Goal: Task Accomplishment & Management: Use online tool/utility

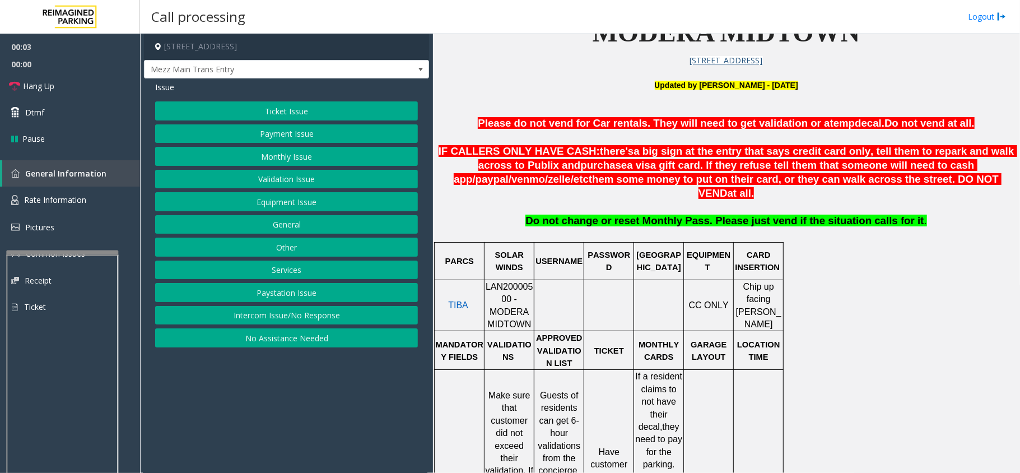
scroll to position [373, 0]
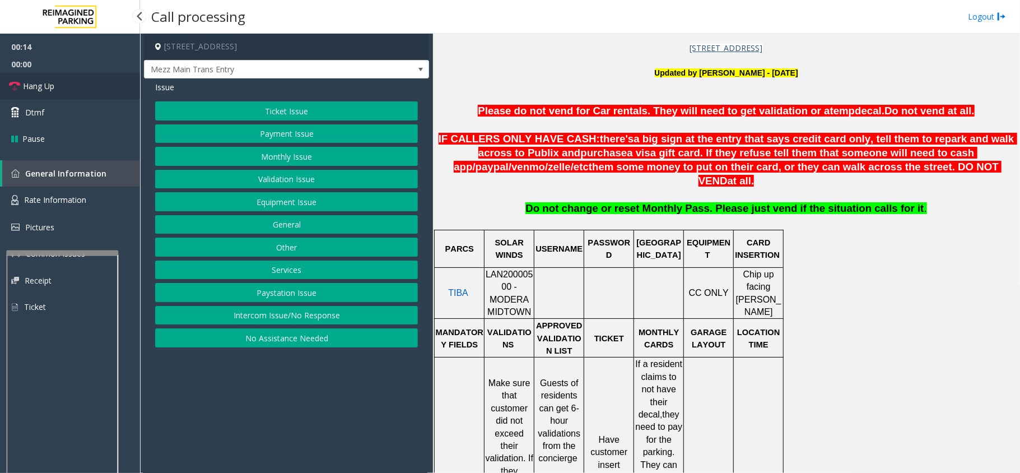
drag, startPoint x: 38, startPoint y: 81, endPoint x: 66, endPoint y: 92, distance: 29.4
click at [38, 82] on span "Hang Up" at bounding box center [38, 86] width 31 height 12
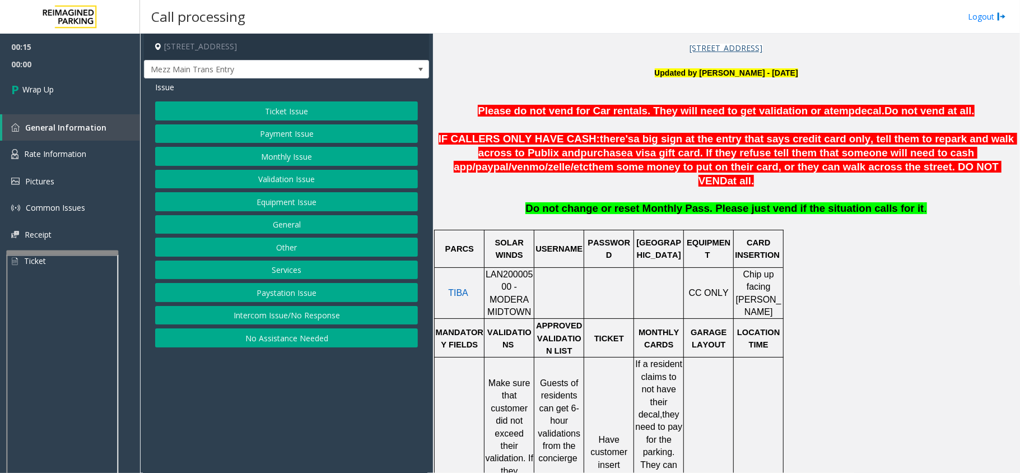
click at [287, 335] on button "No Assistance Needed" at bounding box center [286, 337] width 263 height 19
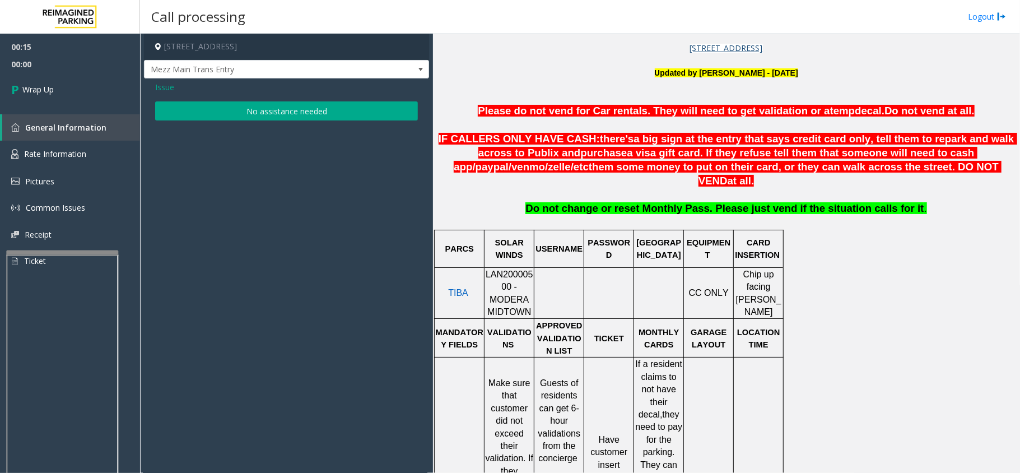
drag, startPoint x: 296, startPoint y: 122, endPoint x: 303, endPoint y: 113, distance: 10.8
click at [298, 119] on div "Issue No assistance needed" at bounding box center [286, 102] width 285 height 48
click at [303, 113] on button "No assistance needed" at bounding box center [286, 110] width 263 height 19
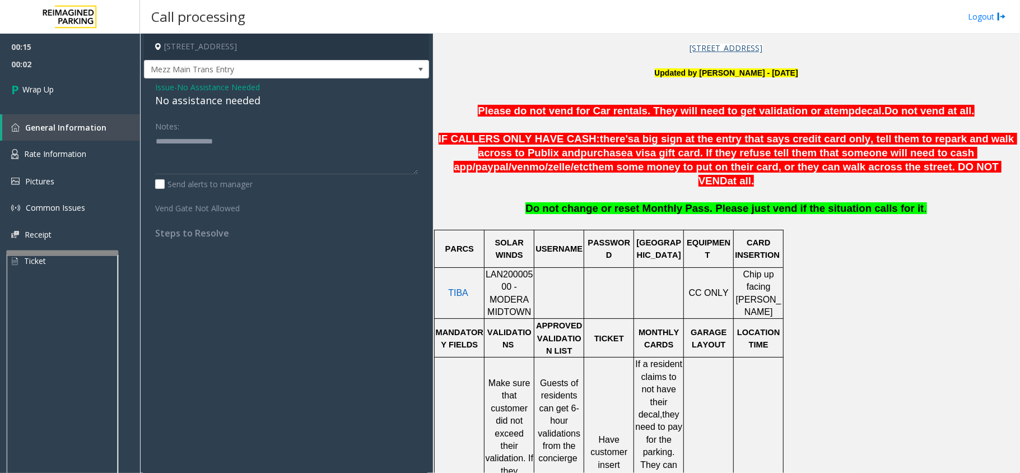
click at [244, 101] on div "No assistance needed" at bounding box center [286, 100] width 263 height 15
type textarea "**********"
click at [34, 86] on span "Wrap Up" at bounding box center [37, 89] width 31 height 12
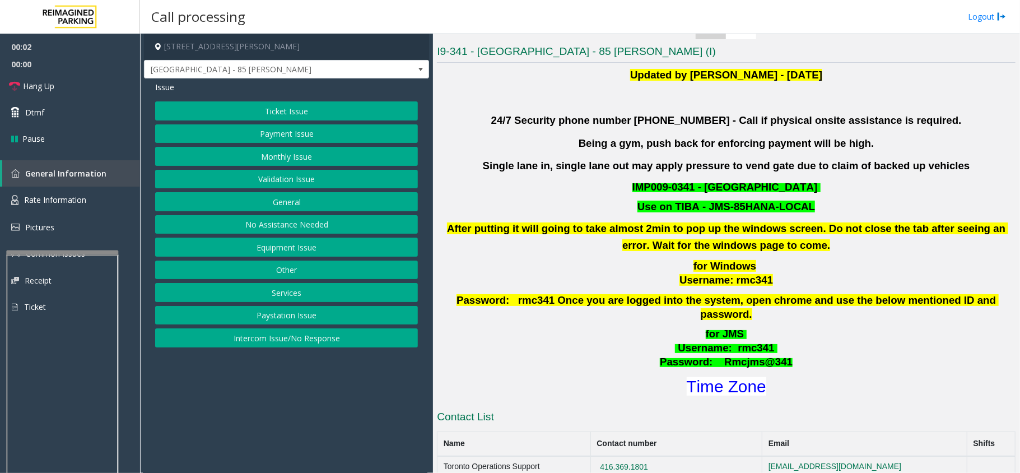
scroll to position [299, 0]
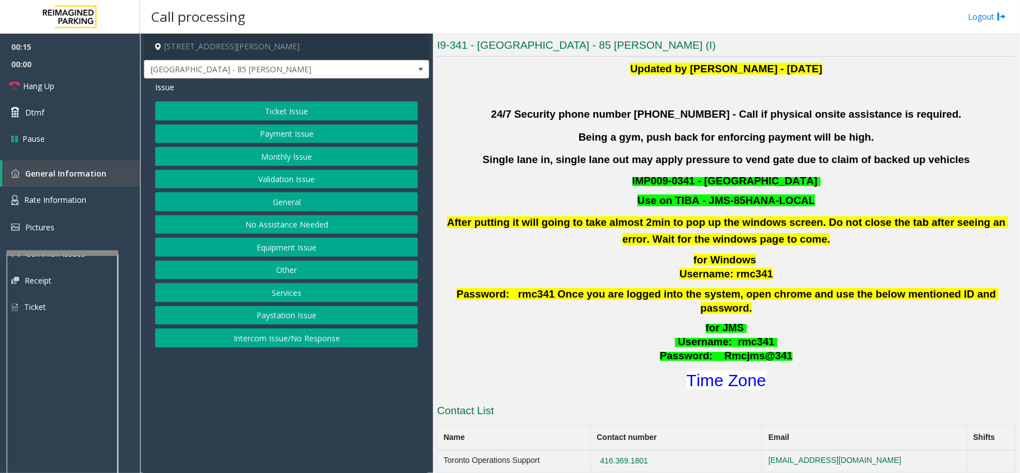
click at [269, 339] on button "Intercom Issue/No Response" at bounding box center [286, 337] width 263 height 19
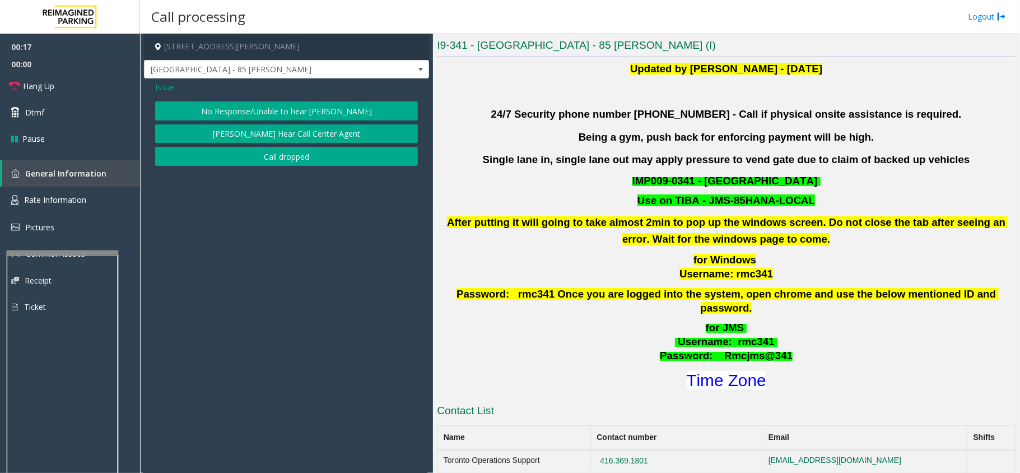
click at [280, 108] on button "No Response/Unable to hear [PERSON_NAME]" at bounding box center [286, 110] width 263 height 19
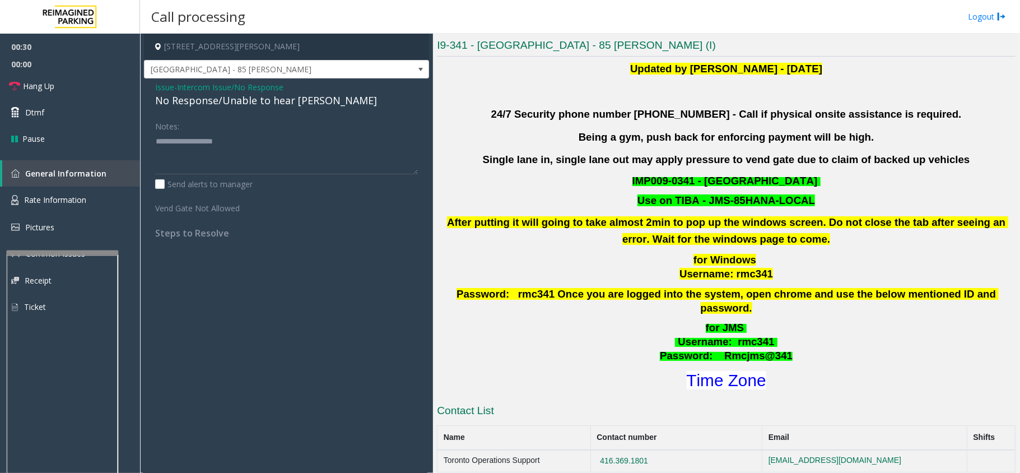
click at [164, 86] on span "Issue" at bounding box center [164, 87] width 19 height 12
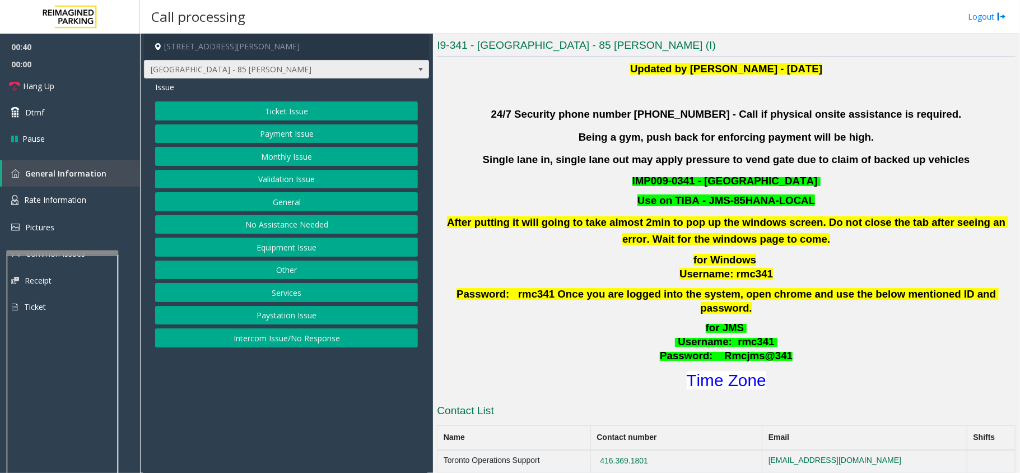
click at [415, 68] on span at bounding box center [421, 69] width 16 height 18
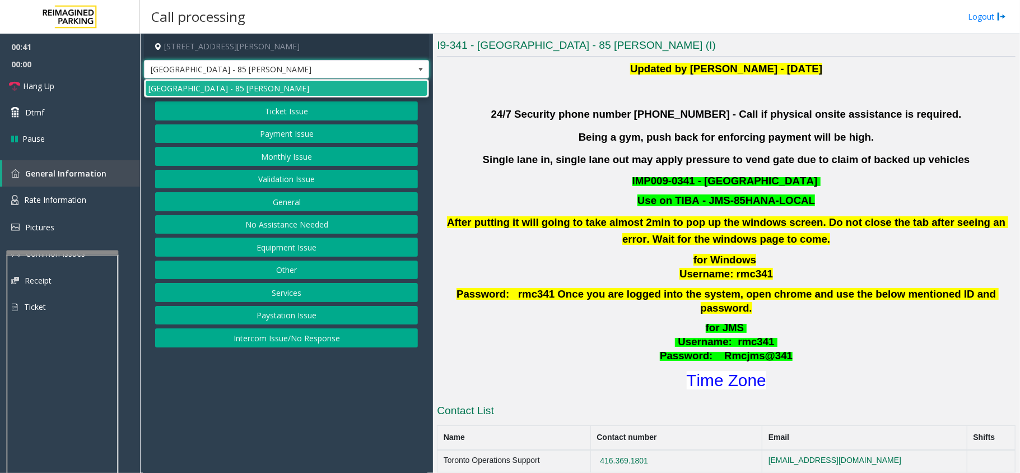
click at [415, 68] on span at bounding box center [421, 69] width 16 height 18
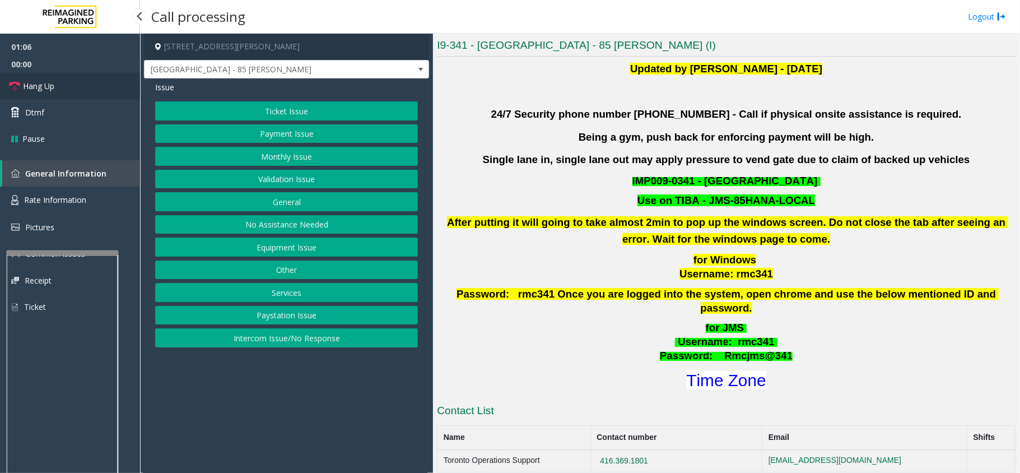
click at [48, 87] on span "Hang Up" at bounding box center [38, 86] width 31 height 12
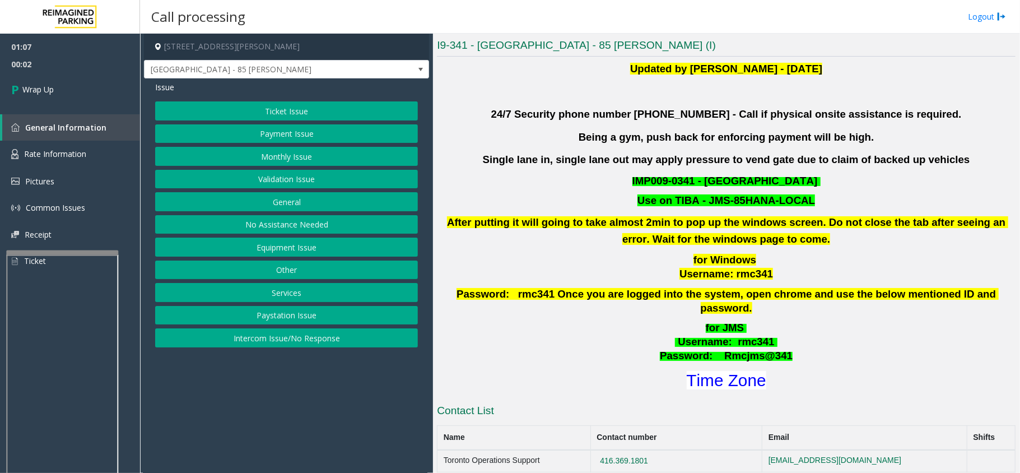
click at [310, 274] on button "Other" at bounding box center [286, 269] width 263 height 19
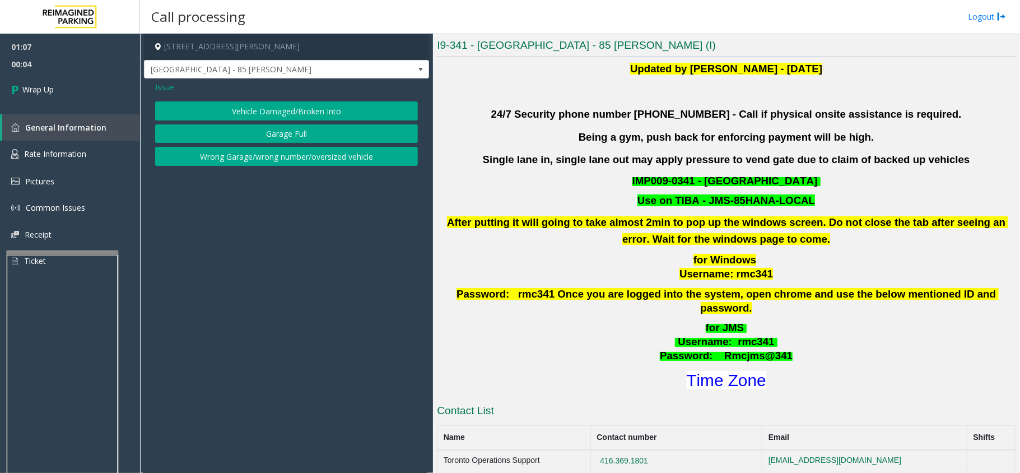
click at [170, 88] on span "Issue" at bounding box center [164, 87] width 19 height 12
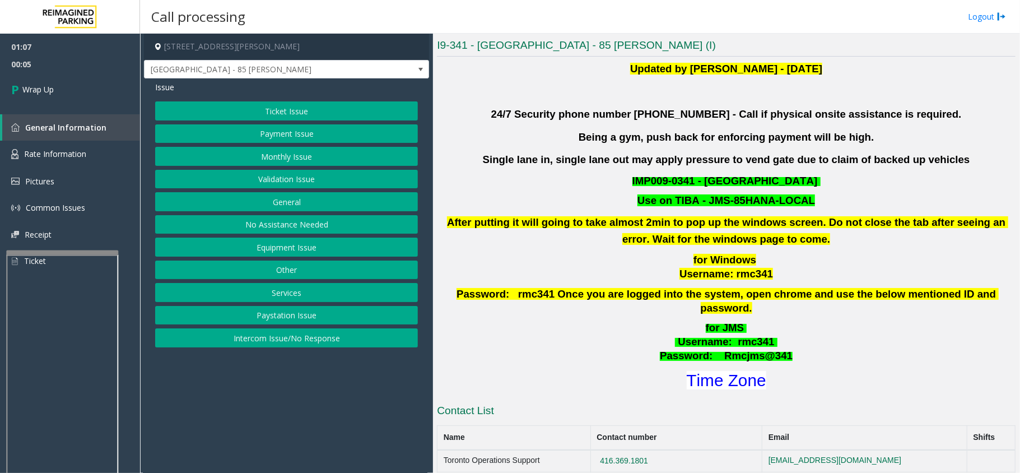
click at [320, 297] on button "Services" at bounding box center [286, 292] width 263 height 19
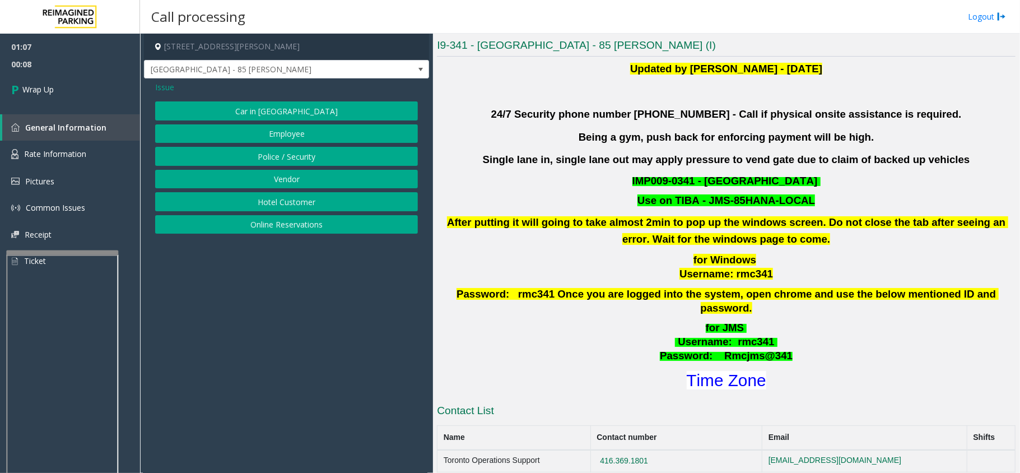
click at [291, 159] on button "Police / Security" at bounding box center [286, 156] width 263 height 19
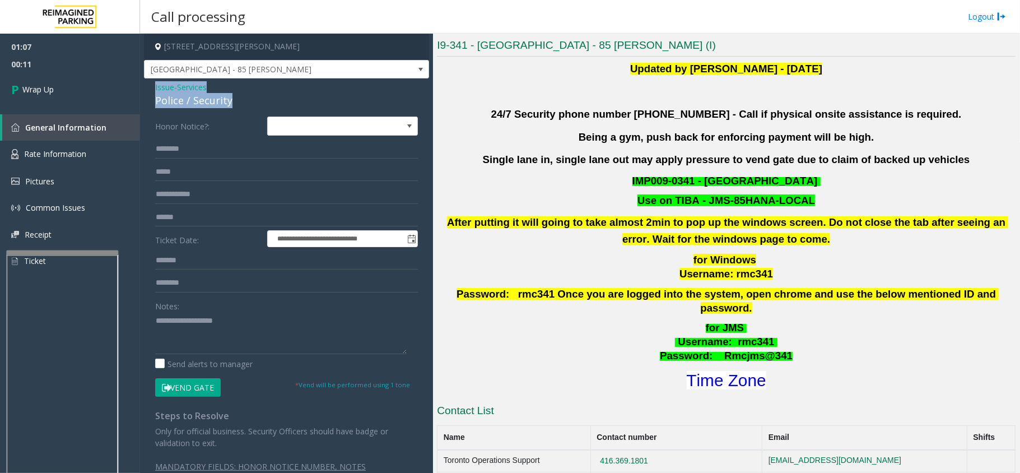
drag, startPoint x: 233, startPoint y: 101, endPoint x: 153, endPoint y: 84, distance: 81.8
click at [153, 84] on div "**********" at bounding box center [286, 286] width 285 height 417
click at [216, 334] on textarea at bounding box center [281, 333] width 252 height 42
type textarea "**********"
click at [157, 86] on span "Issue" at bounding box center [164, 87] width 19 height 12
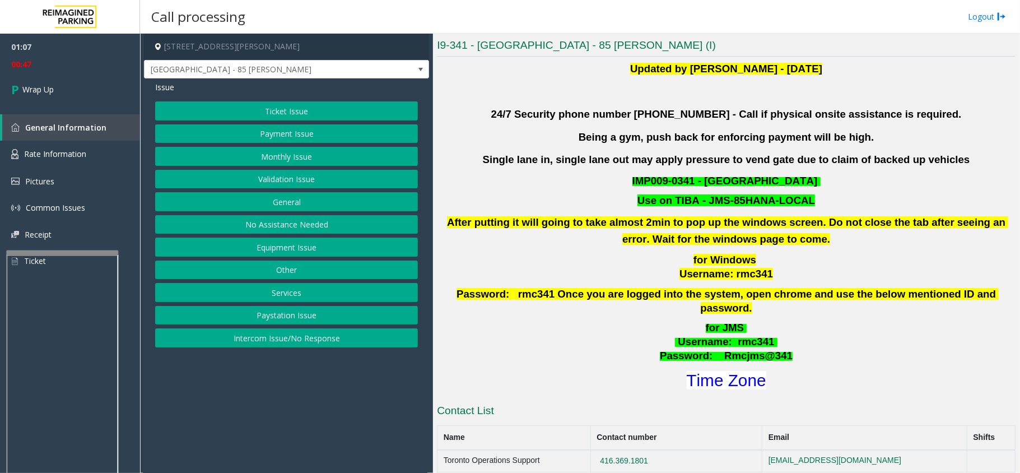
click at [294, 248] on button "Equipment Issue" at bounding box center [286, 247] width 263 height 19
click at [296, 201] on button "Gate / Door Won't Open" at bounding box center [286, 201] width 263 height 19
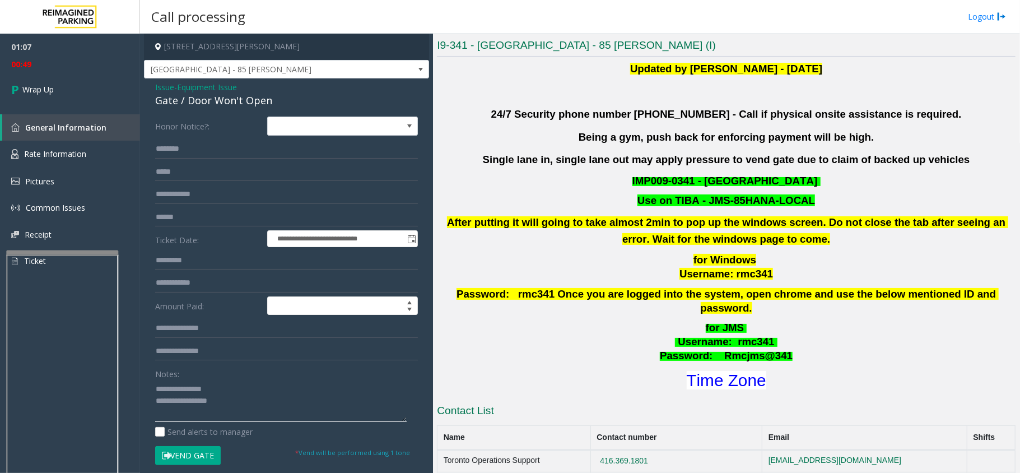
click at [231, 384] on textarea at bounding box center [281, 401] width 252 height 42
click at [236, 399] on textarea at bounding box center [281, 401] width 252 height 42
click at [213, 400] on textarea at bounding box center [281, 401] width 252 height 42
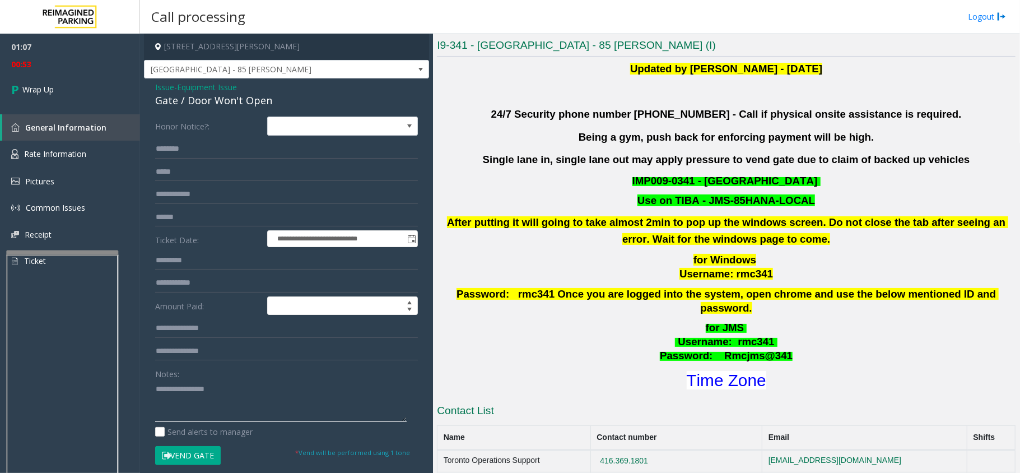
click at [209, 385] on textarea at bounding box center [281, 401] width 252 height 42
click at [209, 386] on textarea at bounding box center [281, 401] width 252 height 42
click at [207, 388] on textarea at bounding box center [281, 401] width 252 height 42
type textarea "**********"
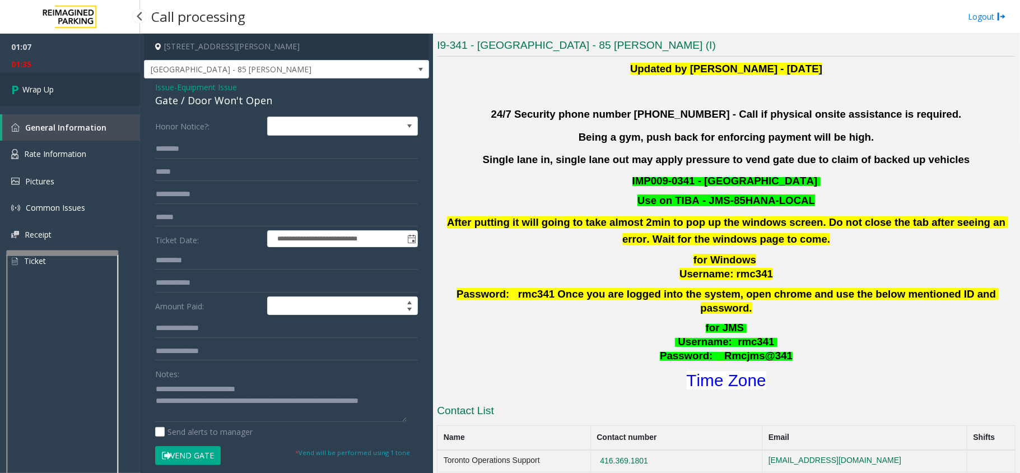
click at [34, 92] on span "Wrap Up" at bounding box center [37, 89] width 31 height 12
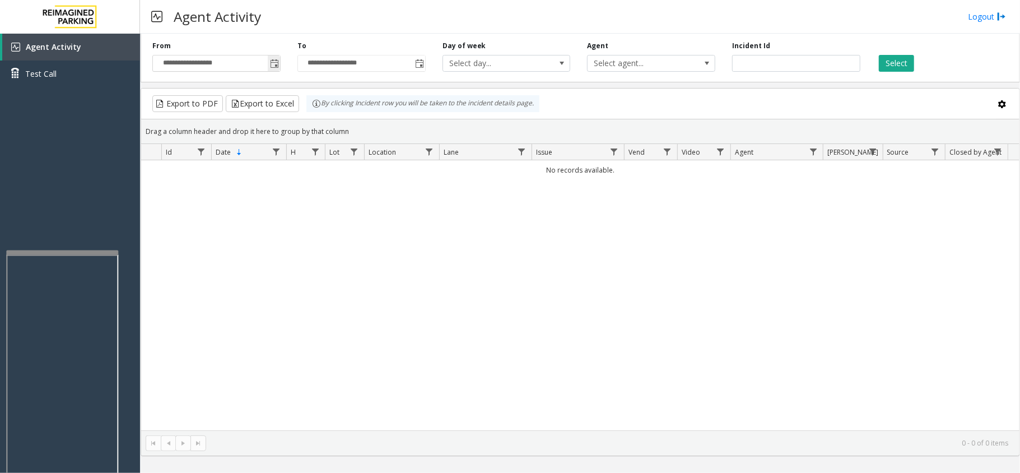
click at [272, 67] on span "Toggle popup" at bounding box center [274, 63] width 9 height 9
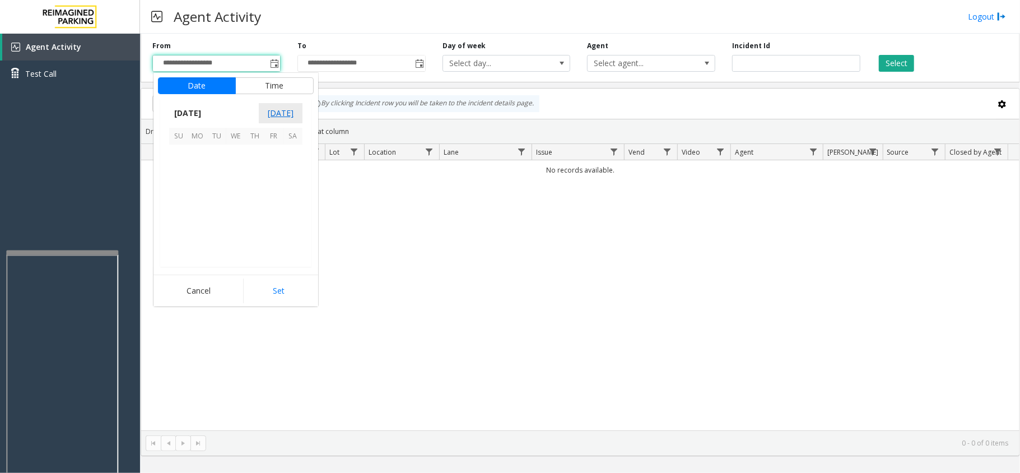
scroll to position [200910, 0]
click at [285, 151] on span "2" at bounding box center [292, 154] width 19 height 19
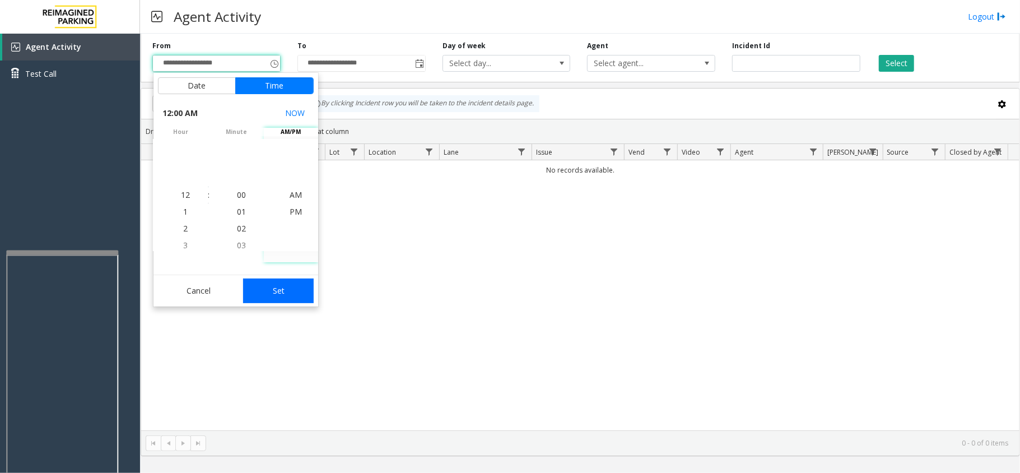
click at [290, 297] on button "Set" at bounding box center [278, 290] width 71 height 25
type input "**********"
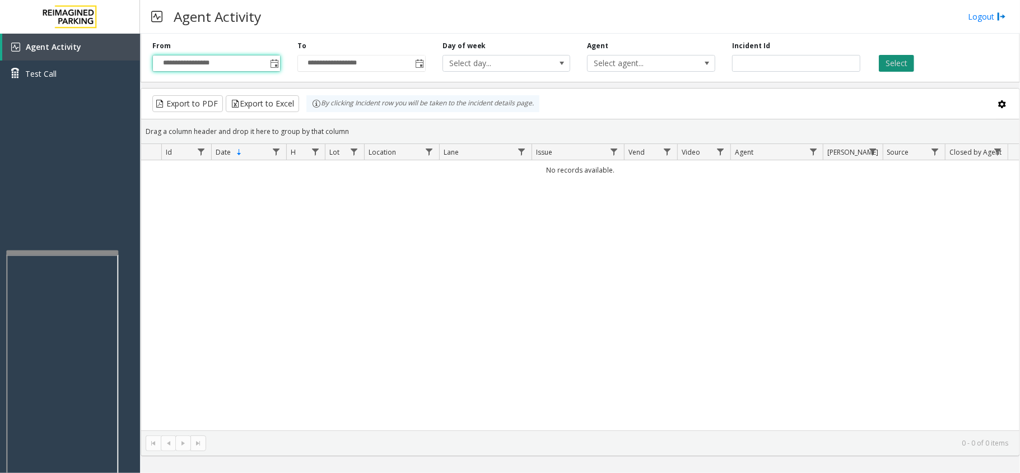
click at [881, 63] on button "Select" at bounding box center [896, 63] width 35 height 17
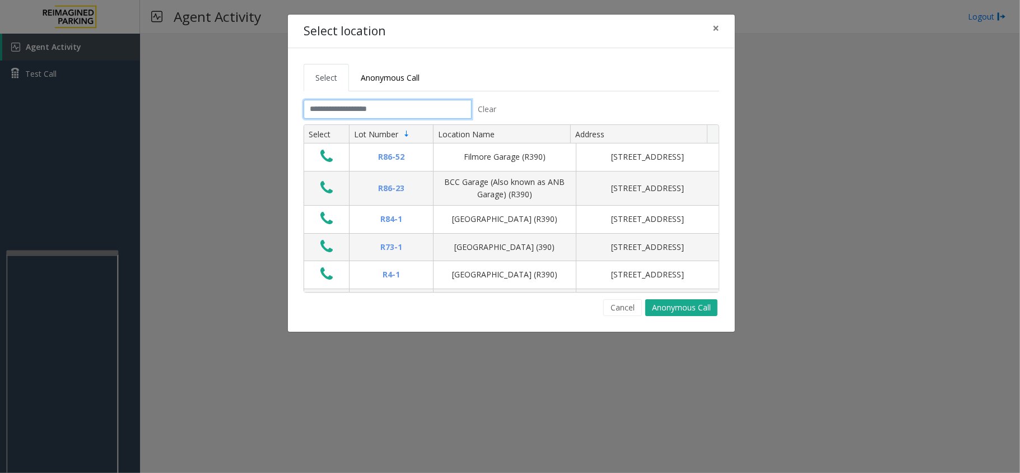
click at [435, 111] on input "text" at bounding box center [388, 109] width 168 height 19
click at [402, 115] on input "text" at bounding box center [388, 109] width 168 height 19
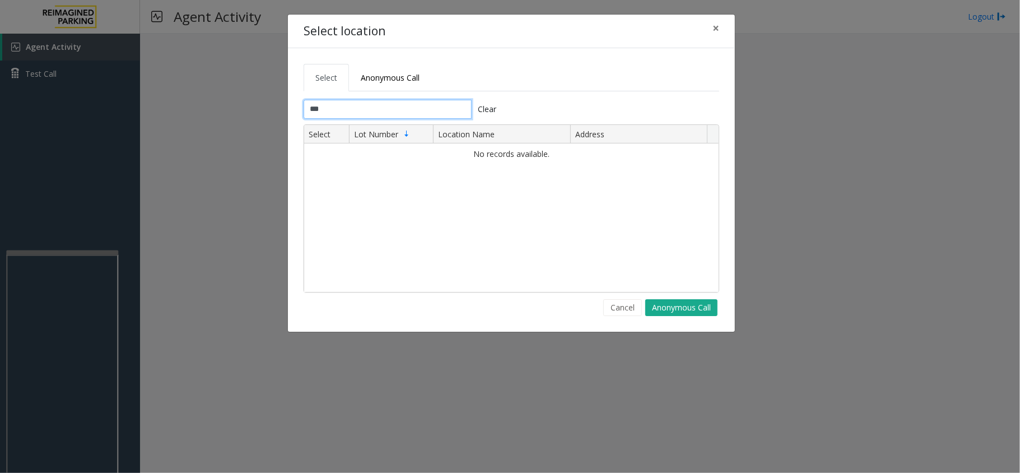
click at [374, 110] on input "***" at bounding box center [388, 109] width 168 height 19
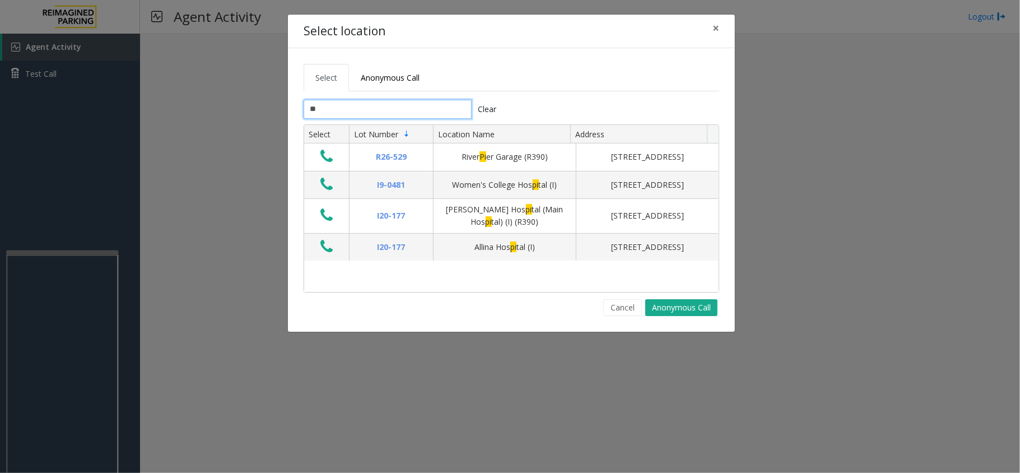
type input "*"
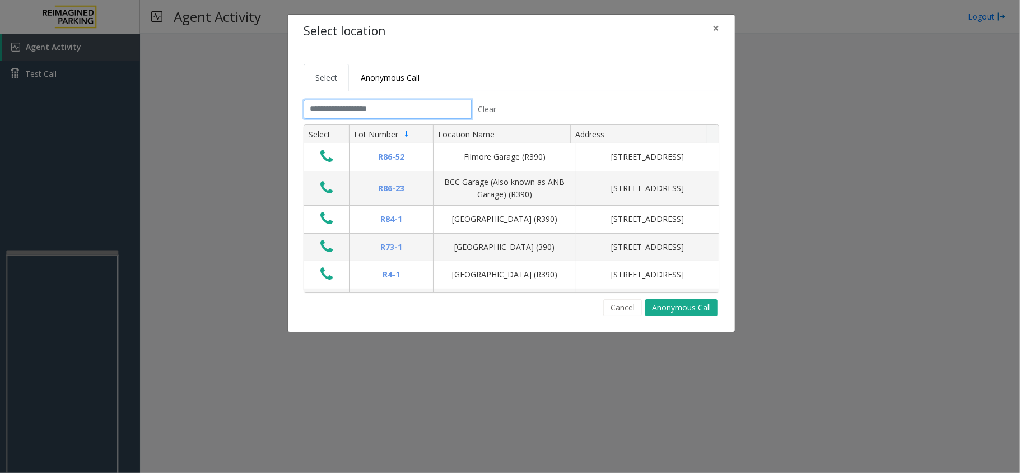
click at [438, 114] on input "text" at bounding box center [388, 109] width 168 height 19
click at [612, 308] on button "Cancel" at bounding box center [622, 307] width 39 height 17
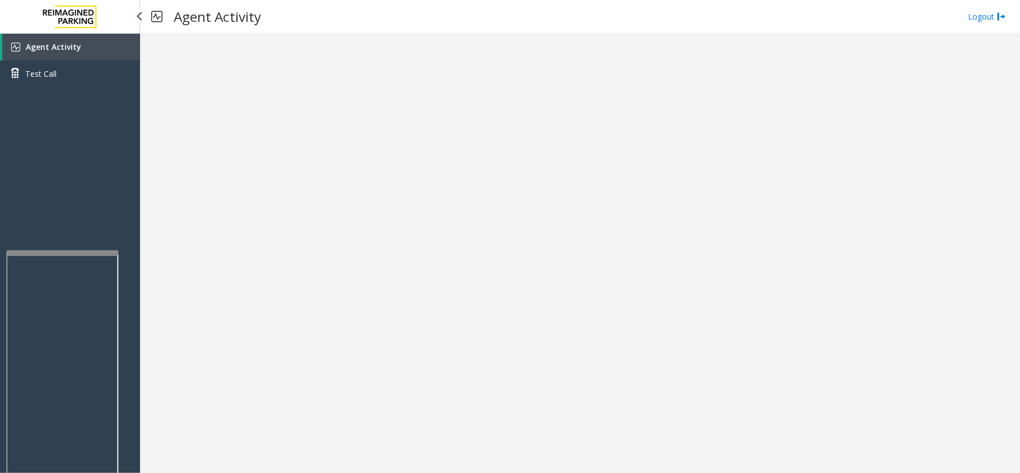
click at [106, 49] on link "Agent Activity" at bounding box center [71, 47] width 138 height 27
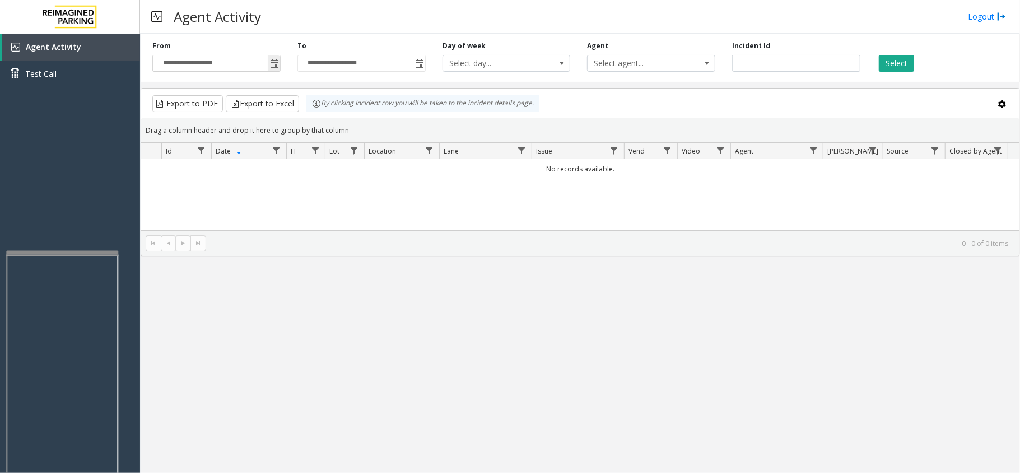
click at [280, 61] on span "Toggle popup" at bounding box center [274, 63] width 12 height 18
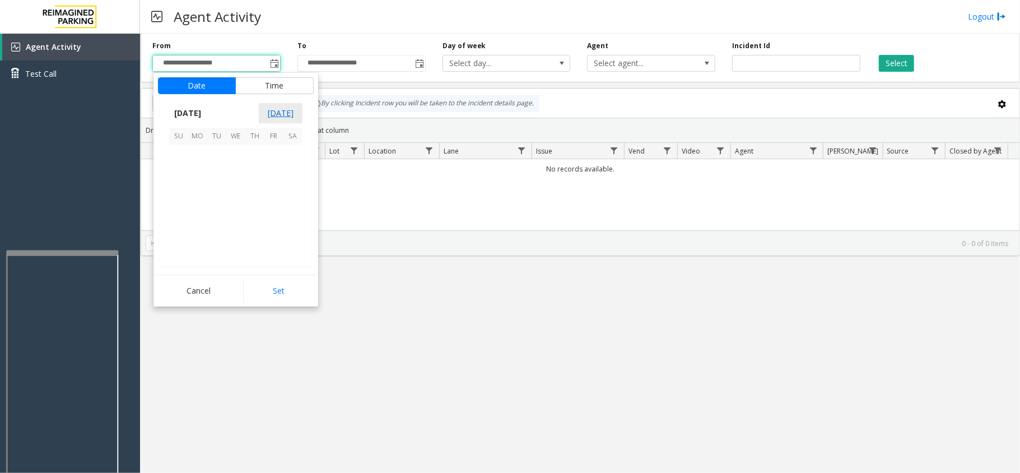
scroll to position [200910, 0]
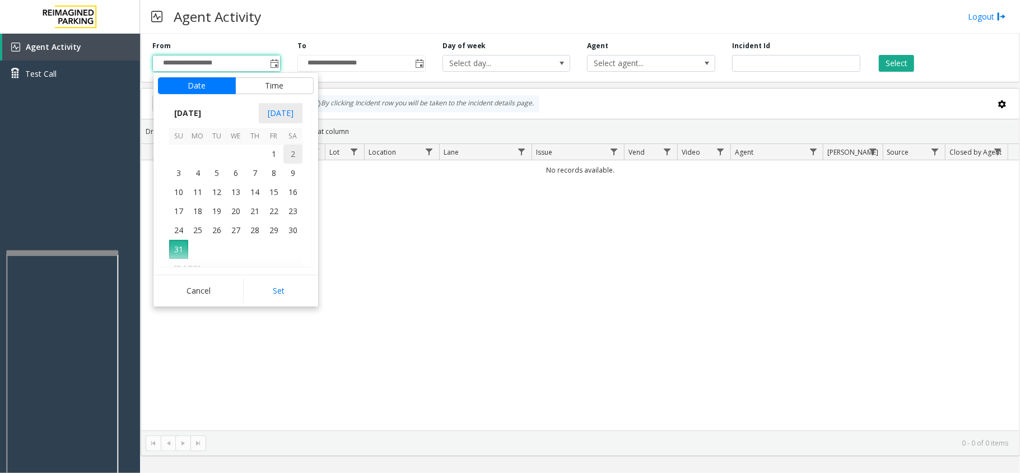
click at [287, 151] on span "2" at bounding box center [292, 154] width 19 height 19
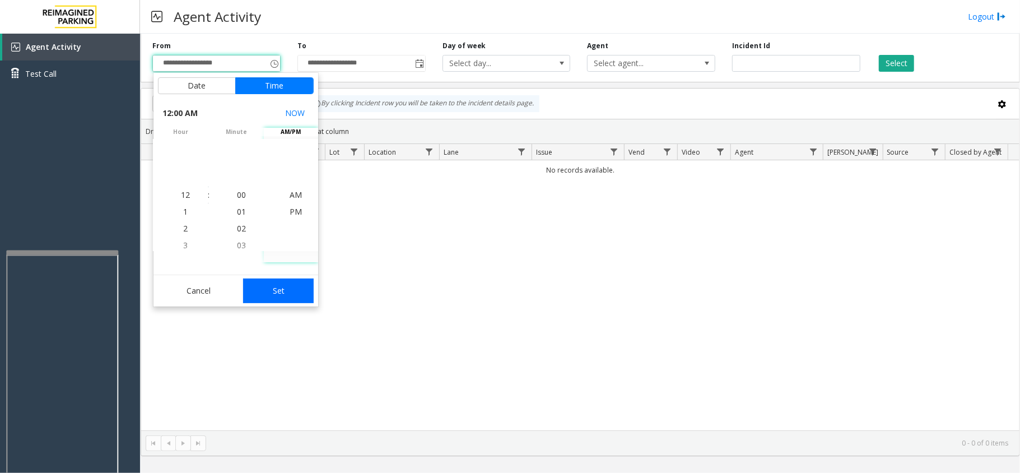
click at [286, 285] on button "Set" at bounding box center [278, 290] width 71 height 25
type input "**********"
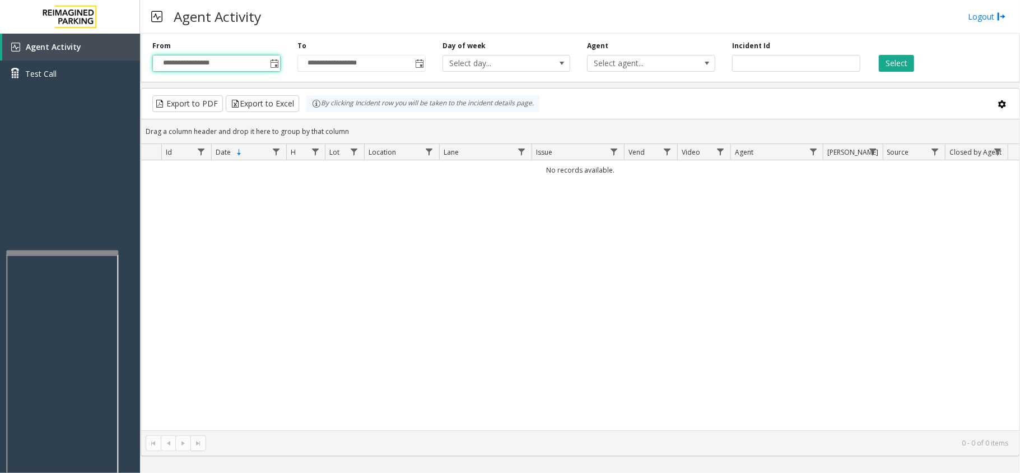
drag, startPoint x: 898, startPoint y: 65, endPoint x: 891, endPoint y: 78, distance: 15.6
click at [897, 65] on button "Select" at bounding box center [896, 63] width 35 height 17
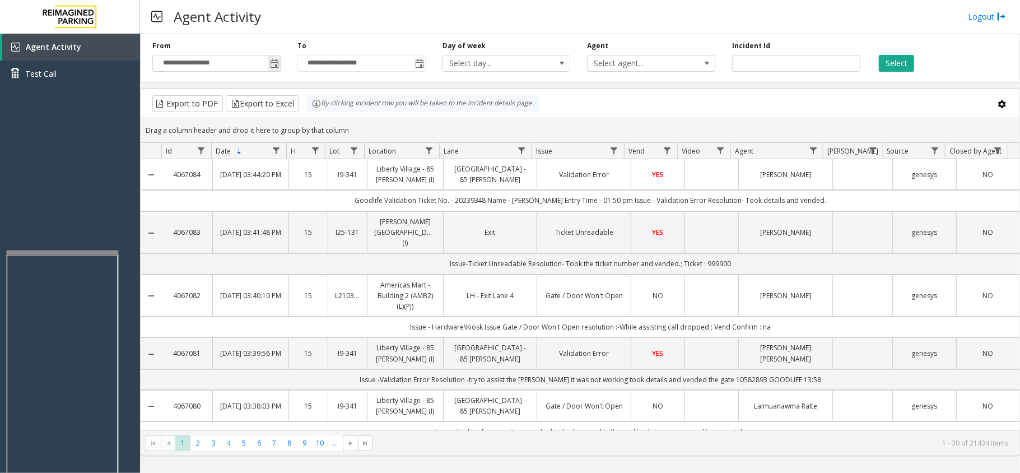
click at [279, 65] on span "Toggle popup" at bounding box center [274, 63] width 12 height 18
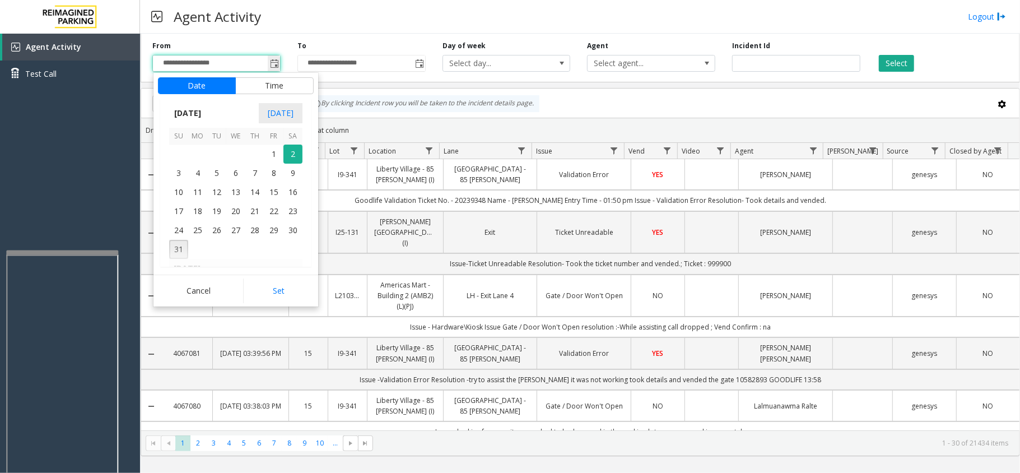
click at [279, 64] on span "Toggle popup" at bounding box center [274, 63] width 12 height 18
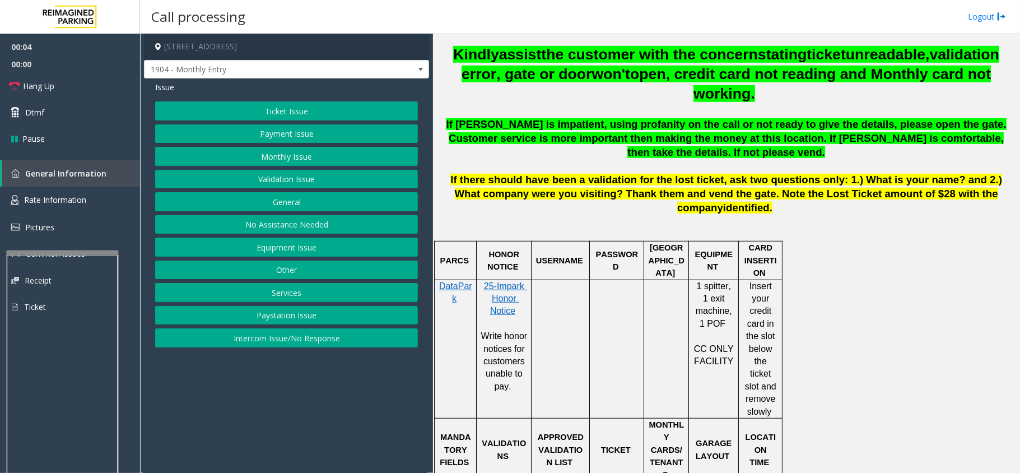
scroll to position [597, 0]
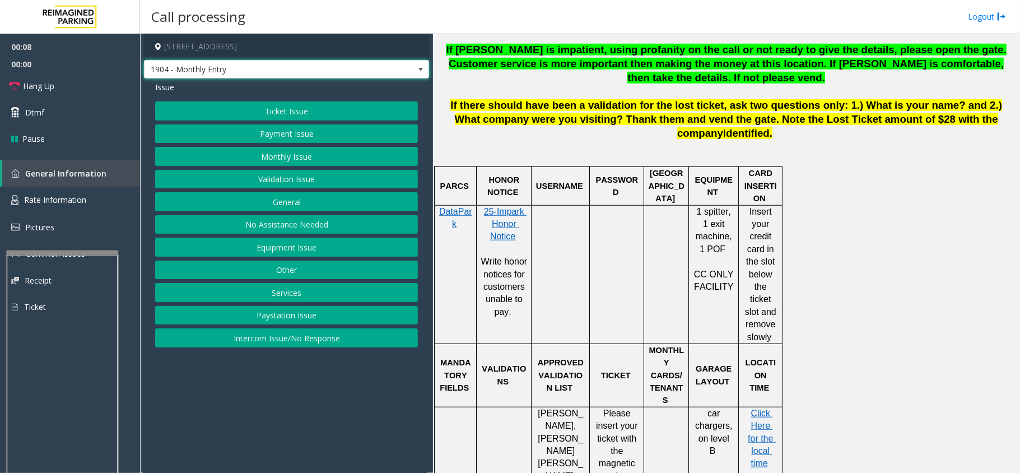
click at [422, 69] on span at bounding box center [420, 69] width 9 height 9
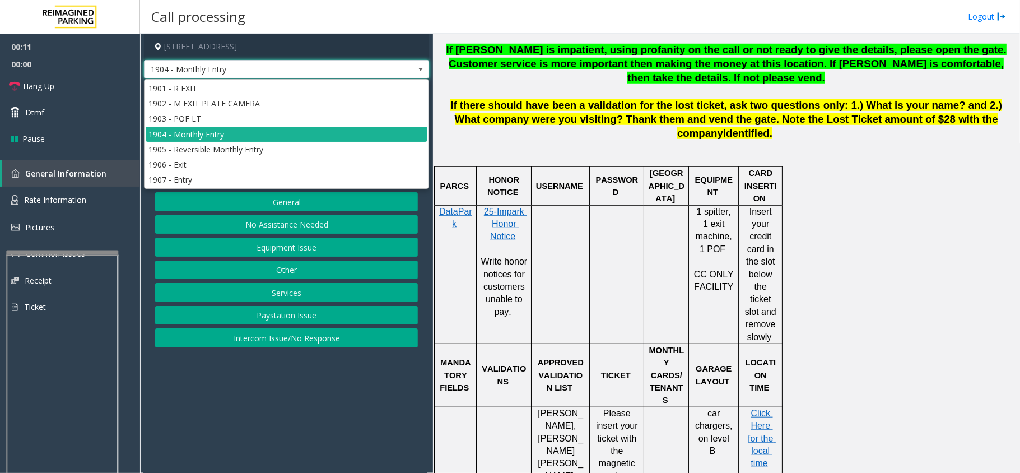
click at [419, 68] on span at bounding box center [420, 69] width 9 height 9
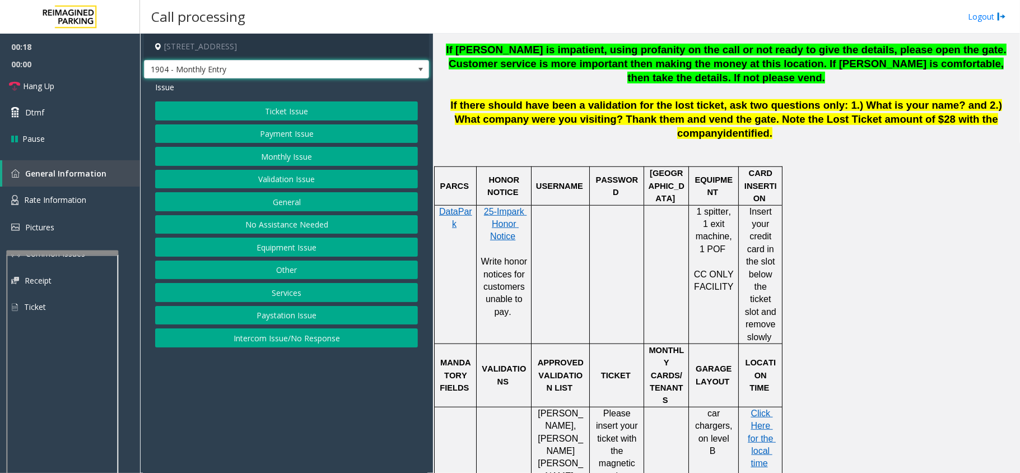
click at [419, 68] on span at bounding box center [420, 69] width 9 height 9
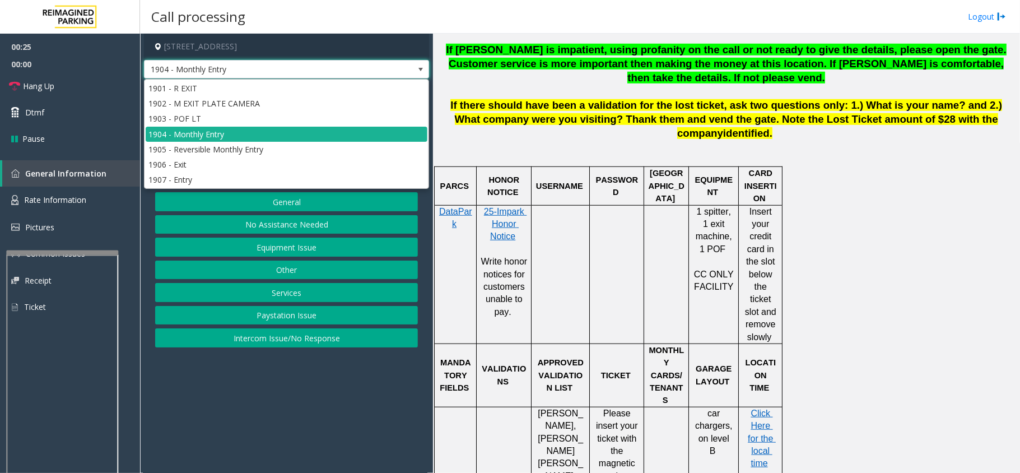
click at [419, 68] on span at bounding box center [420, 69] width 9 height 9
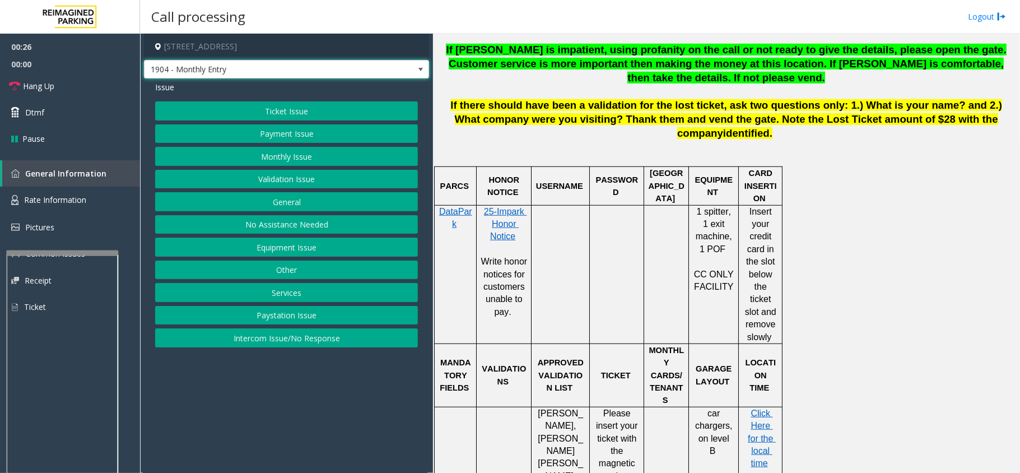
click at [419, 68] on span at bounding box center [420, 69] width 9 height 9
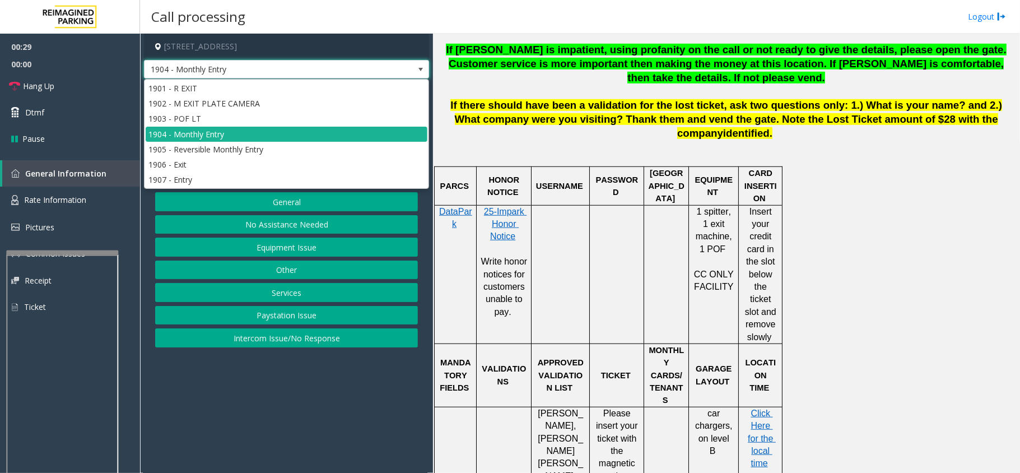
click at [420, 71] on span at bounding box center [420, 69] width 9 height 9
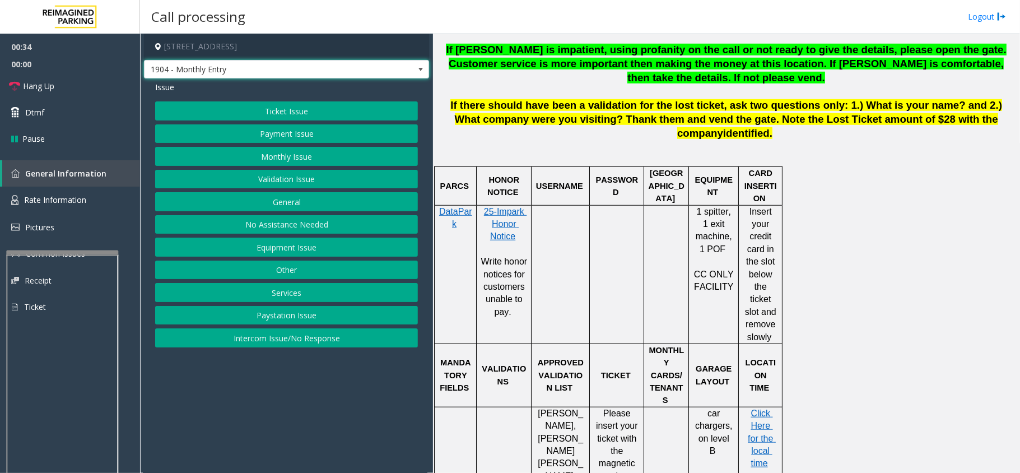
click at [328, 110] on button "Ticket Issue" at bounding box center [286, 110] width 263 height 19
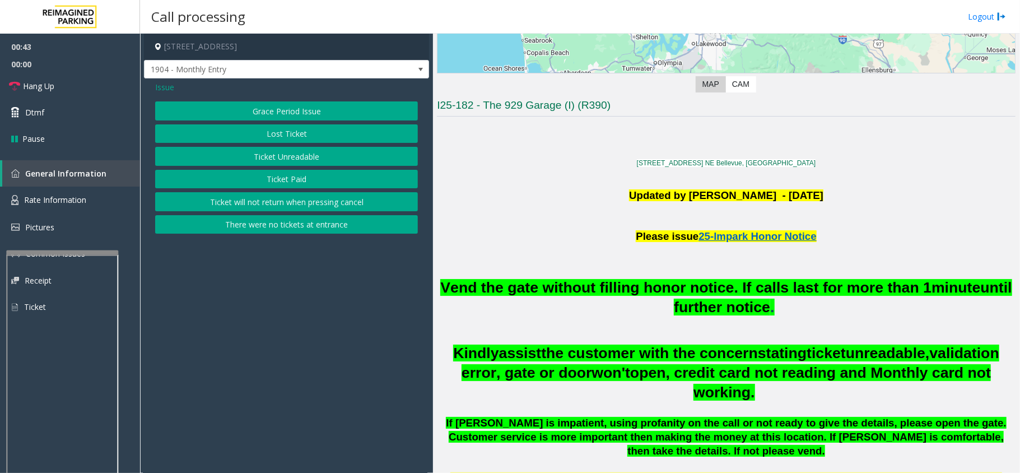
scroll to position [299, 0]
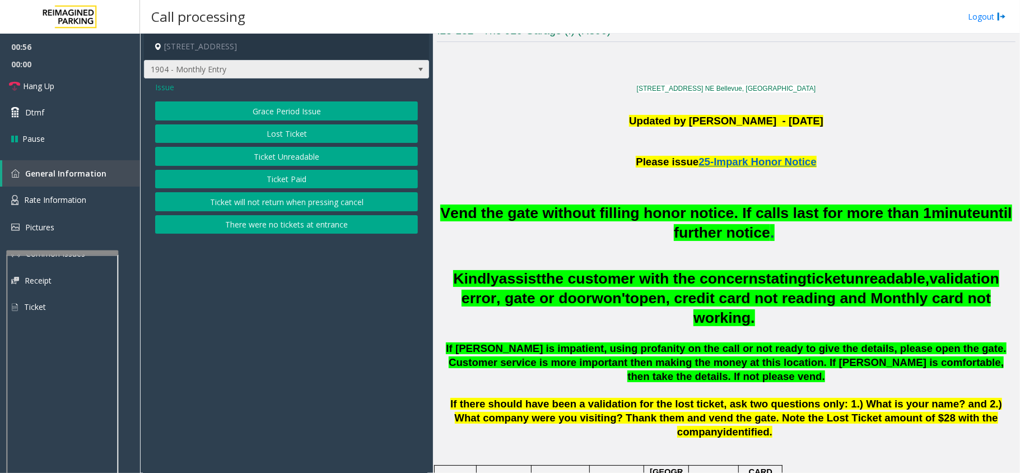
click at [417, 71] on span at bounding box center [420, 69] width 9 height 9
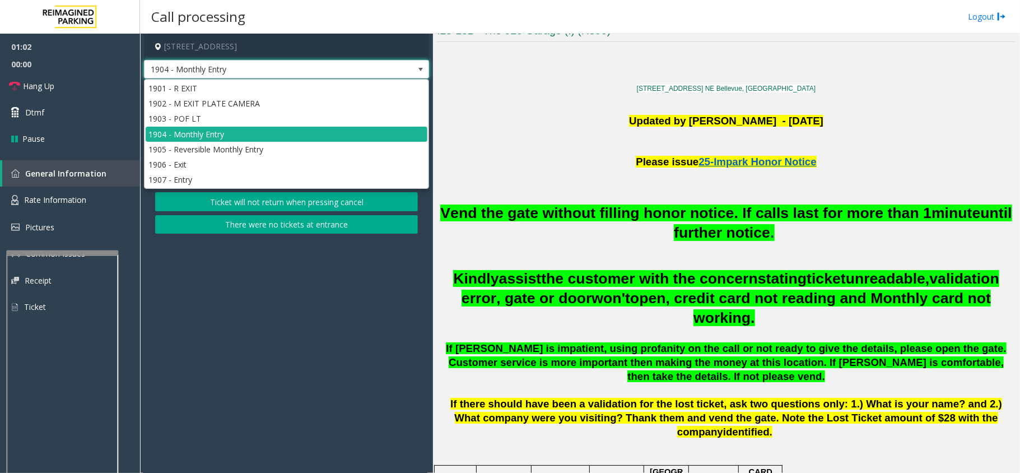
click at [422, 66] on span at bounding box center [420, 69] width 9 height 9
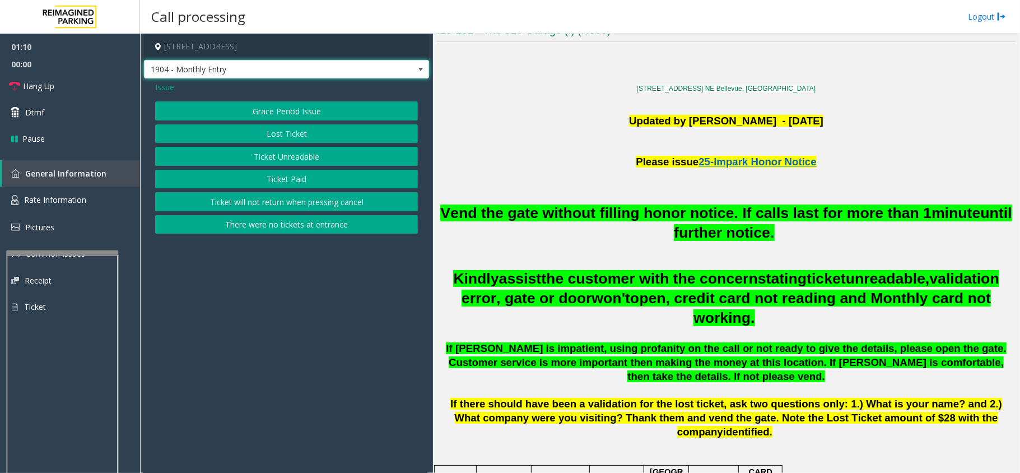
click at [417, 66] on span at bounding box center [420, 69] width 9 height 9
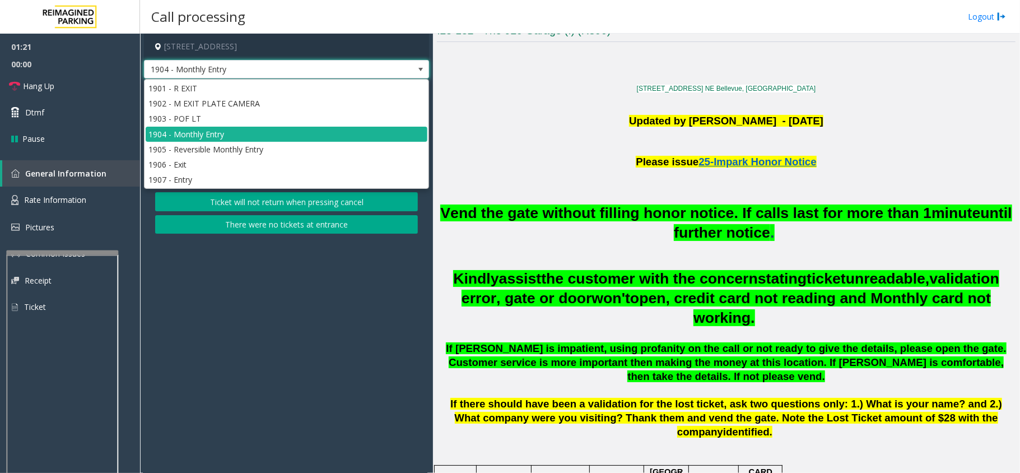
click at [418, 70] on span at bounding box center [420, 69] width 9 height 9
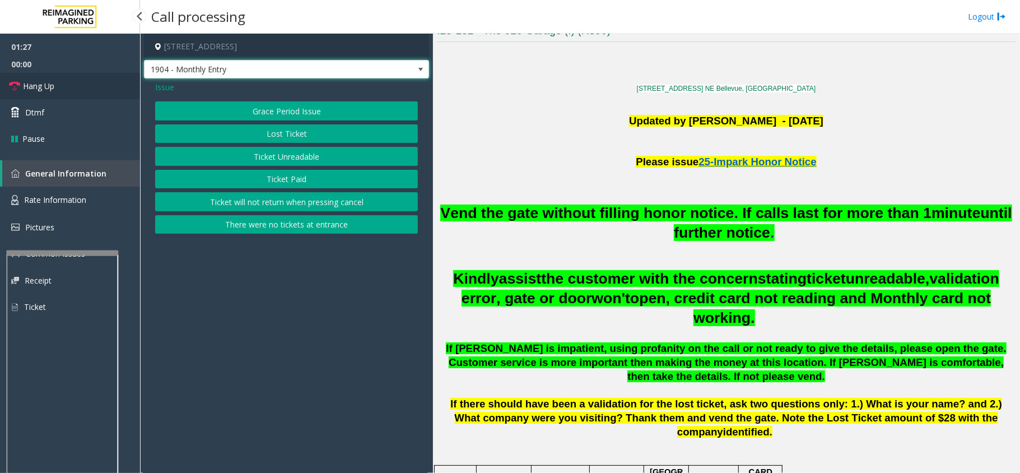
click at [48, 88] on span "Hang Up" at bounding box center [38, 86] width 31 height 12
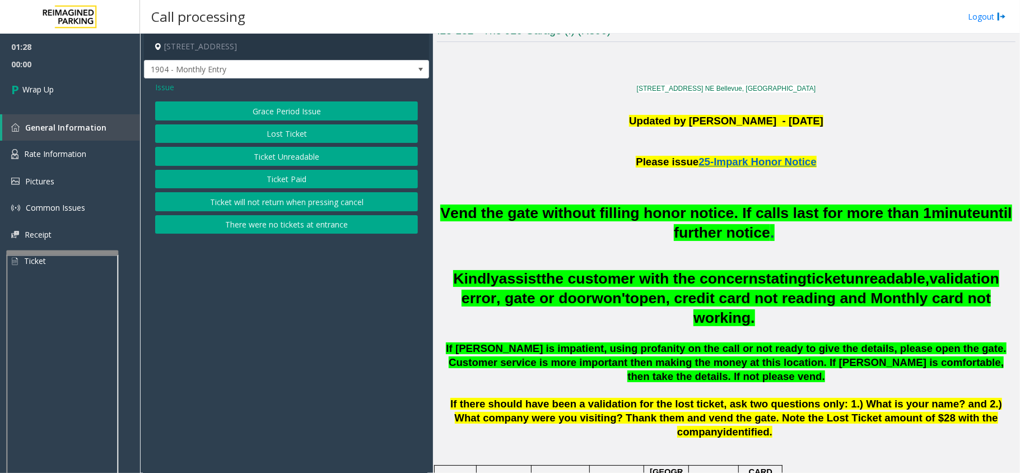
click at [157, 84] on span "Issue" at bounding box center [164, 87] width 19 height 12
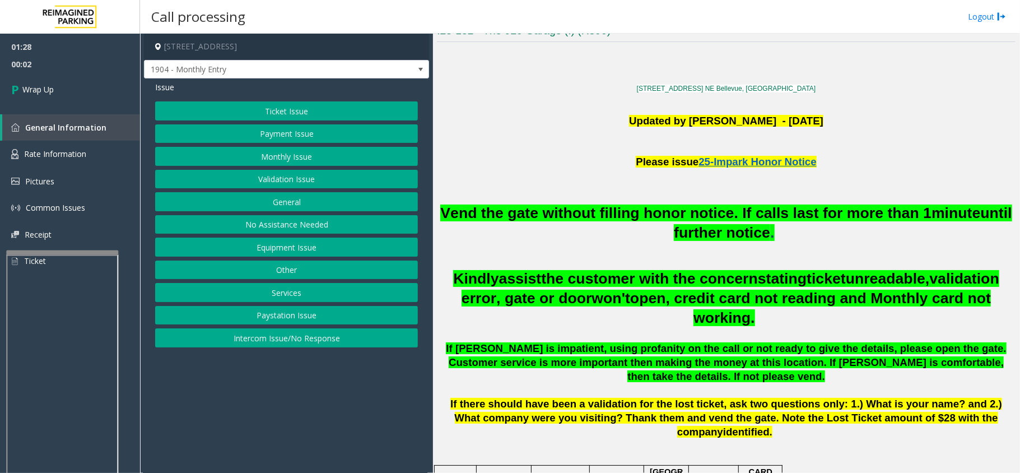
click at [281, 271] on button "Other" at bounding box center [286, 269] width 263 height 19
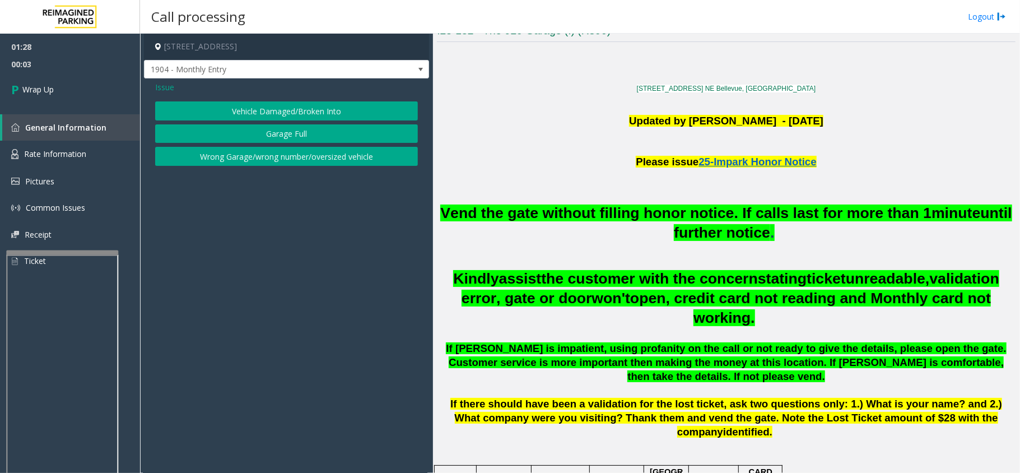
click at [167, 83] on span "Issue" at bounding box center [164, 87] width 19 height 12
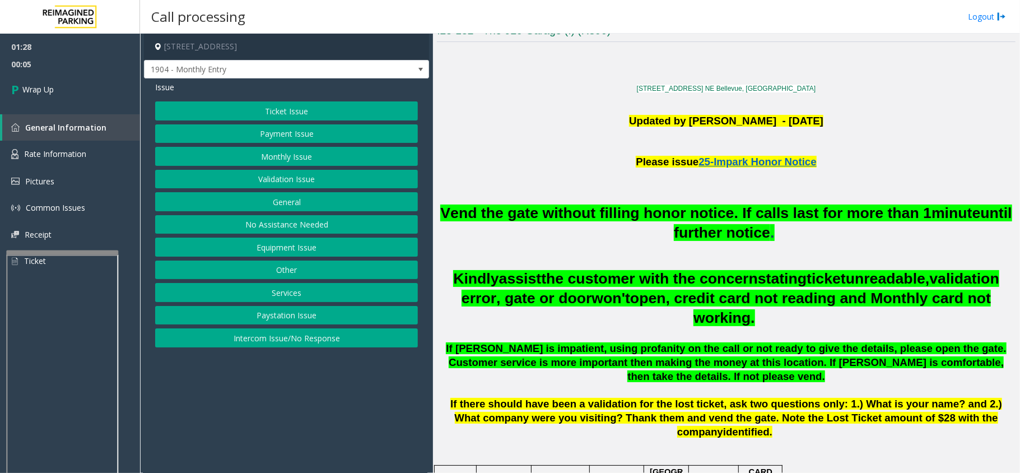
click at [282, 206] on button "General" at bounding box center [286, 201] width 263 height 19
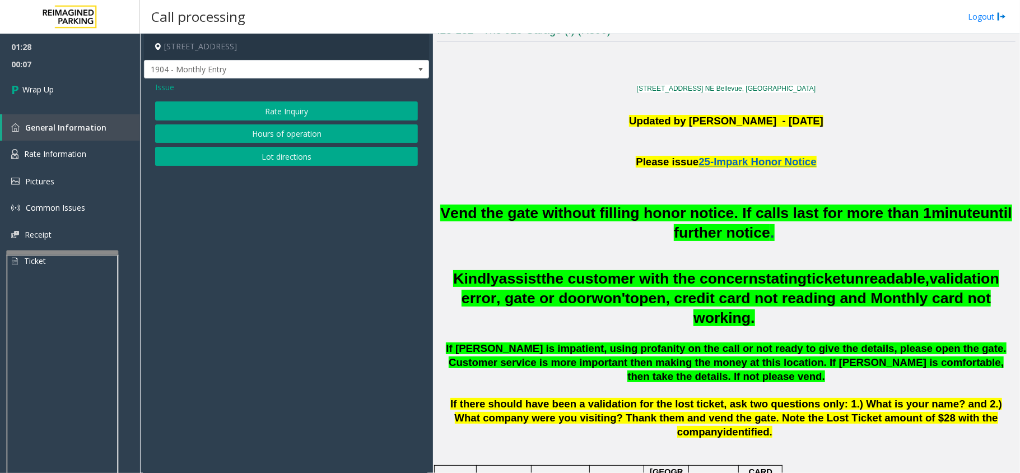
click at [156, 86] on span "Issue" at bounding box center [164, 87] width 19 height 12
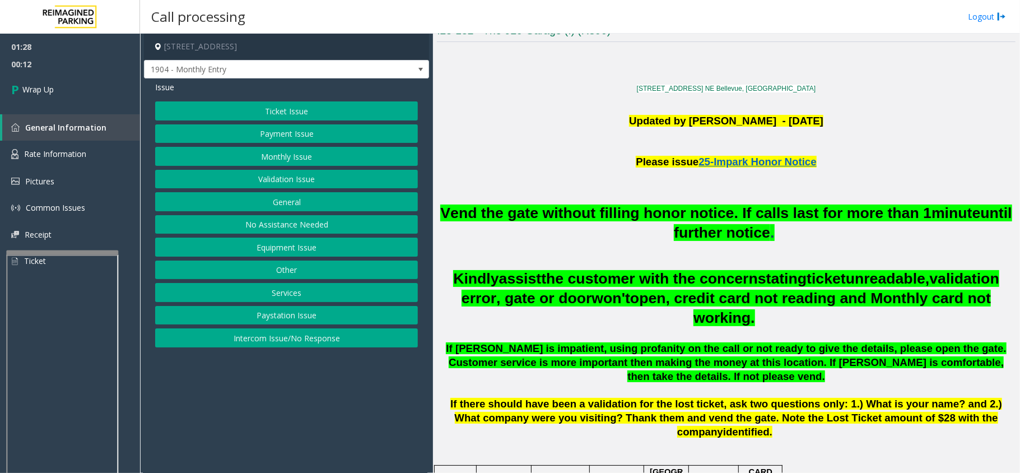
click at [270, 296] on button "Services" at bounding box center [286, 292] width 263 height 19
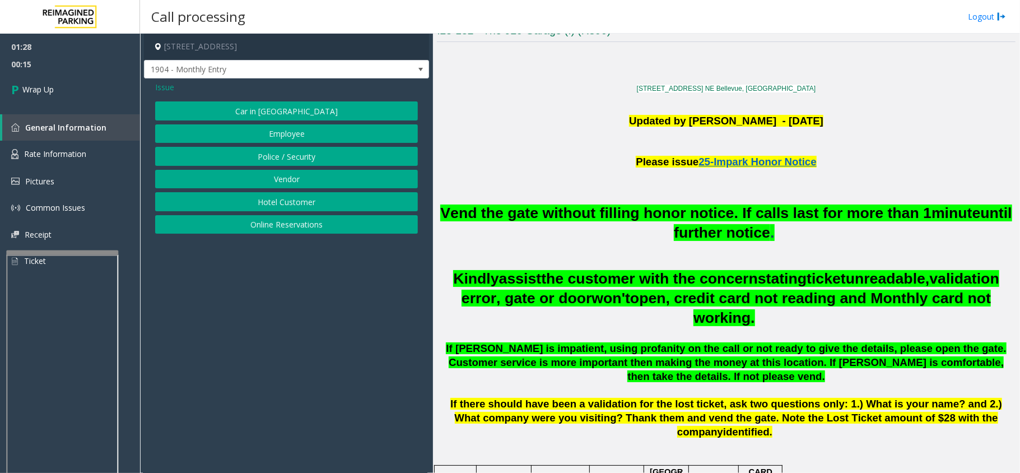
click at [169, 90] on span "Issue" at bounding box center [164, 87] width 19 height 12
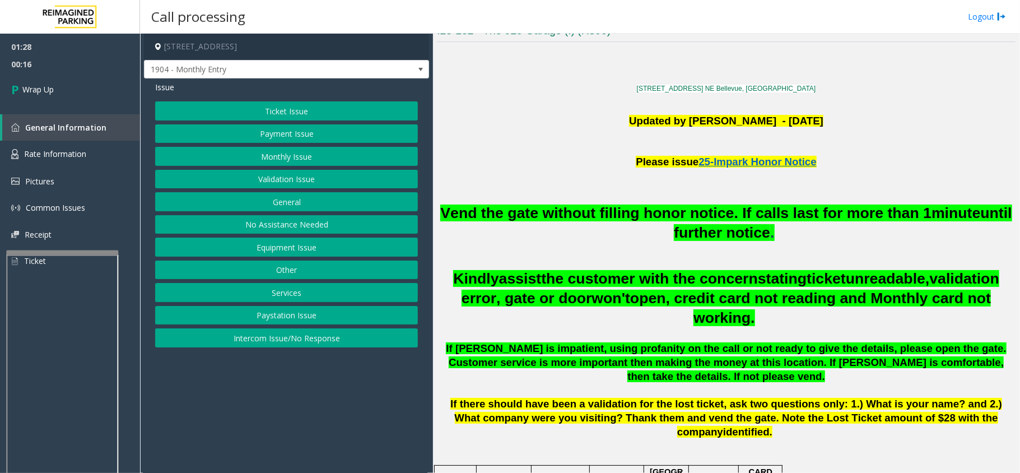
click at [267, 269] on button "Other" at bounding box center [286, 269] width 263 height 19
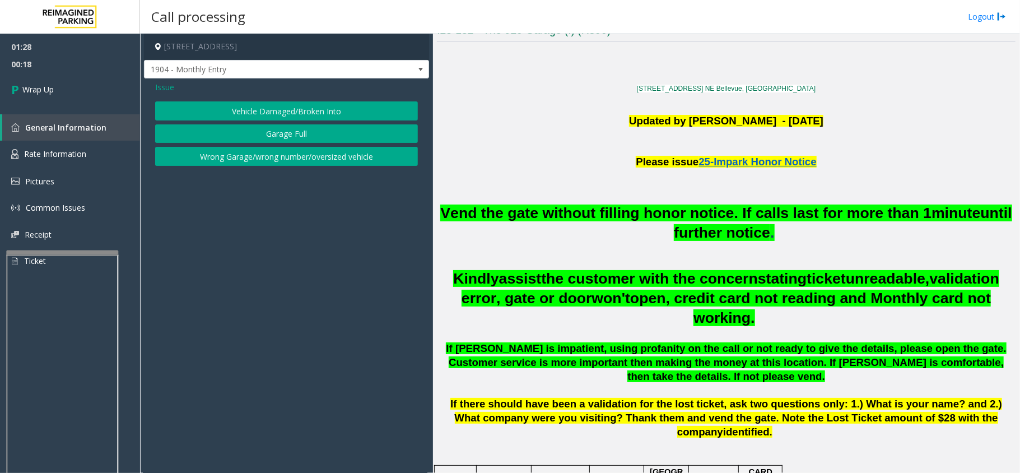
click at [220, 151] on button "Wrong Garage/wrong number/oversized vehicle" at bounding box center [286, 156] width 263 height 19
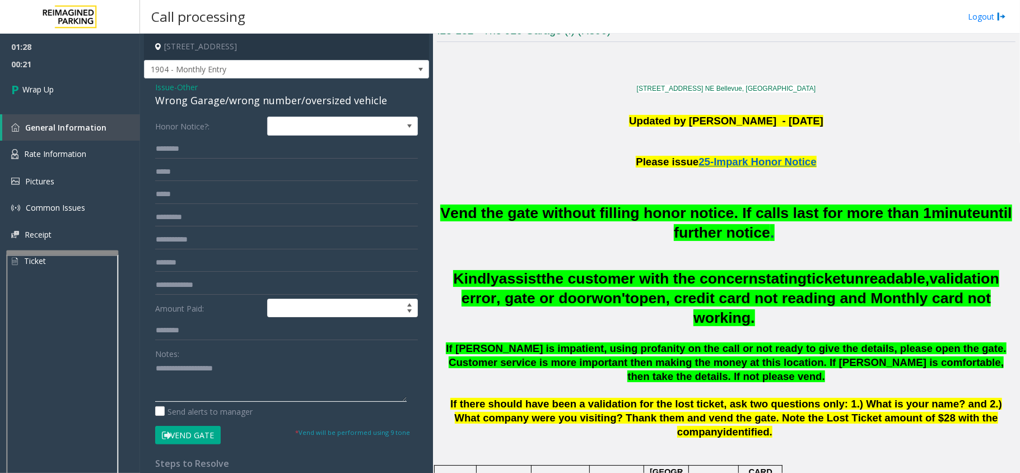
click at [199, 364] on textarea at bounding box center [281, 381] width 252 height 42
type textarea "******"
click at [157, 85] on span "Issue" at bounding box center [164, 87] width 19 height 12
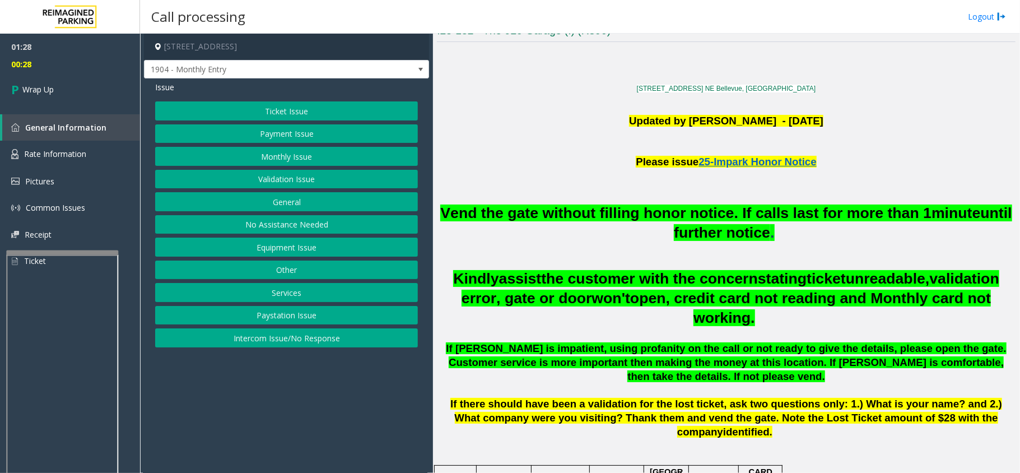
click at [300, 276] on button "Other" at bounding box center [286, 269] width 263 height 19
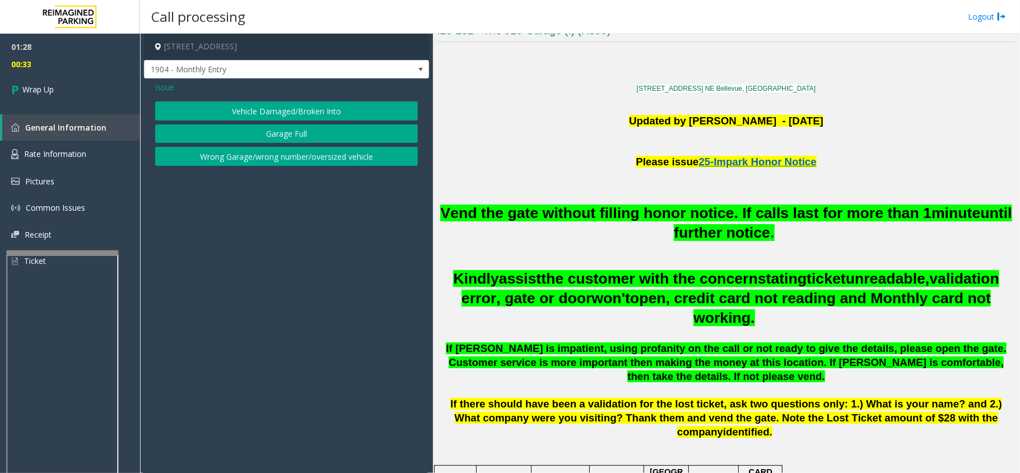
click at [160, 83] on span "Issue" at bounding box center [164, 87] width 19 height 12
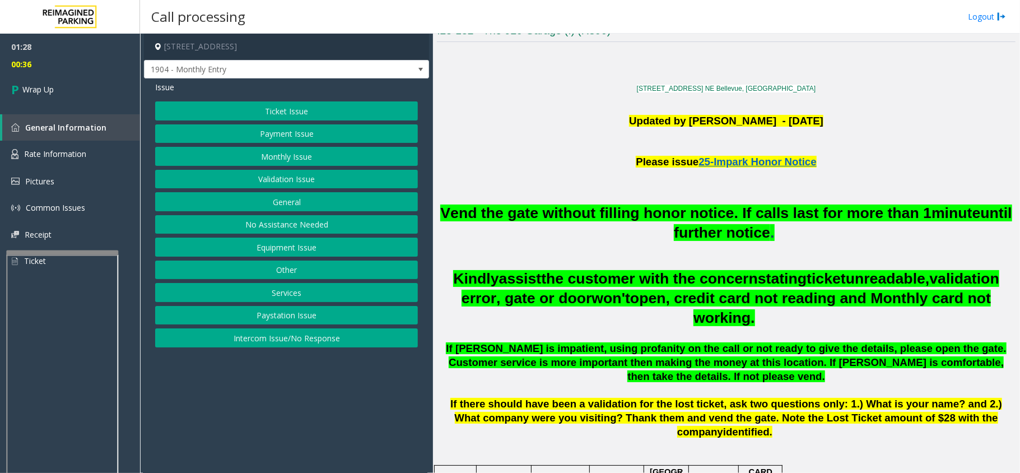
click at [292, 244] on button "Equipment Issue" at bounding box center [286, 247] width 263 height 19
click at [294, 206] on button "Gate / Door Won't Open" at bounding box center [286, 201] width 263 height 19
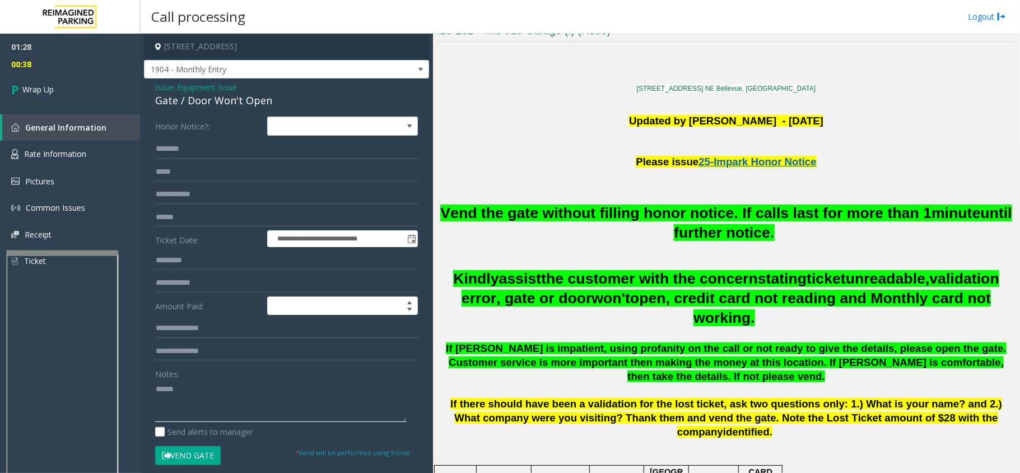
click at [224, 391] on textarea at bounding box center [281, 401] width 252 height 42
type textarea "**********"
click at [45, 85] on span "Wrap Up" at bounding box center [37, 89] width 31 height 12
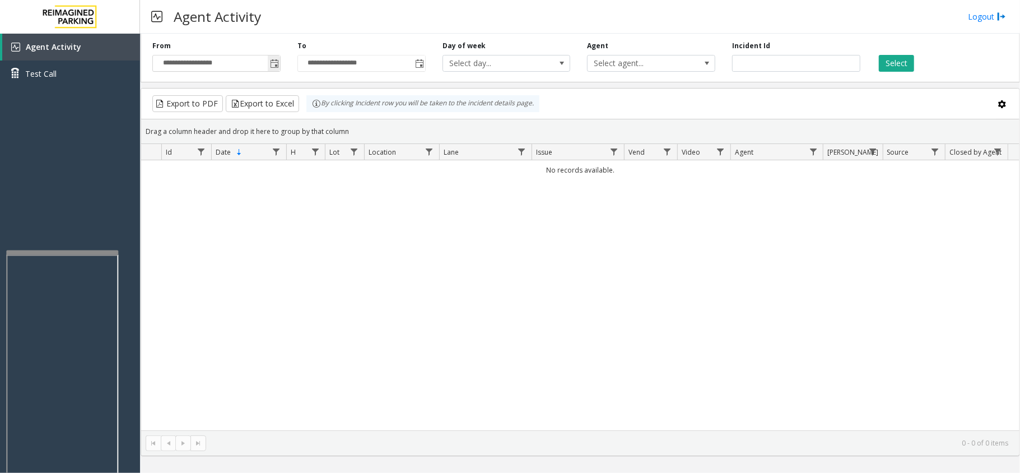
click at [269, 70] on span "Toggle popup" at bounding box center [274, 63] width 12 height 18
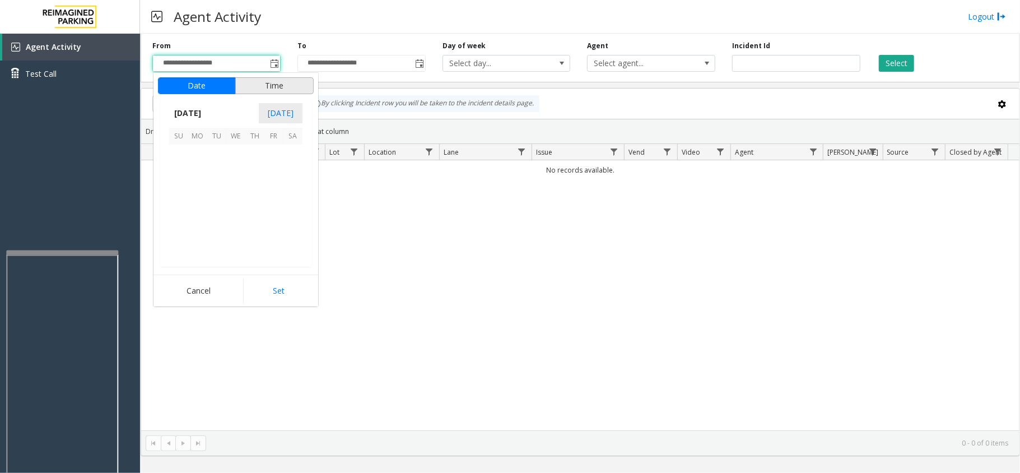
scroll to position [200910, 0]
click at [292, 186] on span "16" at bounding box center [292, 192] width 19 height 19
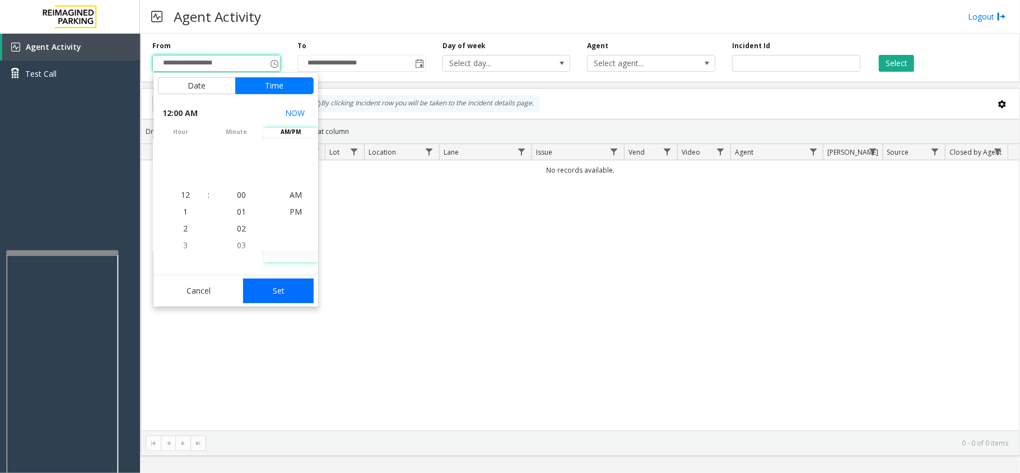
click at [285, 285] on button "Set" at bounding box center [278, 290] width 71 height 25
type input "**********"
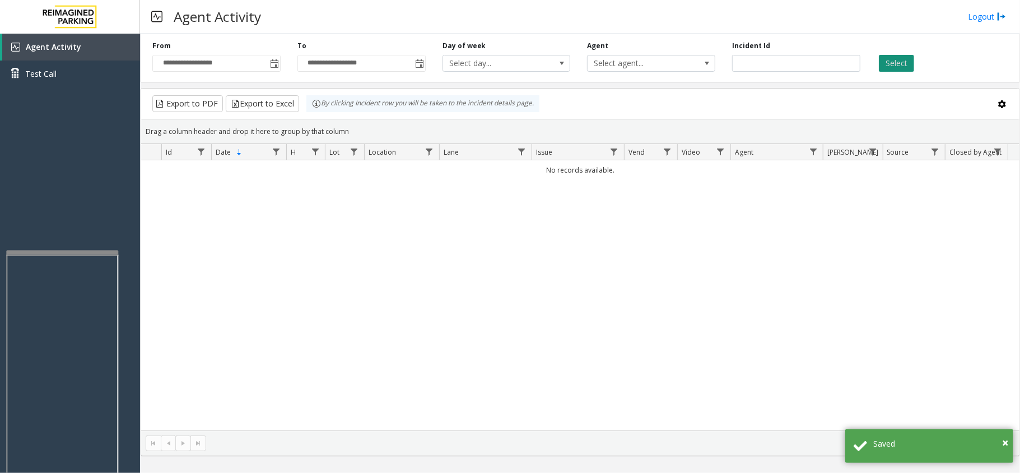
click at [881, 62] on button "Select" at bounding box center [896, 63] width 35 height 17
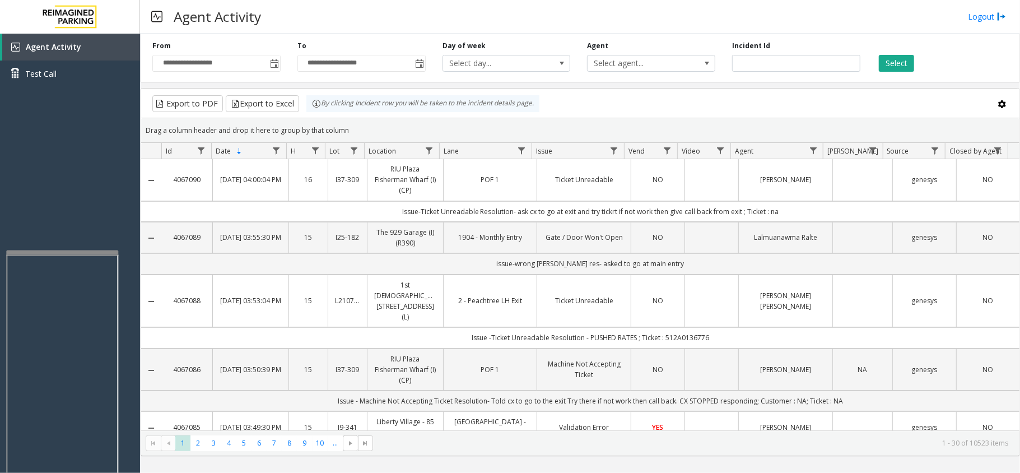
click at [962, 63] on div "Select" at bounding box center [941, 56] width 145 height 31
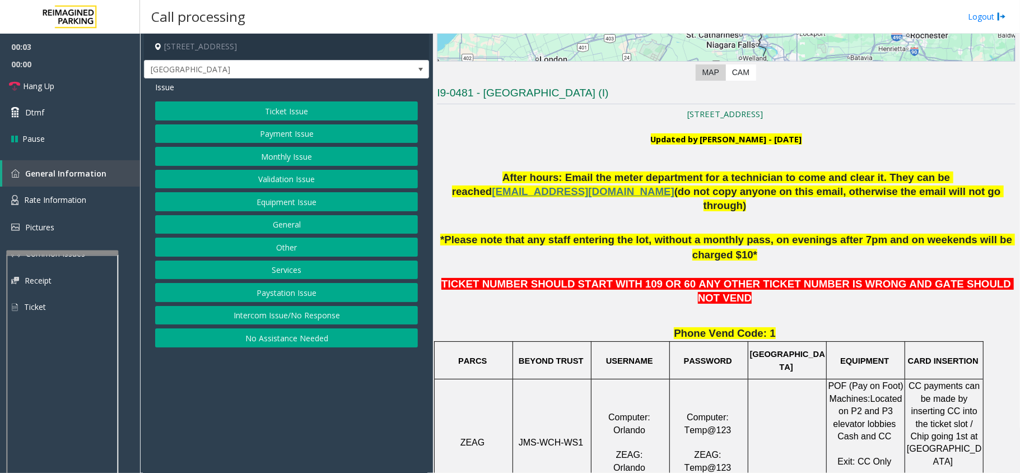
scroll to position [299, 0]
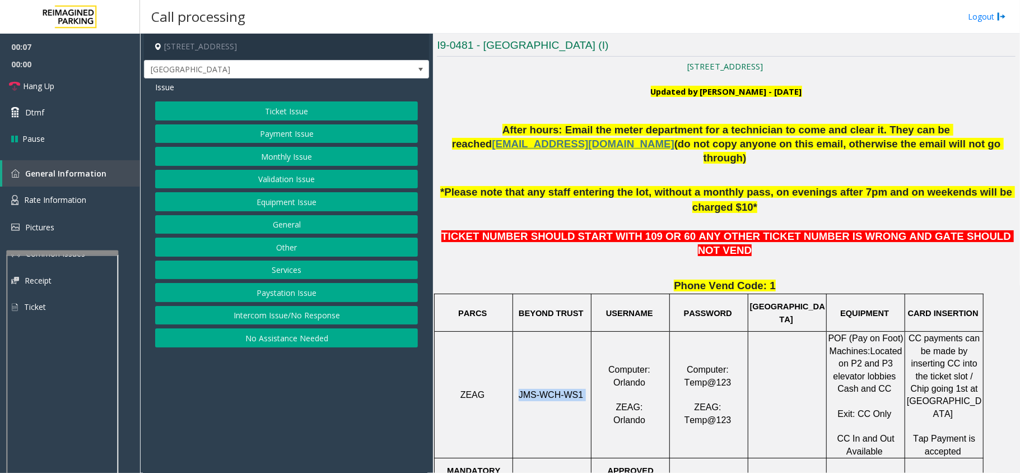
drag, startPoint x: 580, startPoint y: 368, endPoint x: 521, endPoint y: 368, distance: 59.4
click at [521, 389] on p "JMS-WCH-WS1" at bounding box center [552, 395] width 77 height 12
click at [239, 108] on button "Ticket Issue" at bounding box center [286, 110] width 263 height 19
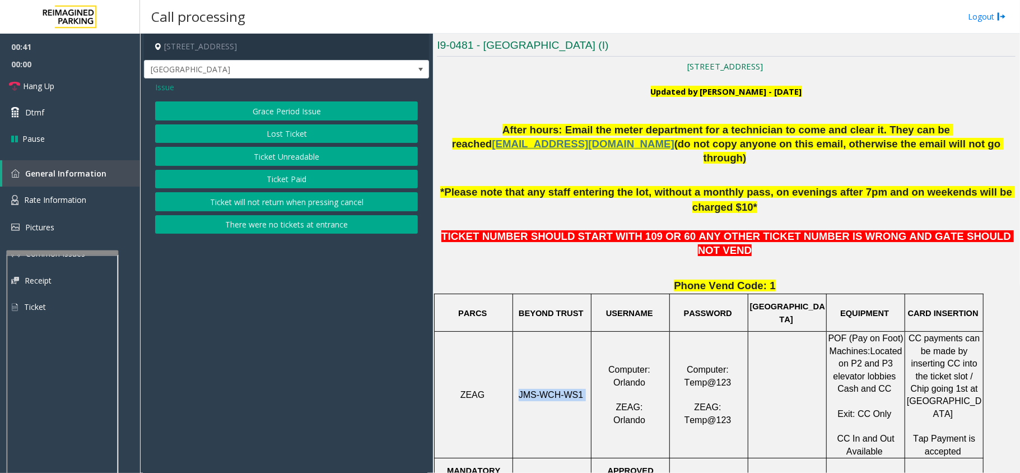
click at [271, 156] on button "Ticket Unreadable" at bounding box center [286, 156] width 263 height 19
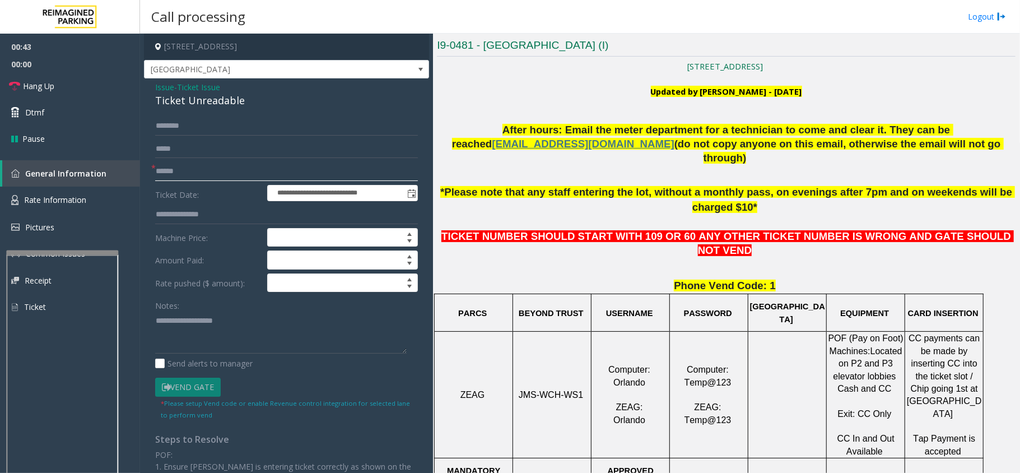
click at [243, 170] on input "text" at bounding box center [286, 171] width 263 height 19
click at [71, 201] on span "Rate Information" at bounding box center [55, 199] width 62 height 11
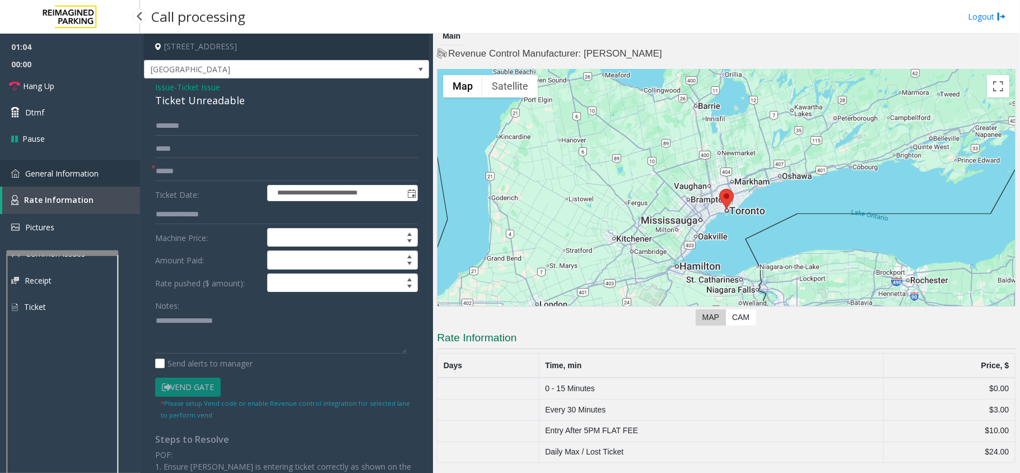
click at [69, 173] on span "General Information" at bounding box center [61, 173] width 73 height 11
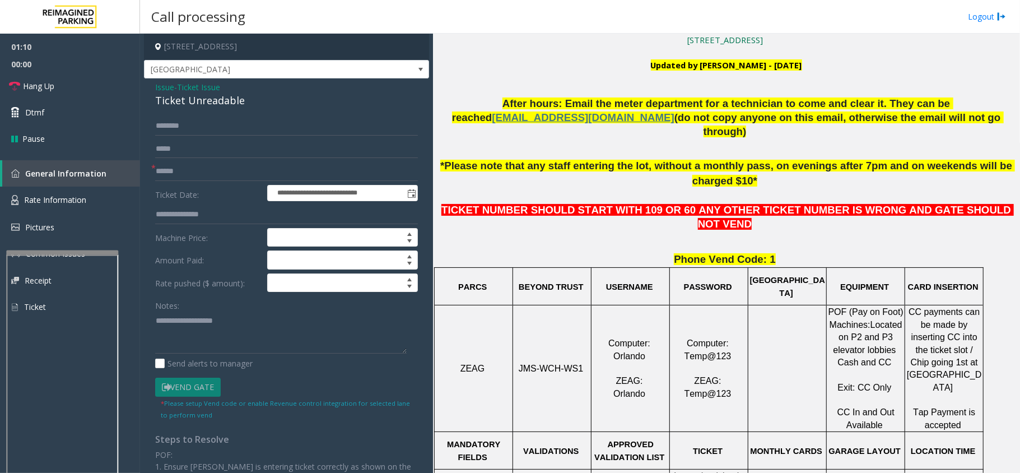
scroll to position [299, 0]
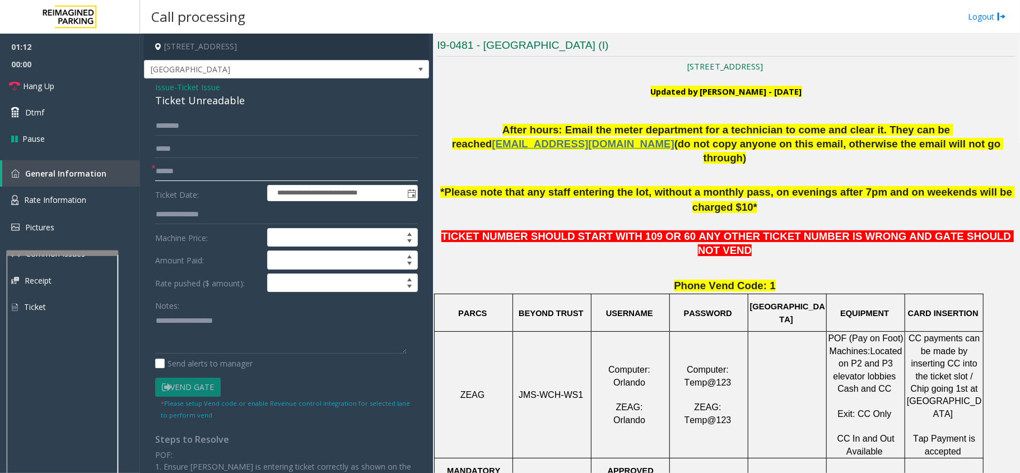
click at [162, 167] on input "text" at bounding box center [286, 171] width 263 height 19
type input "********"
click at [175, 125] on input "text" at bounding box center [286, 126] width 263 height 19
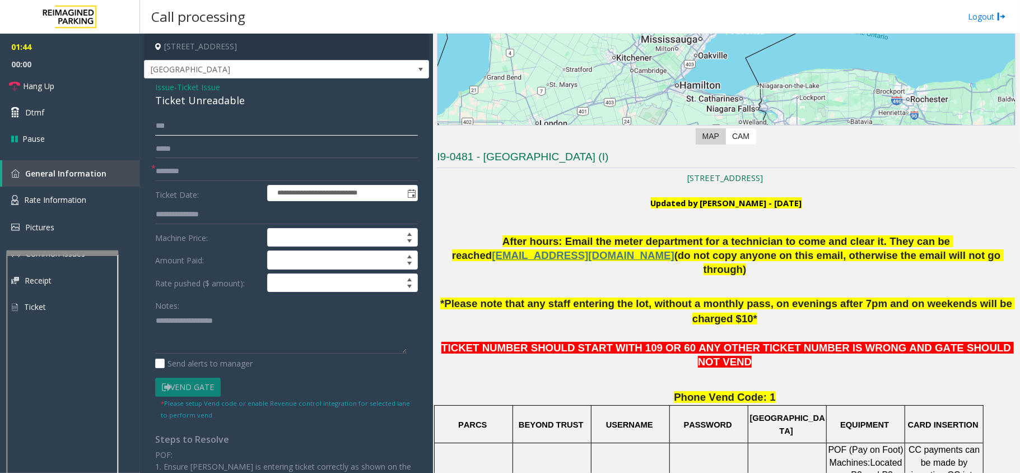
scroll to position [224, 0]
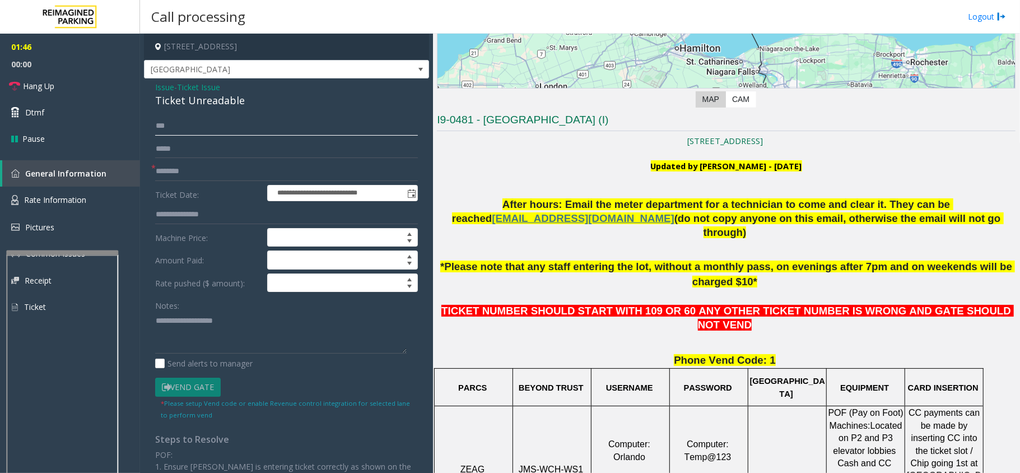
type input "***"
click at [19, 104] on link "Dtmf" at bounding box center [70, 112] width 140 height 26
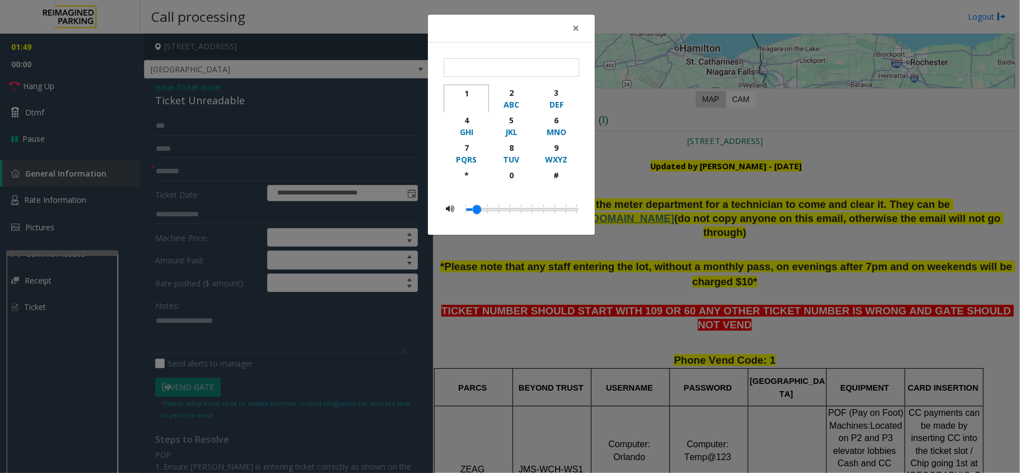
click at [462, 86] on button "1" at bounding box center [466, 98] width 45 height 27
type input "*"
click at [576, 28] on span "×" at bounding box center [575, 28] width 7 height 16
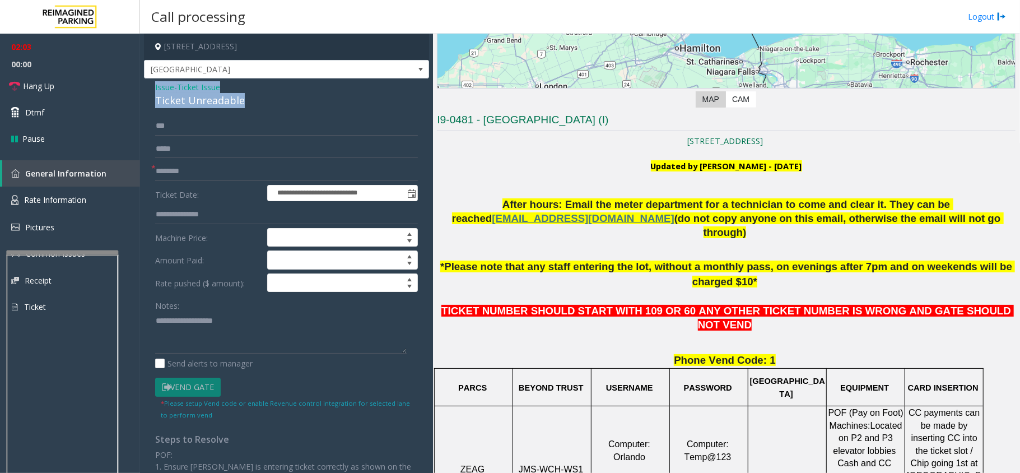
drag, startPoint x: 243, startPoint y: 99, endPoint x: 153, endPoint y: 90, distance: 89.5
click at [151, 90] on div "**********" at bounding box center [286, 357] width 285 height 558
click at [239, 337] on textarea at bounding box center [281, 332] width 252 height 42
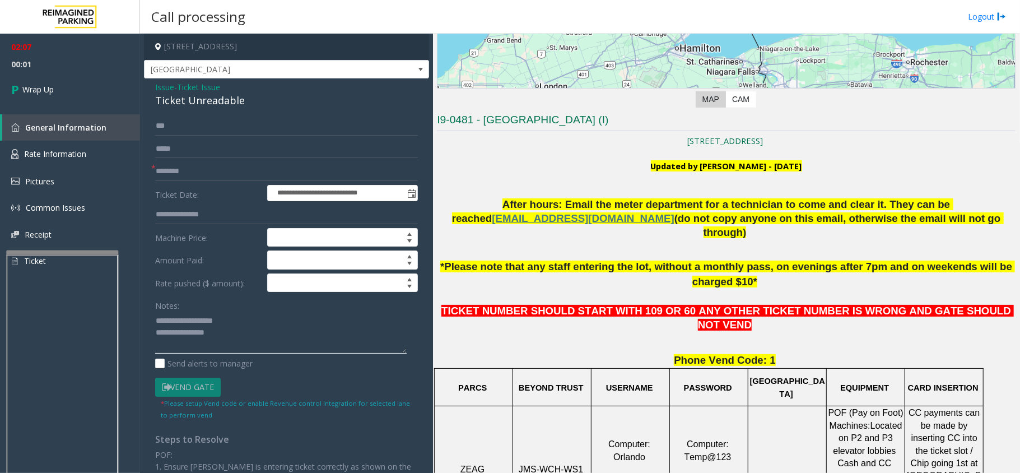
click at [229, 334] on textarea at bounding box center [281, 332] width 252 height 42
click at [269, 345] on textarea at bounding box center [281, 332] width 252 height 42
type textarea "**********"
click at [75, 91] on link "Wrap Up" at bounding box center [70, 89] width 140 height 33
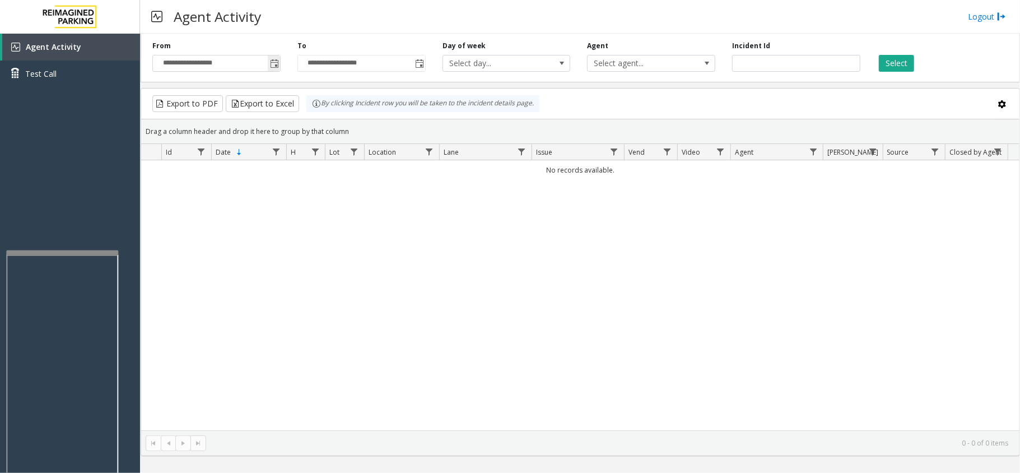
click at [272, 65] on span "Toggle popup" at bounding box center [274, 63] width 9 height 9
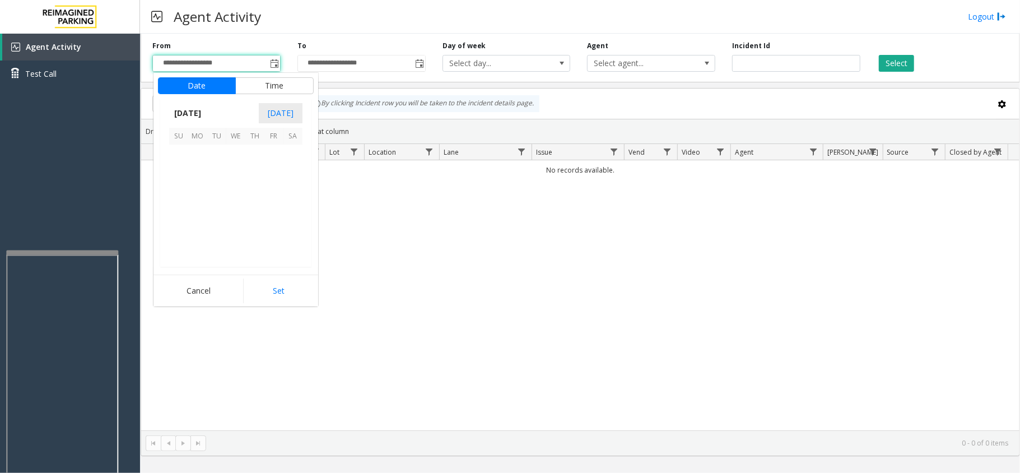
scroll to position [200910, 0]
click at [276, 183] on span "15" at bounding box center [273, 192] width 19 height 19
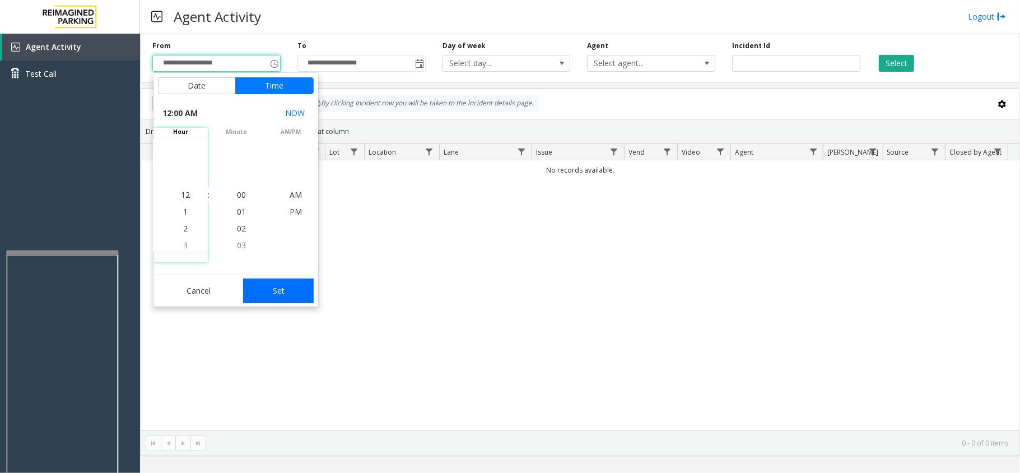
click at [296, 290] on button "Set" at bounding box center [278, 290] width 71 height 25
type input "**********"
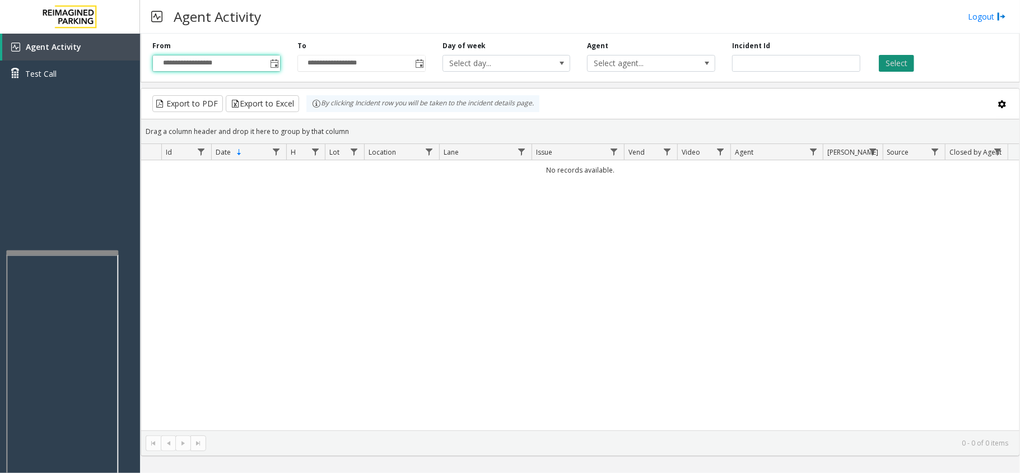
click at [910, 65] on button "Select" at bounding box center [896, 63] width 35 height 17
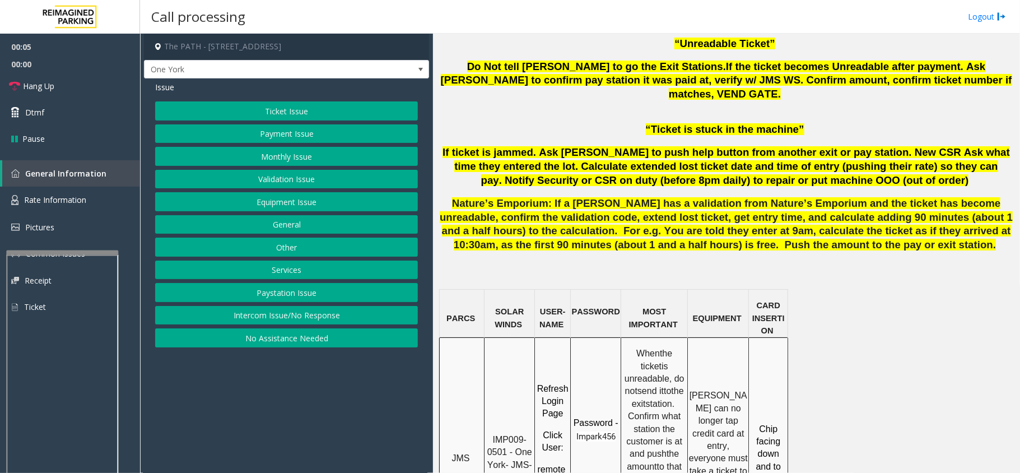
scroll to position [747, 0]
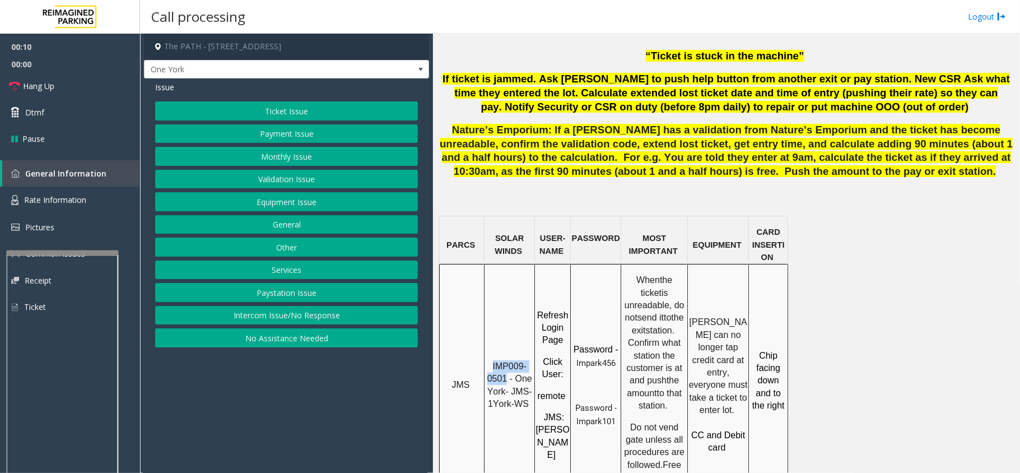
drag, startPoint x: 507, startPoint y: 333, endPoint x: 489, endPoint y: 324, distance: 20.0
click at [489, 360] on p "IMP009-0501 - One York- JMS-1York-WS" at bounding box center [509, 385] width 49 height 50
click at [500, 361] on span "IMP009-0501 - One York- JMS-1York-WS" at bounding box center [511, 384] width 48 height 47
click at [69, 84] on link "Hang Up" at bounding box center [70, 86] width 140 height 26
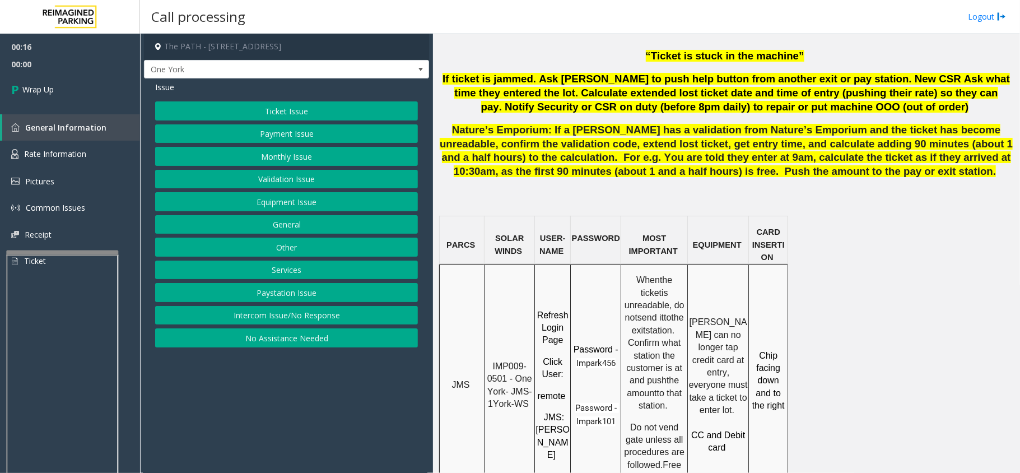
click at [277, 341] on button "No Assistance Needed" at bounding box center [286, 337] width 263 height 19
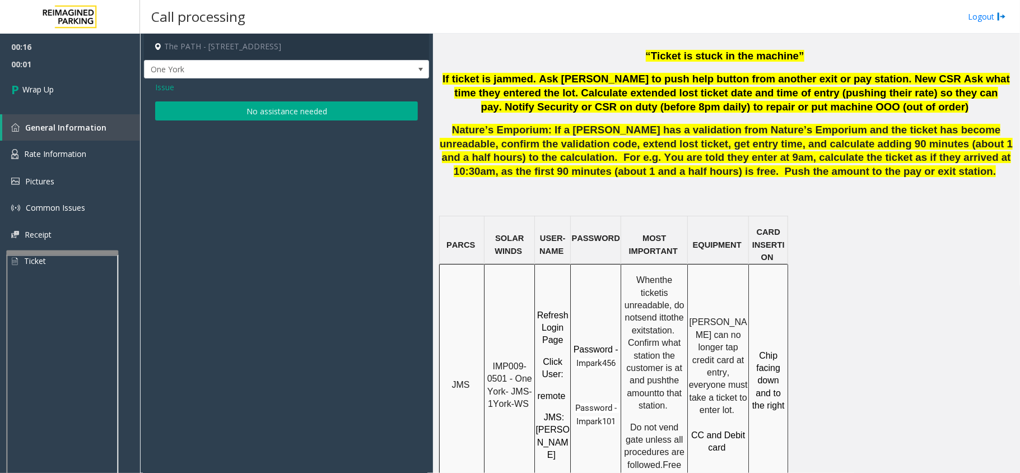
click at [249, 113] on button "No assistance needed" at bounding box center [286, 110] width 263 height 19
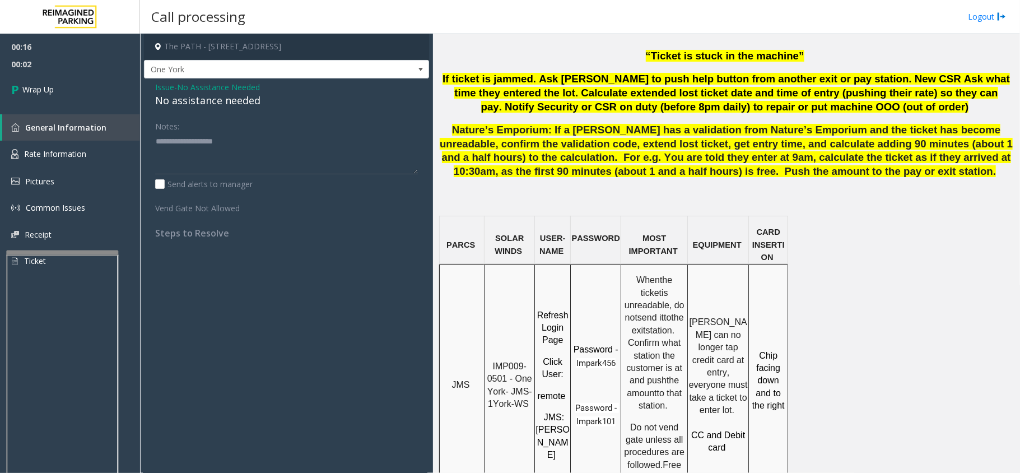
click at [216, 104] on div "No assistance needed" at bounding box center [286, 100] width 263 height 15
click at [216, 102] on div "No assistance needed" at bounding box center [286, 100] width 263 height 15
type textarea "**********"
click at [77, 91] on link "Wrap Up" at bounding box center [70, 89] width 140 height 33
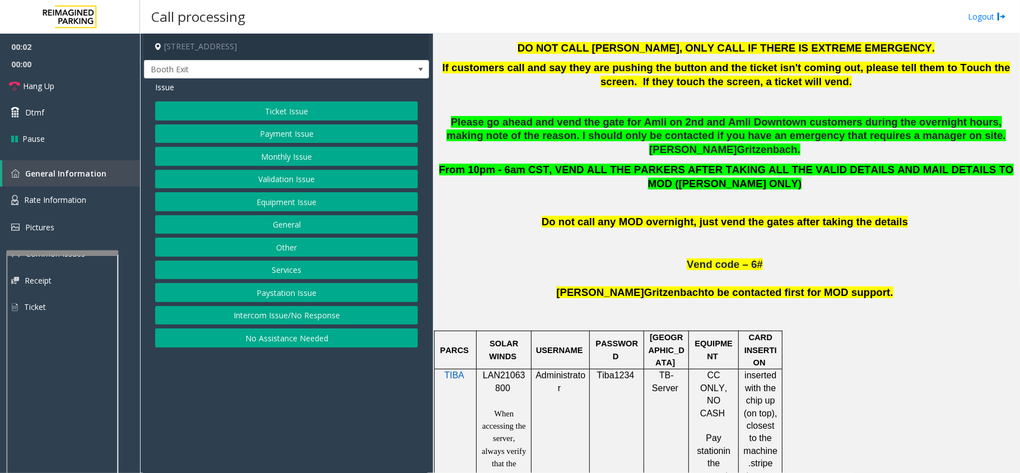
scroll to position [523, 0]
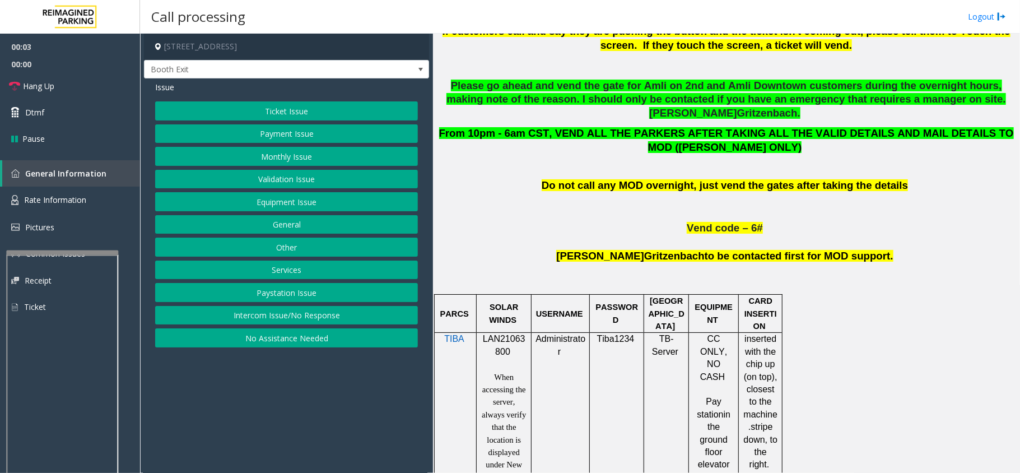
click at [506, 334] on span "LAN21063800" at bounding box center [504, 345] width 43 height 22
click at [286, 106] on button "Ticket Issue" at bounding box center [286, 110] width 263 height 19
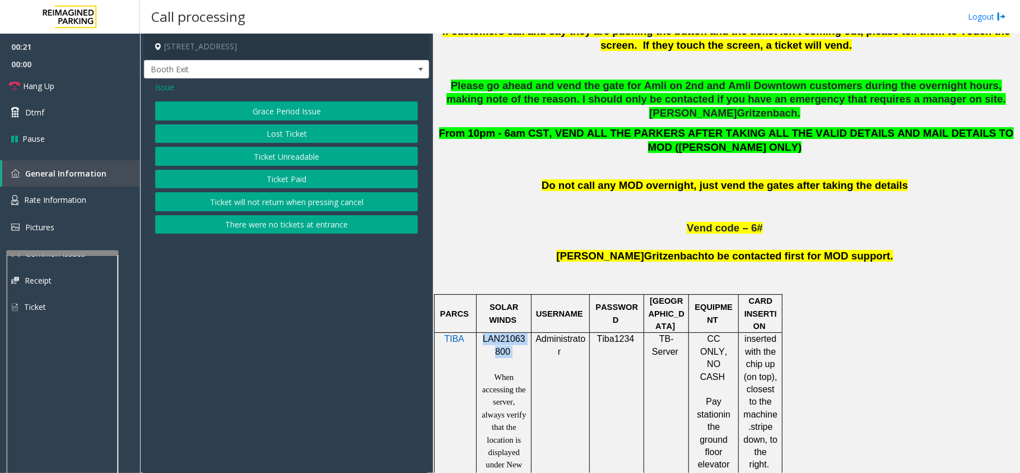
click at [294, 180] on button "Ticket Paid" at bounding box center [286, 179] width 263 height 19
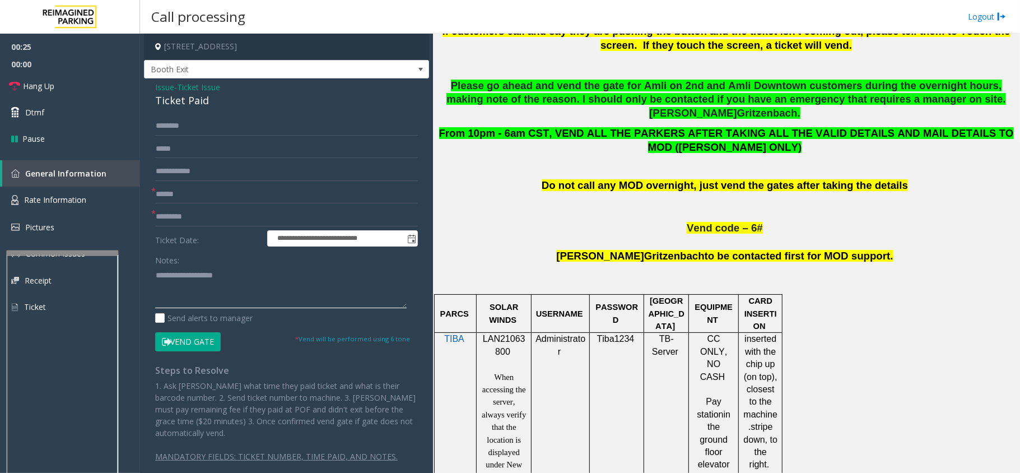
click at [181, 283] on textarea at bounding box center [281, 287] width 252 height 42
click at [207, 197] on input "text" at bounding box center [286, 194] width 263 height 19
click at [216, 196] on input "****" at bounding box center [286, 194] width 263 height 19
type input "******"
click at [190, 216] on input "text" at bounding box center [286, 216] width 263 height 19
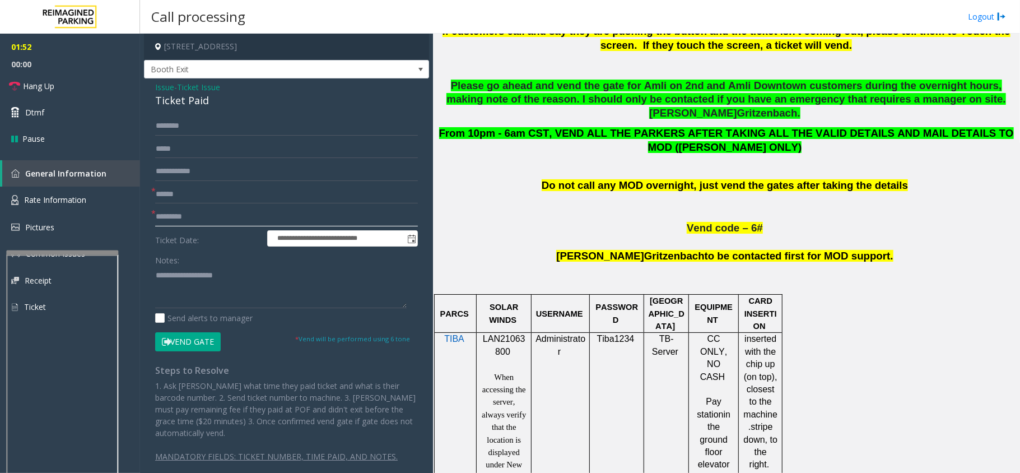
click at [191, 217] on input "text" at bounding box center [286, 216] width 263 height 19
click at [222, 217] on input "**********" at bounding box center [286, 216] width 263 height 19
type input "**********"
click at [187, 337] on button "Vend Gate" at bounding box center [188, 341] width 66 height 19
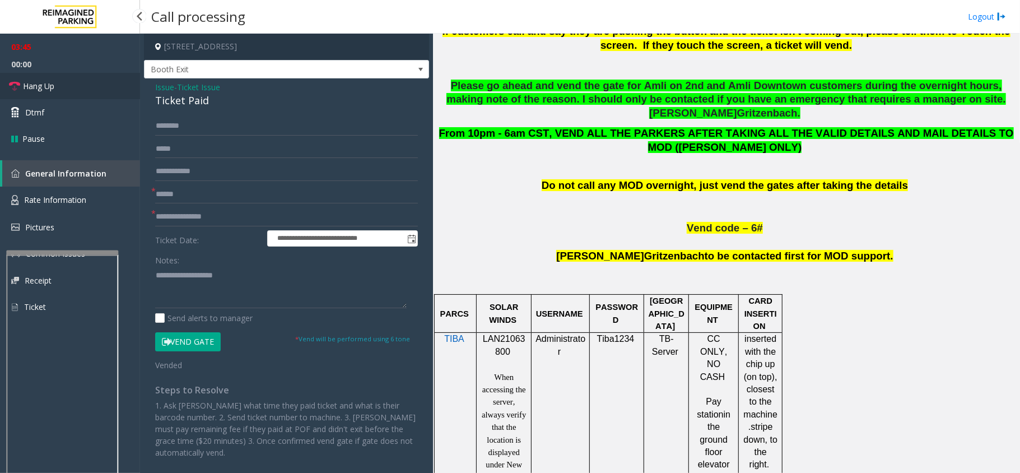
click at [57, 85] on link "Hang Up" at bounding box center [70, 86] width 140 height 26
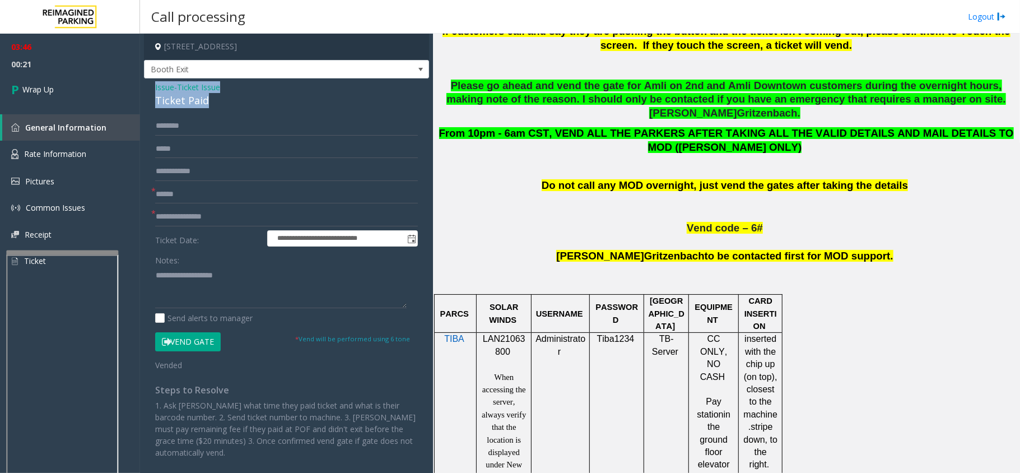
drag, startPoint x: 205, startPoint y: 96, endPoint x: 151, endPoint y: 85, distance: 55.5
click at [151, 85] on div "**********" at bounding box center [286, 291] width 285 height 426
click at [202, 288] on textarea at bounding box center [281, 287] width 252 height 42
type textarea "**********"
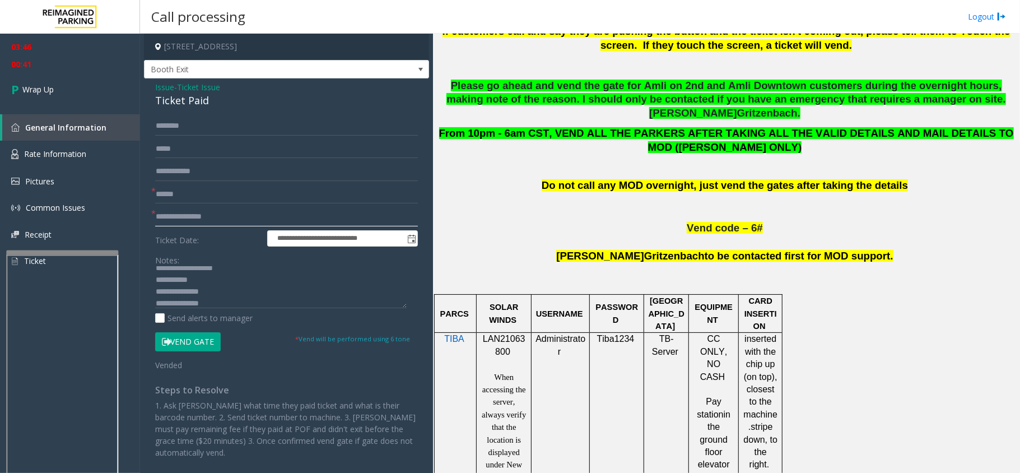
click at [222, 217] on input "**********" at bounding box center [286, 216] width 263 height 19
click at [224, 212] on input "**********" at bounding box center [286, 216] width 263 height 19
type input "*"
type input "*****"
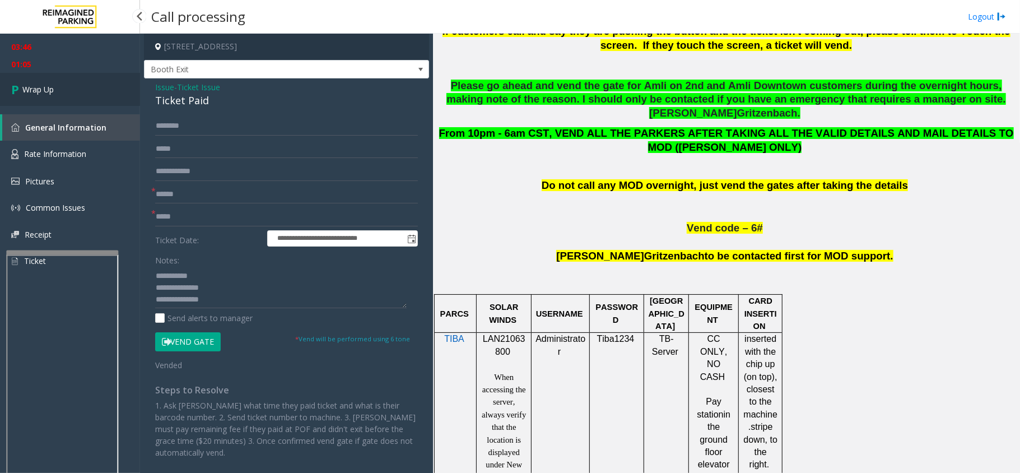
click at [34, 92] on span "Wrap Up" at bounding box center [37, 89] width 31 height 12
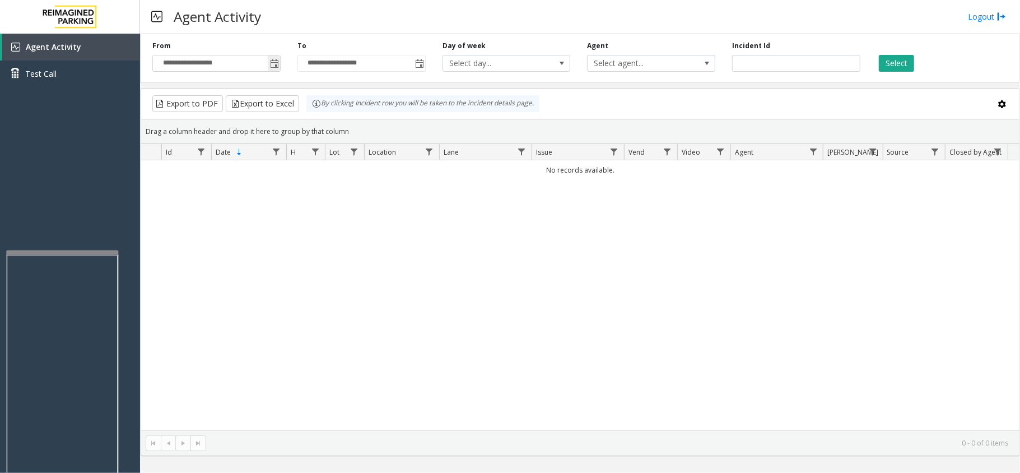
click at [277, 67] on span "Toggle popup" at bounding box center [274, 63] width 9 height 9
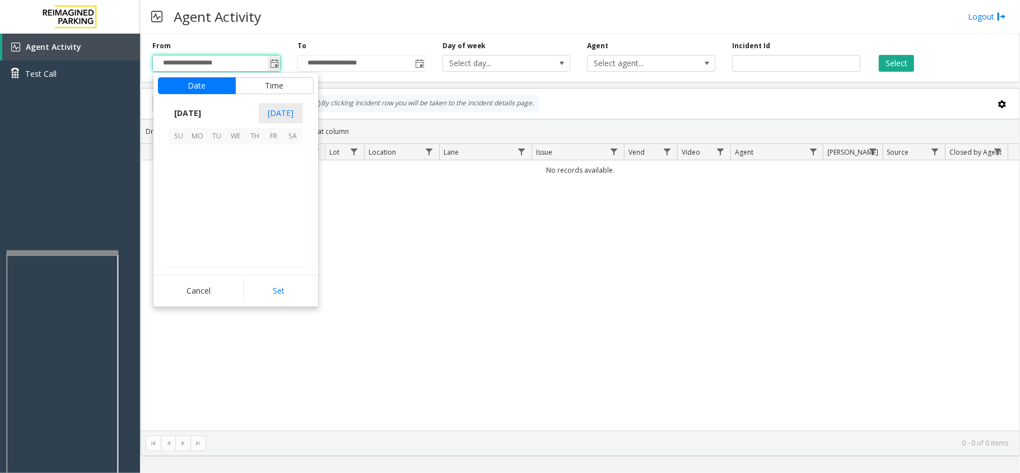
scroll to position [200910, 0]
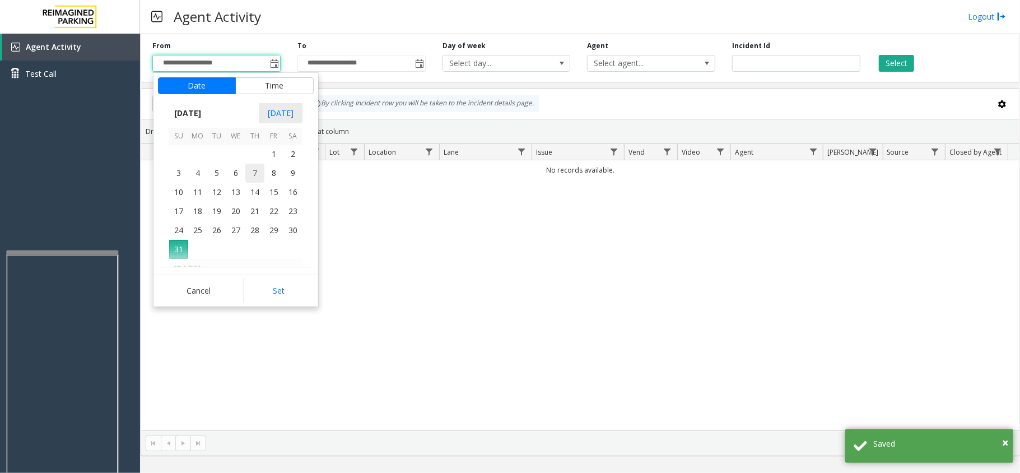
click at [254, 180] on span "7" at bounding box center [254, 173] width 19 height 19
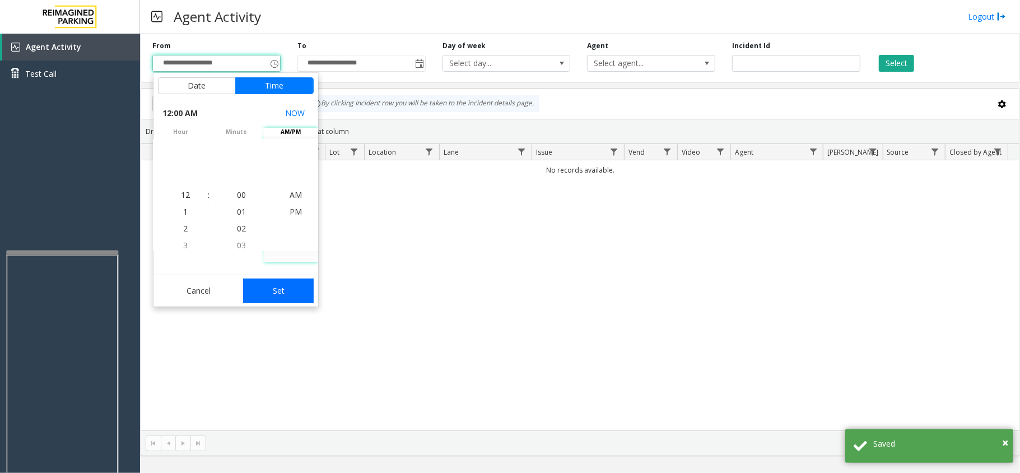
click at [287, 294] on button "Set" at bounding box center [278, 290] width 71 height 25
type input "**********"
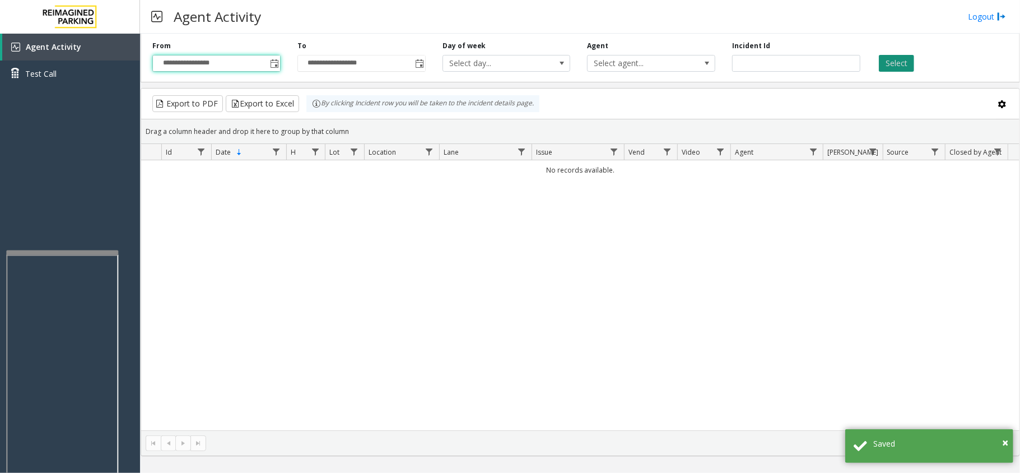
click at [885, 66] on button "Select" at bounding box center [896, 63] width 35 height 17
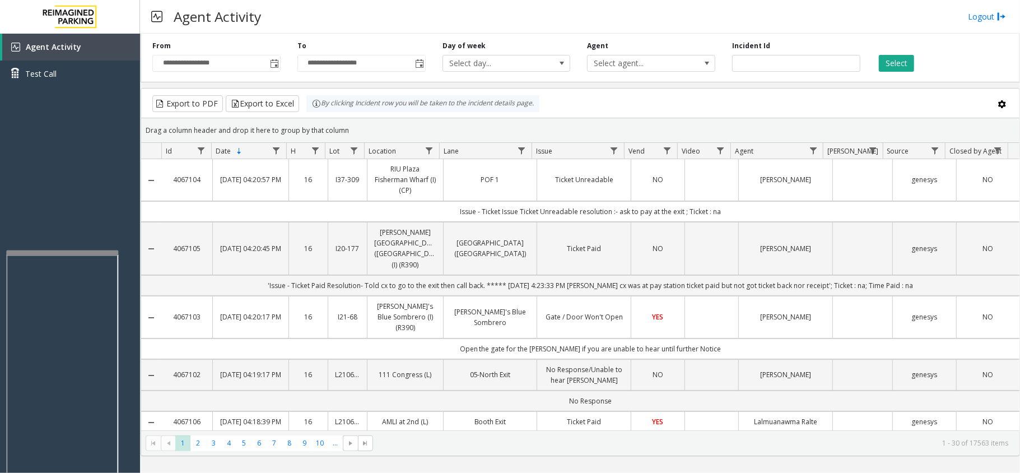
scroll to position [75, 0]
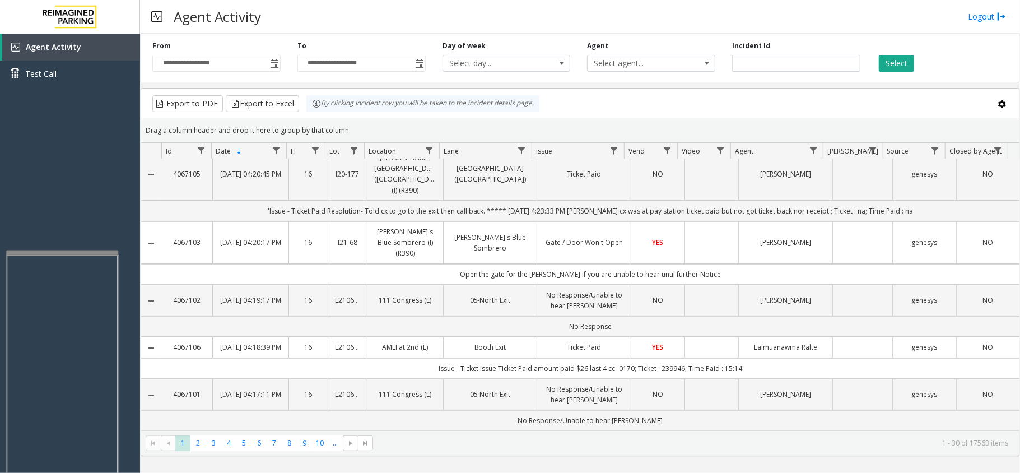
click at [715, 337] on td "Data table" at bounding box center [712, 347] width 54 height 21
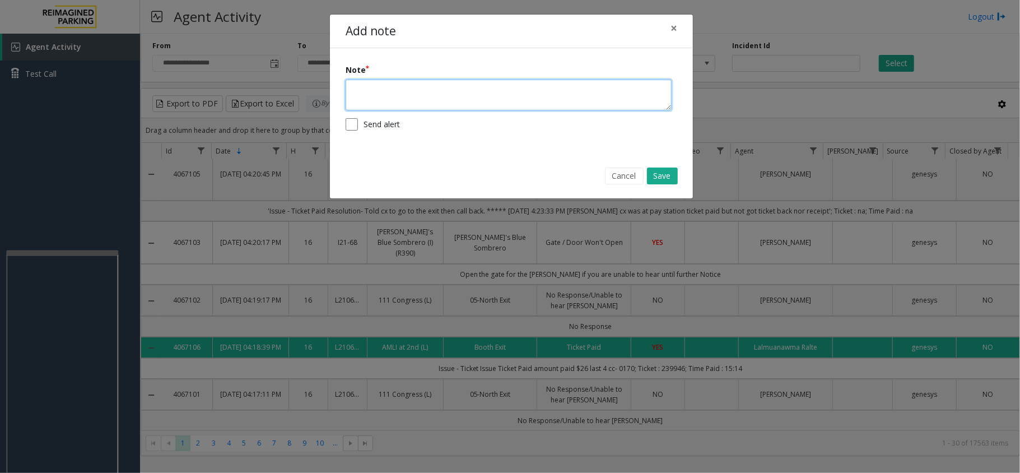
click at [459, 105] on textarea at bounding box center [509, 95] width 326 height 31
type textarea "**********"
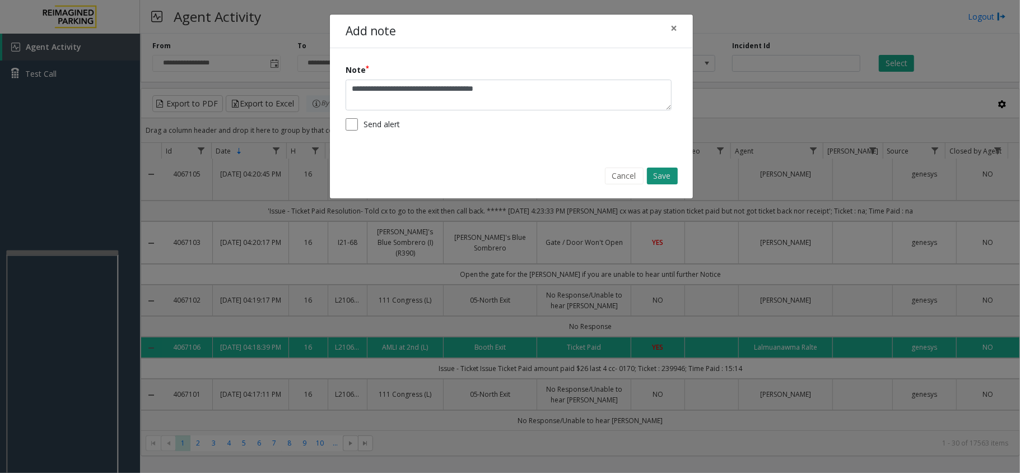
click at [659, 177] on button "Save" at bounding box center [662, 175] width 31 height 17
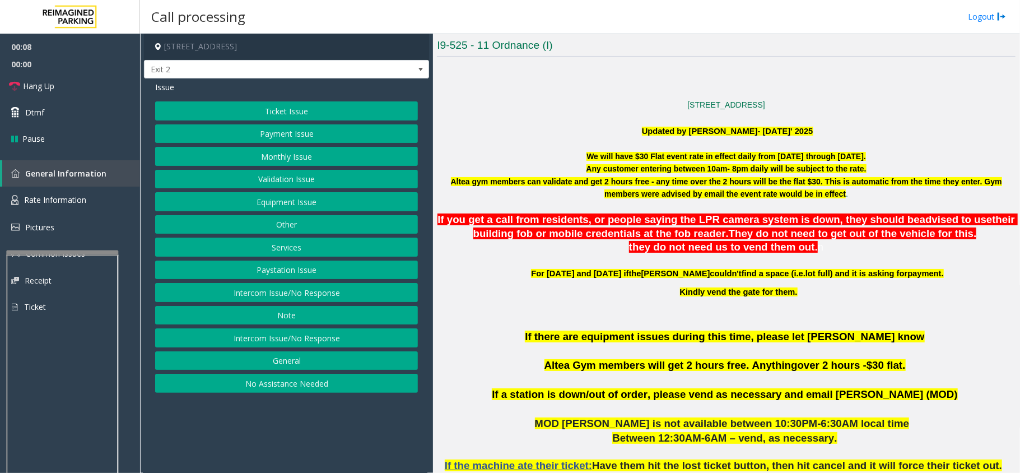
scroll to position [373, 0]
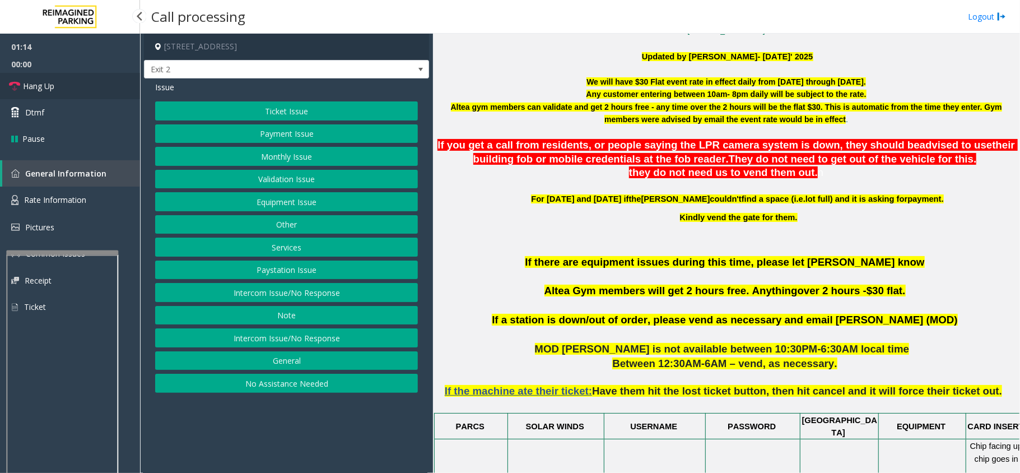
click at [63, 85] on link "Hang Up" at bounding box center [70, 86] width 140 height 26
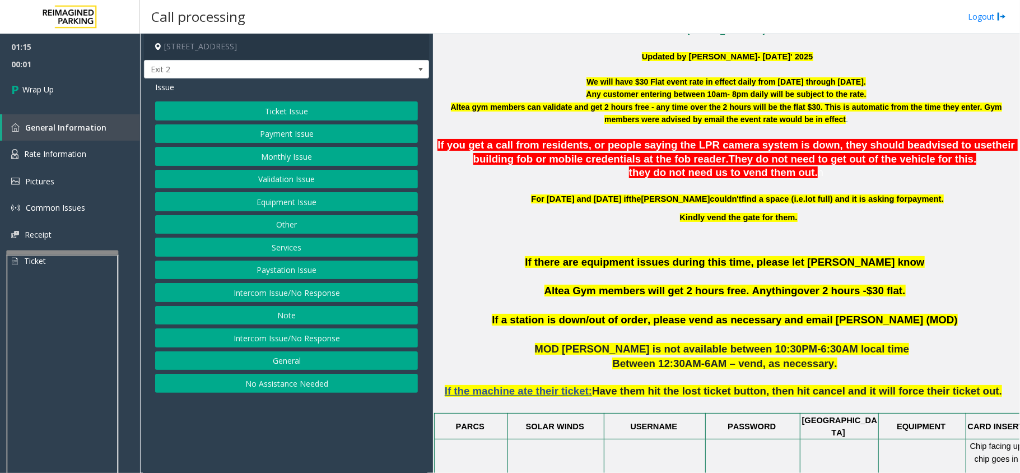
click at [303, 208] on button "Equipment Issue" at bounding box center [286, 201] width 263 height 19
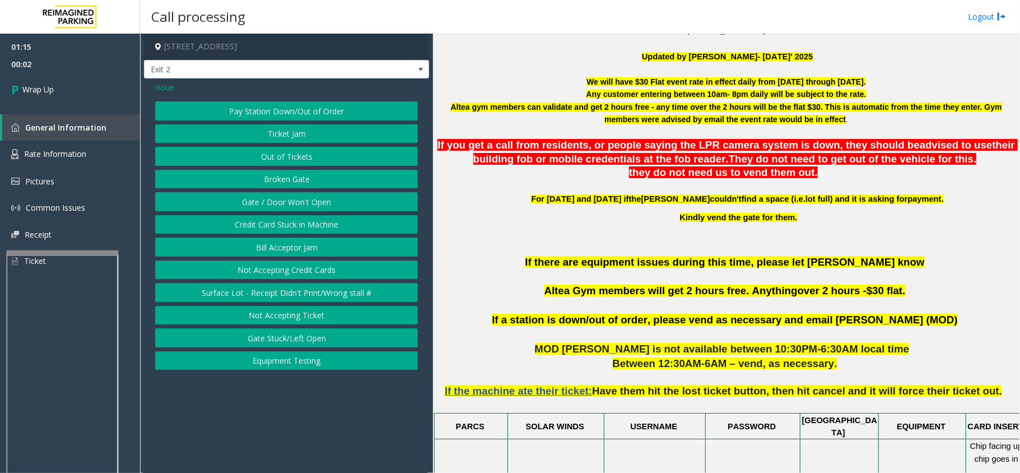
click at [302, 203] on button "Gate / Door Won't Open" at bounding box center [286, 201] width 263 height 19
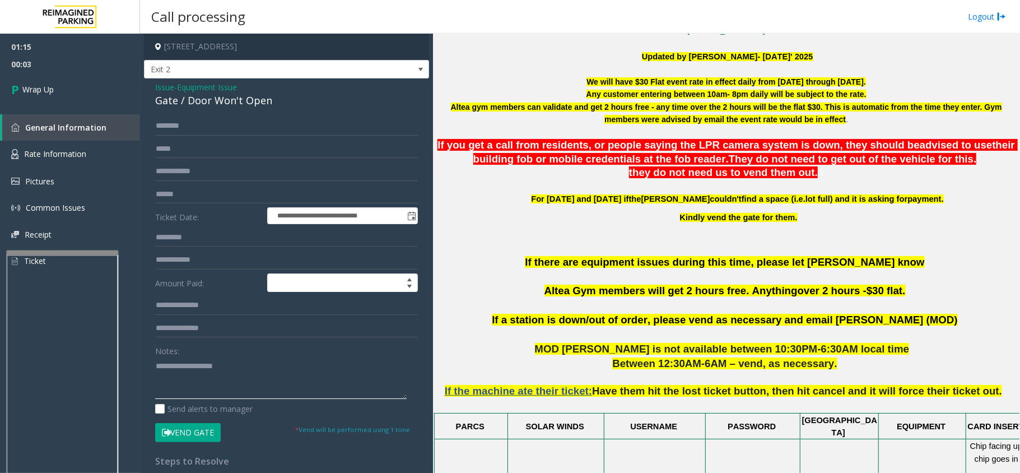
click at [234, 360] on textarea at bounding box center [281, 378] width 252 height 42
type textarea "**********"
click at [46, 94] on span "Wrap Up" at bounding box center [37, 89] width 31 height 12
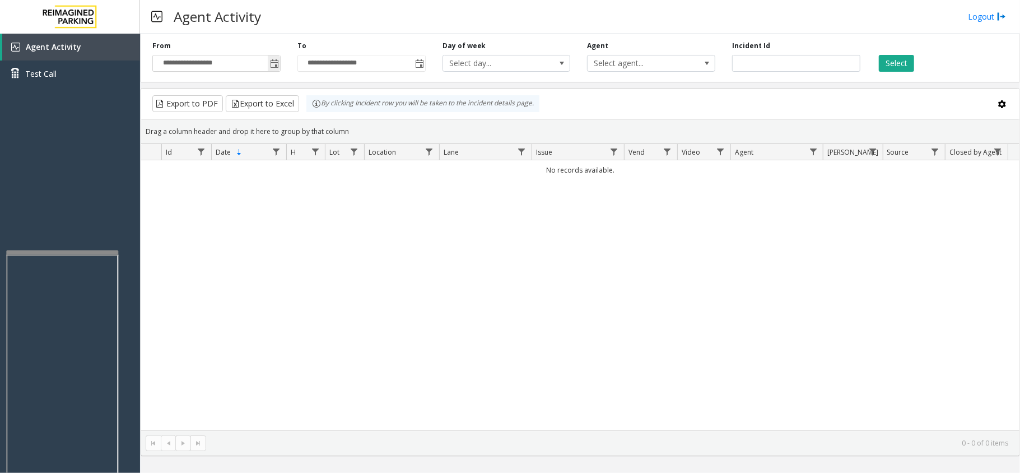
click at [274, 67] on span "Toggle popup" at bounding box center [274, 63] width 9 height 9
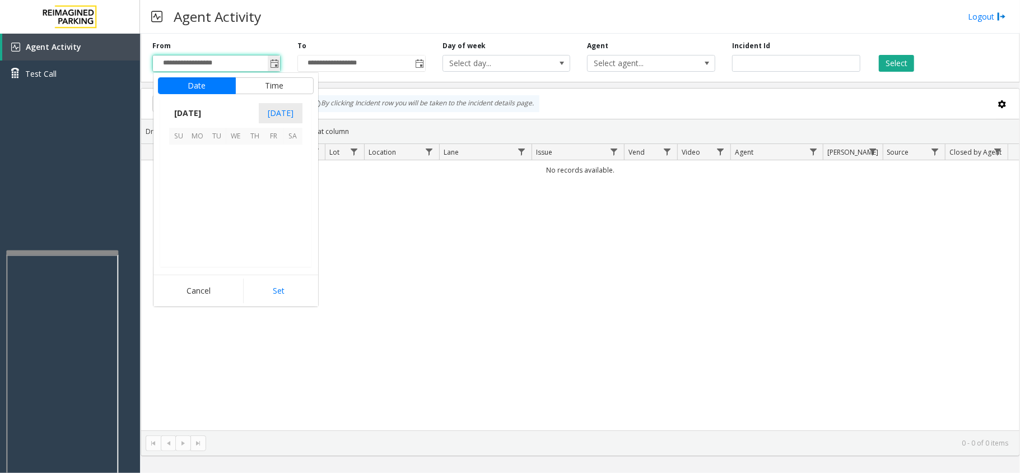
scroll to position [200910, 0]
click at [281, 164] on span "8" at bounding box center [273, 173] width 19 height 19
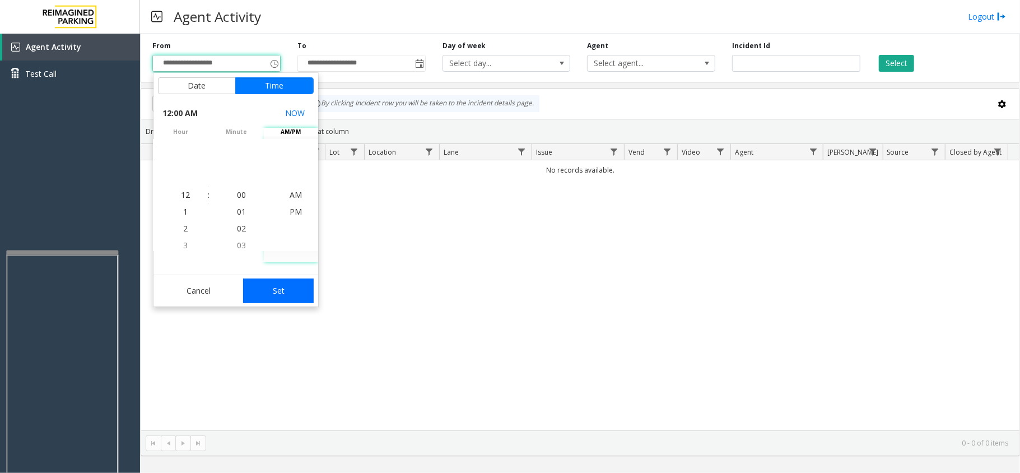
click at [285, 281] on button "Set" at bounding box center [278, 290] width 71 height 25
type input "**********"
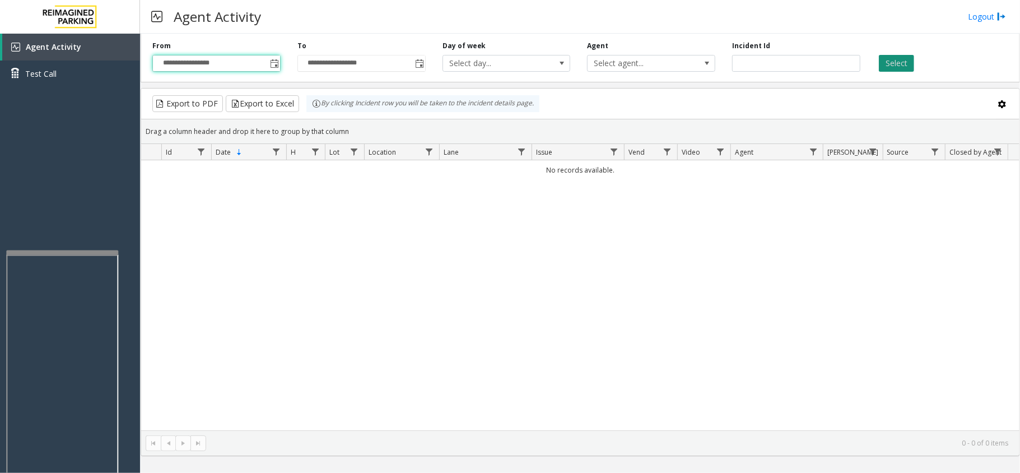
click at [890, 57] on button "Select" at bounding box center [896, 63] width 35 height 17
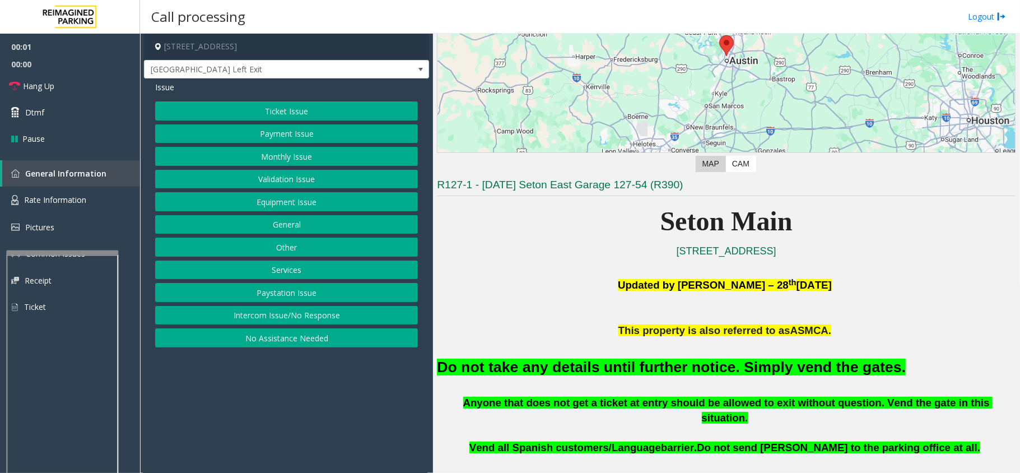
scroll to position [149, 0]
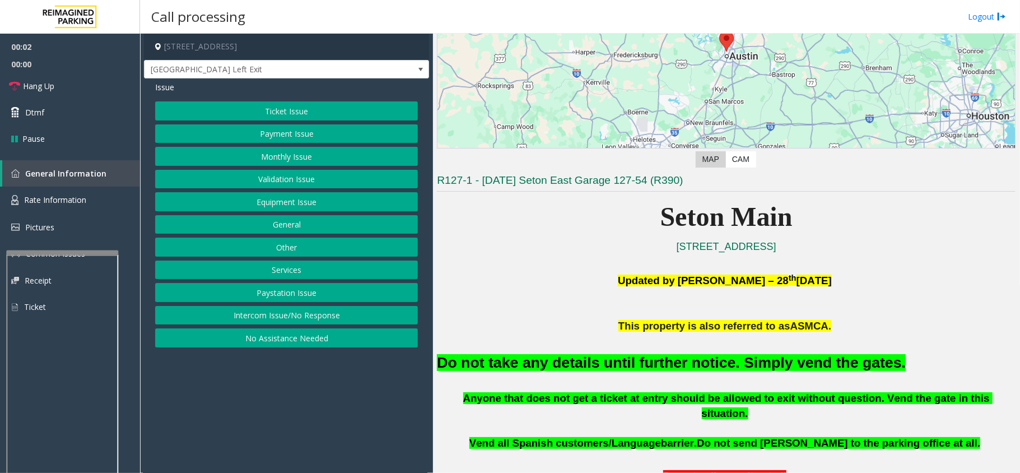
click at [258, 206] on button "Equipment Issue" at bounding box center [286, 201] width 263 height 19
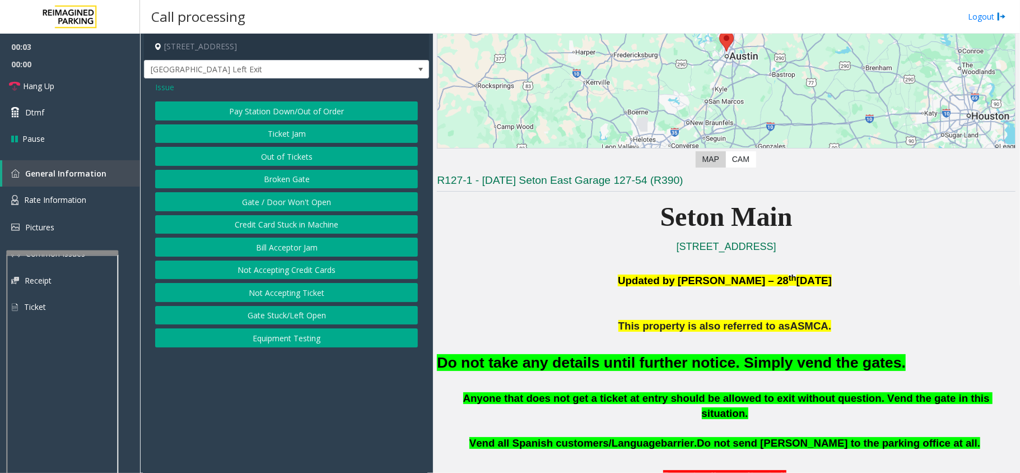
click at [261, 201] on button "Gate / Door Won't Open" at bounding box center [286, 201] width 263 height 19
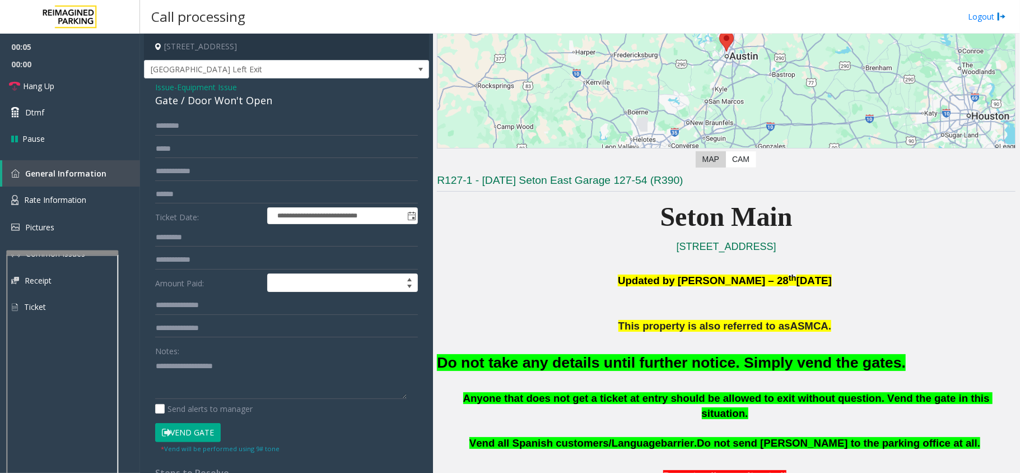
click at [558, 362] on font "Do not take any details until further notice. Simply vend the gates." at bounding box center [671, 362] width 469 height 17
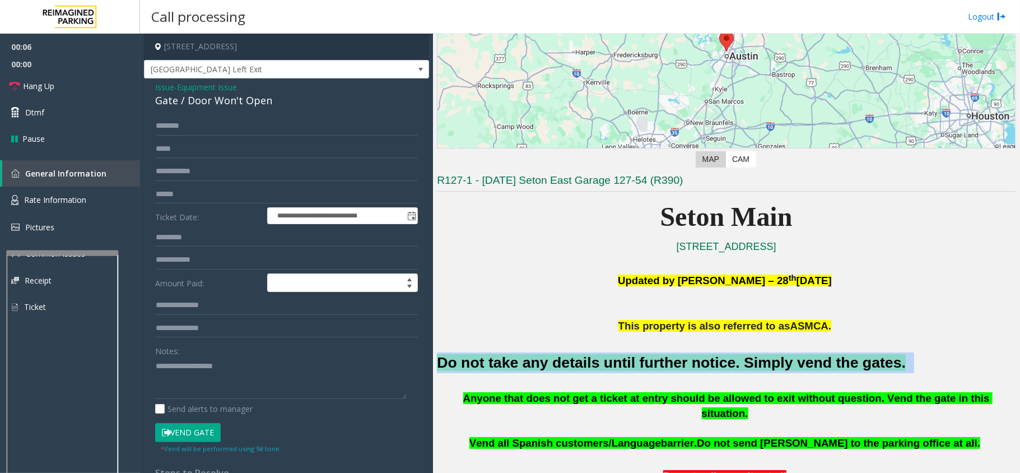
click at [558, 362] on font "Do not take any details until further notice. Simply vend the gates." at bounding box center [671, 362] width 469 height 17
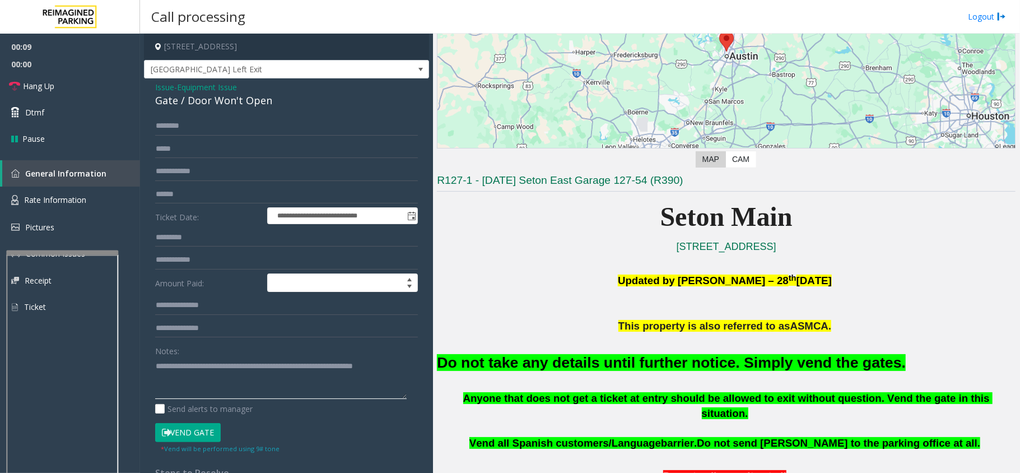
type textarea "**********"
click at [164, 87] on span "Issue" at bounding box center [164, 87] width 19 height 12
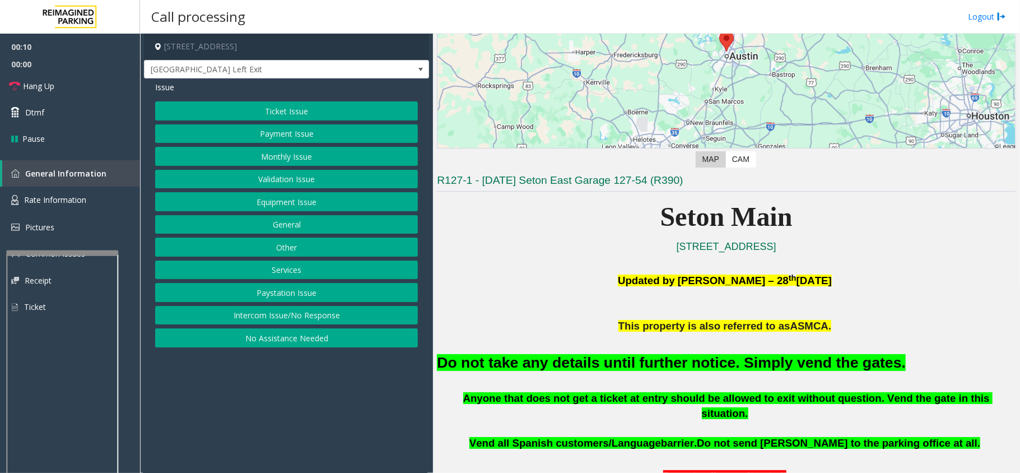
click at [265, 156] on button "Monthly Issue" at bounding box center [286, 156] width 263 height 19
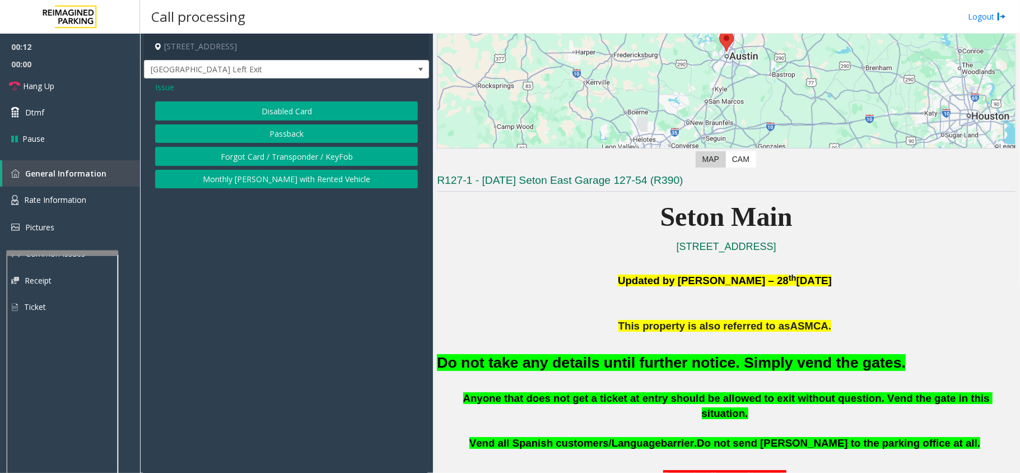
click at [190, 110] on button "Disabled Card" at bounding box center [286, 110] width 263 height 19
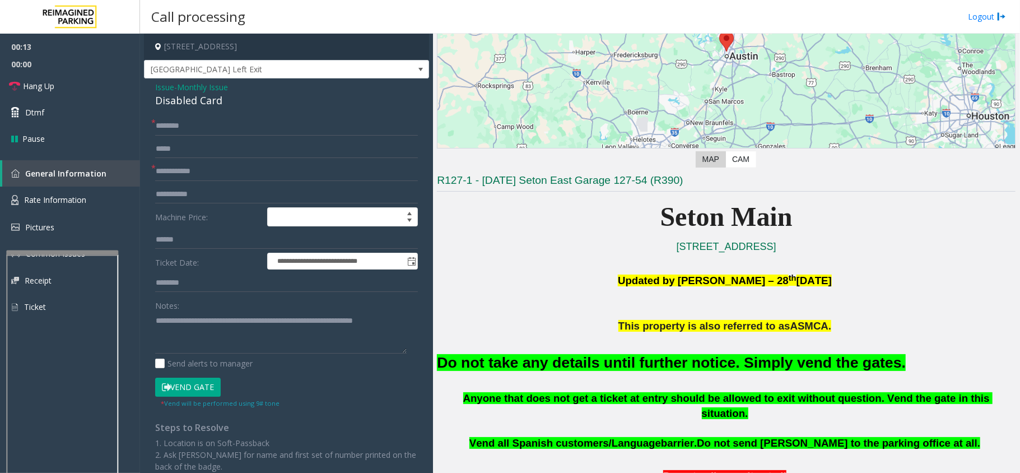
click at [204, 391] on button "Vend Gate" at bounding box center [188, 387] width 66 height 19
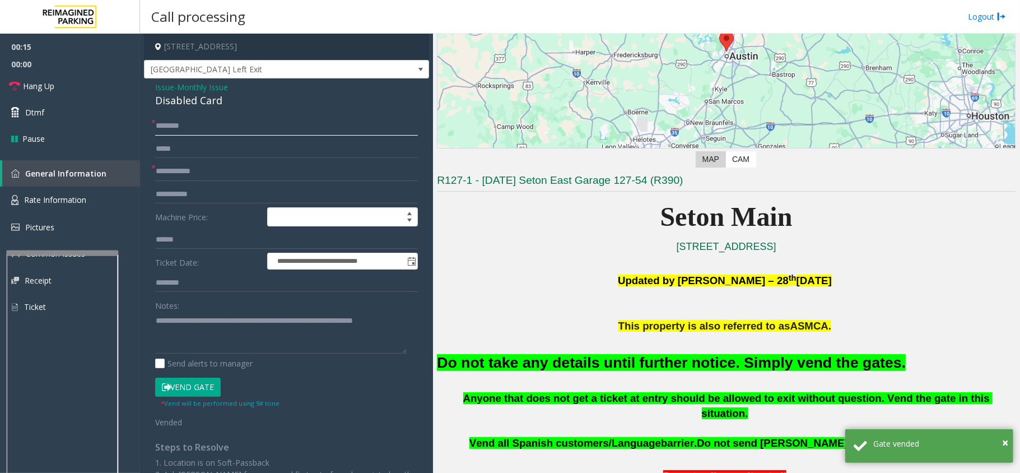
click at [211, 124] on input "text" at bounding box center [286, 126] width 263 height 19
type input "**"
click at [224, 174] on input "text" at bounding box center [286, 171] width 263 height 19
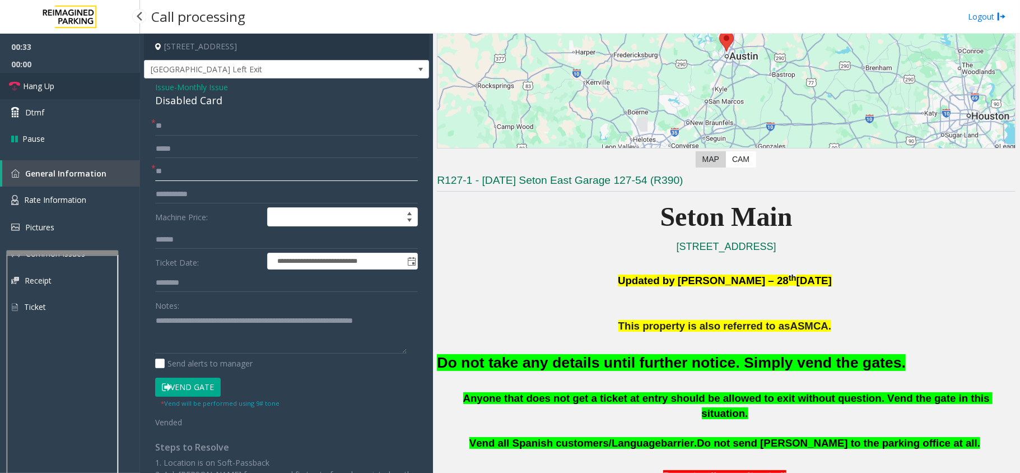
type input "**"
click at [47, 92] on link "Hang Up" at bounding box center [70, 86] width 140 height 26
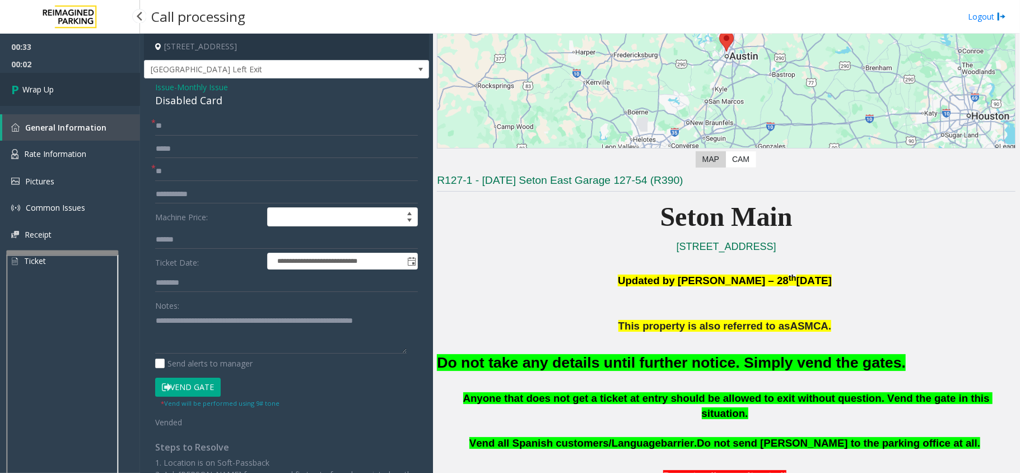
click at [50, 91] on span "Wrap Up" at bounding box center [37, 89] width 31 height 12
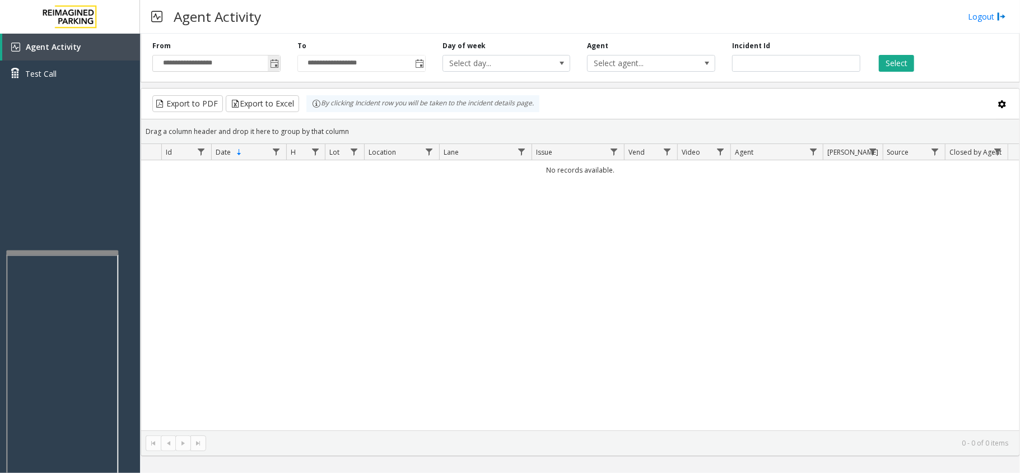
click at [270, 67] on span "Toggle popup" at bounding box center [274, 63] width 9 height 9
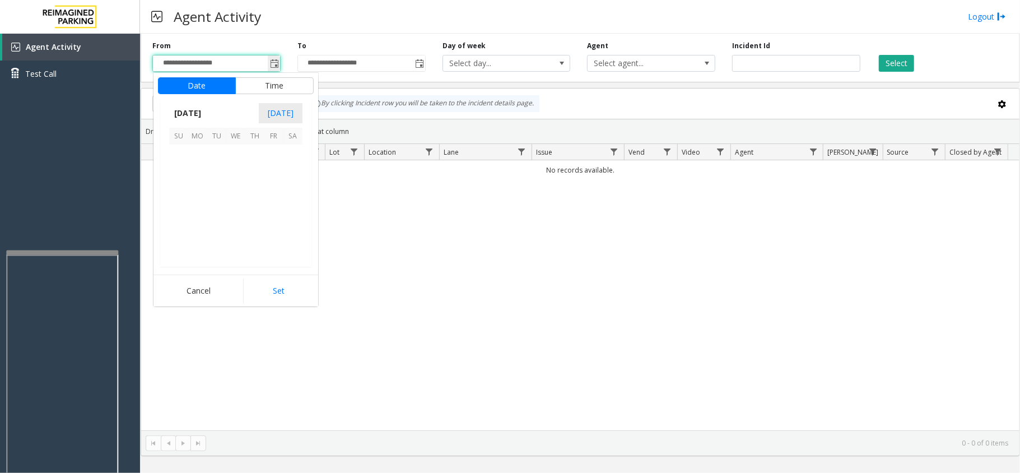
scroll to position [200910, 0]
click at [286, 203] on span "23" at bounding box center [292, 211] width 19 height 19
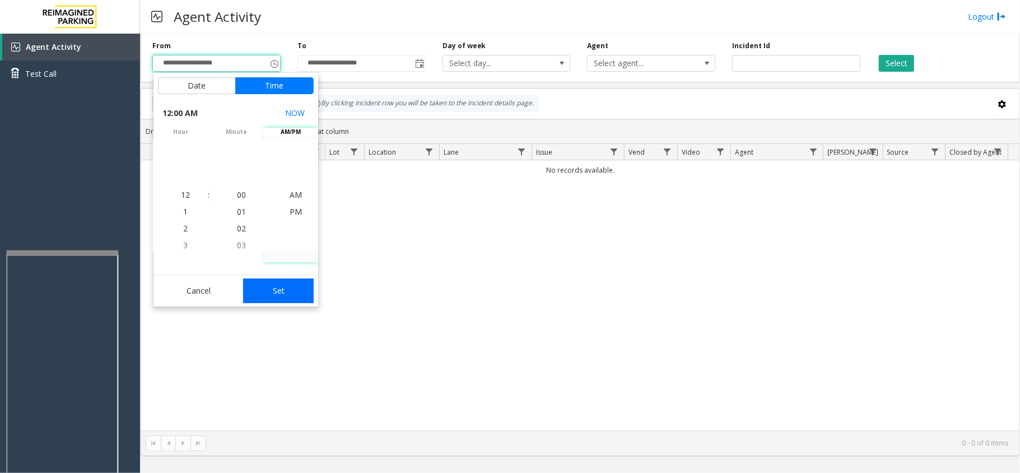
click at [295, 285] on button "Set" at bounding box center [278, 290] width 71 height 25
type input "**********"
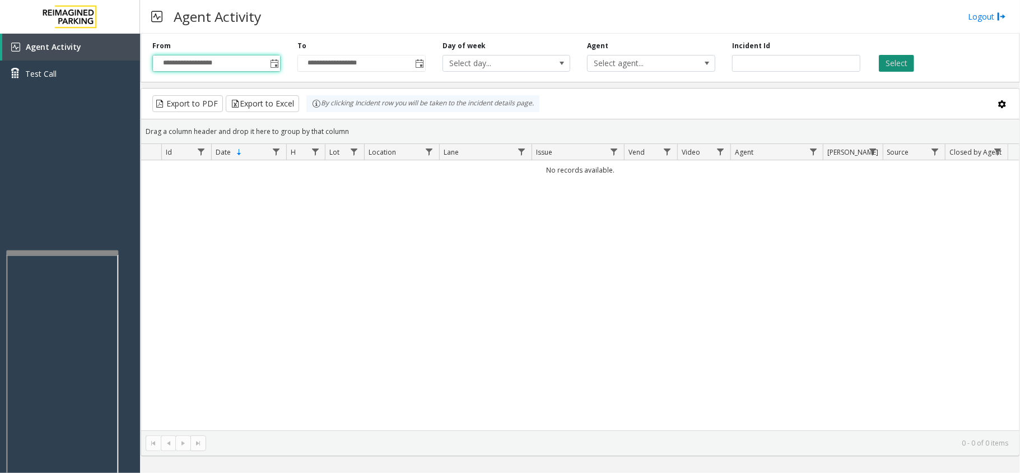
click at [901, 60] on button "Select" at bounding box center [896, 63] width 35 height 17
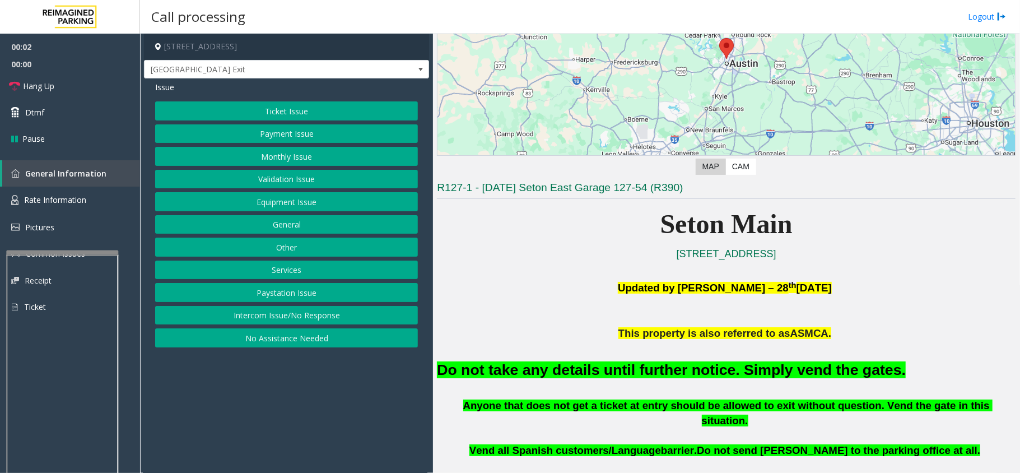
scroll to position [149, 0]
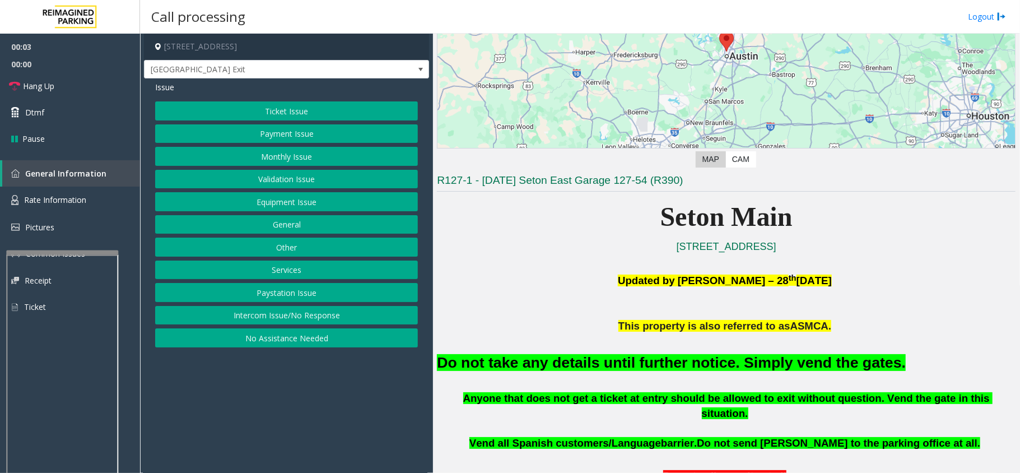
click at [317, 199] on button "Equipment Issue" at bounding box center [286, 201] width 263 height 19
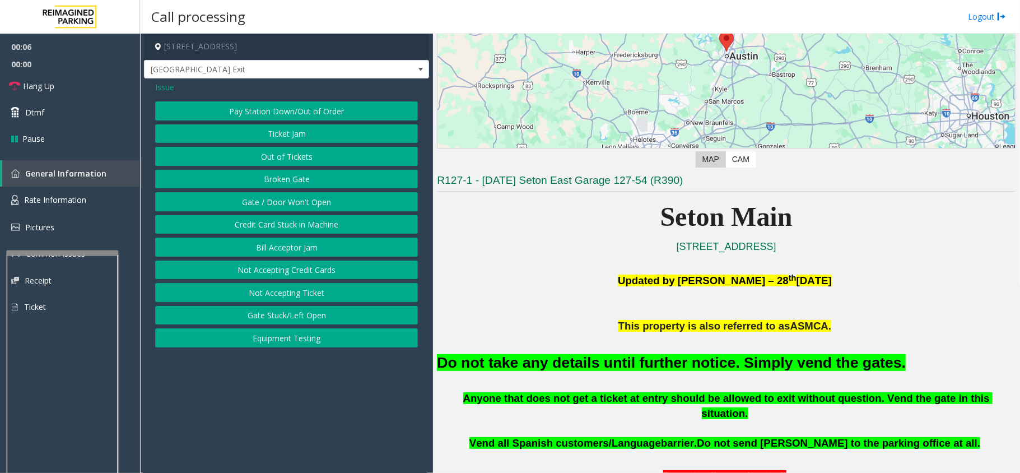
click at [168, 86] on span "Issue" at bounding box center [164, 87] width 19 height 12
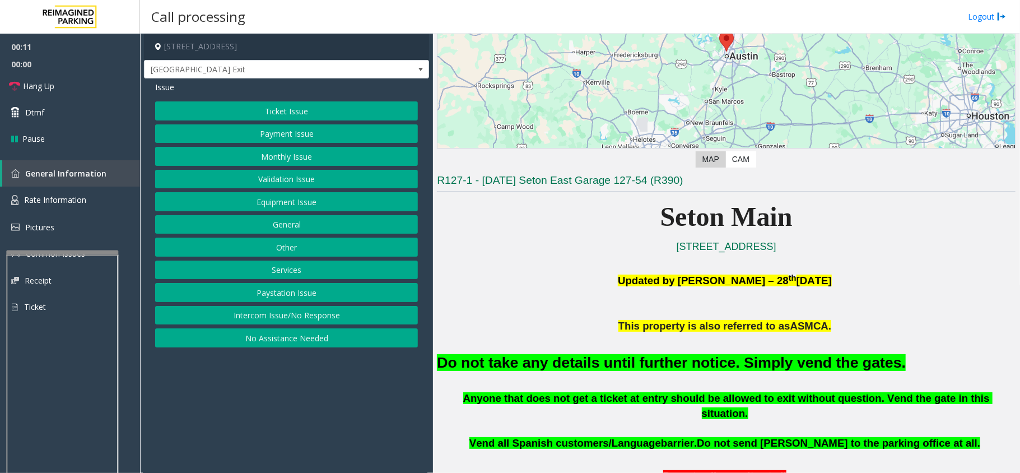
click at [301, 200] on button "Equipment Issue" at bounding box center [286, 201] width 263 height 19
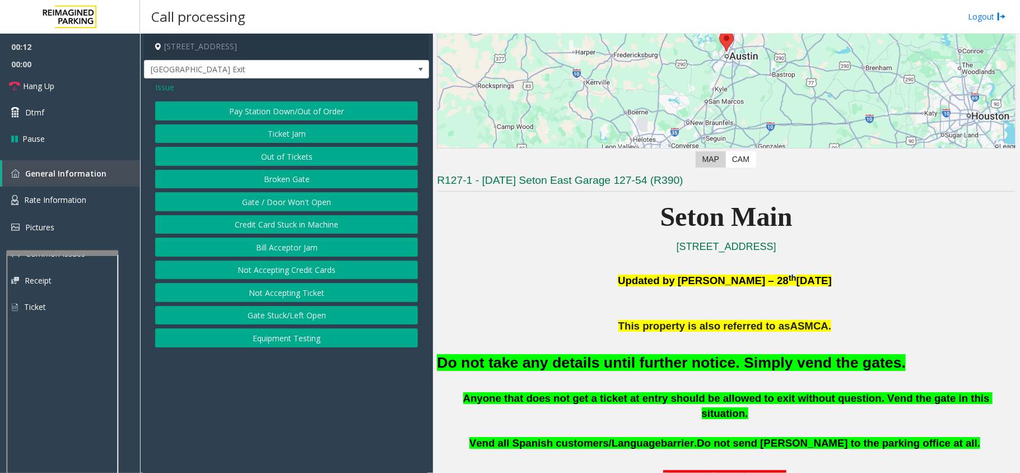
click at [297, 199] on button "Gate / Door Won't Open" at bounding box center [286, 201] width 263 height 19
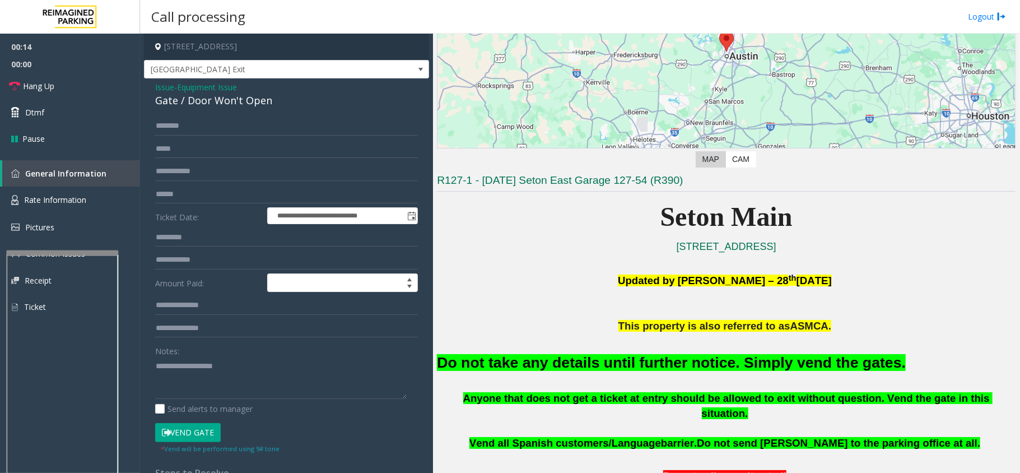
click at [199, 437] on button "Vend Gate" at bounding box center [188, 432] width 66 height 19
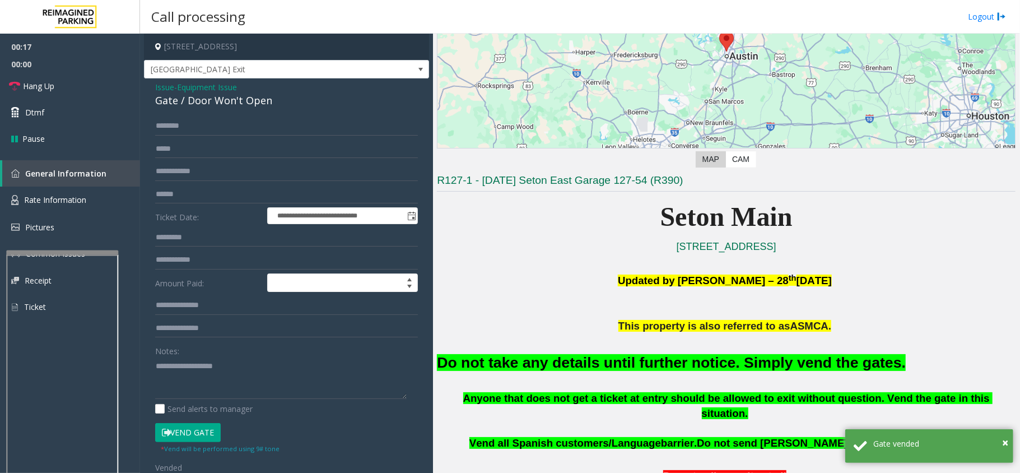
click at [473, 366] on font "Do not take any details until further notice. Simply vend the gates." at bounding box center [671, 362] width 469 height 17
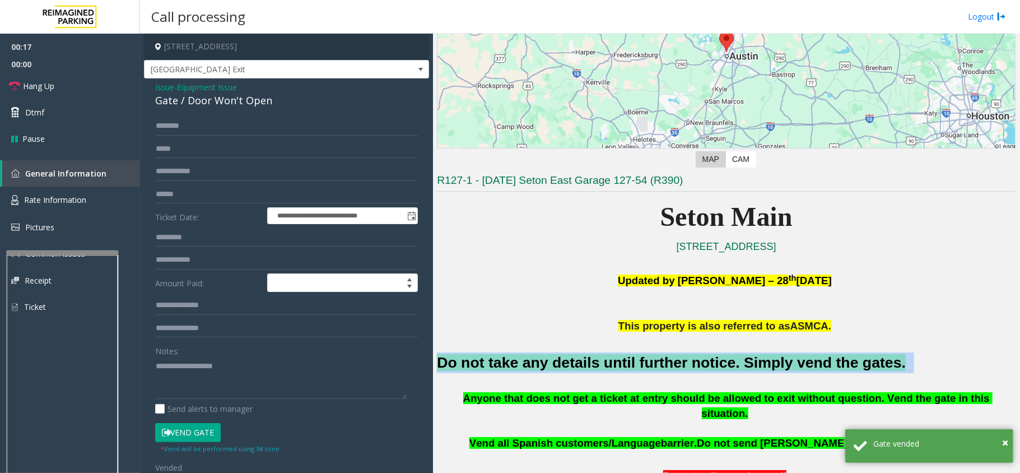
click at [473, 366] on font "Do not take any details until further notice. Simply vend the gates." at bounding box center [671, 362] width 469 height 17
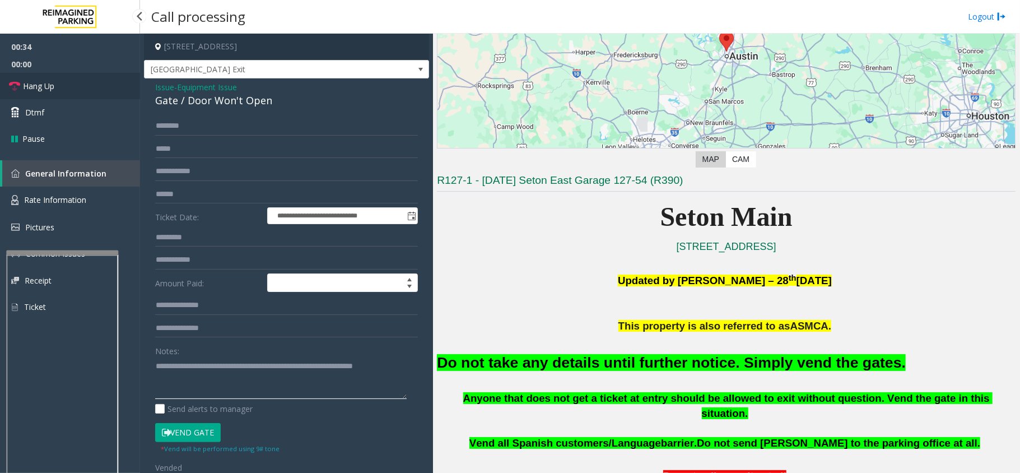
type textarea "**********"
click at [52, 88] on span "Hang Up" at bounding box center [38, 86] width 31 height 12
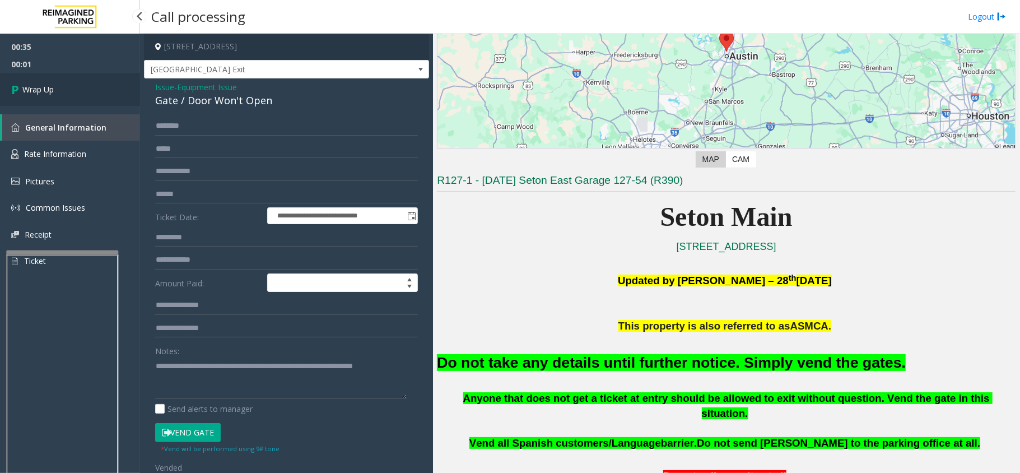
click at [28, 92] on span "Wrap Up" at bounding box center [37, 89] width 31 height 12
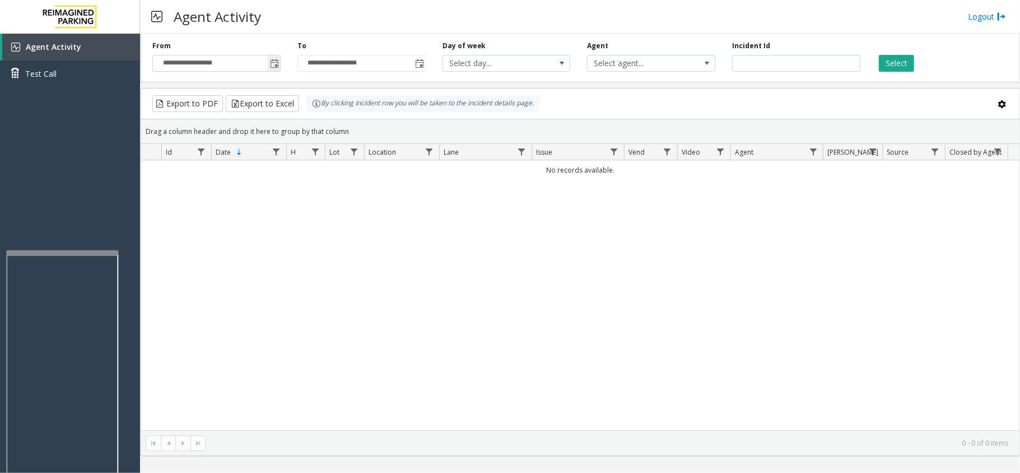
click at [273, 67] on span "Toggle popup" at bounding box center [274, 63] width 9 height 9
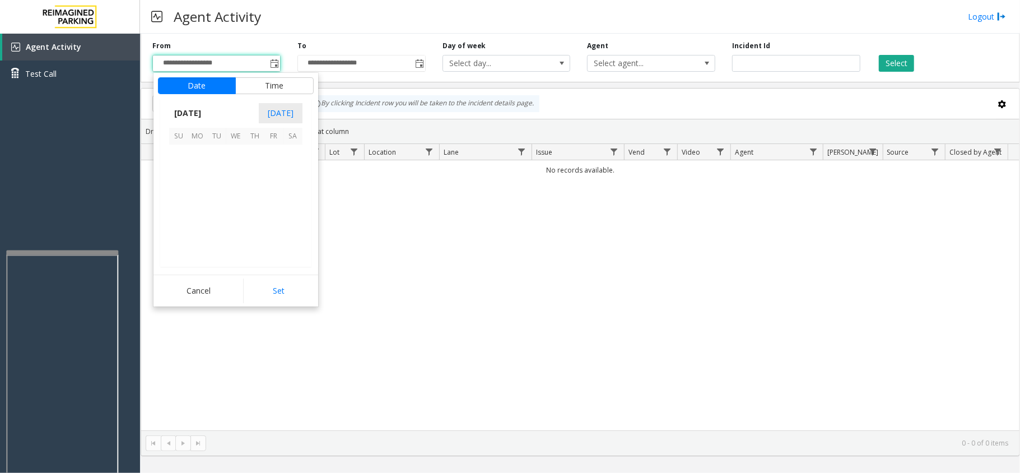
scroll to position [200910, 0]
click at [281, 164] on span "8" at bounding box center [273, 173] width 19 height 19
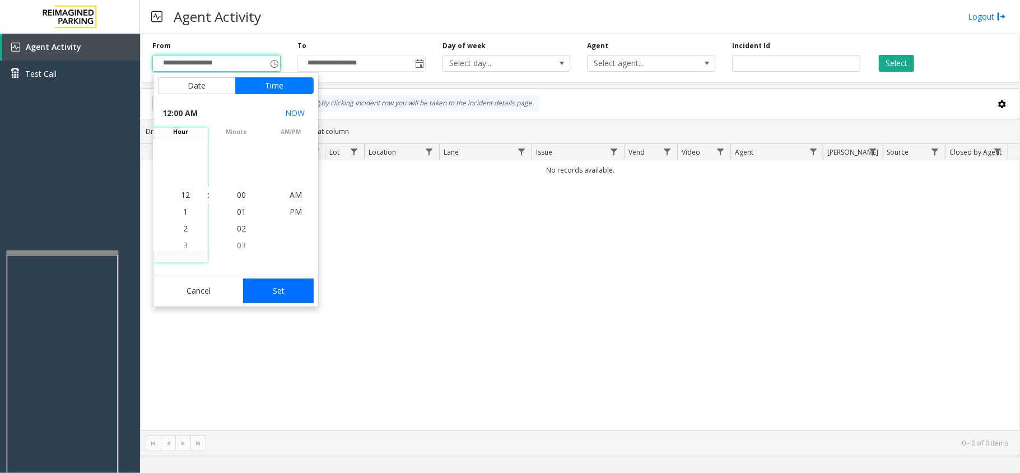
click at [297, 287] on button "Set" at bounding box center [278, 290] width 71 height 25
type input "**********"
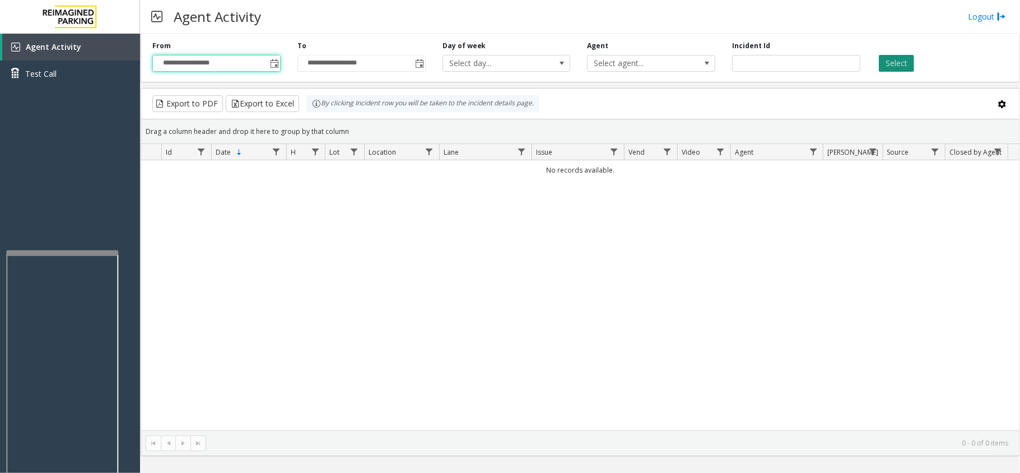
click at [894, 65] on button "Select" at bounding box center [896, 63] width 35 height 17
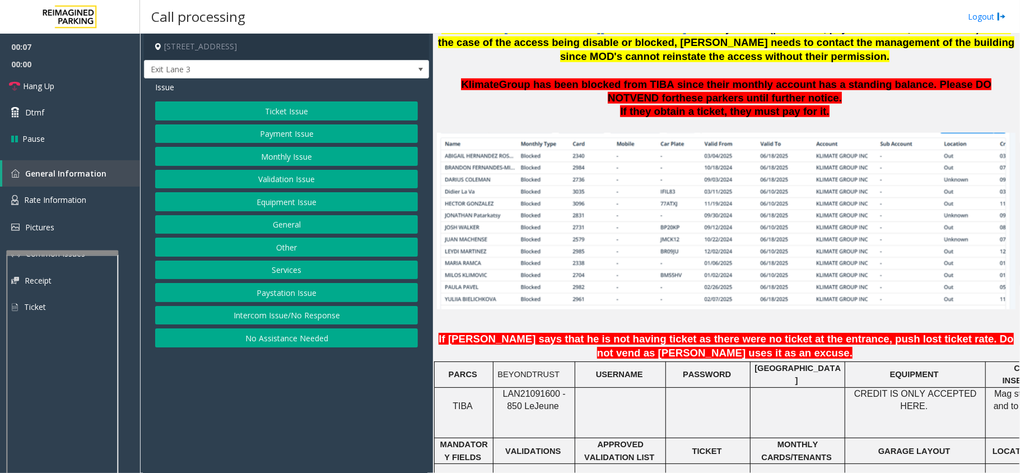
scroll to position [747, 0]
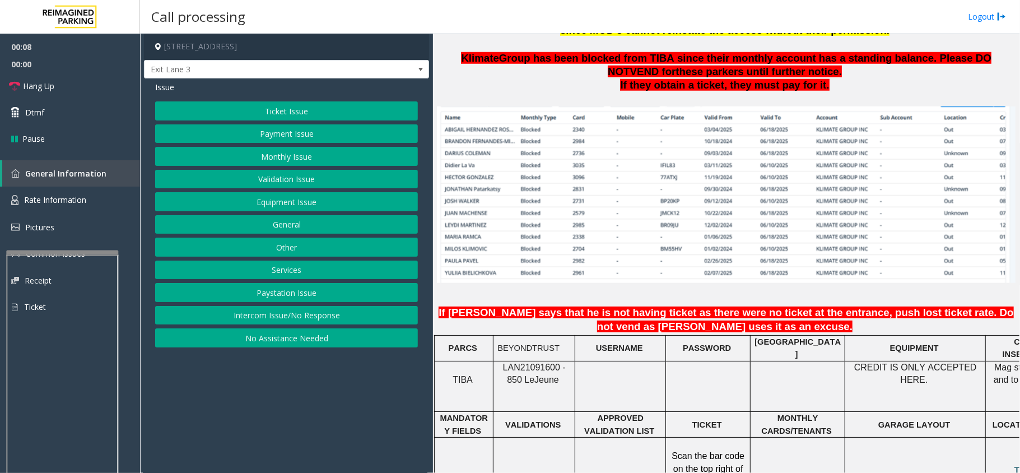
click at [542, 362] on span "LAN21091600 - 850 Le" at bounding box center [534, 373] width 63 height 22
click at [287, 155] on button "Monthly Issue" at bounding box center [286, 156] width 263 height 19
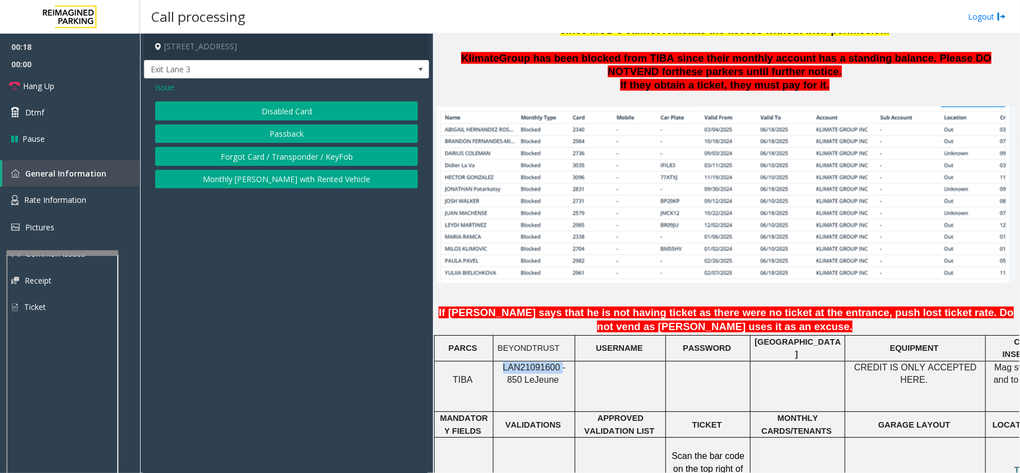
click at [260, 117] on button "Disabled Card" at bounding box center [286, 110] width 263 height 19
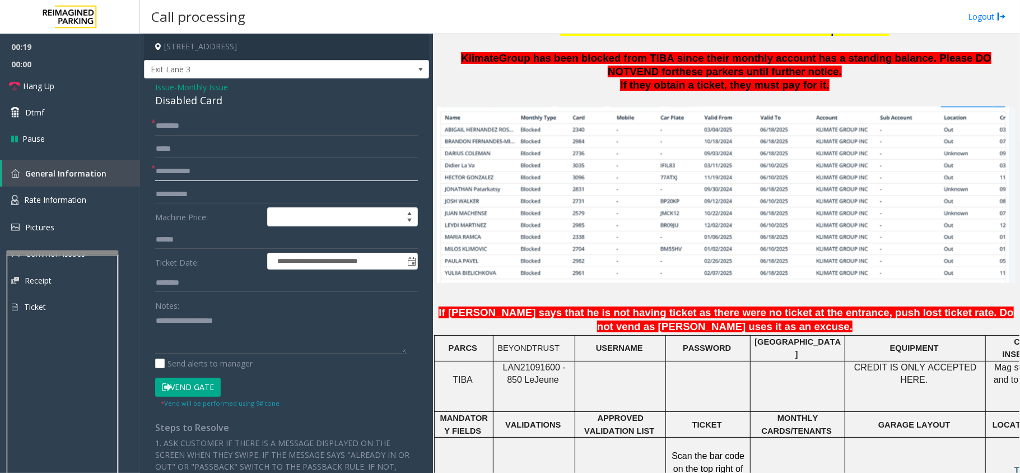
click at [218, 175] on input "text" at bounding box center [286, 171] width 263 height 19
type input "****"
click at [233, 125] on input "text" at bounding box center [286, 126] width 263 height 19
click at [188, 124] on input "text" at bounding box center [286, 126] width 263 height 19
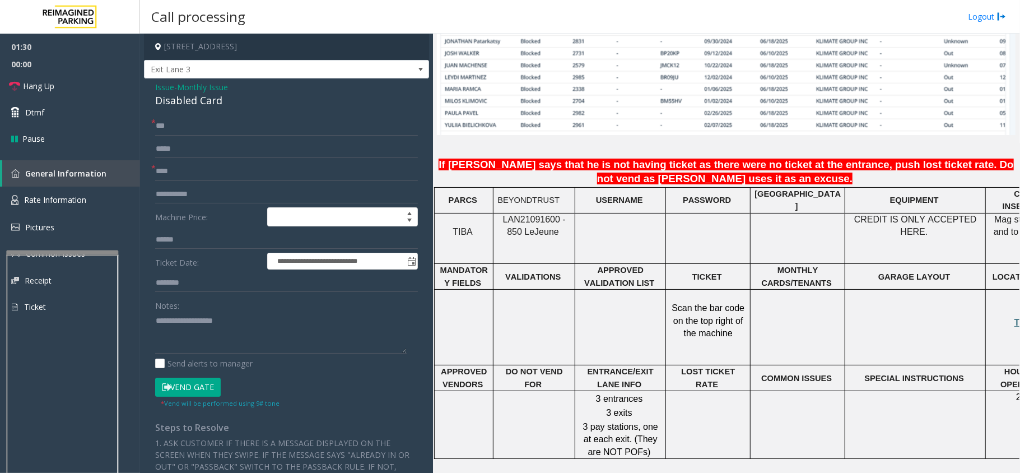
scroll to position [896, 0]
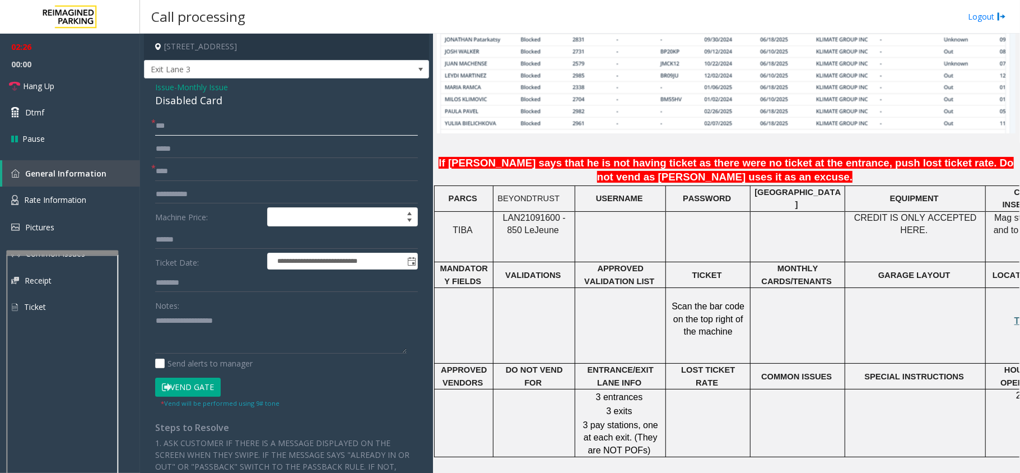
click at [180, 127] on input "***" at bounding box center [286, 126] width 263 height 19
click at [189, 123] on input "*******" at bounding box center [286, 126] width 263 height 19
click at [52, 84] on span "Hang Up" at bounding box center [38, 86] width 31 height 12
click at [215, 128] on input "*******" at bounding box center [286, 126] width 263 height 19
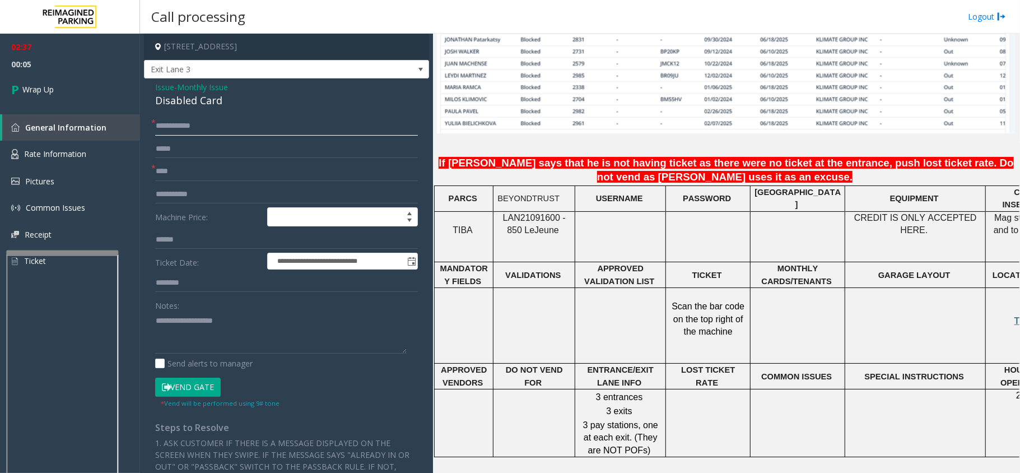
type input "**********"
click at [160, 84] on span "Issue" at bounding box center [164, 87] width 19 height 12
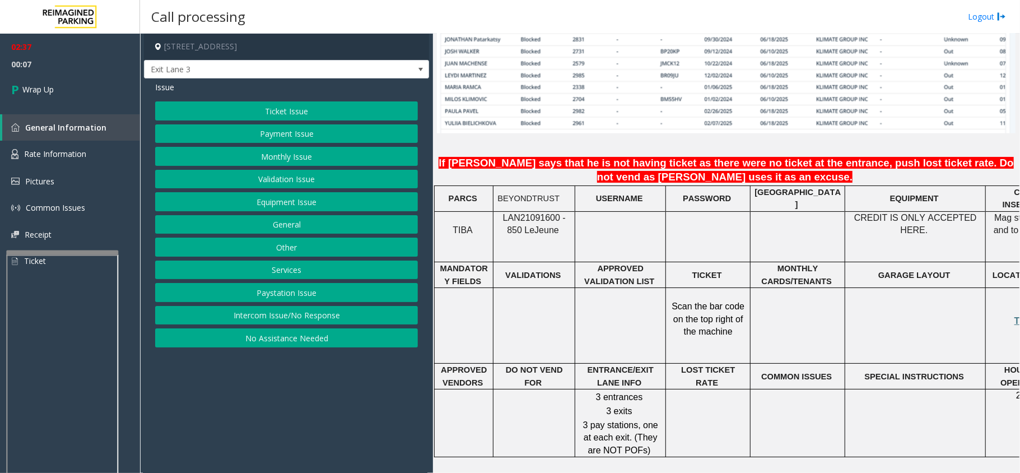
click at [271, 151] on button "Monthly Issue" at bounding box center [286, 156] width 263 height 19
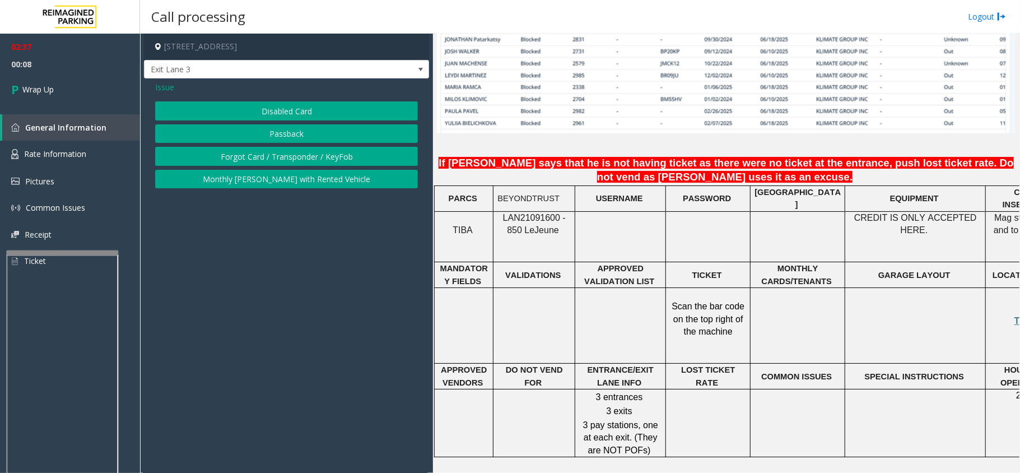
click at [274, 134] on button "Passback" at bounding box center [286, 133] width 263 height 19
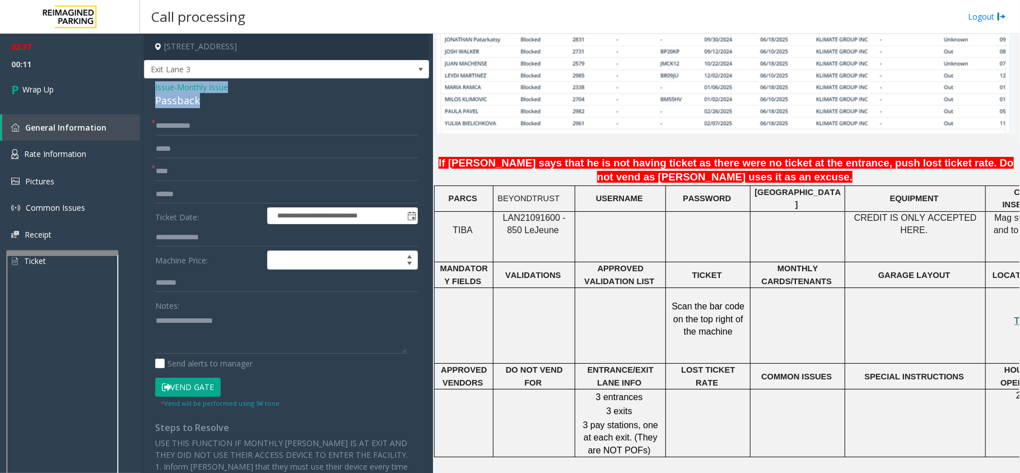
drag, startPoint x: 199, startPoint y: 99, endPoint x: 155, endPoint y: 81, distance: 48.0
click at [155, 81] on div "**********" at bounding box center [286, 333] width 285 height 511
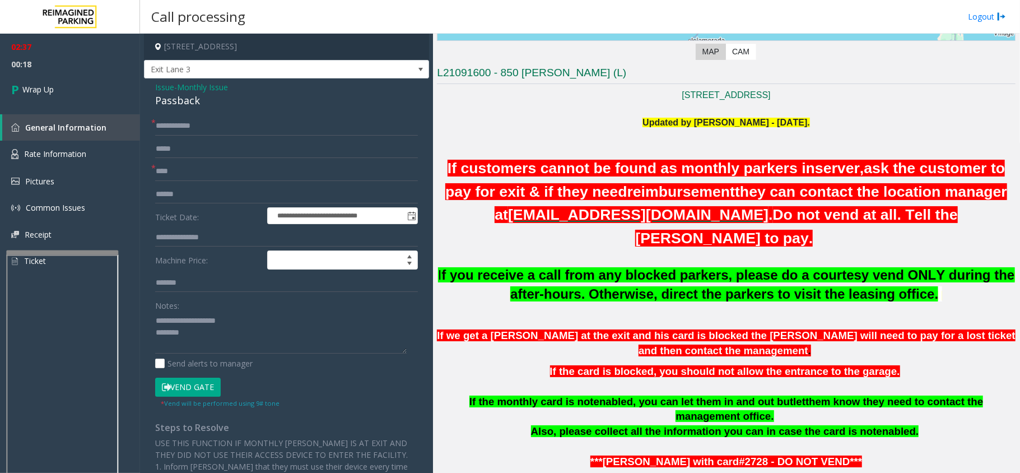
scroll to position [0, 0]
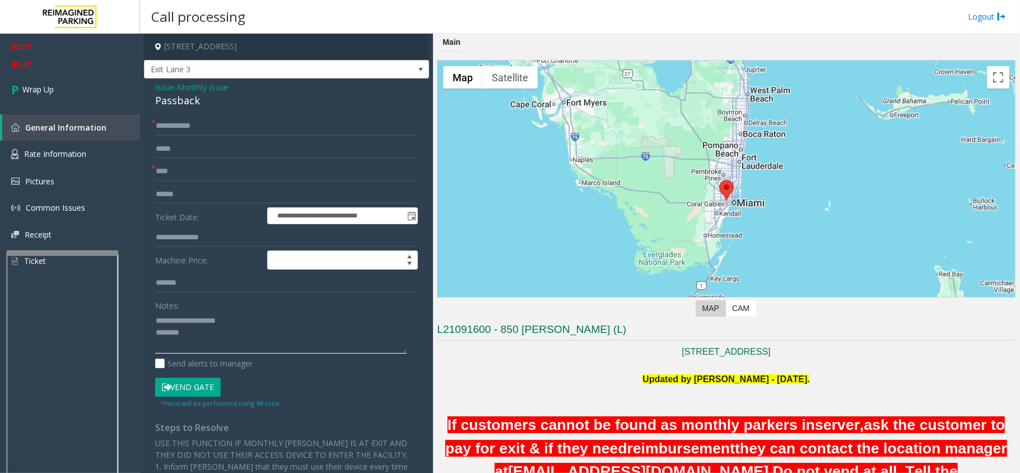
click at [255, 339] on textarea at bounding box center [281, 332] width 252 height 42
click at [243, 339] on textarea at bounding box center [281, 332] width 252 height 42
type textarea "**********"
click at [57, 88] on link "Wrap Up" at bounding box center [70, 89] width 140 height 33
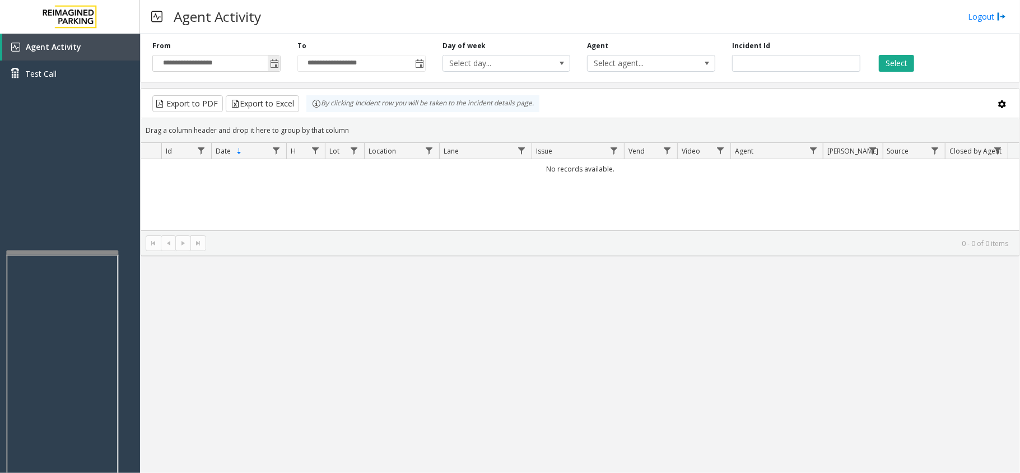
click at [274, 63] on span "Toggle popup" at bounding box center [274, 63] width 9 height 9
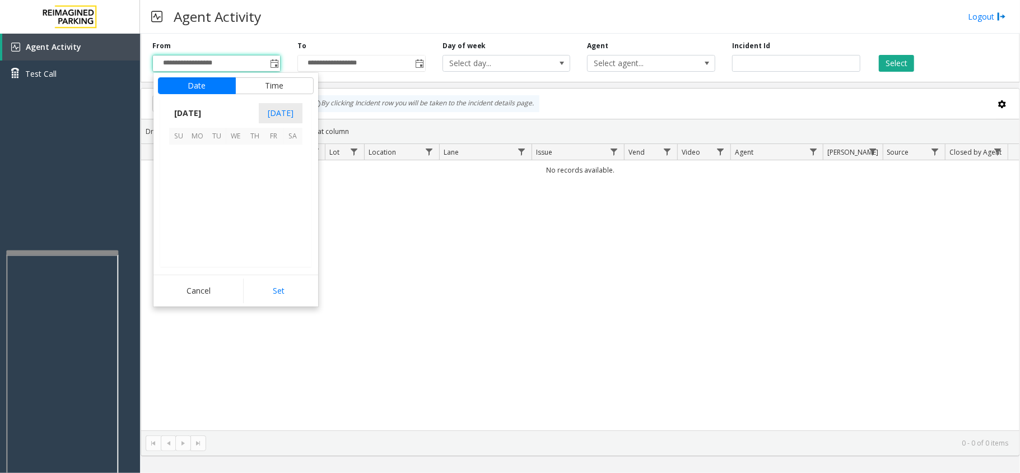
scroll to position [200910, 0]
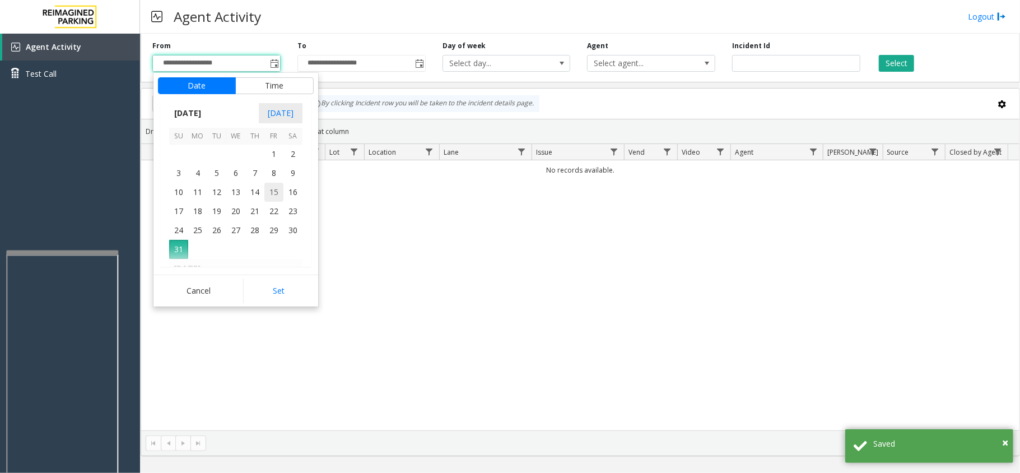
click at [277, 183] on span "15" at bounding box center [273, 192] width 19 height 19
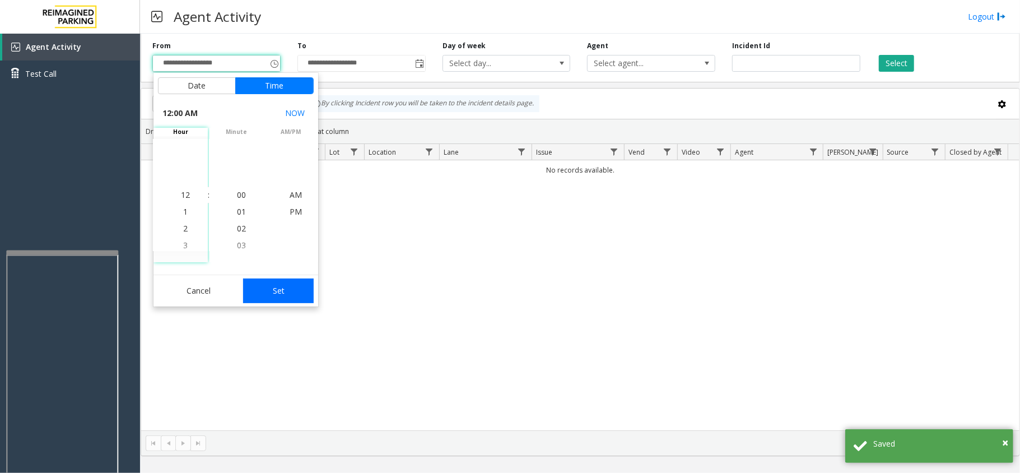
click at [283, 285] on button "Set" at bounding box center [278, 290] width 71 height 25
type input "**********"
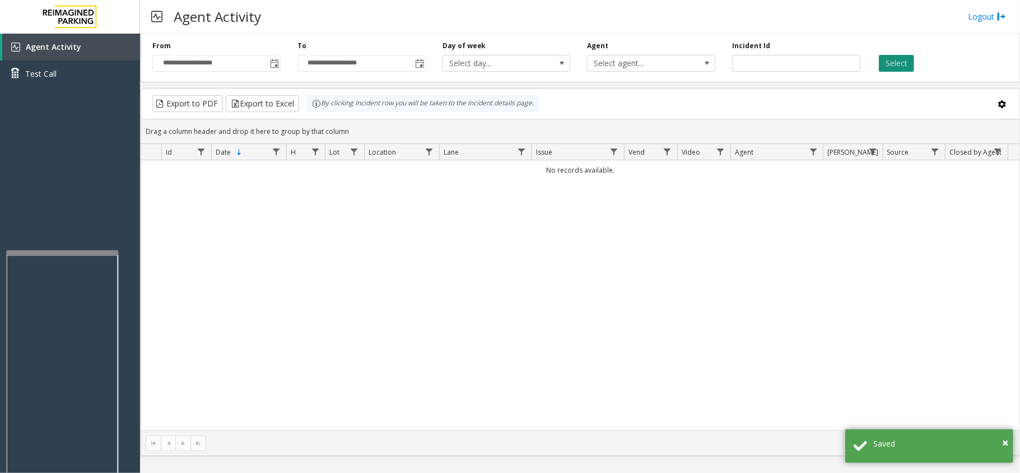
click at [897, 64] on button "Select" at bounding box center [896, 63] width 35 height 17
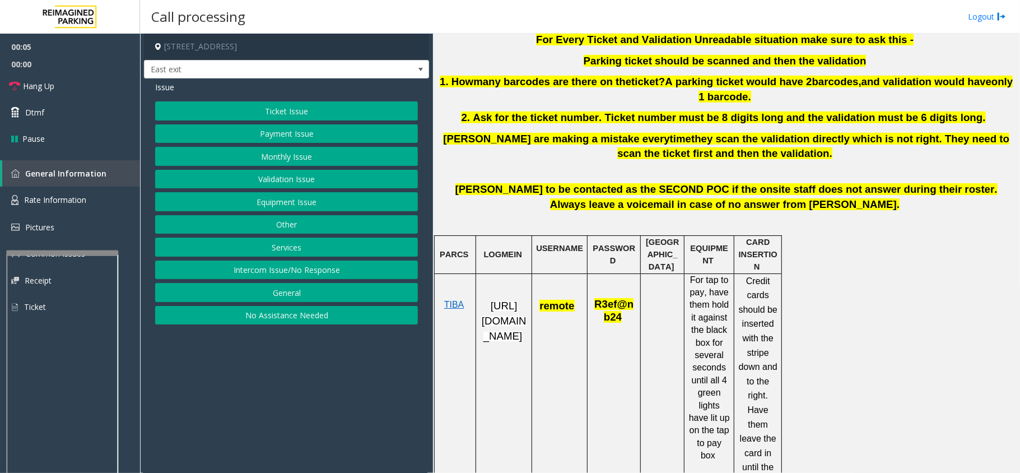
scroll to position [448, 0]
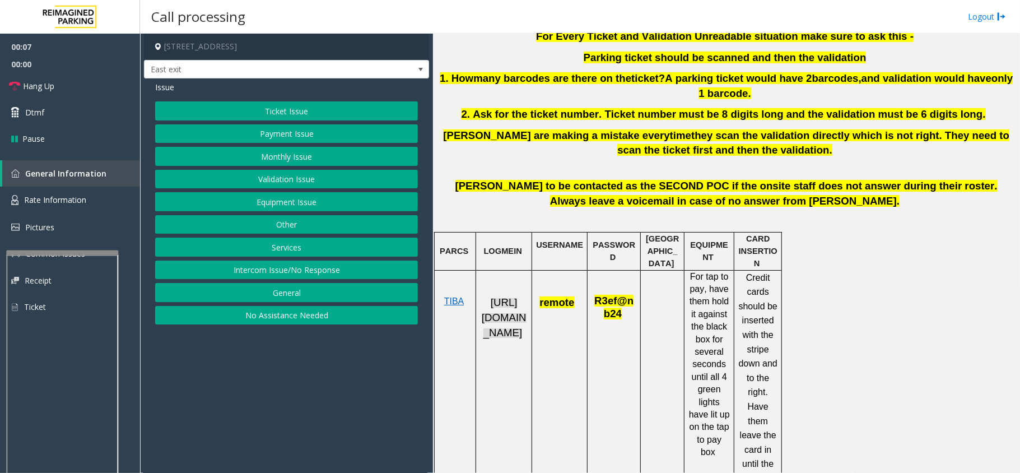
click at [507, 319] on span "[URL][DOMAIN_NAME]" at bounding box center [504, 316] width 45 height 41
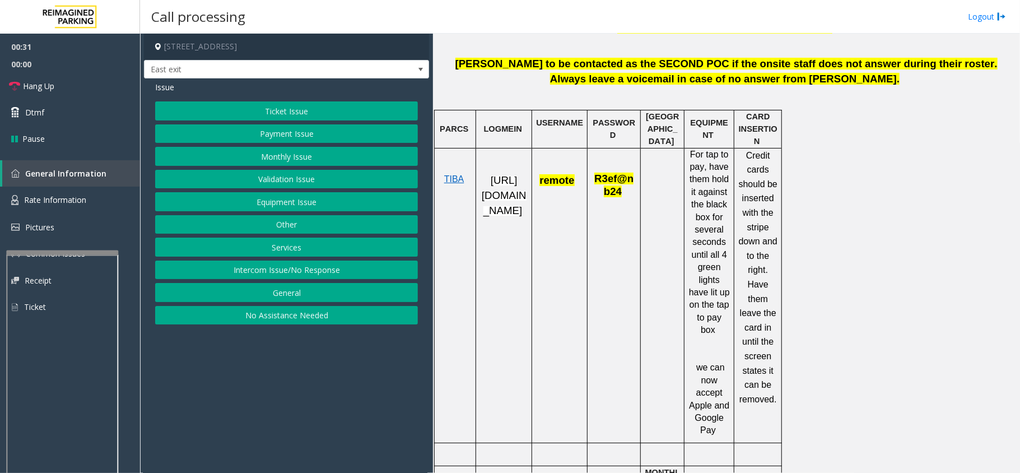
scroll to position [523, 0]
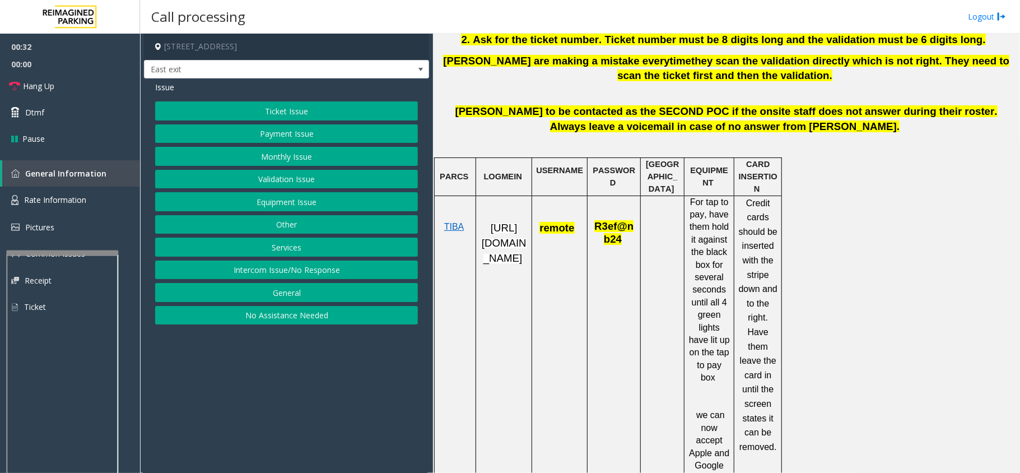
click at [298, 113] on button "Ticket Issue" at bounding box center [286, 110] width 263 height 19
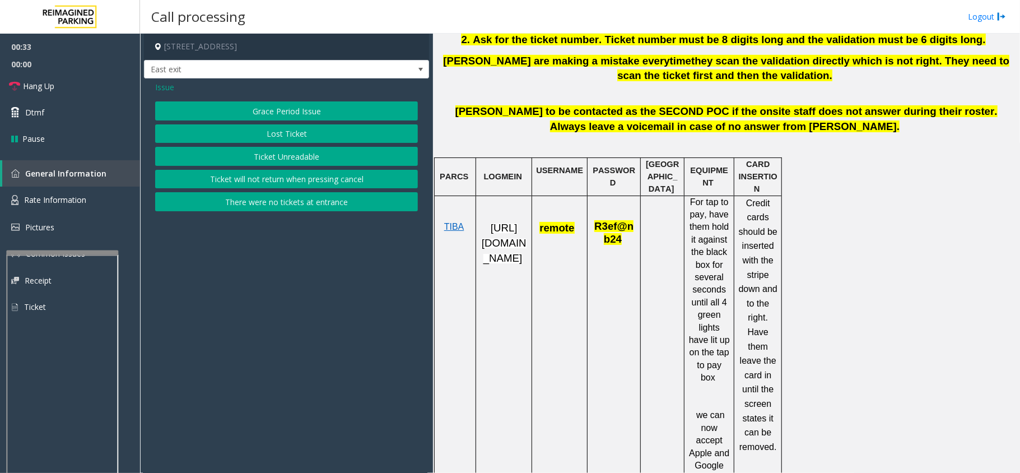
click at [314, 157] on button "Ticket Unreadable" at bounding box center [286, 156] width 263 height 19
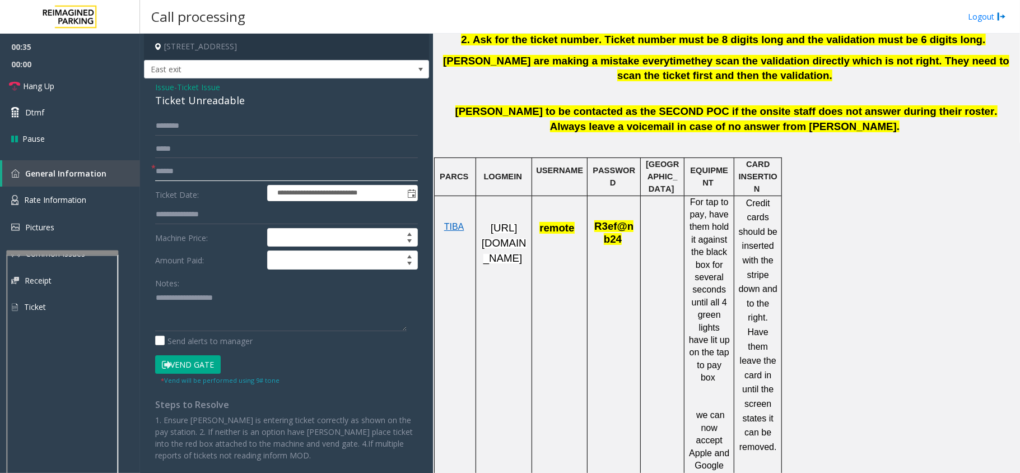
click at [319, 179] on input "text" at bounding box center [286, 171] width 263 height 19
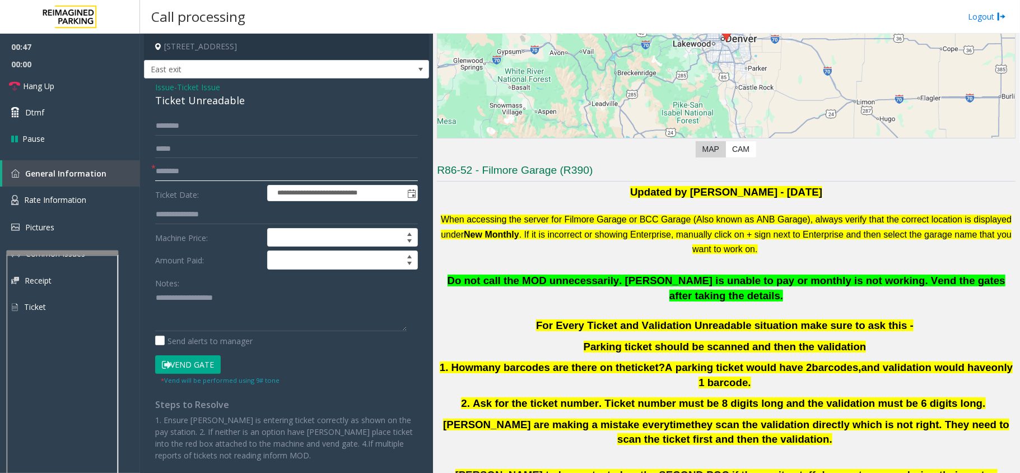
scroll to position [149, 0]
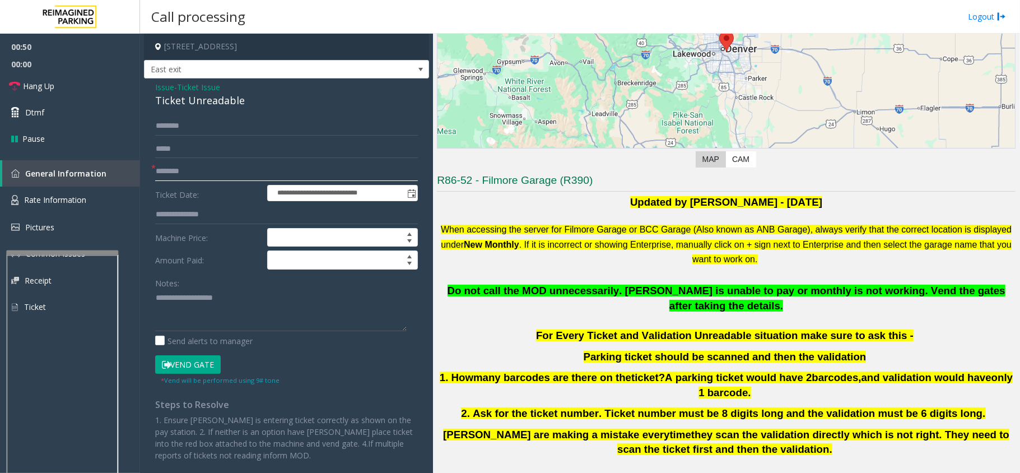
click at [166, 170] on input "********" at bounding box center [286, 171] width 263 height 19
click at [159, 171] on input "********" at bounding box center [286, 171] width 263 height 19
click at [164, 173] on input "********" at bounding box center [286, 171] width 263 height 19
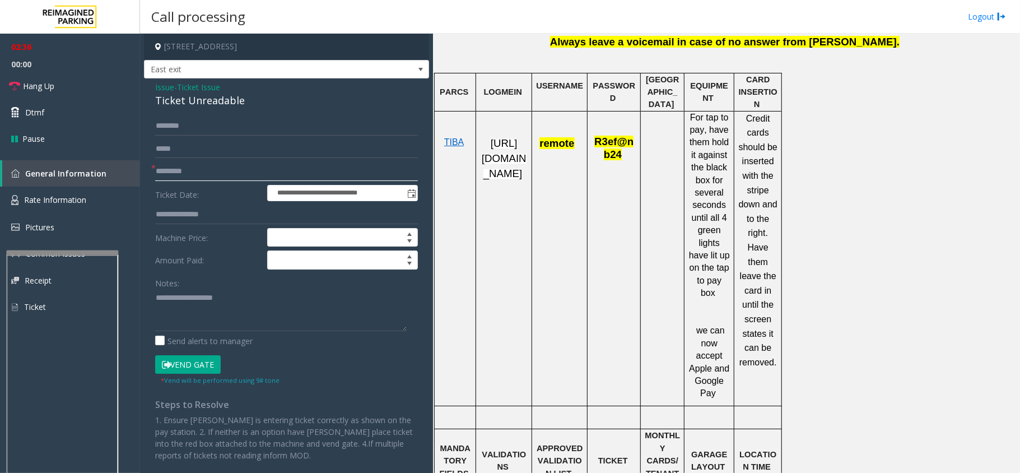
scroll to position [597, 0]
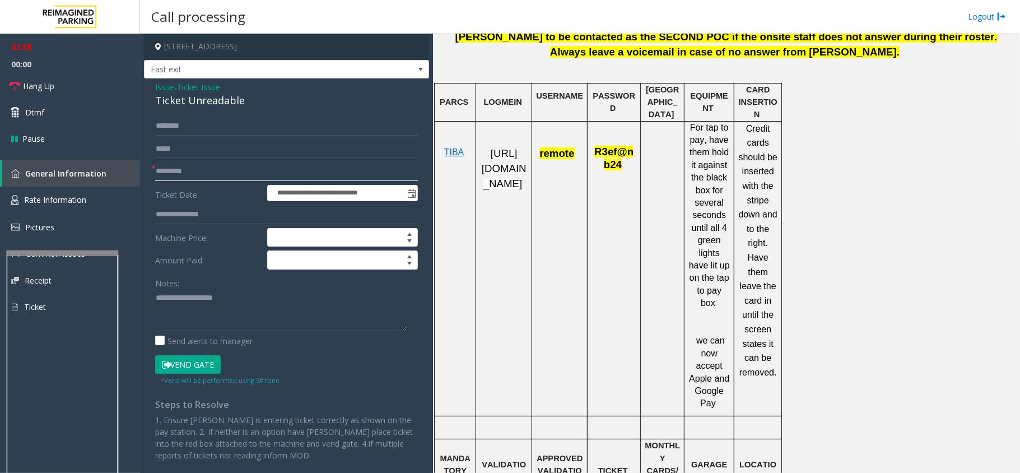
type input "*********"
click at [59, 84] on link "Hang Up" at bounding box center [70, 86] width 140 height 26
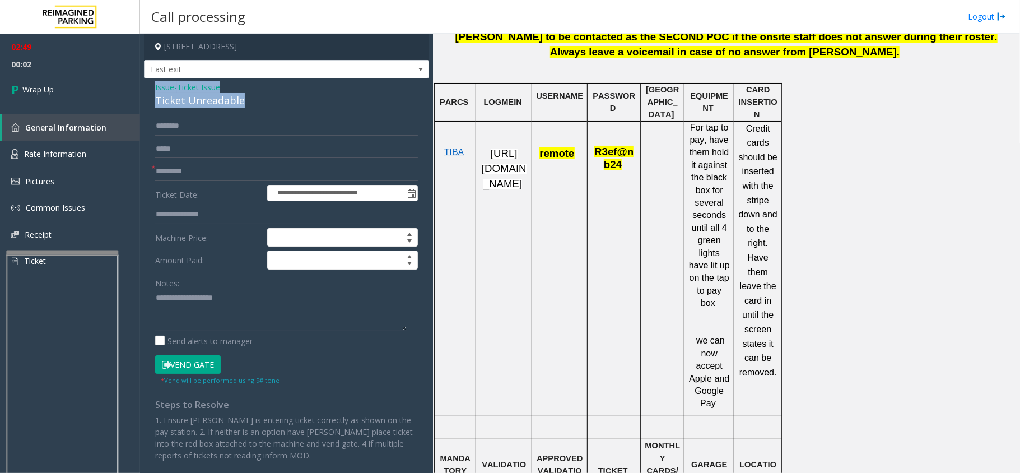
drag, startPoint x: 243, startPoint y: 99, endPoint x: 148, endPoint y: 89, distance: 95.8
click at [148, 89] on div "**********" at bounding box center [286, 316] width 285 height 477
click at [229, 314] on textarea at bounding box center [281, 310] width 252 height 42
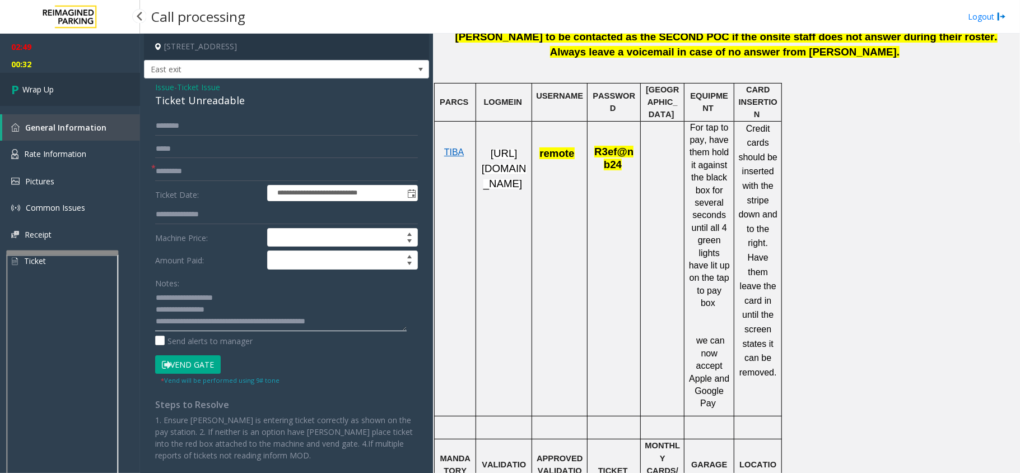
type textarea "**********"
click at [74, 99] on link "Wrap Up" at bounding box center [70, 89] width 140 height 33
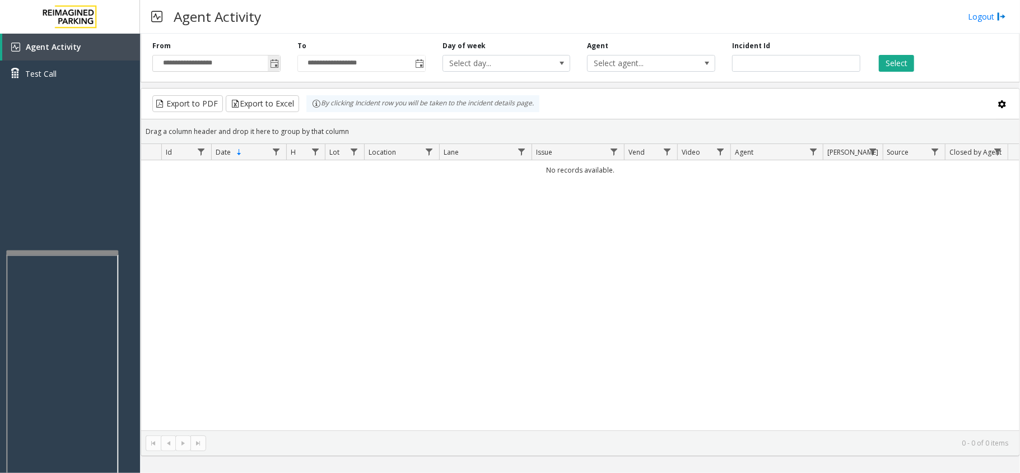
click at [274, 67] on span "Toggle popup" at bounding box center [274, 63] width 9 height 9
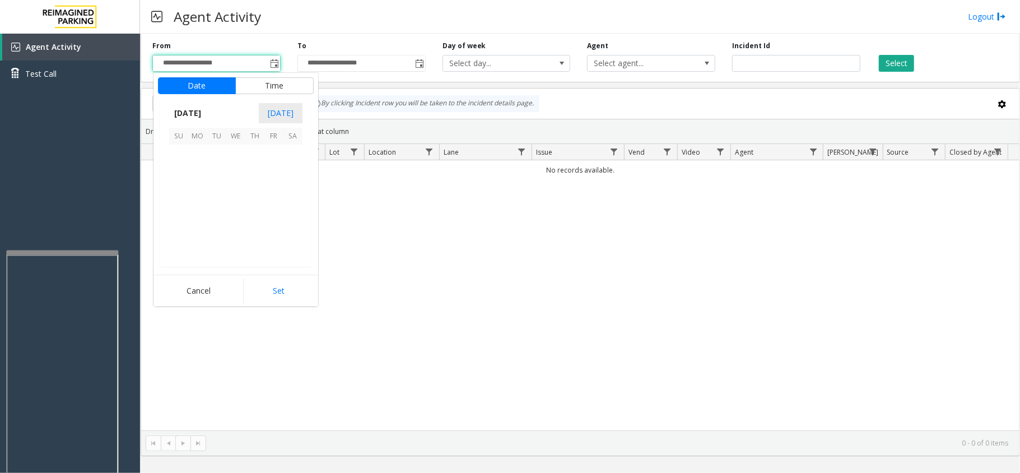
scroll to position [200910, 0]
click at [261, 168] on span "7" at bounding box center [254, 173] width 19 height 19
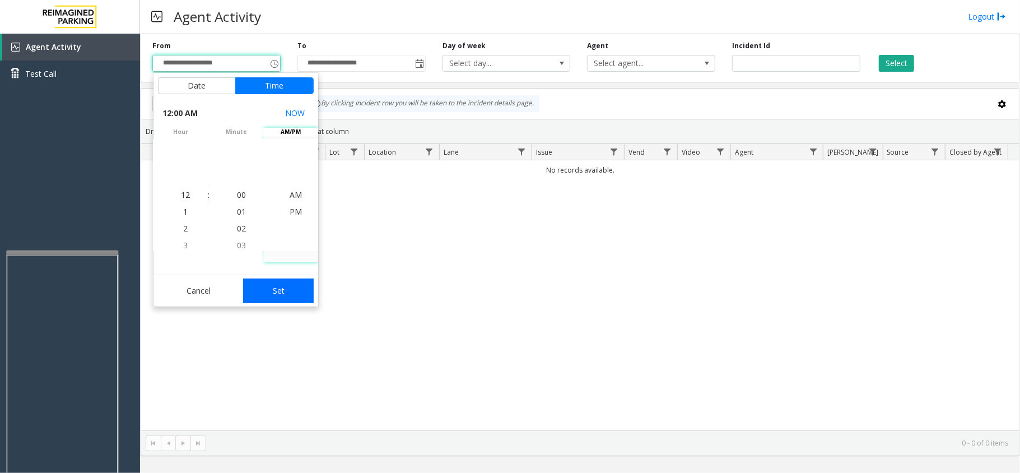
click at [289, 298] on button "Set" at bounding box center [278, 290] width 71 height 25
type input "**********"
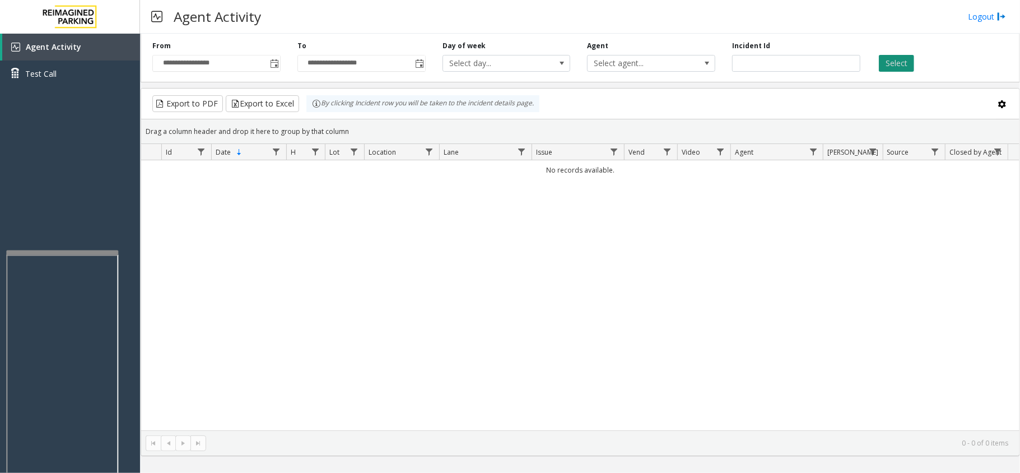
click at [892, 64] on button "Select" at bounding box center [896, 63] width 35 height 17
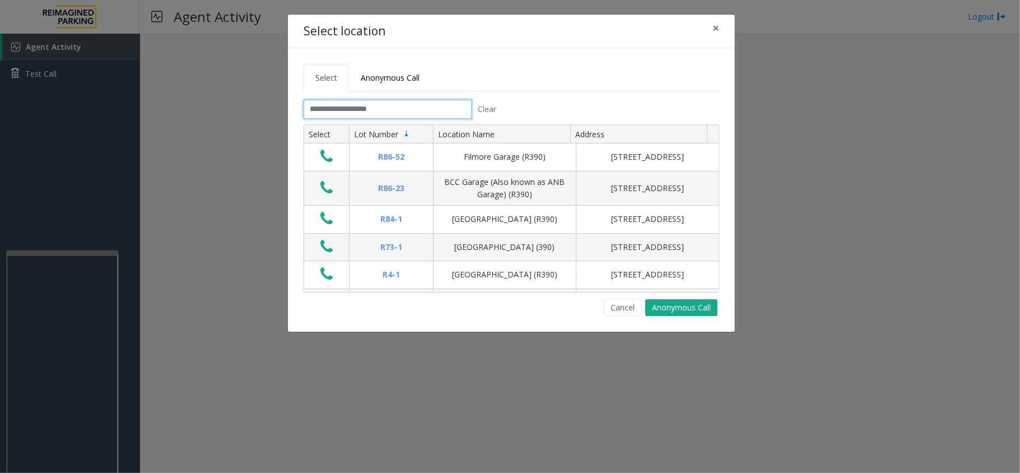
click at [393, 110] on input "text" at bounding box center [388, 109] width 168 height 19
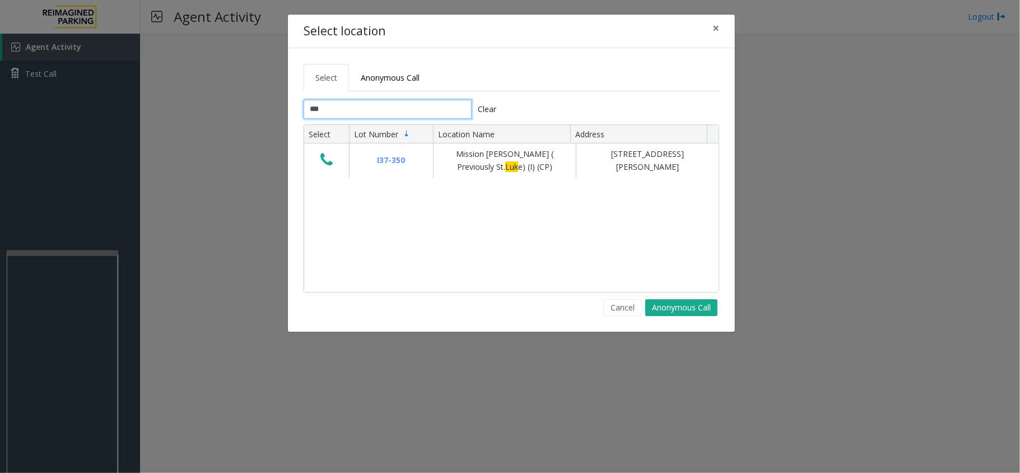
click at [411, 108] on input "***" at bounding box center [388, 109] width 168 height 19
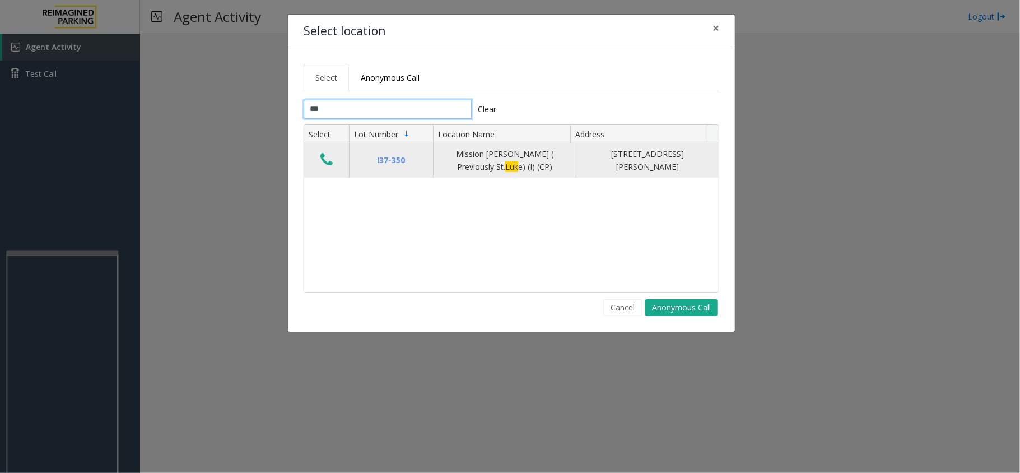
type input "***"
click at [323, 160] on icon "Data table" at bounding box center [326, 160] width 12 height 16
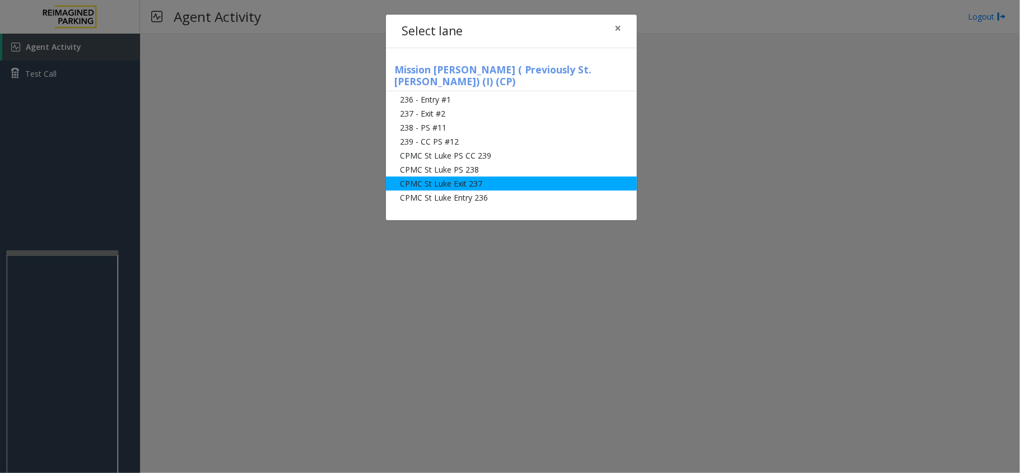
click at [451, 176] on li "CPMC St Luke Exit 237" at bounding box center [511, 183] width 251 height 14
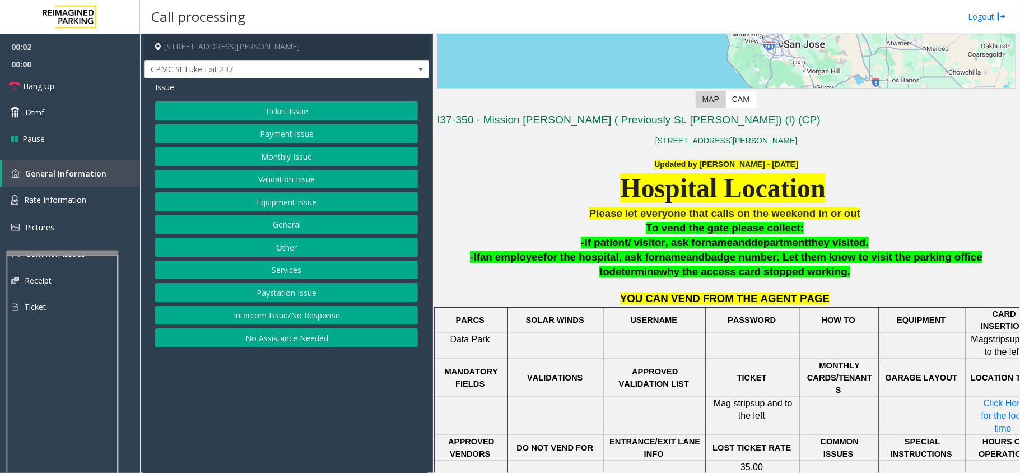
scroll to position [299, 0]
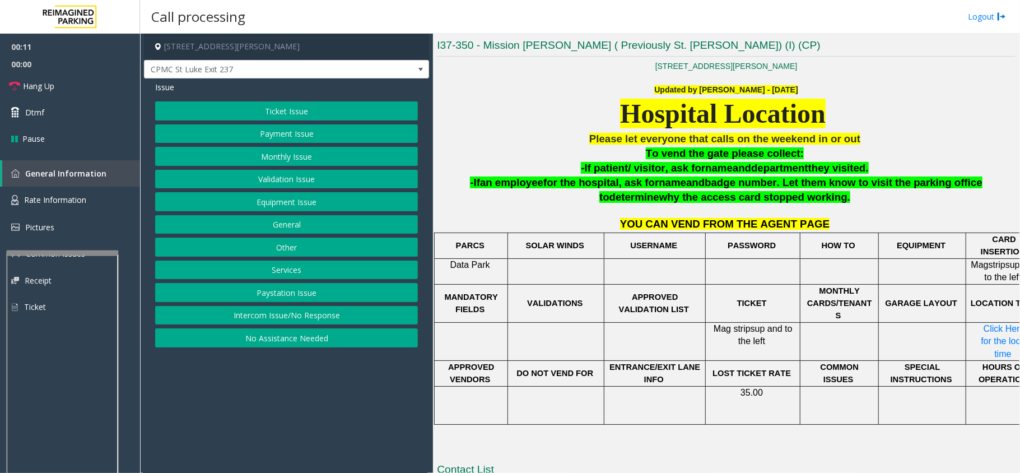
click at [302, 111] on button "Ticket Issue" at bounding box center [286, 110] width 263 height 19
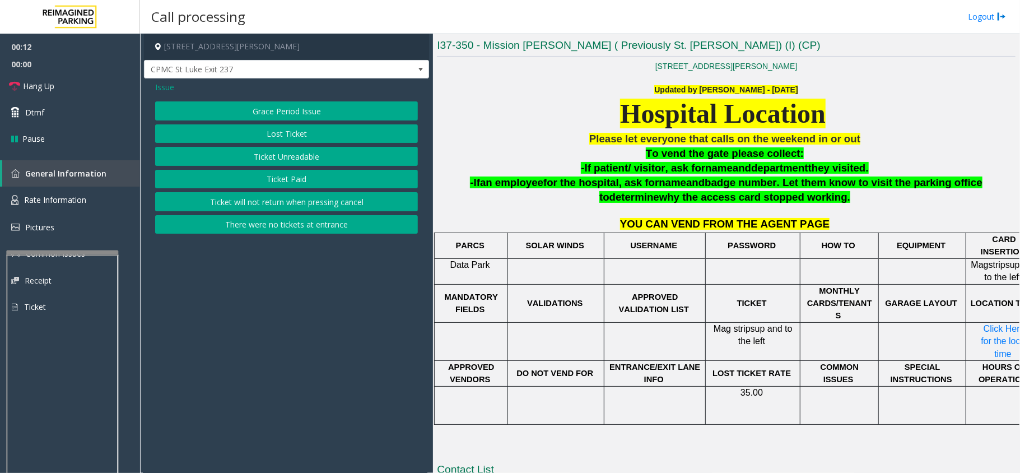
click at [300, 178] on button "Ticket Paid" at bounding box center [286, 179] width 263 height 19
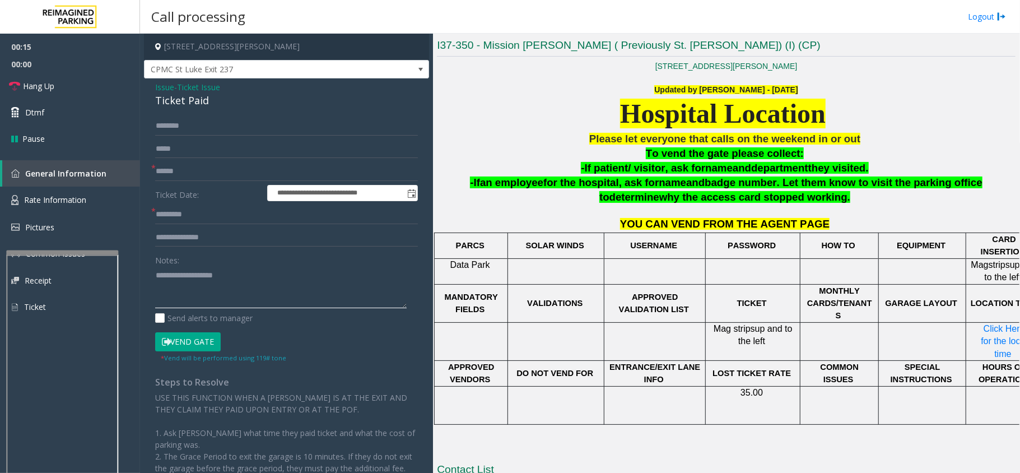
click at [187, 279] on textarea at bounding box center [281, 287] width 252 height 42
drag, startPoint x: 211, startPoint y: 93, endPoint x: 181, endPoint y: 99, distance: 30.3
click at [171, 100] on div "Issue - Ticket Issue Ticket Paid" at bounding box center [286, 94] width 263 height 27
click at [224, 106] on div "Ticket Paid" at bounding box center [286, 100] width 263 height 15
drag, startPoint x: 204, startPoint y: 101, endPoint x: 173, endPoint y: 85, distance: 35.3
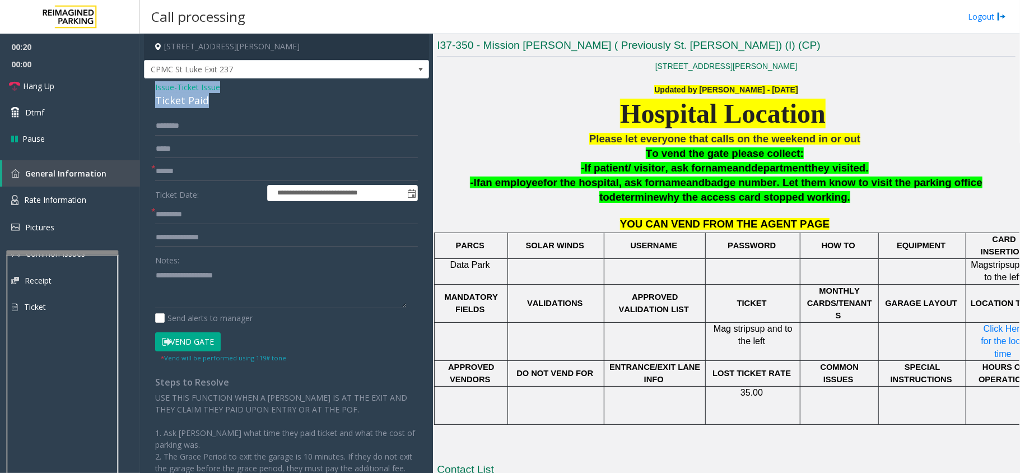
click at [151, 86] on div "**********" at bounding box center [286, 322] width 285 height 489
click at [202, 292] on textarea at bounding box center [281, 287] width 252 height 42
click at [211, 292] on textarea at bounding box center [281, 287] width 252 height 42
click at [262, 302] on textarea at bounding box center [281, 287] width 252 height 42
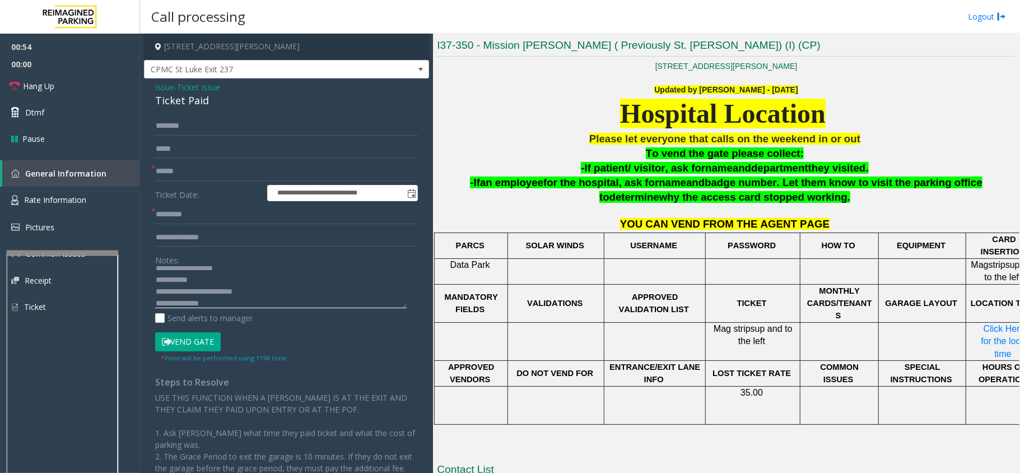
click at [243, 305] on textarea at bounding box center [281, 287] width 252 height 42
type textarea "**********"
click at [183, 175] on input "text" at bounding box center [286, 171] width 263 height 19
type input "******"
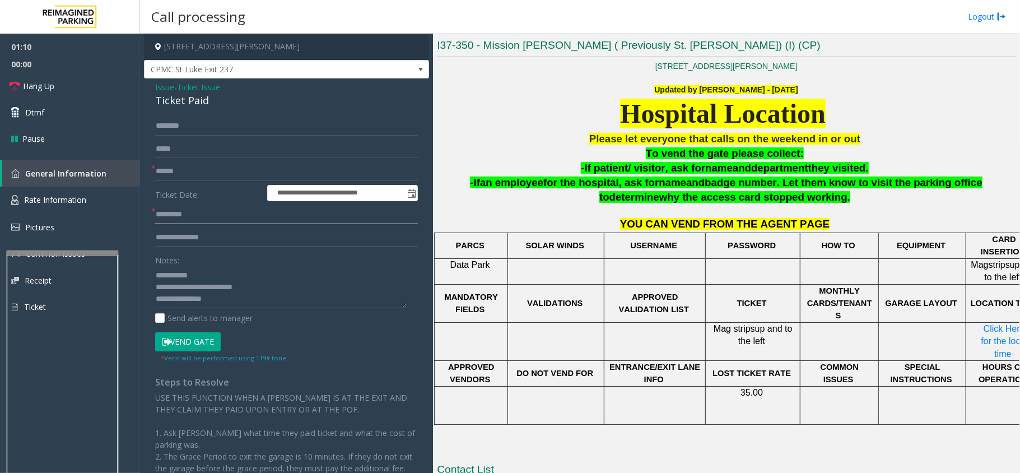
click at [198, 218] on input "text" at bounding box center [286, 214] width 263 height 19
click at [981, 324] on span "Click Here for the local time" at bounding box center [1005, 341] width 49 height 35
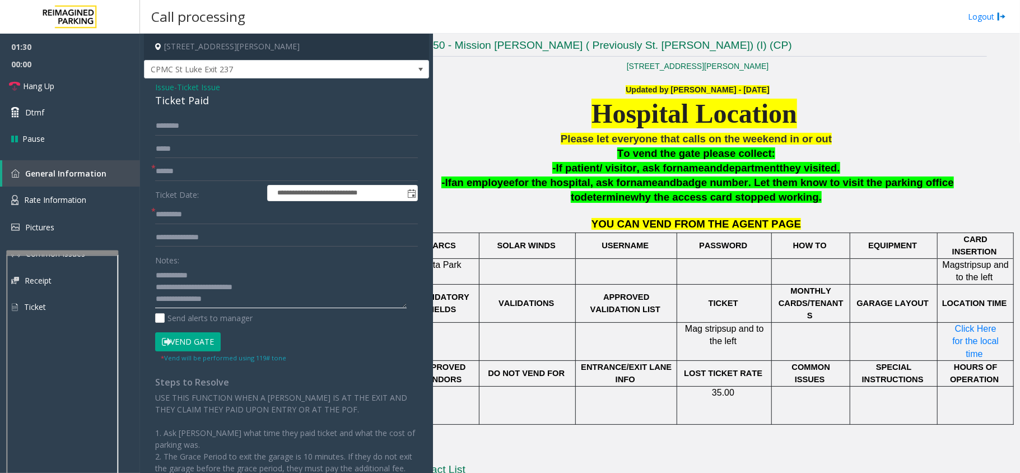
click at [239, 290] on textarea at bounding box center [281, 287] width 252 height 42
type textarea "**********"
click at [202, 234] on input "text" at bounding box center [286, 237] width 263 height 19
type input "**********"
click at [226, 238] on input "**********" at bounding box center [286, 237] width 263 height 19
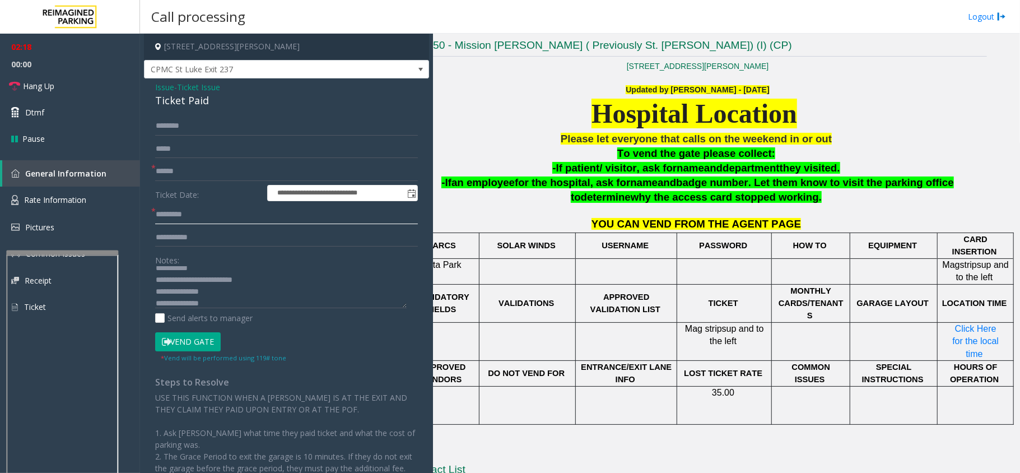
click at [226, 218] on input "text" at bounding box center [286, 214] width 263 height 19
click at [234, 211] on input "text" at bounding box center [286, 214] width 263 height 19
type input "*"
type input "*****"
click at [198, 341] on button "Vend Gate" at bounding box center [188, 341] width 66 height 19
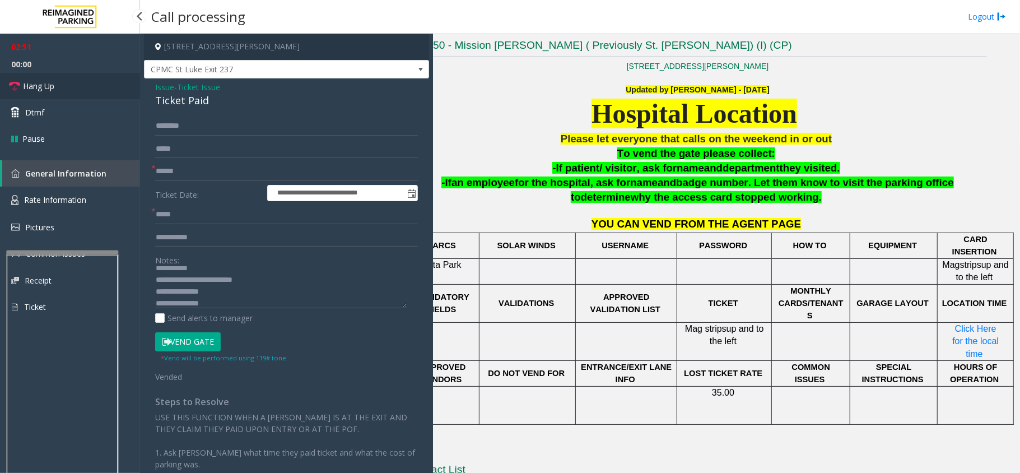
click at [34, 92] on link "Hang Up" at bounding box center [70, 86] width 140 height 26
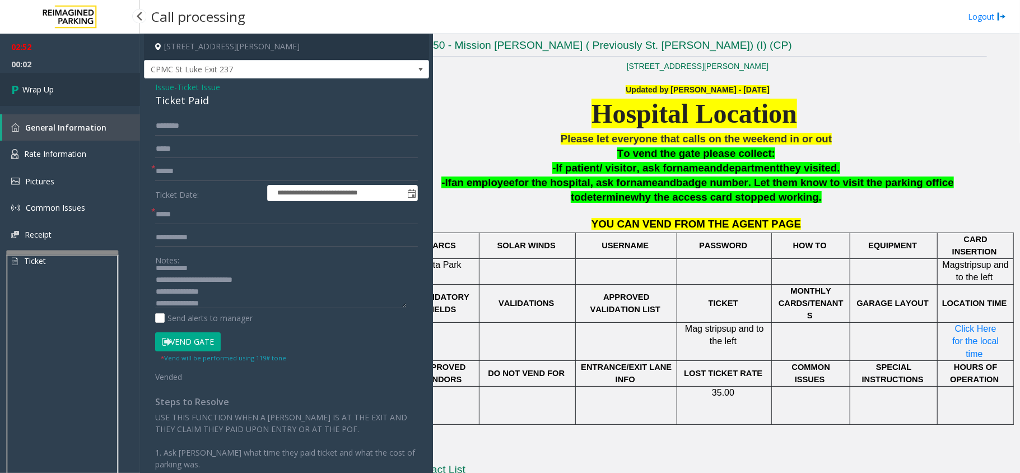
click at [32, 101] on link "Wrap Up" at bounding box center [70, 89] width 140 height 33
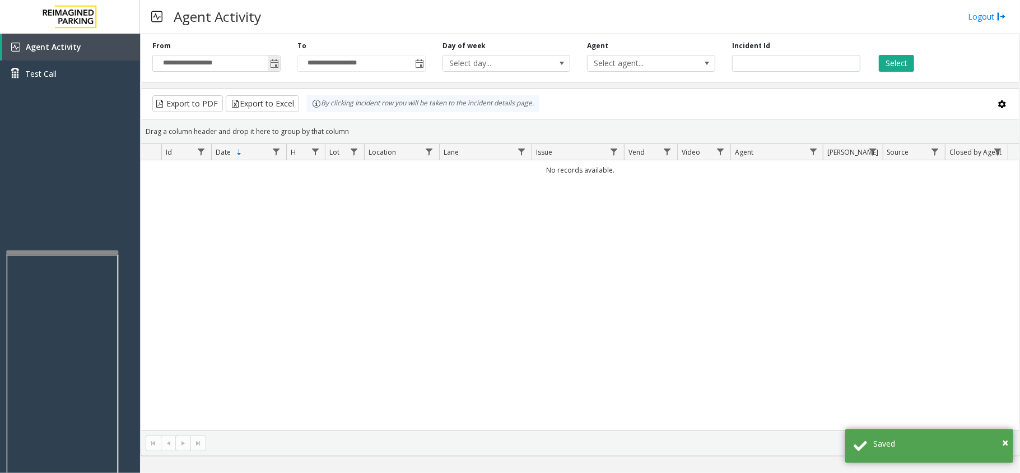
click at [274, 65] on span "Toggle popup" at bounding box center [274, 63] width 9 height 9
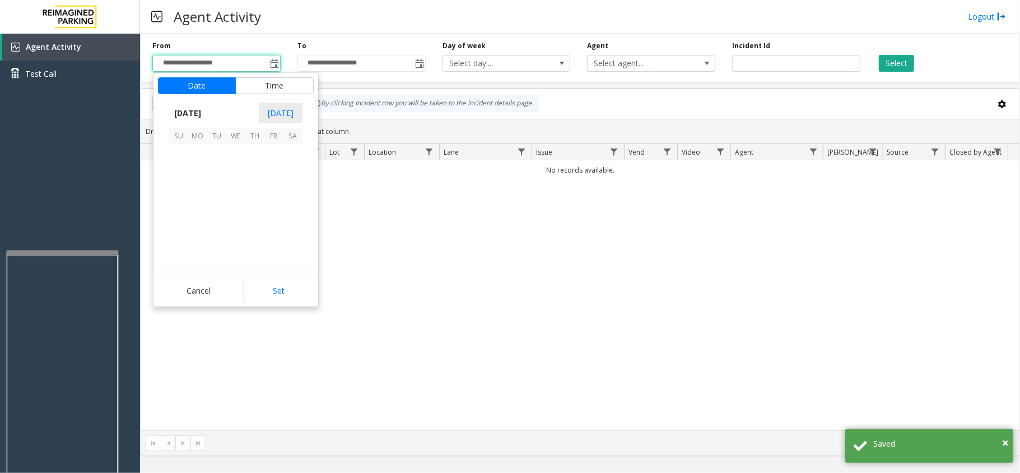
scroll to position [200910, 0]
click at [260, 200] on span "14" at bounding box center [254, 192] width 19 height 19
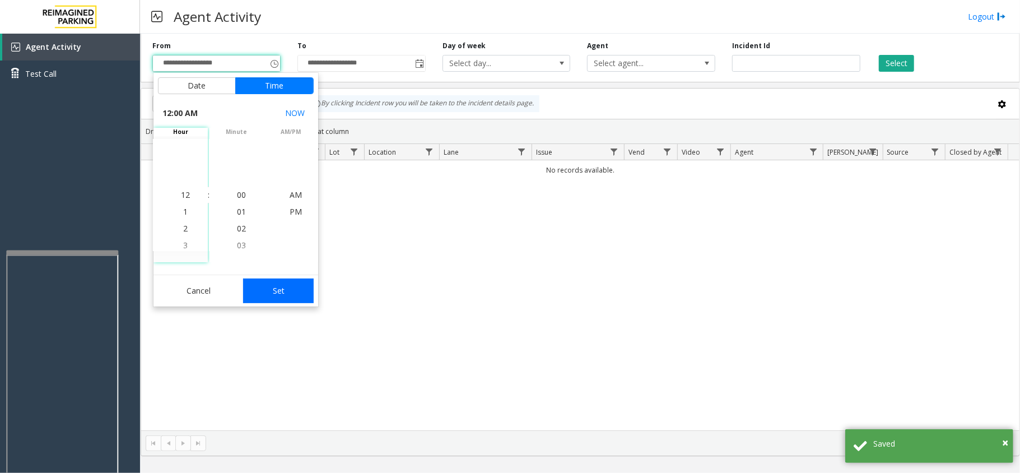
click at [290, 286] on button "Set" at bounding box center [278, 290] width 71 height 25
type input "**********"
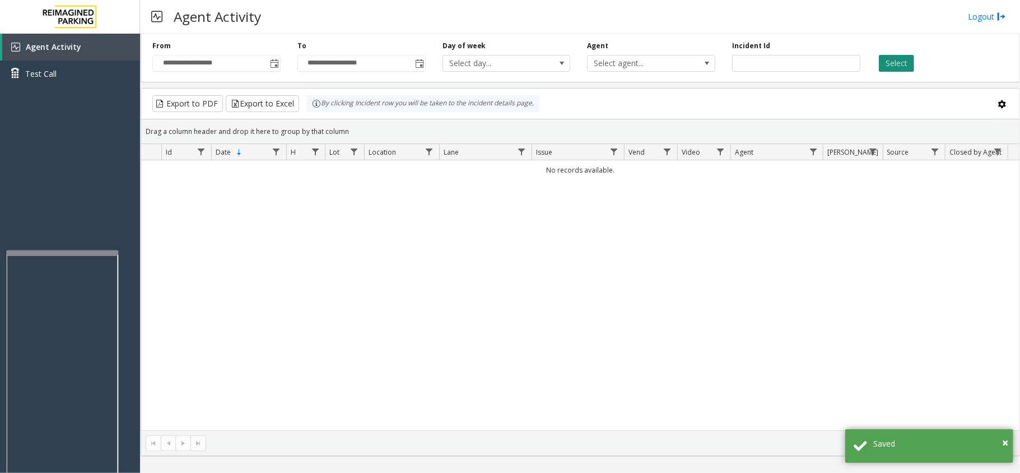
click at [890, 65] on button "Select" at bounding box center [896, 63] width 35 height 17
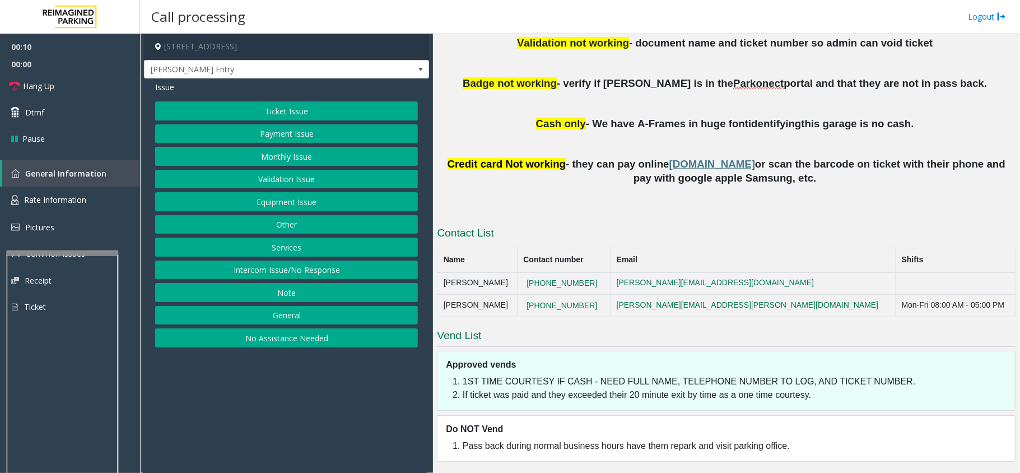
scroll to position [570, 0]
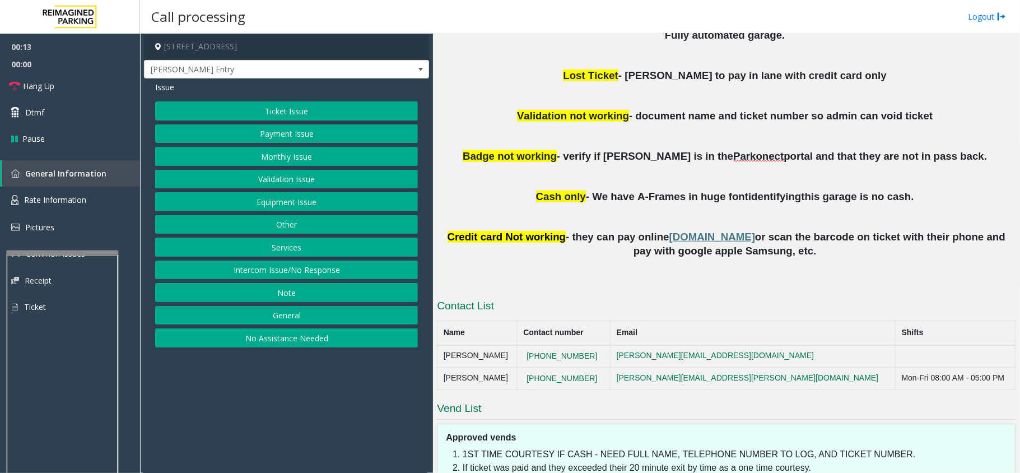
click at [305, 274] on button "Intercom Issue/No Response" at bounding box center [286, 269] width 263 height 19
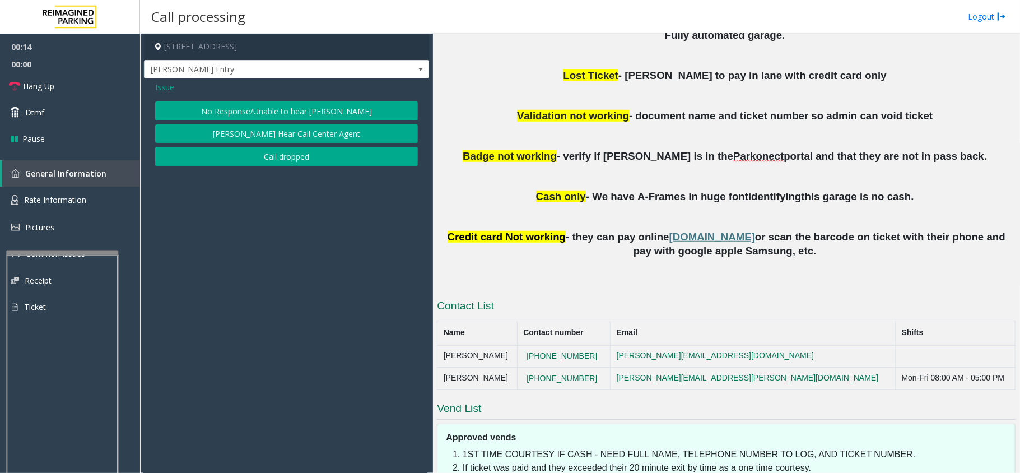
click at [332, 112] on button "No Response/Unable to hear [PERSON_NAME]" at bounding box center [286, 110] width 263 height 19
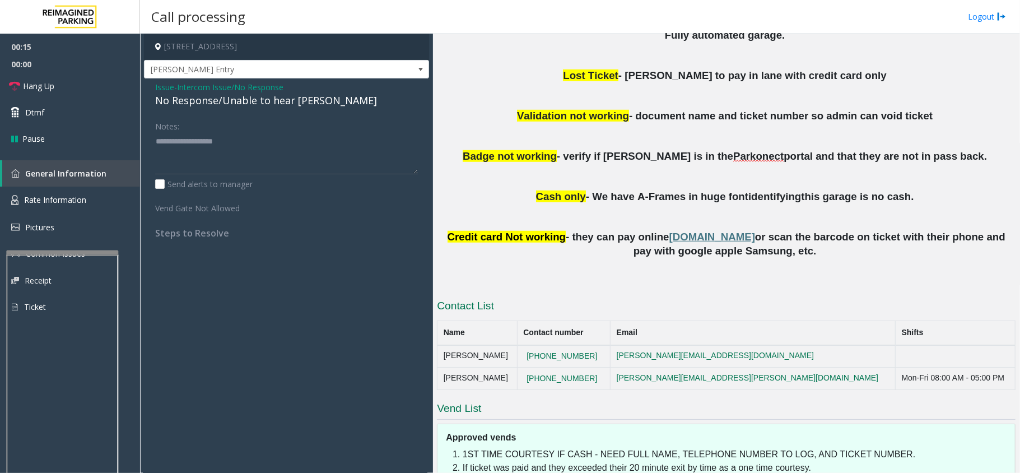
click at [319, 100] on div "No Response/Unable to hear [PERSON_NAME]" at bounding box center [286, 100] width 263 height 15
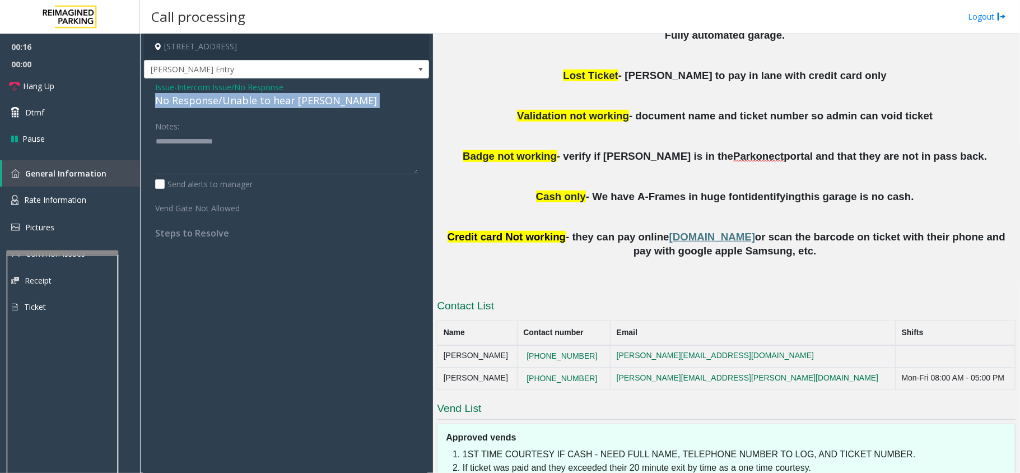
click at [319, 100] on div "No Response/Unable to hear [PERSON_NAME]" at bounding box center [286, 100] width 263 height 15
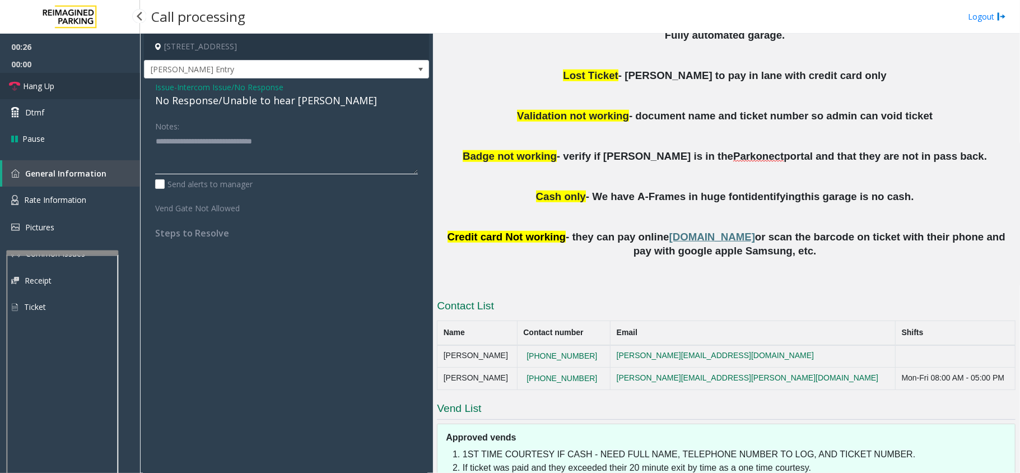
type textarea "**********"
click at [43, 83] on span "Hang Up" at bounding box center [38, 86] width 31 height 12
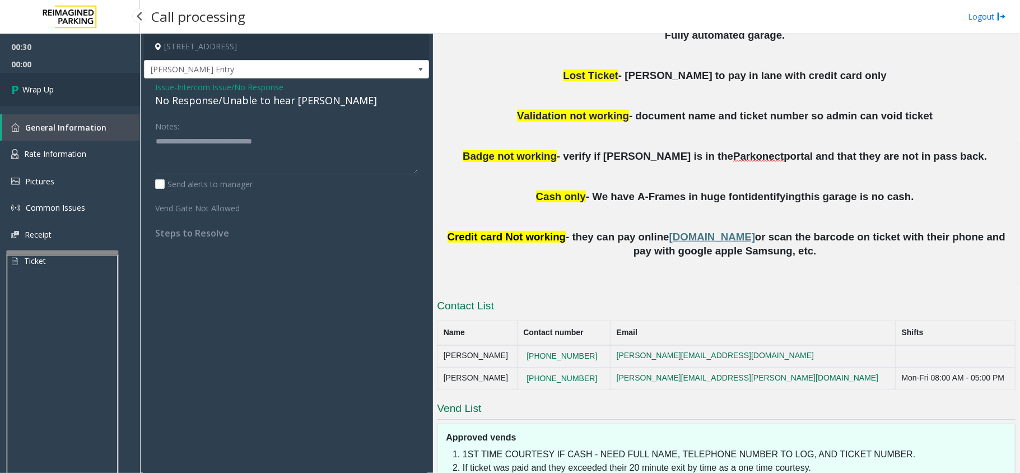
click at [43, 83] on span "Wrap Up" at bounding box center [37, 89] width 31 height 12
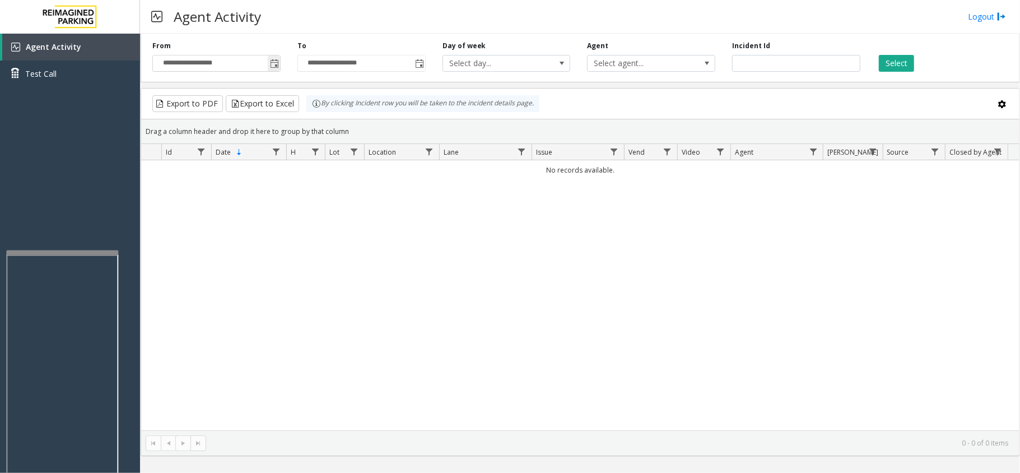
click at [268, 65] on span "Toggle popup" at bounding box center [274, 63] width 12 height 18
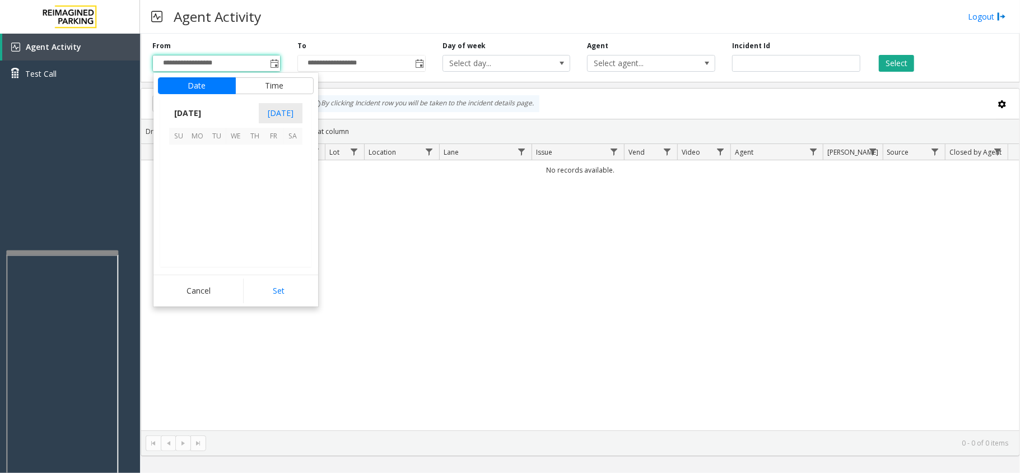
scroll to position [200910, 0]
click at [263, 184] on span "14" at bounding box center [254, 192] width 19 height 19
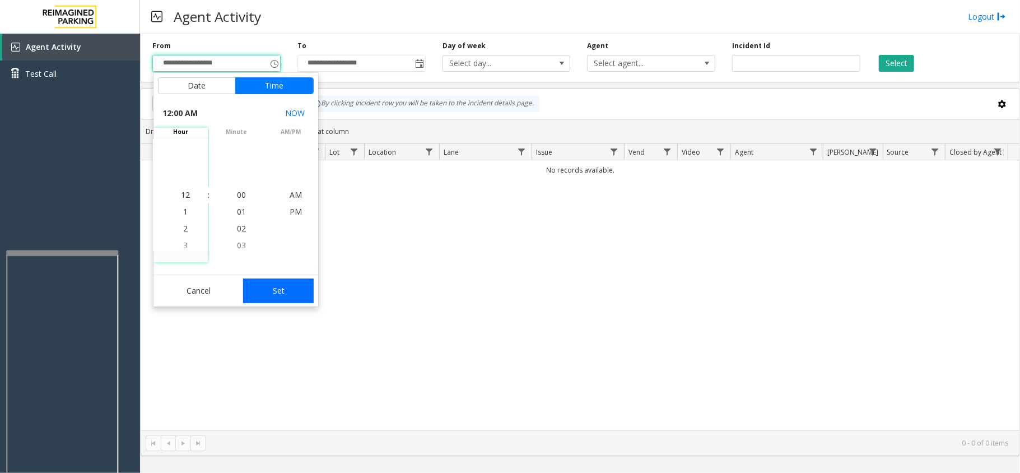
click at [258, 286] on button "Set" at bounding box center [278, 290] width 71 height 25
type input "**********"
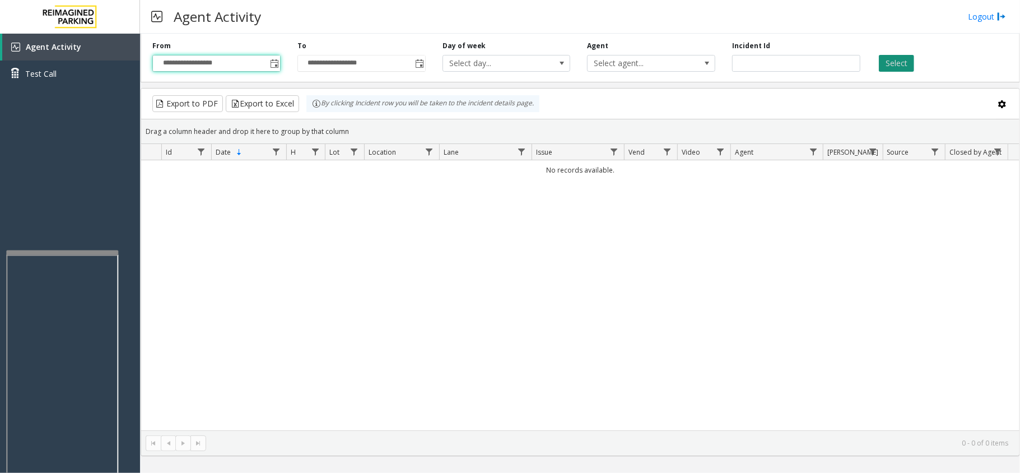
click at [881, 63] on button "Select" at bounding box center [896, 63] width 35 height 17
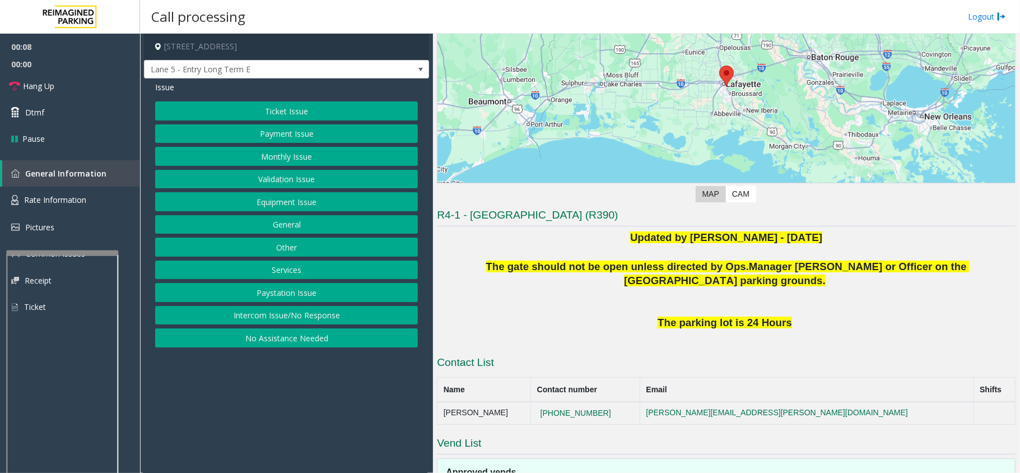
scroll to position [75, 0]
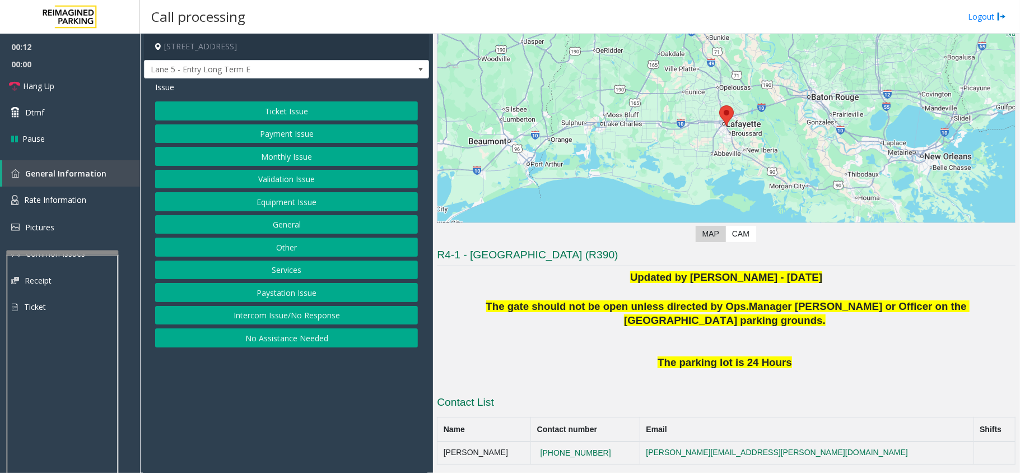
click at [294, 319] on button "Intercom Issue/No Response" at bounding box center [286, 315] width 263 height 19
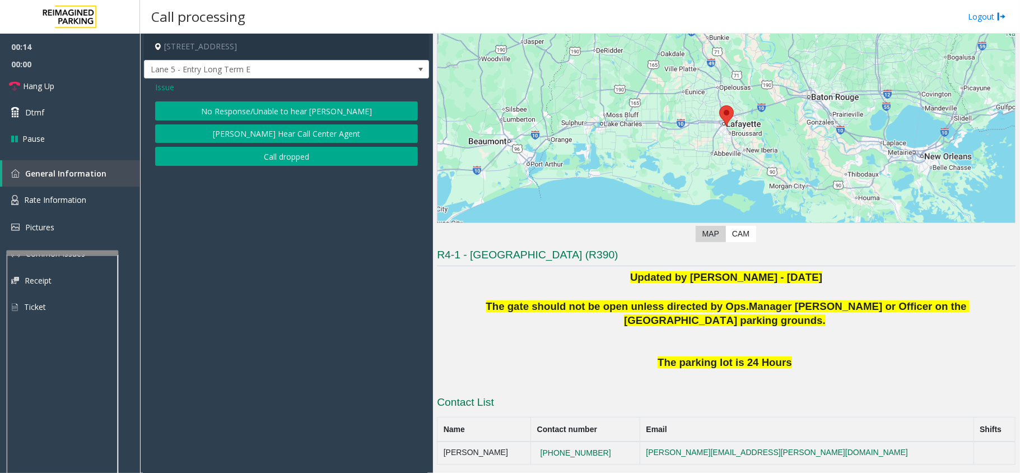
click at [296, 113] on button "No Response/Unable to hear [PERSON_NAME]" at bounding box center [286, 110] width 263 height 19
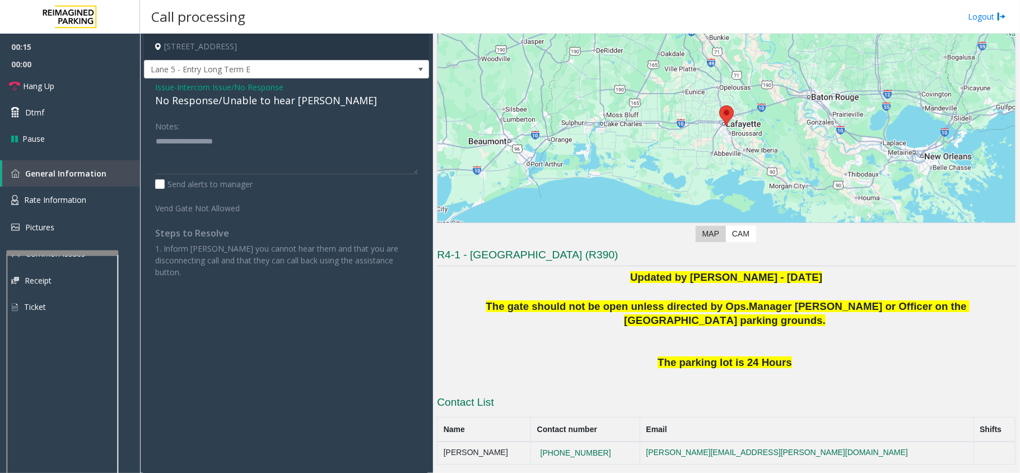
click at [296, 104] on div "No Response/Unable to hear [PERSON_NAME]" at bounding box center [286, 100] width 263 height 15
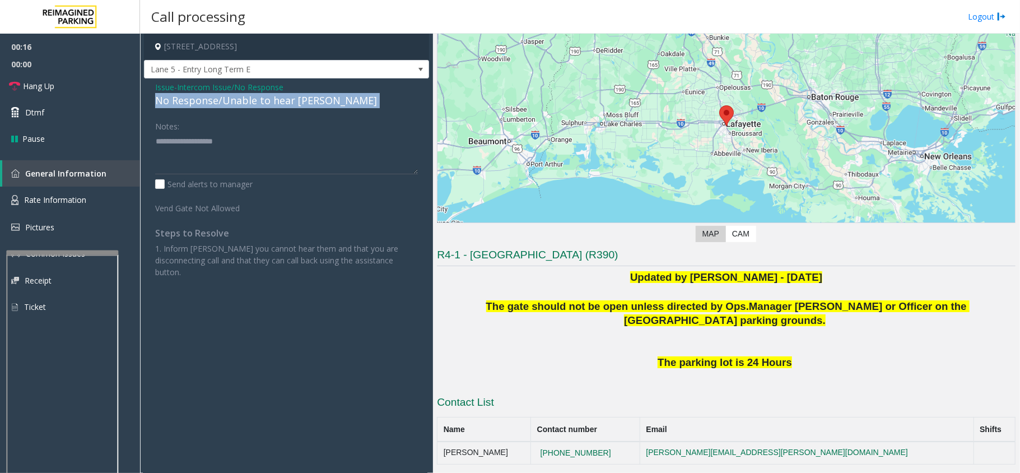
click at [296, 104] on div "No Response/Unable to hear [PERSON_NAME]" at bounding box center [286, 100] width 263 height 15
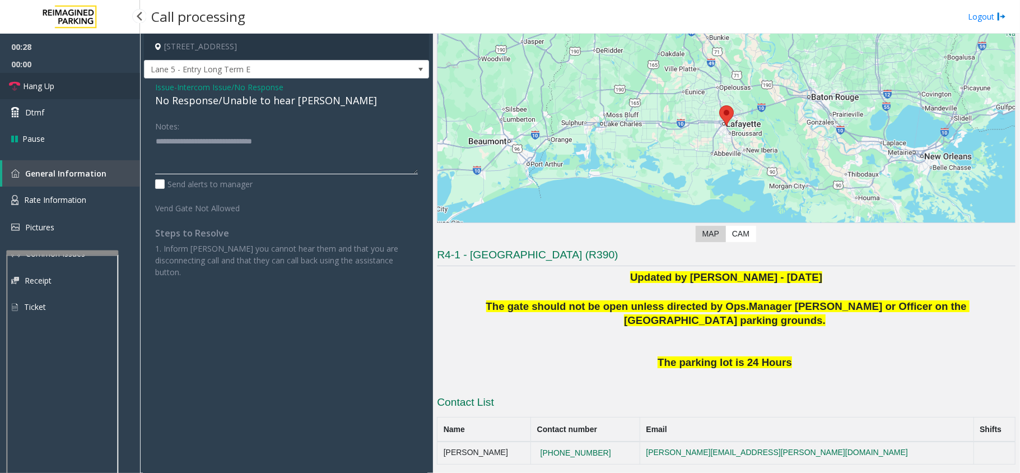
type textarea "**********"
click at [23, 89] on span "Hang Up" at bounding box center [38, 86] width 31 height 12
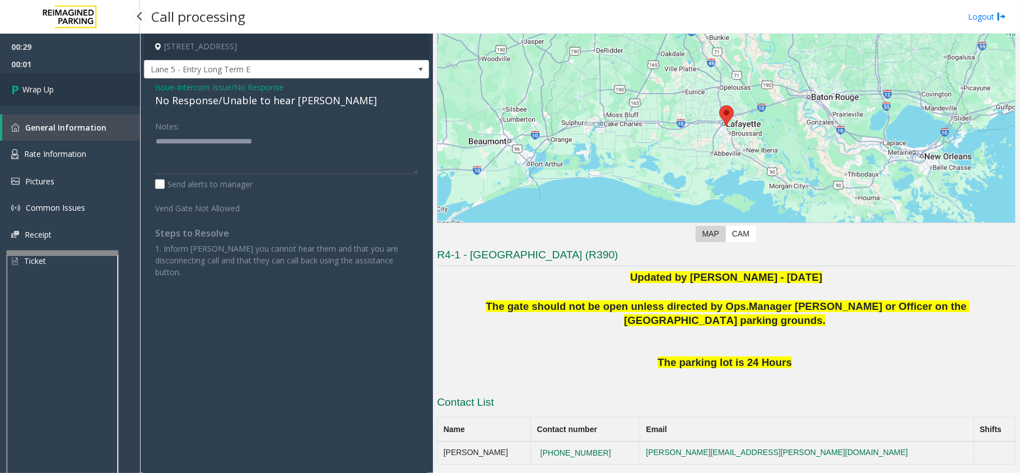
click at [40, 90] on span "Wrap Up" at bounding box center [37, 89] width 31 height 12
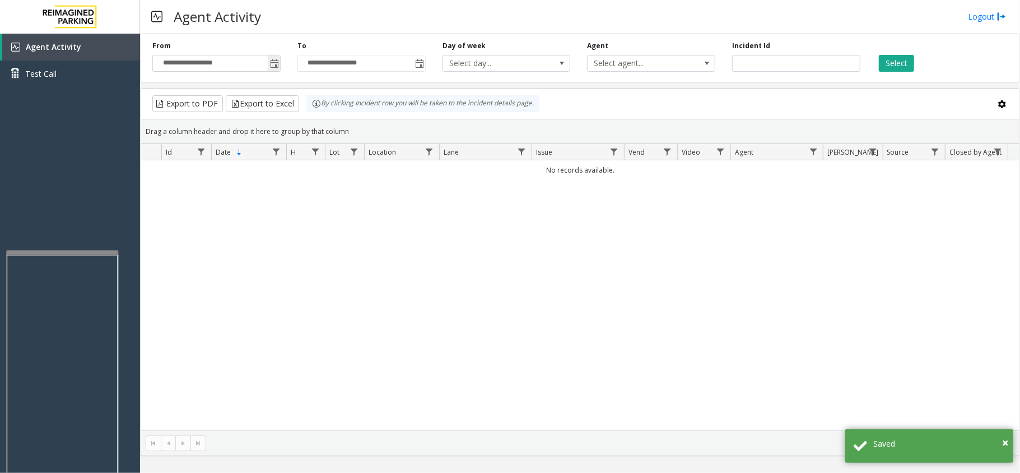
click at [271, 63] on span "Toggle popup" at bounding box center [274, 63] width 9 height 9
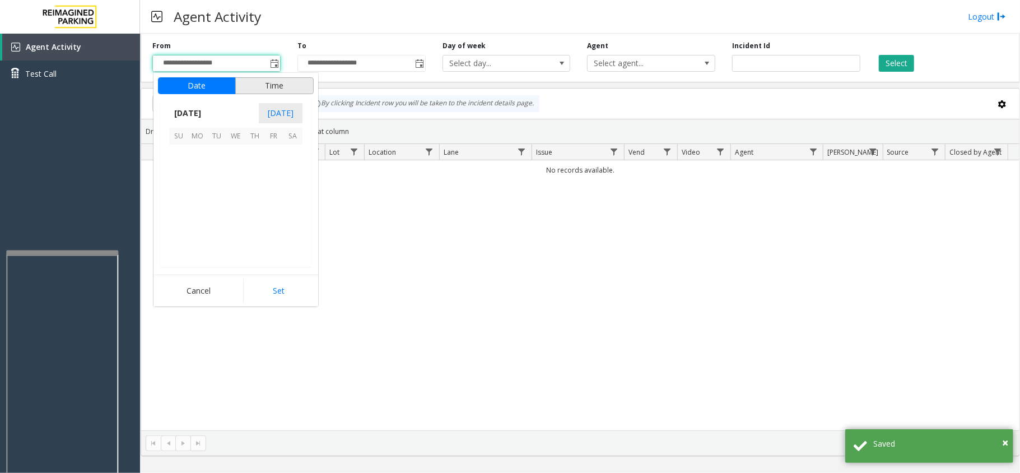
scroll to position [200910, 0]
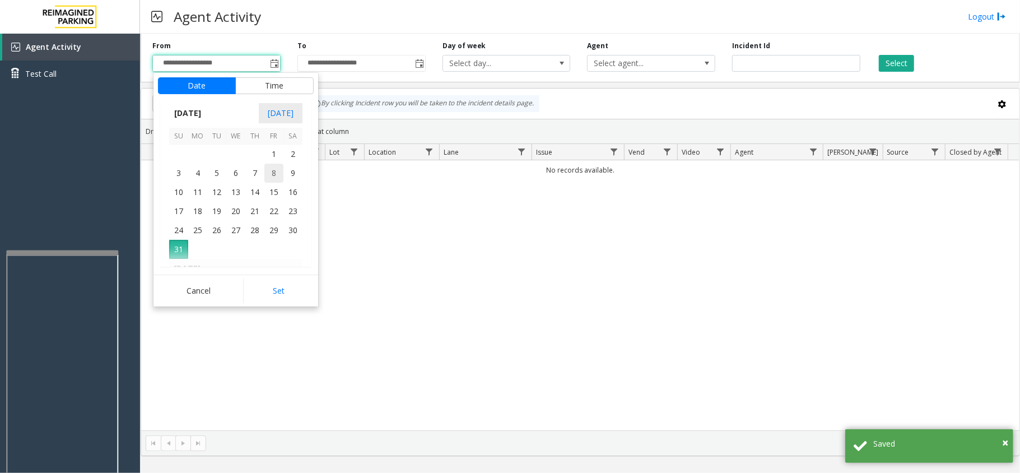
click at [272, 176] on span "8" at bounding box center [273, 173] width 19 height 19
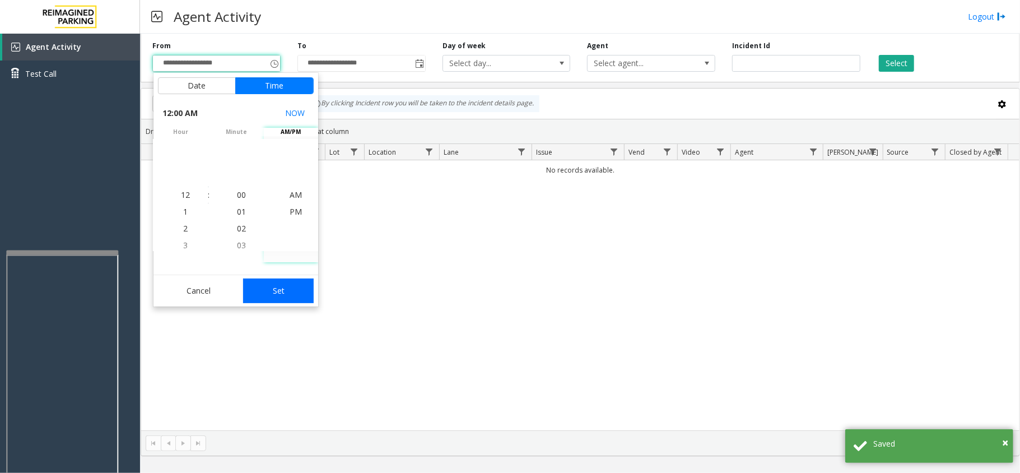
click at [281, 288] on button "Set" at bounding box center [278, 290] width 71 height 25
type input "**********"
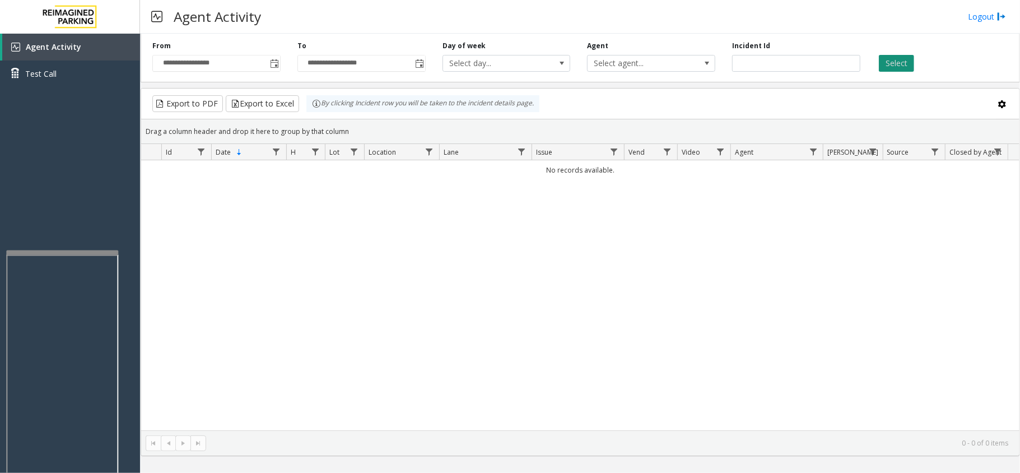
click at [888, 69] on button "Select" at bounding box center [896, 63] width 35 height 17
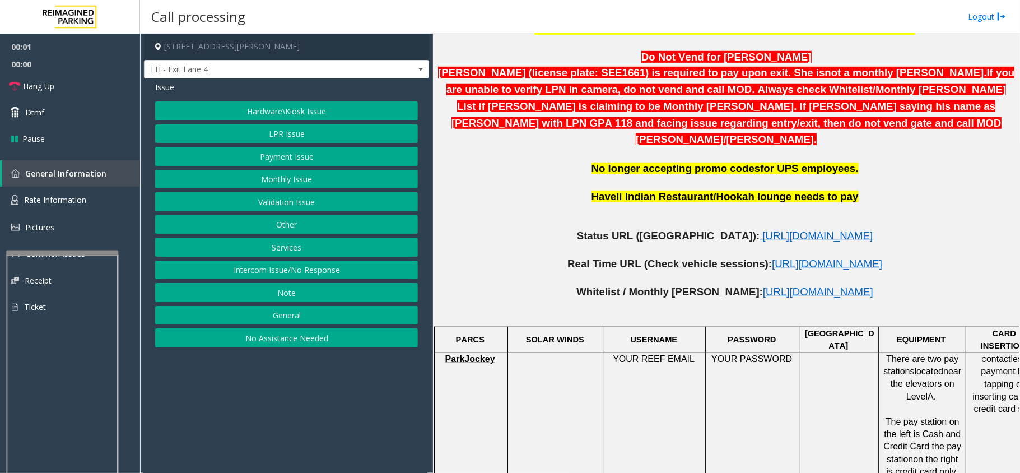
scroll to position [523, 0]
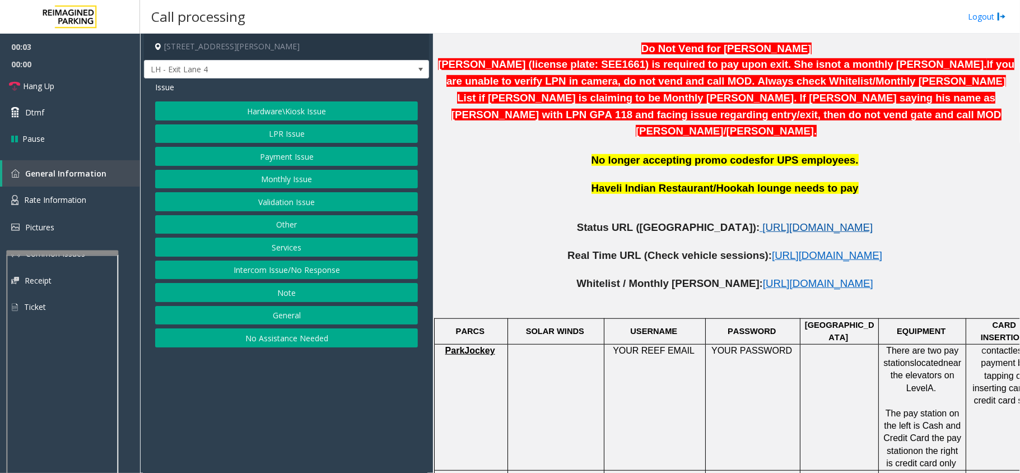
click at [762, 221] on span "[URL][DOMAIN_NAME]" at bounding box center [817, 227] width 110 height 12
click at [298, 248] on button "Services" at bounding box center [286, 247] width 263 height 19
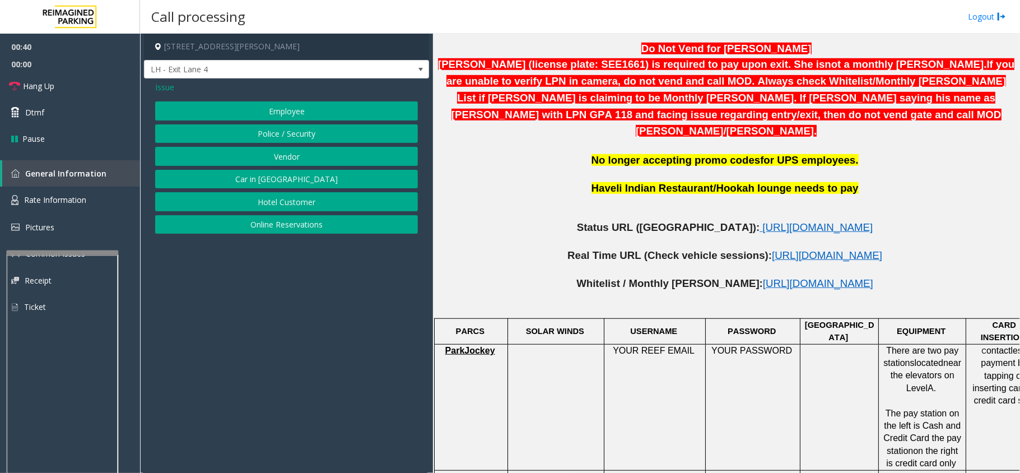
click at [288, 133] on button "Police / Security" at bounding box center [286, 133] width 263 height 19
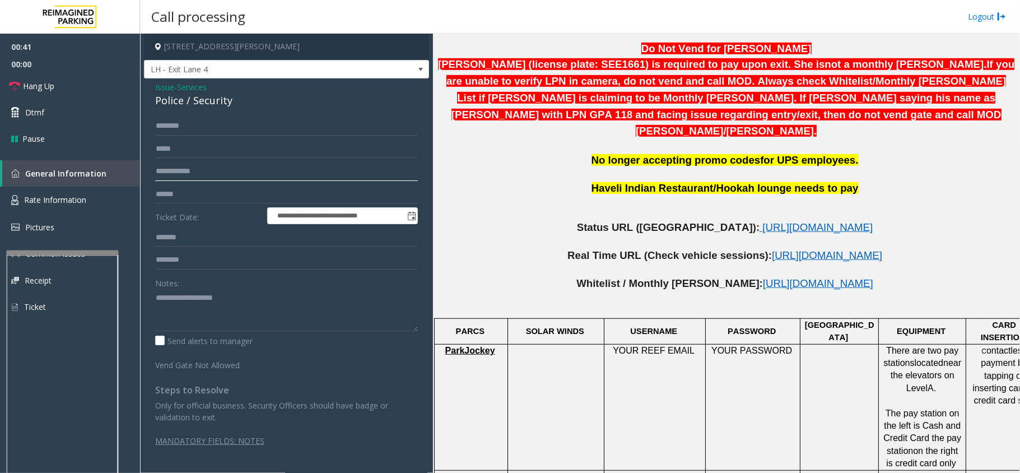
click at [249, 175] on input "text" at bounding box center [286, 171] width 263 height 19
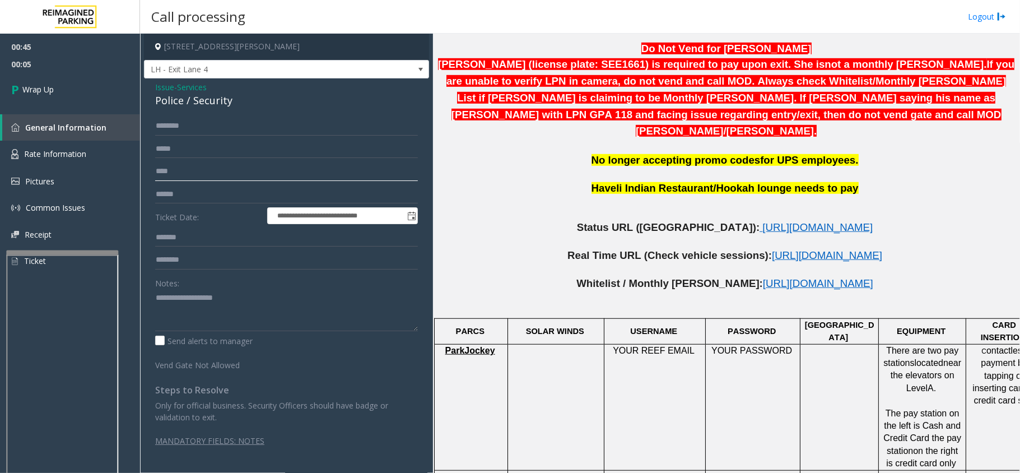
type input "****"
drag, startPoint x: 234, startPoint y: 99, endPoint x: 153, endPoint y: 86, distance: 81.7
click at [153, 86] on div "**********" at bounding box center [286, 267] width 285 height 379
click at [231, 313] on textarea at bounding box center [286, 310] width 263 height 42
type textarea "**********"
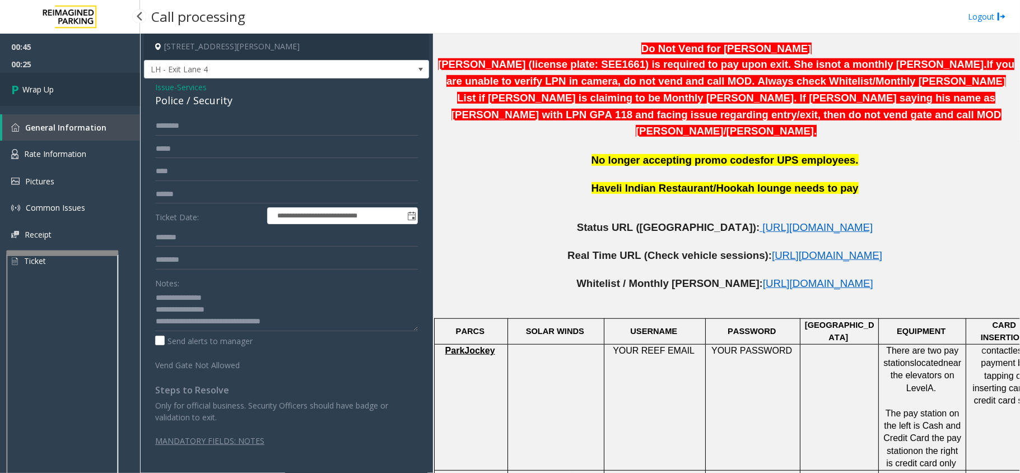
click at [39, 90] on span "Wrap Up" at bounding box center [37, 89] width 31 height 12
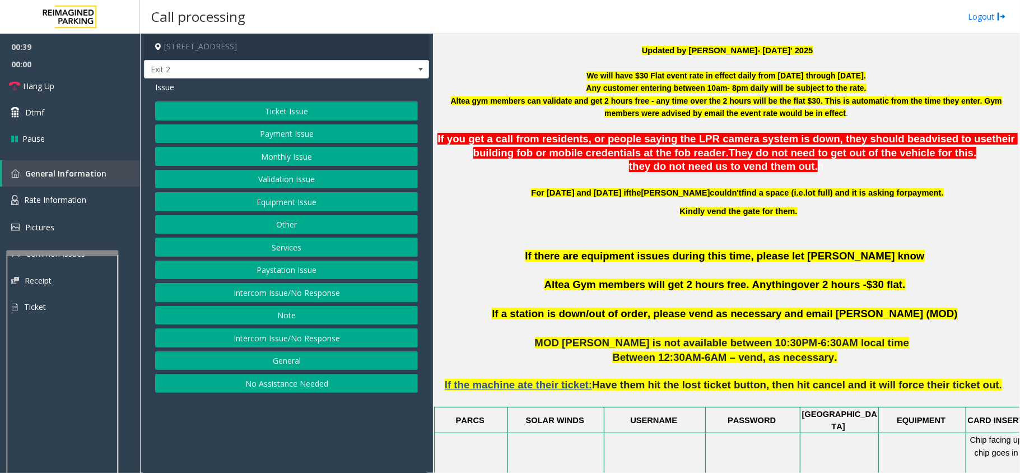
scroll to position [373, 0]
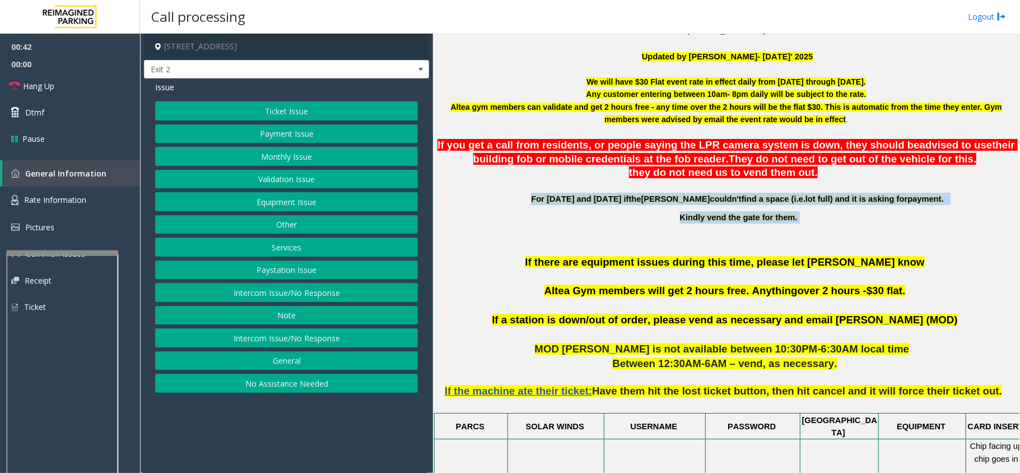
drag, startPoint x: 546, startPoint y: 202, endPoint x: 826, endPoint y: 218, distance: 280.6
click at [292, 229] on button "Other" at bounding box center [286, 224] width 263 height 19
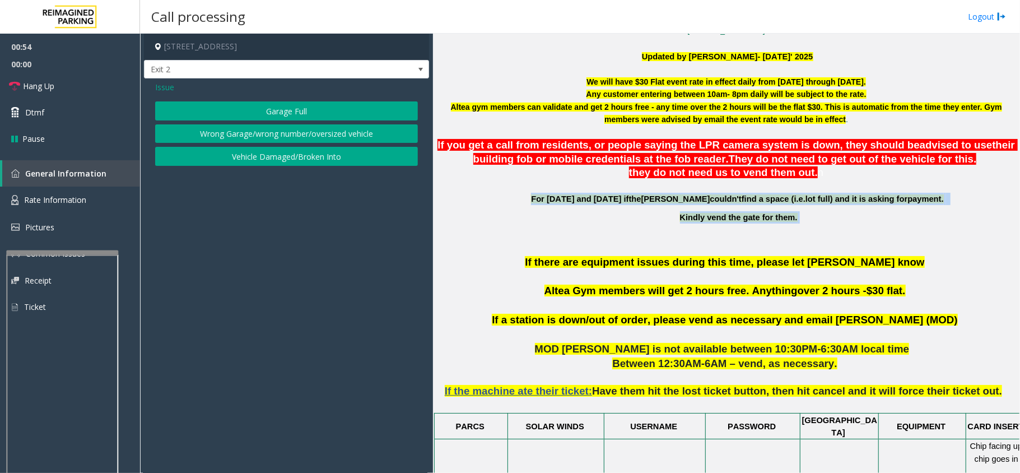
click at [292, 115] on button "Garage Full" at bounding box center [286, 110] width 263 height 19
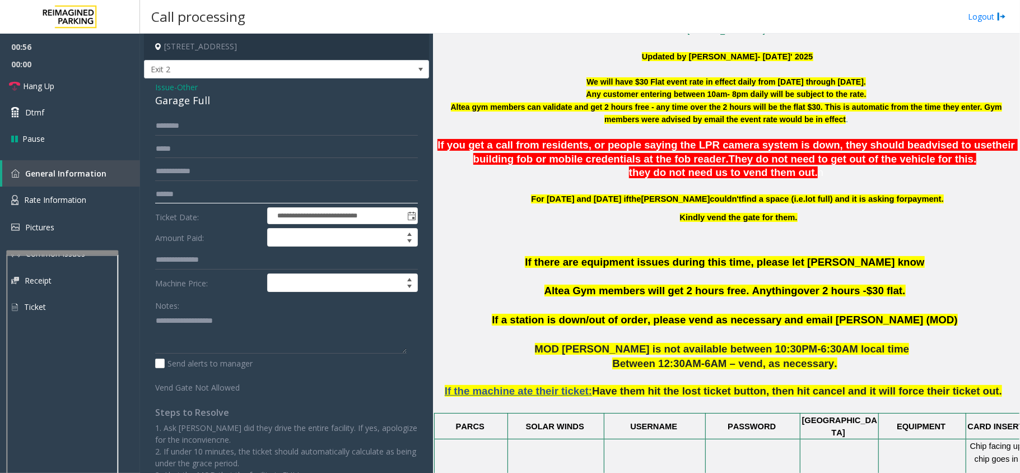
click at [205, 196] on input "text" at bounding box center [286, 194] width 263 height 19
drag, startPoint x: 209, startPoint y: 96, endPoint x: 150, endPoint y: 86, distance: 59.7
click at [150, 86] on div "**********" at bounding box center [286, 284] width 285 height 413
type textarea "**********"
click at [189, 193] on input "text" at bounding box center [286, 194] width 263 height 19
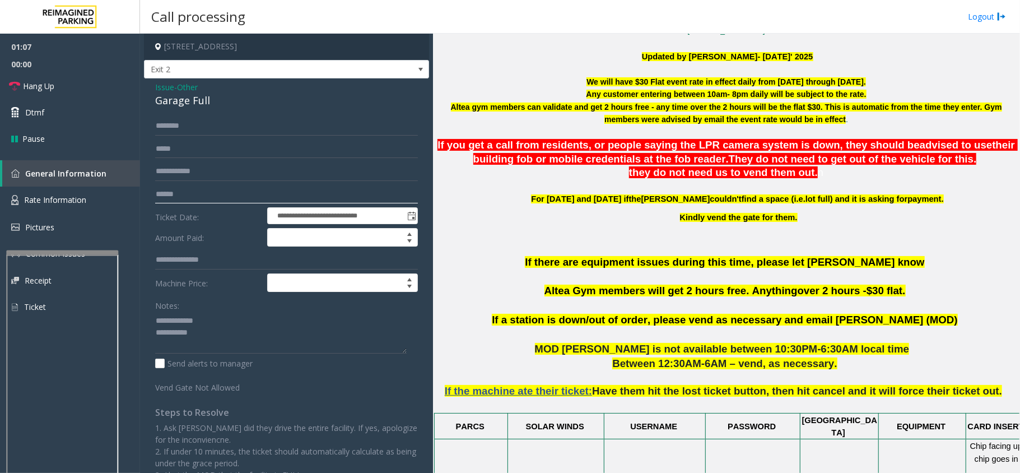
type input "******"
click at [204, 130] on input "text" at bounding box center [286, 126] width 263 height 19
click at [205, 338] on textarea at bounding box center [281, 332] width 252 height 42
click at [235, 341] on textarea at bounding box center [281, 332] width 252 height 42
type textarea "**********"
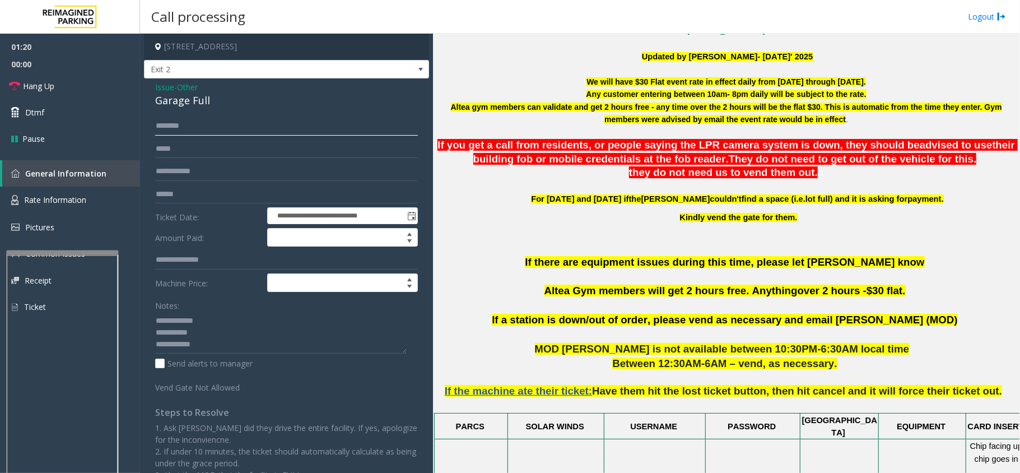
click at [214, 125] on input "text" at bounding box center [286, 126] width 263 height 19
type input "****"
click at [166, 86] on span "Issue" at bounding box center [164, 87] width 19 height 12
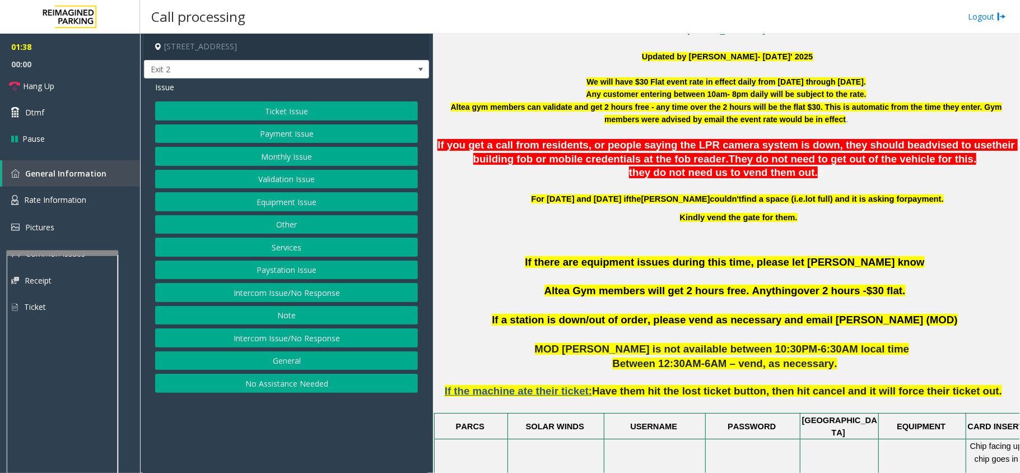
click at [269, 197] on button "Equipment Issue" at bounding box center [286, 201] width 263 height 19
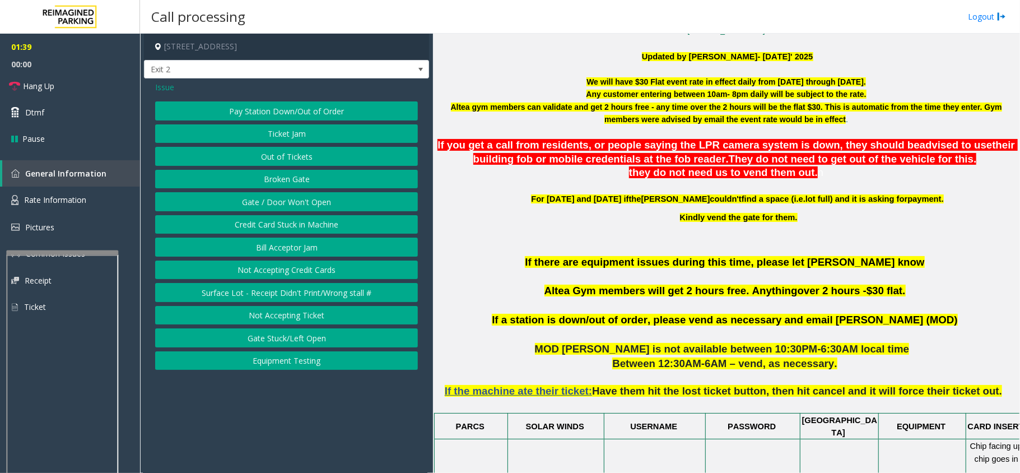
click at [272, 199] on button "Gate / Door Won't Open" at bounding box center [286, 201] width 263 height 19
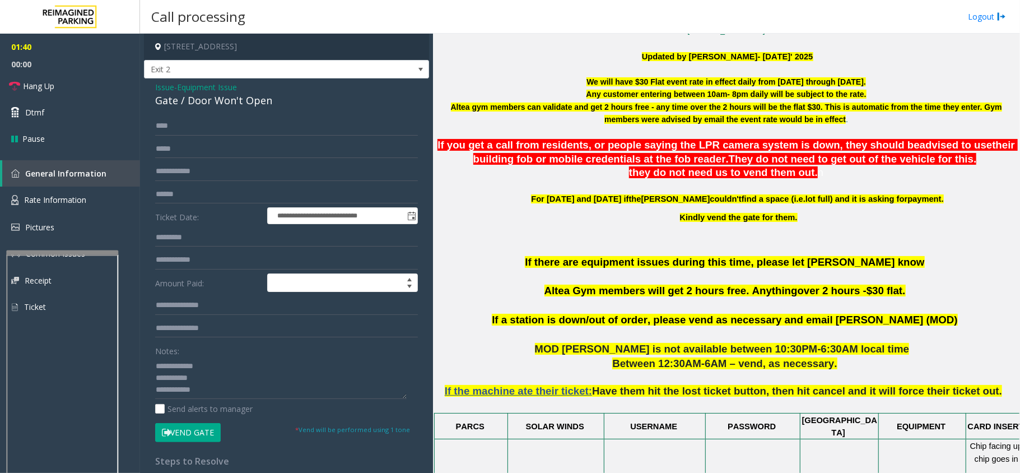
click at [196, 430] on button "Vend Gate" at bounding box center [188, 432] width 66 height 19
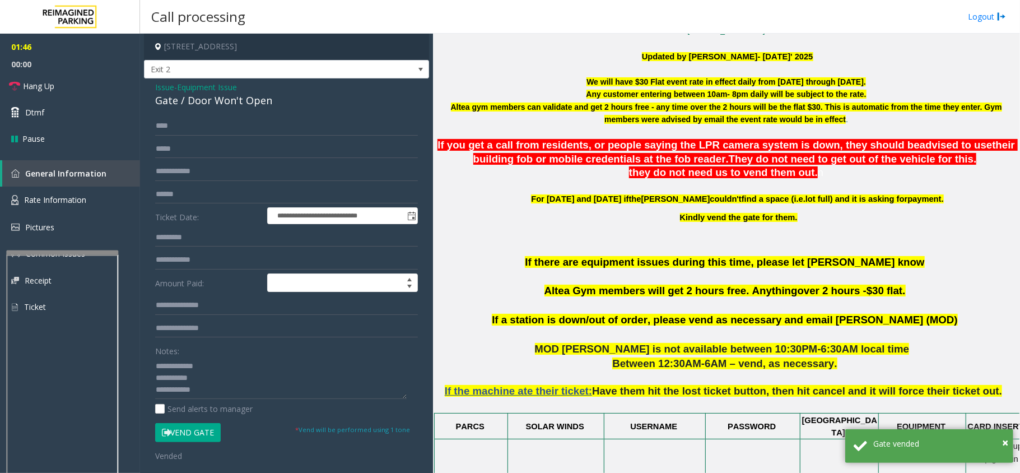
click at [162, 86] on span "Issue" at bounding box center [164, 87] width 19 height 12
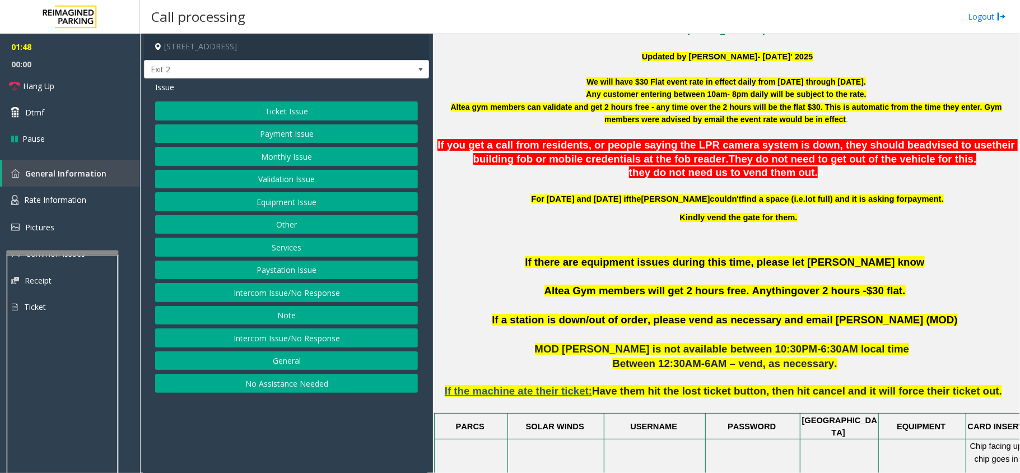
click at [307, 225] on button "Other" at bounding box center [286, 224] width 263 height 19
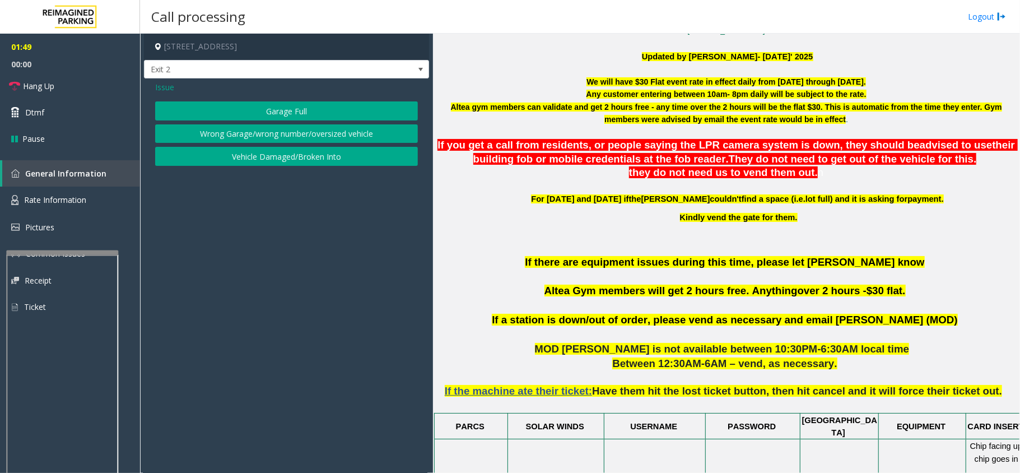
click at [277, 112] on button "Garage Full" at bounding box center [286, 110] width 263 height 19
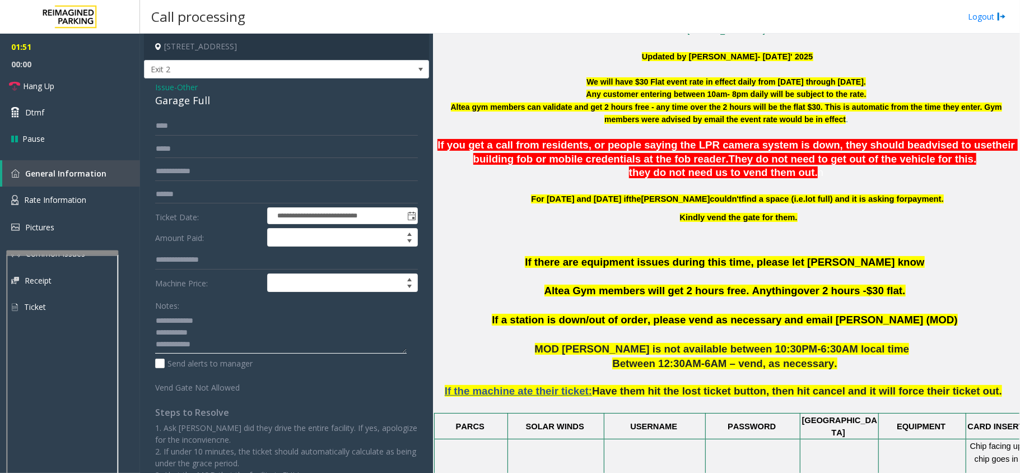
click at [214, 344] on textarea at bounding box center [281, 332] width 252 height 42
click at [59, 85] on link "Hang Up" at bounding box center [70, 86] width 140 height 26
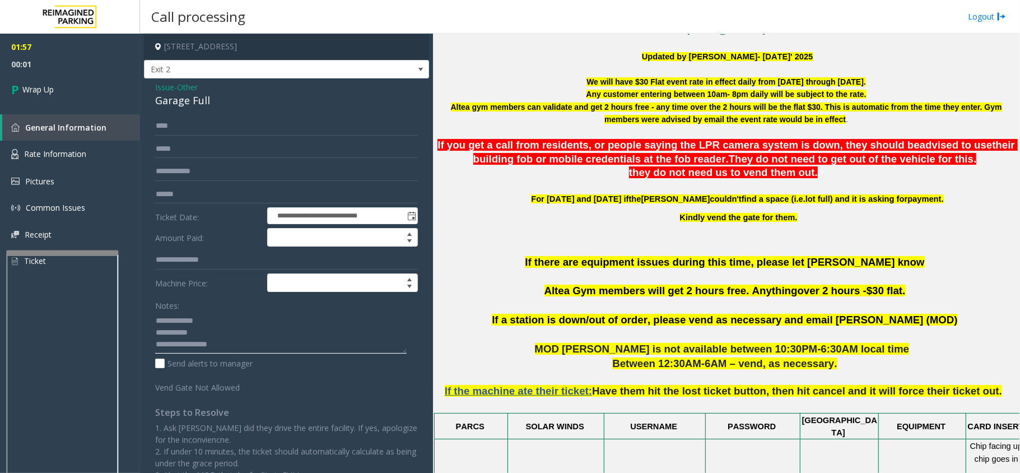
click at [332, 344] on textarea at bounding box center [281, 332] width 252 height 42
type textarea "**********"
click at [44, 95] on link "Wrap Up" at bounding box center [70, 89] width 140 height 33
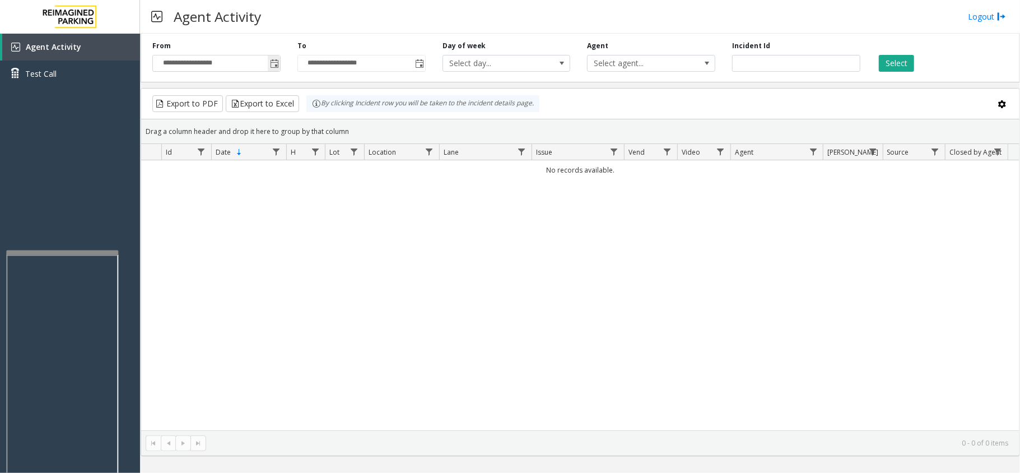
click at [272, 68] on span "Toggle popup" at bounding box center [274, 63] width 9 height 9
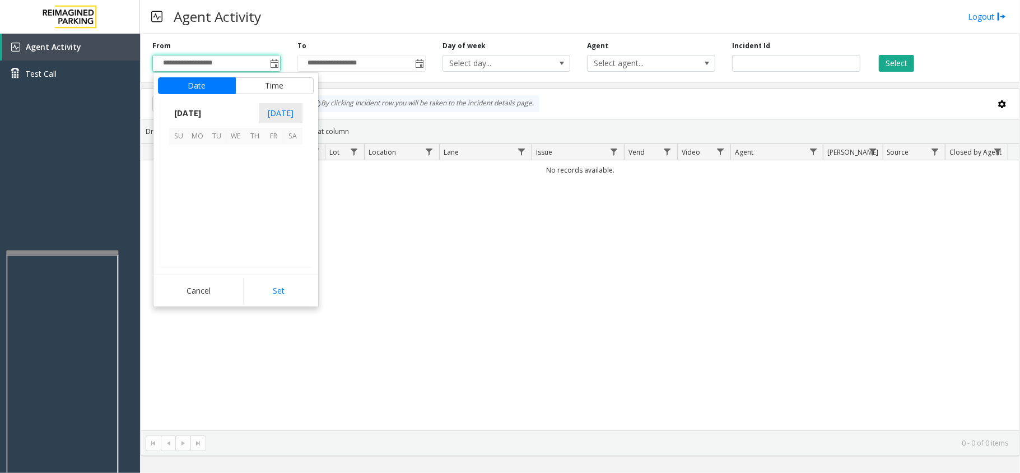
scroll to position [200910, 0]
click at [287, 180] on span "9" at bounding box center [292, 173] width 19 height 19
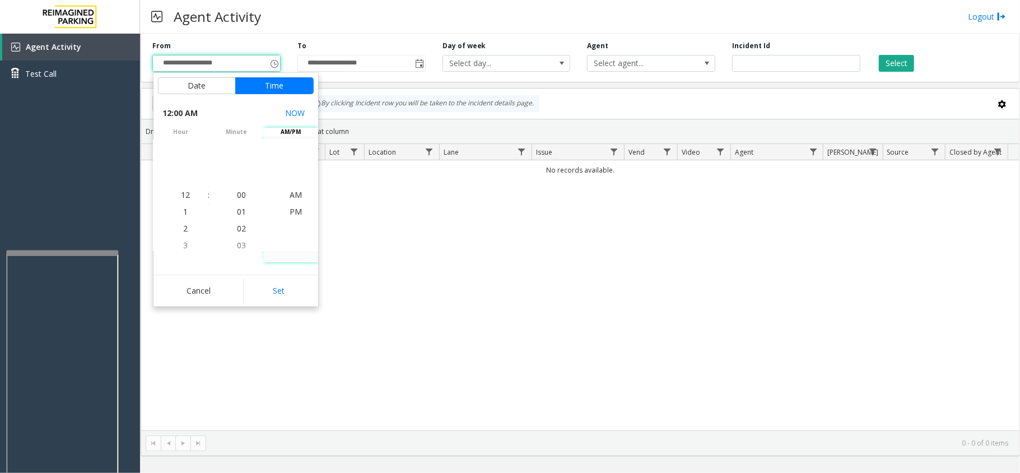
click at [295, 290] on button "Set" at bounding box center [278, 290] width 71 height 25
type input "**********"
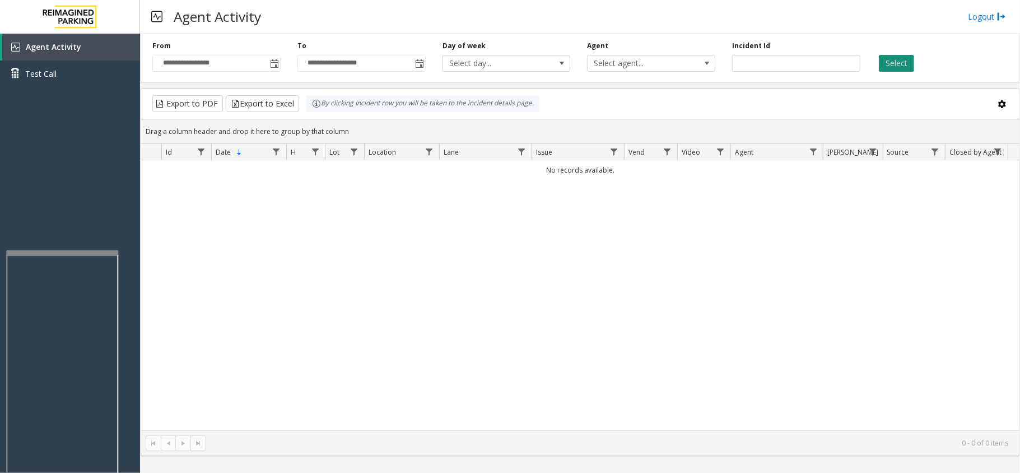
click at [904, 63] on button "Select" at bounding box center [896, 63] width 35 height 17
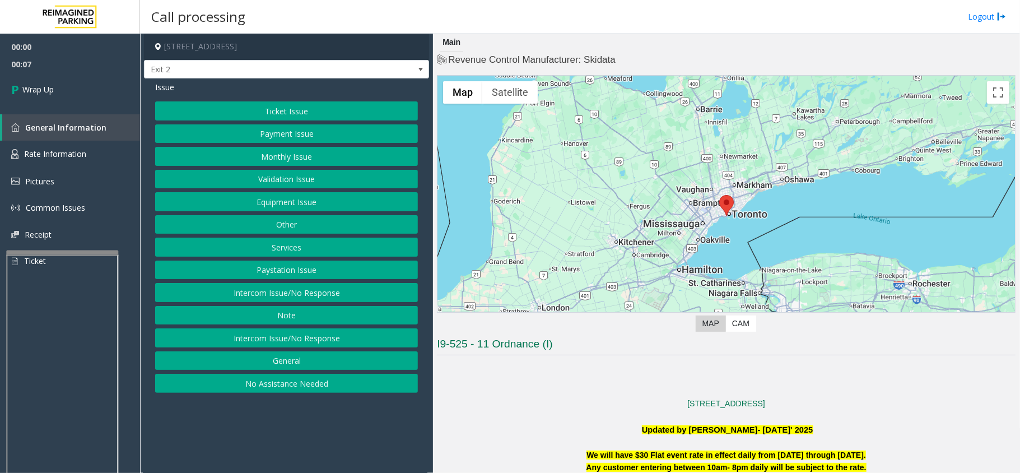
click at [351, 334] on button "Intercom Issue/No Response" at bounding box center [286, 337] width 263 height 19
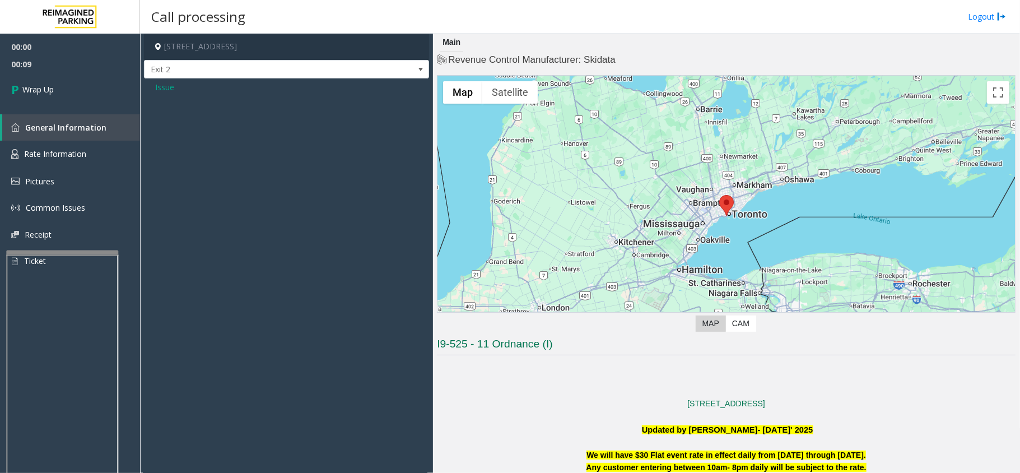
click at [166, 90] on span "Issue" at bounding box center [164, 87] width 19 height 12
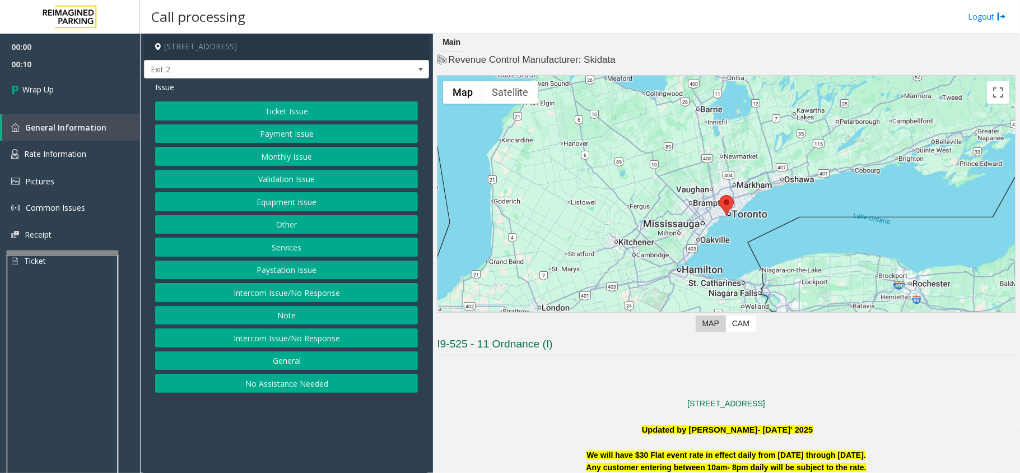
click at [291, 295] on button "Intercom Issue/No Response" at bounding box center [286, 292] width 263 height 19
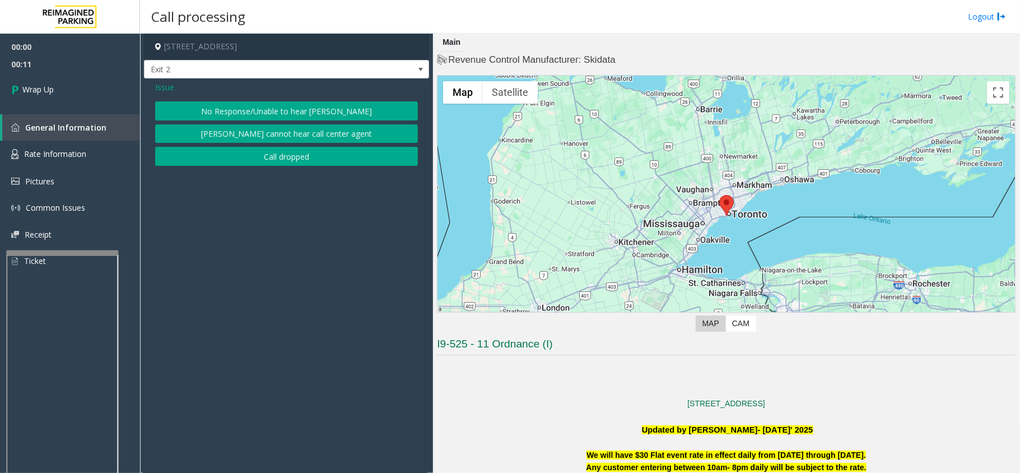
click at [286, 164] on button "Call dropped" at bounding box center [286, 156] width 263 height 19
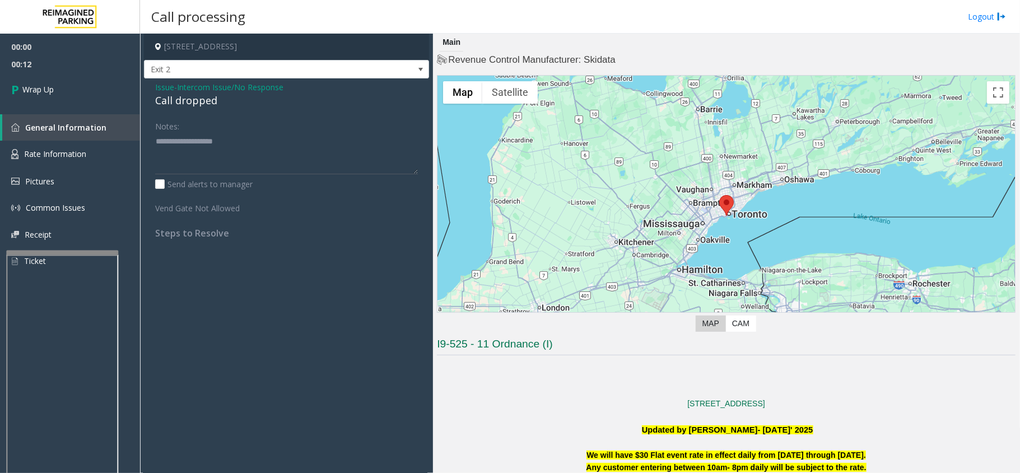
click at [196, 100] on div "Call dropped" at bounding box center [286, 100] width 263 height 15
click at [198, 101] on div "Call dropped" at bounding box center [286, 100] width 263 height 15
type textarea "**********"
click at [62, 99] on link "Wrap Up" at bounding box center [70, 89] width 140 height 33
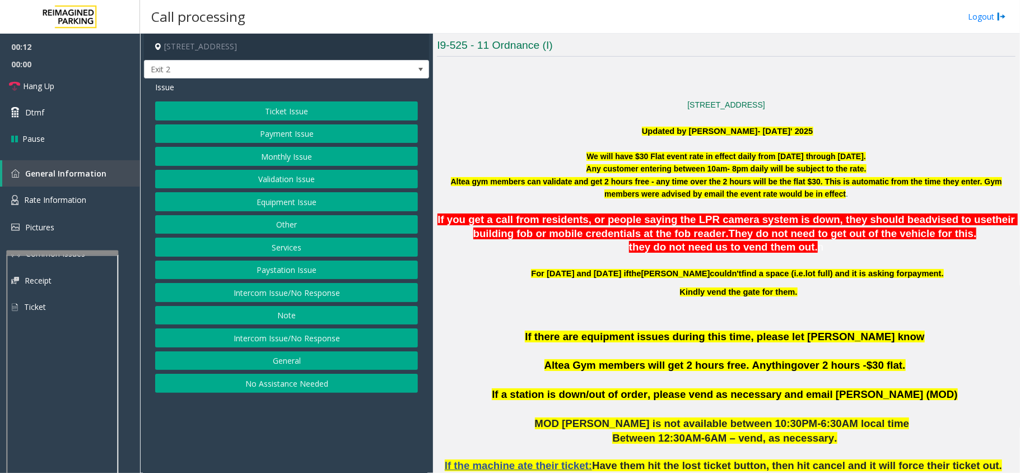
scroll to position [373, 0]
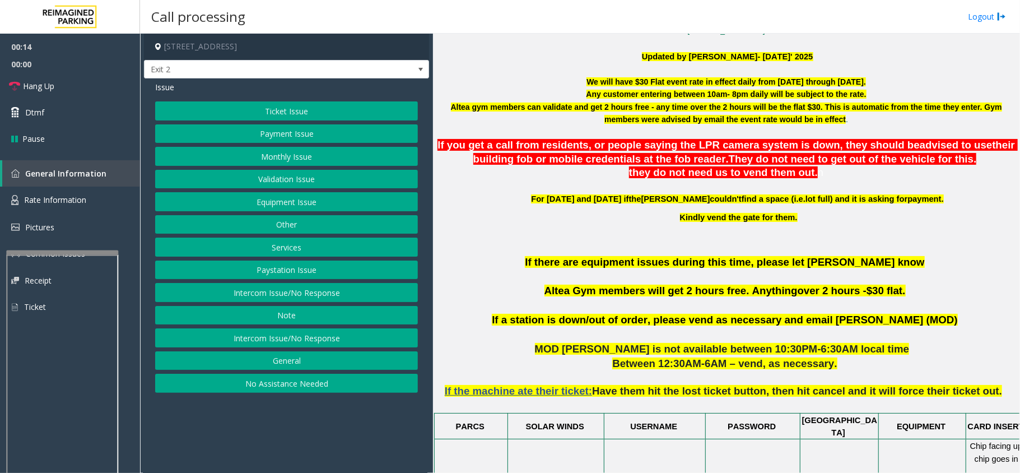
click at [306, 115] on button "Ticket Issue" at bounding box center [286, 110] width 263 height 19
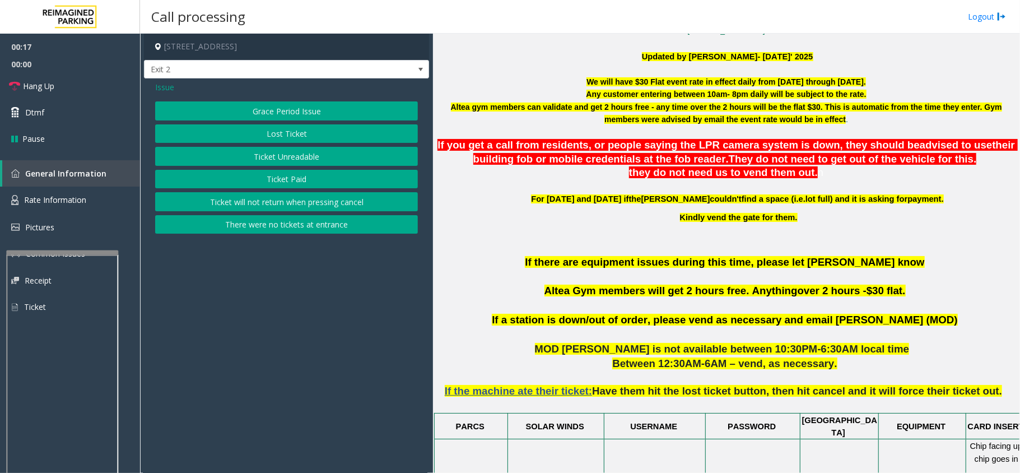
click at [300, 179] on button "Ticket Paid" at bounding box center [286, 179] width 263 height 19
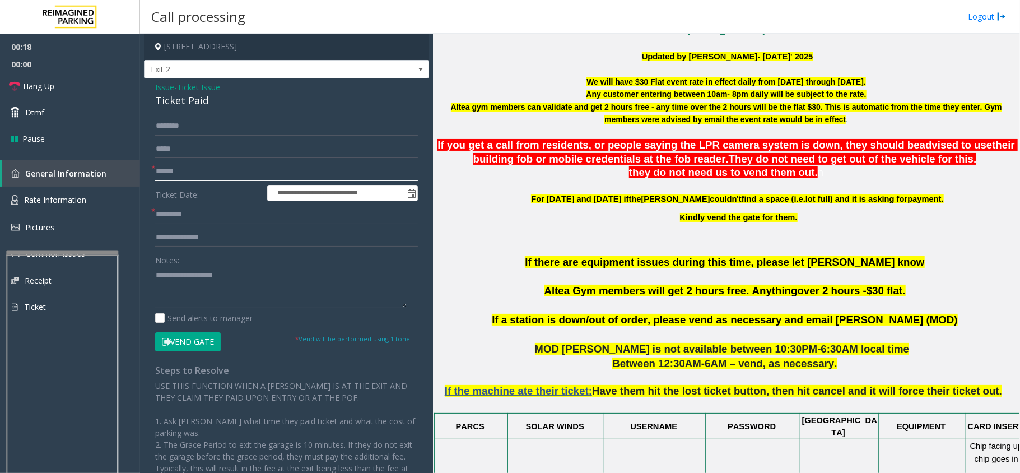
click at [198, 174] on input "text" at bounding box center [286, 171] width 263 height 19
drag, startPoint x: 216, startPoint y: 97, endPoint x: 153, endPoint y: 83, distance: 64.2
click at [153, 83] on div "**********" at bounding box center [286, 316] width 285 height 477
click at [202, 288] on textarea at bounding box center [281, 287] width 252 height 42
type textarea "**********"
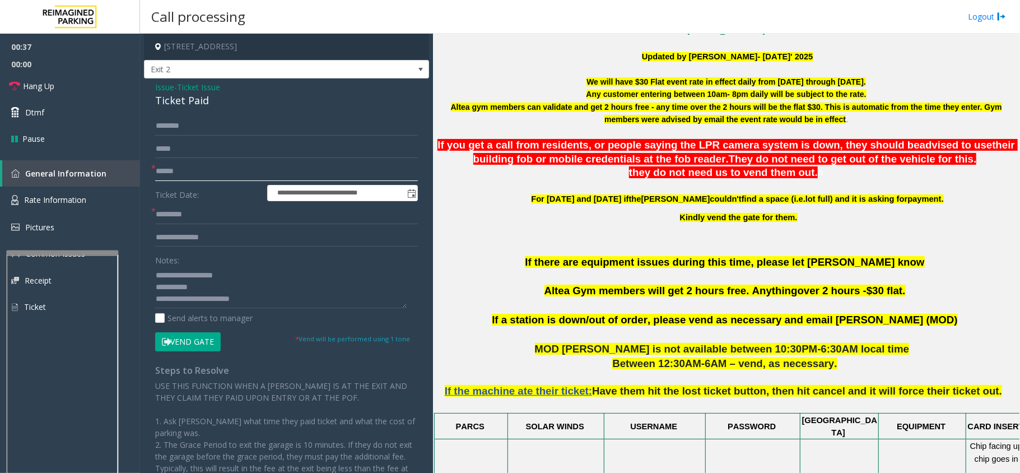
click at [224, 169] on input "text" at bounding box center [286, 171] width 263 height 19
type input "****"
click at [276, 301] on textarea at bounding box center [281, 287] width 252 height 42
type textarea "**********"
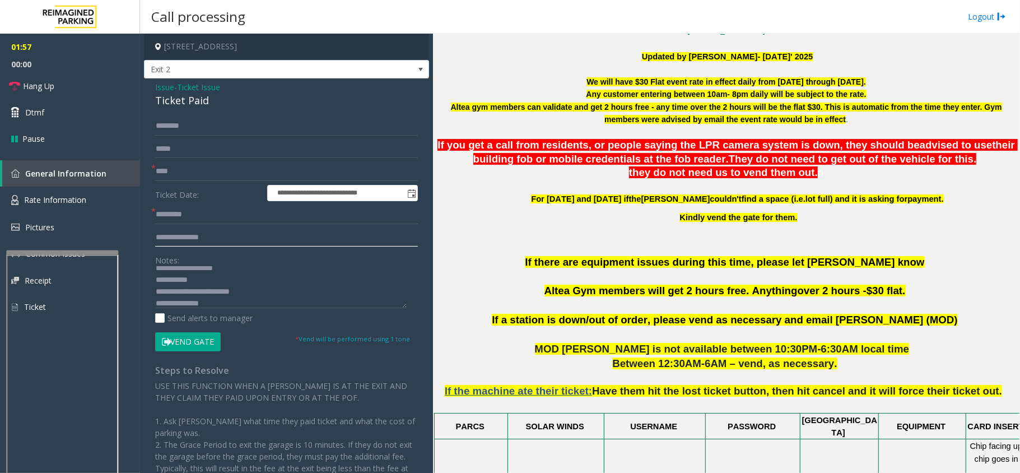
click at [196, 238] on input "text" at bounding box center [286, 237] width 263 height 19
click at [229, 301] on textarea at bounding box center [281, 287] width 252 height 42
click at [217, 240] on input "text" at bounding box center [286, 237] width 263 height 19
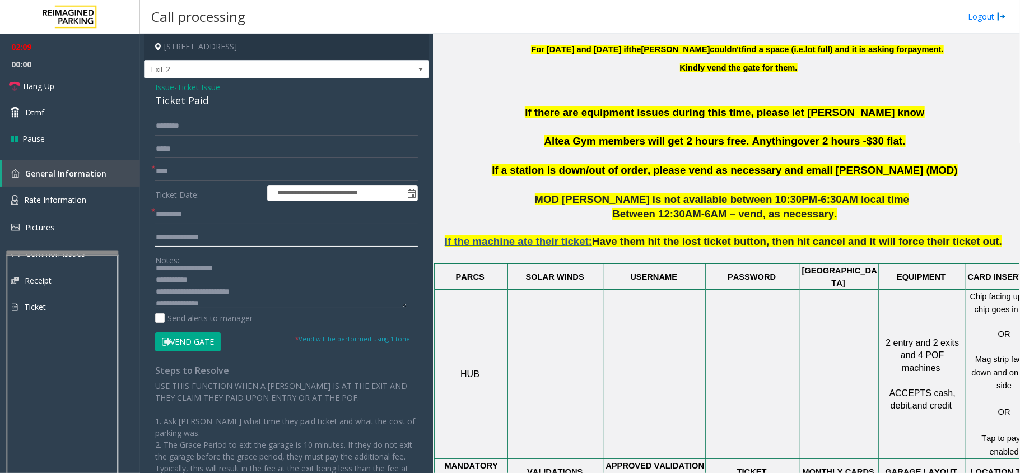
scroll to position [523, 39]
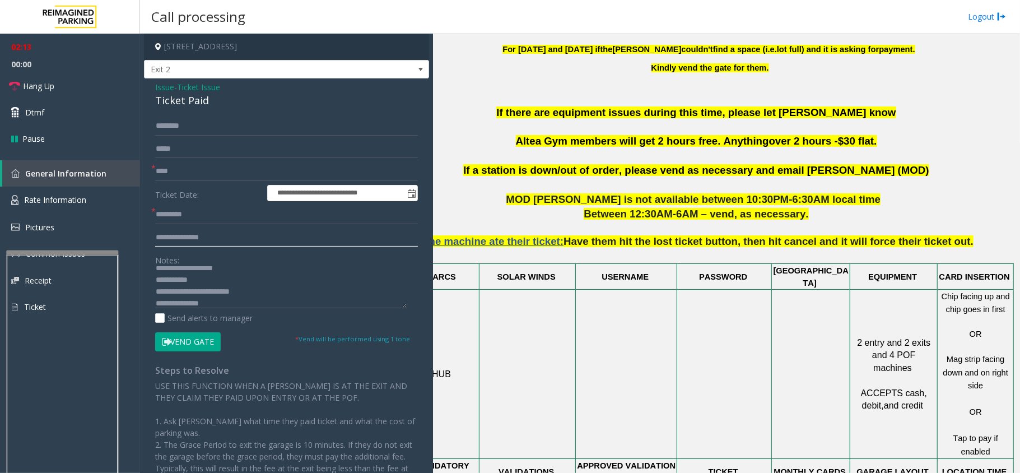
click at [199, 240] on input "text" at bounding box center [286, 237] width 263 height 19
click at [181, 215] on input "text" at bounding box center [286, 214] width 263 height 19
type input "**"
click at [225, 302] on textarea at bounding box center [281, 287] width 252 height 42
click at [250, 292] on textarea at bounding box center [281, 287] width 252 height 42
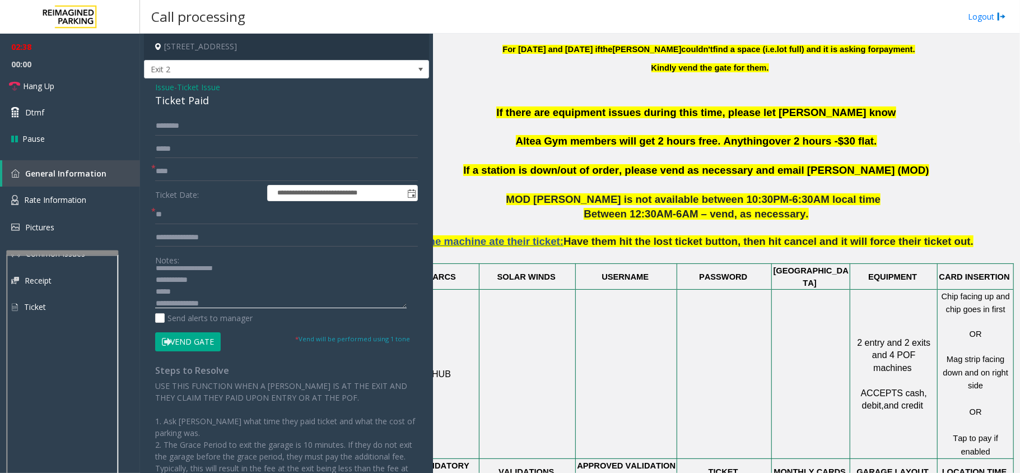
type textarea "**********"
drag, startPoint x: 171, startPoint y: 213, endPoint x: 180, endPoint y: 216, distance: 9.4
click at [180, 216] on input "**" at bounding box center [286, 214] width 263 height 19
type input "*"
click at [181, 294] on textarea at bounding box center [281, 287] width 252 height 42
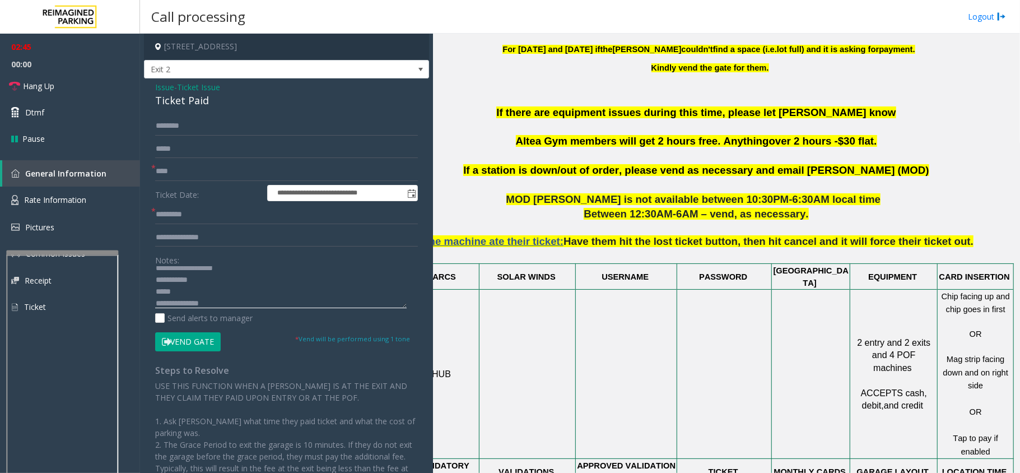
click at [235, 305] on textarea at bounding box center [281, 287] width 252 height 42
click at [193, 238] on input "text" at bounding box center [286, 237] width 263 height 19
click at [181, 211] on input "text" at bounding box center [286, 214] width 263 height 19
click at [193, 233] on input "text" at bounding box center [286, 237] width 263 height 19
click at [193, 290] on textarea at bounding box center [281, 287] width 252 height 42
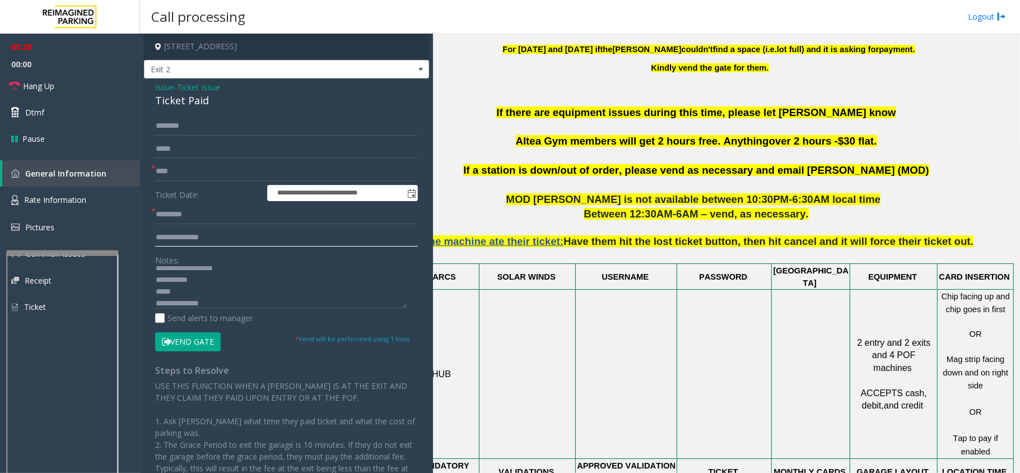
click at [212, 240] on input "text" at bounding box center [286, 237] width 263 height 19
click at [204, 342] on button "Vend Gate" at bounding box center [188, 341] width 66 height 19
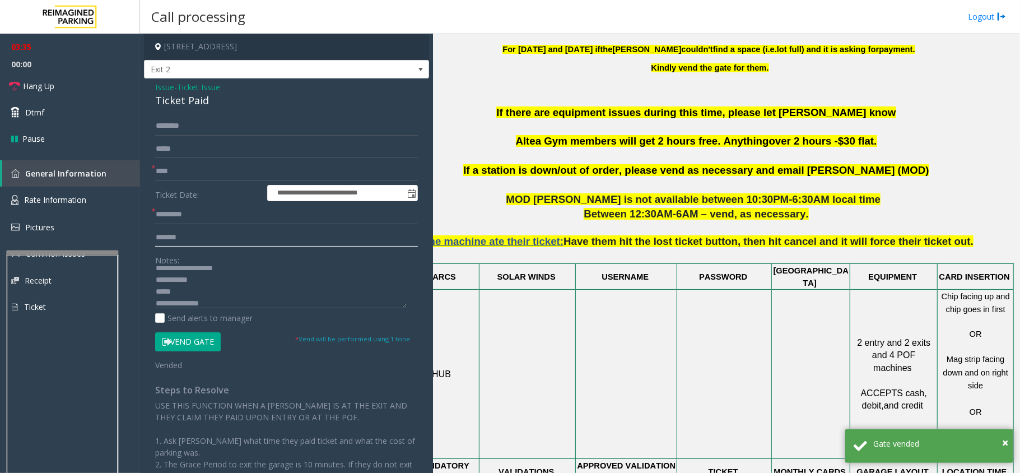
click at [189, 238] on input "******" at bounding box center [286, 237] width 263 height 19
type input "**********"
click at [243, 297] on textarea at bounding box center [281, 287] width 252 height 42
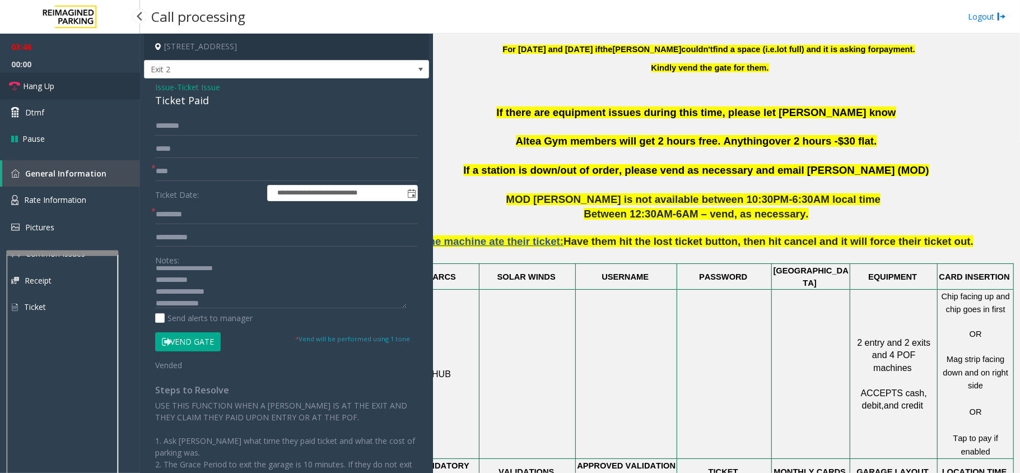
click at [34, 77] on link "Hang Up" at bounding box center [70, 86] width 140 height 26
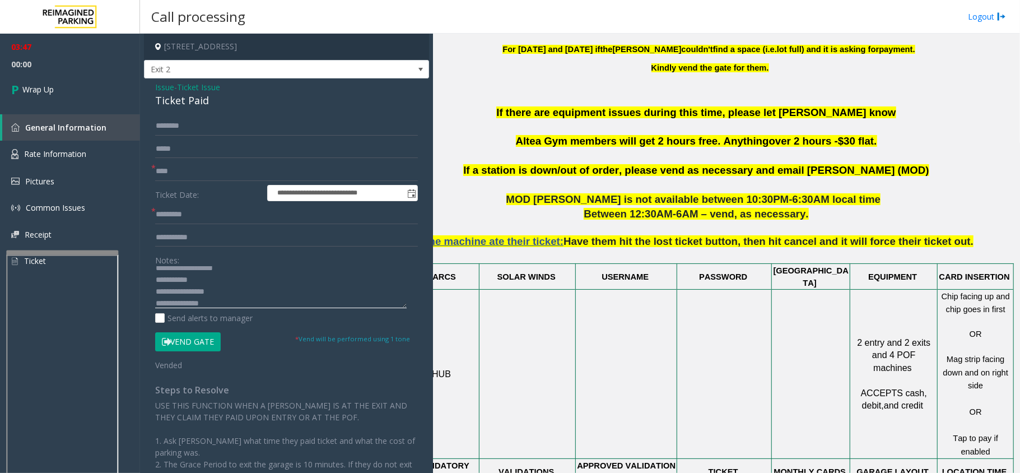
click at [267, 294] on textarea at bounding box center [281, 287] width 252 height 42
click at [225, 302] on textarea at bounding box center [281, 287] width 252 height 42
type textarea "**********"
click at [161, 214] on input "text" at bounding box center [286, 214] width 263 height 19
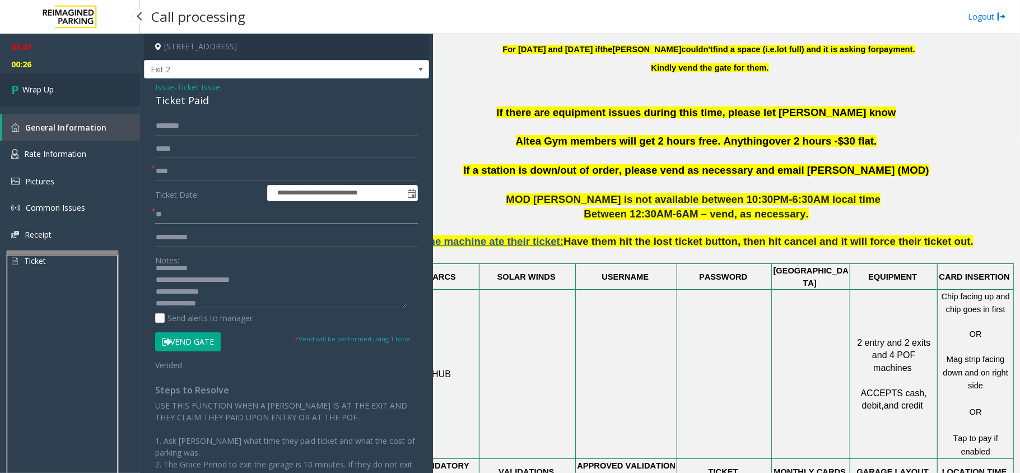
type input "**"
click at [56, 92] on link "Wrap Up" at bounding box center [70, 89] width 140 height 33
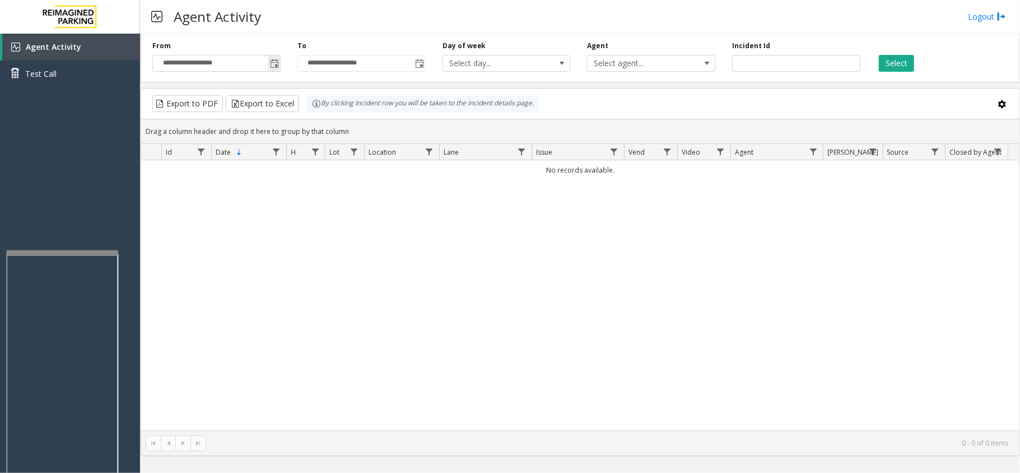
click at [274, 66] on span "Toggle popup" at bounding box center [274, 63] width 9 height 9
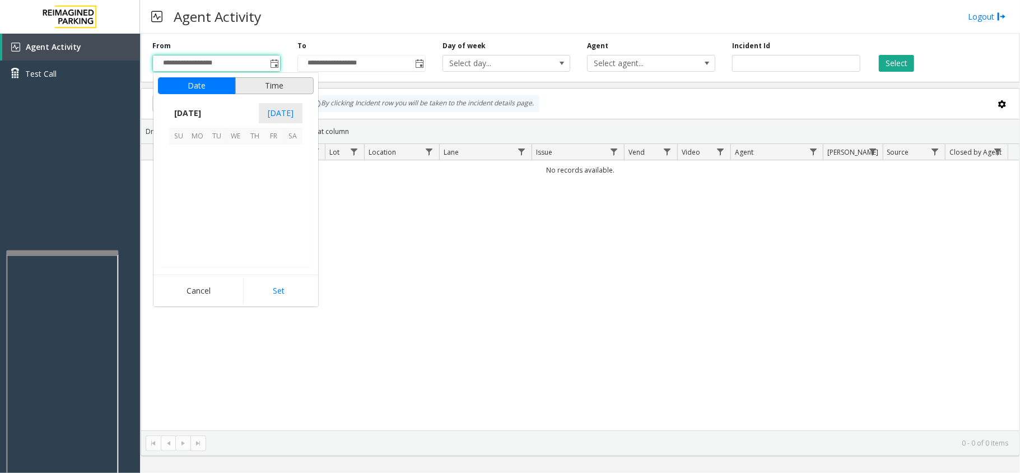
scroll to position [200910, 0]
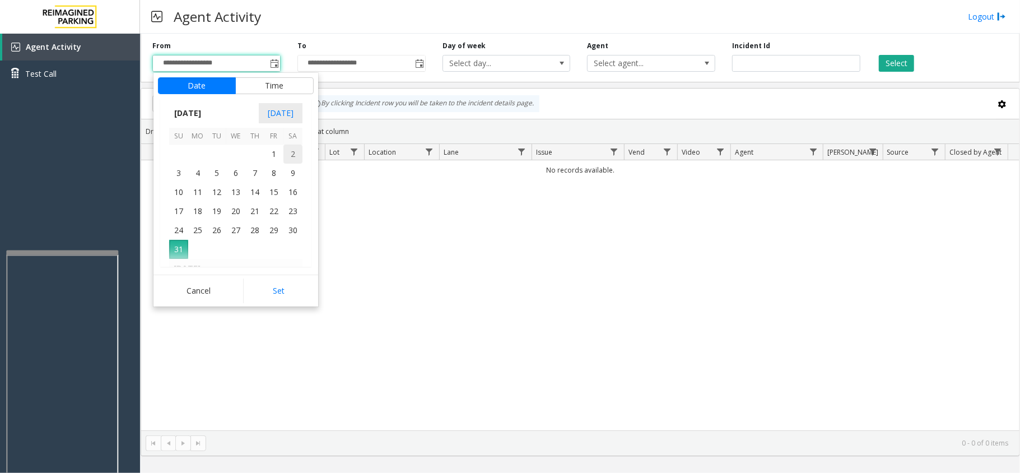
click at [286, 159] on span "2" at bounding box center [292, 154] width 19 height 19
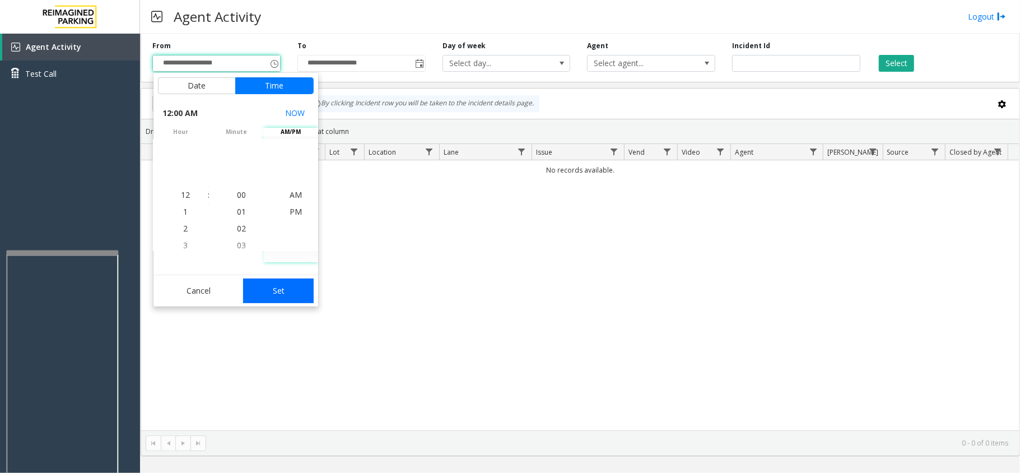
click at [285, 282] on button "Set" at bounding box center [278, 290] width 71 height 25
type input "**********"
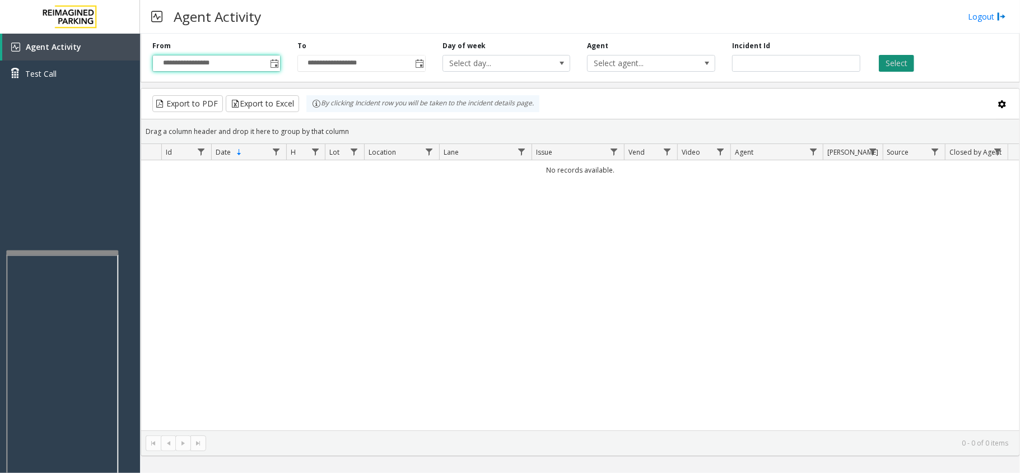
click at [903, 64] on button "Select" at bounding box center [896, 63] width 35 height 17
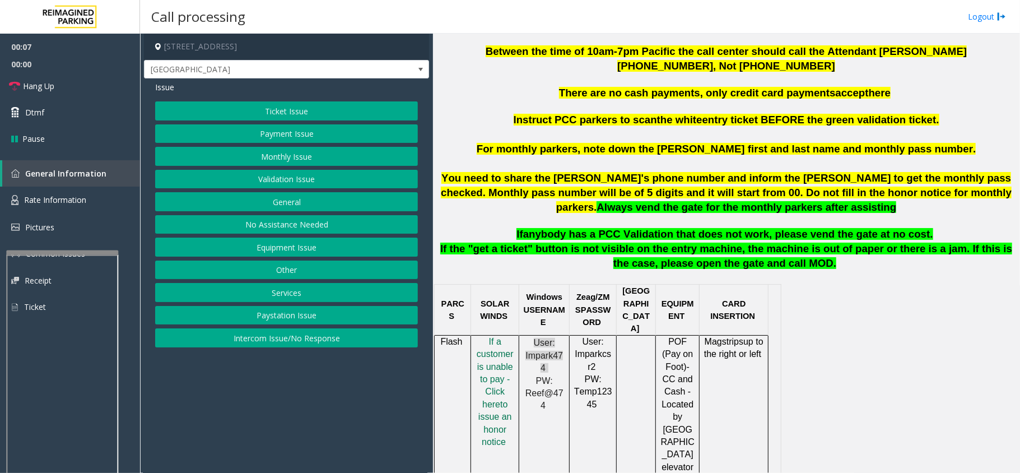
scroll to position [448, 0]
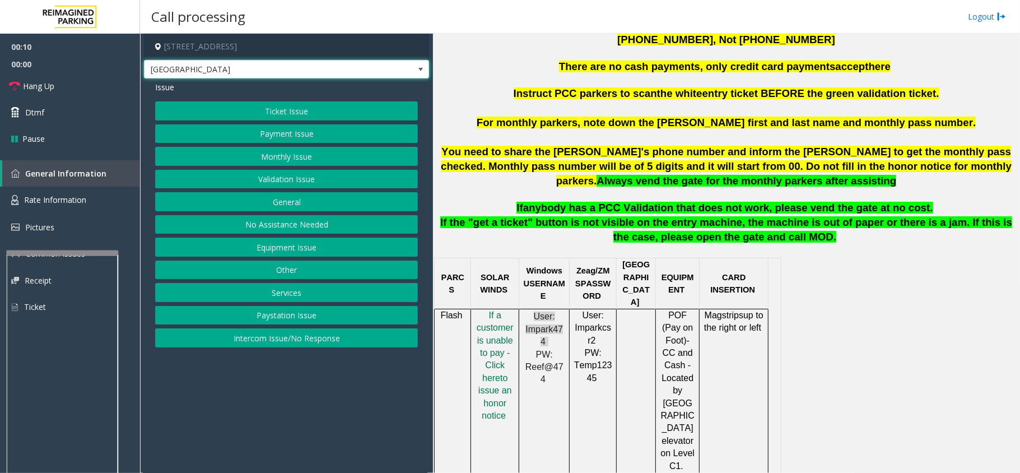
click at [420, 72] on span at bounding box center [420, 69] width 9 height 9
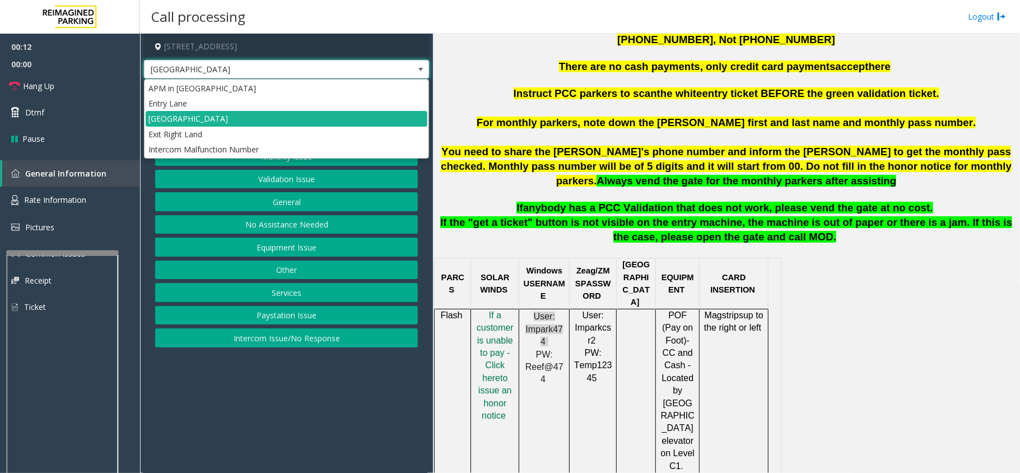
click at [422, 68] on span at bounding box center [420, 69] width 9 height 9
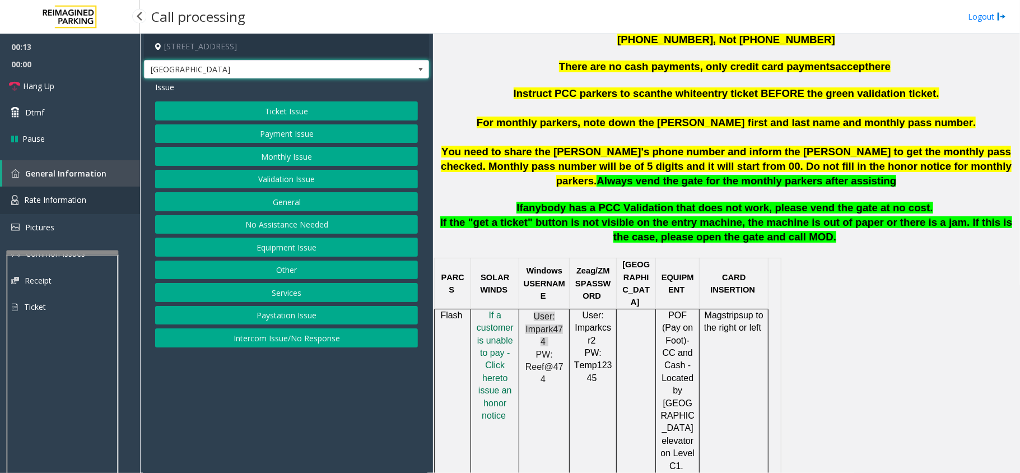
click at [88, 202] on link "Rate Information" at bounding box center [70, 200] width 140 height 27
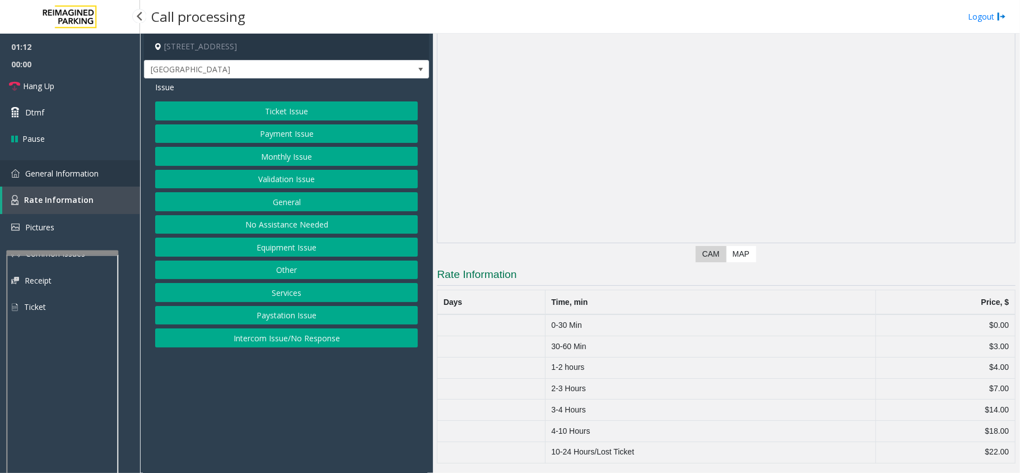
click at [72, 173] on span "General Information" at bounding box center [61, 173] width 73 height 11
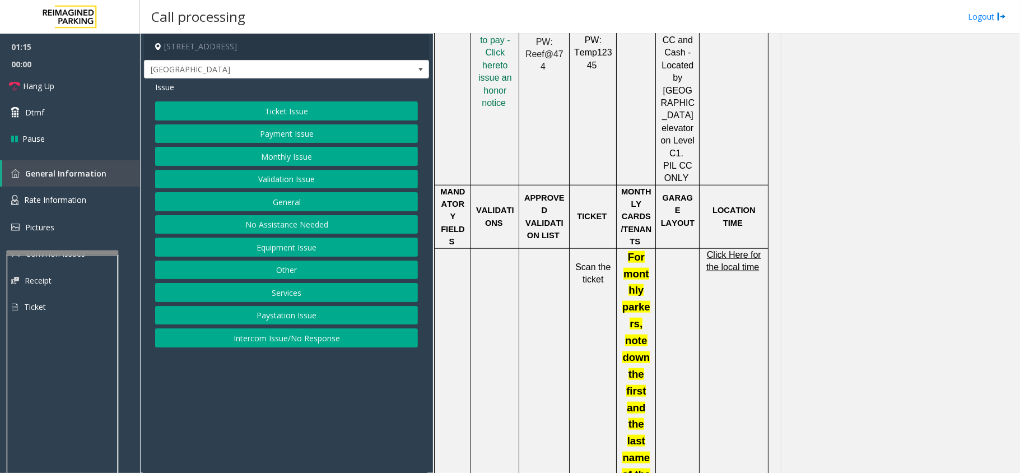
scroll to position [747, 0]
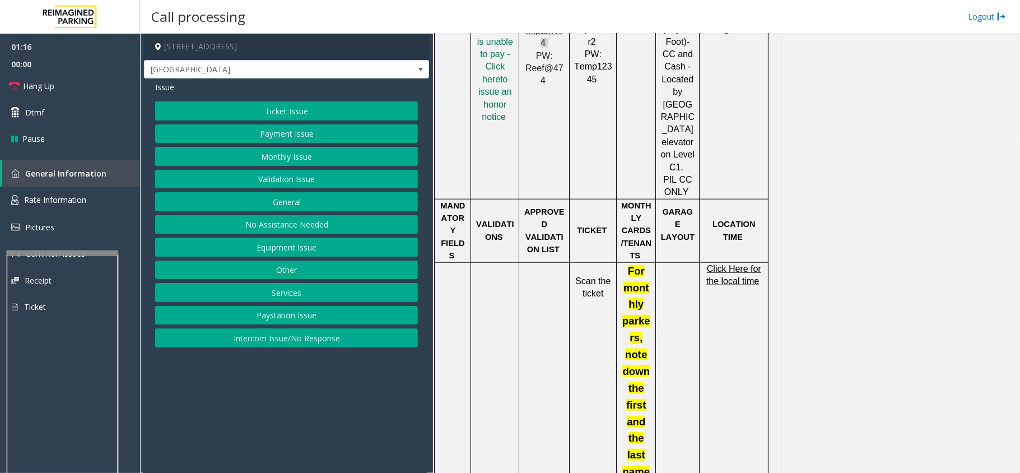
click at [724, 264] on span "Click Here for the local time" at bounding box center [733, 275] width 55 height 22
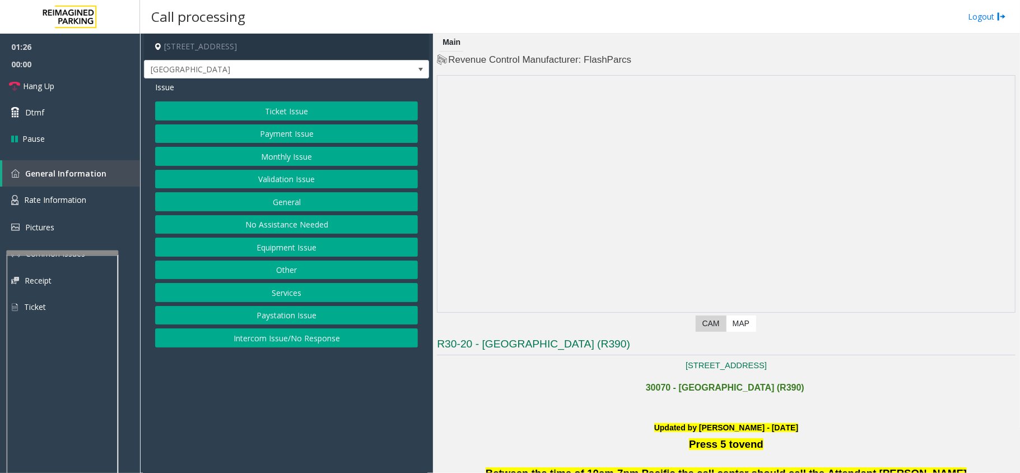
scroll to position [747, 0]
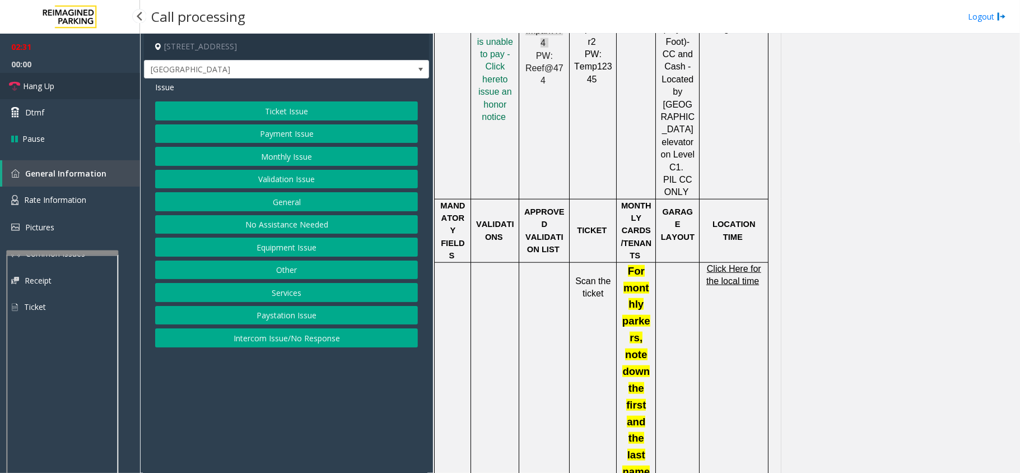
click at [36, 81] on span "Hang Up" at bounding box center [38, 86] width 31 height 12
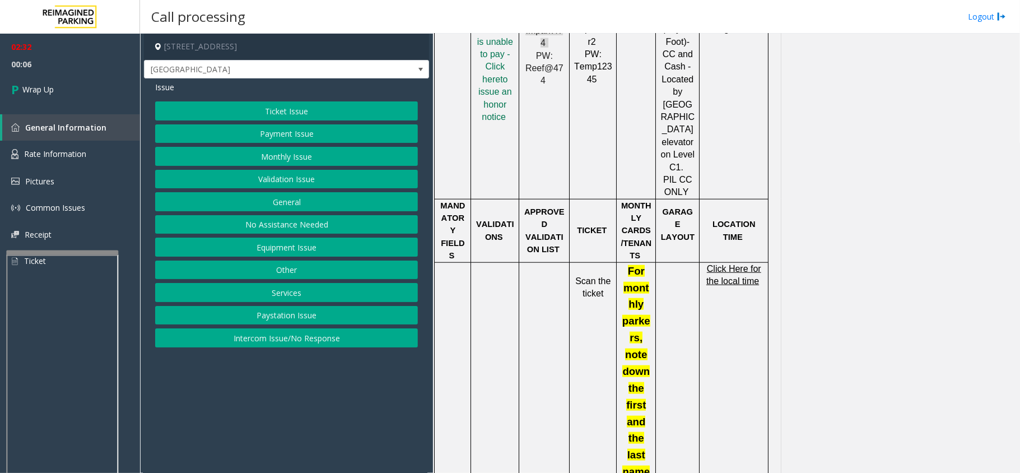
click at [285, 248] on button "Equipment Issue" at bounding box center [286, 247] width 263 height 19
click at [289, 209] on button "Gate / Door Won't Open" at bounding box center [286, 201] width 263 height 19
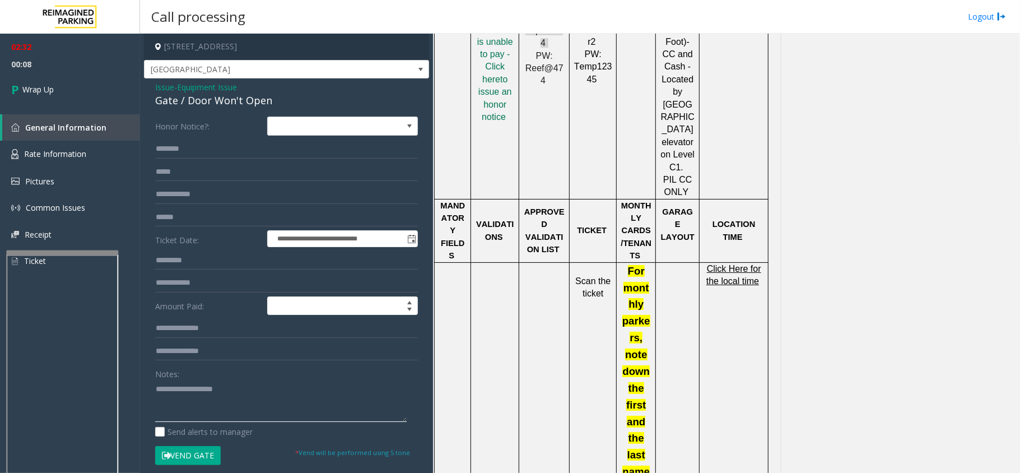
click at [220, 415] on textarea at bounding box center [281, 401] width 252 height 42
type textarea "*****"
click at [162, 84] on span "Issue" at bounding box center [164, 87] width 19 height 12
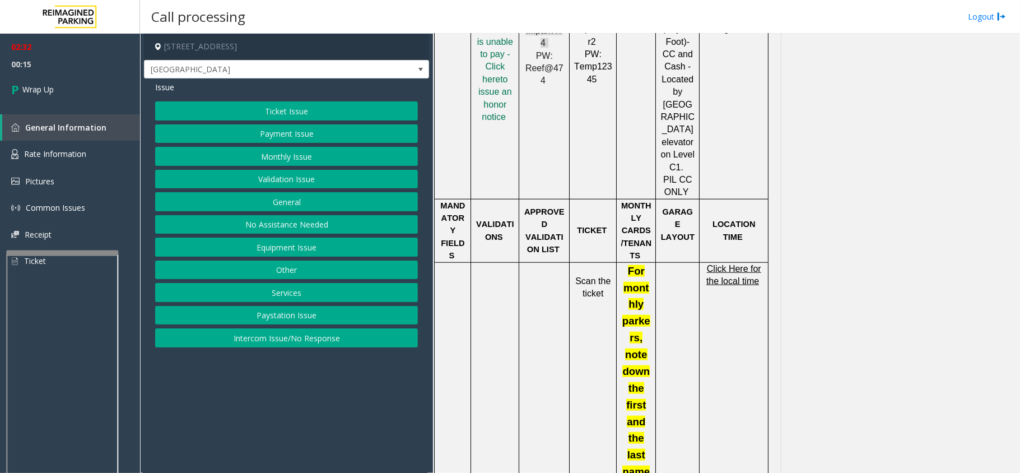
click at [267, 274] on button "Other" at bounding box center [286, 269] width 263 height 19
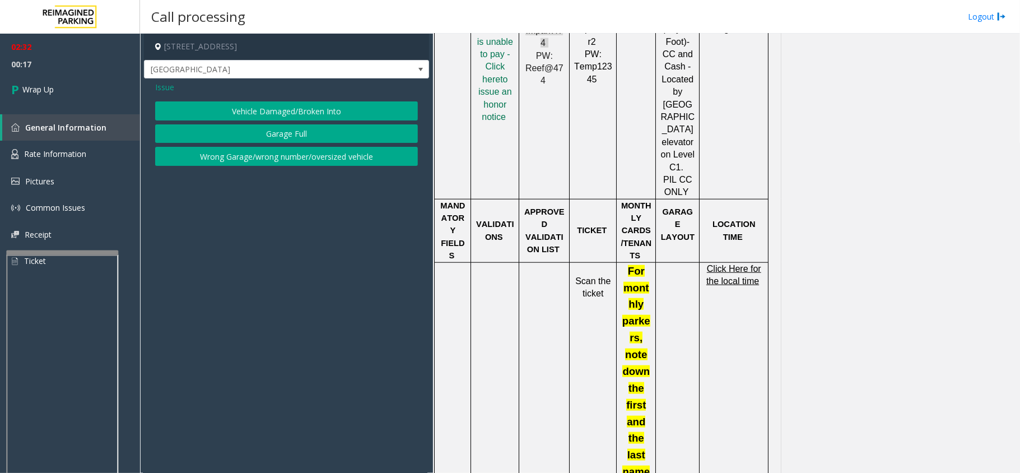
click at [162, 83] on span "Issue" at bounding box center [164, 87] width 19 height 12
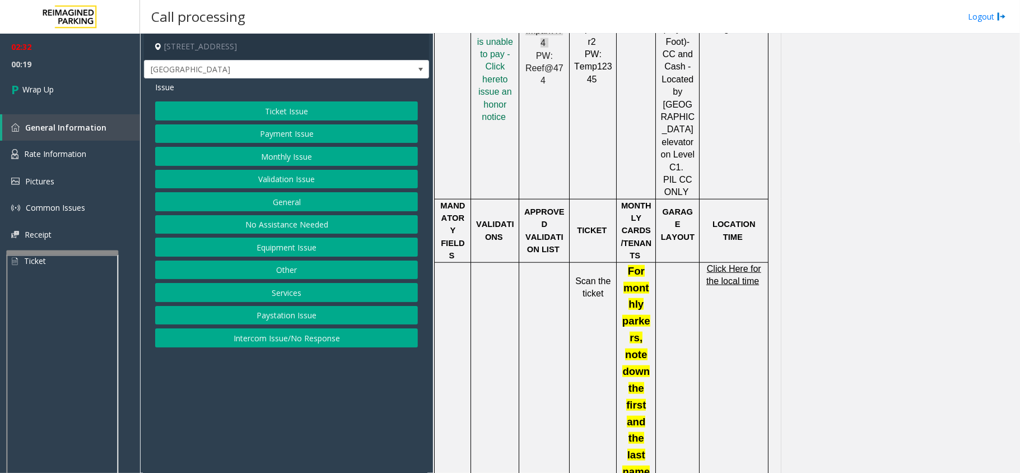
click at [286, 132] on button "Payment Issue" at bounding box center [286, 133] width 263 height 19
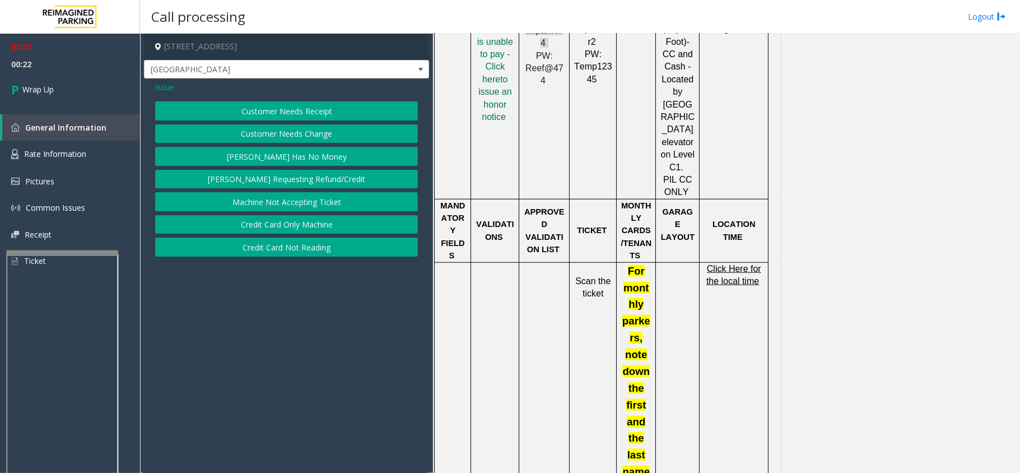
click at [162, 87] on span "Issue" at bounding box center [164, 87] width 19 height 12
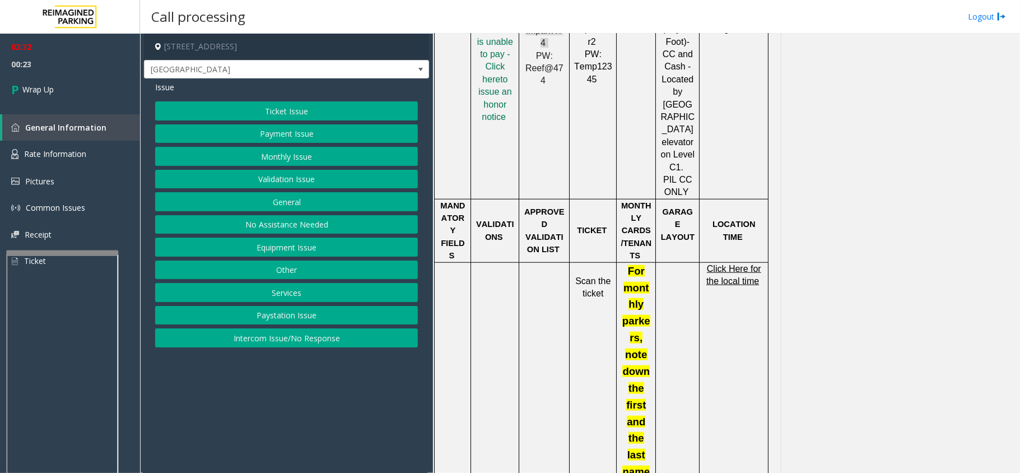
click at [266, 203] on button "General" at bounding box center [286, 201] width 263 height 19
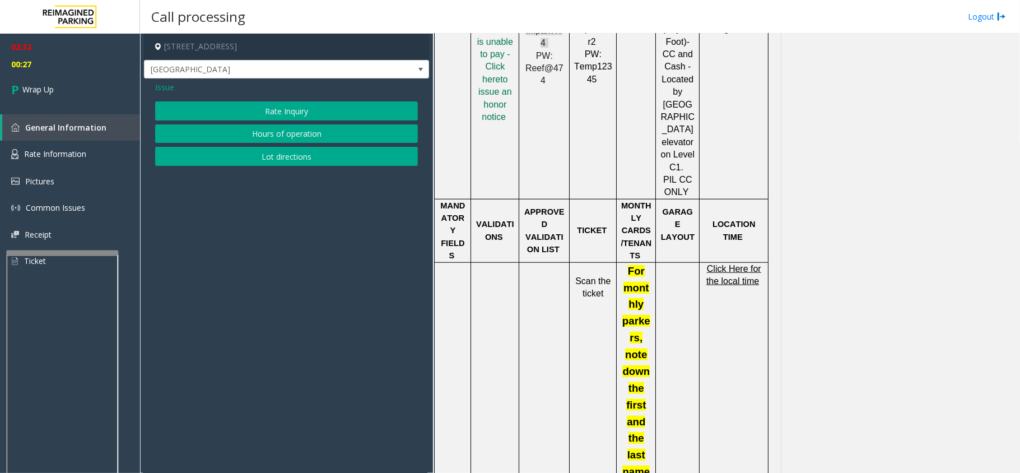
click at [239, 110] on button "Rate Inquiry" at bounding box center [286, 110] width 263 height 19
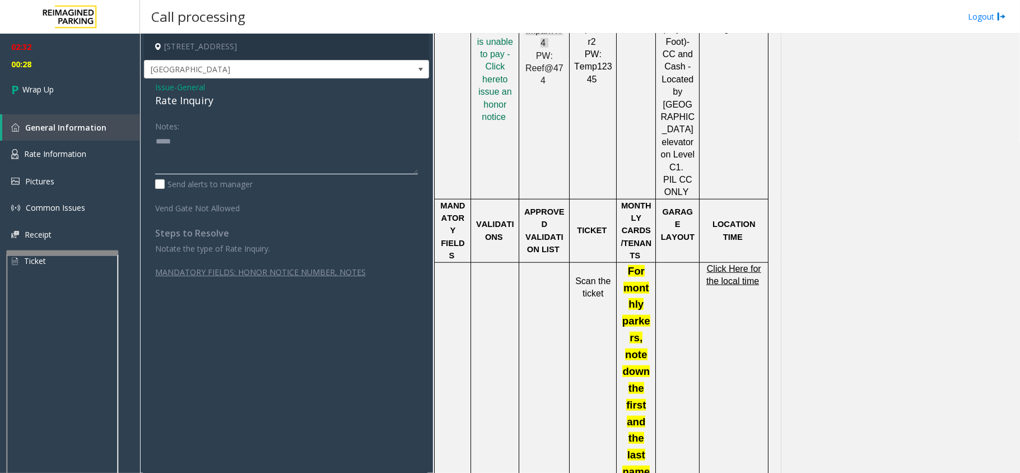
click at [184, 147] on textarea at bounding box center [286, 153] width 263 height 42
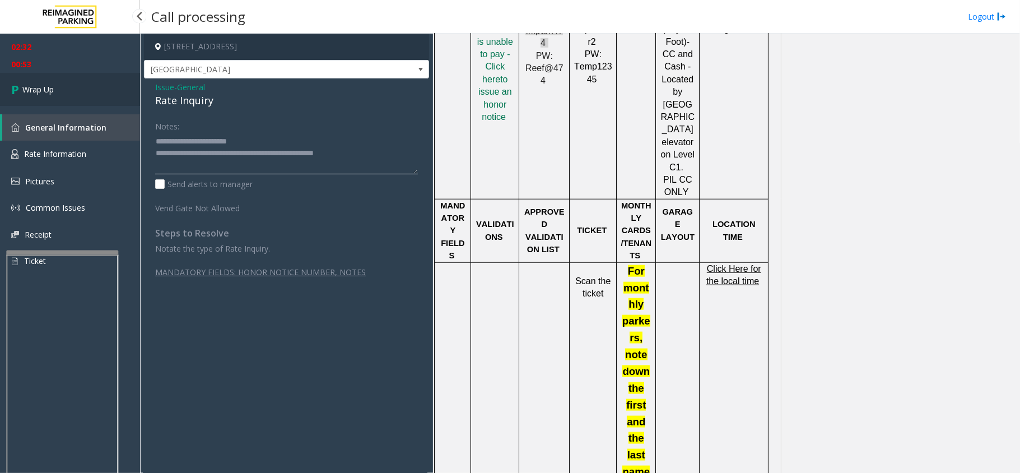
type textarea "**********"
click at [3, 81] on link "Wrap Up" at bounding box center [70, 89] width 140 height 33
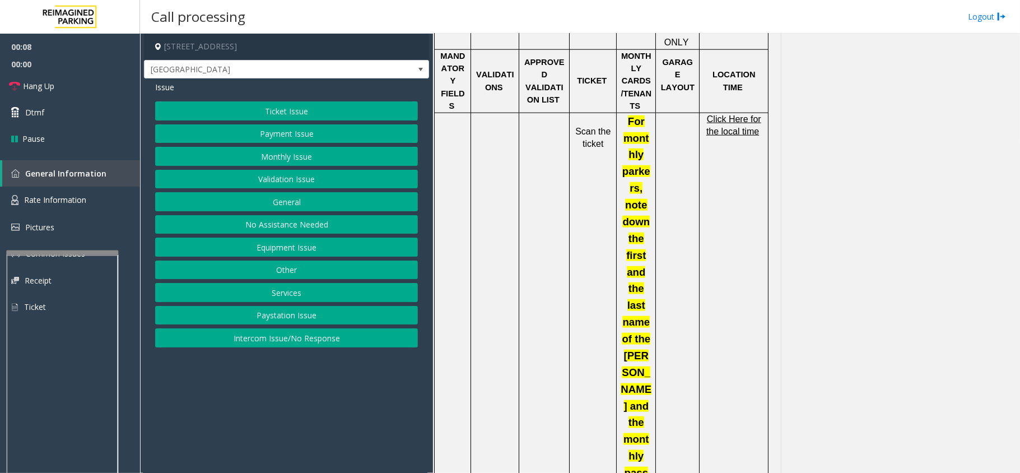
scroll to position [1045, 0]
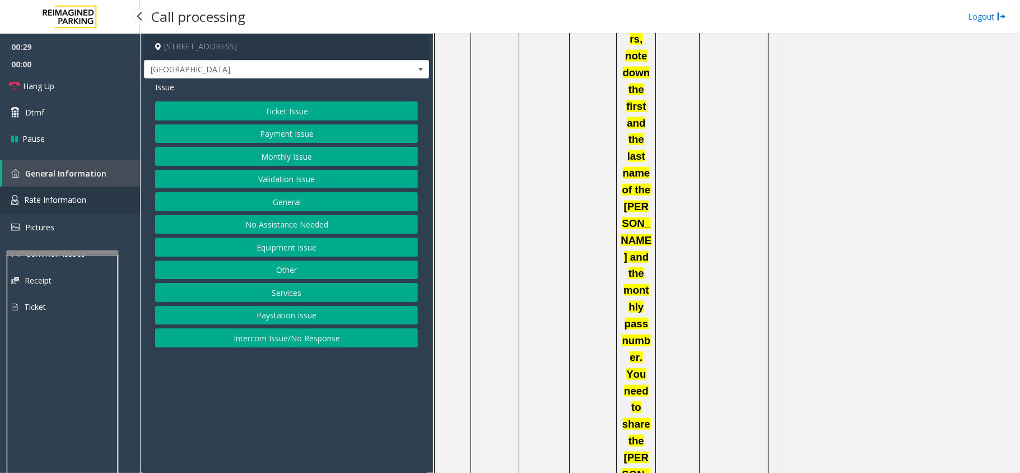
click at [81, 195] on span "Rate Information" at bounding box center [55, 199] width 62 height 11
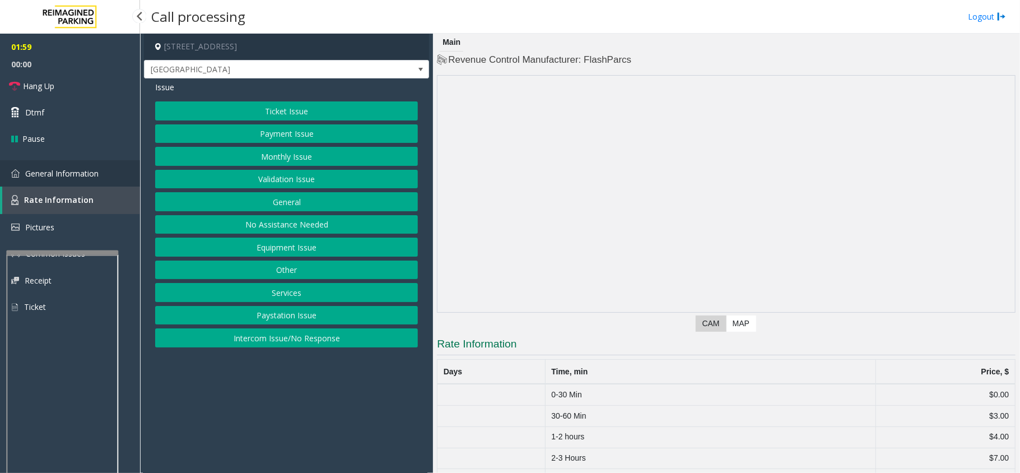
click at [84, 171] on span "General Information" at bounding box center [61, 173] width 73 height 11
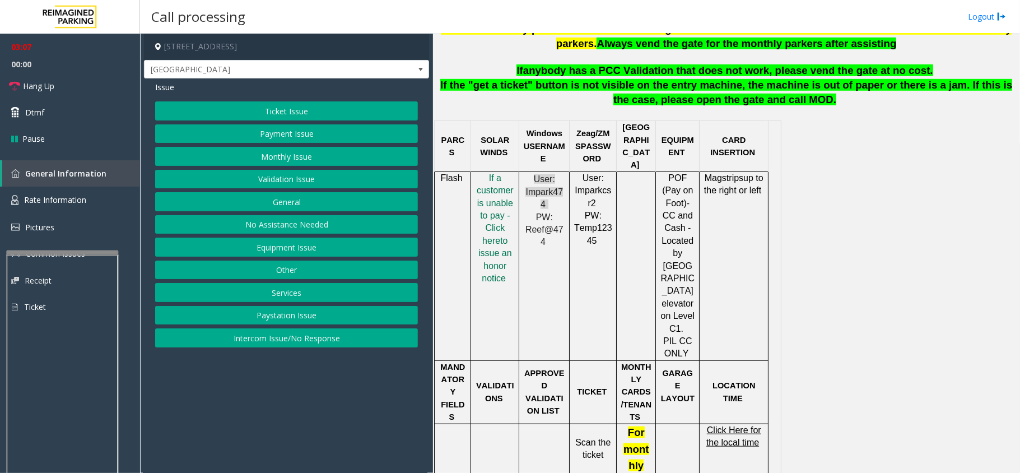
scroll to position [550, 0]
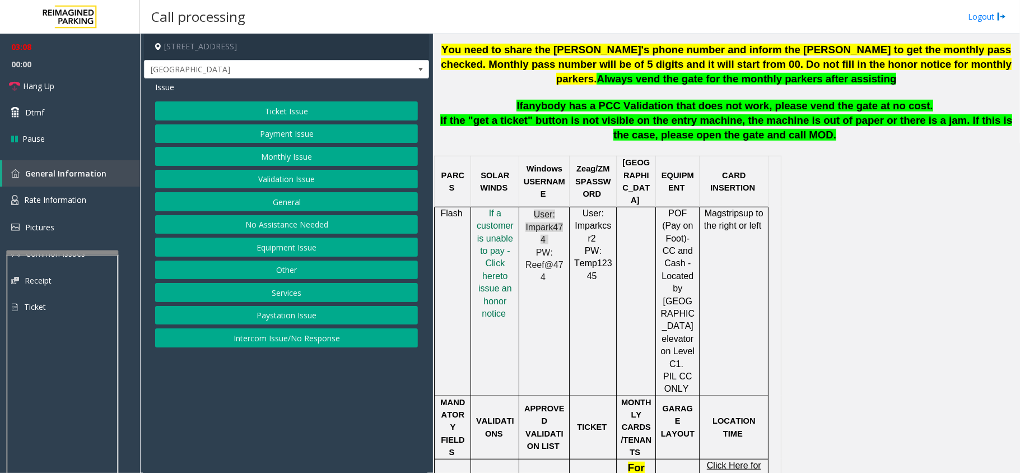
click at [724, 460] on span "Click Here for the local time" at bounding box center [733, 471] width 55 height 22
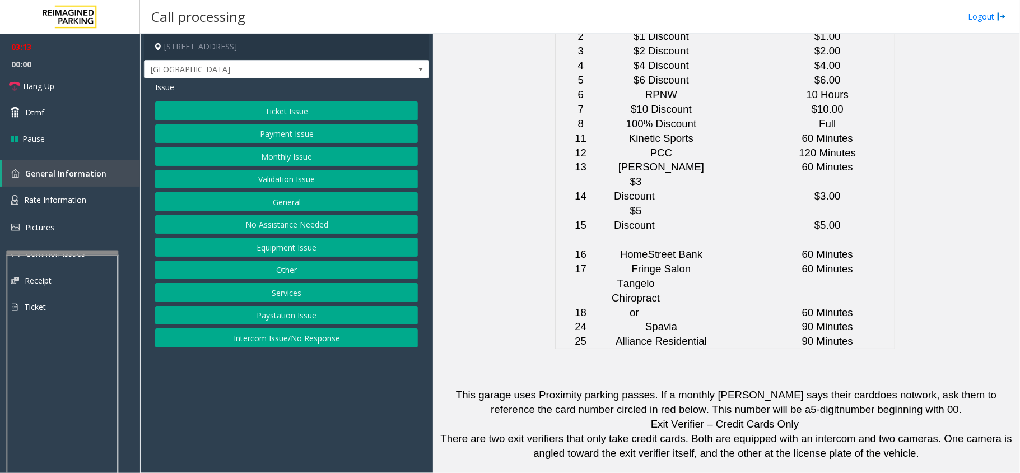
scroll to position [2791, 0]
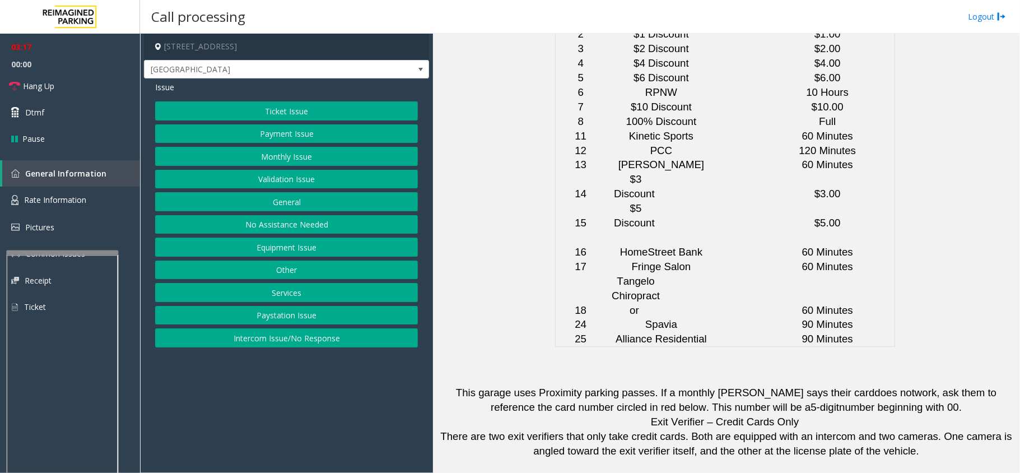
drag, startPoint x: 607, startPoint y: 355, endPoint x: 547, endPoint y: 363, distance: 60.5
copy button "[PHONE_NUMBER]"
drag, startPoint x: 612, startPoint y: 337, endPoint x: 536, endPoint y: 341, distance: 76.3
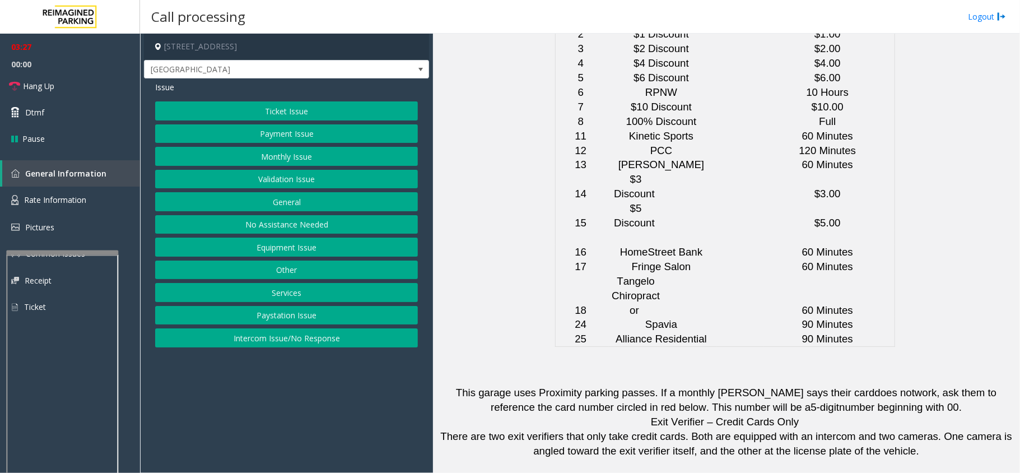
copy tr "[PHONE_NUMBER]"
drag, startPoint x: 603, startPoint y: 387, endPoint x: 512, endPoint y: 382, distance: 91.4
copy tr "[PHONE_NUMBER]"
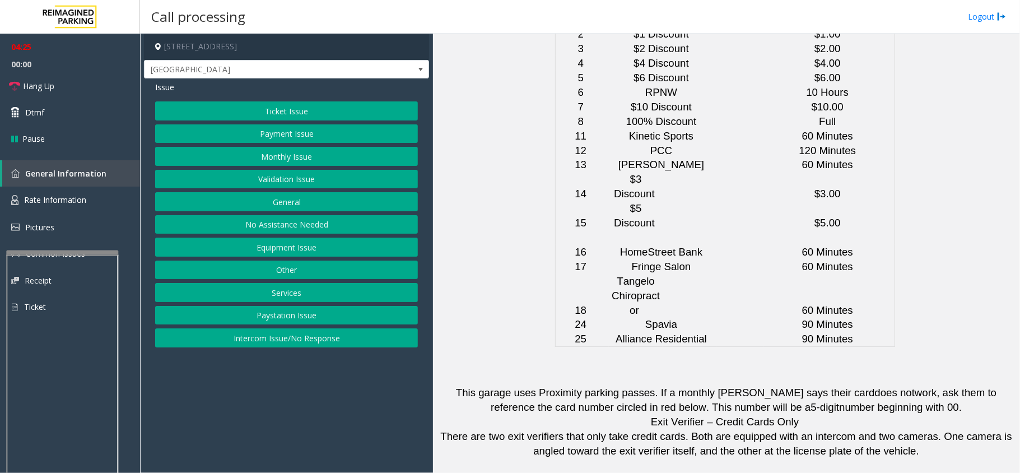
drag, startPoint x: 606, startPoint y: 388, endPoint x: 529, endPoint y: 398, distance: 78.0
copy tr "[PHONE_NUMBER]"
drag, startPoint x: 605, startPoint y: 411, endPoint x: 512, endPoint y: 413, distance: 93.0
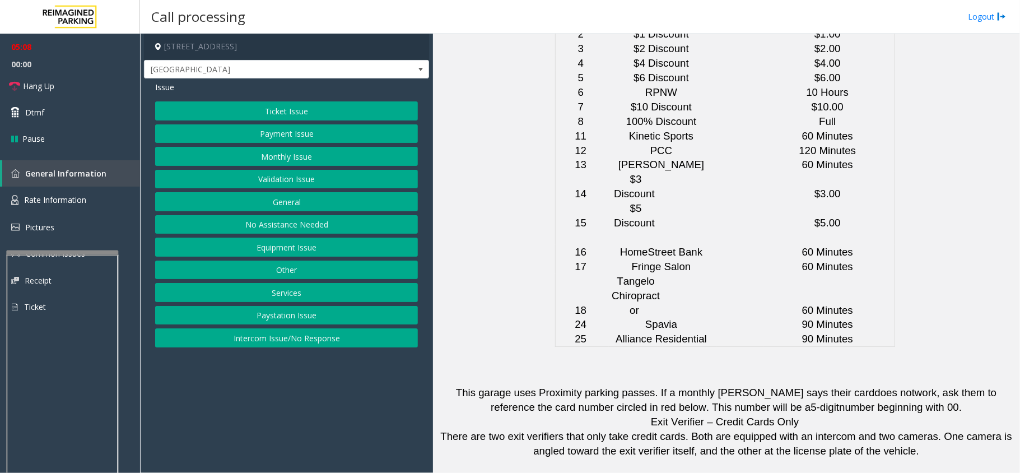
copy tr "206.859.7349"
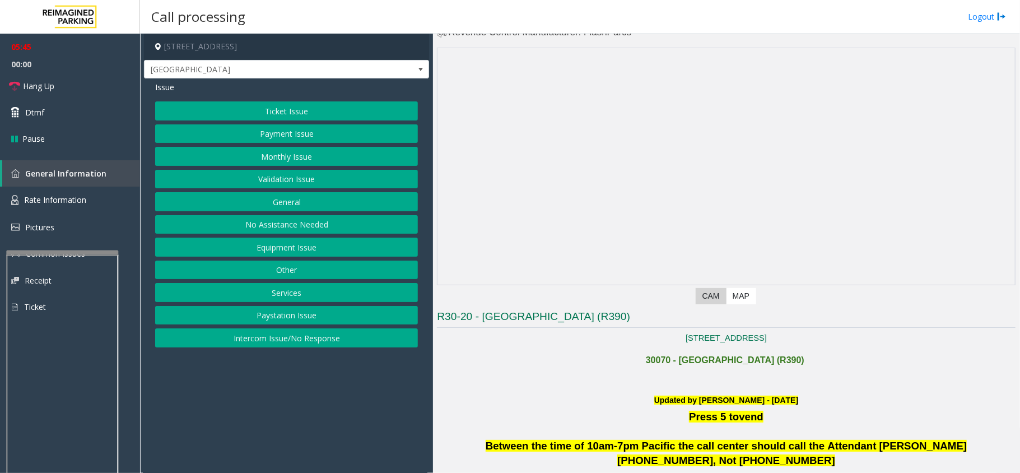
scroll to position [0, 0]
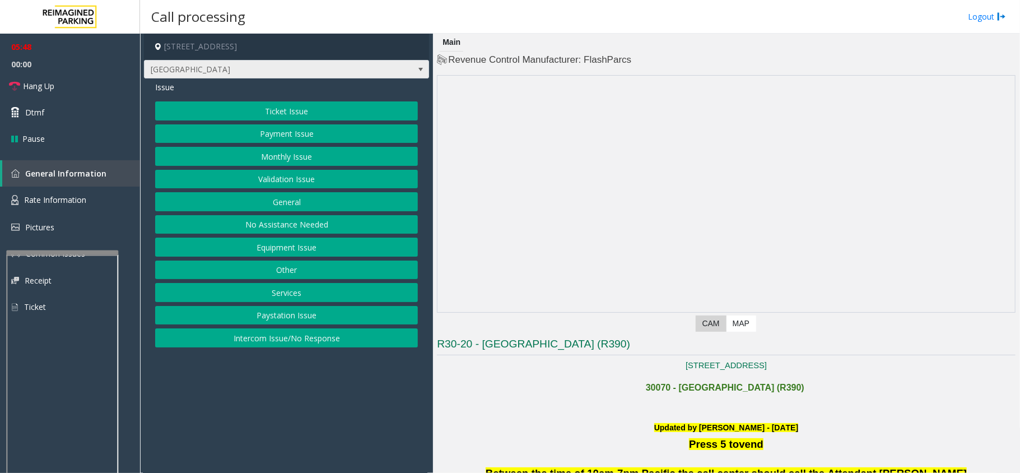
click at [420, 68] on span at bounding box center [420, 69] width 9 height 9
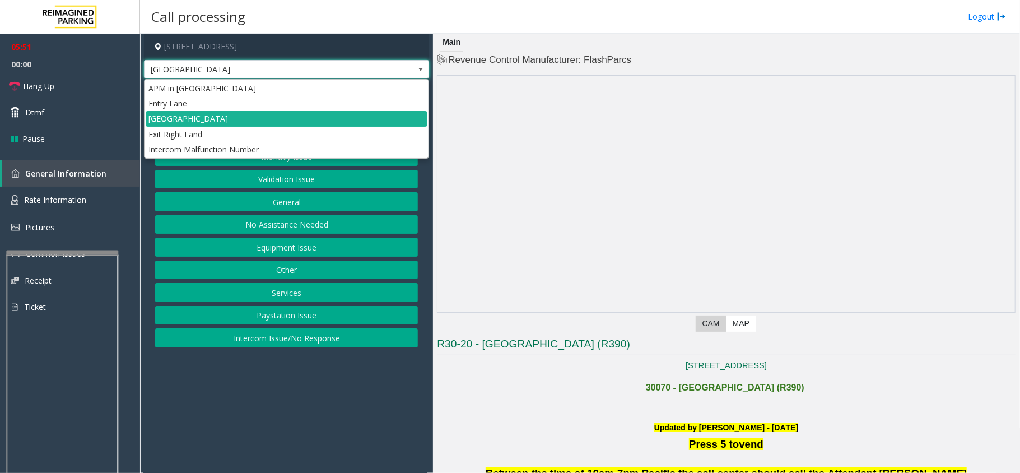
click at [419, 68] on span at bounding box center [420, 69] width 9 height 9
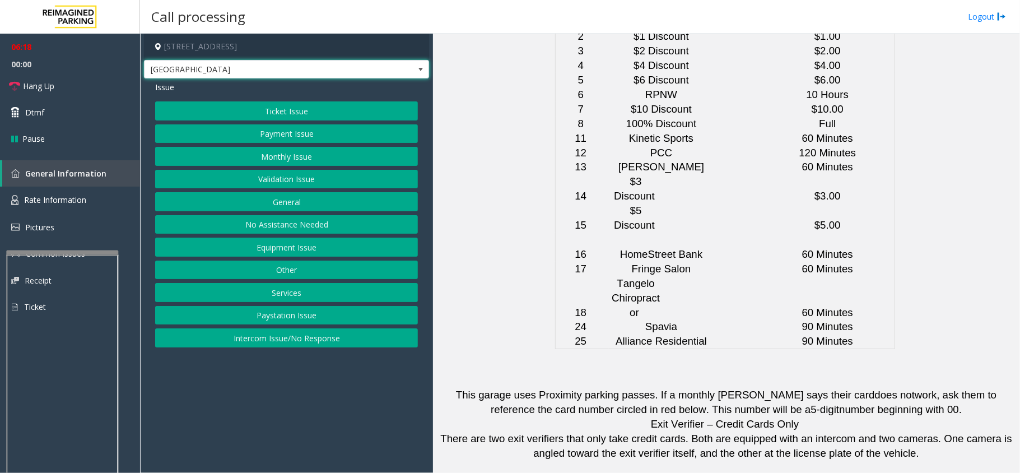
scroll to position [2791, 0]
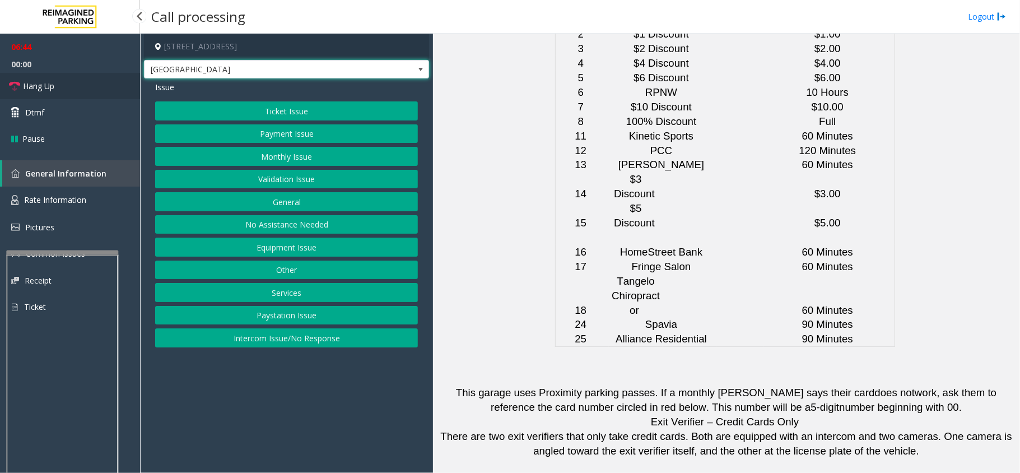
click at [47, 81] on span "Hang Up" at bounding box center [38, 86] width 31 height 12
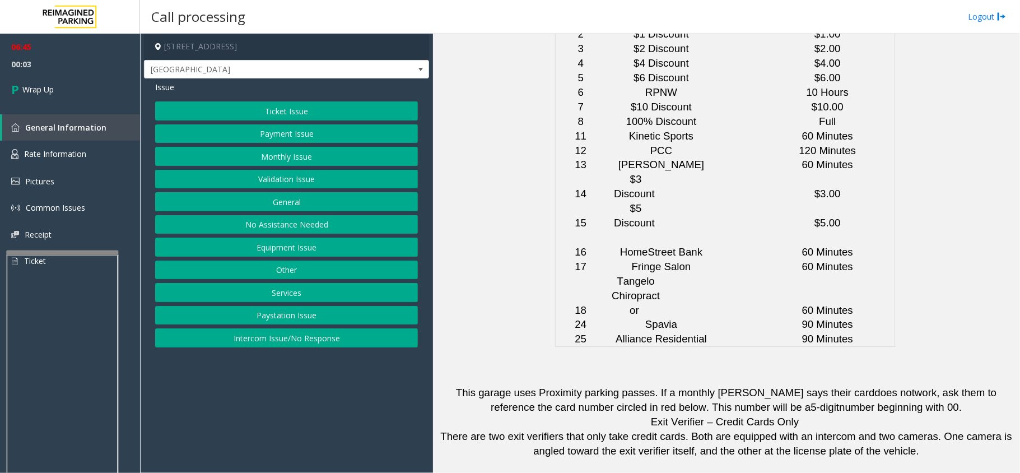
click at [301, 270] on button "Other" at bounding box center [286, 269] width 263 height 19
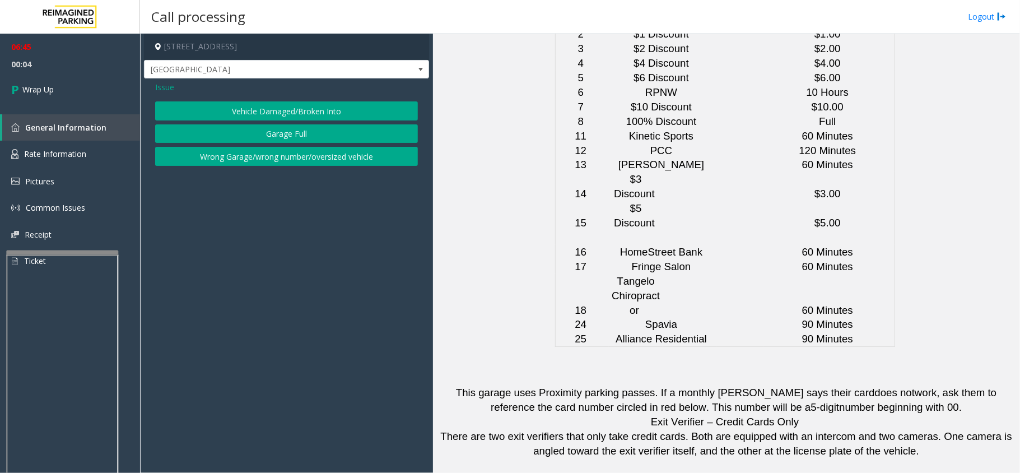
click at [158, 84] on span "Issue" at bounding box center [164, 87] width 19 height 12
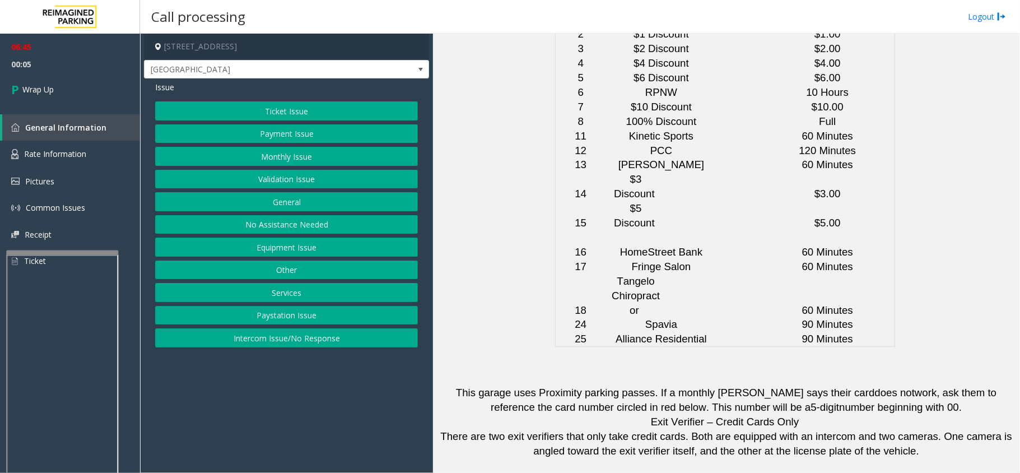
click at [276, 294] on button "Services" at bounding box center [286, 292] width 263 height 19
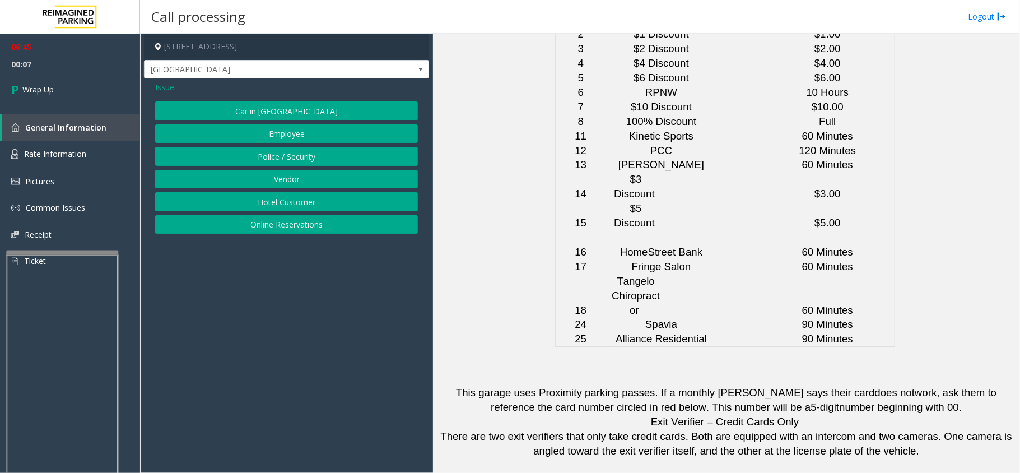
click at [160, 85] on span "Issue" at bounding box center [164, 87] width 19 height 12
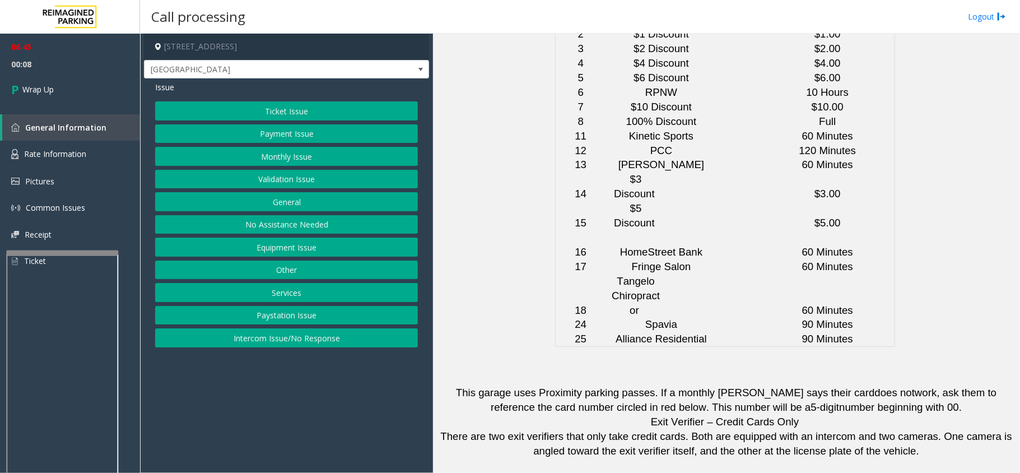
click at [272, 206] on button "General" at bounding box center [286, 201] width 263 height 19
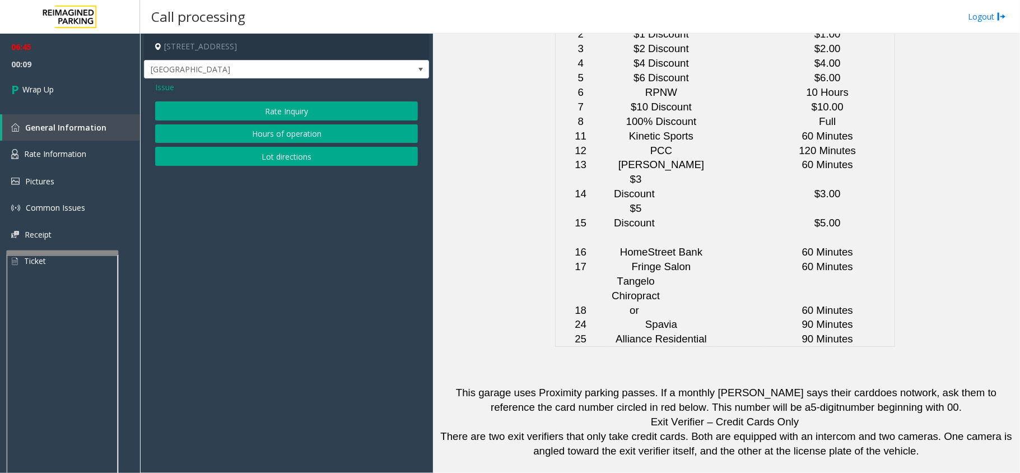
click at [281, 108] on button "Rate Inquiry" at bounding box center [286, 110] width 263 height 19
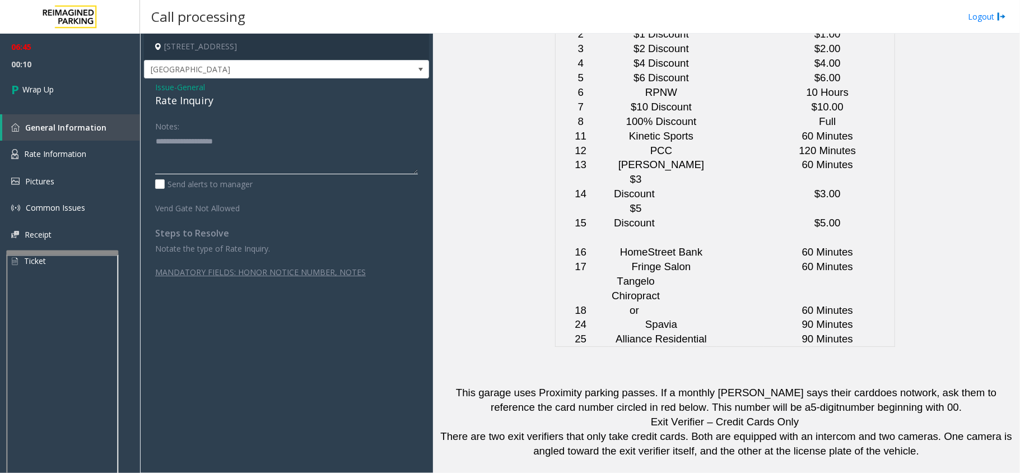
click at [198, 143] on textarea at bounding box center [286, 153] width 263 height 42
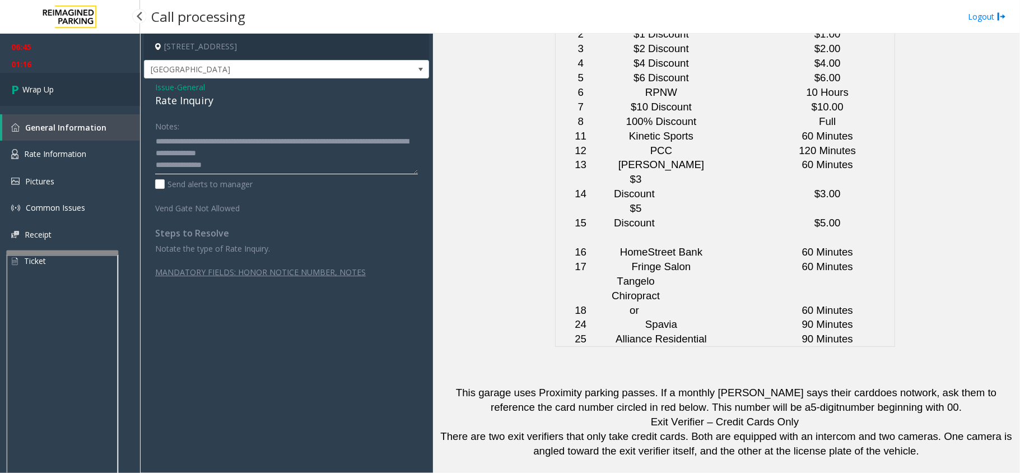
type textarea "**********"
click at [37, 83] on span "Wrap Up" at bounding box center [37, 89] width 31 height 12
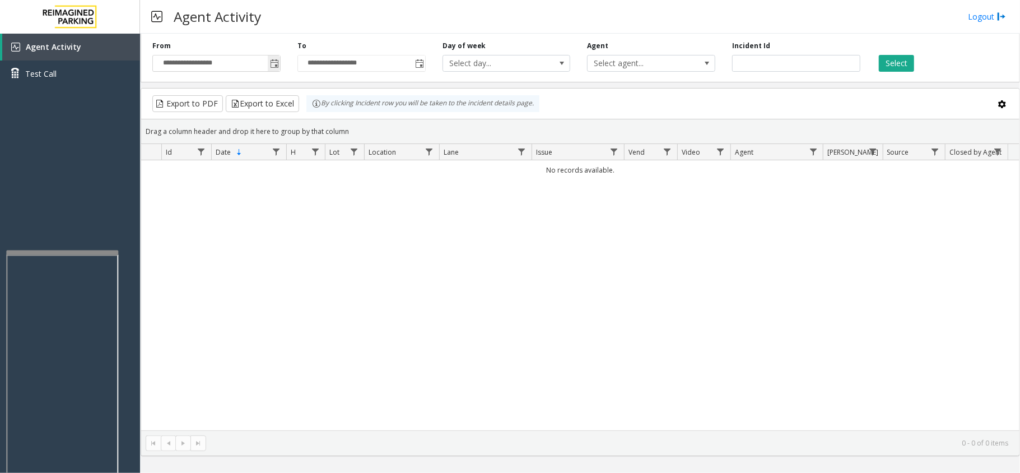
click at [276, 68] on span "Toggle popup" at bounding box center [274, 63] width 9 height 9
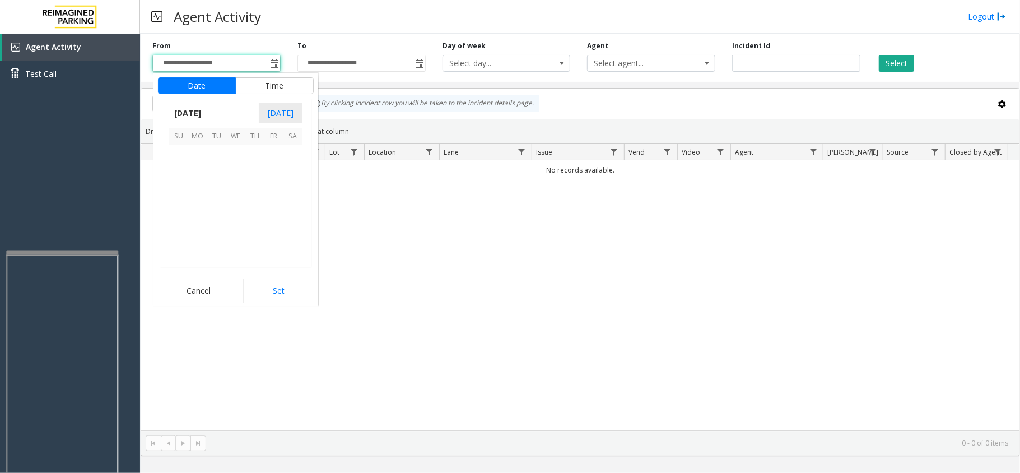
scroll to position [200910, 0]
click at [281, 175] on span "8" at bounding box center [273, 173] width 19 height 19
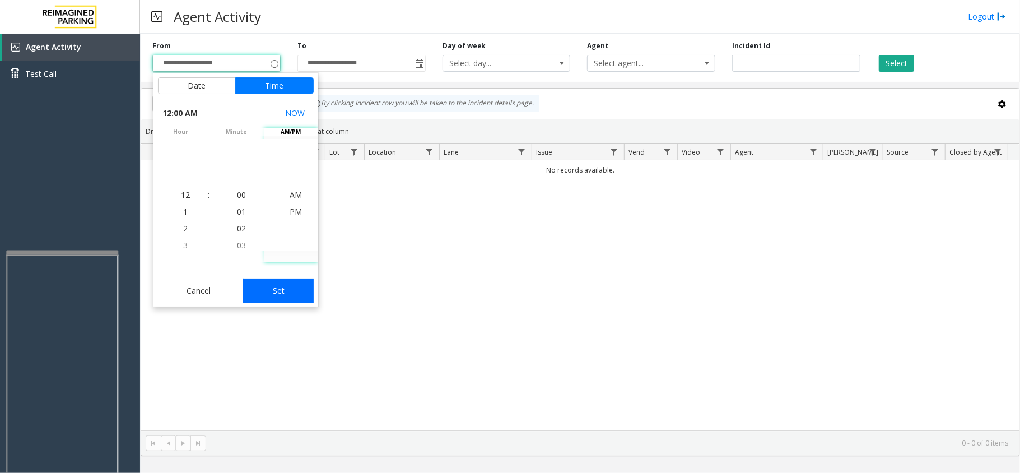
click at [290, 291] on button "Set" at bounding box center [278, 290] width 71 height 25
type input "**********"
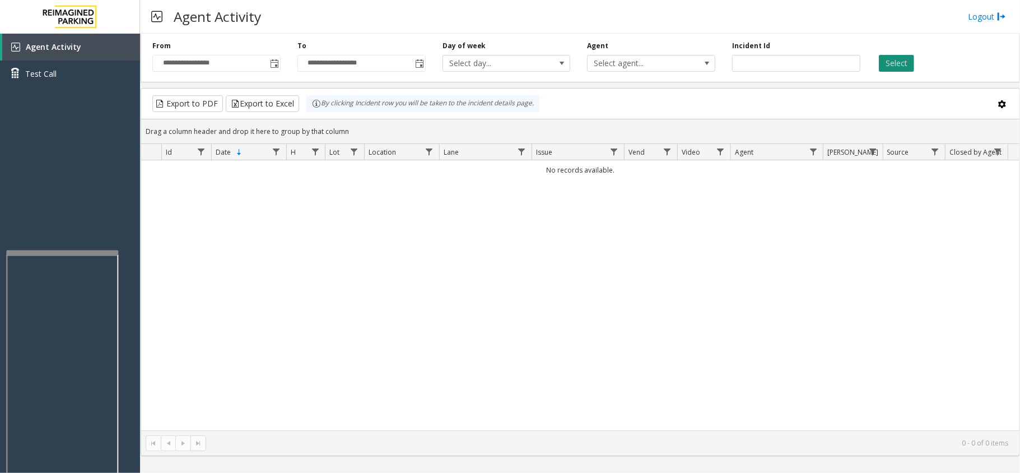
click at [895, 61] on button "Select" at bounding box center [896, 63] width 35 height 17
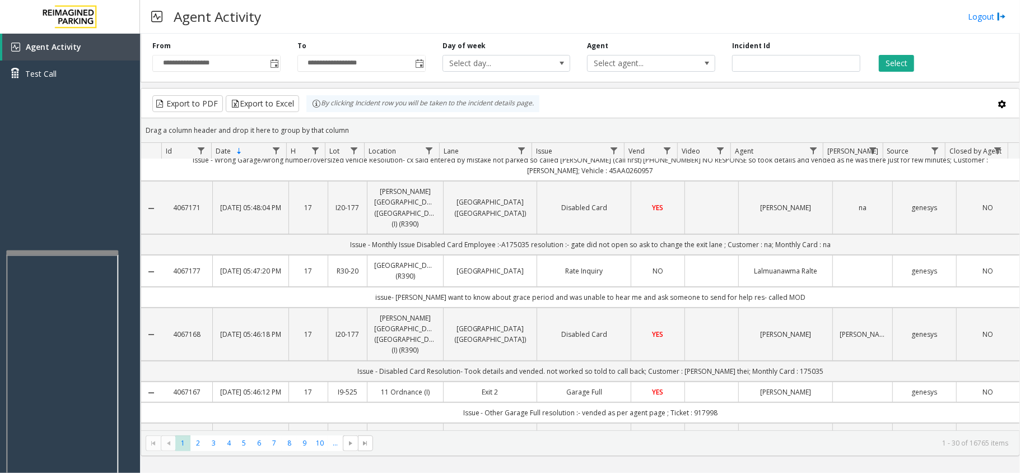
scroll to position [299, 0]
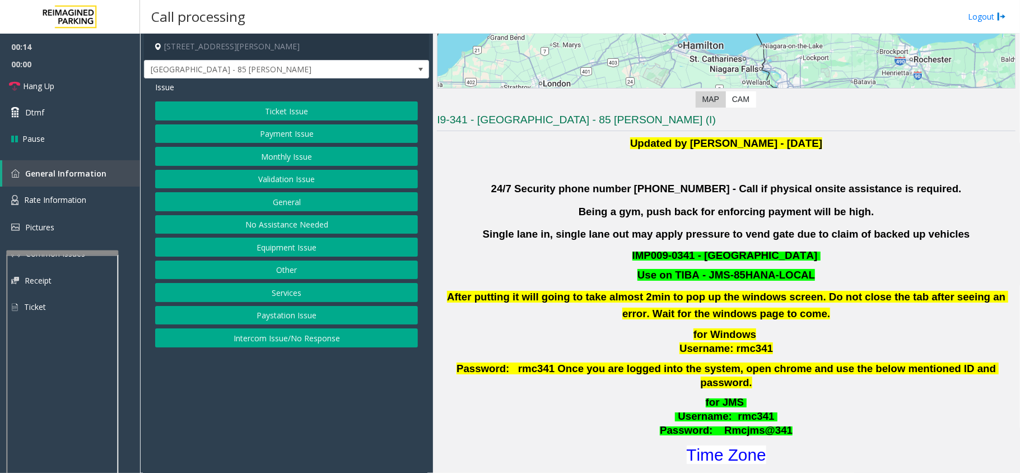
scroll to position [299, 0]
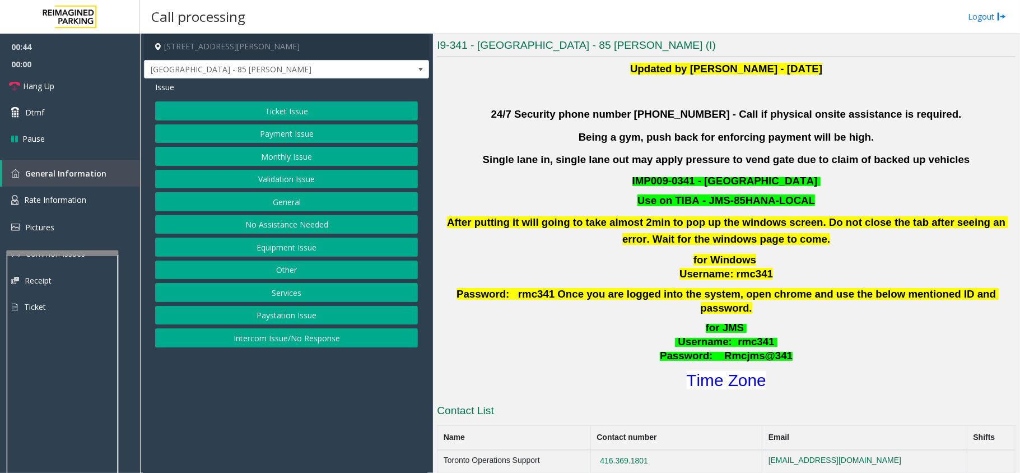
click at [319, 113] on button "Ticket Issue" at bounding box center [286, 110] width 263 height 19
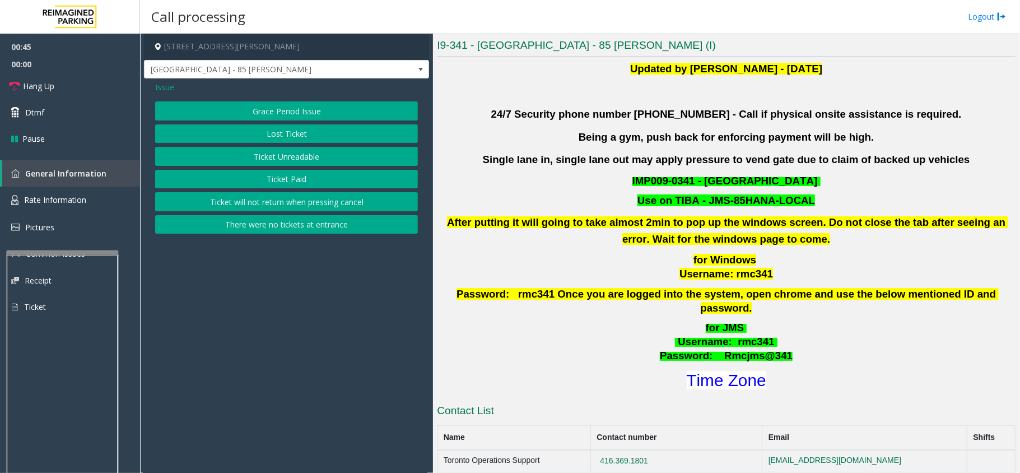
click at [319, 155] on button "Ticket Unreadable" at bounding box center [286, 156] width 263 height 19
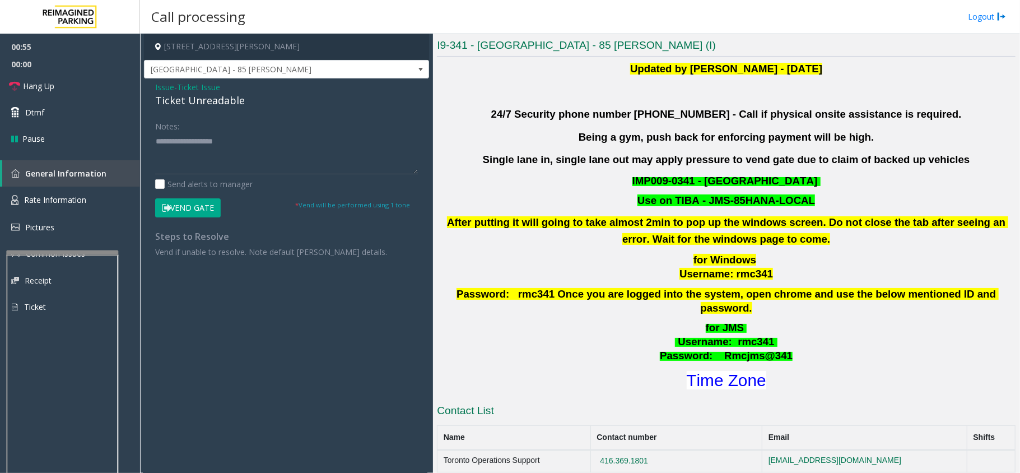
click at [198, 83] on span "Ticket Issue" at bounding box center [198, 87] width 43 height 12
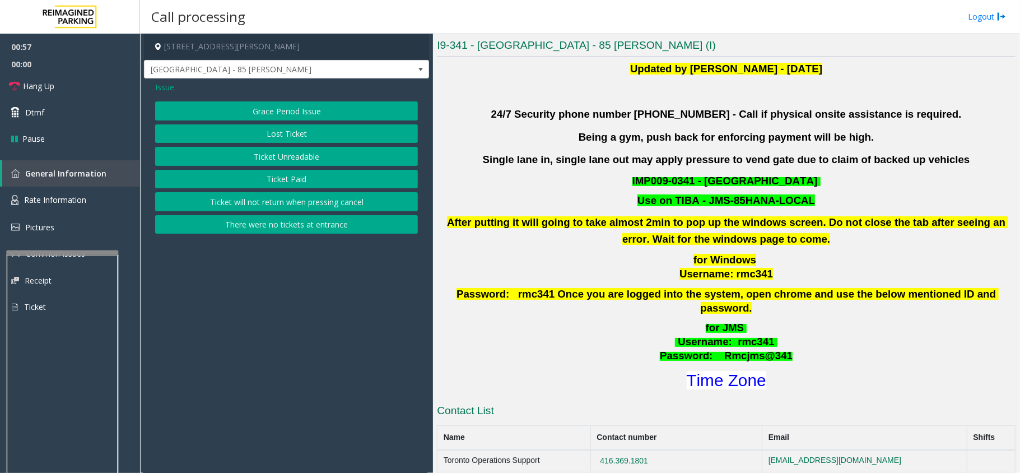
click at [171, 86] on span "Issue" at bounding box center [164, 87] width 19 height 12
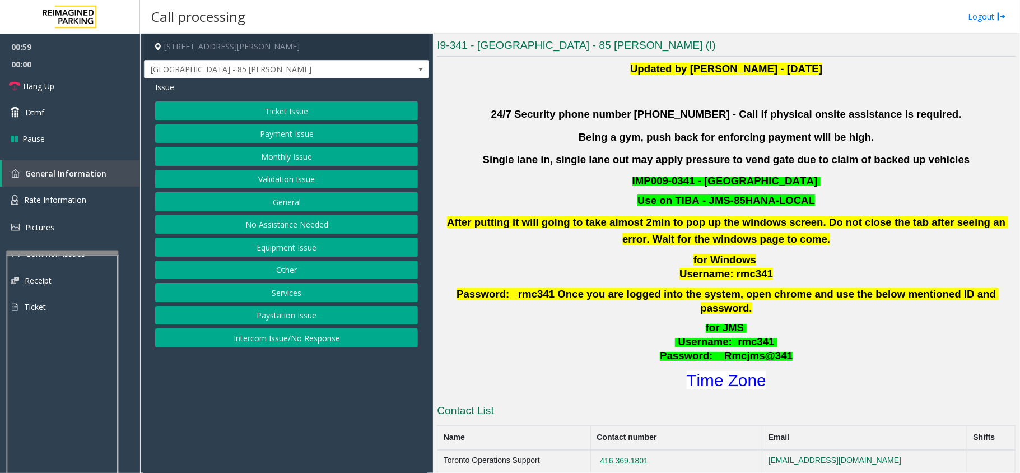
click at [265, 181] on button "Validation Issue" at bounding box center [286, 179] width 263 height 19
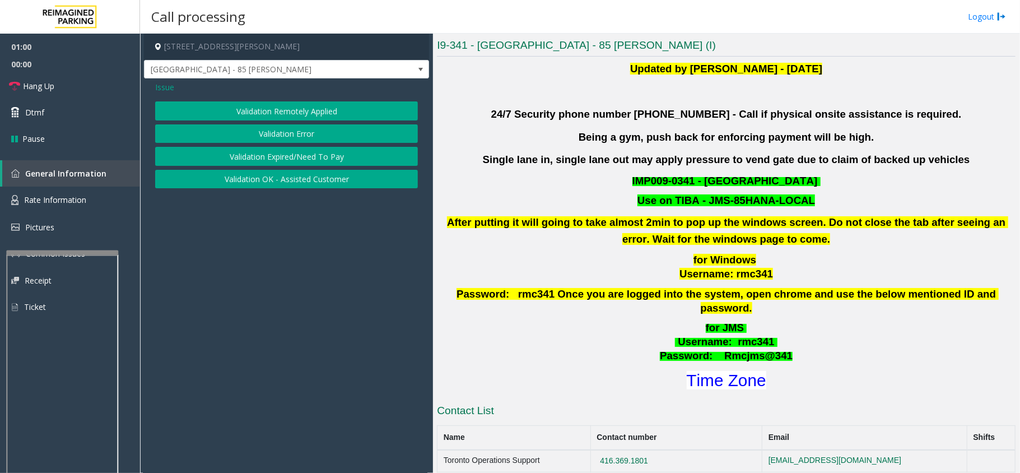
click at [278, 157] on button "Validation Expired/Need To Pay" at bounding box center [286, 156] width 263 height 19
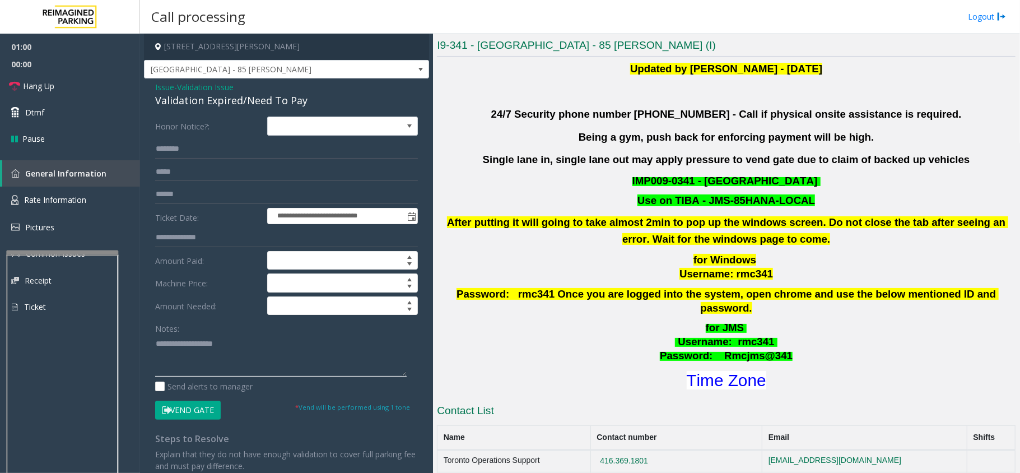
click at [193, 343] on textarea at bounding box center [281, 355] width 252 height 42
type textarea "********"
drag, startPoint x: 195, startPoint y: 341, endPoint x: 130, endPoint y: 341, distance: 65.5
click at [130, 341] on app-root "**********" at bounding box center [510, 236] width 1020 height 473
click at [204, 197] on input "text" at bounding box center [286, 194] width 263 height 19
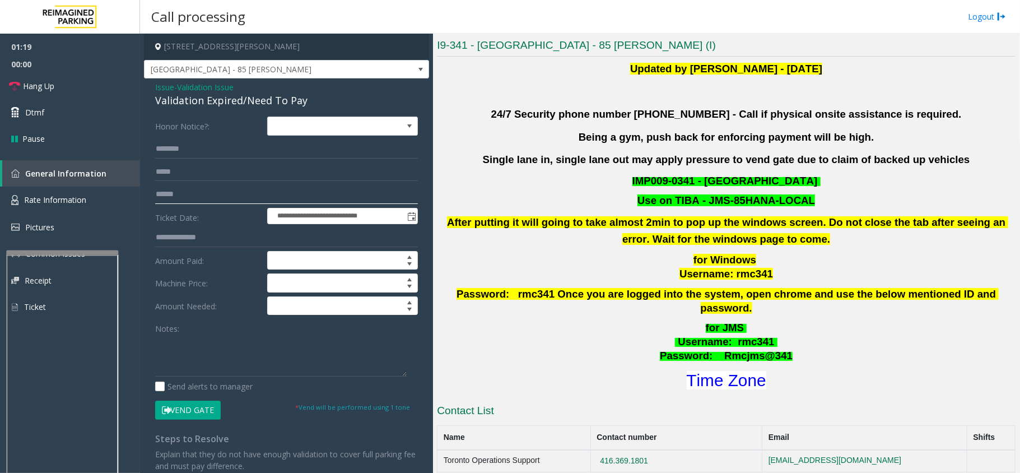
paste input "********"
type input "********"
click at [204, 148] on input "text" at bounding box center [286, 148] width 263 height 19
type input "******"
drag, startPoint x: 304, startPoint y: 97, endPoint x: 155, endPoint y: 91, distance: 148.6
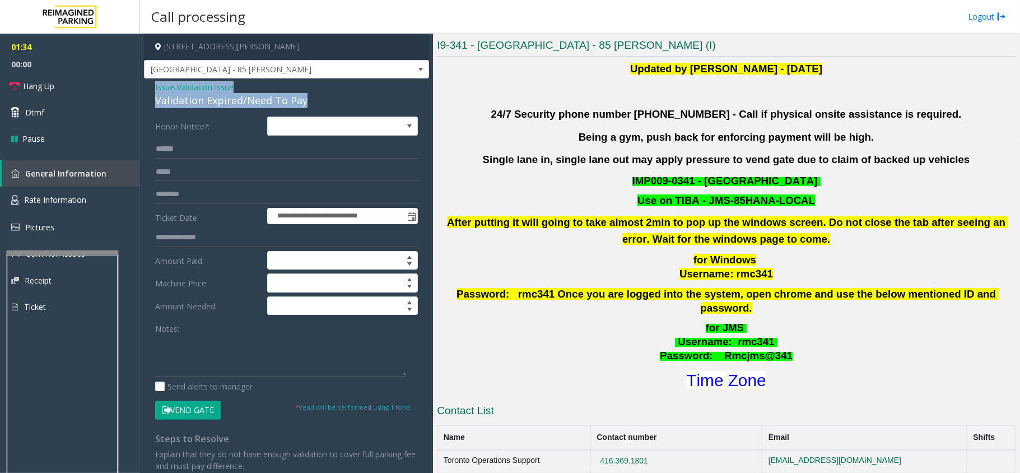
click at [155, 91] on div "Issue - Validation Issue Validation Expired/Need To Pay" at bounding box center [286, 94] width 263 height 27
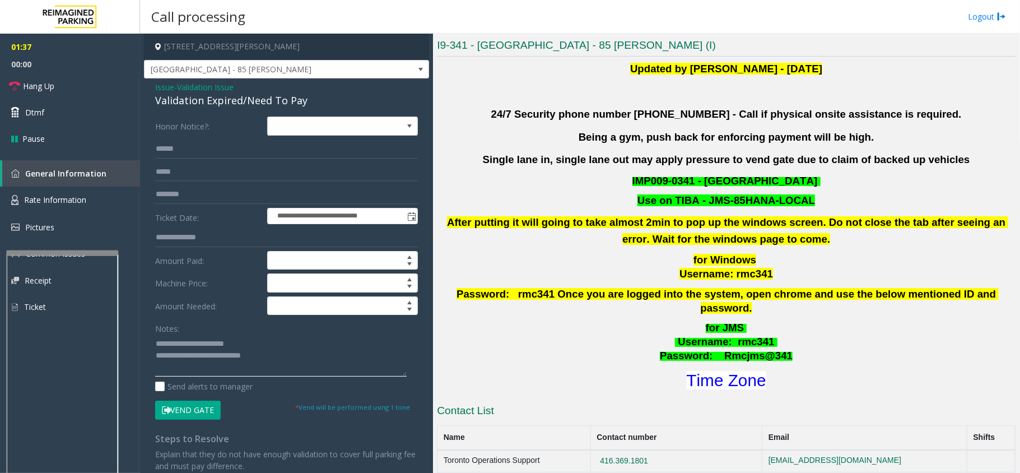
click at [281, 357] on textarea at bounding box center [281, 355] width 252 height 42
click at [514, 388] on div "I9-341 - Liberty Village - 85 Hanna (I) Updated by Pranav Babbar - 28th Jan 202…" at bounding box center [726, 434] width 579 height 792
click at [416, 65] on span at bounding box center [420, 69] width 9 height 9
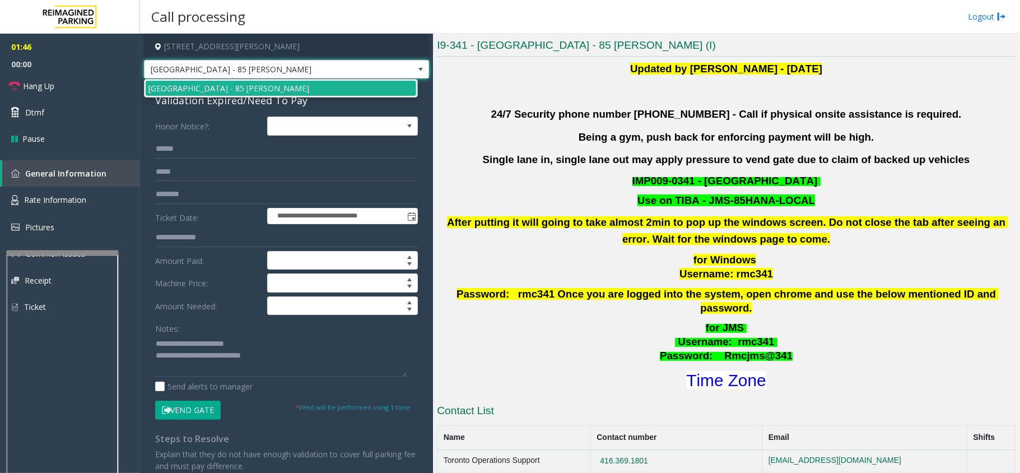
click at [416, 71] on span at bounding box center [420, 69] width 9 height 9
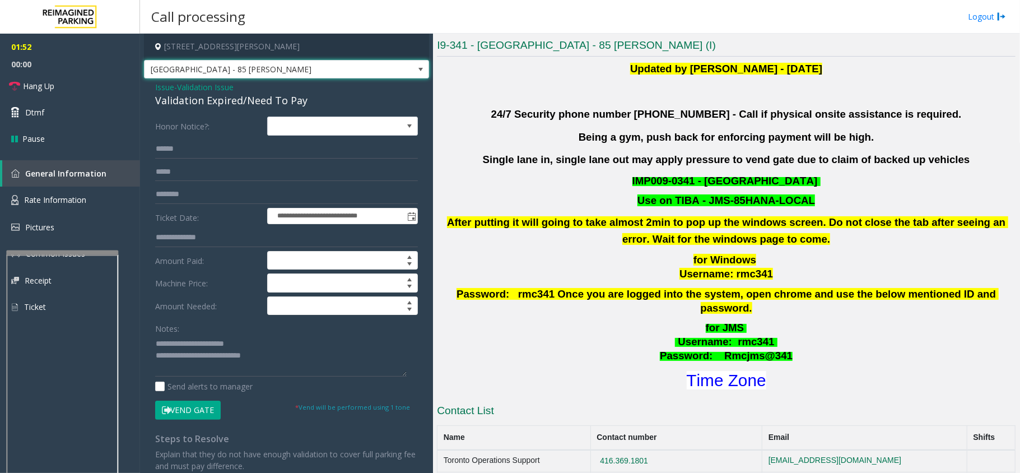
click at [416, 69] on span at bounding box center [420, 69] width 9 height 9
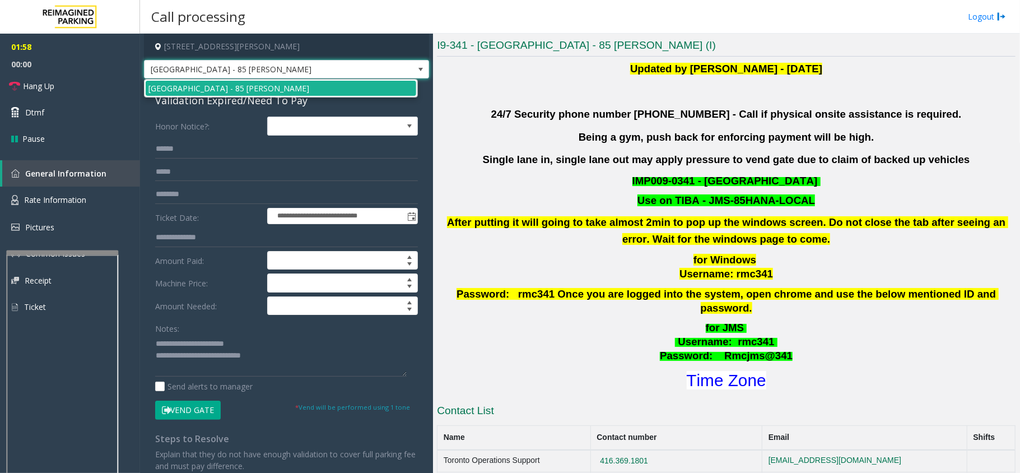
click at [416, 69] on span at bounding box center [420, 69] width 9 height 9
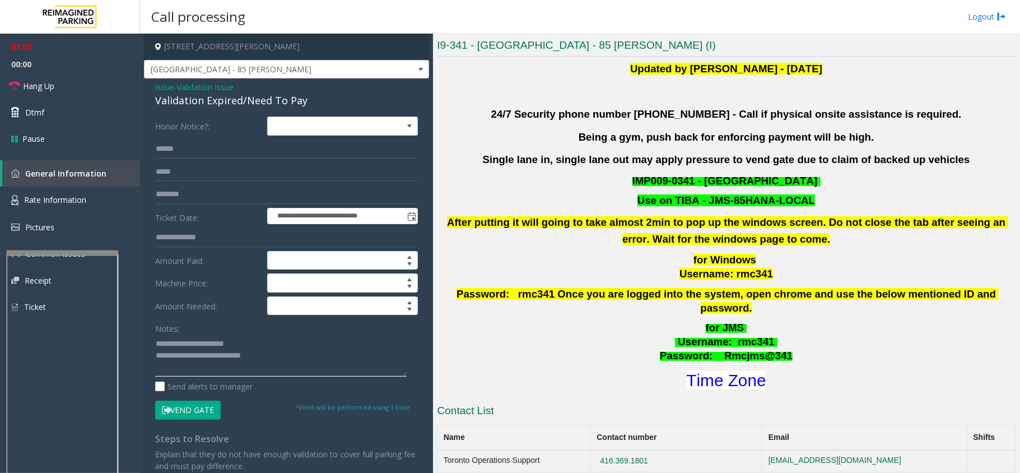
click at [270, 360] on textarea at bounding box center [281, 355] width 252 height 42
click at [398, 68] on span "[GEOGRAPHIC_DATA] - 85 [PERSON_NAME]" at bounding box center [286, 69] width 285 height 19
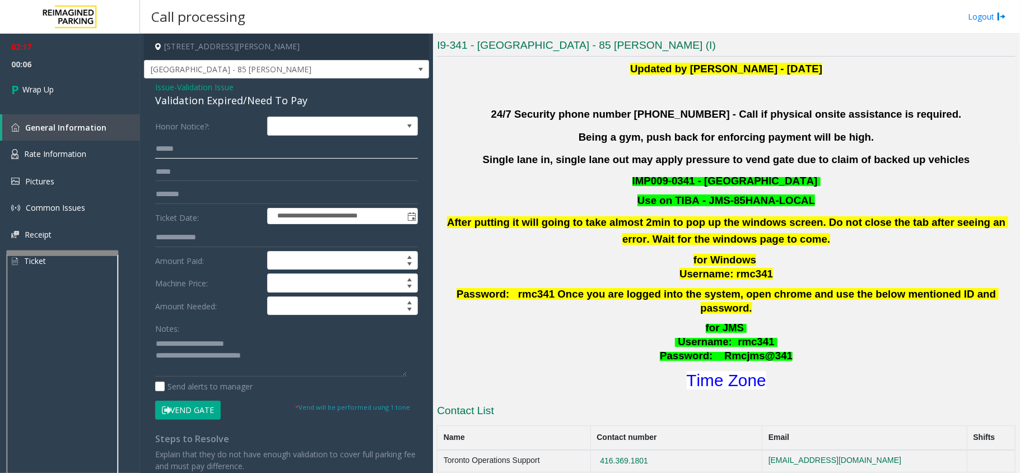
click at [251, 142] on input "******" at bounding box center [286, 148] width 263 height 19
click at [287, 356] on textarea at bounding box center [281, 355] width 252 height 42
type textarea "**********"
click at [43, 97] on link "Wrap Up" at bounding box center [70, 89] width 140 height 33
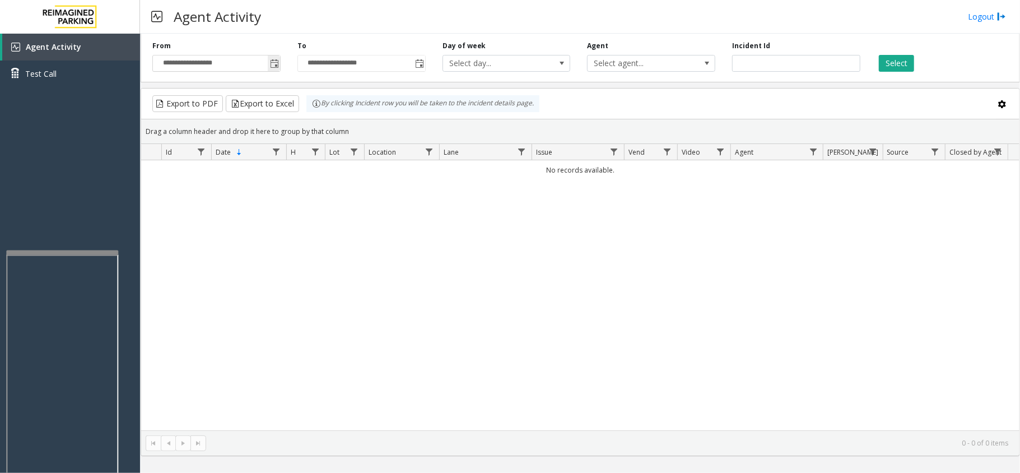
click at [277, 67] on span "Toggle popup" at bounding box center [274, 63] width 9 height 9
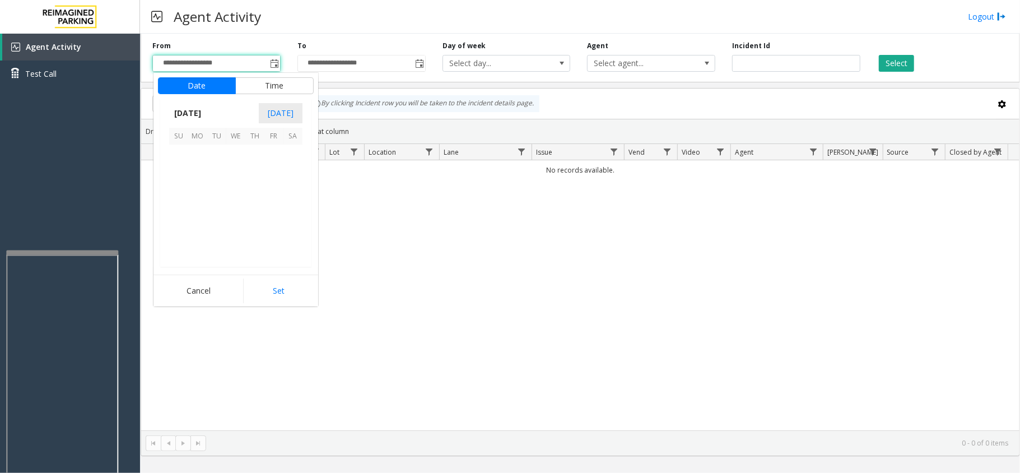
scroll to position [200910, 0]
click at [279, 164] on span "8" at bounding box center [273, 173] width 19 height 19
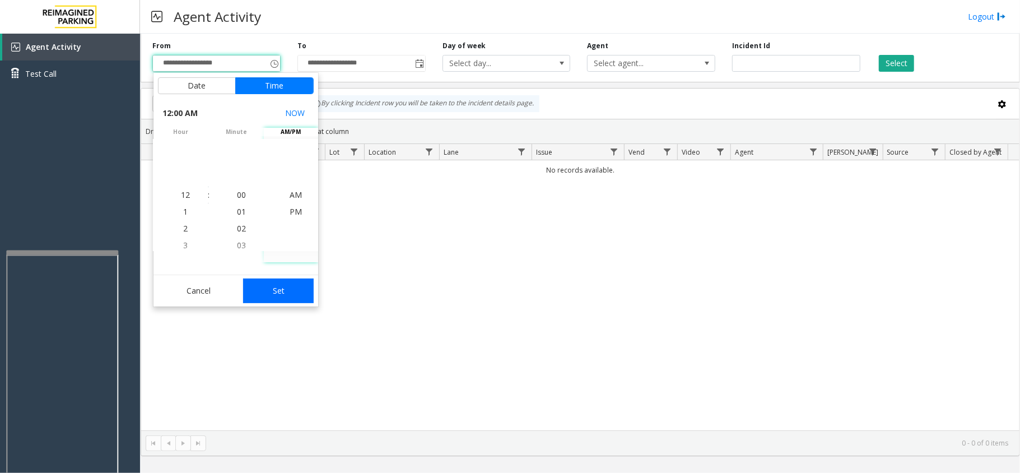
click at [290, 292] on button "Set" at bounding box center [278, 290] width 71 height 25
type input "**********"
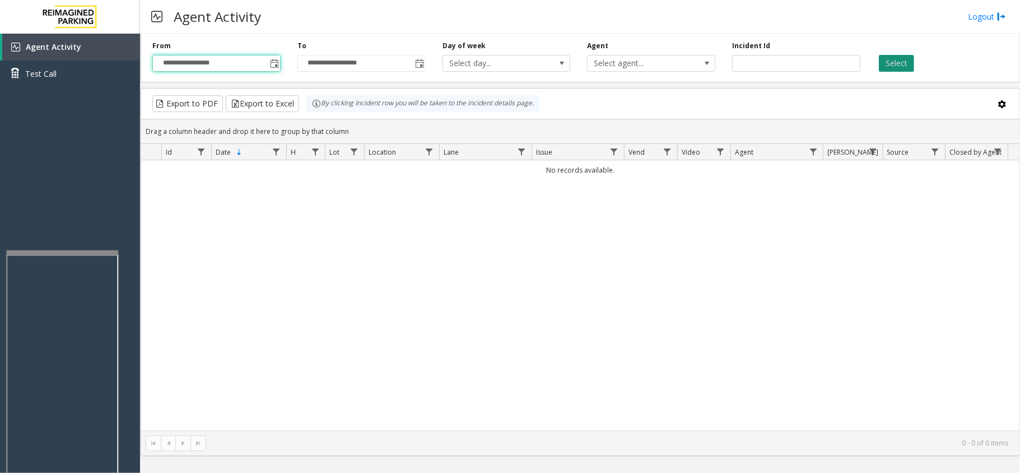
click at [891, 65] on button "Select" at bounding box center [896, 63] width 35 height 17
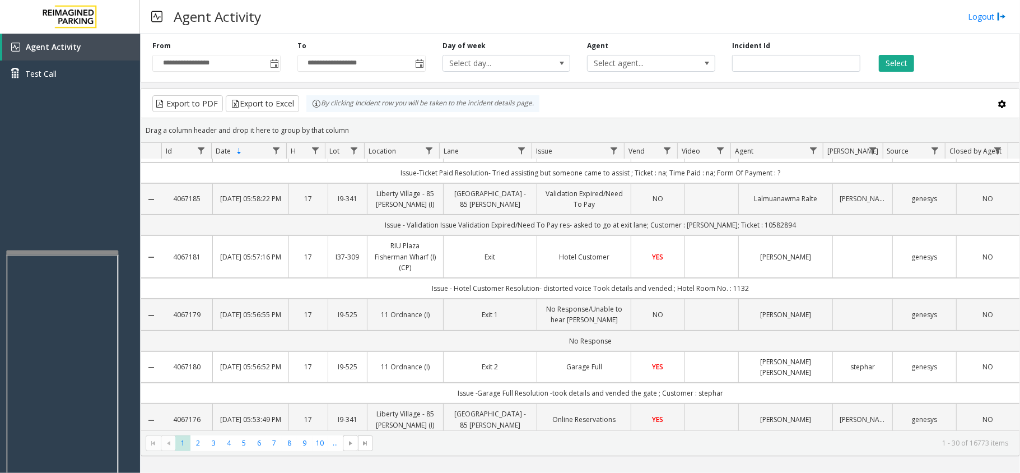
scroll to position [149, 0]
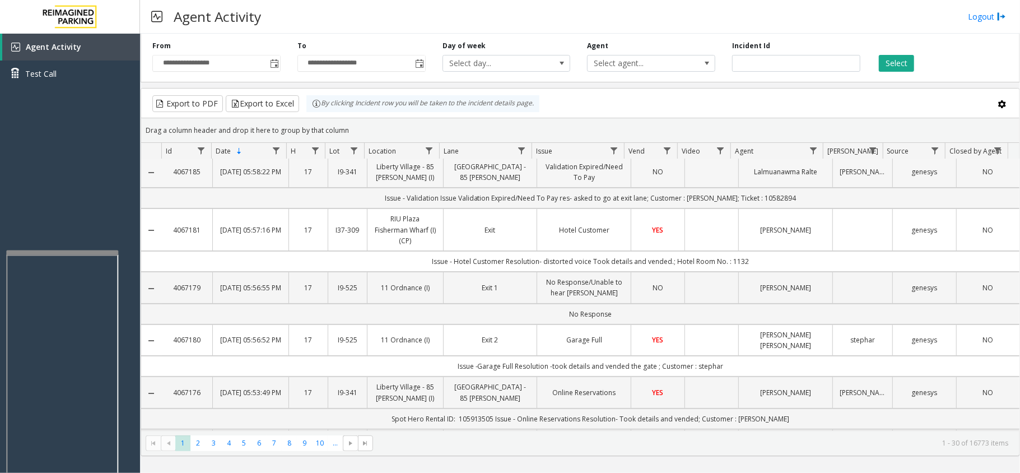
click at [699, 188] on td "Data table" at bounding box center [712, 171] width 54 height 31
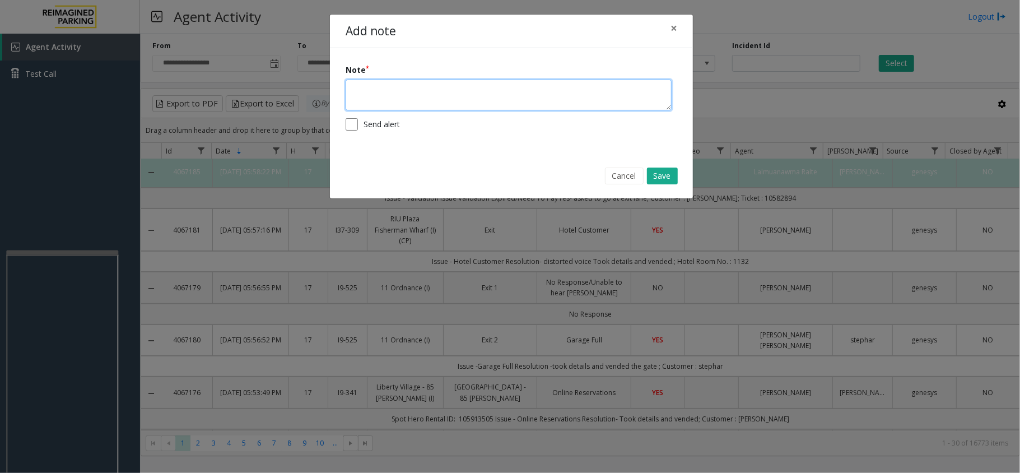
click at [585, 93] on textarea at bounding box center [509, 95] width 326 height 31
paste textarea "**********"
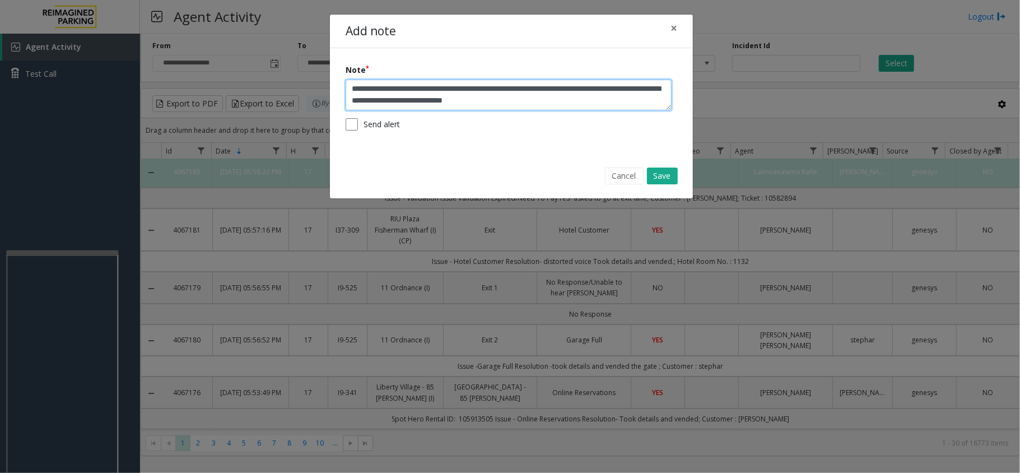
scroll to position [8, 0]
type textarea "**********"
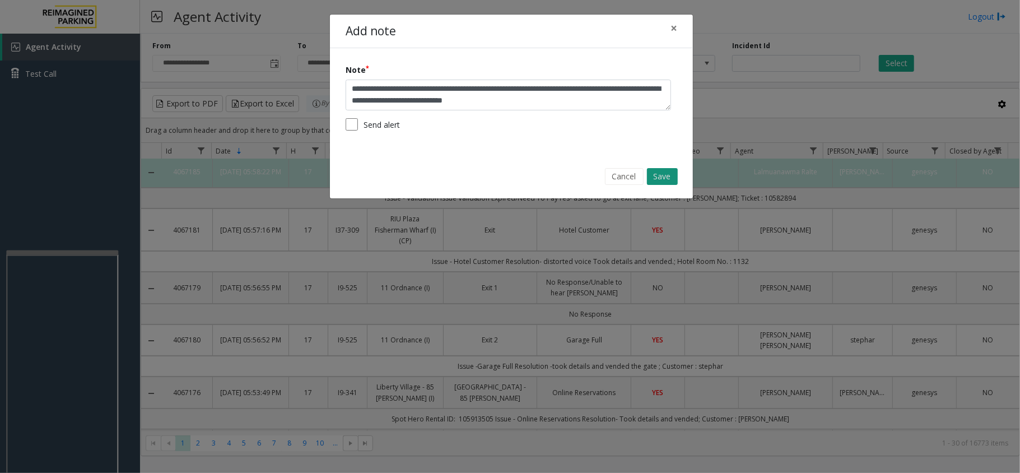
click at [660, 171] on button "Save" at bounding box center [662, 176] width 31 height 17
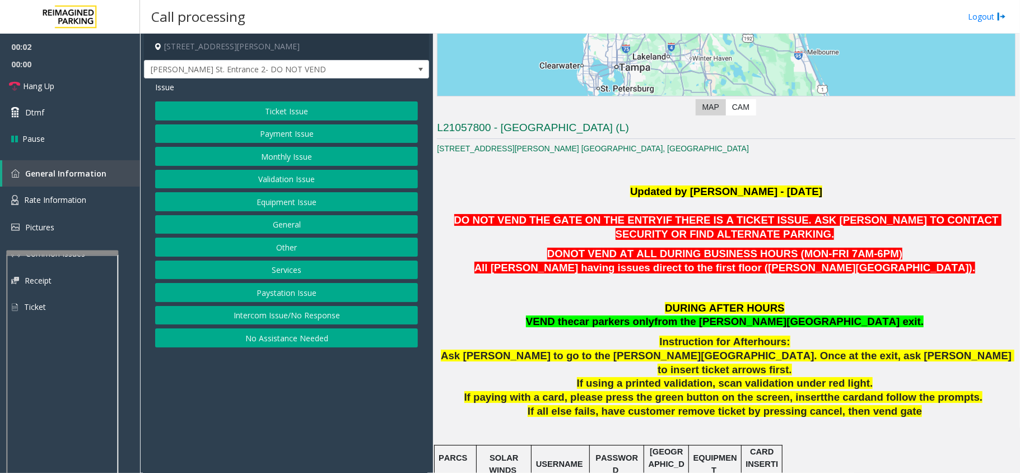
scroll to position [299, 0]
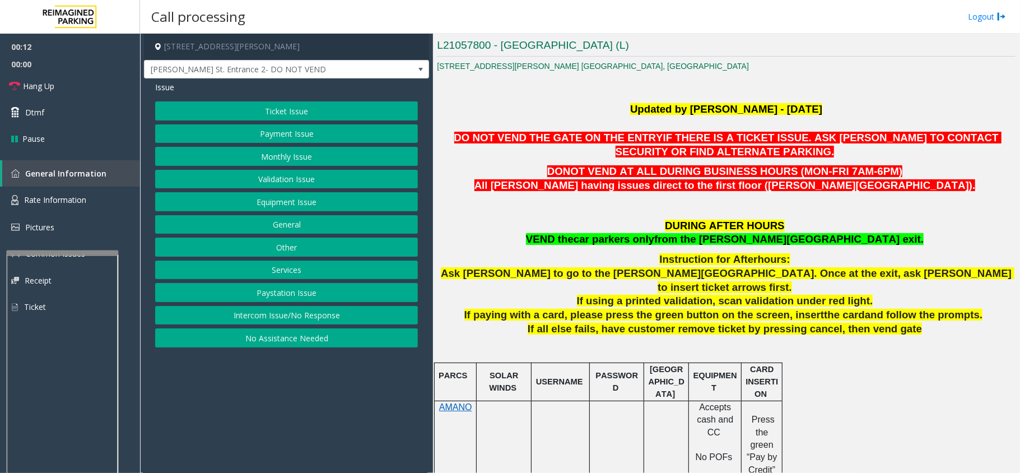
click at [312, 274] on button "Services" at bounding box center [286, 269] width 263 height 19
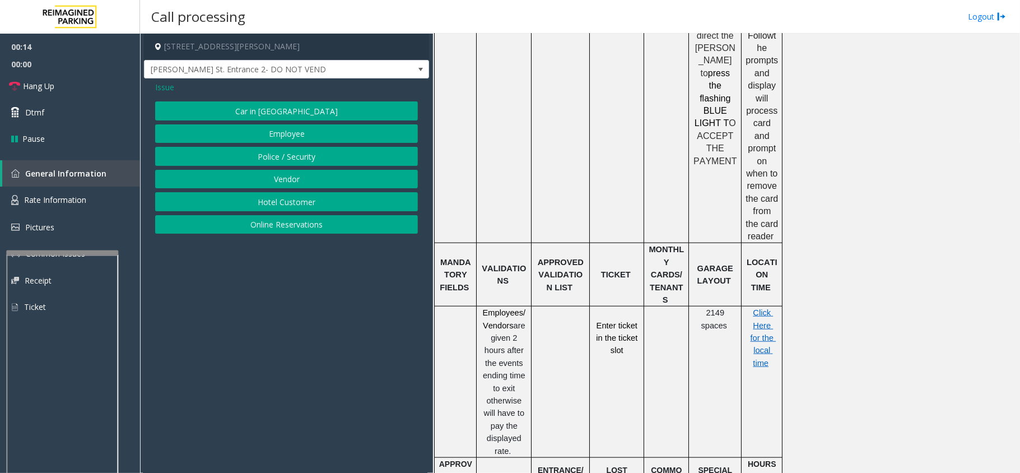
scroll to position [821, 0]
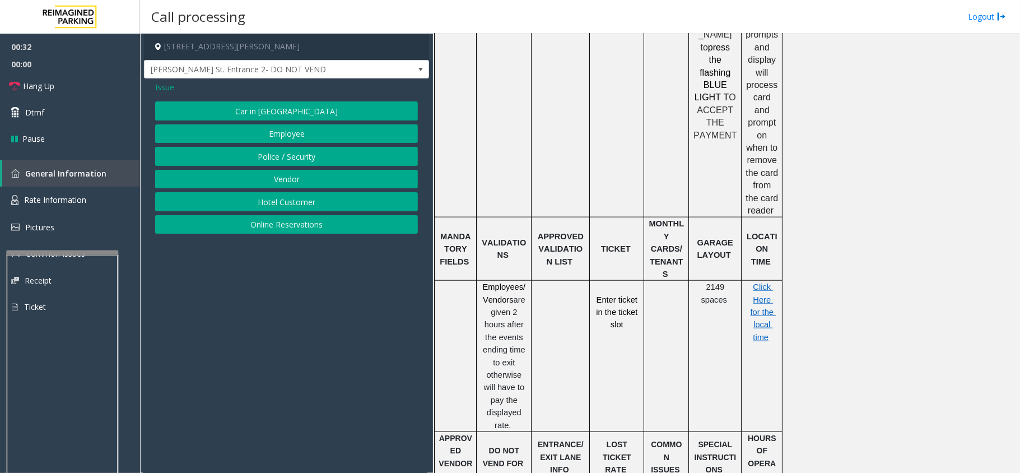
click at [305, 223] on button "Online Reservations" at bounding box center [286, 224] width 263 height 19
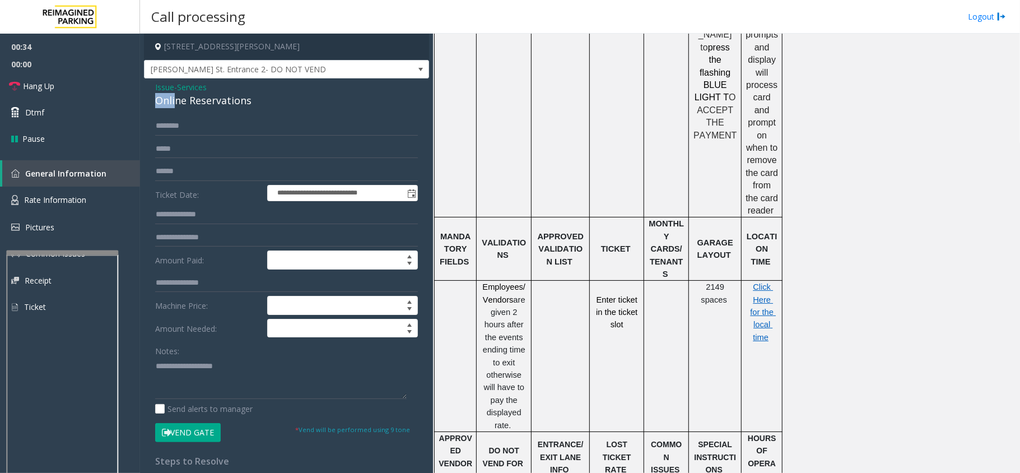
drag, startPoint x: 250, startPoint y: 92, endPoint x: 213, endPoint y: 115, distance: 43.2
click at [174, 104] on div "Issue - Services Online Reservations" at bounding box center [286, 94] width 263 height 27
drag, startPoint x: 296, startPoint y: 114, endPoint x: 267, endPoint y: 101, distance: 32.4
click at [296, 113] on div "**********" at bounding box center [286, 374] width 285 height 592
drag, startPoint x: 251, startPoint y: 99, endPoint x: 148, endPoint y: 88, distance: 103.1
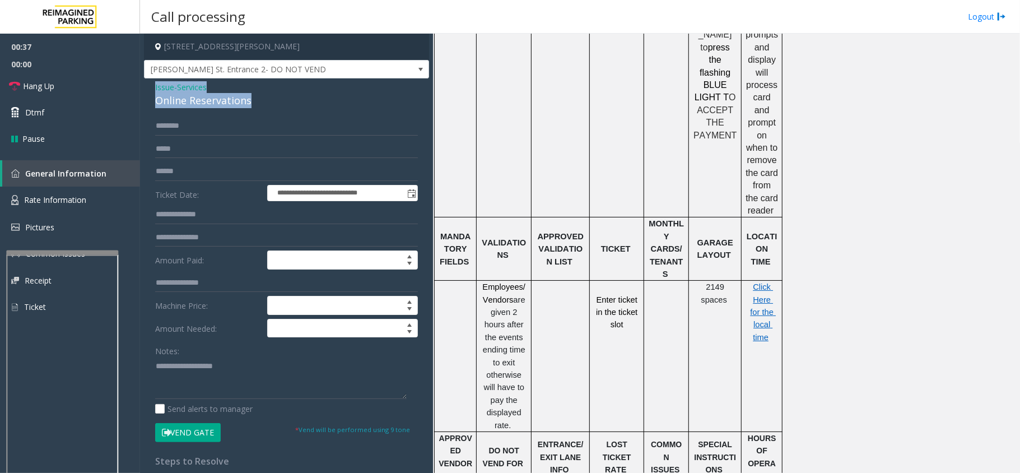
click at [148, 88] on div "**********" at bounding box center [286, 374] width 285 height 592
click at [236, 377] on textarea at bounding box center [281, 378] width 252 height 42
click at [298, 387] on textarea at bounding box center [281, 378] width 252 height 42
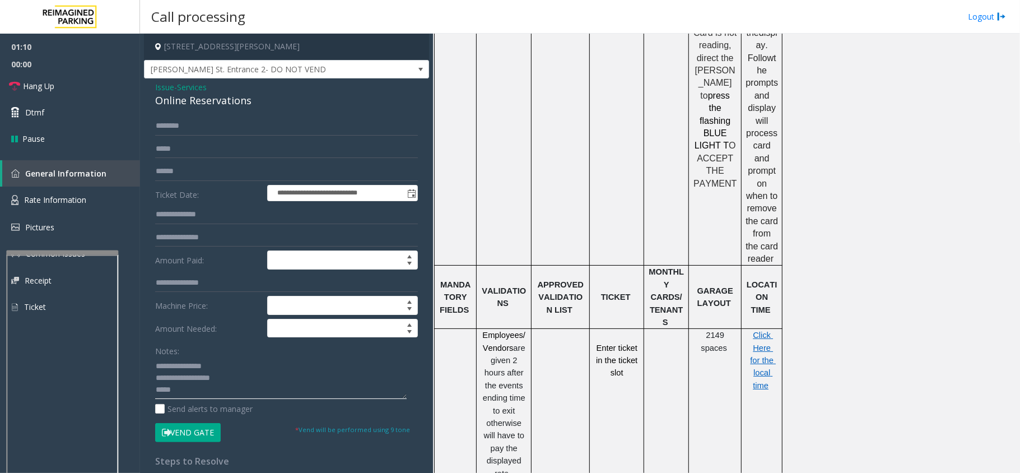
scroll to position [747, 0]
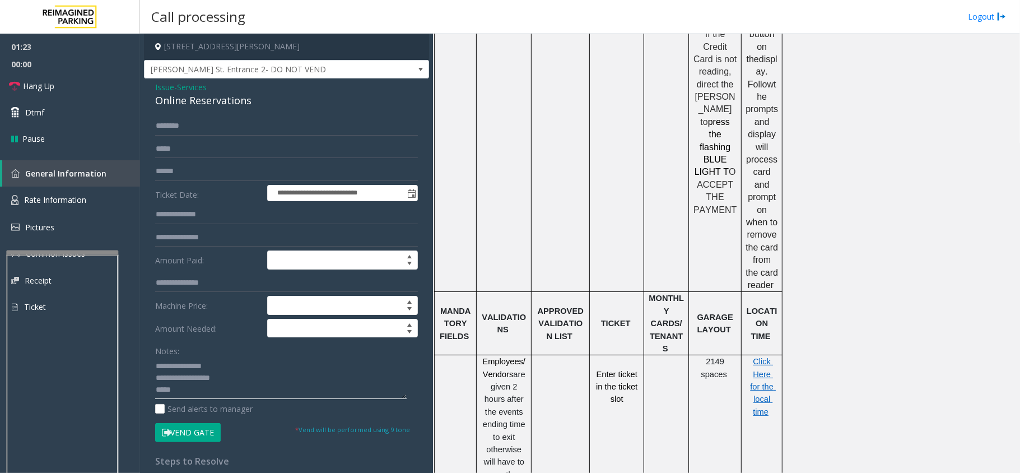
click at [314, 390] on textarea at bounding box center [281, 378] width 252 height 42
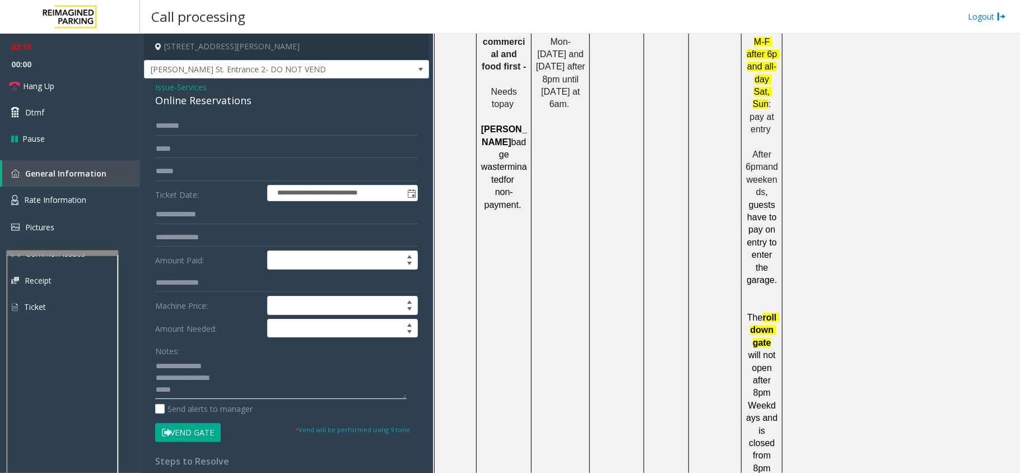
scroll to position [1417, 0]
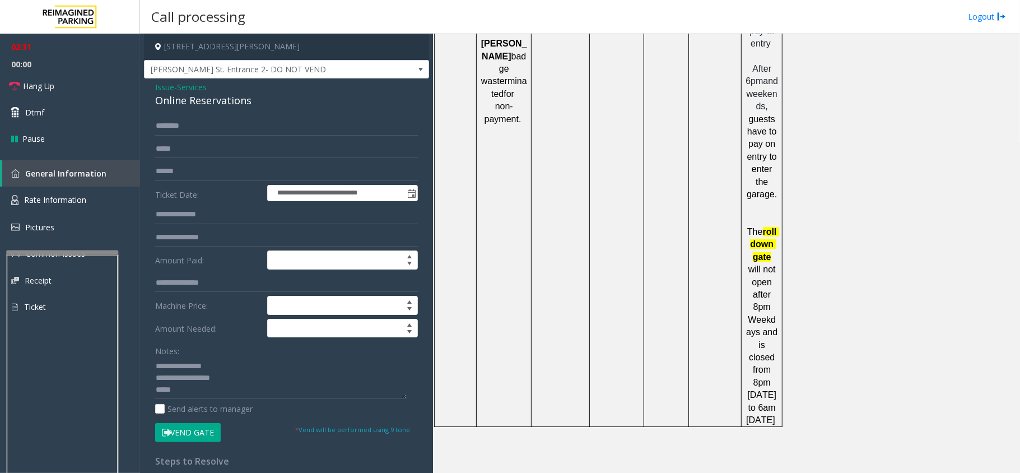
drag, startPoint x: 679, startPoint y: 424, endPoint x: 614, endPoint y: 429, distance: 65.7
drag, startPoint x: 688, startPoint y: 423, endPoint x: 619, endPoint y: 429, distance: 69.7
copy button "(340) 344-2161"
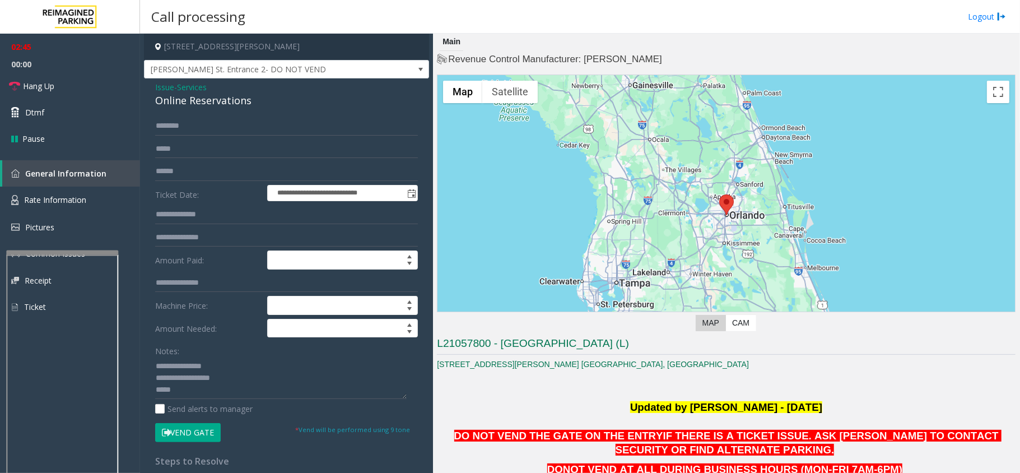
scroll to position [0, 0]
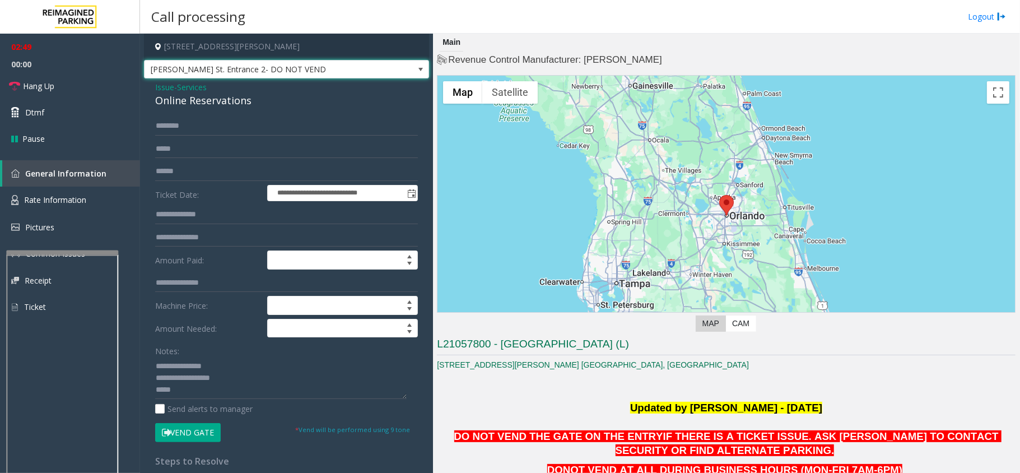
click at [416, 66] on span at bounding box center [420, 69] width 9 height 9
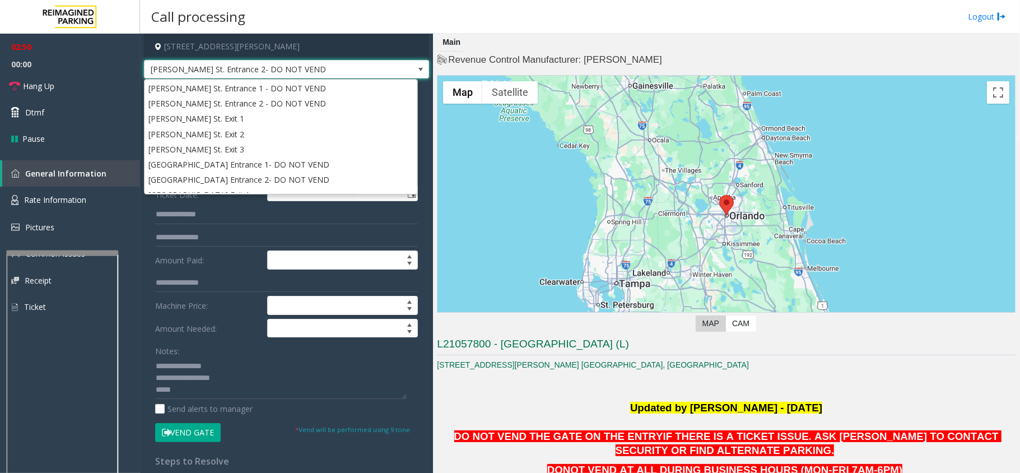
scroll to position [59, 0]
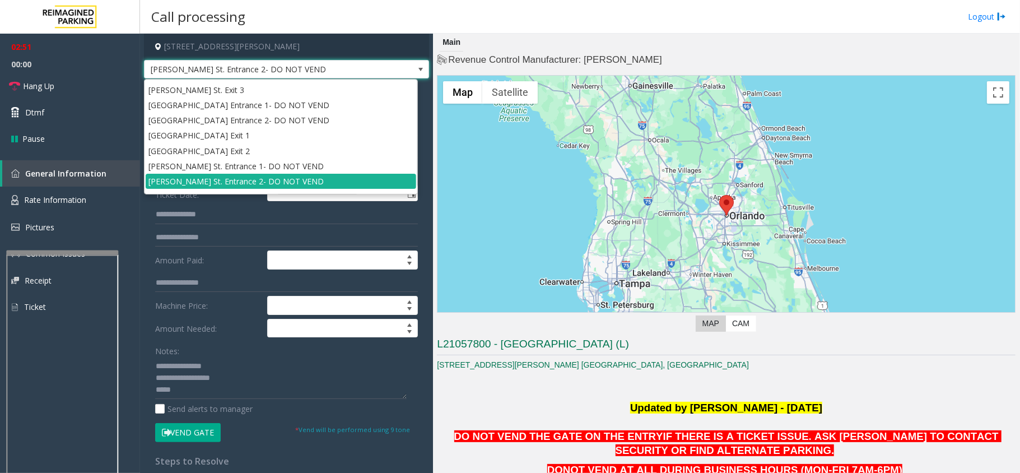
click at [416, 66] on span at bounding box center [420, 69] width 9 height 9
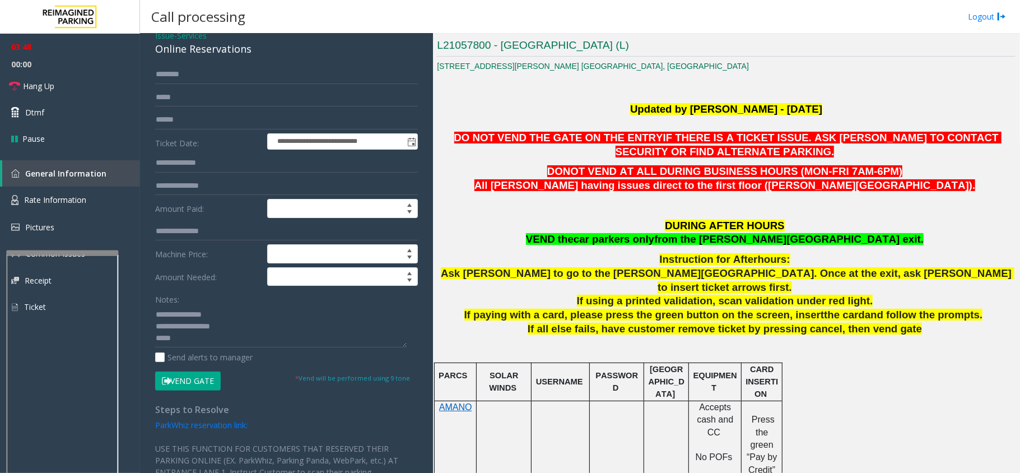
scroll to position [149, 0]
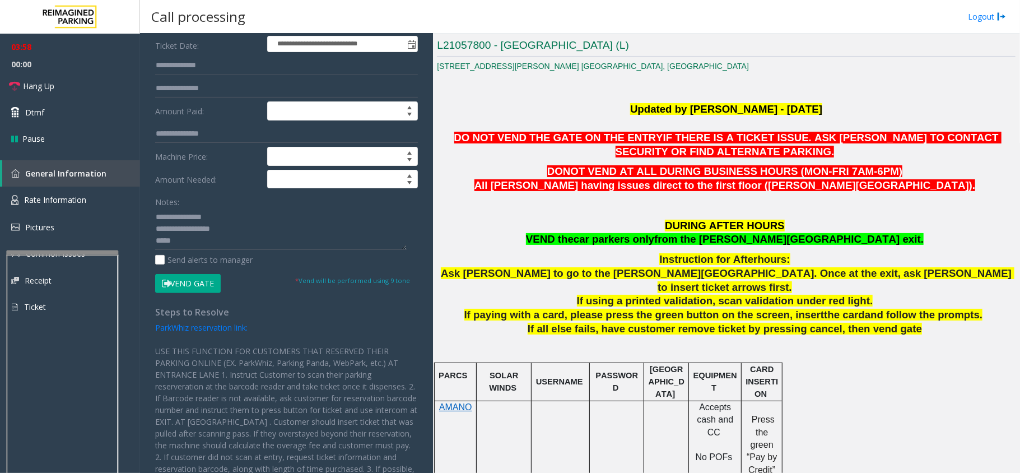
click at [175, 286] on button "Vend Gate" at bounding box center [188, 283] width 66 height 19
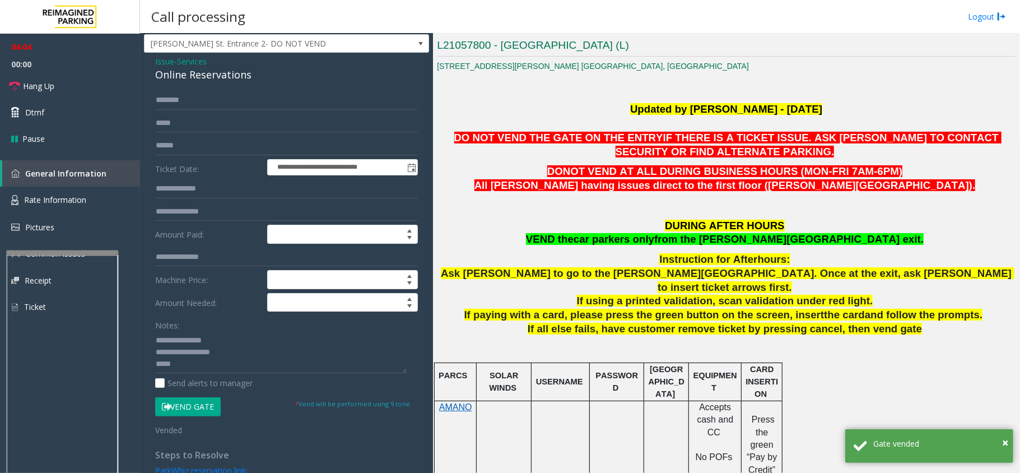
scroll to position [0, 0]
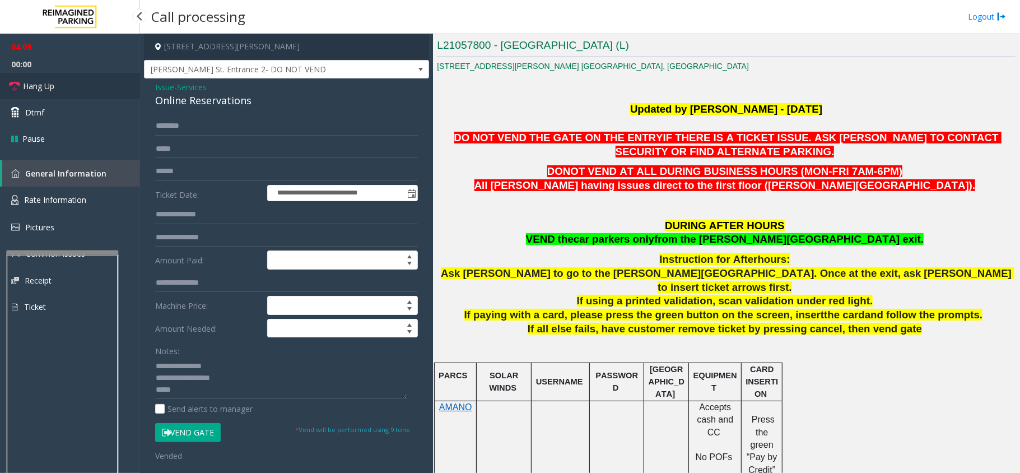
click at [57, 88] on link "Hang Up" at bounding box center [70, 86] width 140 height 26
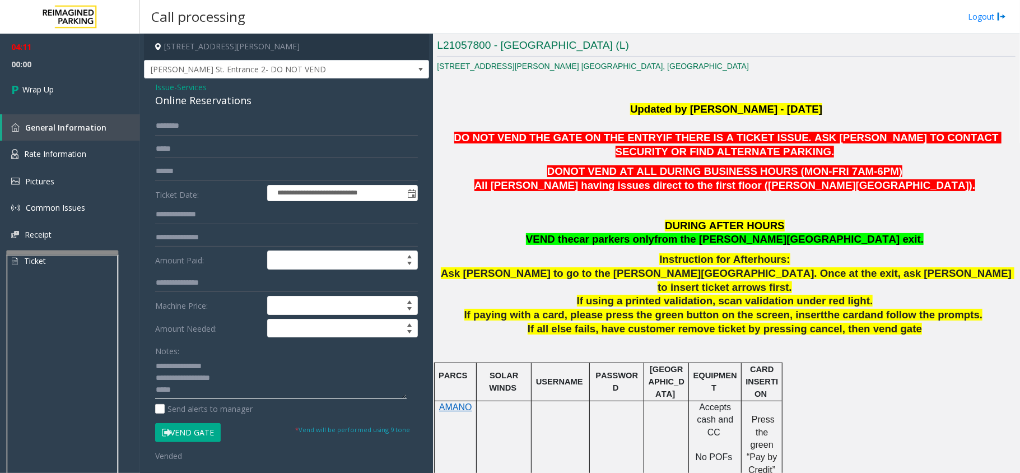
click at [253, 390] on textarea at bounding box center [281, 378] width 252 height 42
type textarea "**********"
click at [29, 88] on span "Wrap Up" at bounding box center [37, 89] width 31 height 12
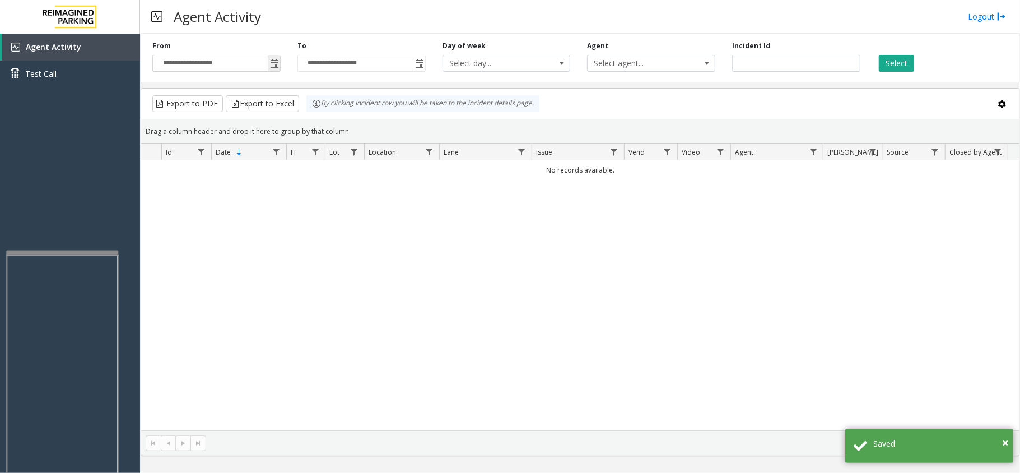
click at [274, 67] on span "Toggle popup" at bounding box center [274, 63] width 9 height 9
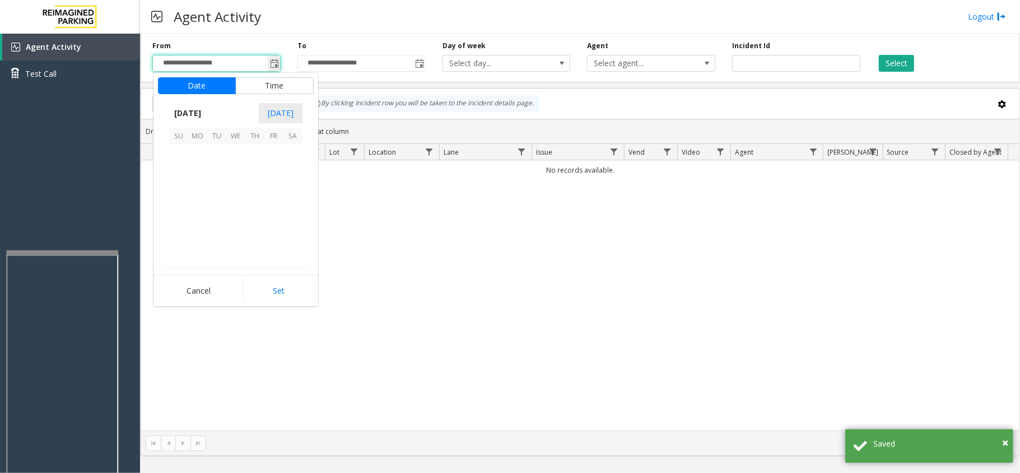
scroll to position [200910, 0]
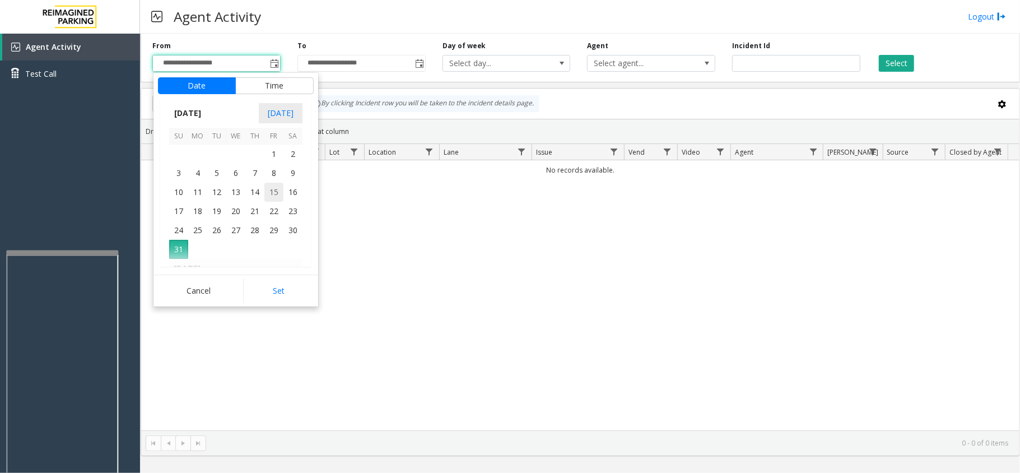
click at [274, 190] on span "15" at bounding box center [273, 192] width 19 height 19
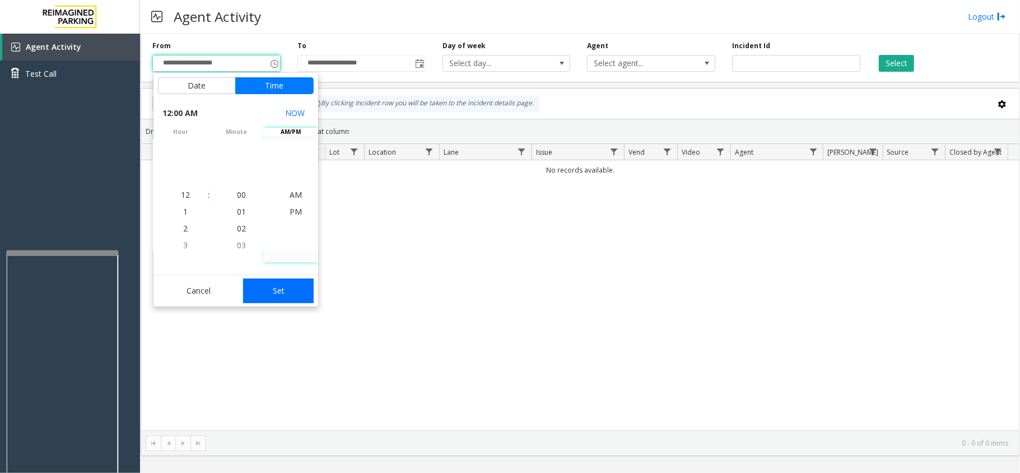
click at [276, 290] on button "Set" at bounding box center [278, 290] width 71 height 25
type input "**********"
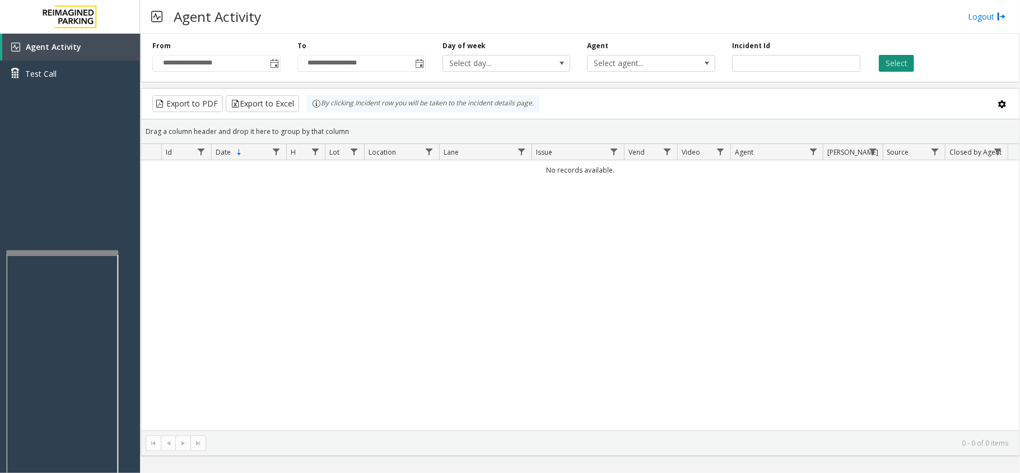
click at [894, 65] on button "Select" at bounding box center [896, 63] width 35 height 17
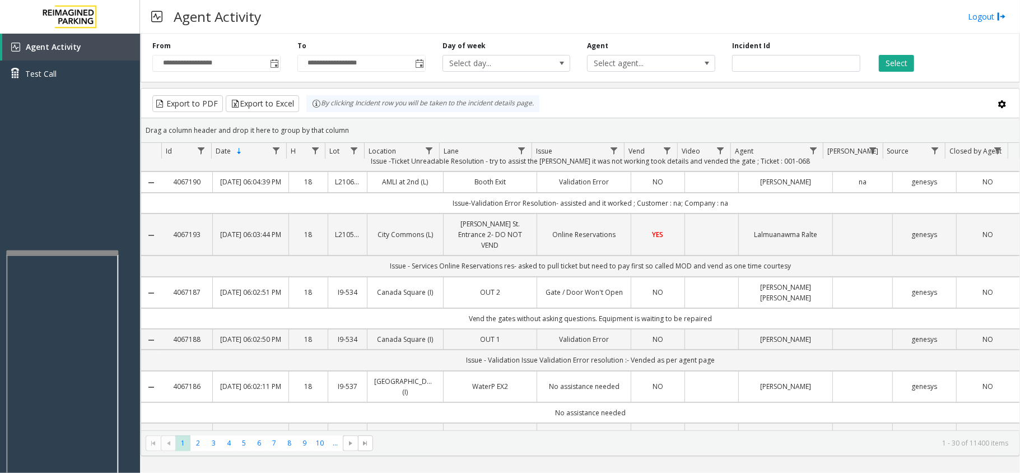
scroll to position [224, 0]
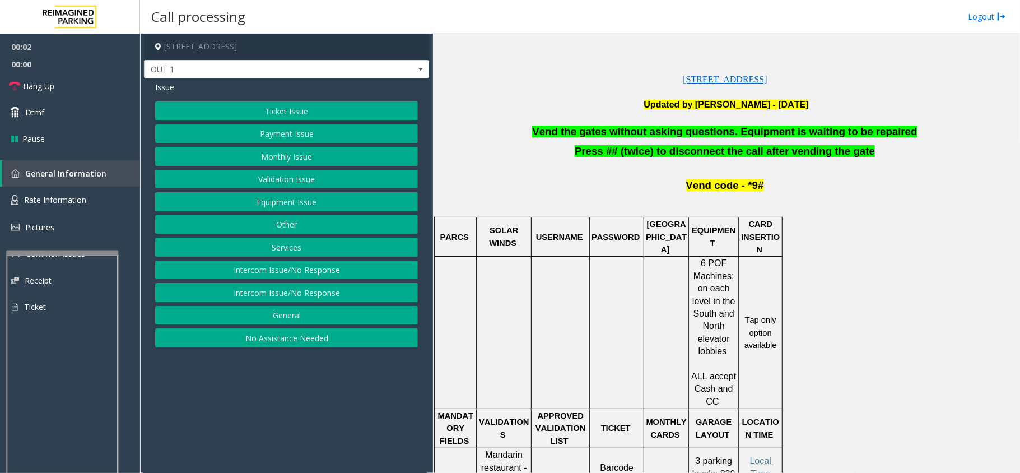
scroll to position [299, 0]
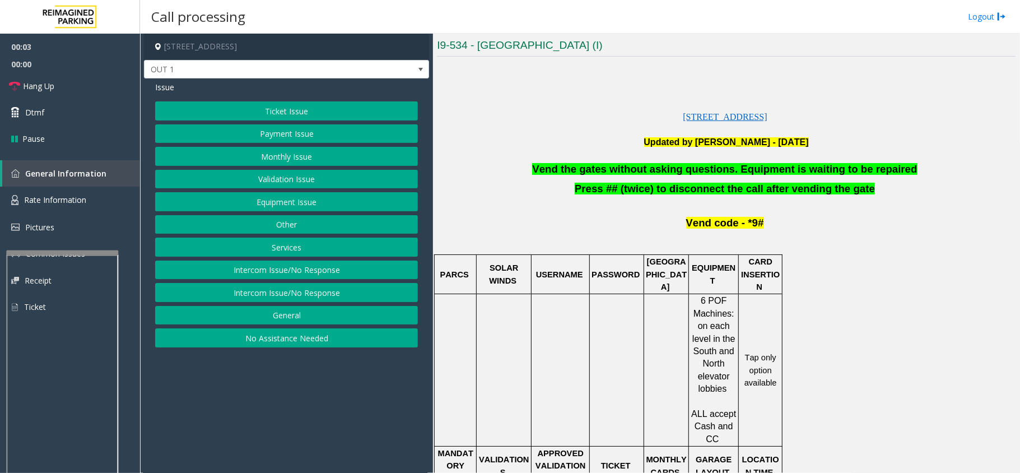
click at [332, 208] on button "Equipment Issue" at bounding box center [286, 201] width 263 height 19
click at [307, 205] on button "Gate / Door Won't Open" at bounding box center [286, 201] width 263 height 19
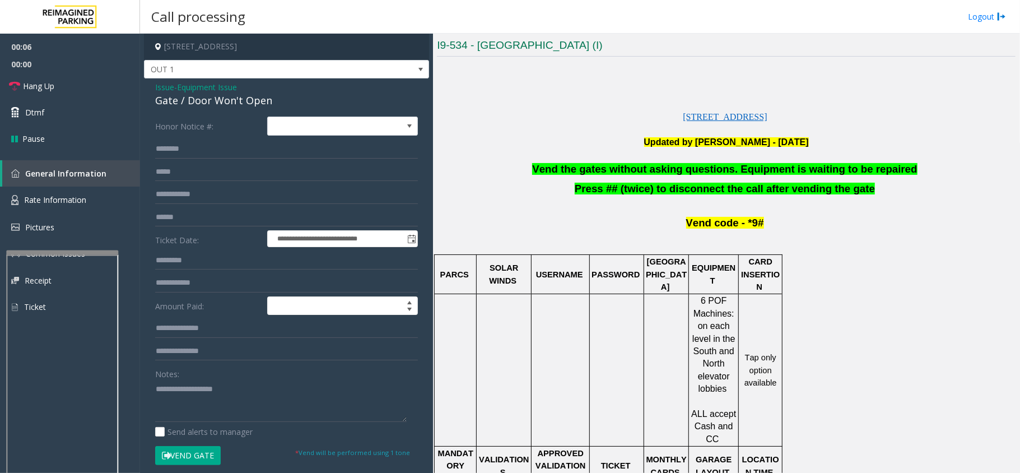
click at [572, 169] on span "Vend the gates without asking questions. Equipment is waiting to be repaired" at bounding box center [724, 169] width 385 height 12
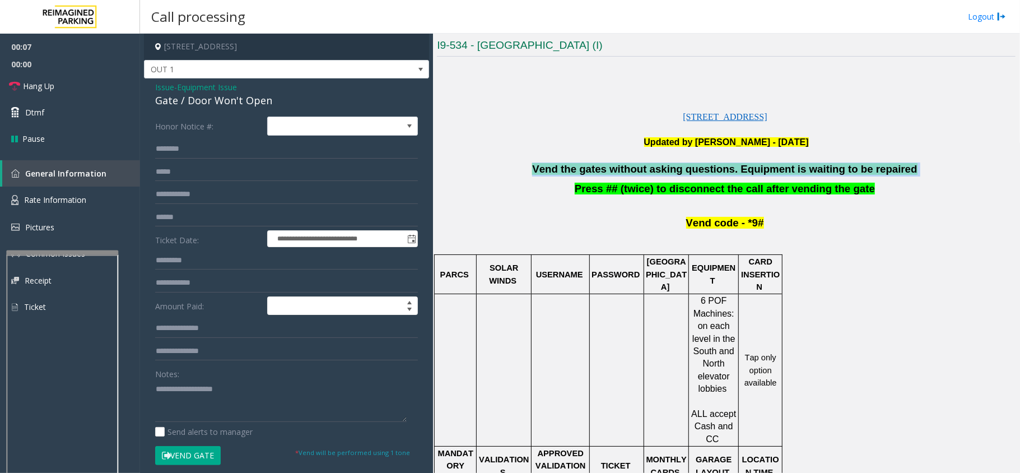
click at [572, 169] on span "Vend the gates without asking questions. Equipment is waiting to be repaired" at bounding box center [724, 169] width 385 height 12
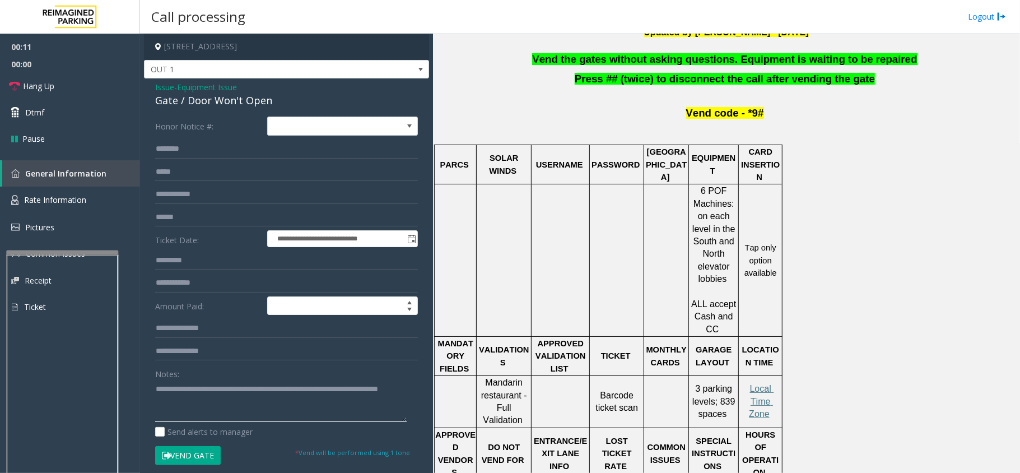
scroll to position [448, 0]
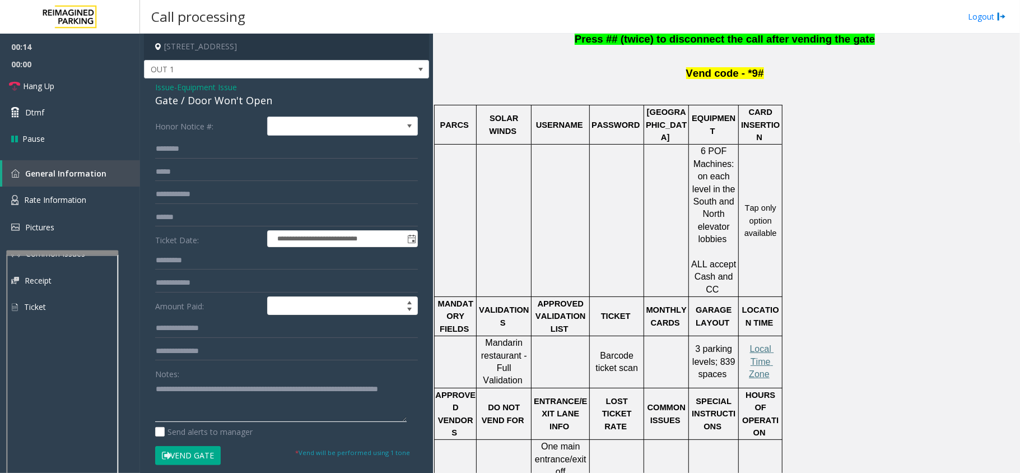
type textarea "**********"
click at [195, 455] on button "Vend Gate" at bounding box center [188, 455] width 66 height 19
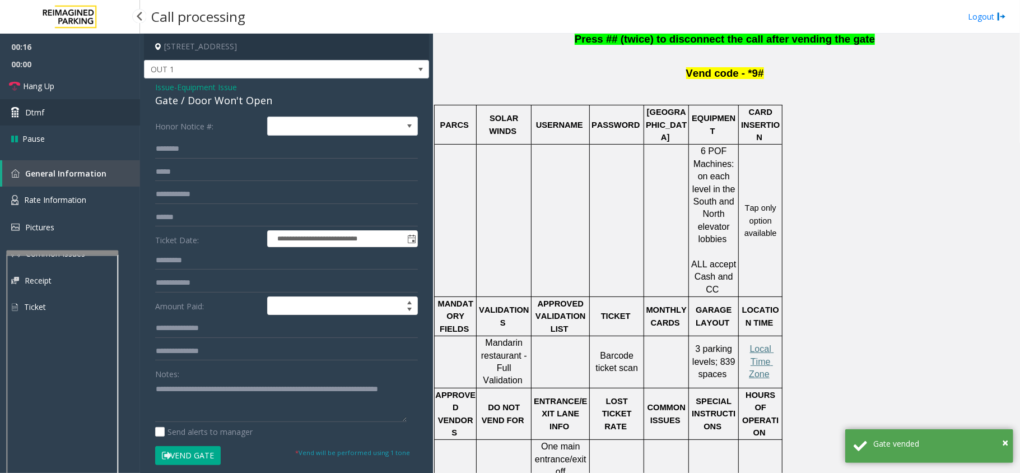
click at [62, 119] on link "Dtmf" at bounding box center [70, 112] width 140 height 26
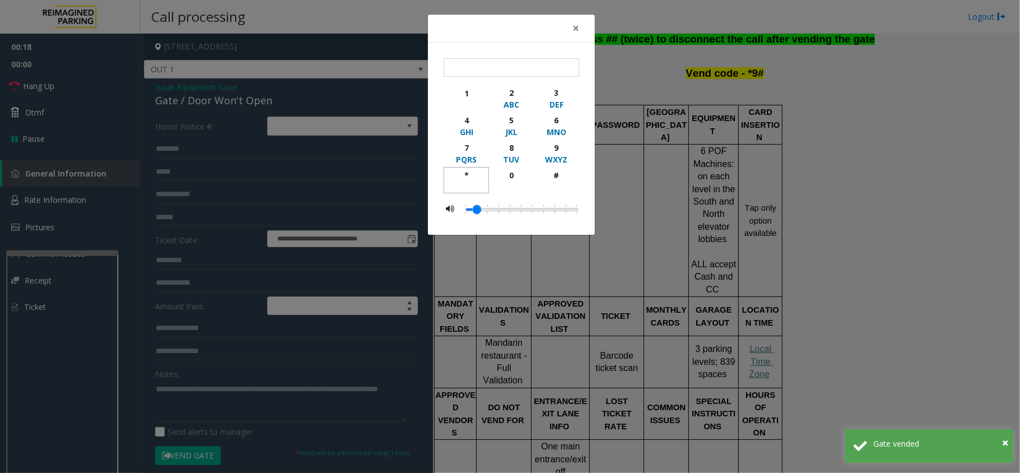
click at [466, 175] on div "*" at bounding box center [466, 175] width 31 height 12
click at [555, 148] on div "9" at bounding box center [556, 148] width 31 height 12
click at [556, 169] on button "#" at bounding box center [556, 180] width 45 height 26
type input "***"
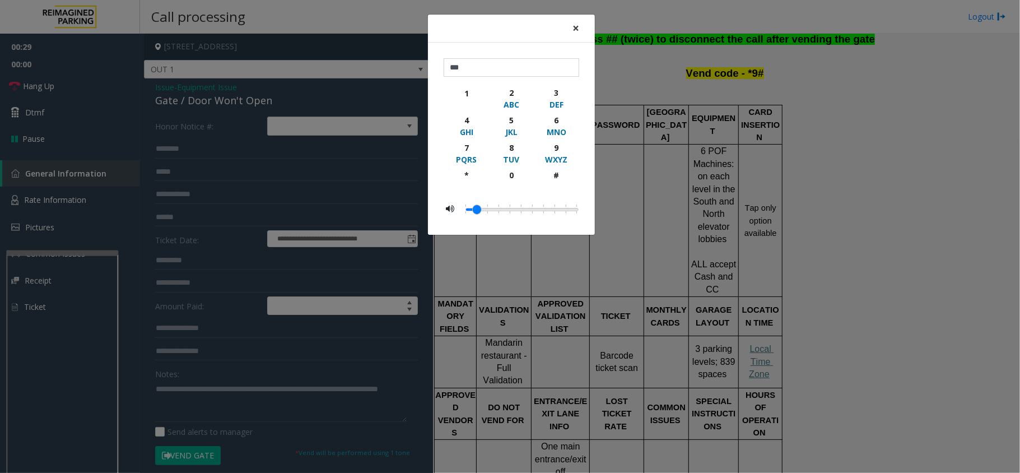
click at [575, 30] on span "×" at bounding box center [575, 28] width 7 height 16
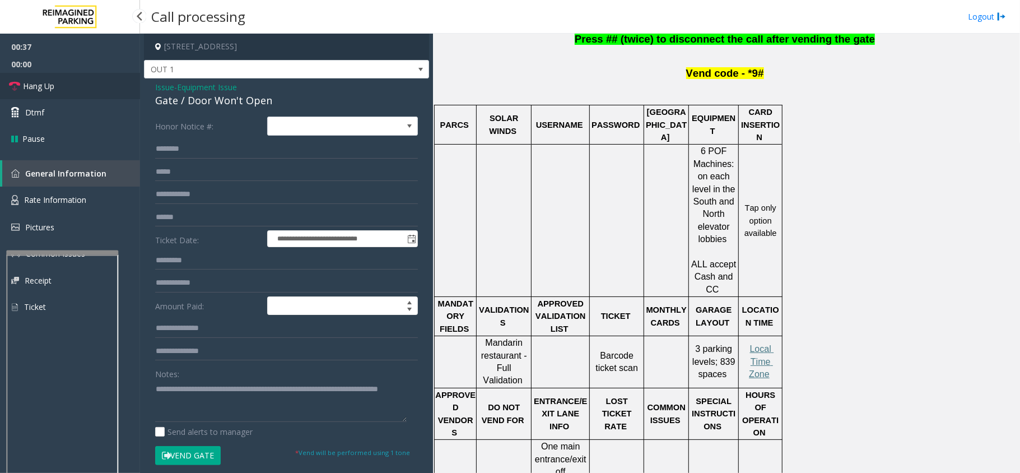
click at [36, 92] on link "Hang Up" at bounding box center [70, 86] width 140 height 26
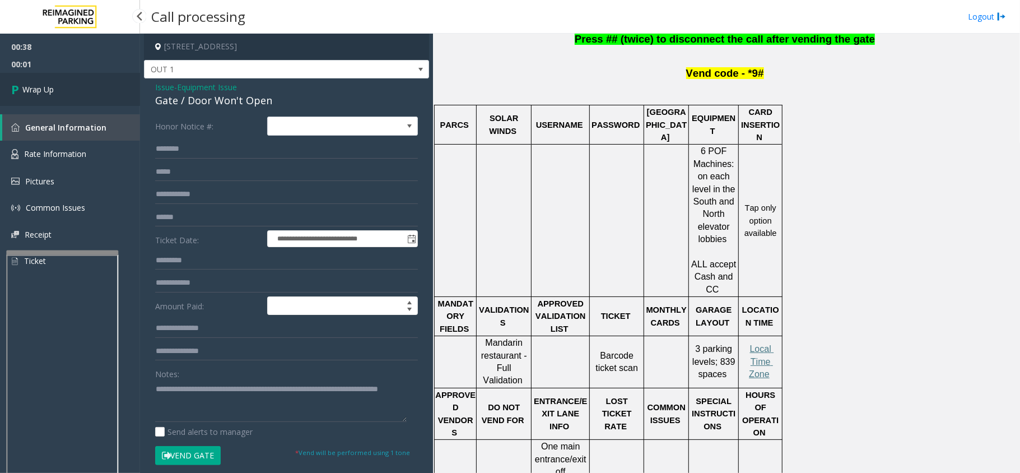
click at [61, 90] on link "Wrap Up" at bounding box center [70, 89] width 140 height 33
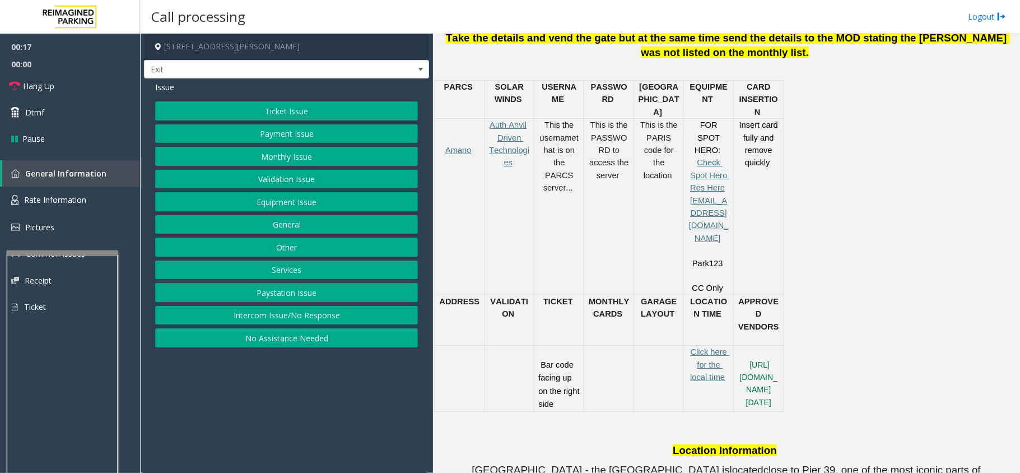
scroll to position [523, 0]
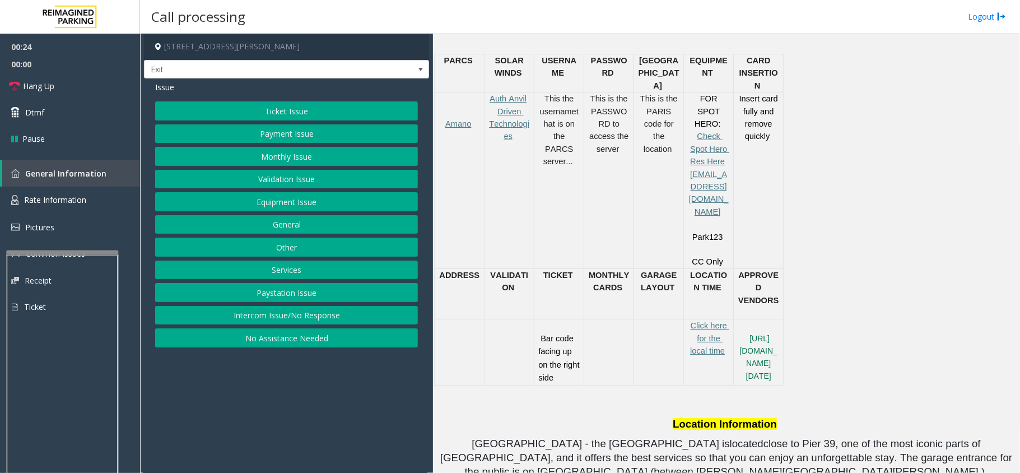
click at [305, 135] on button "Payment Issue" at bounding box center [286, 133] width 263 height 19
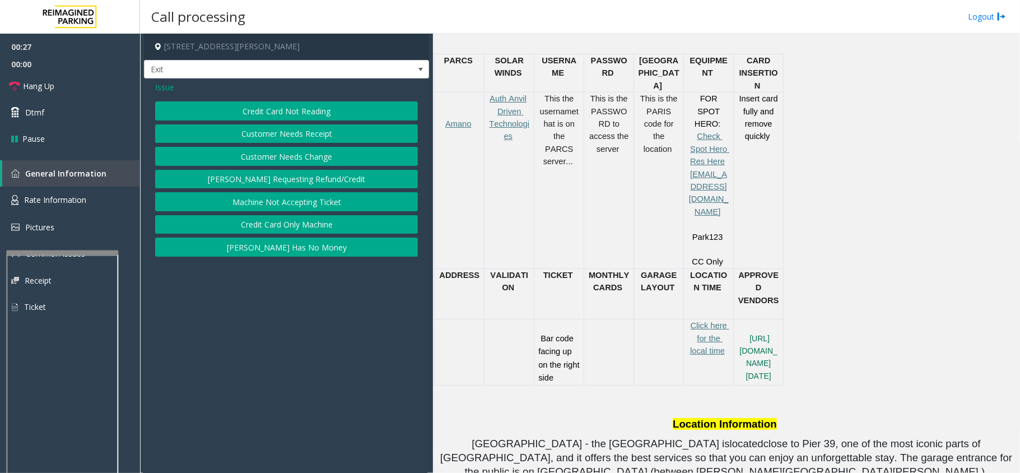
click at [316, 110] on button "Credit Card Not Reading" at bounding box center [286, 110] width 263 height 19
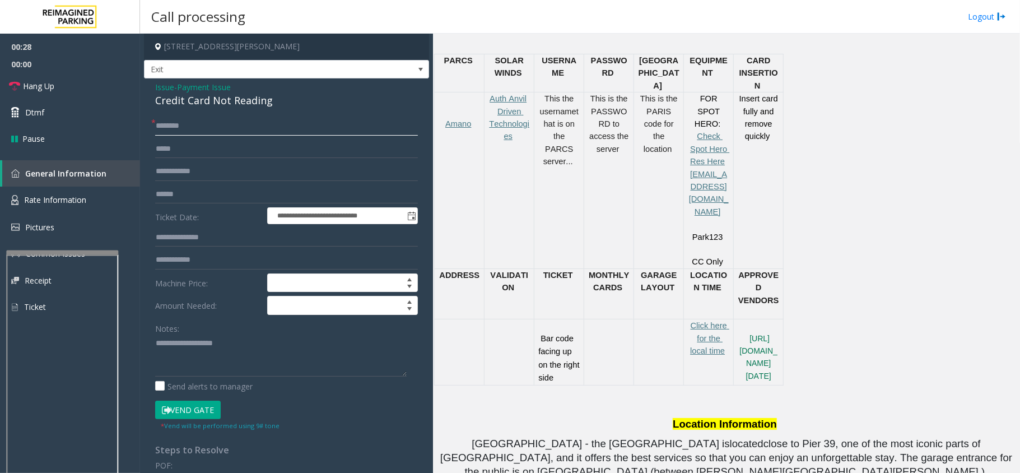
click at [229, 128] on input "text" at bounding box center [286, 126] width 263 height 19
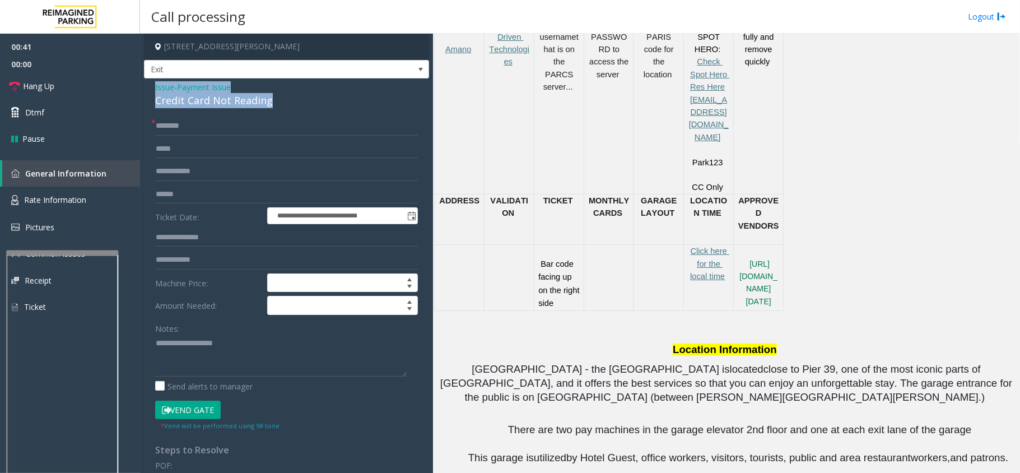
drag, startPoint x: 270, startPoint y: 99, endPoint x: 146, endPoint y: 88, distance: 124.3
click at [146, 88] on div "**********" at bounding box center [286, 350] width 285 height 545
click at [256, 359] on textarea at bounding box center [281, 355] width 252 height 42
click at [259, 360] on textarea at bounding box center [281, 355] width 252 height 42
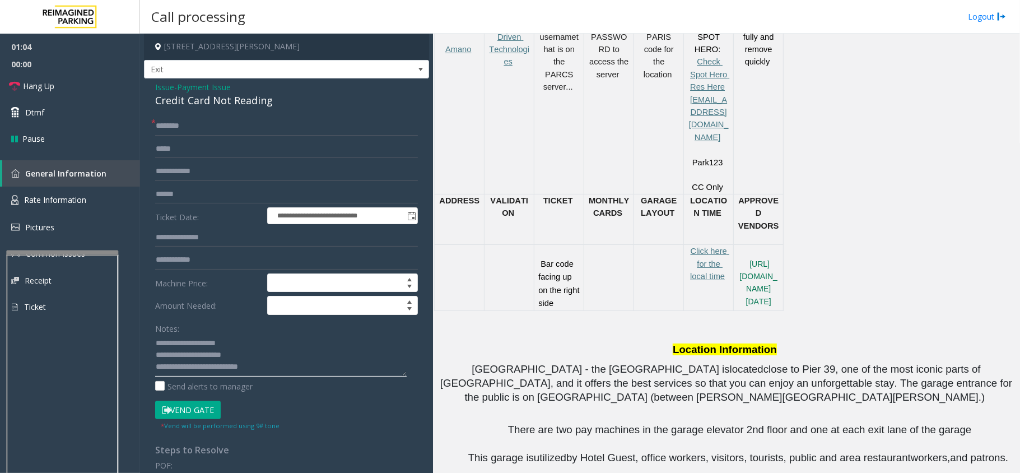
type textarea "**********"
click at [209, 193] on input "text" at bounding box center [286, 194] width 263 height 19
type input "********"
click at [282, 373] on textarea at bounding box center [281, 355] width 252 height 42
type textarea "**********"
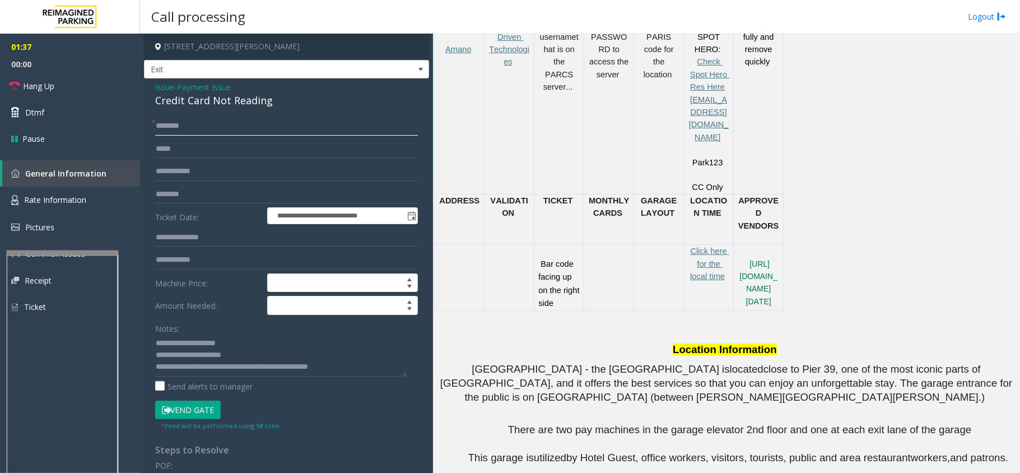
click at [178, 128] on input "text" at bounding box center [286, 126] width 263 height 19
type input "*****"
click at [374, 368] on textarea at bounding box center [281, 355] width 252 height 42
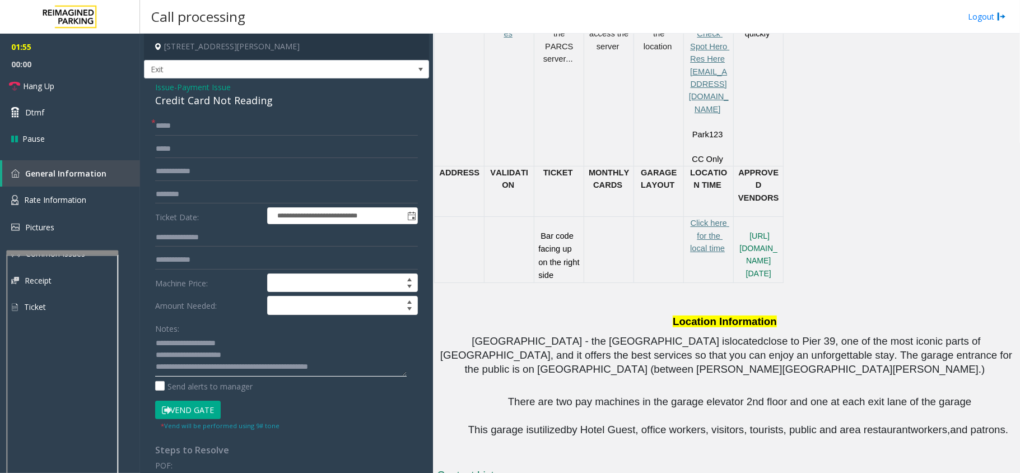
scroll to position [747, 0]
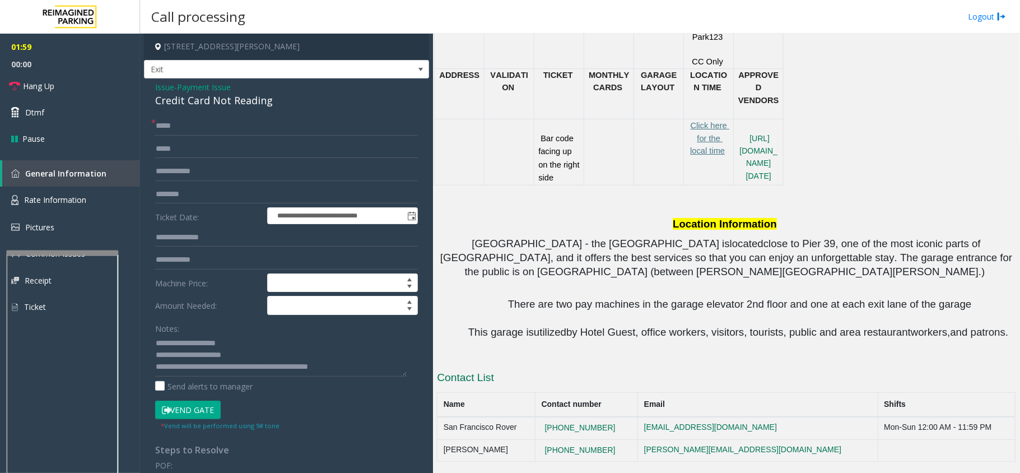
click at [193, 408] on button "Vend Gate" at bounding box center [188, 410] width 66 height 19
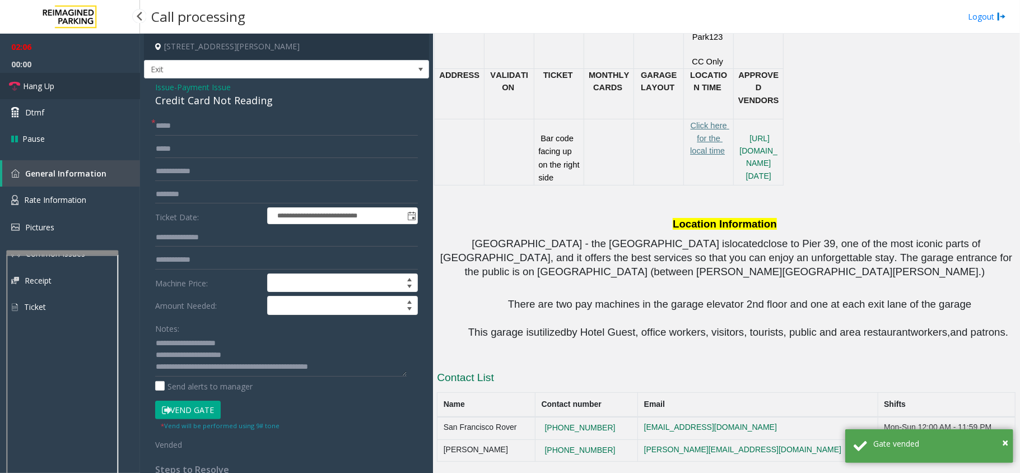
click at [38, 90] on span "Hang Up" at bounding box center [38, 86] width 31 height 12
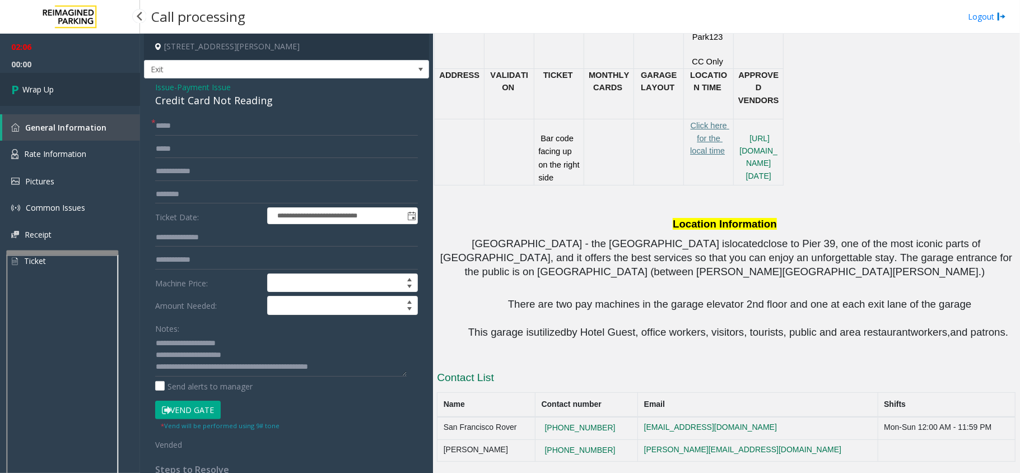
click at [38, 90] on span "Wrap Up" at bounding box center [37, 89] width 31 height 12
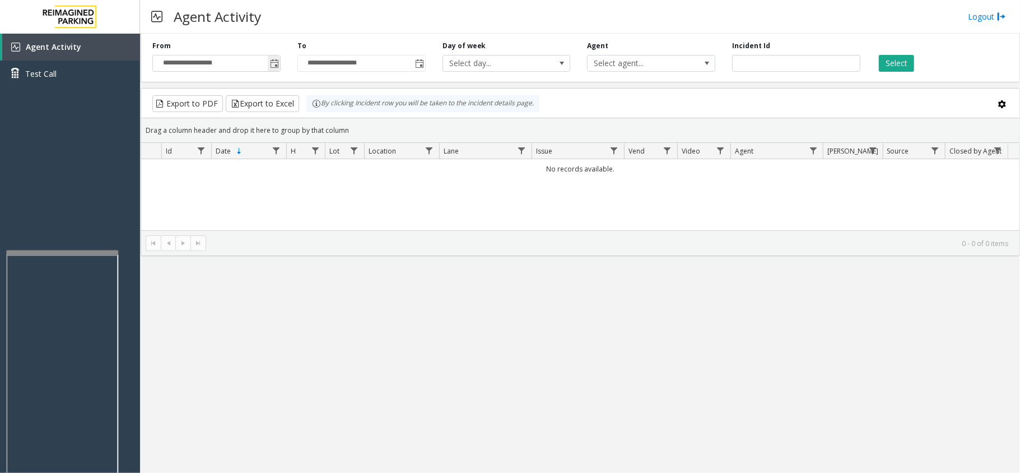
click at [274, 61] on span "Toggle popup" at bounding box center [274, 63] width 9 height 9
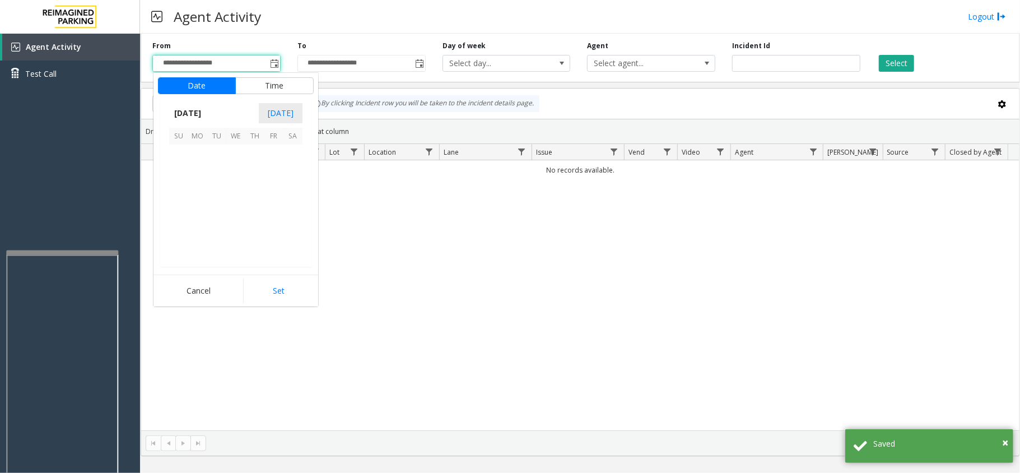
scroll to position [200910, 0]
click at [292, 191] on span "16" at bounding box center [292, 192] width 19 height 19
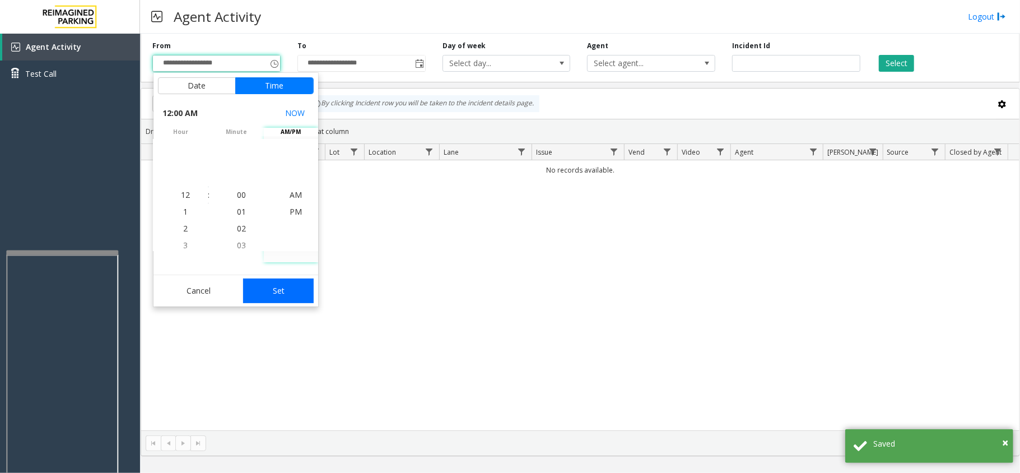
click at [295, 290] on button "Set" at bounding box center [278, 290] width 71 height 25
type input "**********"
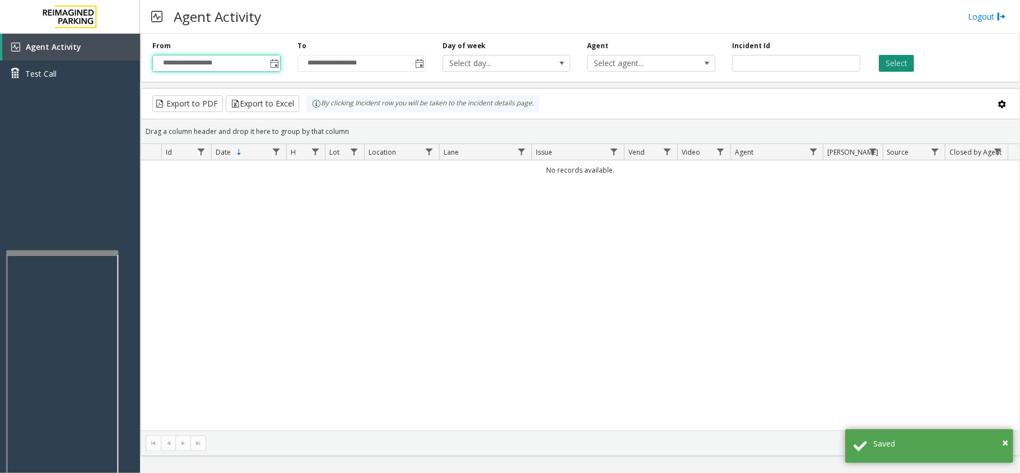
click at [901, 65] on button "Select" at bounding box center [896, 63] width 35 height 17
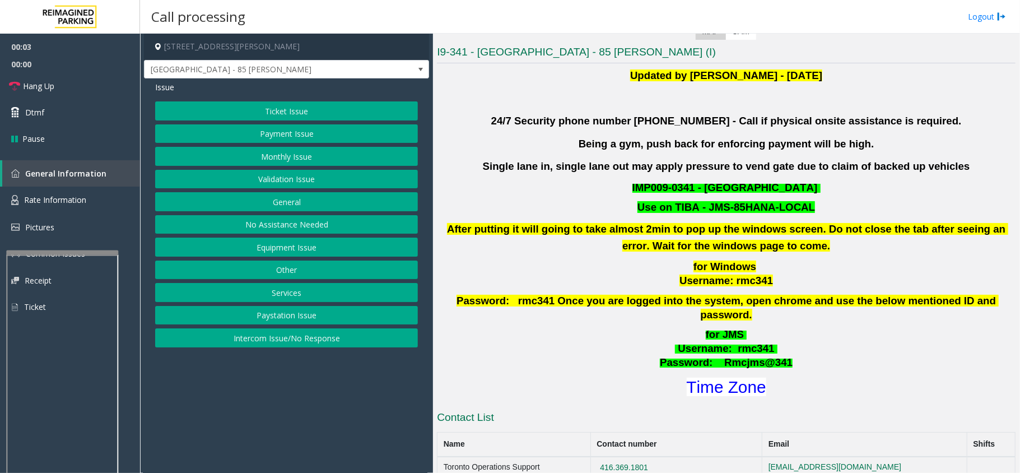
scroll to position [299, 0]
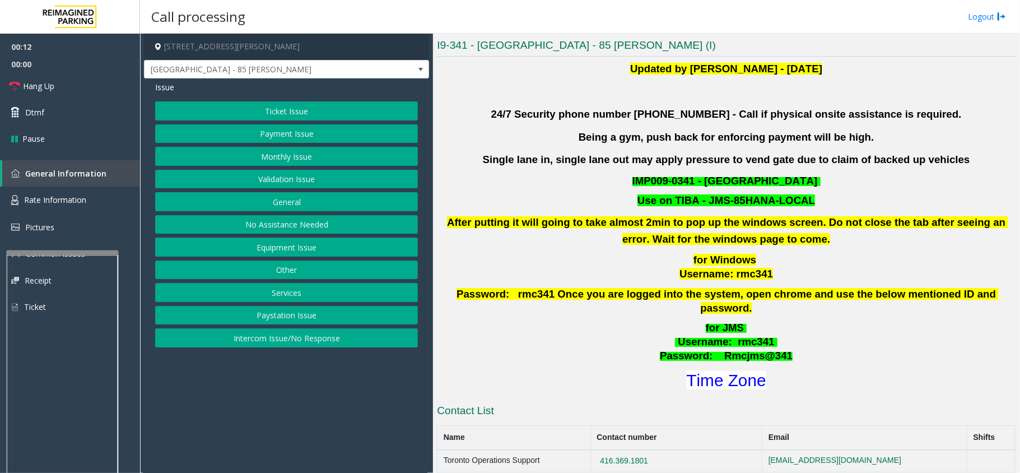
click at [309, 338] on button "Intercom Issue/No Response" at bounding box center [286, 337] width 263 height 19
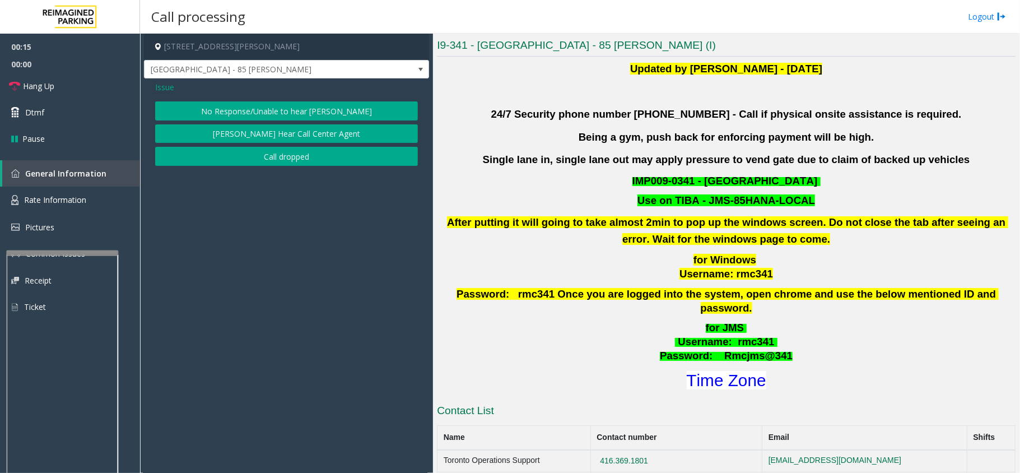
click at [164, 88] on span "Issue" at bounding box center [164, 87] width 19 height 12
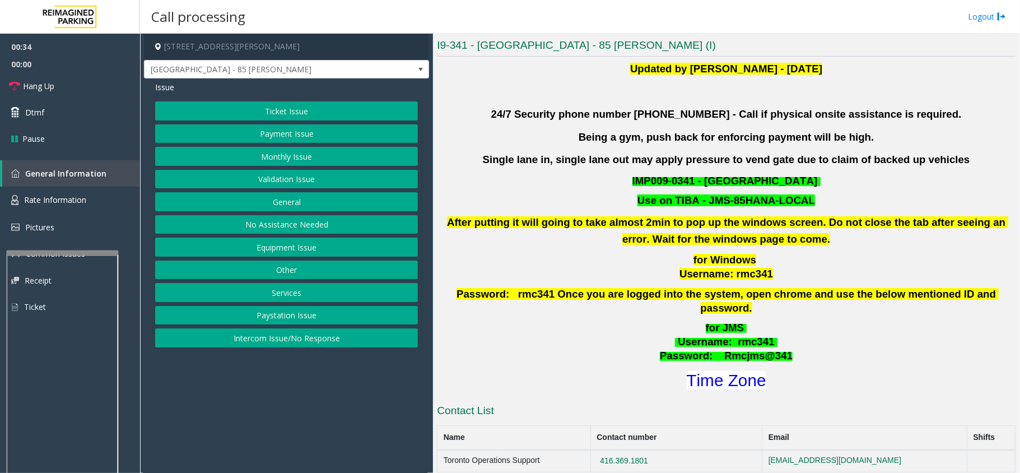
click at [303, 138] on button "Payment Issue" at bounding box center [286, 133] width 263 height 19
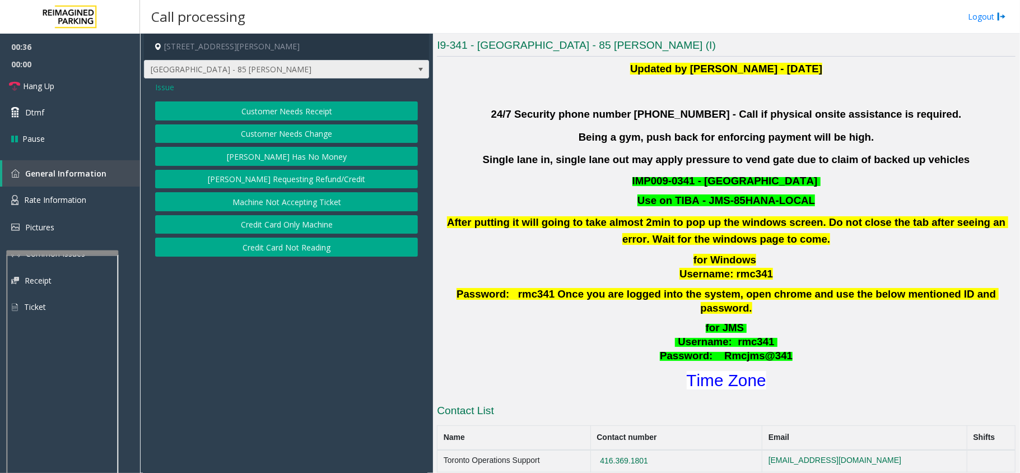
click at [420, 66] on span at bounding box center [420, 69] width 9 height 9
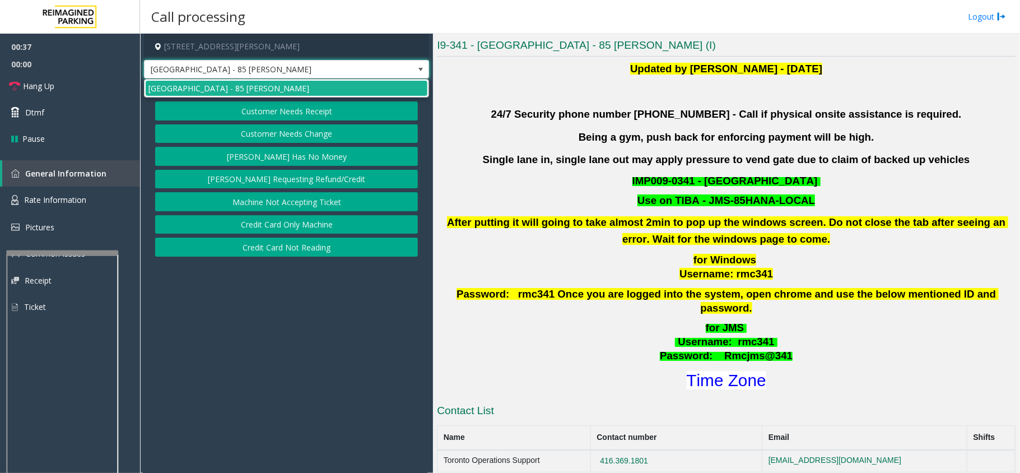
click at [420, 66] on span at bounding box center [420, 69] width 9 height 9
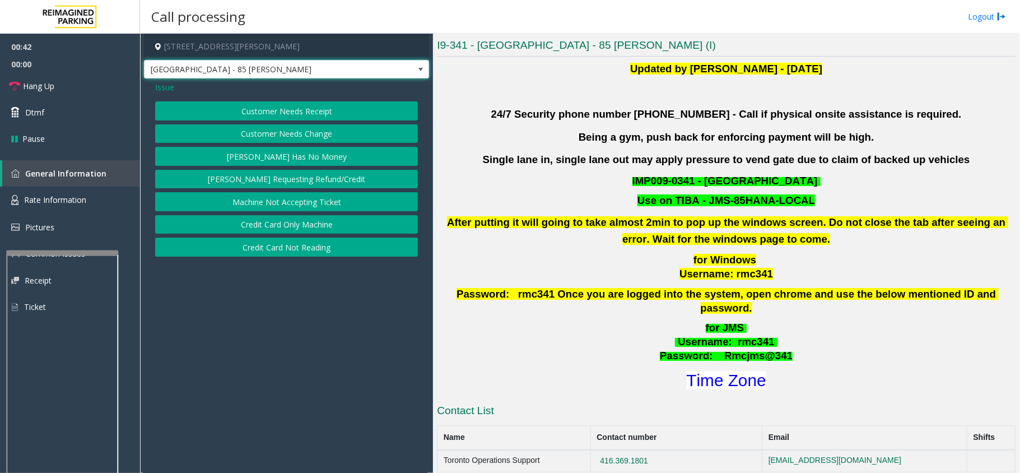
click at [420, 66] on span at bounding box center [420, 69] width 9 height 9
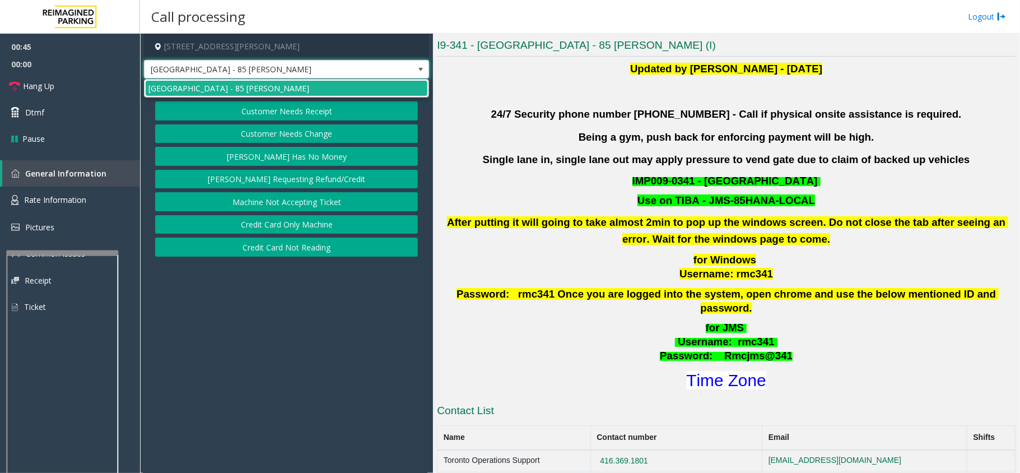
click at [420, 66] on span at bounding box center [420, 69] width 9 height 9
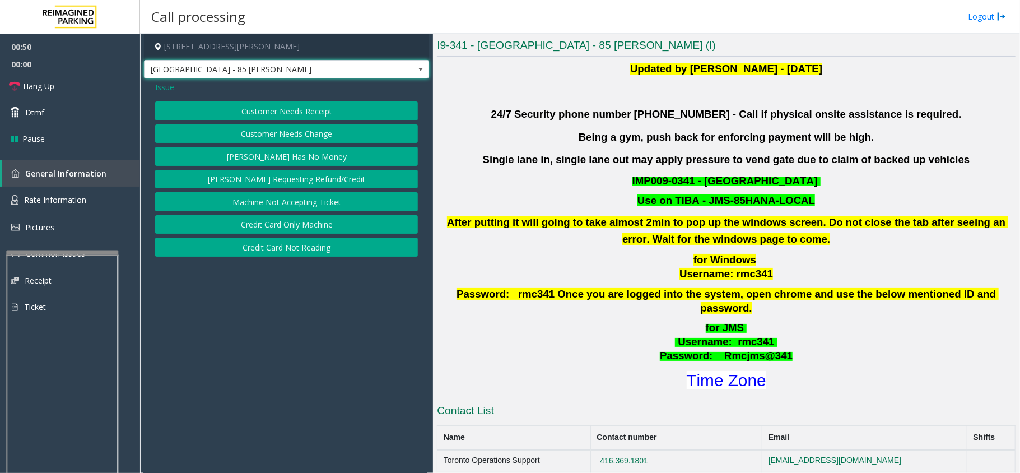
click at [162, 85] on span "Issue" at bounding box center [164, 87] width 19 height 12
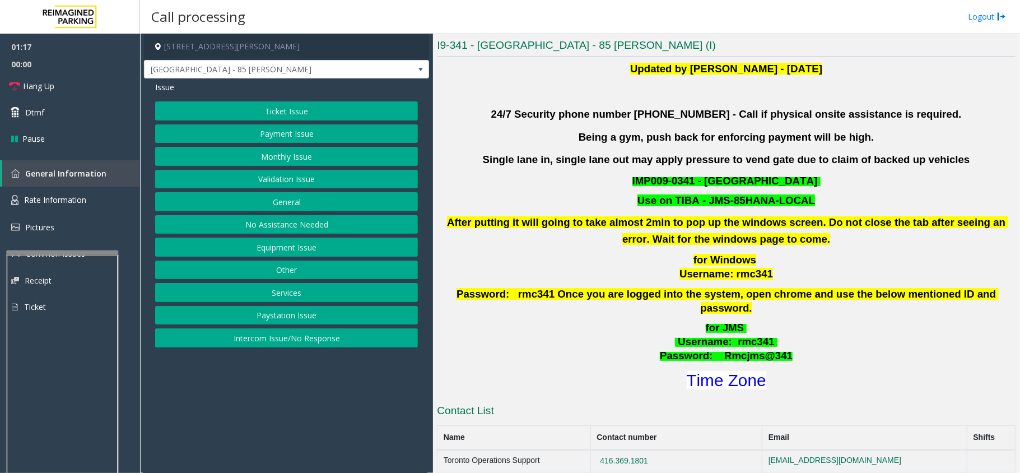
scroll to position [373, 0]
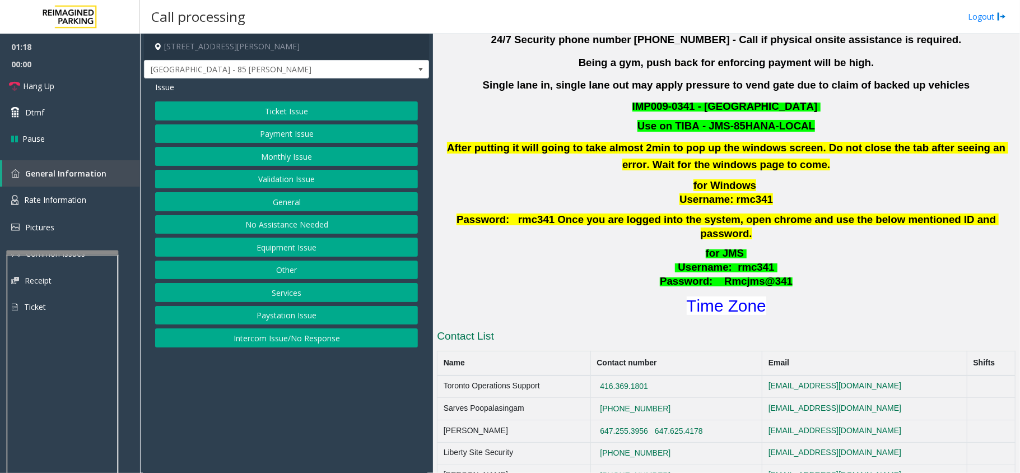
click at [309, 137] on button "Payment Issue" at bounding box center [286, 133] width 263 height 19
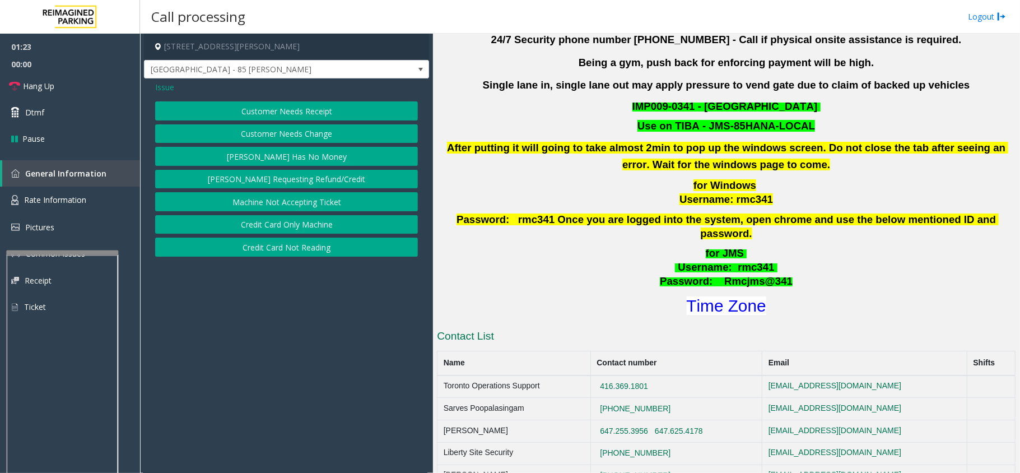
click at [308, 254] on button "Credit Card Not Reading" at bounding box center [286, 247] width 263 height 19
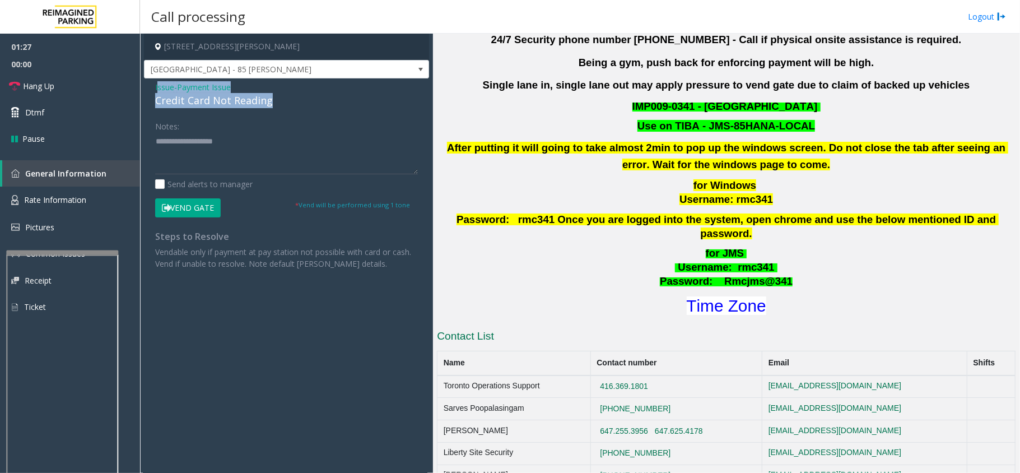
drag, startPoint x: 272, startPoint y: 100, endPoint x: 157, endPoint y: 88, distance: 114.9
click at [157, 88] on div "Issue - Payment Issue Credit Card Not Reading" at bounding box center [286, 94] width 263 height 27
click at [288, 123] on div "Notes:" at bounding box center [286, 146] width 263 height 58
drag, startPoint x: 271, startPoint y: 99, endPoint x: 145, endPoint y: 87, distance: 127.1
click at [145, 87] on div "Issue - Payment Issue Credit Card Not Reading Notes: Send alerts to manager Ven…" at bounding box center [286, 179] width 285 height 202
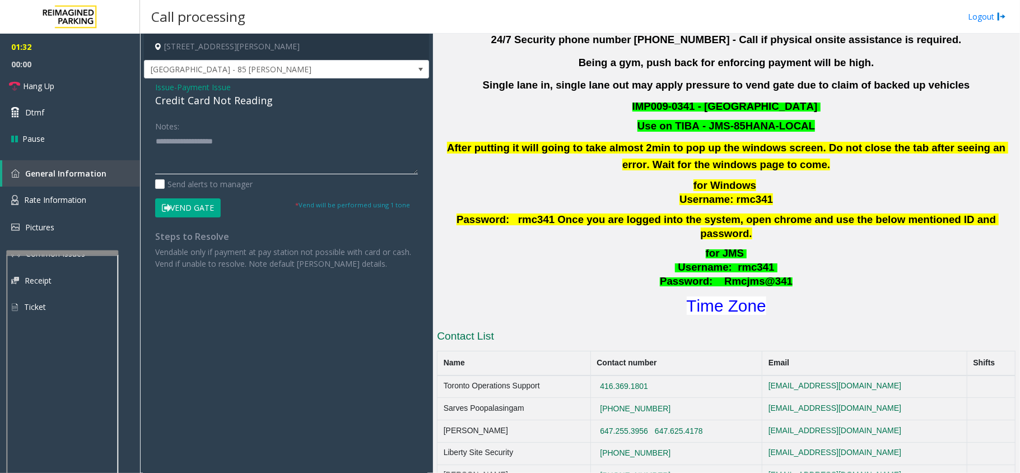
click at [384, 142] on textarea at bounding box center [286, 153] width 263 height 42
drag, startPoint x: 271, startPoint y: 97, endPoint x: 147, endPoint y: 86, distance: 124.8
click at [147, 86] on div "Issue - Payment Issue Credit Card Not Reading Notes: Send alerts to manager Ven…" at bounding box center [286, 179] width 285 height 202
click at [252, 155] on textarea at bounding box center [286, 153] width 263 height 42
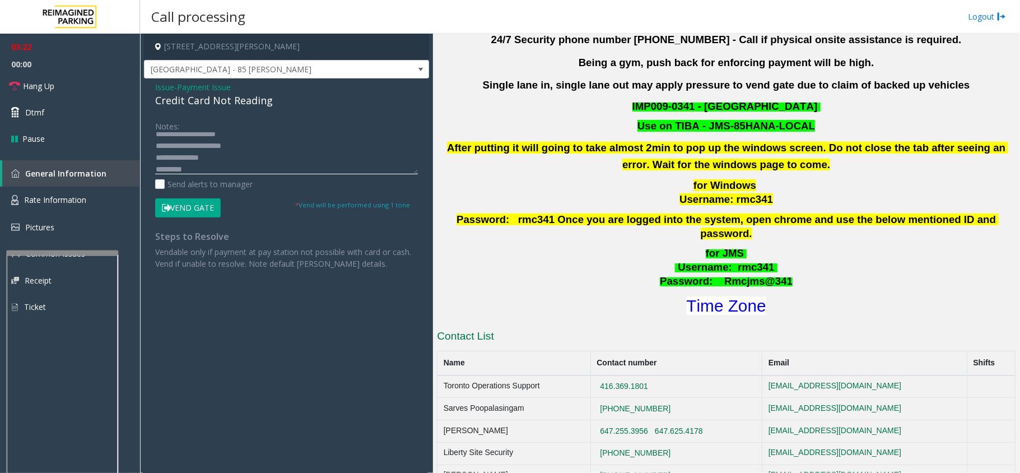
click at [249, 144] on textarea at bounding box center [286, 153] width 263 height 42
type textarea "**********"
click at [208, 207] on button "Vend Gate" at bounding box center [188, 207] width 66 height 19
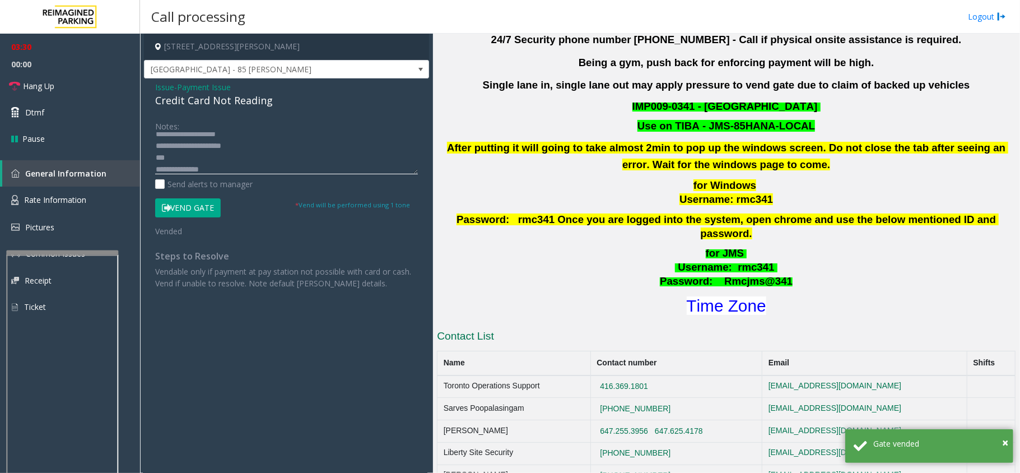
click at [189, 157] on textarea at bounding box center [286, 153] width 263 height 42
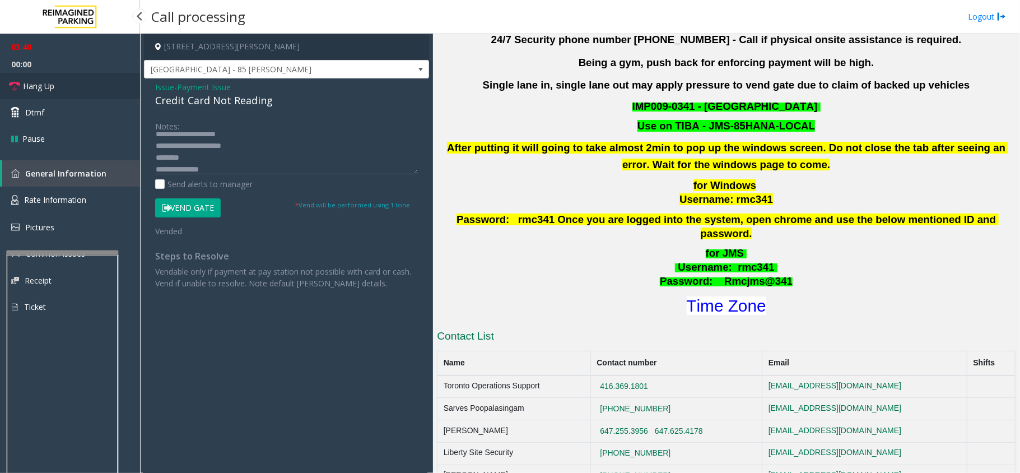
click at [52, 90] on span "Hang Up" at bounding box center [38, 86] width 31 height 12
click at [204, 156] on textarea at bounding box center [286, 153] width 263 height 42
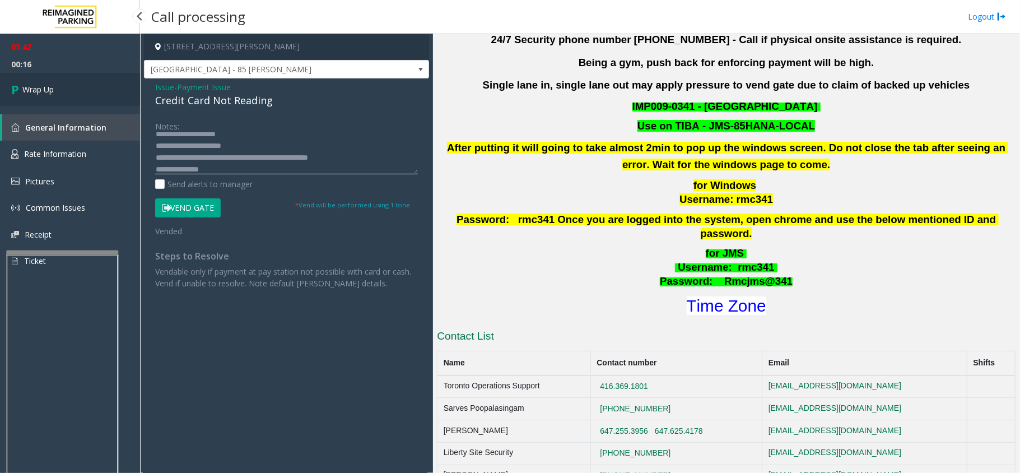
type textarea "**********"
click at [22, 84] on span "Wrap Up" at bounding box center [37, 89] width 31 height 12
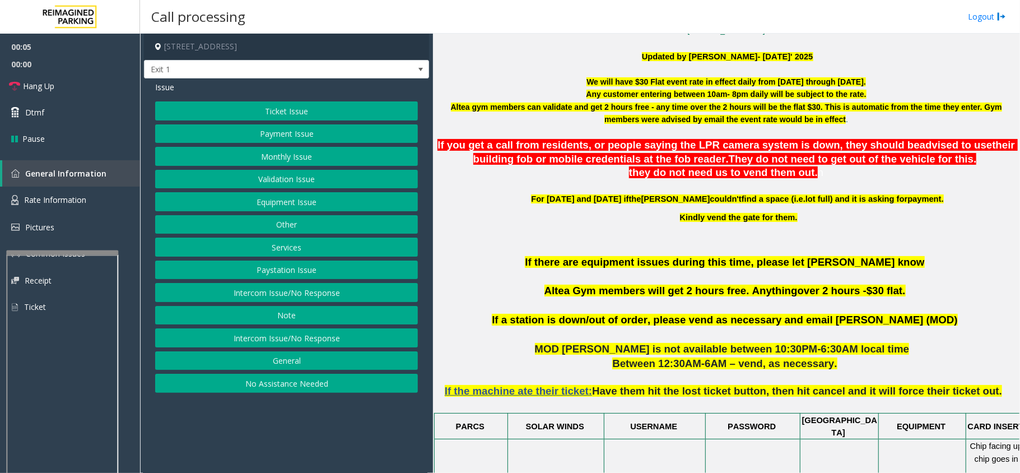
scroll to position [448, 0]
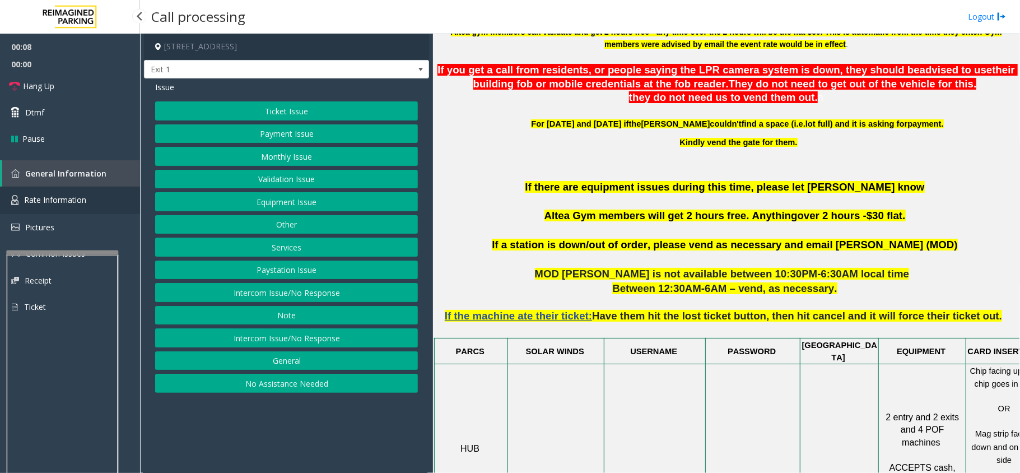
click at [83, 205] on link "Rate Information" at bounding box center [70, 200] width 140 height 27
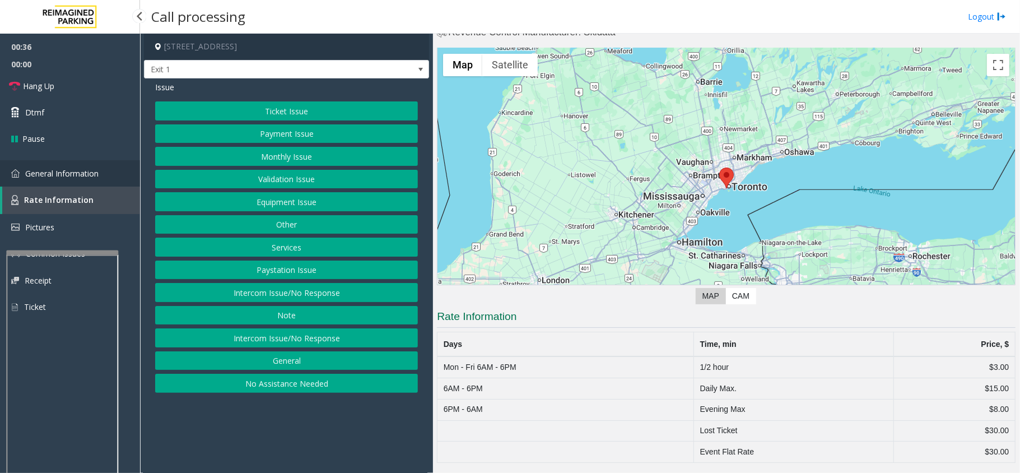
click at [68, 168] on span "General Information" at bounding box center [61, 173] width 73 height 11
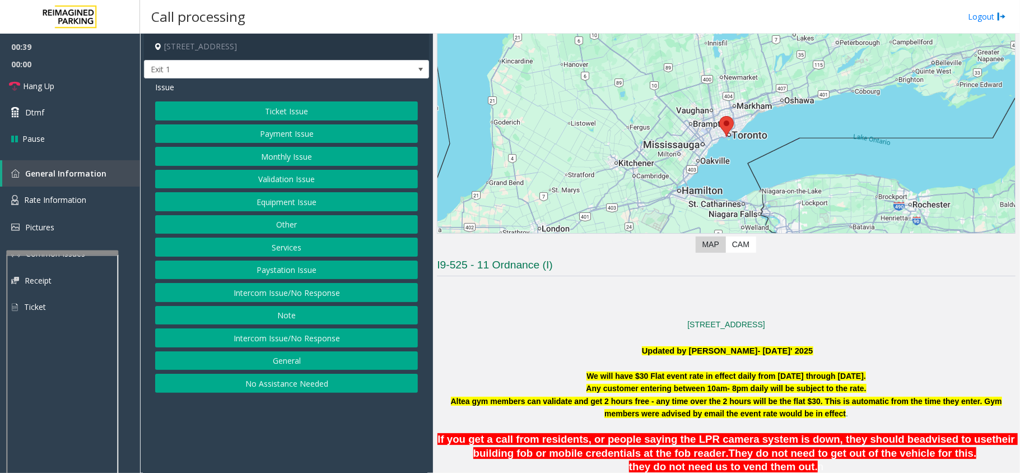
scroll to position [75, 0]
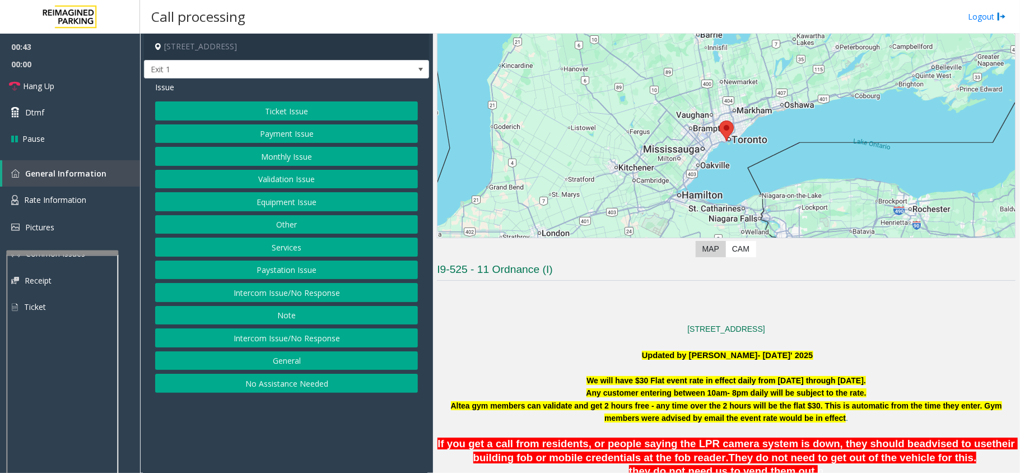
drag, startPoint x: 576, startPoint y: 379, endPoint x: 872, endPoint y: 381, distance: 296.3
click at [872, 381] on p "We will have $30 Flat event rate in effect daily from [DATE] through [DATE]." at bounding box center [726, 380] width 579 height 12
click at [59, 89] on link "Hang Up" at bounding box center [70, 86] width 140 height 26
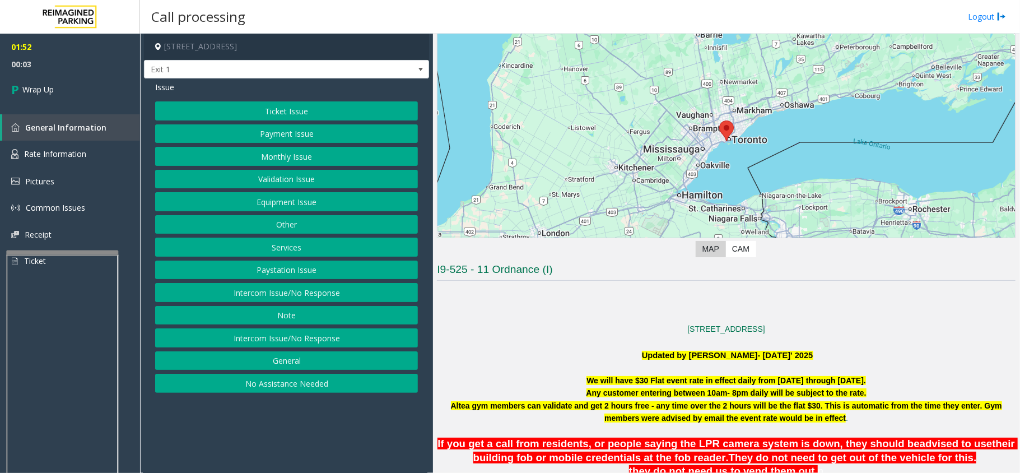
click at [291, 199] on button "Equipment Issue" at bounding box center [286, 201] width 263 height 19
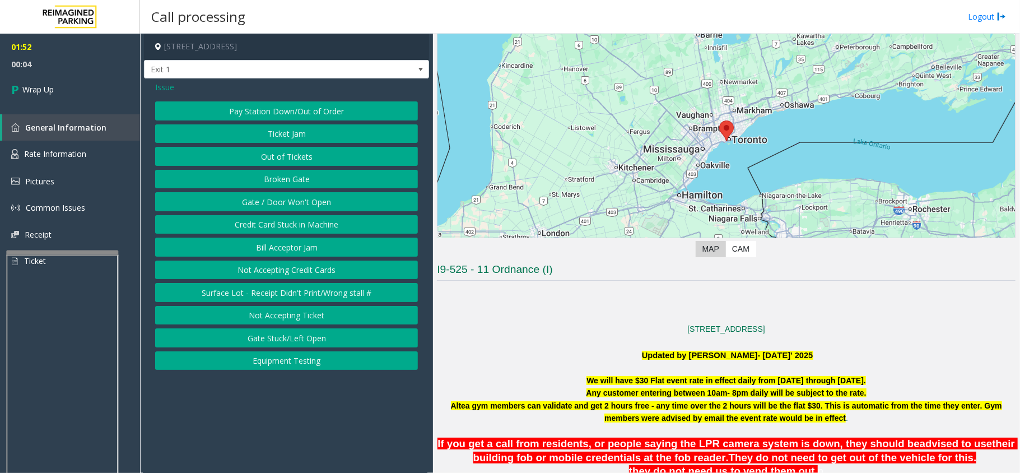
click at [294, 207] on button "Gate / Door Won't Open" at bounding box center [286, 201] width 263 height 19
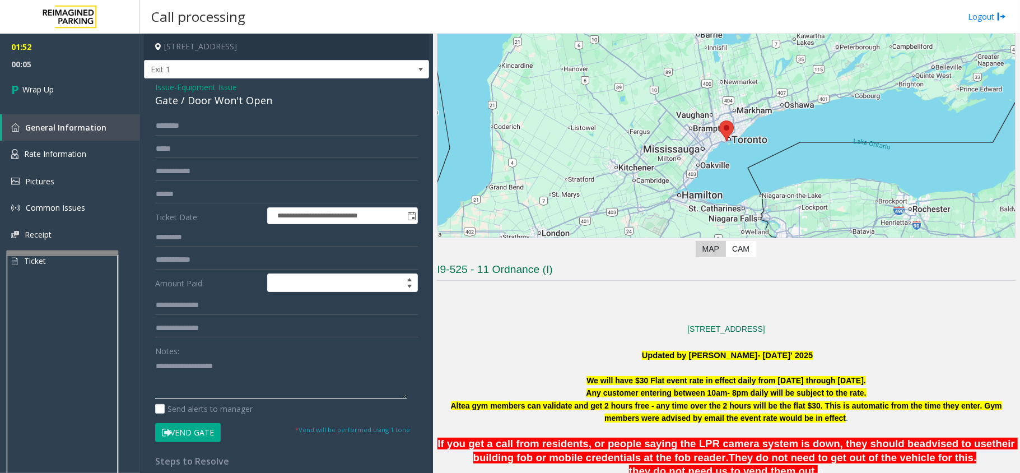
click at [240, 379] on textarea at bounding box center [281, 378] width 252 height 42
type textarea "******"
click at [153, 86] on div "**********" at bounding box center [286, 344] width 285 height 533
click at [160, 86] on span "Issue" at bounding box center [164, 87] width 19 height 12
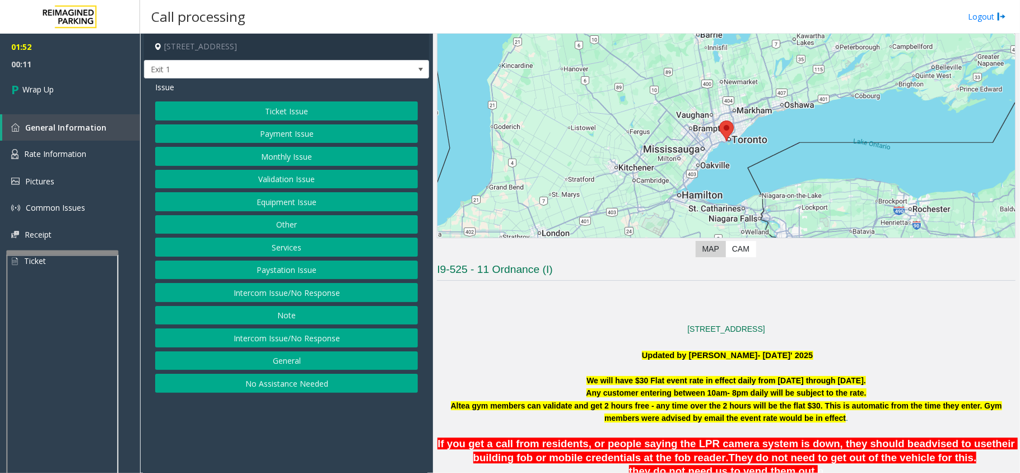
click at [287, 229] on button "Other" at bounding box center [286, 224] width 263 height 19
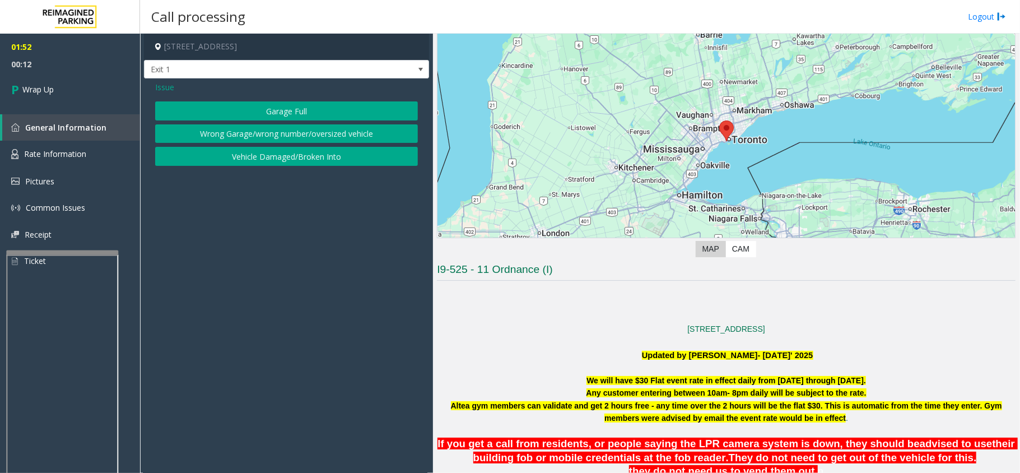
click at [160, 81] on span "Issue" at bounding box center [164, 87] width 19 height 12
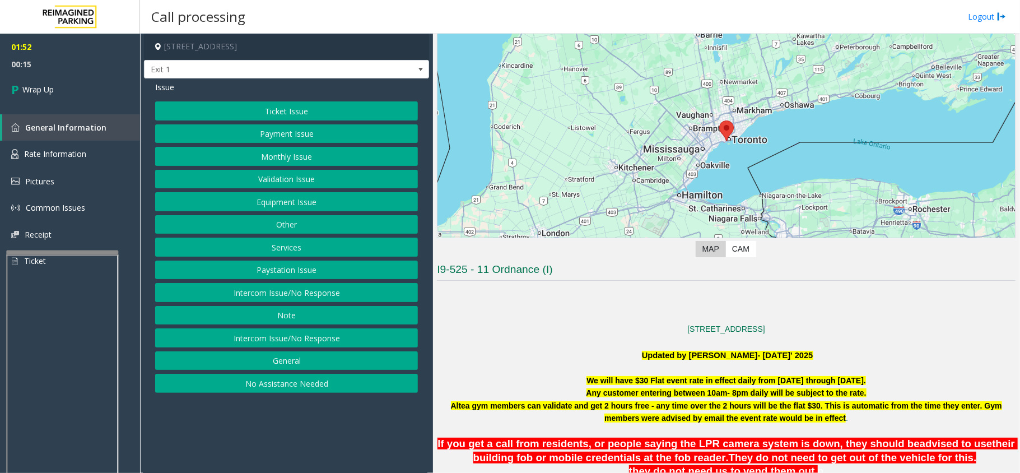
click at [283, 243] on button "Services" at bounding box center [286, 247] width 263 height 19
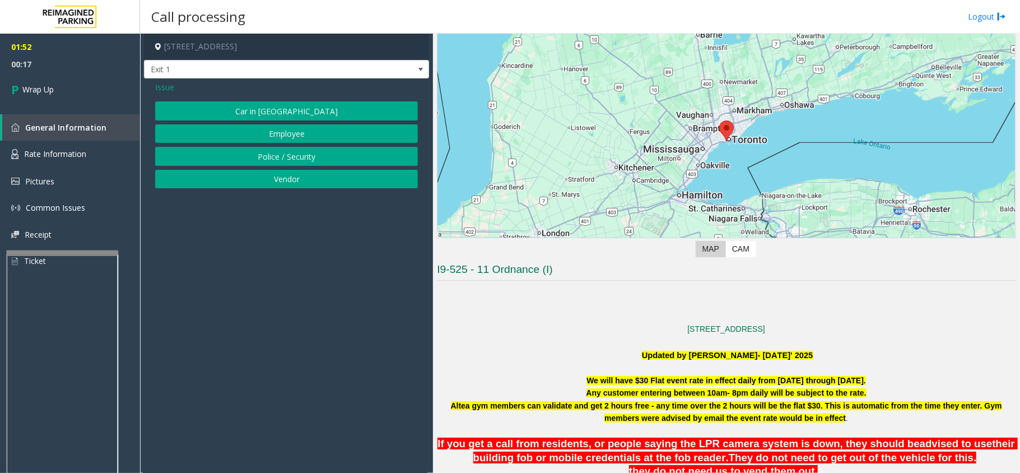
click at [161, 83] on span "Issue" at bounding box center [164, 87] width 19 height 12
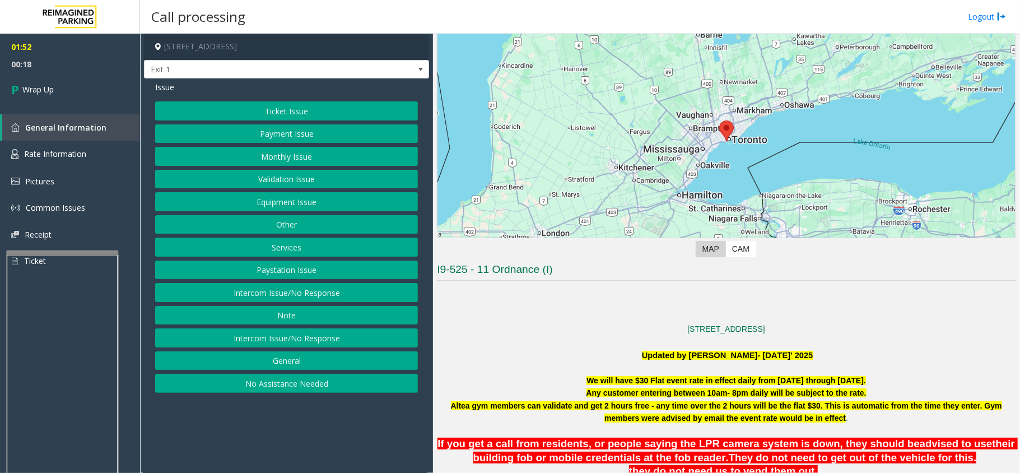
click at [290, 225] on button "Other" at bounding box center [286, 224] width 263 height 19
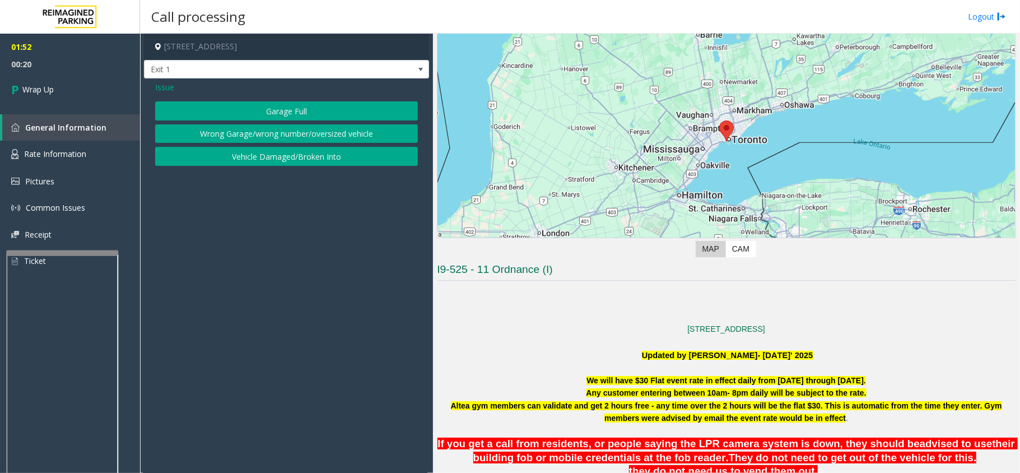
click at [165, 90] on span "Issue" at bounding box center [164, 87] width 19 height 12
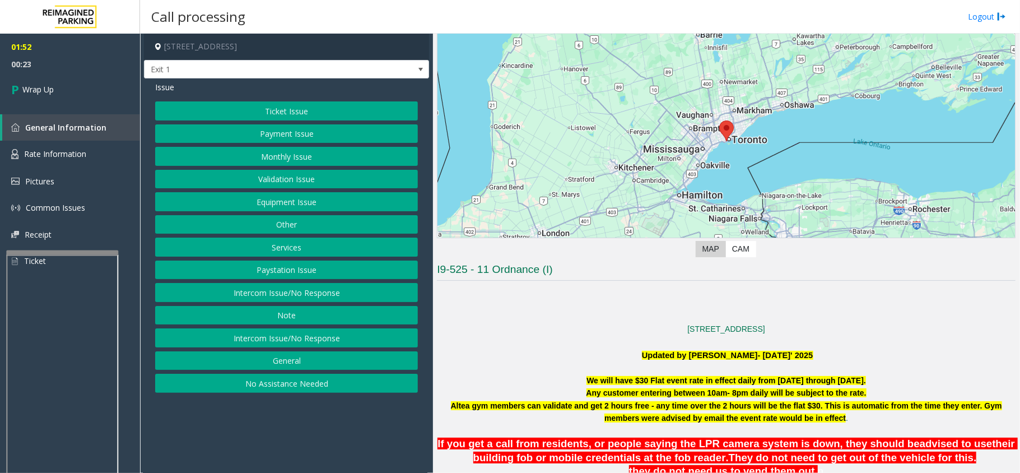
click at [296, 370] on button "General" at bounding box center [286, 360] width 263 height 19
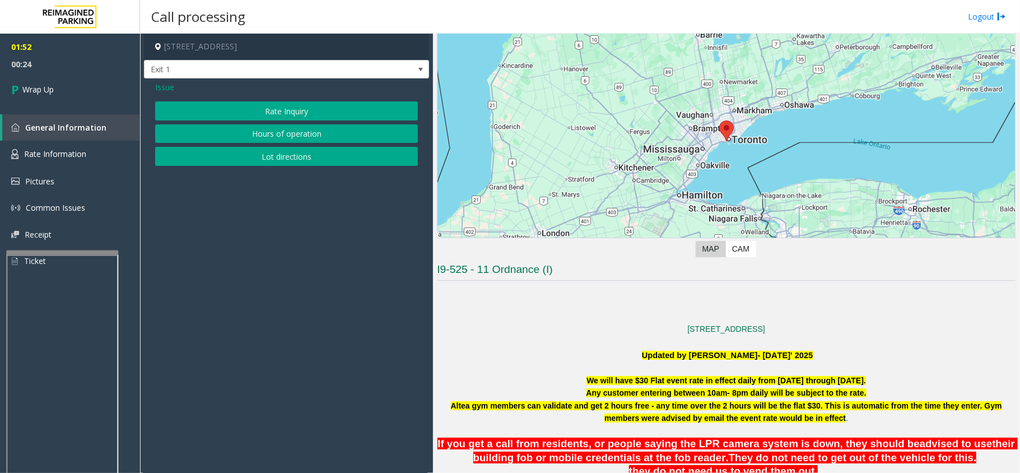
click at [307, 105] on button "Rate Inquiry" at bounding box center [286, 110] width 263 height 19
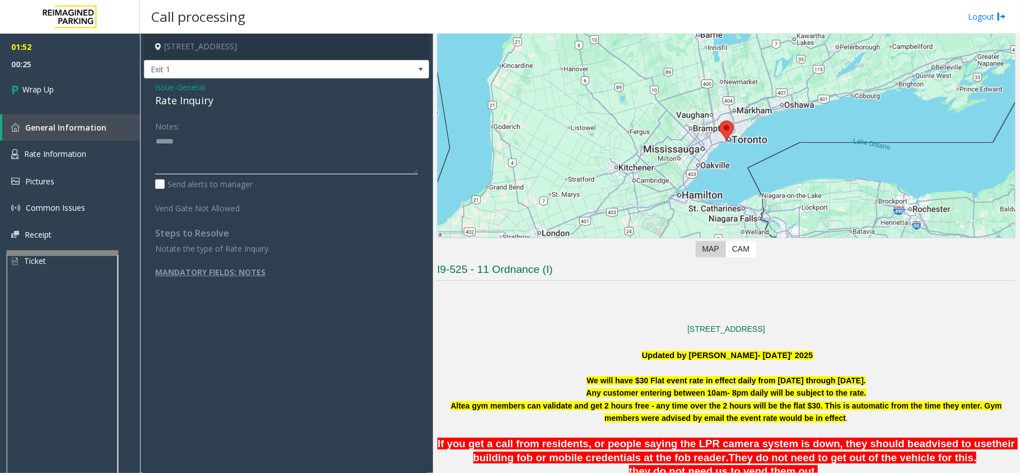
click at [203, 141] on textarea at bounding box center [286, 153] width 263 height 42
click at [187, 100] on div "Rate Inquiry" at bounding box center [286, 100] width 263 height 15
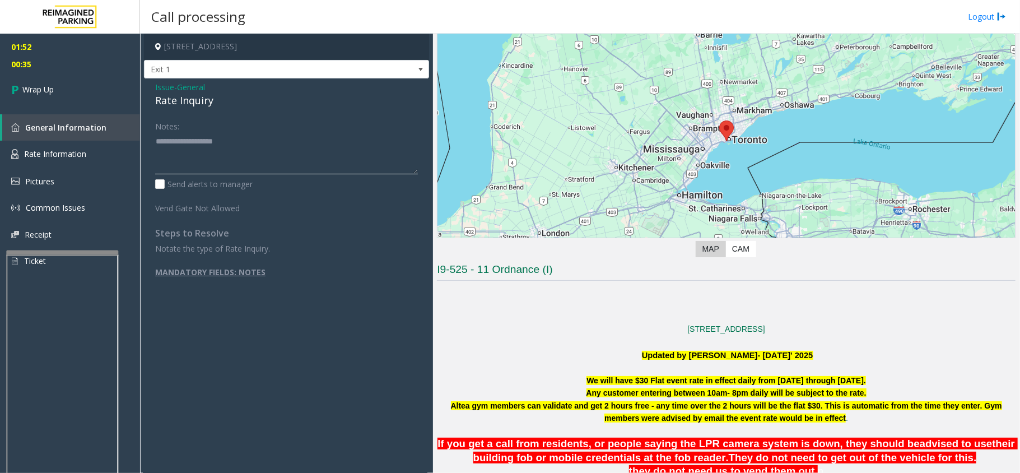
click at [227, 145] on textarea at bounding box center [286, 153] width 263 height 42
type textarea "**********"
click at [57, 84] on link "Wrap Up" at bounding box center [70, 89] width 140 height 33
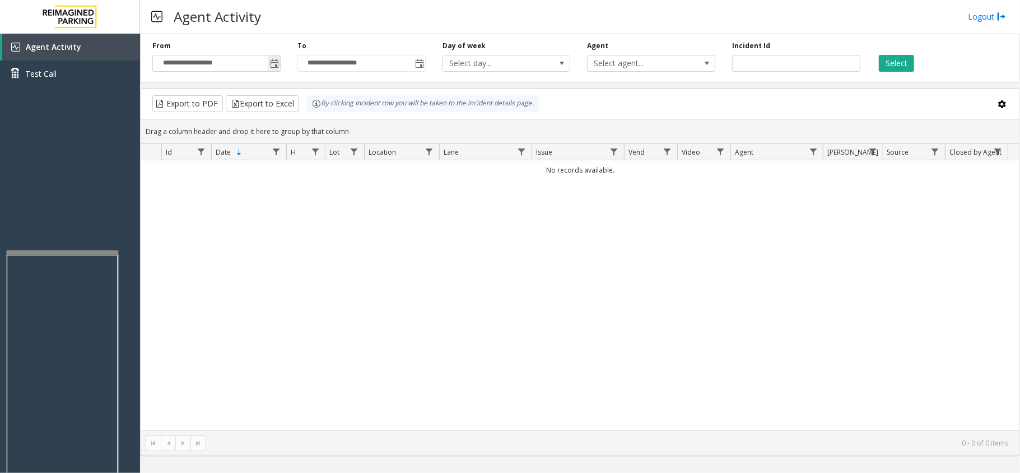
click at [268, 66] on span "Toggle popup" at bounding box center [274, 63] width 12 height 18
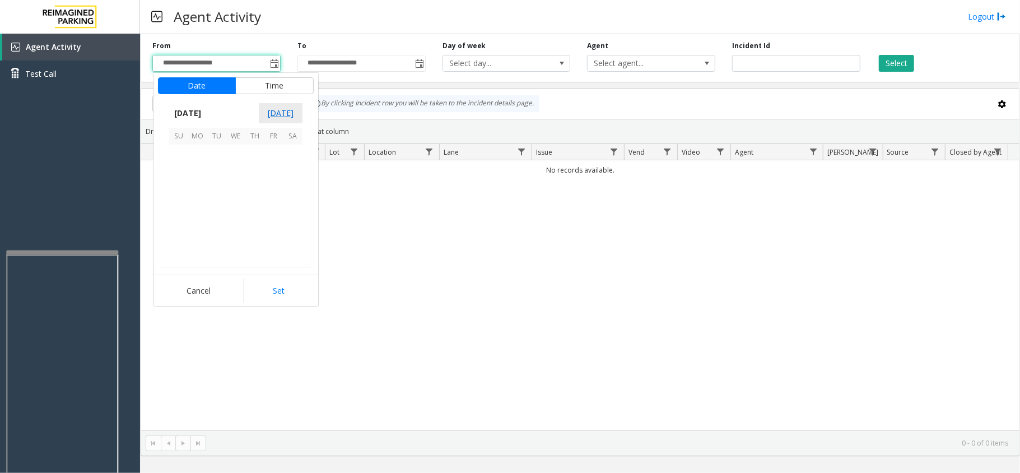
scroll to position [200910, 0]
click at [292, 142] on th "Sa" at bounding box center [292, 136] width 19 height 17
click at [294, 151] on span "2" at bounding box center [292, 154] width 19 height 19
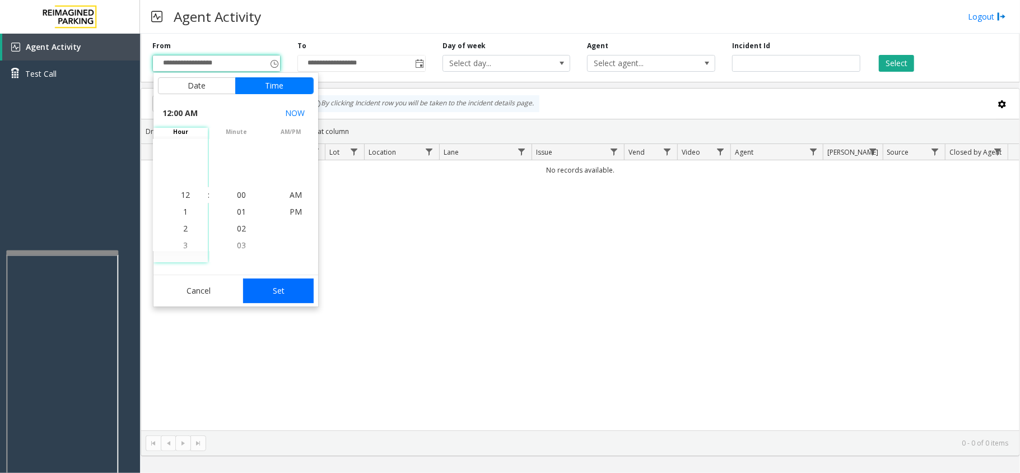
click at [294, 295] on button "Set" at bounding box center [278, 290] width 71 height 25
type input "**********"
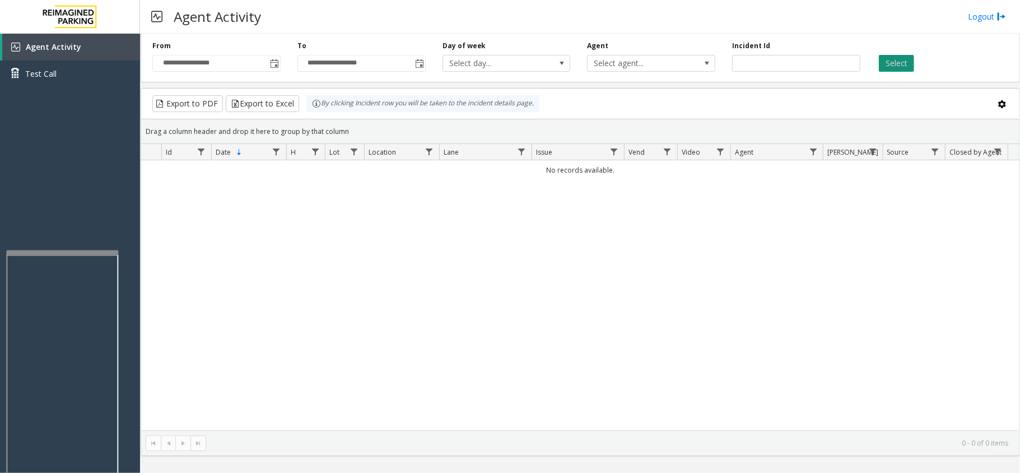
click at [883, 65] on button "Select" at bounding box center [896, 63] width 35 height 17
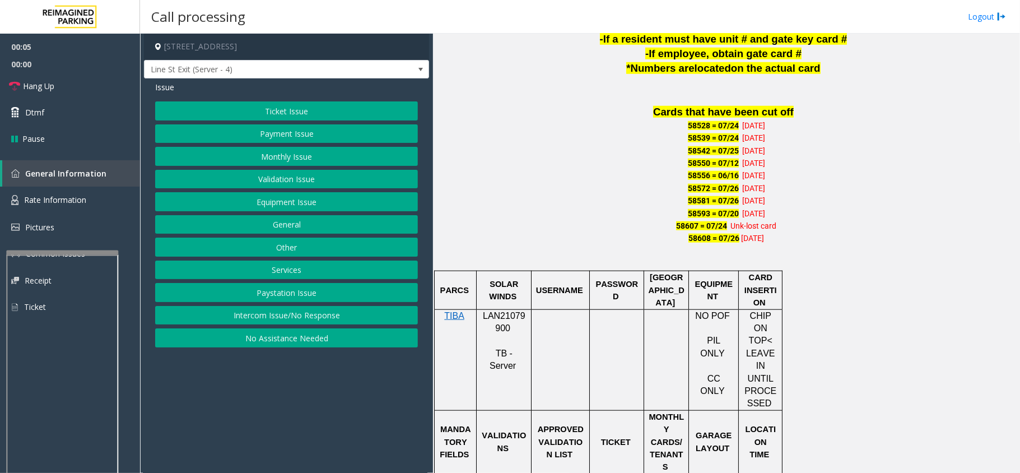
scroll to position [747, 0]
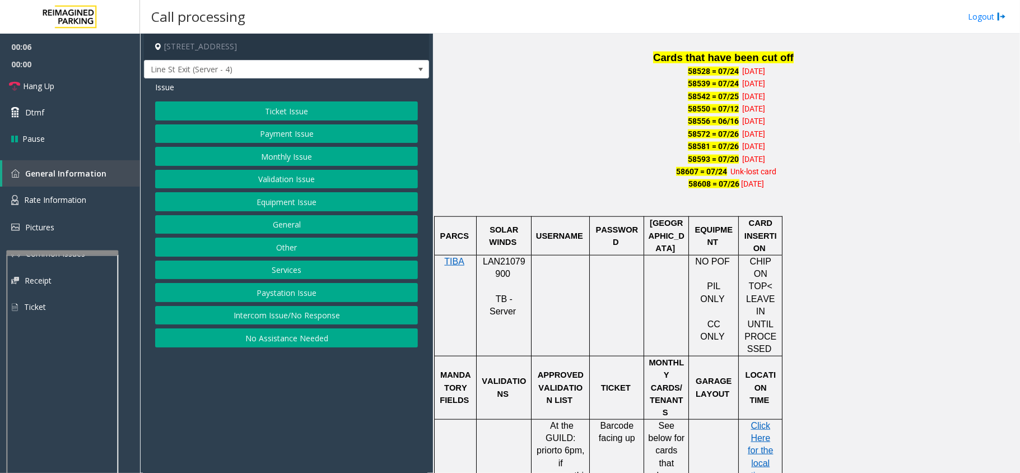
click at [506, 257] on span "LAN21079900" at bounding box center [504, 268] width 43 height 22
click at [260, 112] on button "Ticket Issue" at bounding box center [286, 110] width 263 height 19
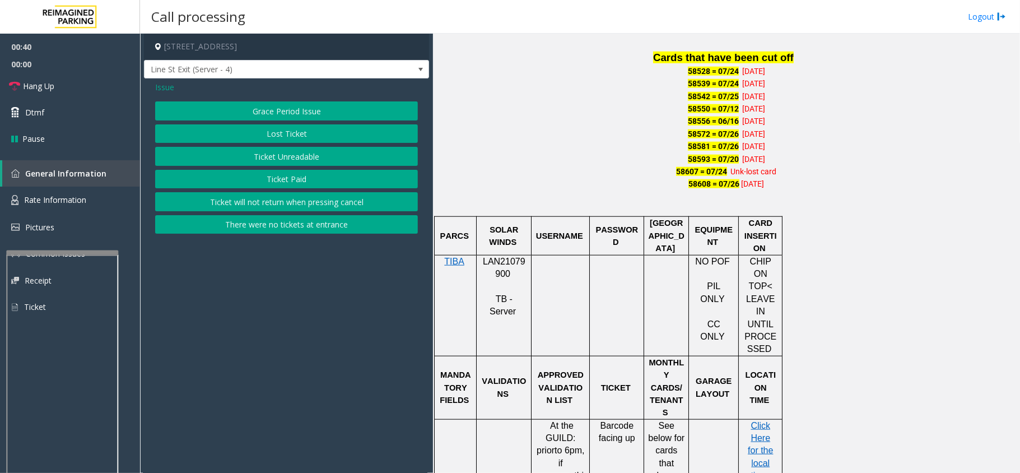
click at [167, 88] on span "Issue" at bounding box center [164, 87] width 19 height 12
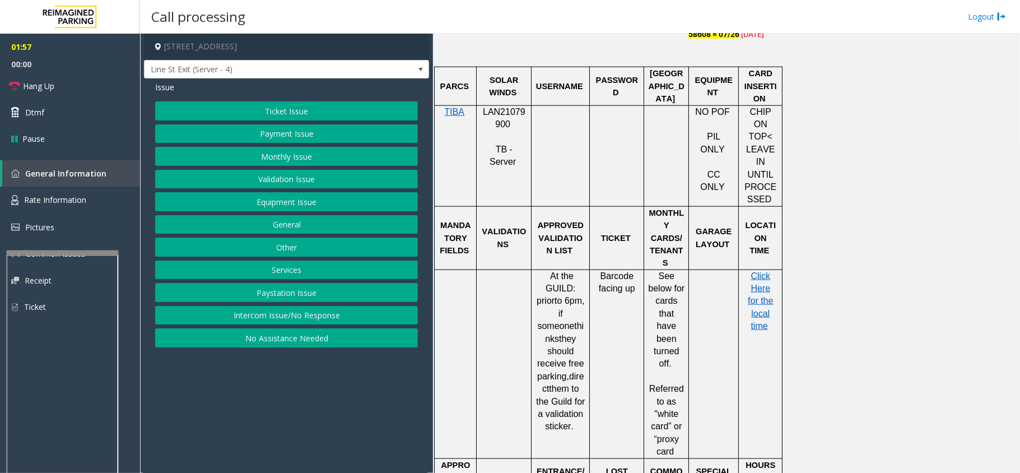
scroll to position [971, 0]
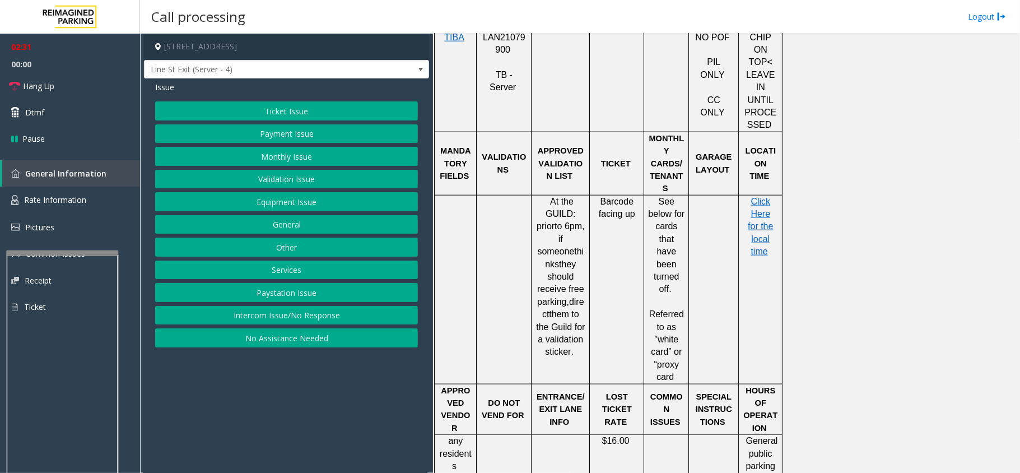
click at [283, 274] on button "Services" at bounding box center [286, 269] width 263 height 19
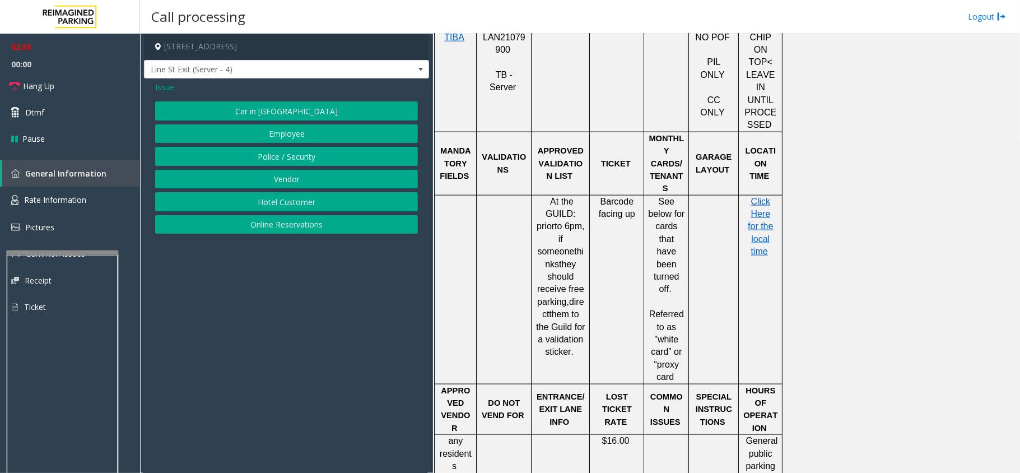
click at [308, 229] on button "Online Reservations" at bounding box center [286, 224] width 263 height 19
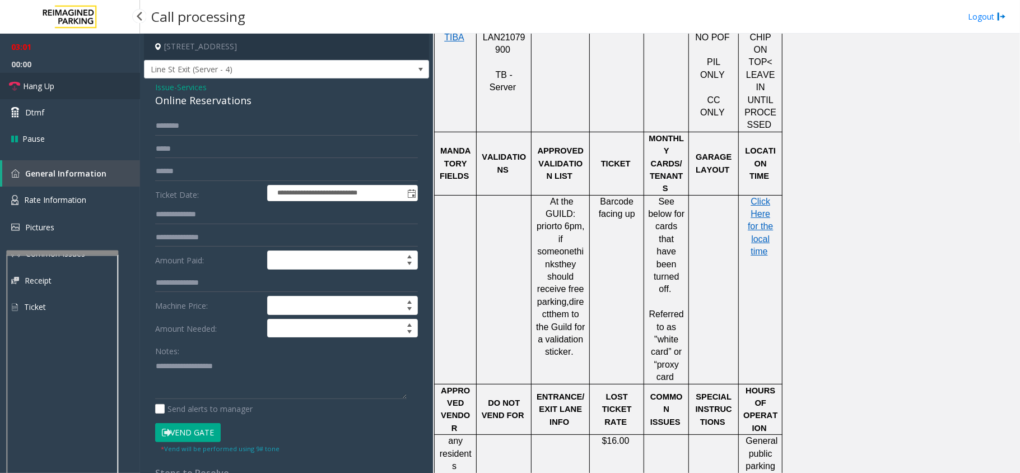
click at [47, 90] on span "Hang Up" at bounding box center [38, 86] width 31 height 12
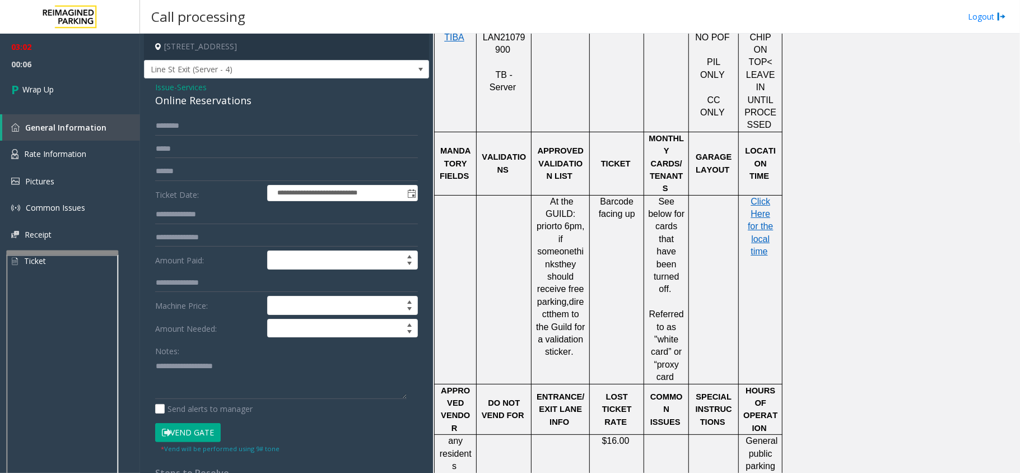
click at [166, 83] on span "Issue" at bounding box center [164, 87] width 19 height 12
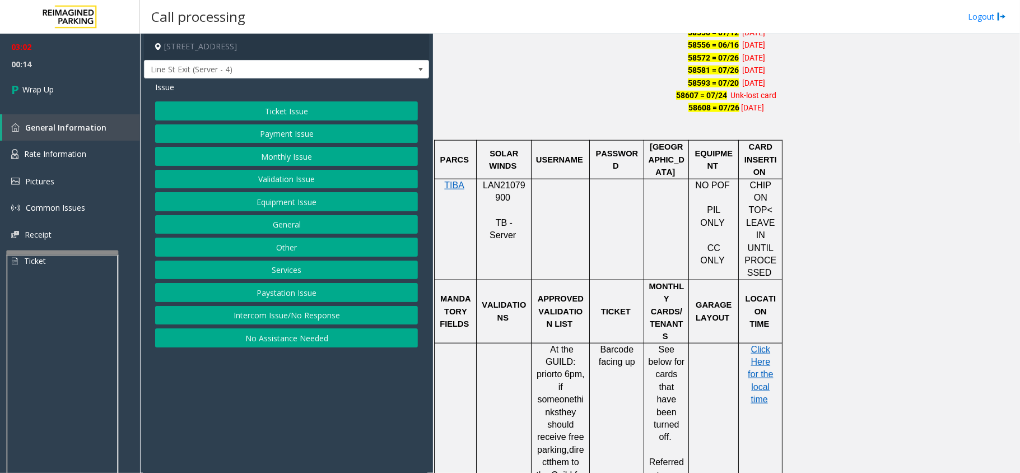
scroll to position [821, 0]
click at [286, 200] on button "Equipment Issue" at bounding box center [286, 201] width 263 height 19
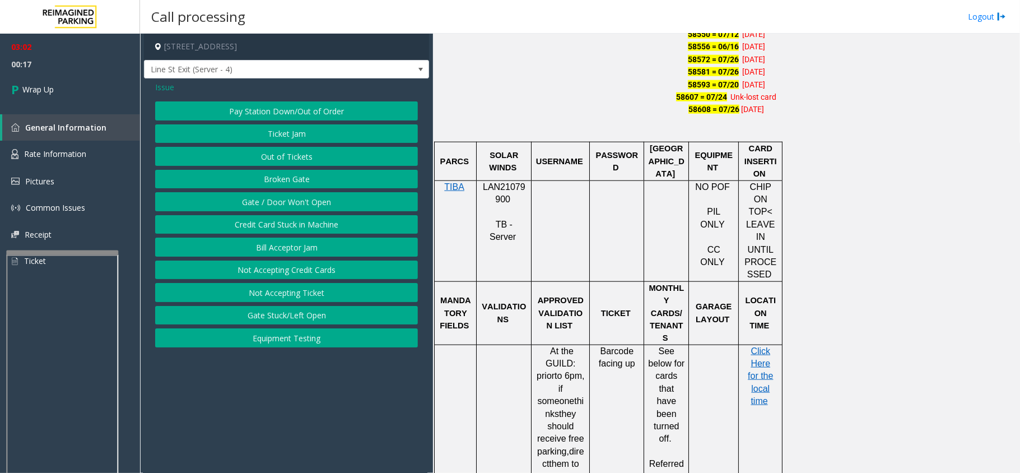
click at [294, 200] on button "Gate / Door Won't Open" at bounding box center [286, 201] width 263 height 19
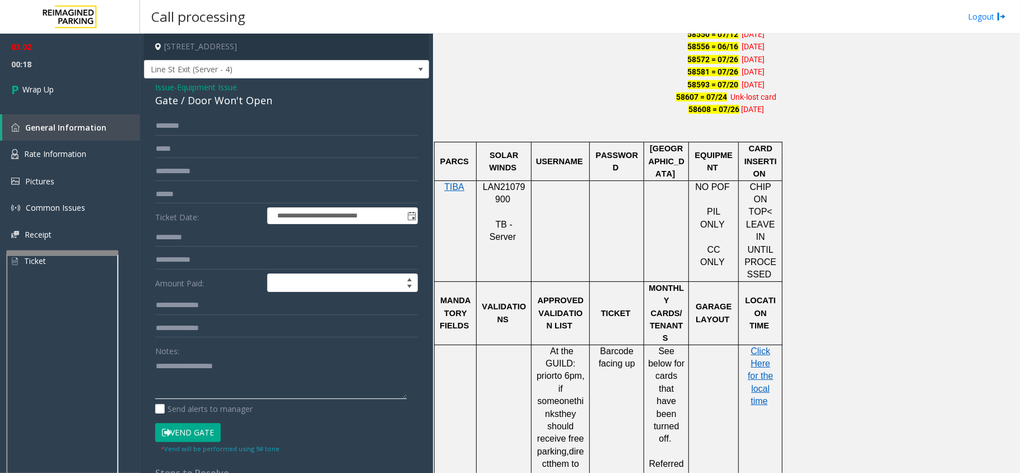
click at [216, 359] on textarea at bounding box center [281, 378] width 252 height 42
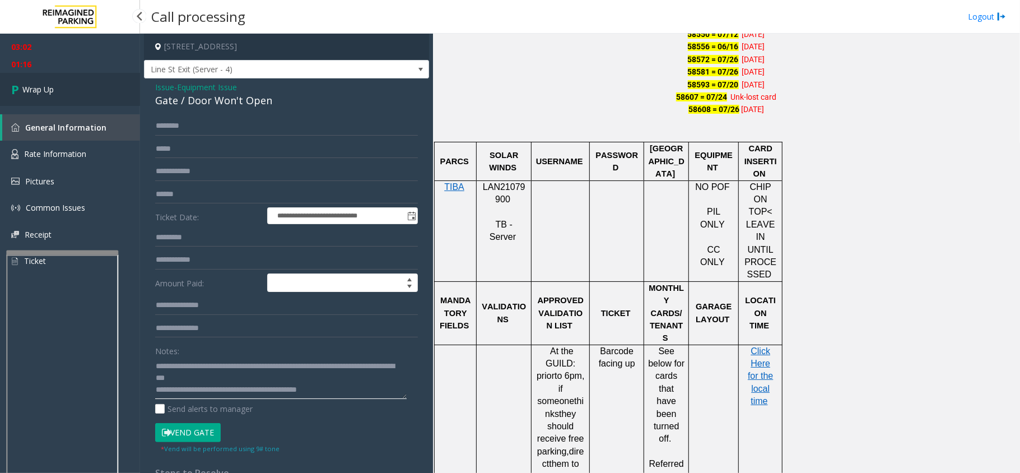
type textarea "**********"
click at [57, 96] on link "Wrap Up" at bounding box center [70, 89] width 140 height 33
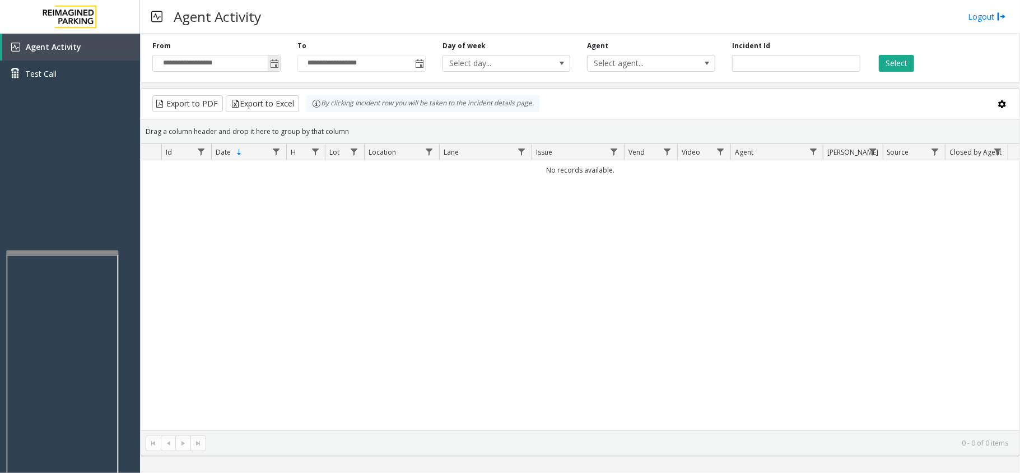
click at [272, 66] on span "Toggle popup" at bounding box center [274, 63] width 9 height 9
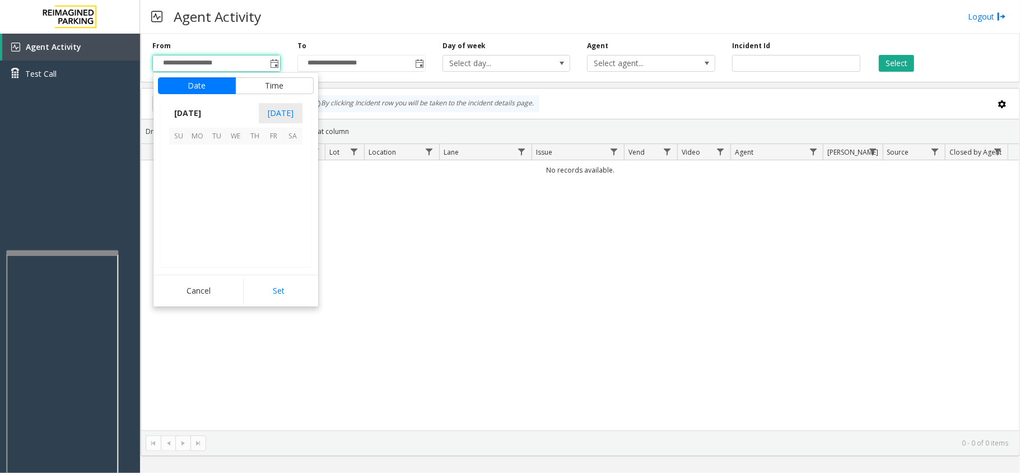
scroll to position [200910, 0]
click at [290, 155] on span "2" at bounding box center [292, 154] width 19 height 19
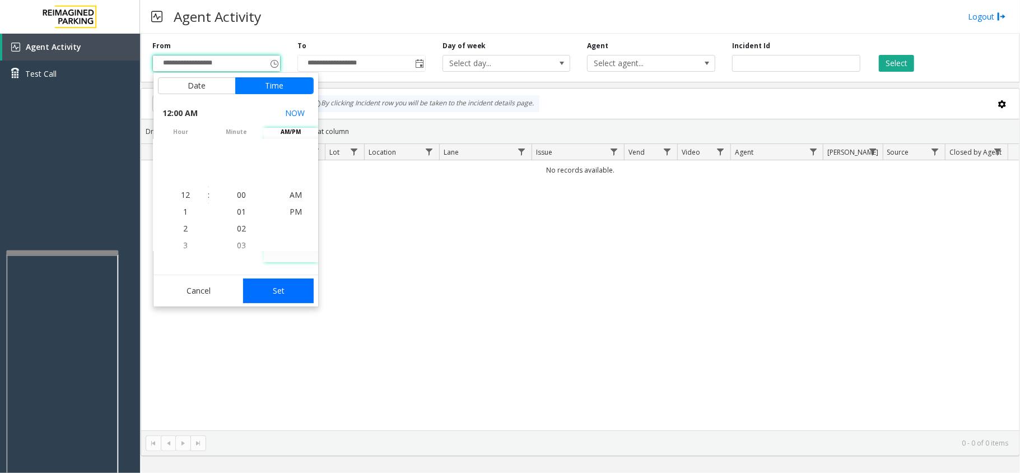
click at [285, 301] on button "Set" at bounding box center [278, 290] width 71 height 25
type input "**********"
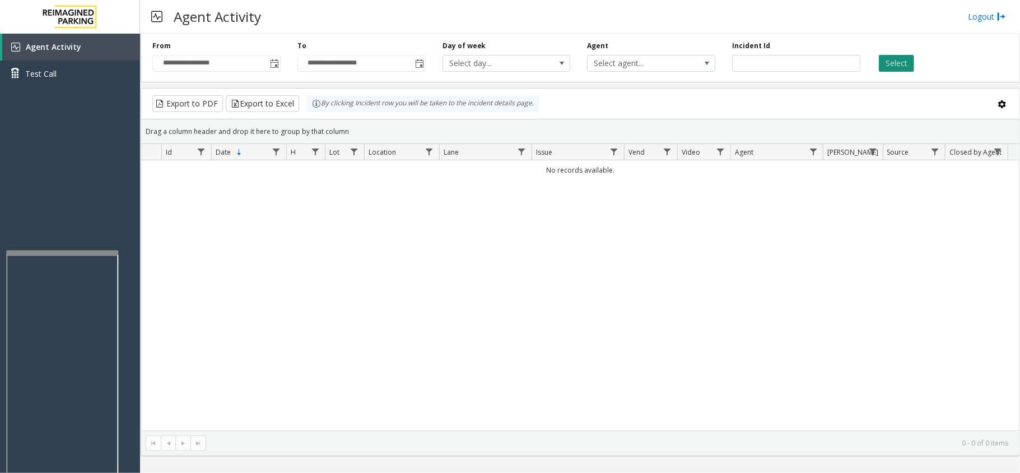
click at [882, 55] on button "Select" at bounding box center [896, 63] width 35 height 17
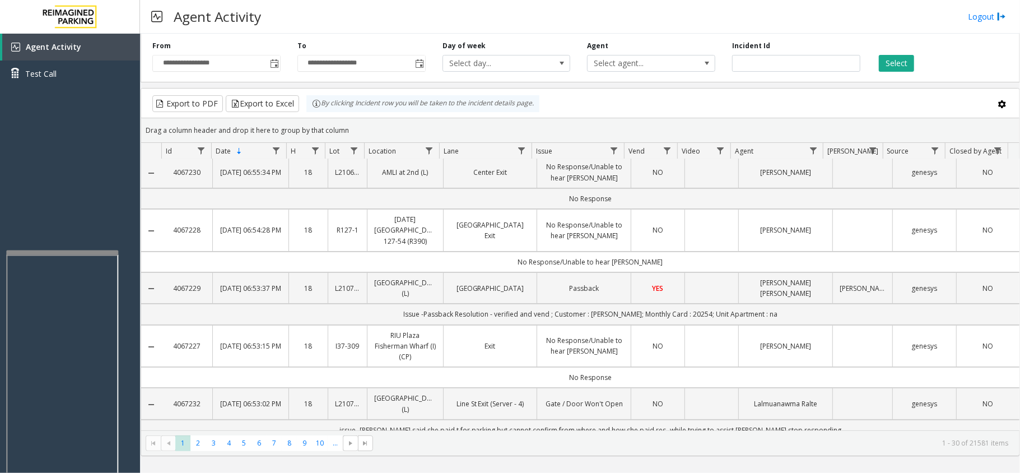
scroll to position [0, 0]
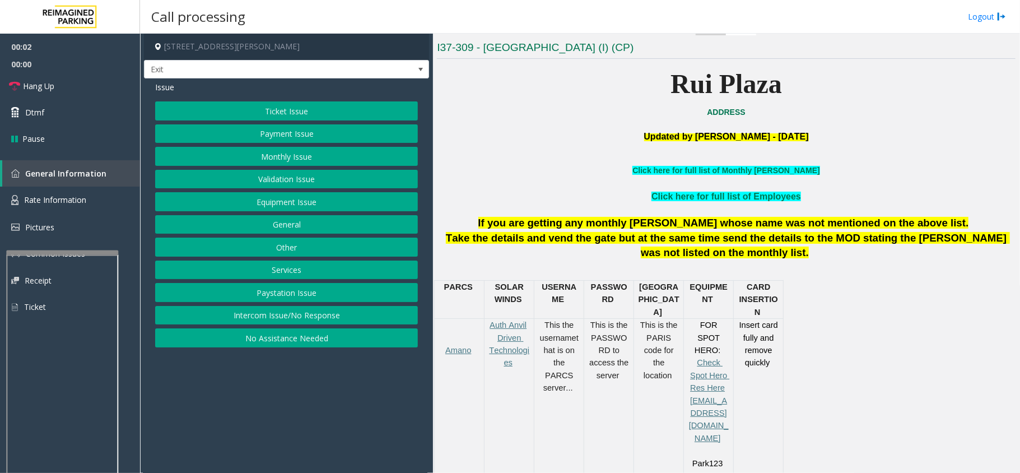
scroll to position [299, 0]
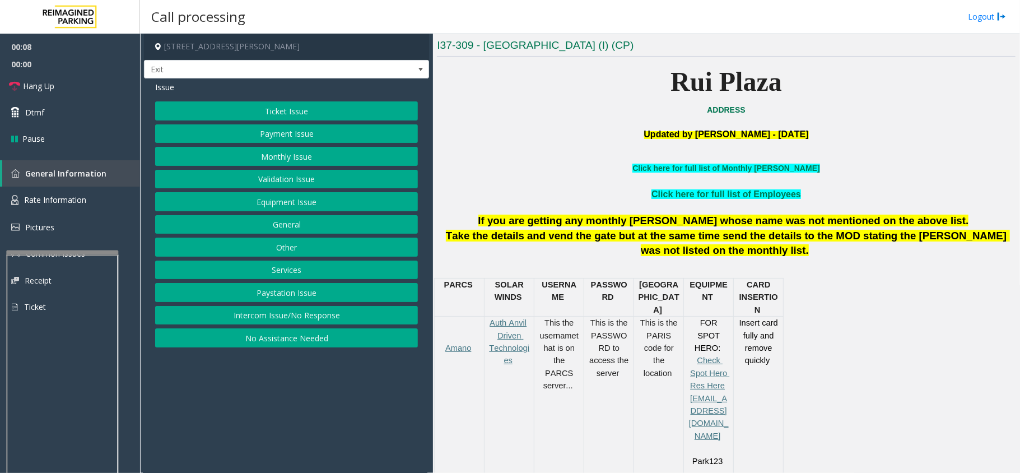
click at [260, 314] on button "Intercom Issue/No Response" at bounding box center [286, 315] width 263 height 19
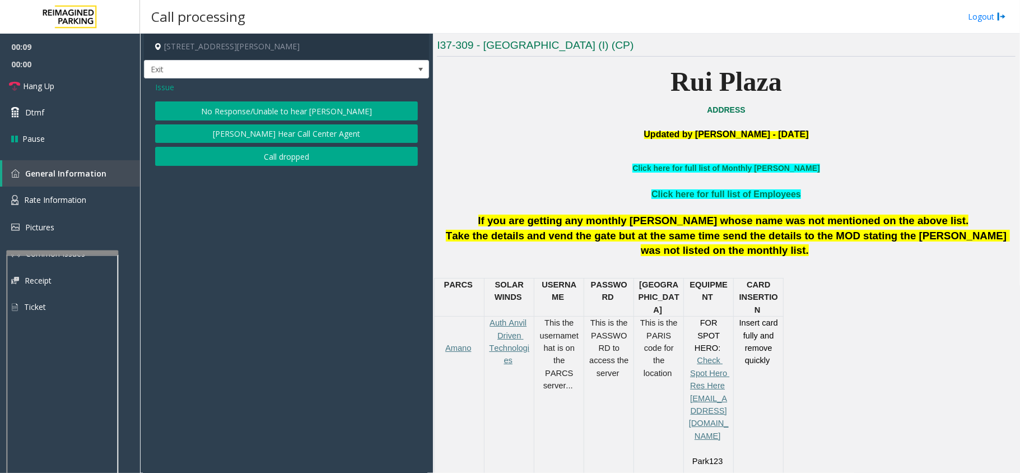
click at [285, 104] on button "No Response/Unable to hear [PERSON_NAME]" at bounding box center [286, 110] width 263 height 19
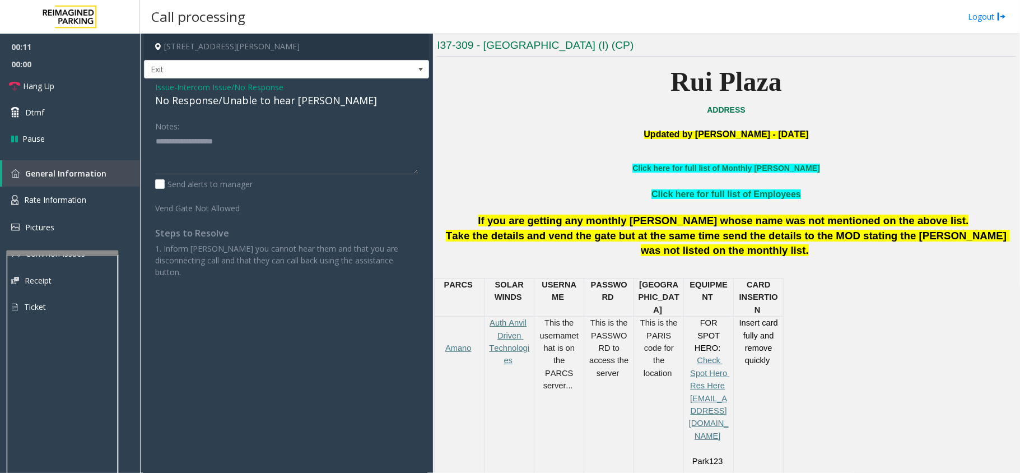
click at [272, 102] on div "No Response/Unable to hear [PERSON_NAME]" at bounding box center [286, 100] width 263 height 15
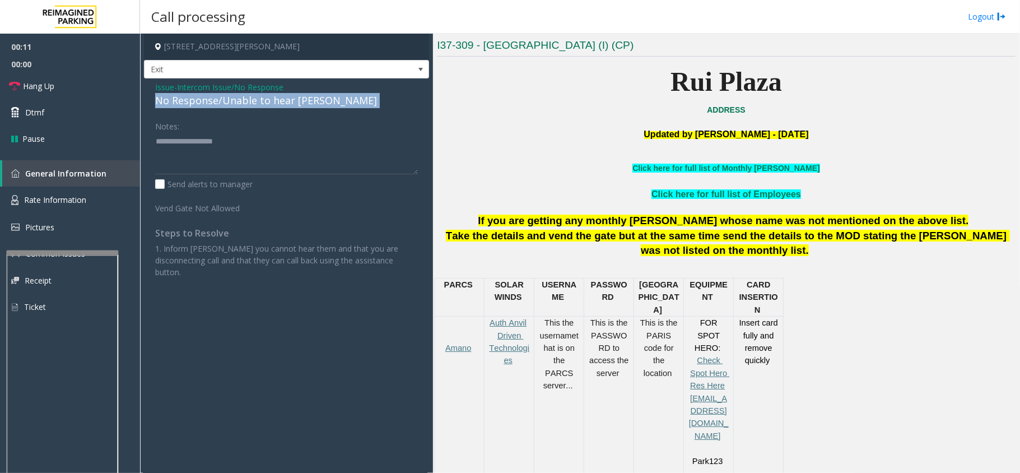
click at [272, 102] on div "No Response/Unable to hear [PERSON_NAME]" at bounding box center [286, 100] width 263 height 15
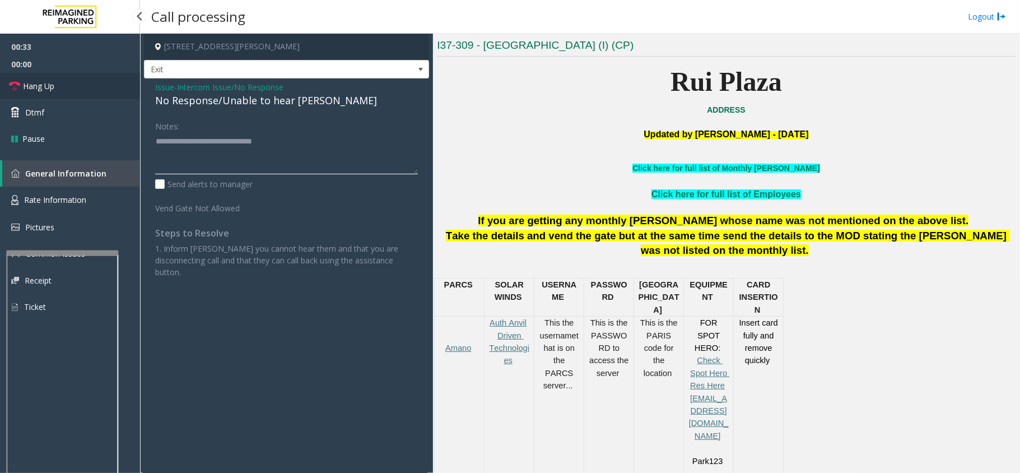
type textarea "**********"
click at [57, 89] on link "Hang Up" at bounding box center [70, 86] width 140 height 26
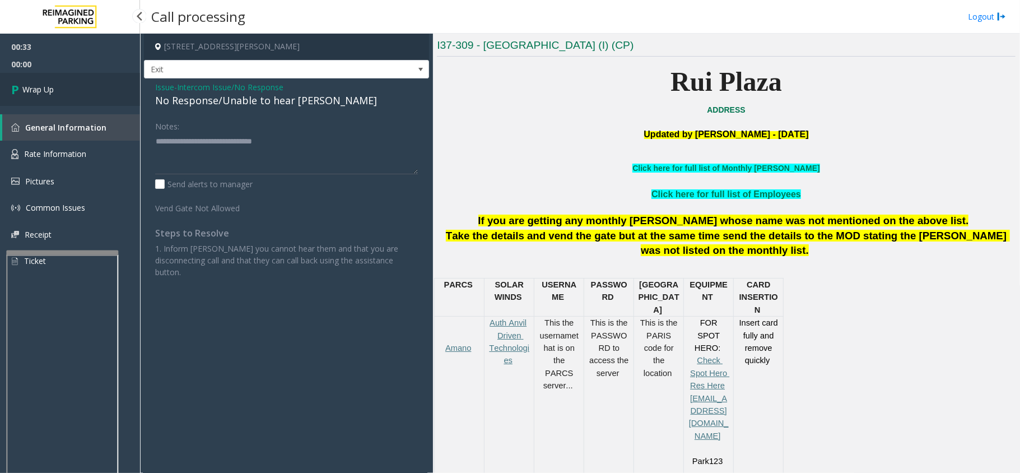
click at [45, 90] on span "Wrap Up" at bounding box center [37, 89] width 31 height 12
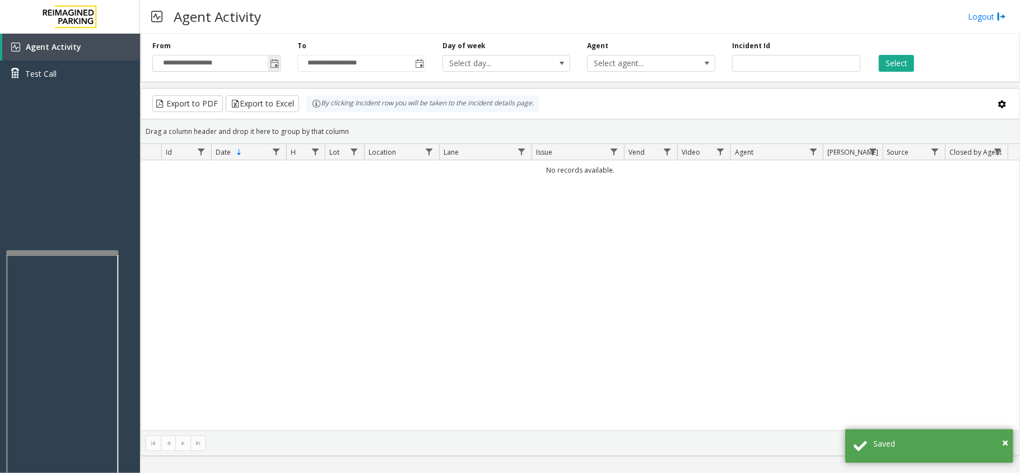
click at [269, 65] on span "Toggle popup" at bounding box center [274, 63] width 12 height 18
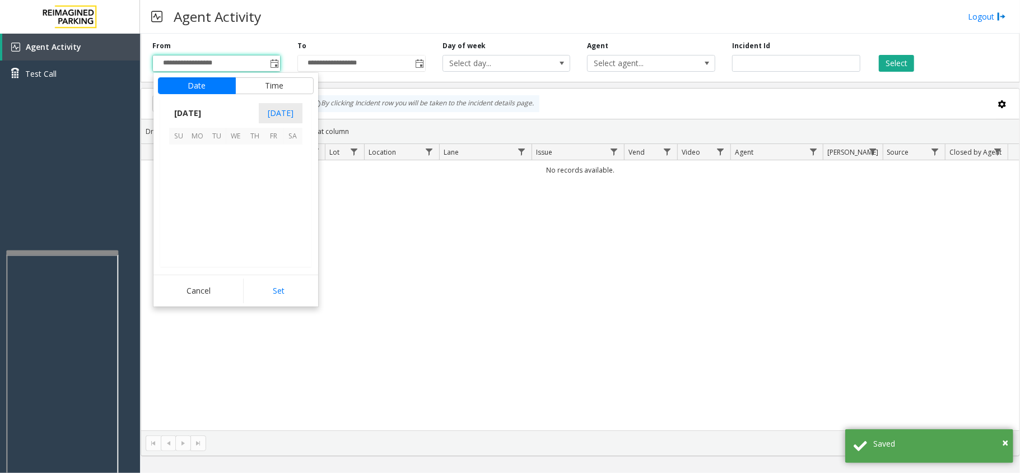
scroll to position [200910, 0]
click at [264, 156] on span "1" at bounding box center [273, 154] width 19 height 19
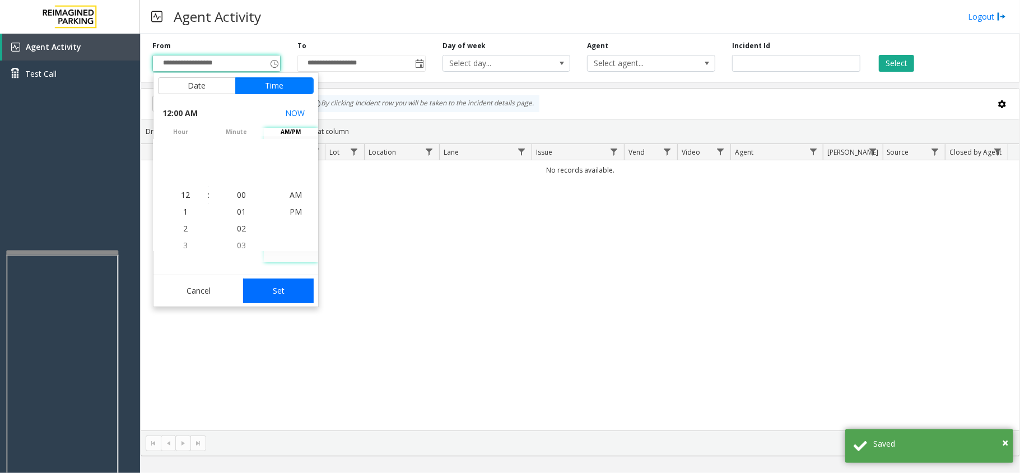
click at [283, 299] on button "Set" at bounding box center [278, 290] width 71 height 25
type input "**********"
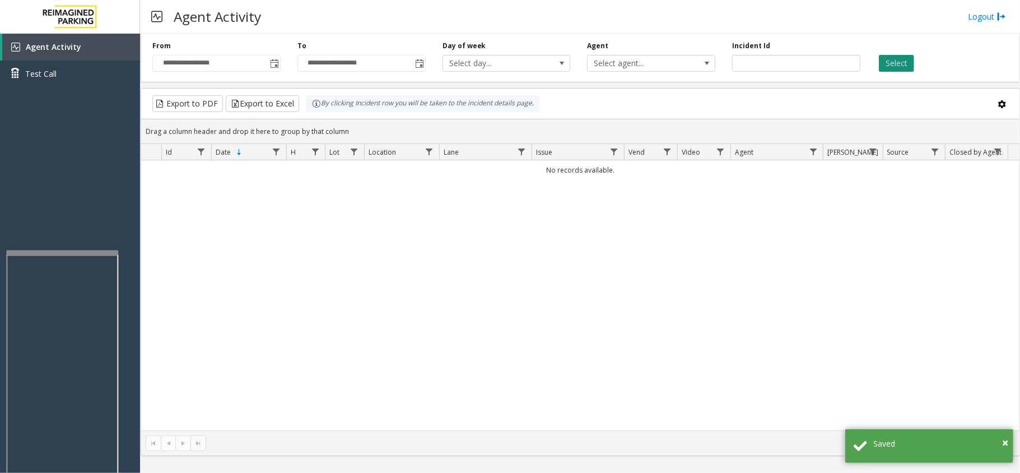
click at [905, 59] on button "Select" at bounding box center [896, 63] width 35 height 17
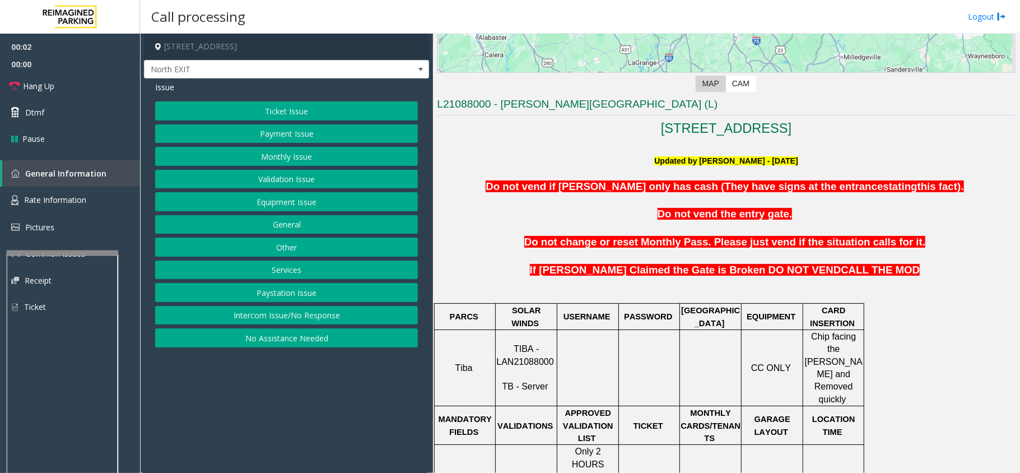
scroll to position [299, 0]
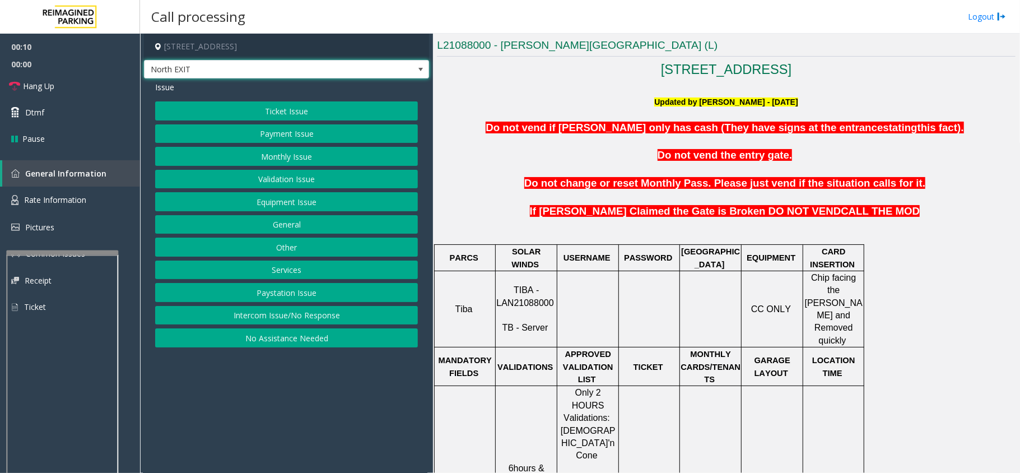
click at [421, 67] on span at bounding box center [420, 69] width 9 height 9
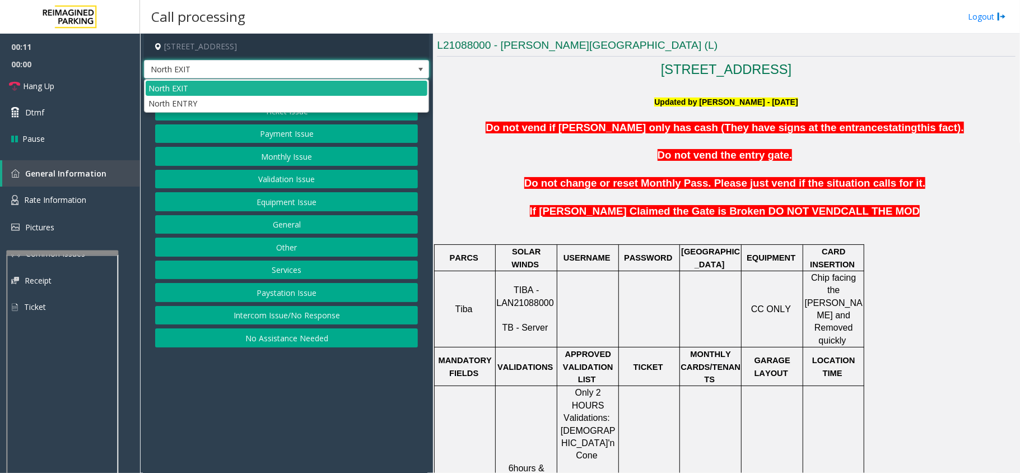
click at [421, 67] on span at bounding box center [420, 69] width 9 height 9
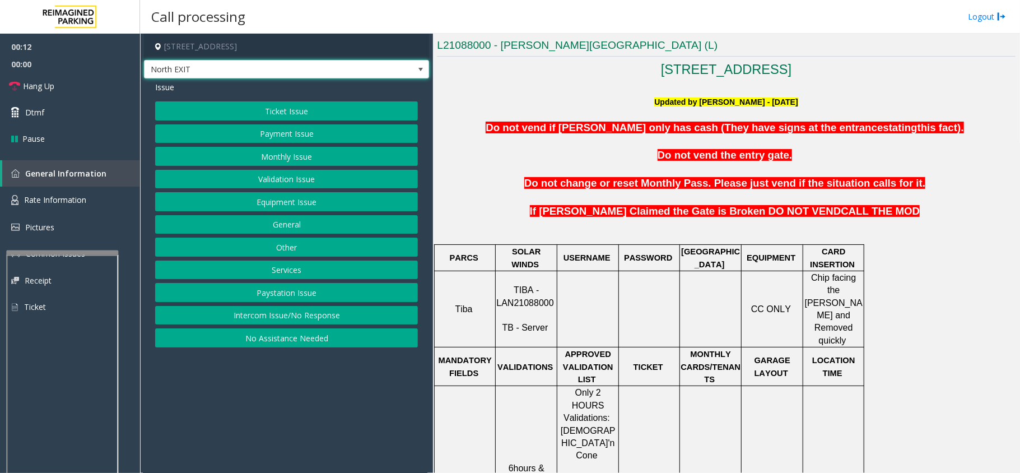
click at [421, 67] on span at bounding box center [420, 69] width 9 height 9
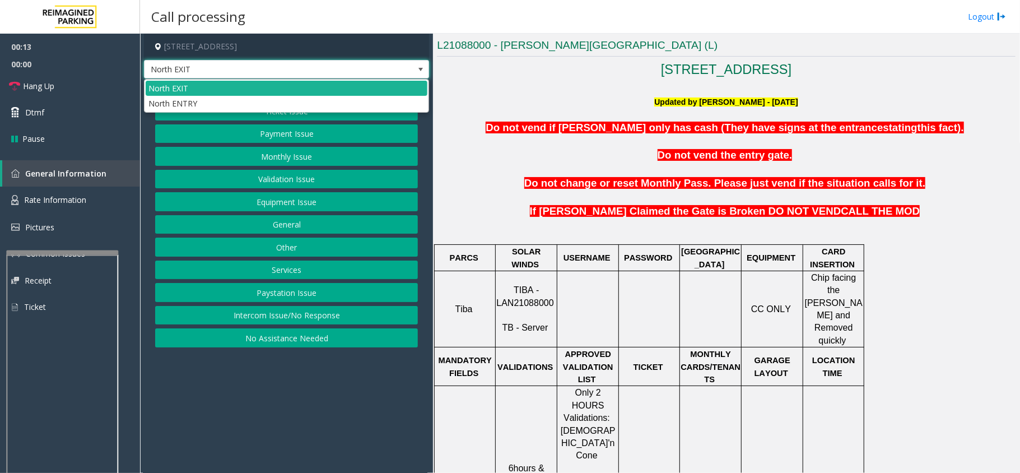
click at [421, 67] on span at bounding box center [420, 69] width 9 height 9
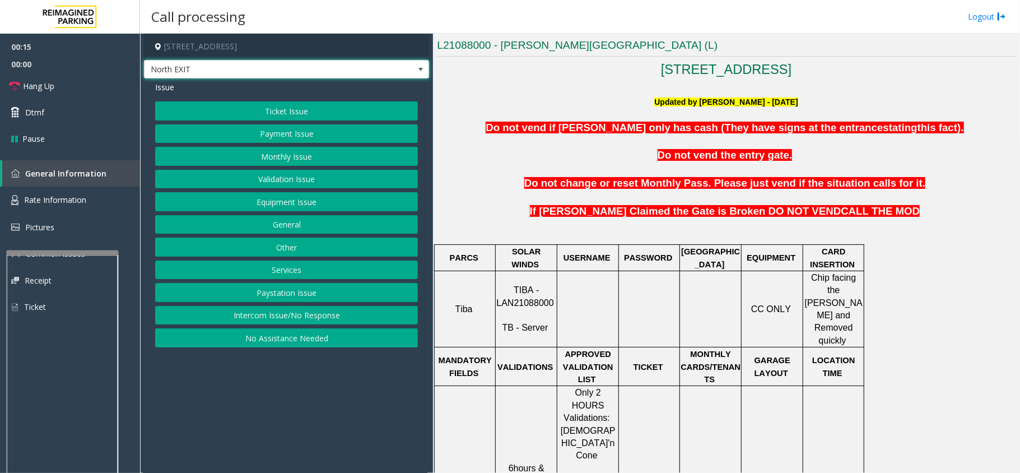
click at [533, 289] on span "TIBA - LAN21088000" at bounding box center [524, 296] width 57 height 22
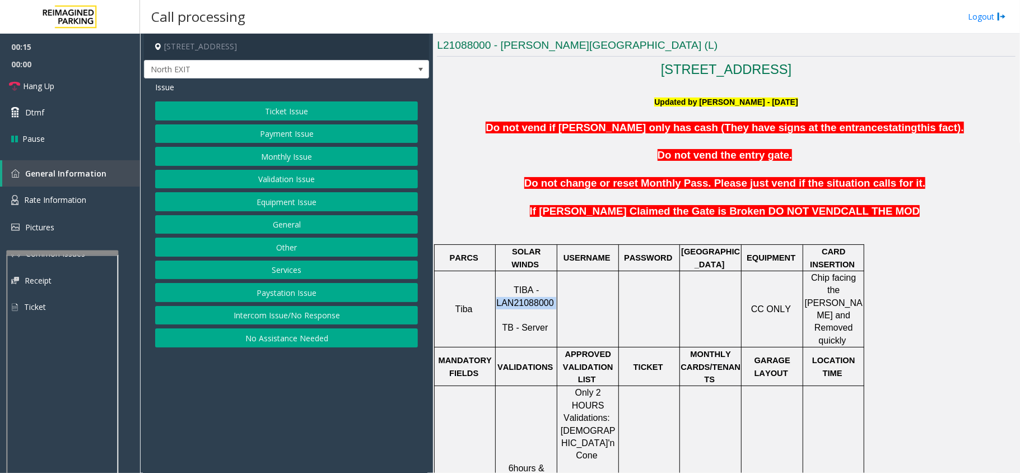
click at [533, 289] on span "TIBA - LAN21088000" at bounding box center [524, 296] width 57 height 22
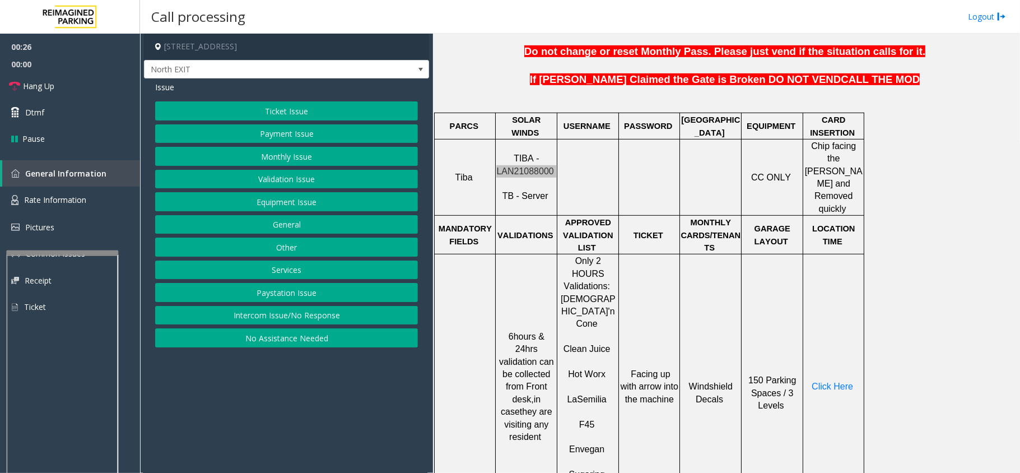
scroll to position [448, 0]
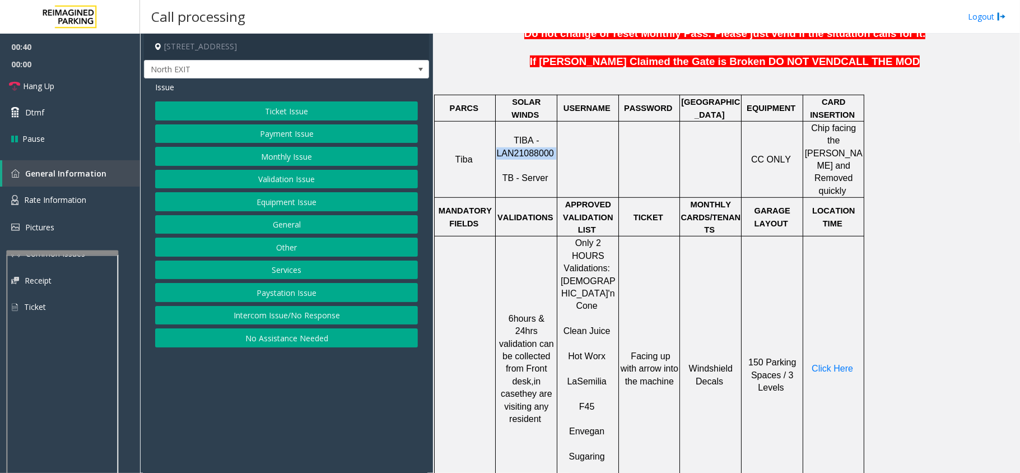
click at [305, 178] on button "Validation Issue" at bounding box center [286, 179] width 263 height 19
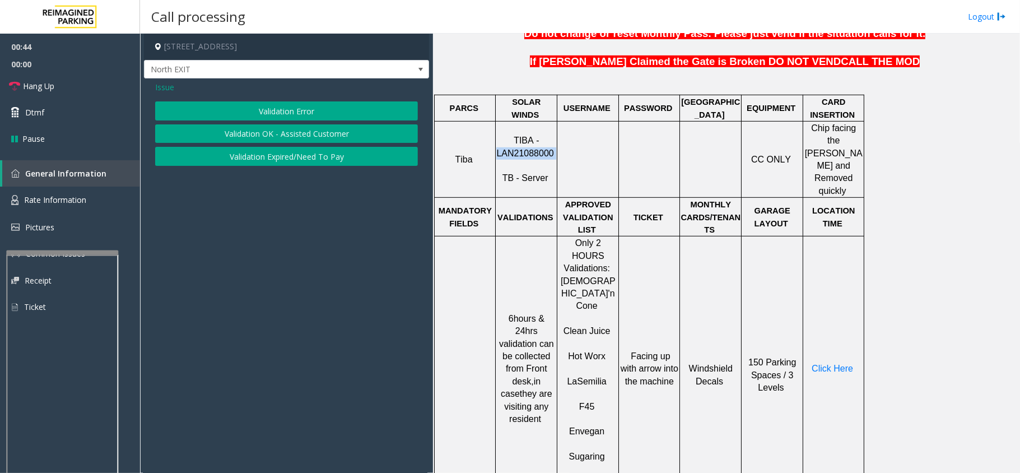
click at [305, 108] on button "Validation Error" at bounding box center [286, 110] width 263 height 19
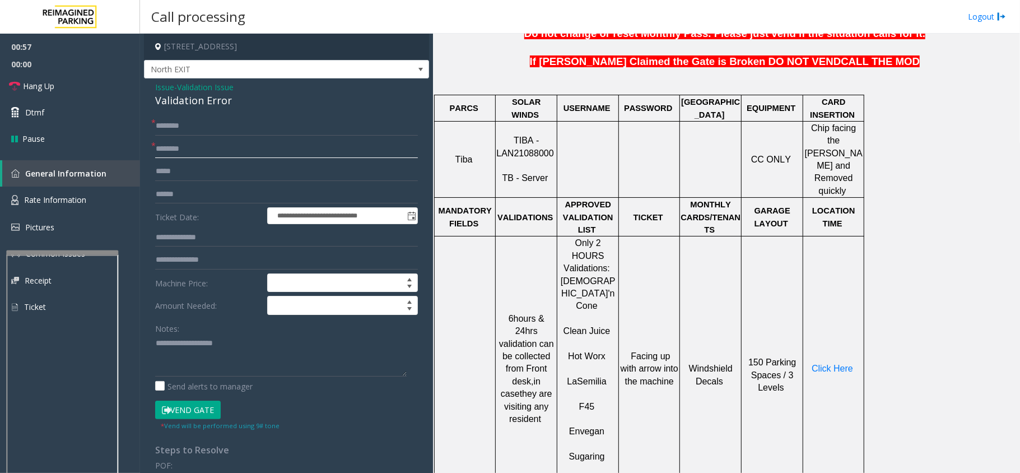
click at [169, 147] on input "text" at bounding box center [286, 148] width 263 height 19
click at [825, 364] on span "Click Here" at bounding box center [832, 369] width 41 height 10
click at [227, 189] on input "text" at bounding box center [286, 194] width 263 height 19
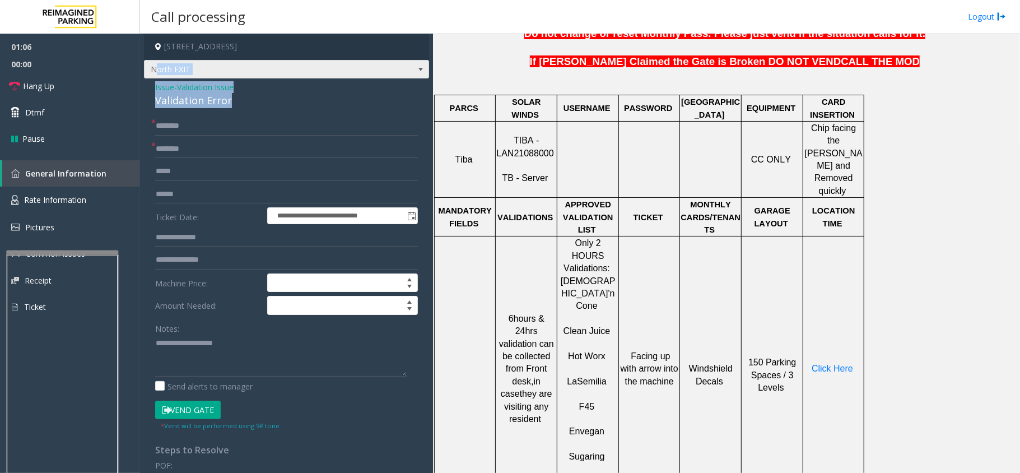
drag, startPoint x: 231, startPoint y: 95, endPoint x: 157, endPoint y: 75, distance: 76.6
click at [157, 75] on div "**********" at bounding box center [286, 382] width 285 height 696
click at [243, 104] on div "Validation Error" at bounding box center [286, 100] width 263 height 15
drag, startPoint x: 233, startPoint y: 101, endPoint x: 155, endPoint y: 90, distance: 79.2
click at [155, 90] on div "**********" at bounding box center [286, 403] width 285 height 651
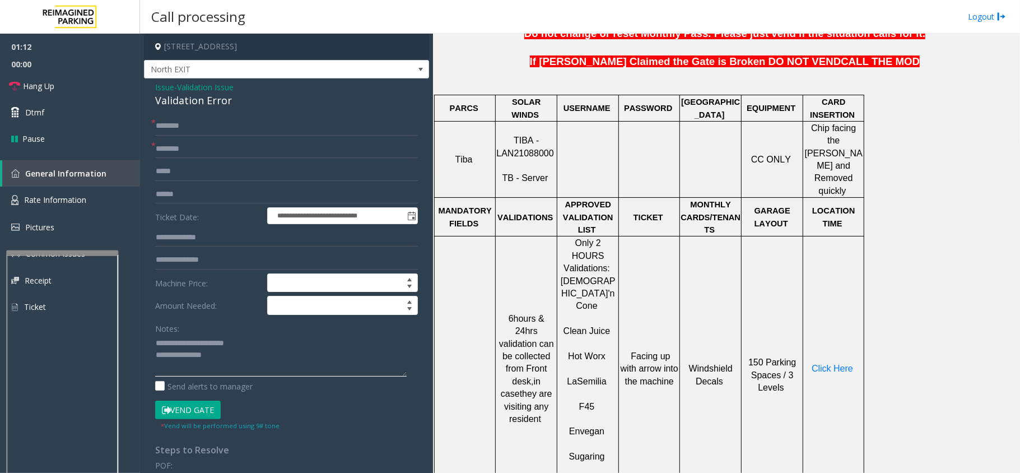
type textarea "**********"
click at [198, 198] on input "text" at bounding box center [286, 194] width 263 height 19
type input "*******"
click at [822, 364] on span "Click Here" at bounding box center [832, 369] width 41 height 10
click at [243, 153] on input "text" at bounding box center [286, 148] width 263 height 19
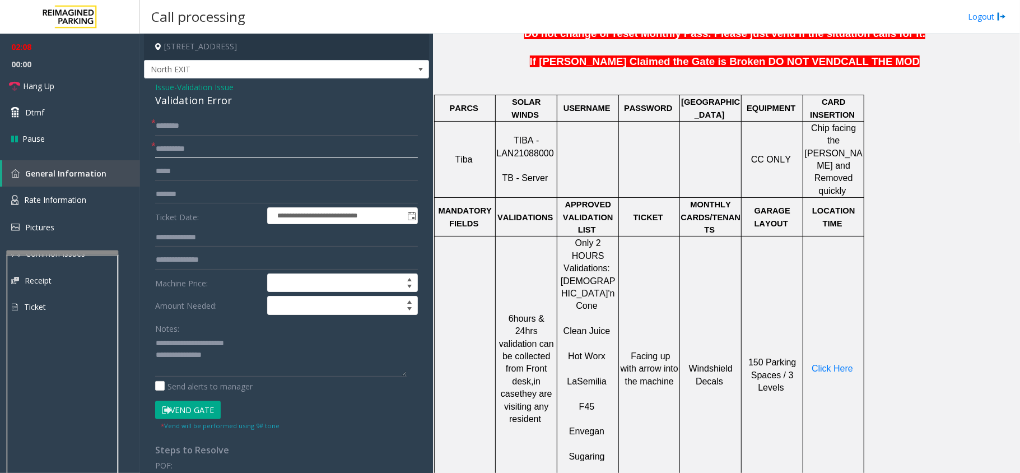
type input "**********"
drag, startPoint x: 211, startPoint y: 238, endPoint x: 221, endPoint y: 244, distance: 11.3
click at [213, 238] on input "text" at bounding box center [286, 237] width 263 height 19
type input "******"
click at [233, 128] on input "text" at bounding box center [286, 126] width 263 height 19
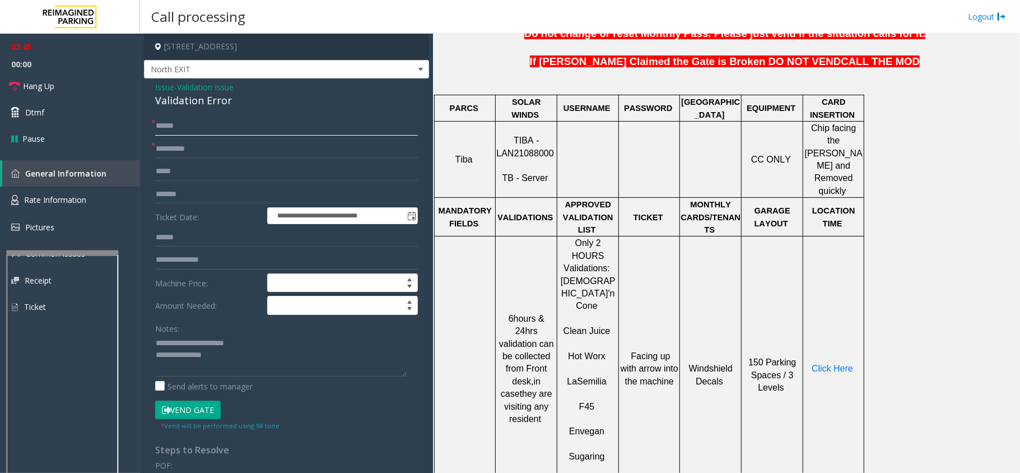
type input "******"
click at [176, 413] on button "Vend Gate" at bounding box center [188, 410] width 66 height 19
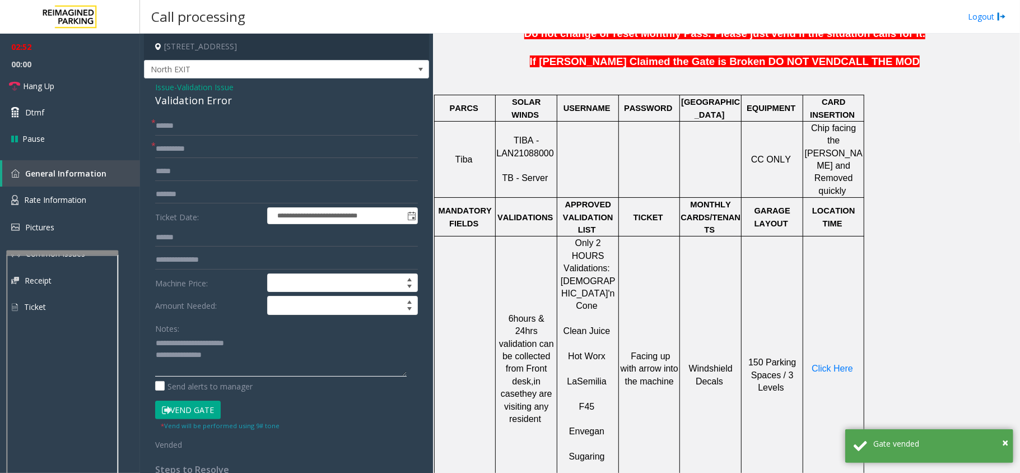
click at [241, 361] on textarea at bounding box center [281, 355] width 252 height 42
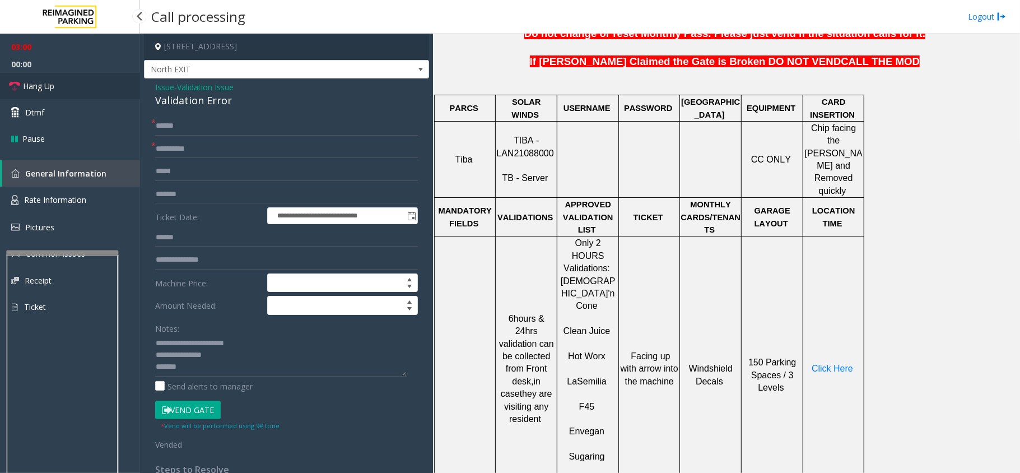
click at [29, 90] on span "Hang Up" at bounding box center [38, 86] width 31 height 12
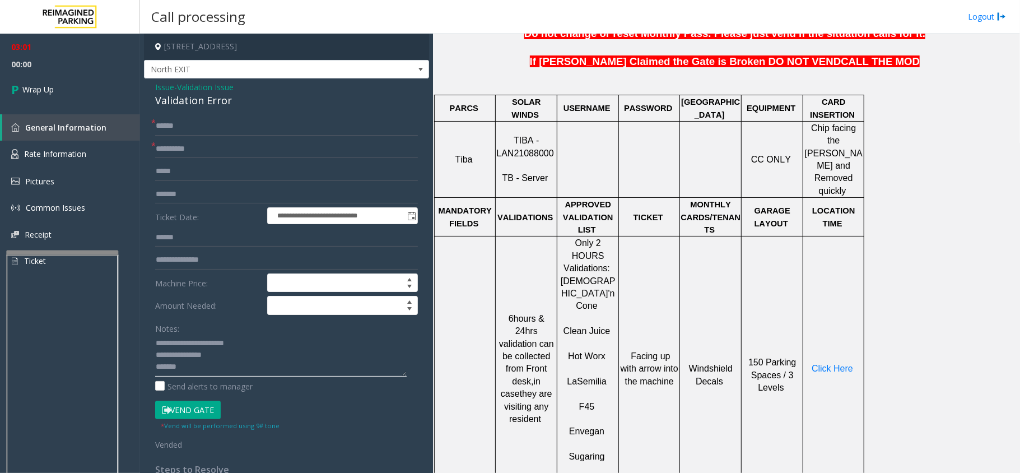
click at [227, 365] on textarea at bounding box center [281, 355] width 252 height 42
type textarea "**********"
click at [29, 95] on link "Wrap Up" at bounding box center [70, 89] width 140 height 33
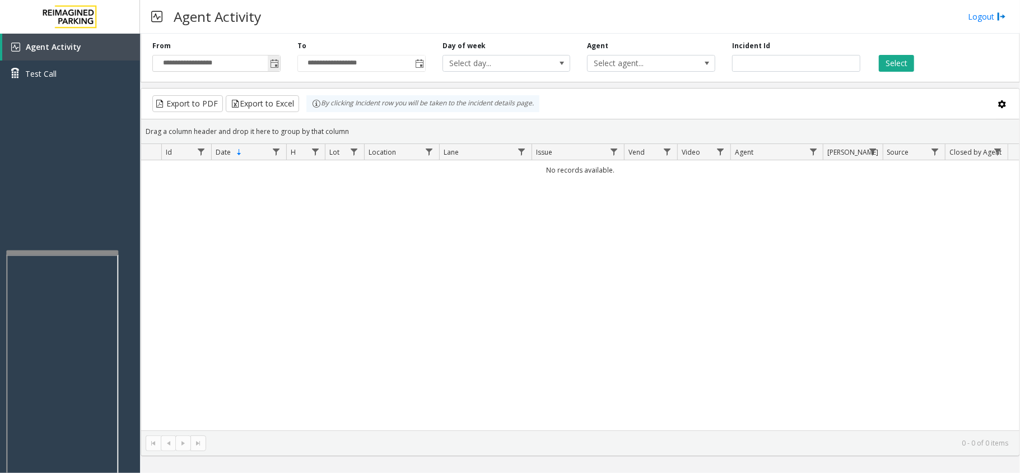
click at [278, 65] on span "Toggle popup" at bounding box center [274, 63] width 9 height 9
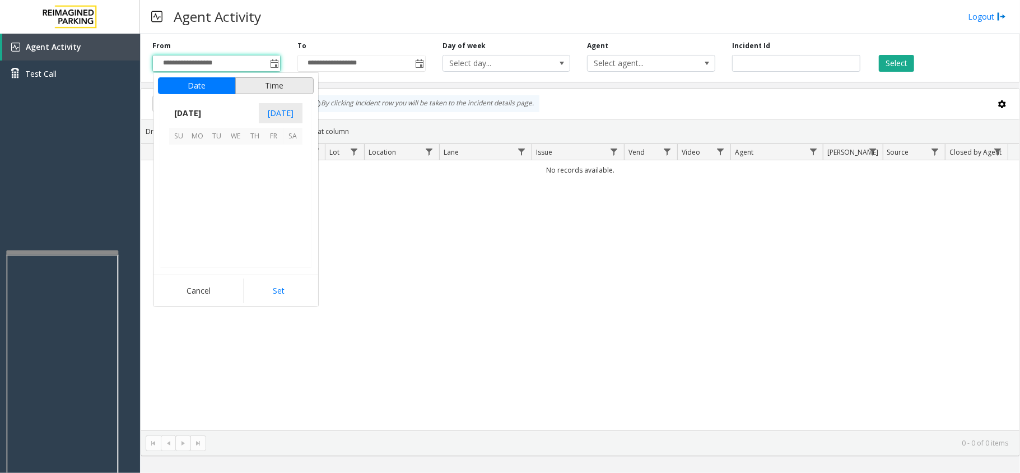
scroll to position [200910, 0]
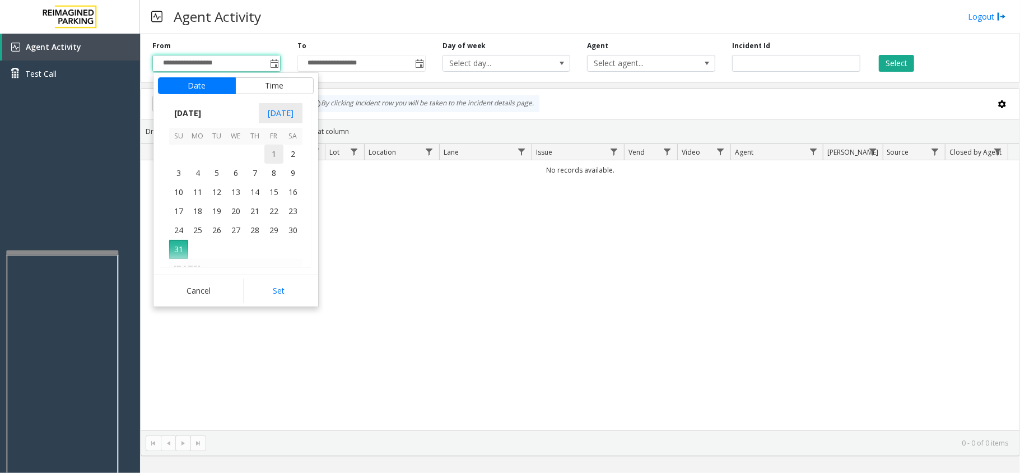
click at [279, 151] on span "1" at bounding box center [273, 154] width 19 height 19
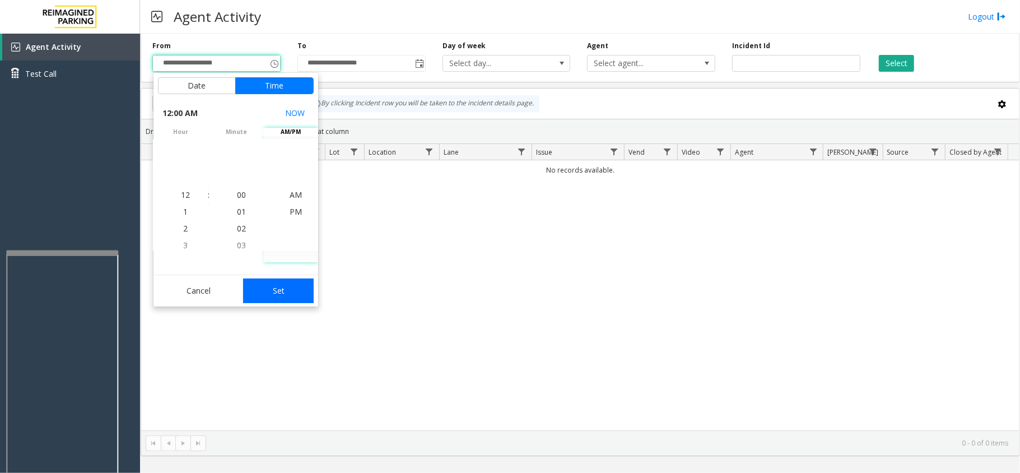
click at [283, 296] on button "Set" at bounding box center [278, 290] width 71 height 25
type input "**********"
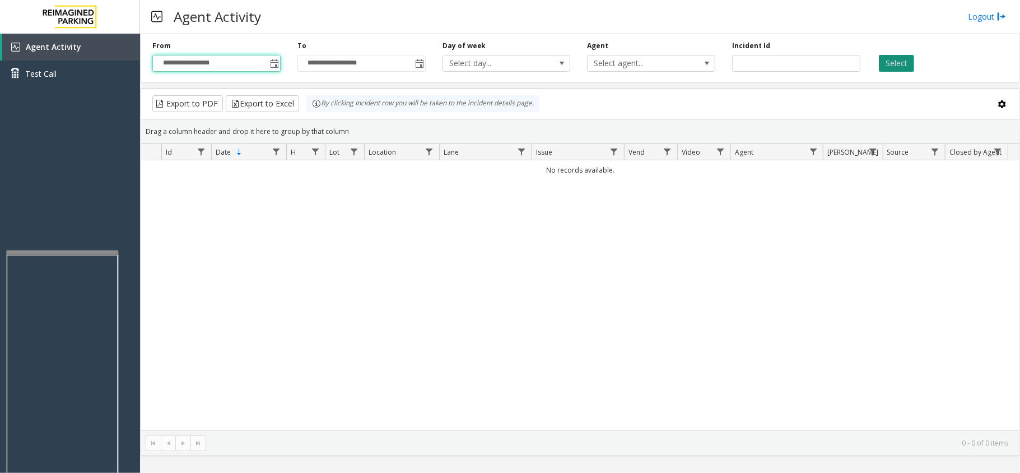
click at [902, 66] on button "Select" at bounding box center [896, 63] width 35 height 17
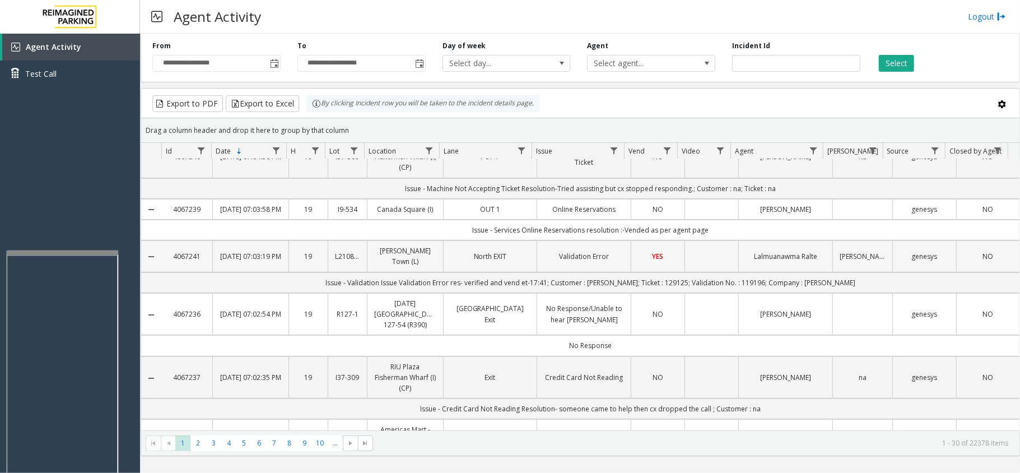
scroll to position [0, 0]
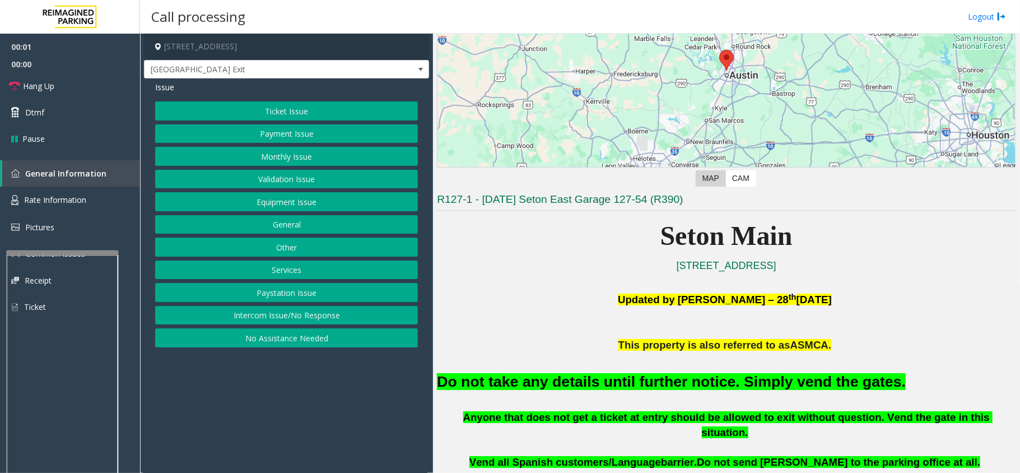
scroll to position [149, 0]
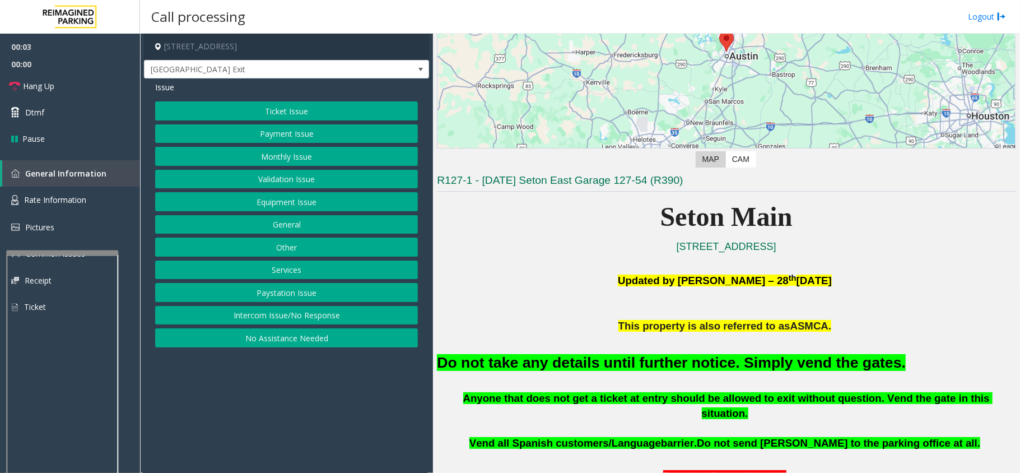
click at [290, 202] on button "Equipment Issue" at bounding box center [286, 201] width 263 height 19
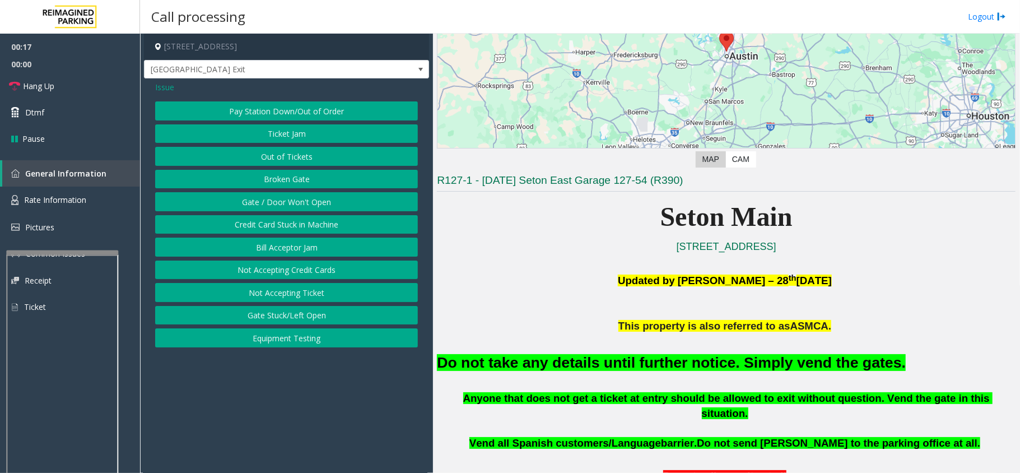
click at [162, 88] on span "Issue" at bounding box center [164, 87] width 19 height 12
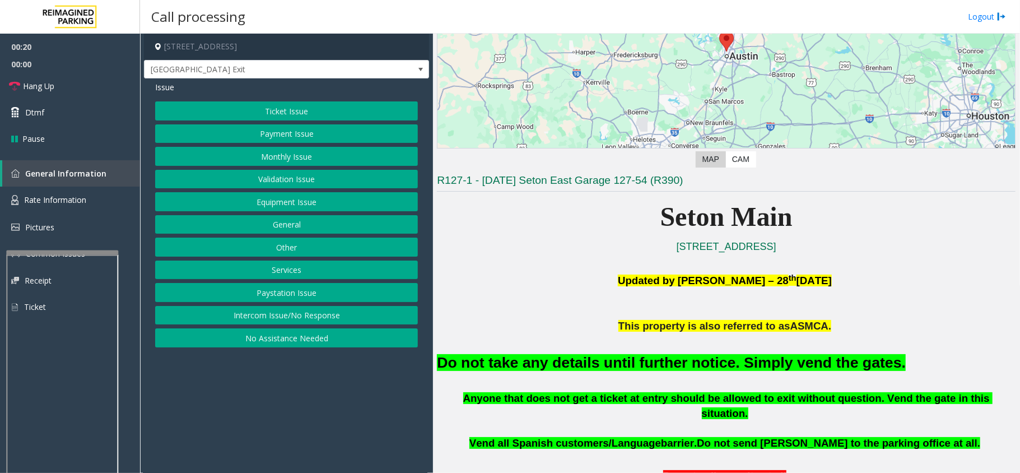
drag, startPoint x: 281, startPoint y: 312, endPoint x: 278, endPoint y: 303, distance: 9.6
click at [282, 312] on button "Intercom Issue/No Response" at bounding box center [286, 315] width 263 height 19
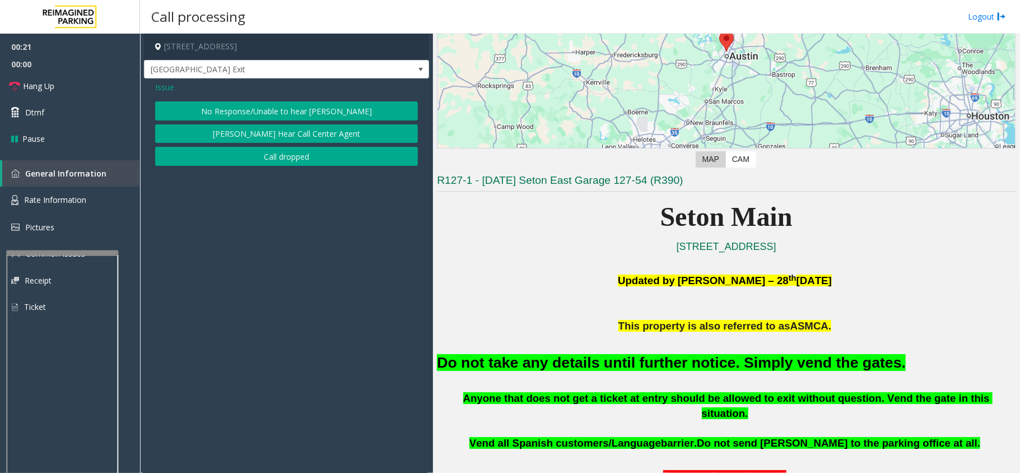
click at [299, 108] on button "No Response/Unable to hear [PERSON_NAME]" at bounding box center [286, 110] width 263 height 19
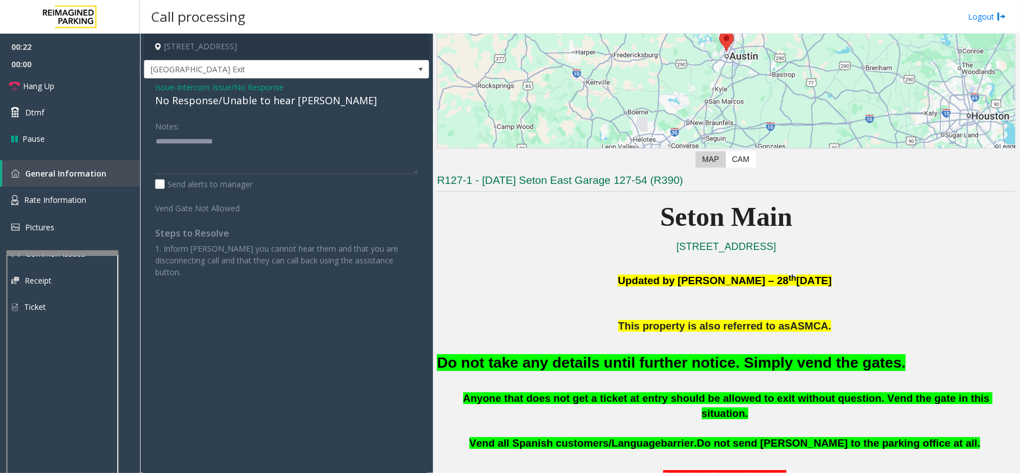
click at [262, 102] on div "No Response/Unable to hear [PERSON_NAME]" at bounding box center [286, 100] width 263 height 15
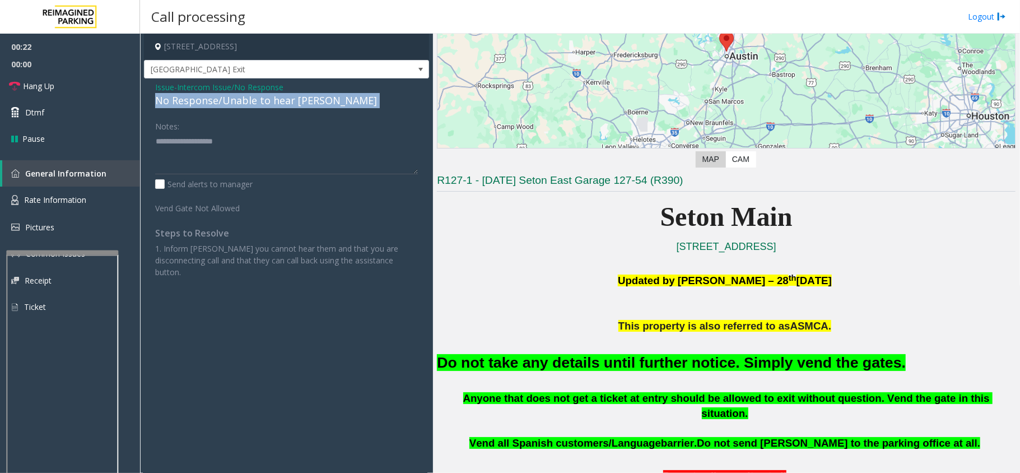
click at [262, 102] on div "No Response/Unable to hear [PERSON_NAME]" at bounding box center [286, 100] width 263 height 15
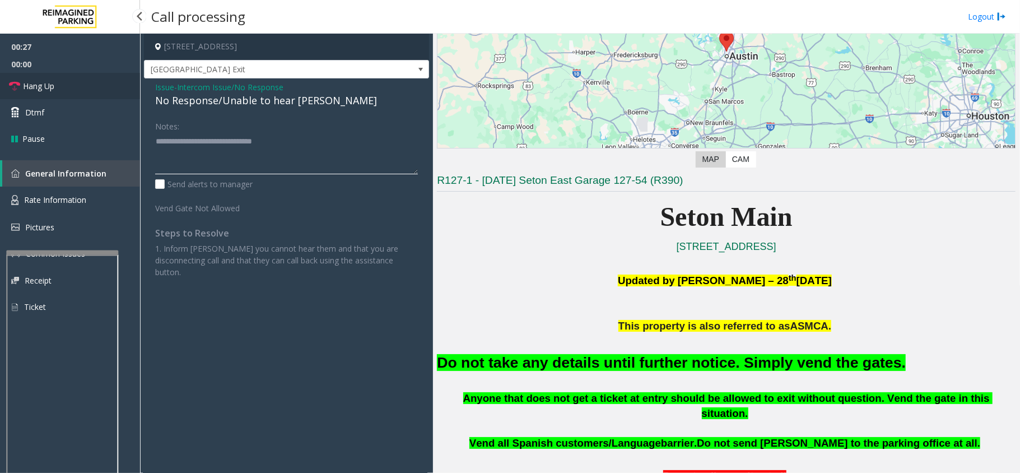
type textarea "**********"
click at [48, 87] on span "Hang Up" at bounding box center [38, 86] width 31 height 12
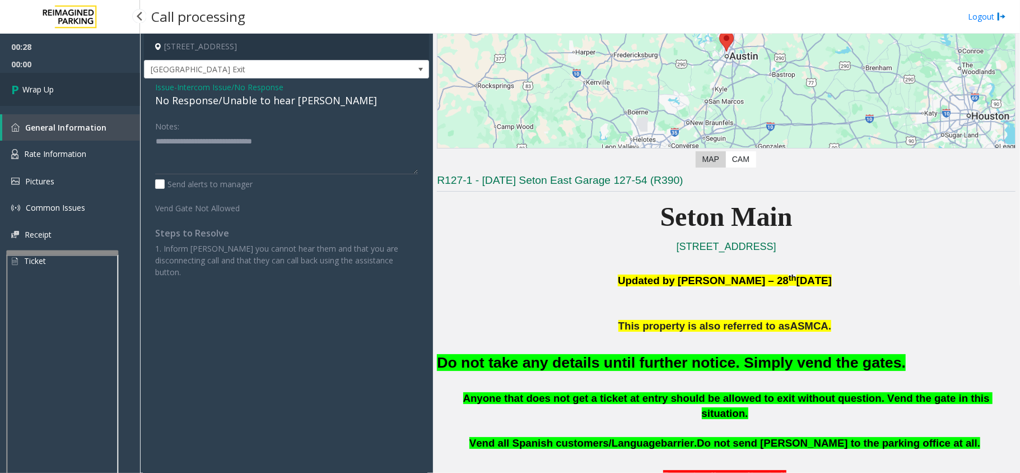
click at [48, 87] on span "Wrap Up" at bounding box center [37, 89] width 31 height 12
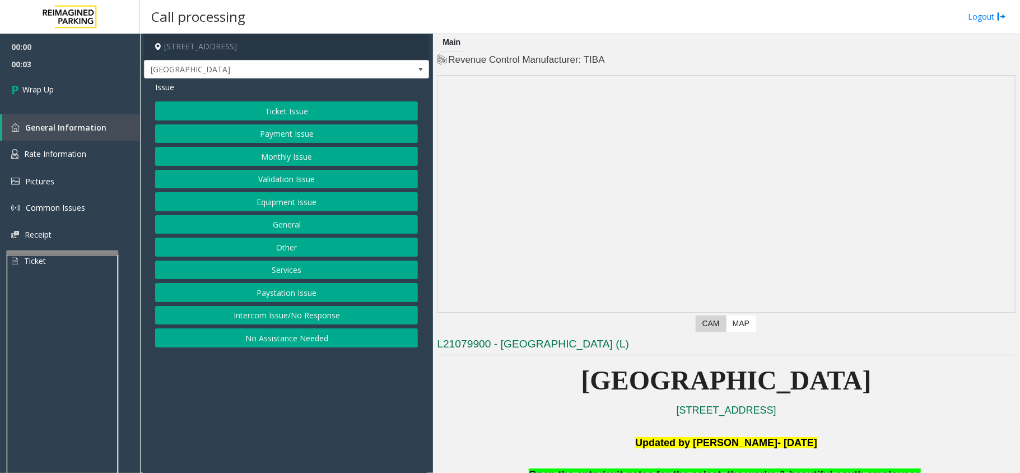
click at [299, 319] on button "Intercom Issue/No Response" at bounding box center [286, 315] width 263 height 19
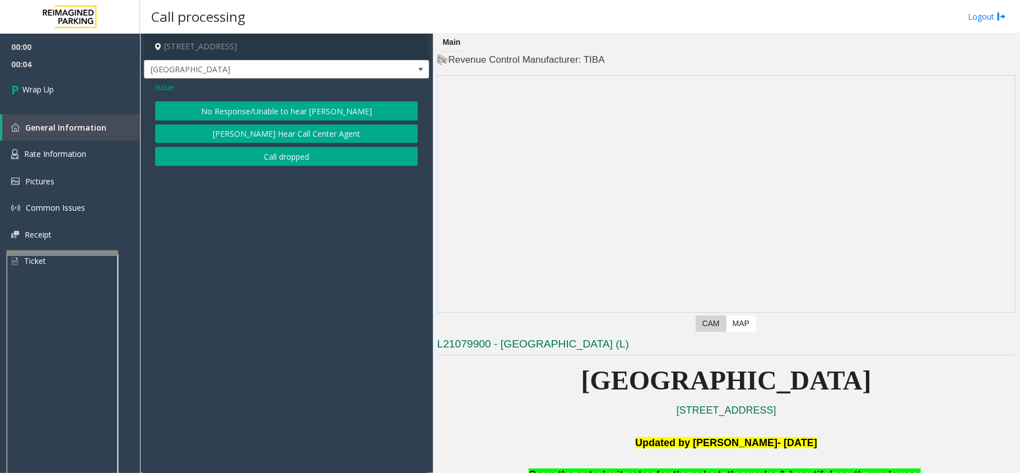
click at [287, 153] on button "Call dropped" at bounding box center [286, 156] width 263 height 19
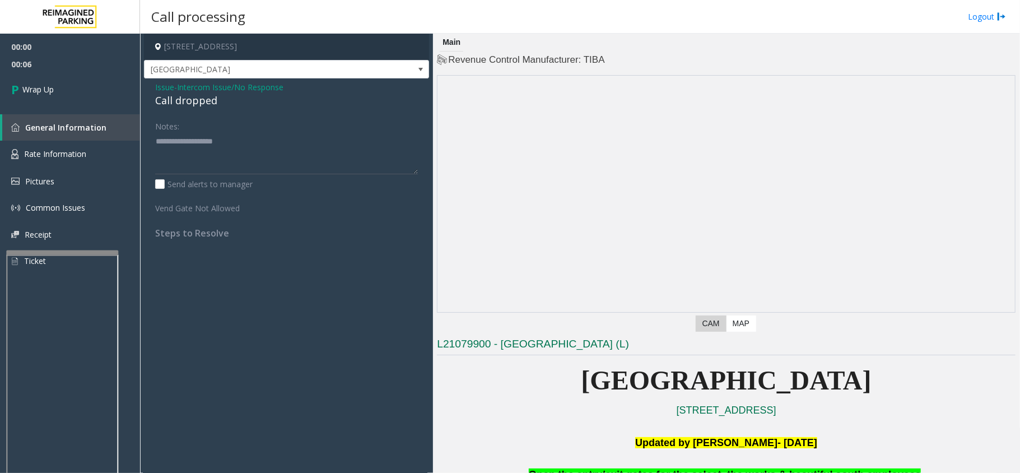
click at [202, 102] on div "Call dropped" at bounding box center [286, 100] width 263 height 15
type textarea "**********"
click at [88, 97] on link "Wrap Up" at bounding box center [70, 89] width 140 height 33
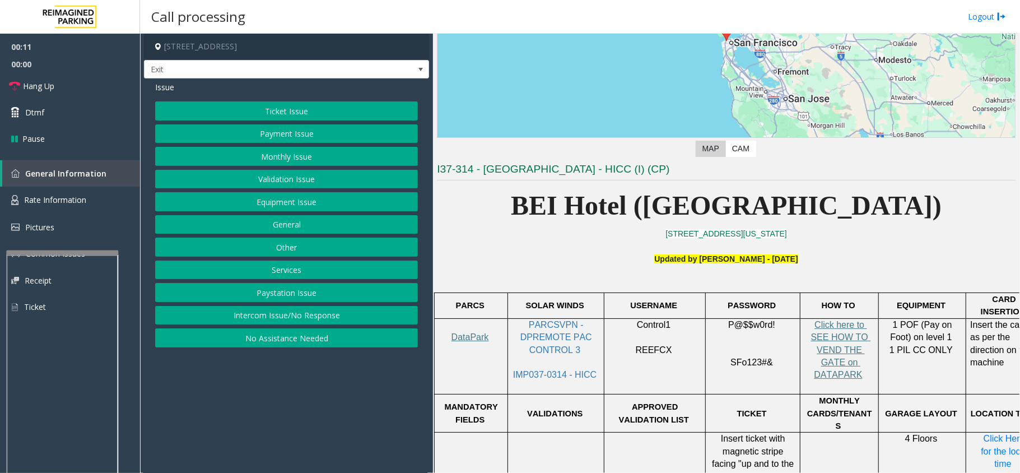
scroll to position [224, 0]
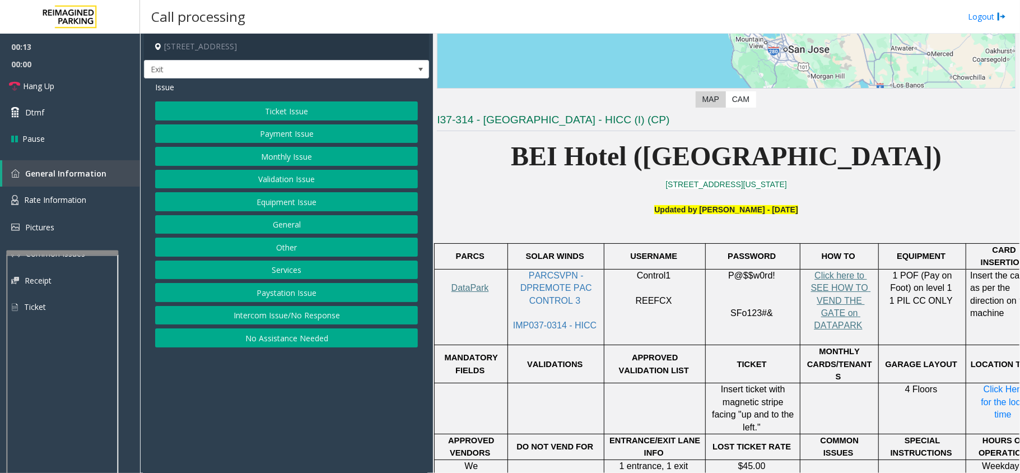
click at [309, 269] on button "Services" at bounding box center [286, 269] width 263 height 19
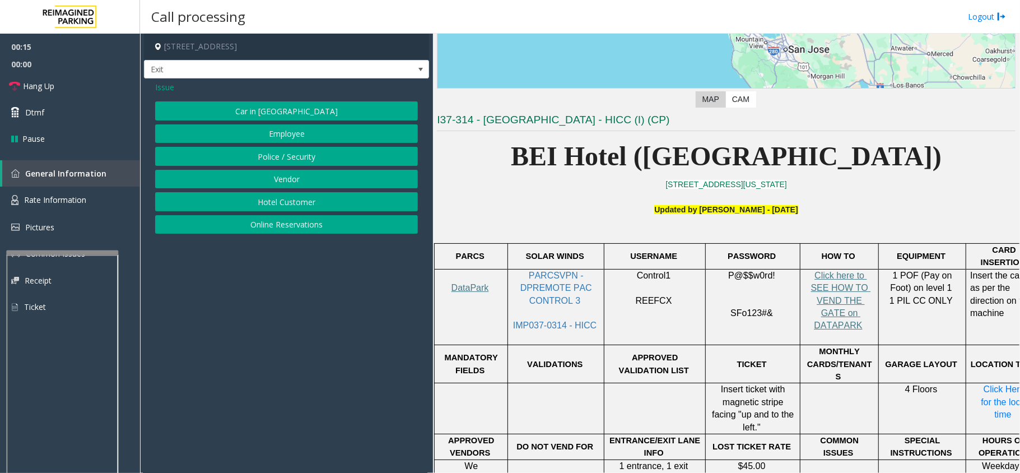
click at [317, 197] on button "Hotel Customer" at bounding box center [286, 201] width 263 height 19
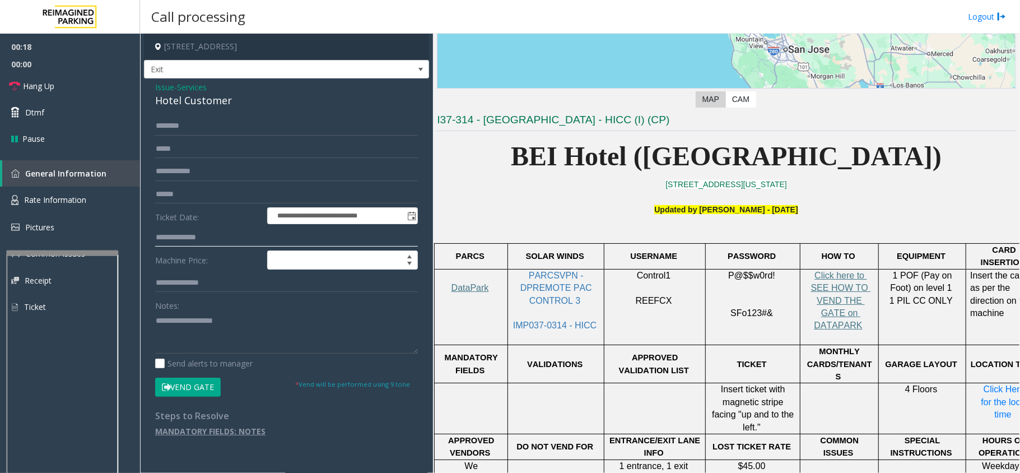
click at [198, 238] on input "text" at bounding box center [286, 237] width 263 height 19
type input "***"
click at [193, 130] on input "text" at bounding box center [286, 126] width 263 height 19
type input "******"
click at [193, 384] on button "Vend Gate" at bounding box center [188, 387] width 66 height 19
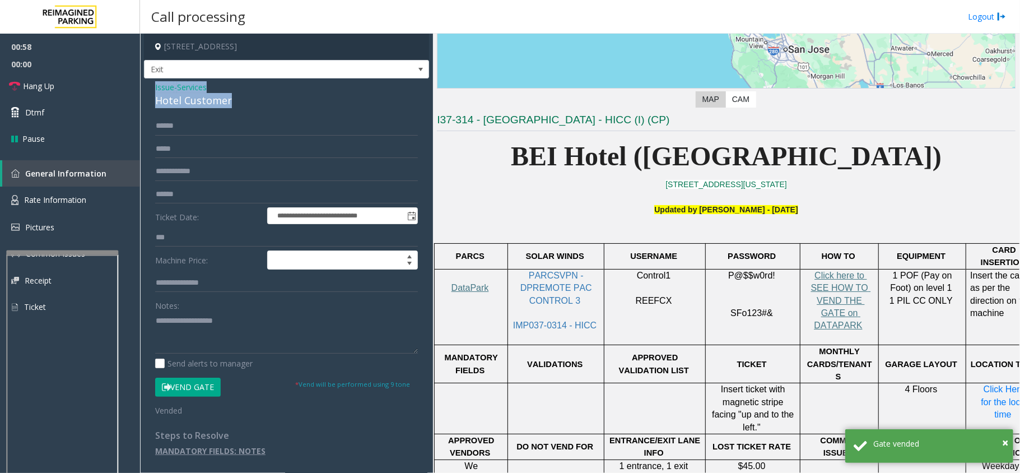
drag, startPoint x: 234, startPoint y: 99, endPoint x: 151, endPoint y: 89, distance: 83.5
click at [151, 89] on div "**********" at bounding box center [286, 272] width 285 height 389
click at [218, 330] on textarea at bounding box center [286, 332] width 263 height 42
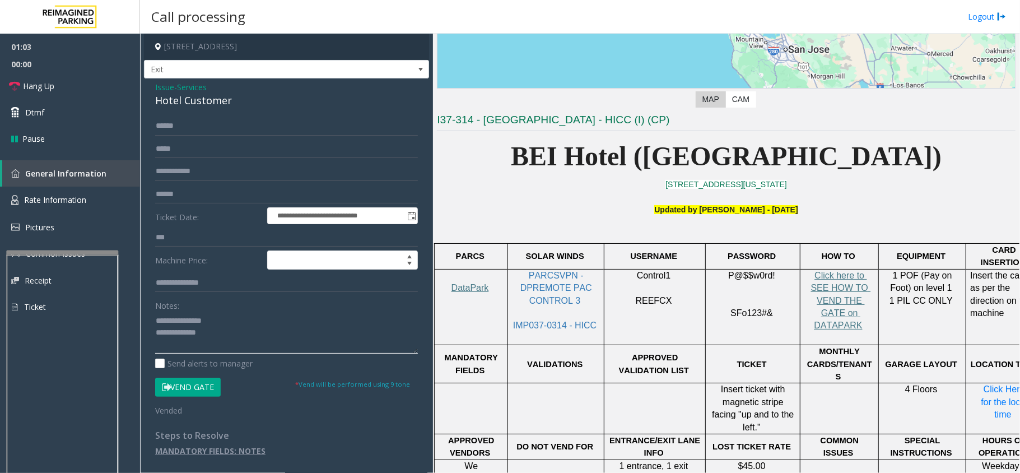
click at [243, 334] on textarea at bounding box center [286, 332] width 263 height 42
click at [10, 83] on icon at bounding box center [14, 86] width 11 height 11
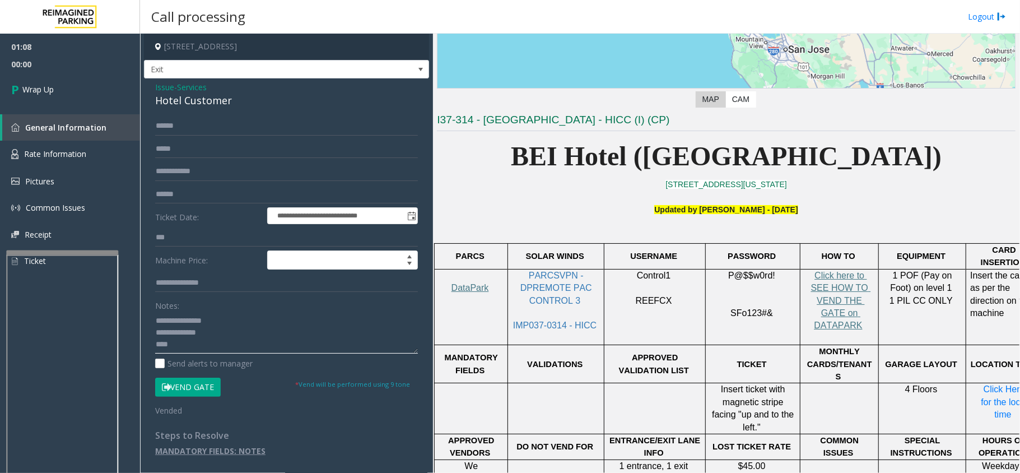
click at [260, 352] on textarea at bounding box center [286, 332] width 263 height 42
type textarea "**********"
click at [31, 88] on span "Wrap Up" at bounding box center [37, 89] width 31 height 12
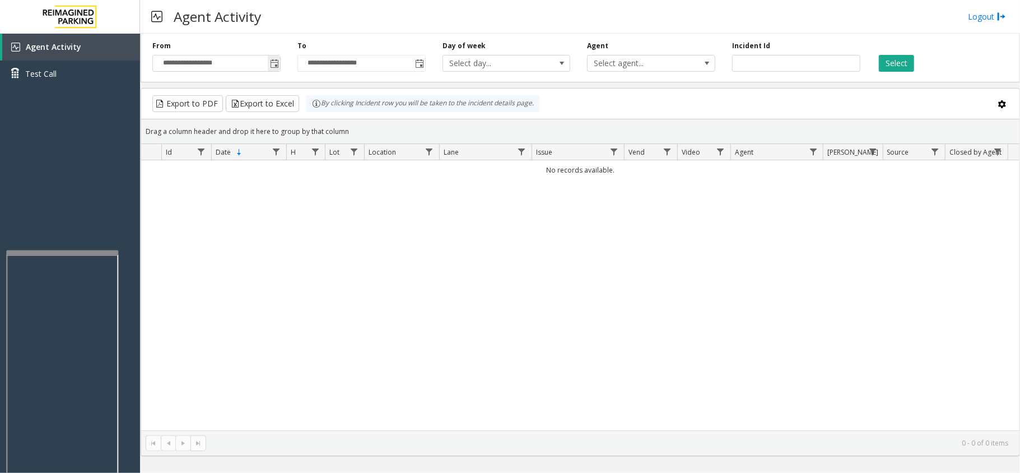
click at [274, 63] on span "Toggle popup" at bounding box center [274, 63] width 9 height 9
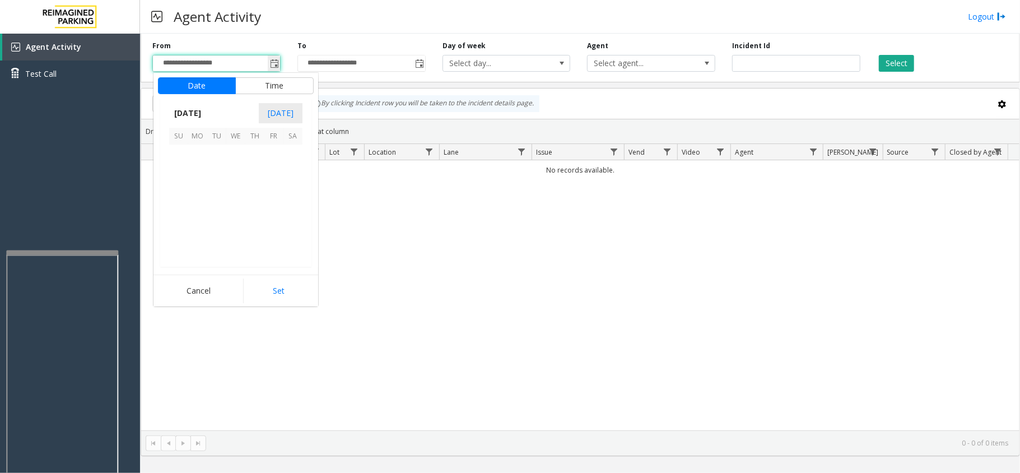
scroll to position [200910, 0]
click at [258, 167] on span "7" at bounding box center [254, 173] width 19 height 19
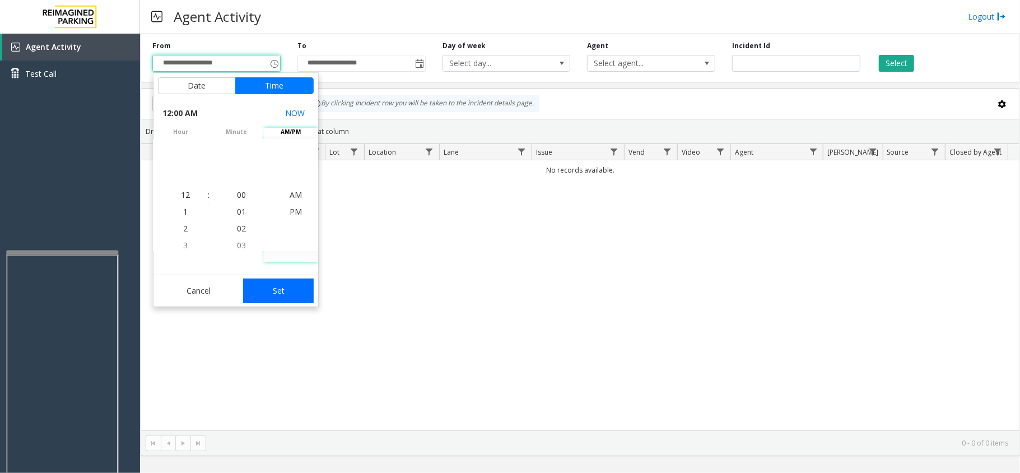
click at [310, 285] on button "Set" at bounding box center [278, 290] width 71 height 25
type input "**********"
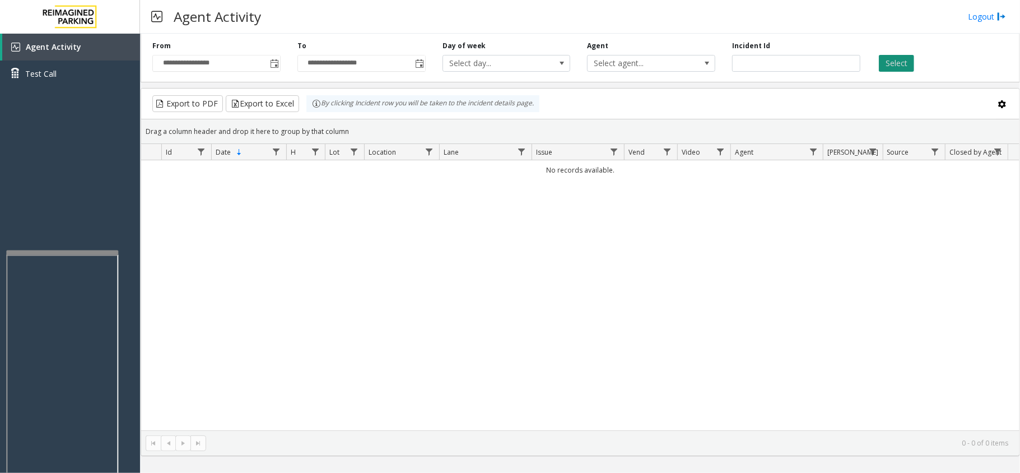
click at [891, 67] on button "Select" at bounding box center [896, 63] width 35 height 17
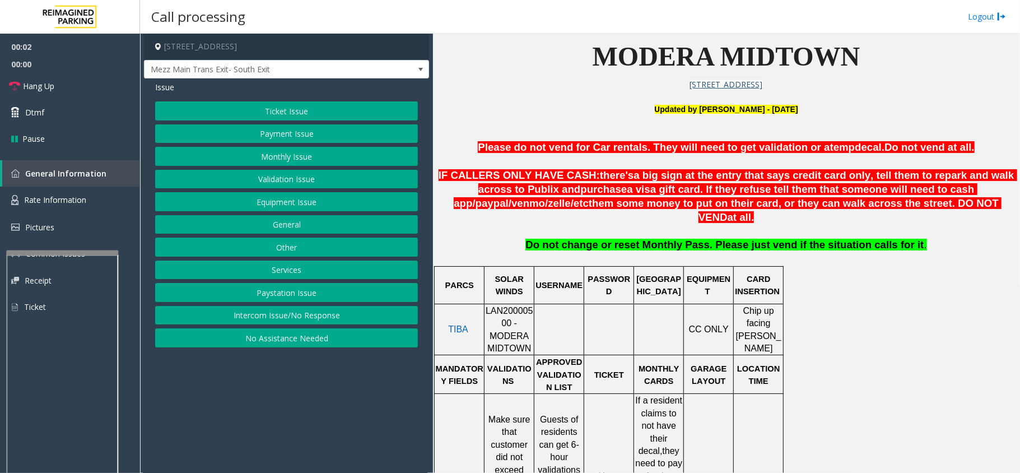
scroll to position [373, 0]
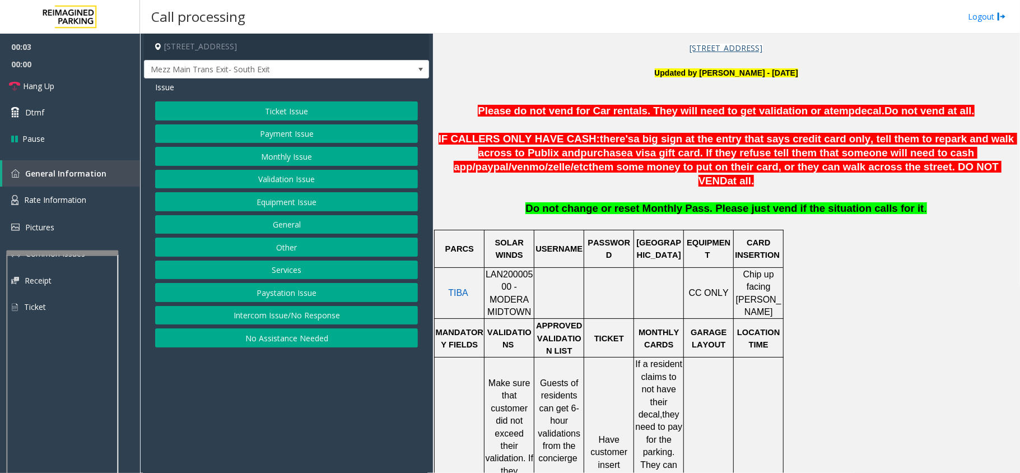
click at [520, 269] on span "LAN20000500 - MODERA MIDTOWN" at bounding box center [510, 292] width 48 height 47
click at [330, 269] on button "Services" at bounding box center [286, 269] width 263 height 19
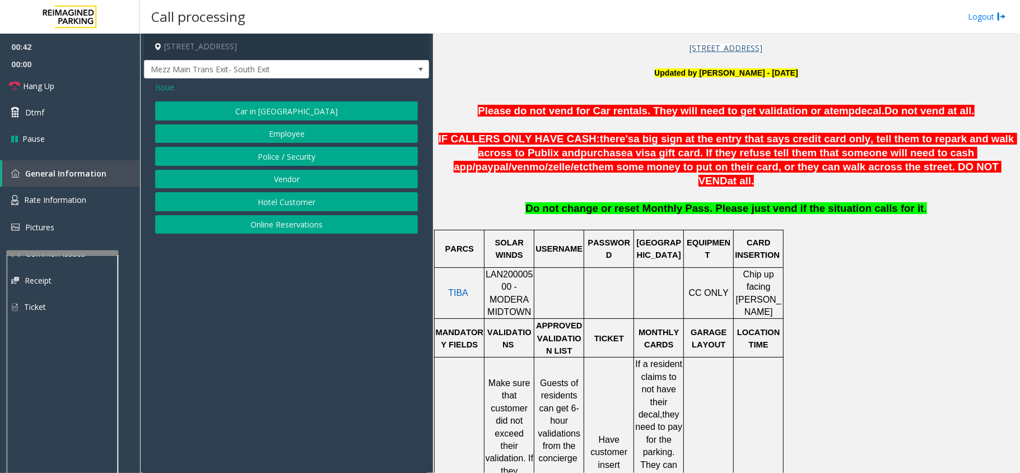
click at [157, 87] on span "Issue" at bounding box center [164, 87] width 19 height 12
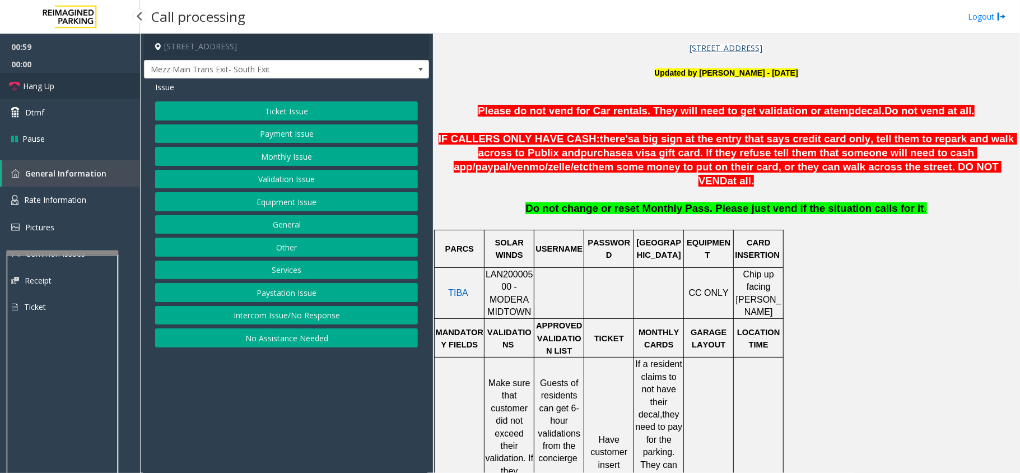
click at [8, 83] on link "Hang Up" at bounding box center [70, 86] width 140 height 26
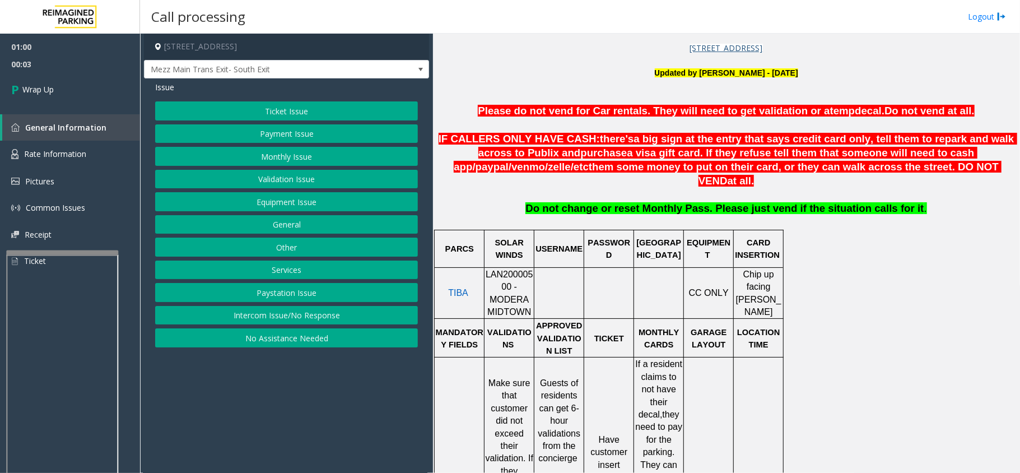
click at [292, 273] on button "Services" at bounding box center [286, 269] width 263 height 19
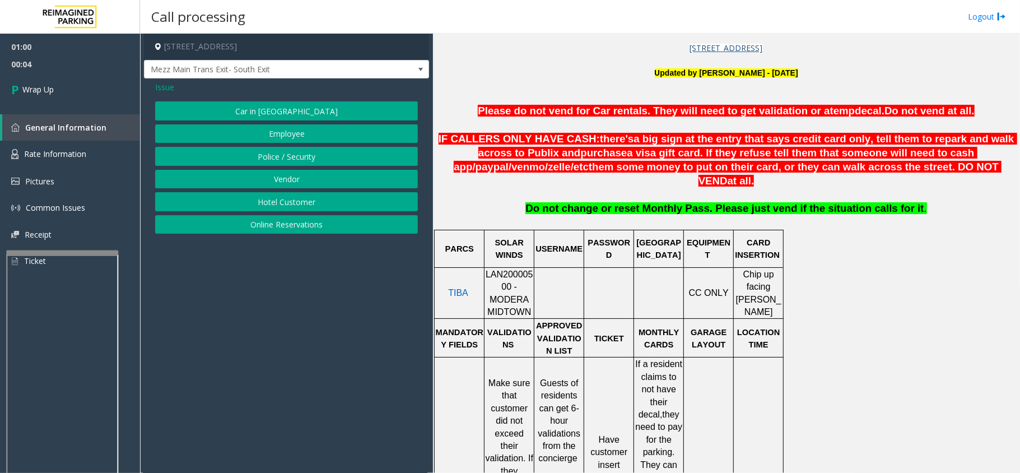
click at [309, 155] on button "Police / Security" at bounding box center [286, 156] width 263 height 19
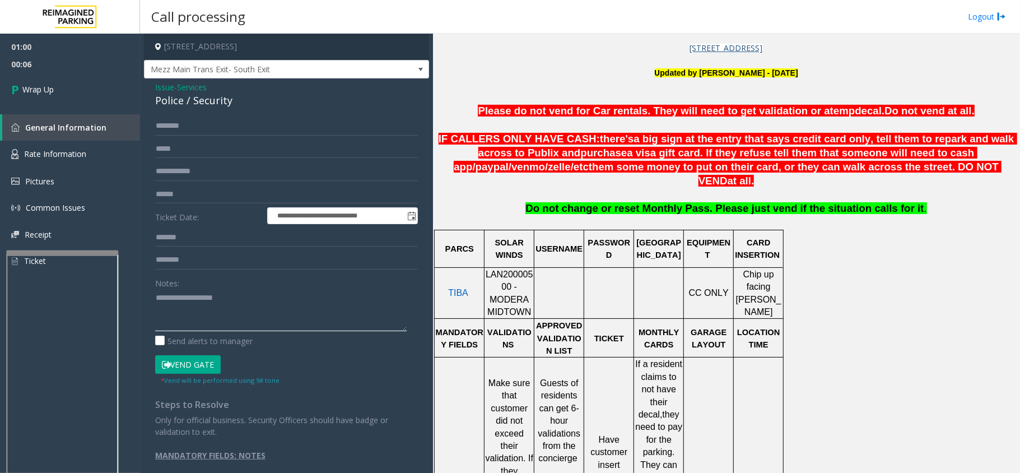
click at [195, 300] on textarea at bounding box center [281, 310] width 252 height 42
type textarea "*"
drag, startPoint x: 243, startPoint y: 100, endPoint x: 148, endPoint y: 86, distance: 95.7
click at [148, 86] on div "**********" at bounding box center [286, 281] width 285 height 406
click at [246, 316] on textarea at bounding box center [281, 310] width 252 height 42
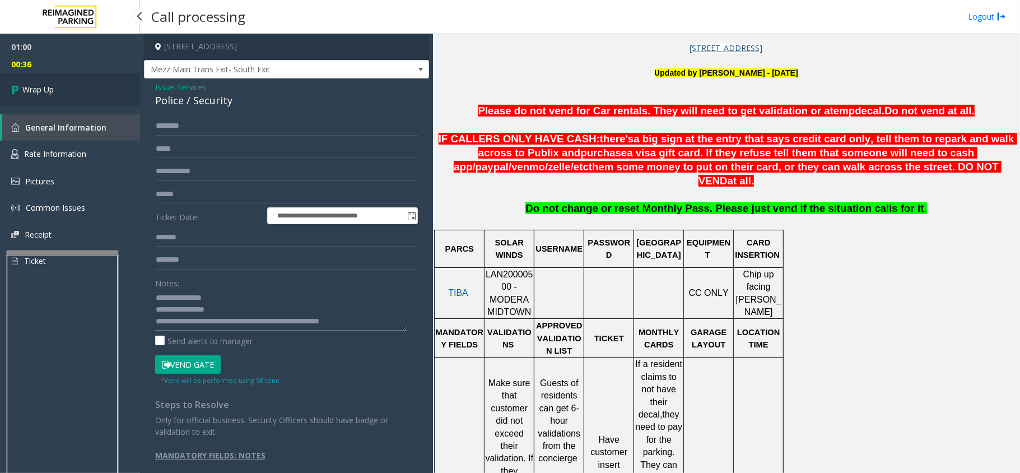
type textarea "**********"
click at [52, 94] on span "Wrap Up" at bounding box center [37, 89] width 31 height 12
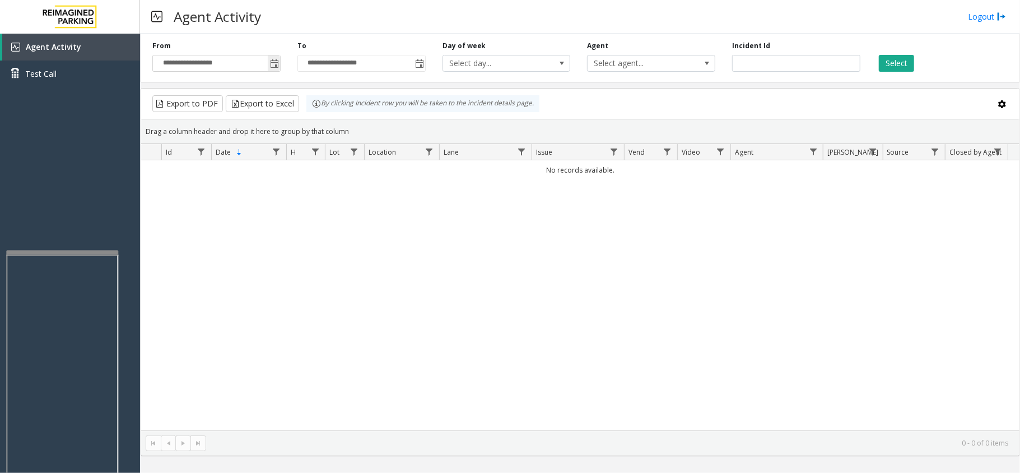
click at [271, 68] on span "Toggle popup" at bounding box center [274, 63] width 9 height 9
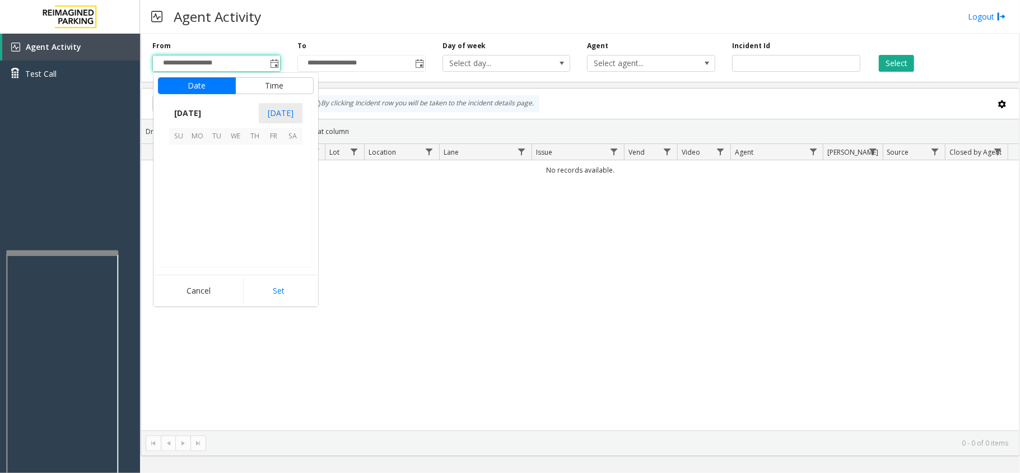
scroll to position [200910, 0]
click at [289, 161] on span "2" at bounding box center [292, 154] width 19 height 19
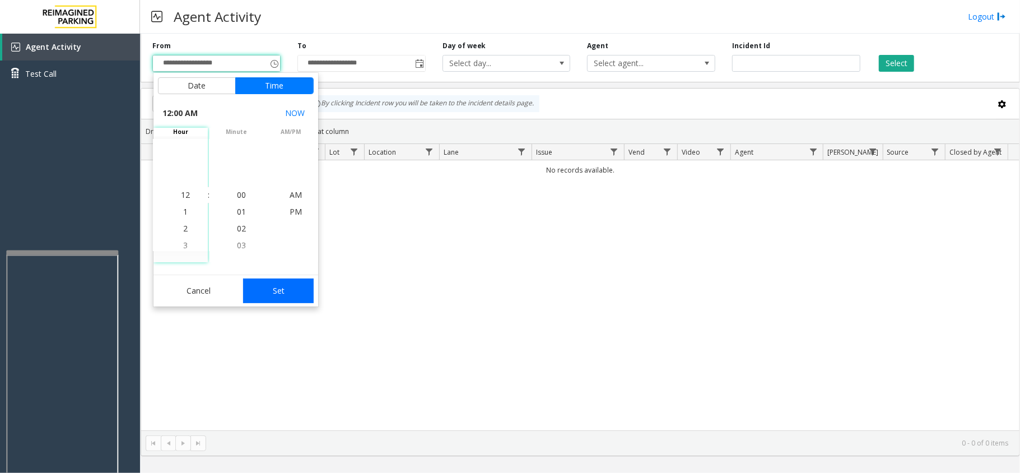
click at [308, 295] on button "Set" at bounding box center [278, 290] width 71 height 25
type input "**********"
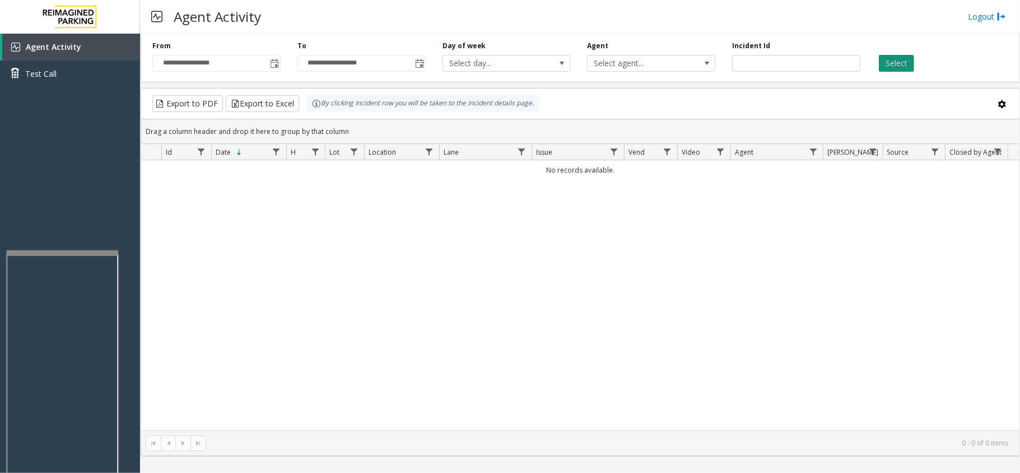
click at [895, 69] on button "Select" at bounding box center [896, 63] width 35 height 17
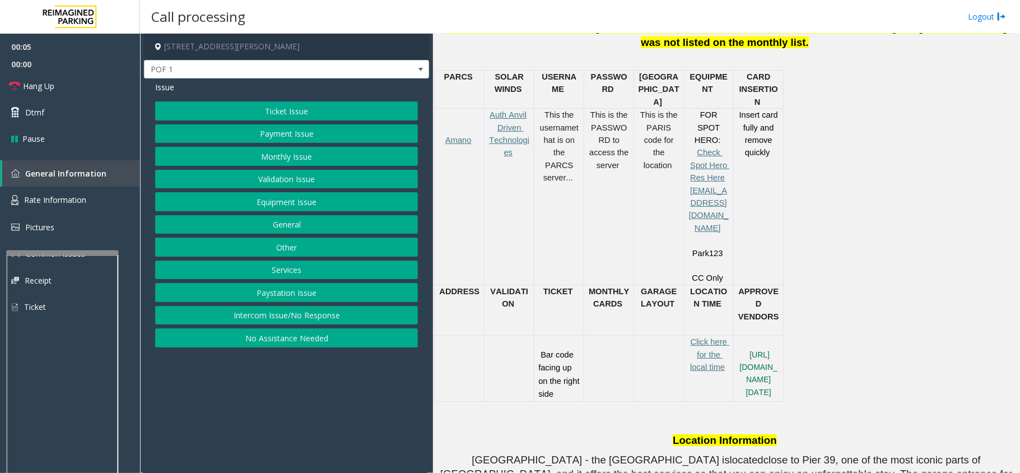
scroll to position [523, 0]
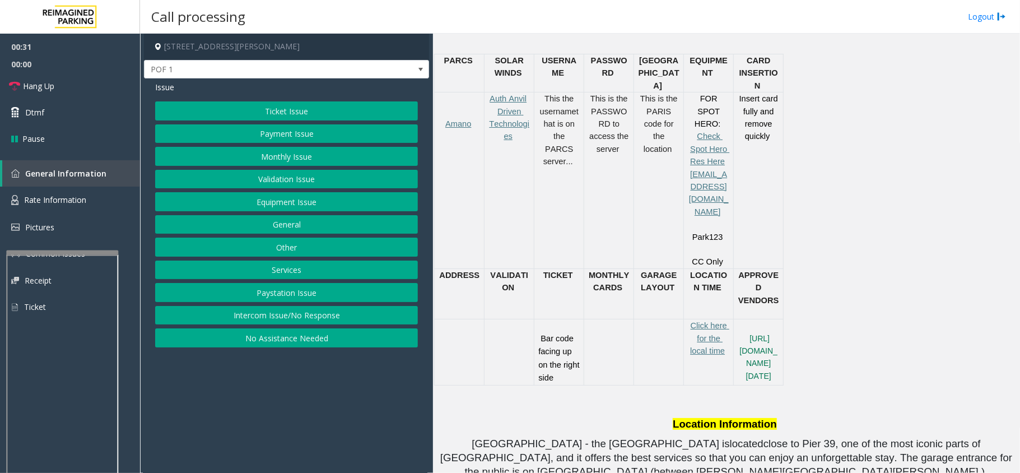
click at [318, 111] on button "Ticket Issue" at bounding box center [286, 110] width 263 height 19
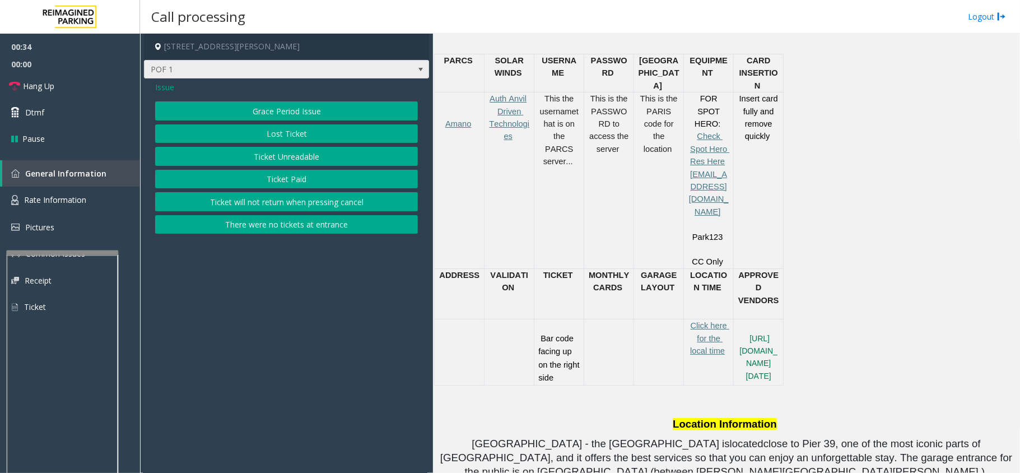
click at [417, 68] on span at bounding box center [420, 69] width 9 height 9
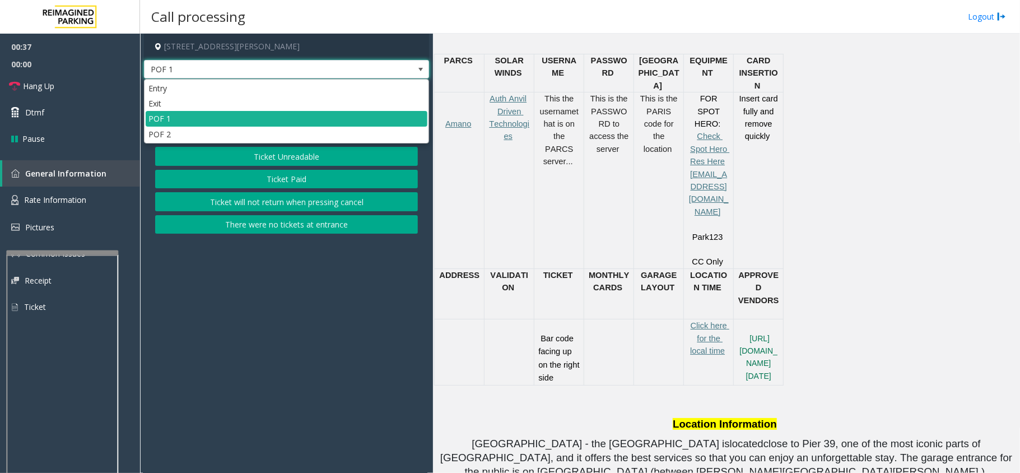
click at [417, 68] on span at bounding box center [420, 69] width 9 height 9
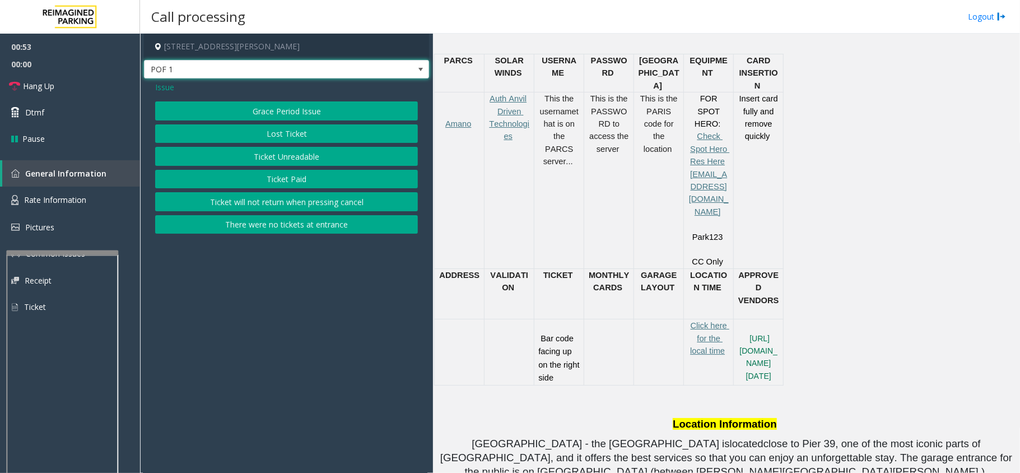
click at [313, 158] on button "Ticket Unreadable" at bounding box center [286, 156] width 263 height 19
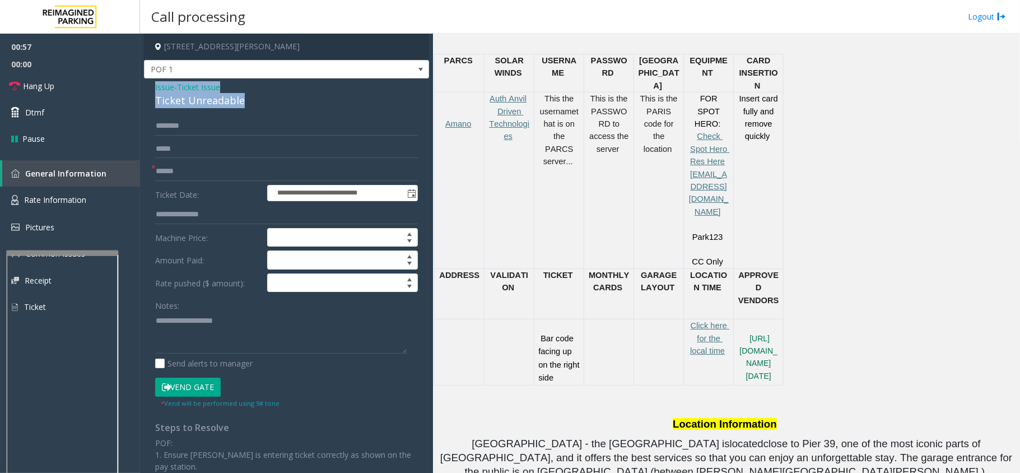
drag, startPoint x: 241, startPoint y: 97, endPoint x: 151, endPoint y: 85, distance: 90.4
click at [151, 85] on div "**********" at bounding box center [286, 351] width 285 height 546
click at [236, 341] on textarea at bounding box center [281, 332] width 252 height 42
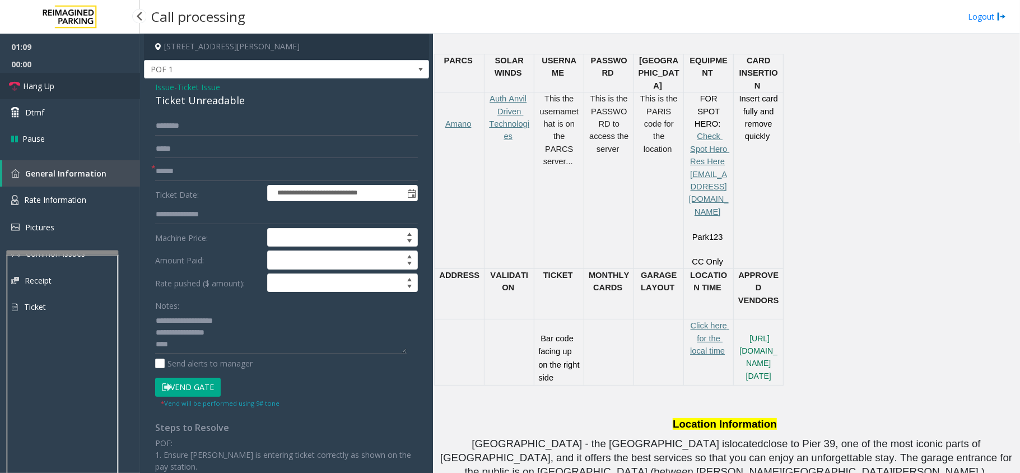
click at [59, 86] on link "Hang Up" at bounding box center [70, 86] width 140 height 26
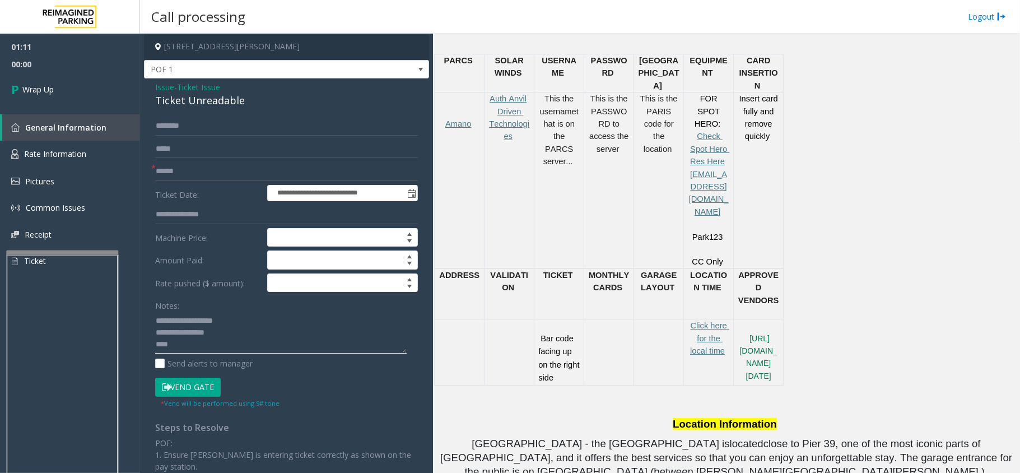
click at [188, 350] on textarea at bounding box center [281, 332] width 252 height 42
type textarea "**********"
click at [161, 176] on input "text" at bounding box center [286, 171] width 263 height 19
type input "**"
click at [63, 85] on link "Wrap Up" at bounding box center [70, 89] width 140 height 33
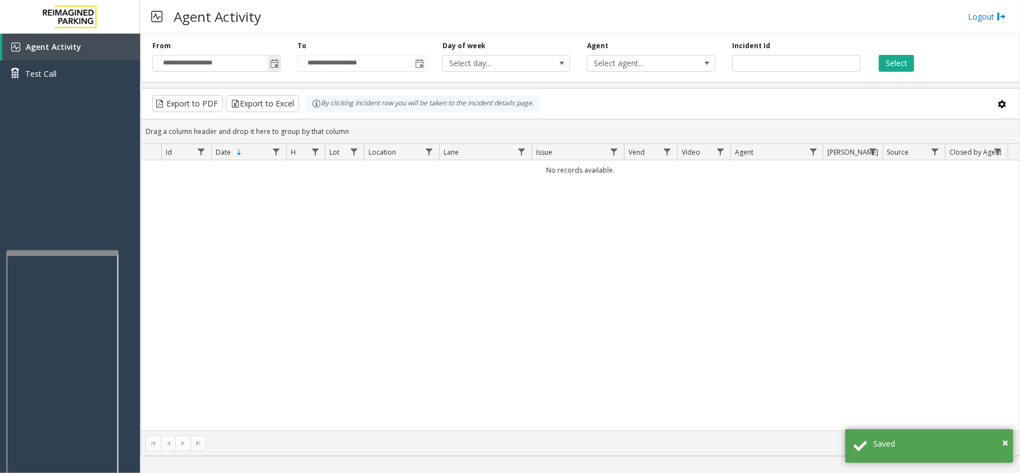
click at [266, 63] on input "**********" at bounding box center [216, 63] width 127 height 16
click at [273, 70] on span "Toggle popup" at bounding box center [274, 63] width 12 height 18
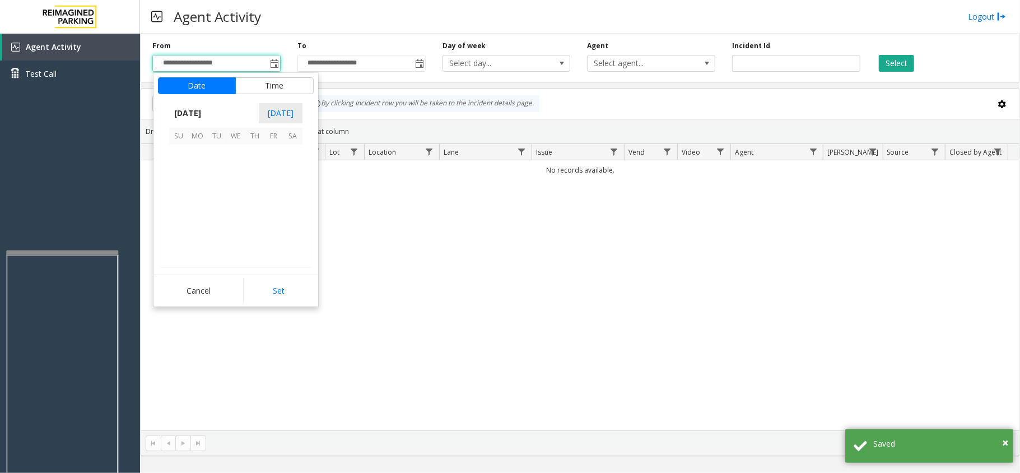
scroll to position [200910, 0]
click at [263, 169] on span "7" at bounding box center [254, 173] width 19 height 19
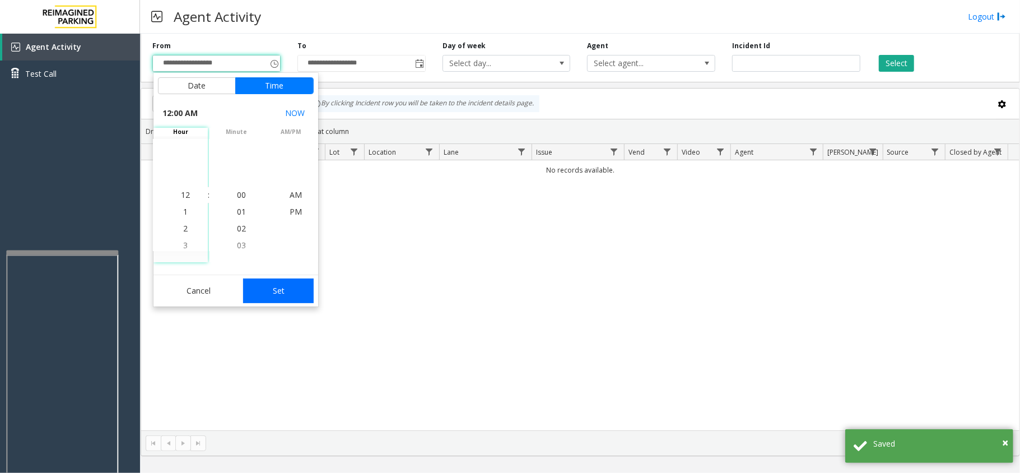
click at [301, 299] on button "Set" at bounding box center [278, 290] width 71 height 25
type input "**********"
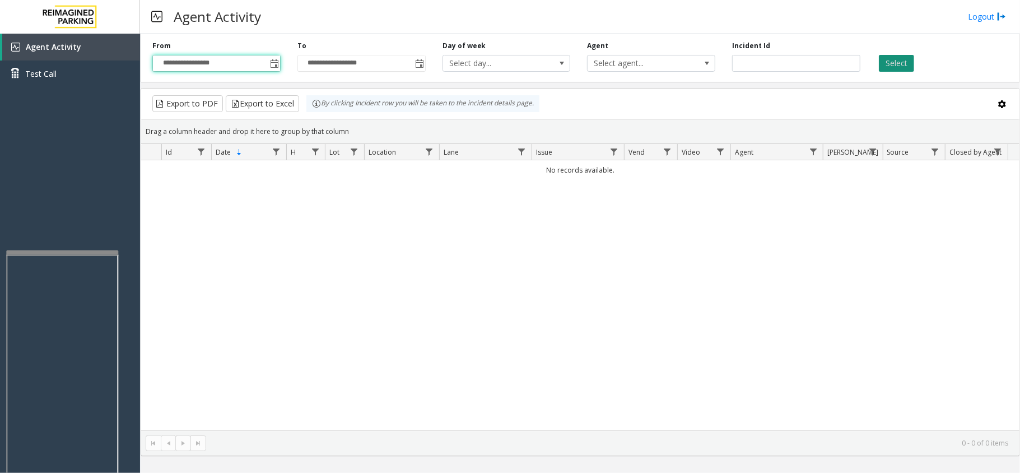
click at [901, 68] on button "Select" at bounding box center [896, 63] width 35 height 17
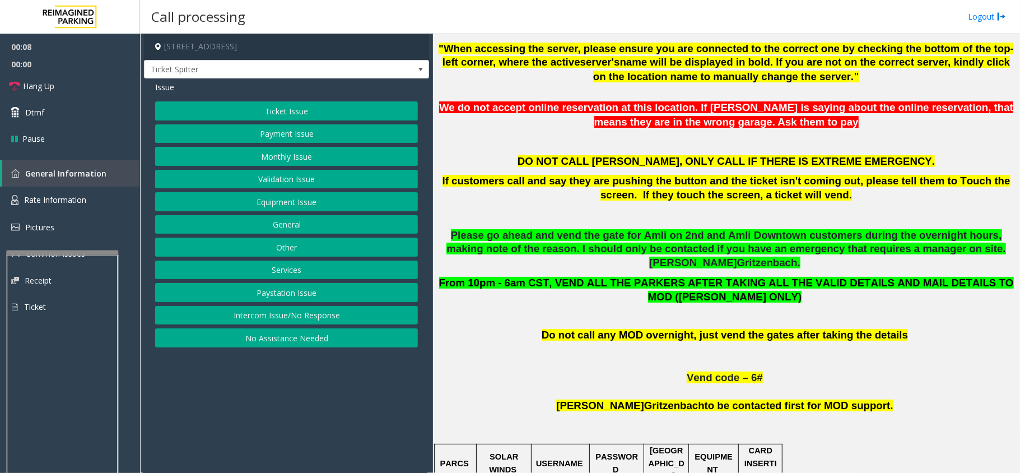
scroll to position [448, 0]
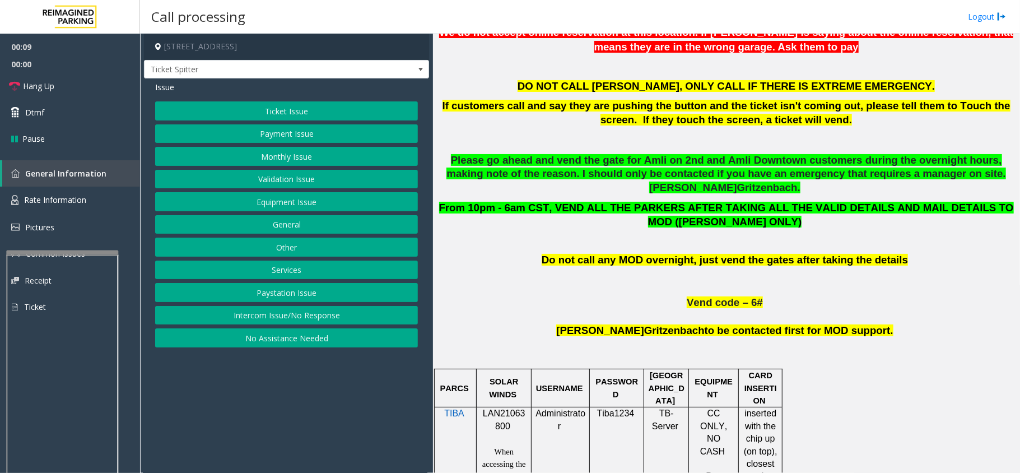
click at [502, 408] on span "LAN21063800" at bounding box center [504, 419] width 43 height 22
click at [380, 321] on button "Intercom Issue/No Response" at bounding box center [286, 315] width 263 height 19
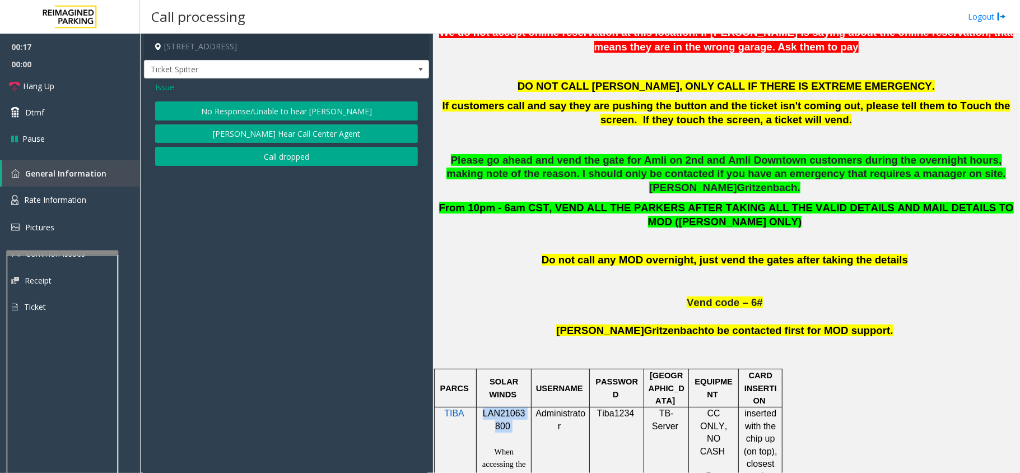
click at [272, 111] on button "No Response/Unable to hear [PERSON_NAME]" at bounding box center [286, 110] width 263 height 19
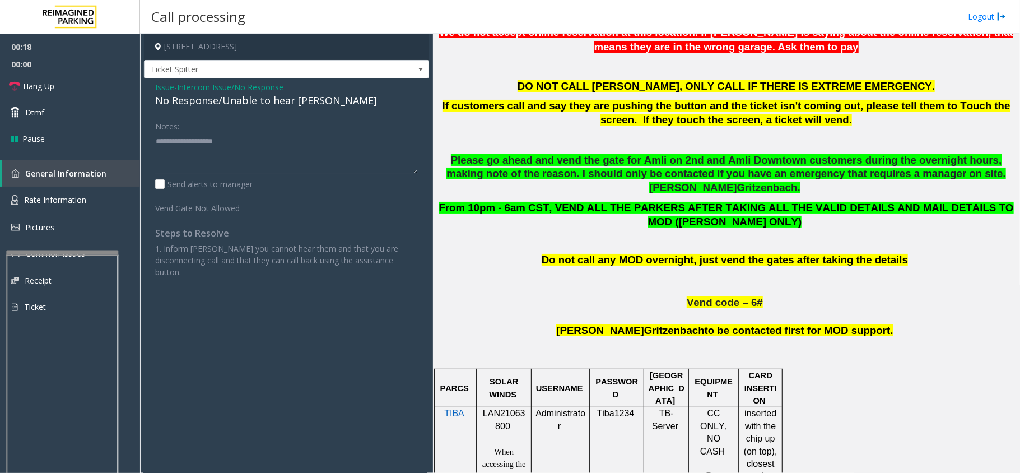
click at [252, 101] on div "No Response/Unable to hear [PERSON_NAME]" at bounding box center [286, 100] width 263 height 15
click at [253, 101] on div "No Response/Unable to hear [PERSON_NAME]" at bounding box center [286, 100] width 263 height 15
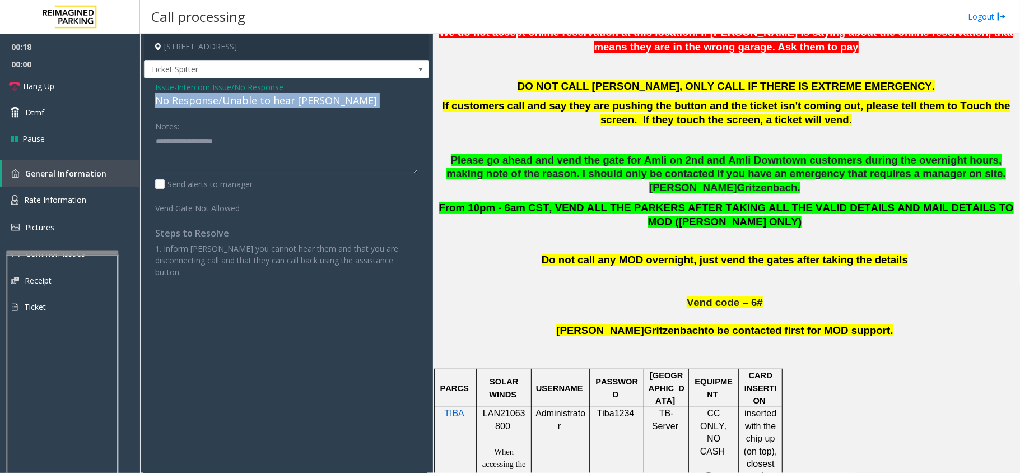
click at [253, 101] on div "No Response/Unable to hear [PERSON_NAME]" at bounding box center [286, 100] width 263 height 15
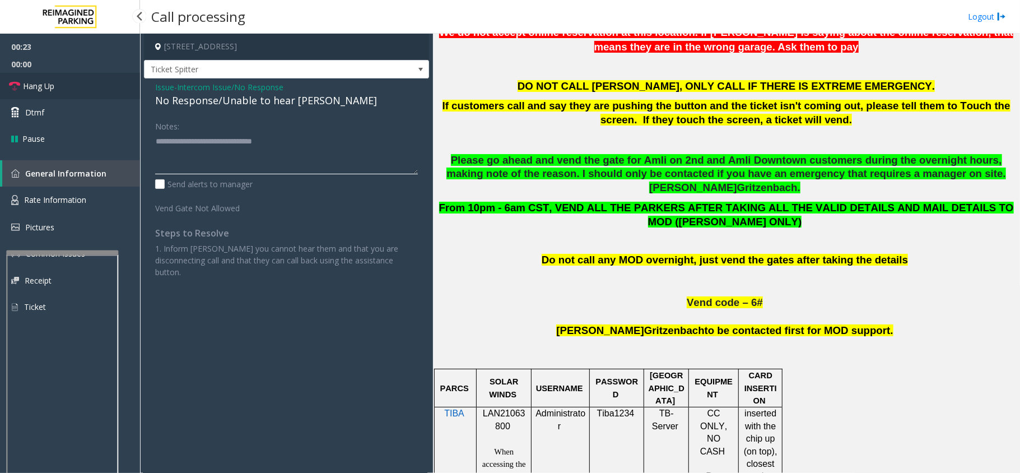
type textarea "**********"
click at [79, 87] on link "Hang Up" at bounding box center [70, 86] width 140 height 26
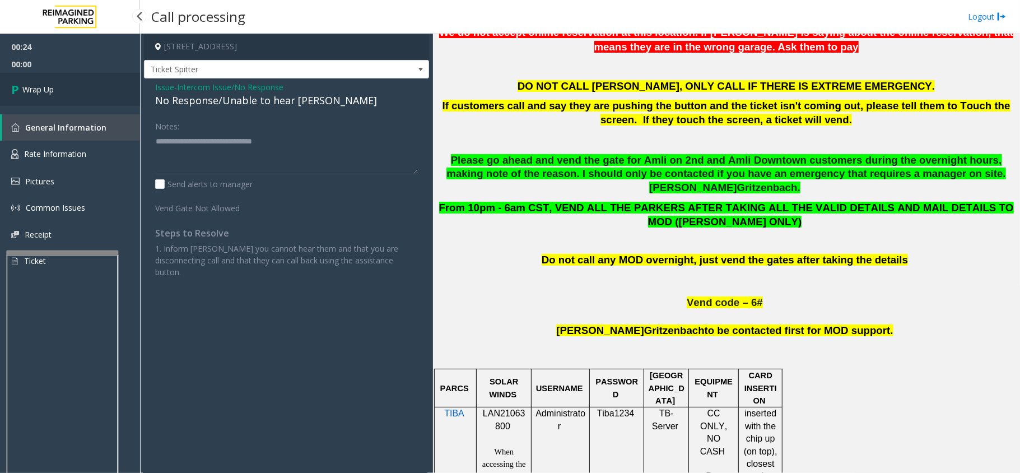
click at [29, 91] on span "Wrap Up" at bounding box center [37, 89] width 31 height 12
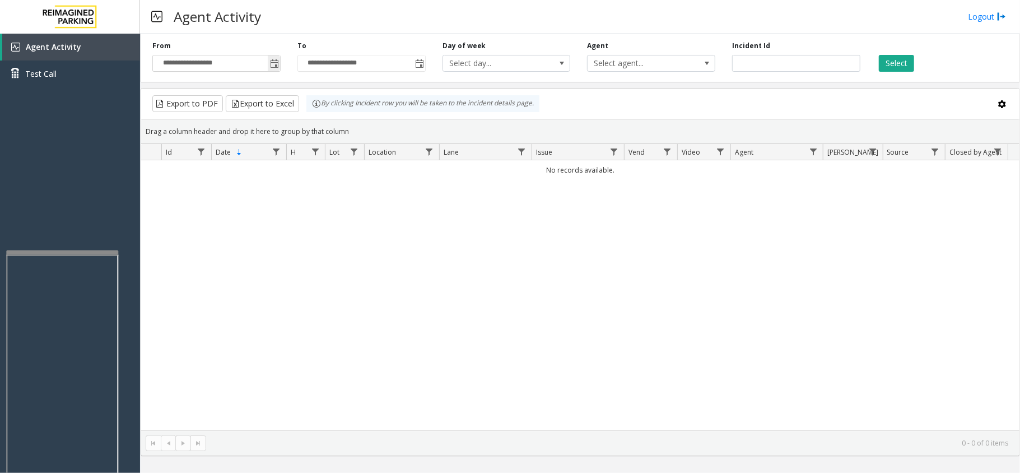
click at [270, 63] on span "Toggle popup" at bounding box center [274, 63] width 9 height 9
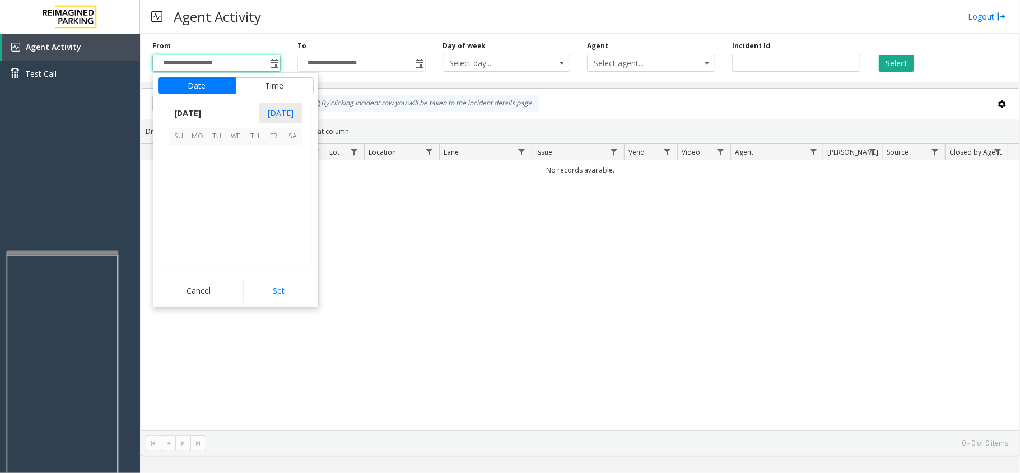
scroll to position [200910, 0]
click at [290, 152] on span "2" at bounding box center [292, 154] width 19 height 19
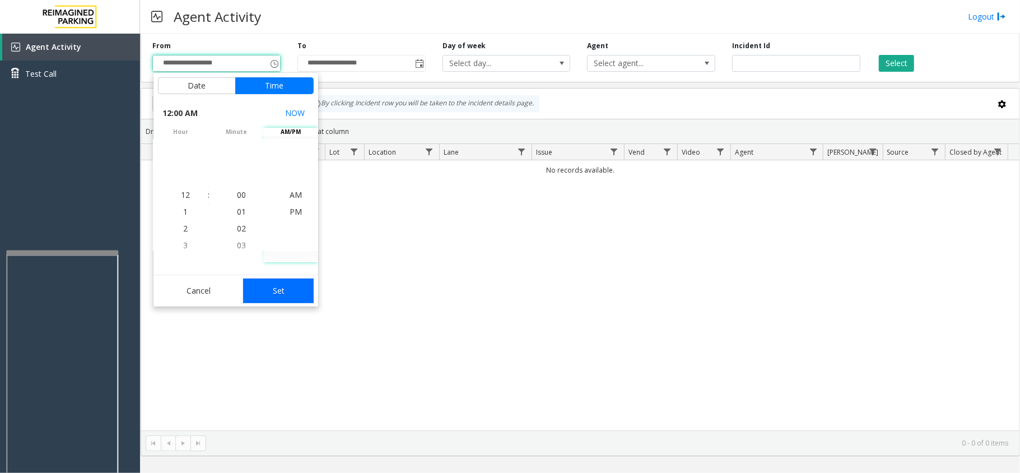
click at [283, 292] on button "Set" at bounding box center [278, 290] width 71 height 25
type input "**********"
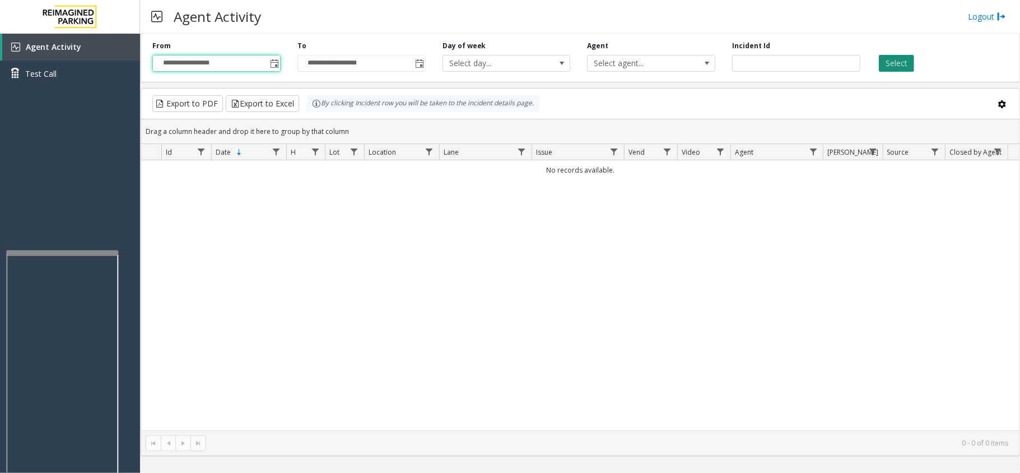
click at [898, 65] on button "Select" at bounding box center [896, 63] width 35 height 17
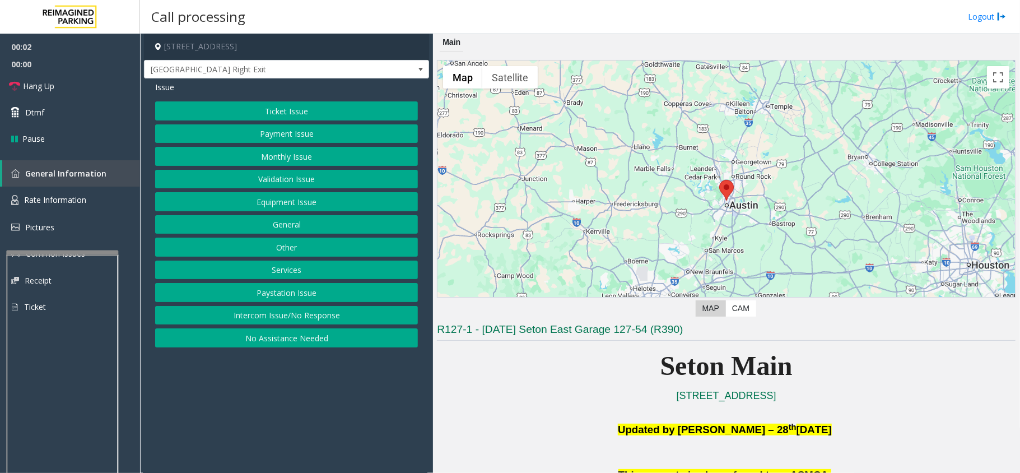
click at [316, 206] on button "Equipment Issue" at bounding box center [286, 201] width 263 height 19
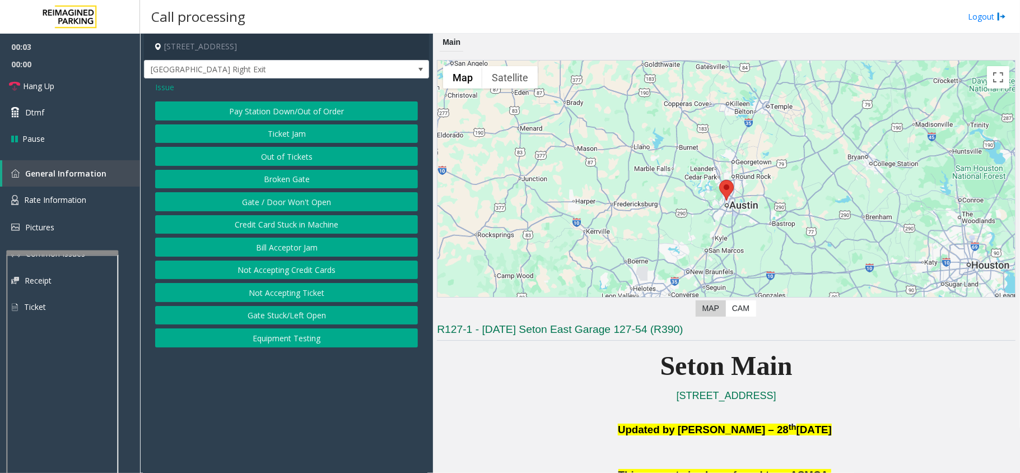
click at [314, 206] on button "Gate / Door Won't Open" at bounding box center [286, 201] width 263 height 19
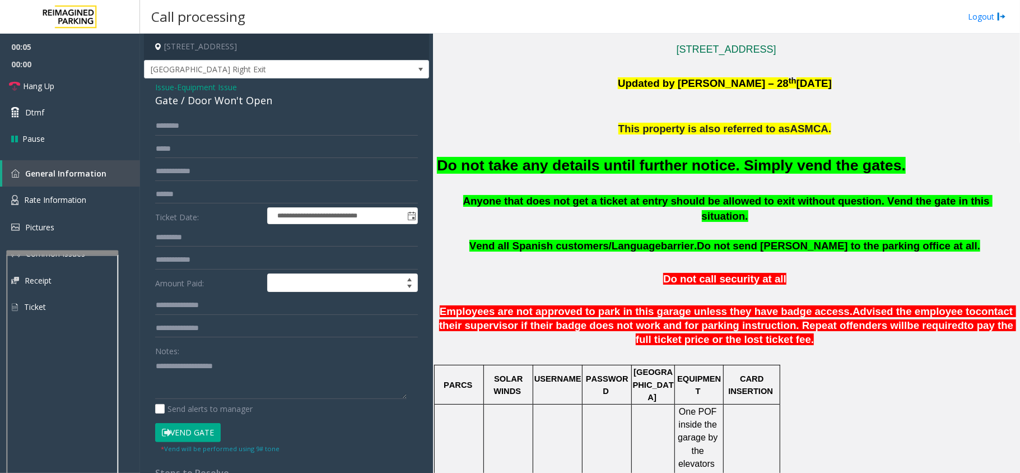
scroll to position [373, 0]
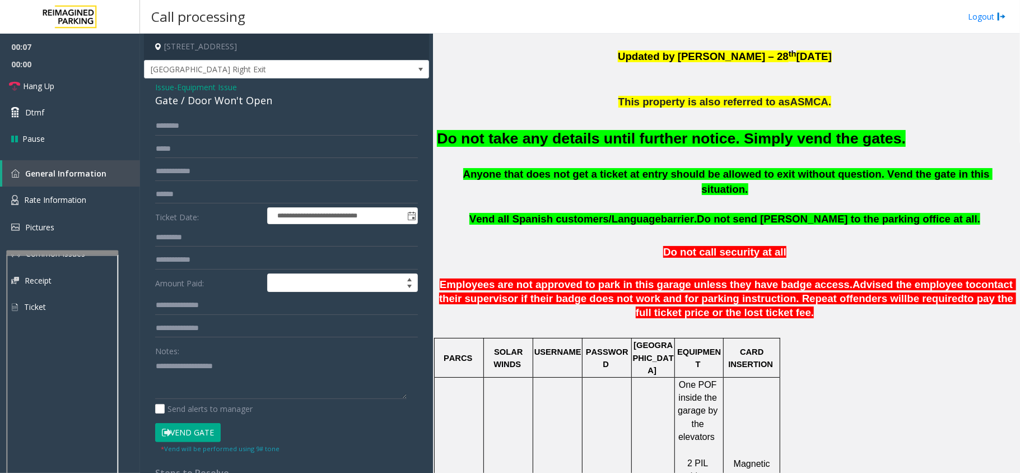
click at [652, 141] on font "Do not take any details until further notice. Simply vend the gates." at bounding box center [671, 138] width 469 height 17
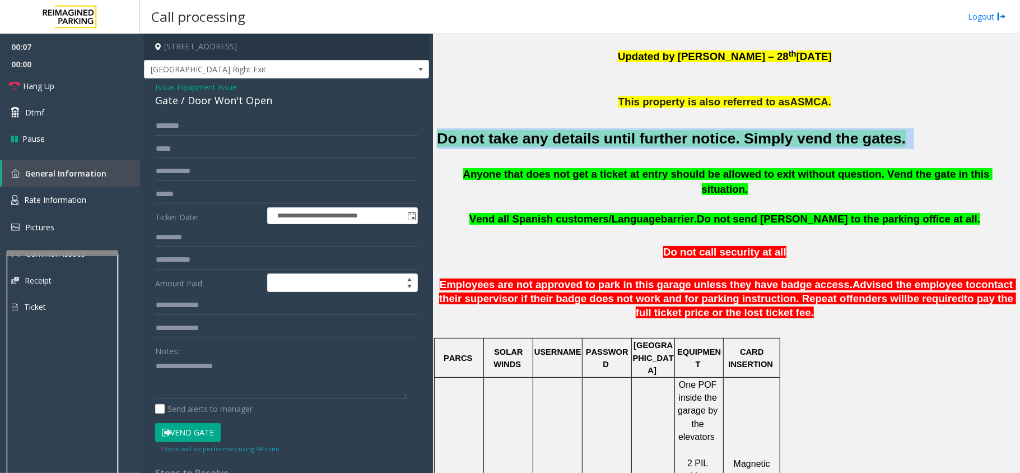
click at [652, 141] on font "Do not take any details until further notice. Simply vend the gates." at bounding box center [671, 138] width 469 height 17
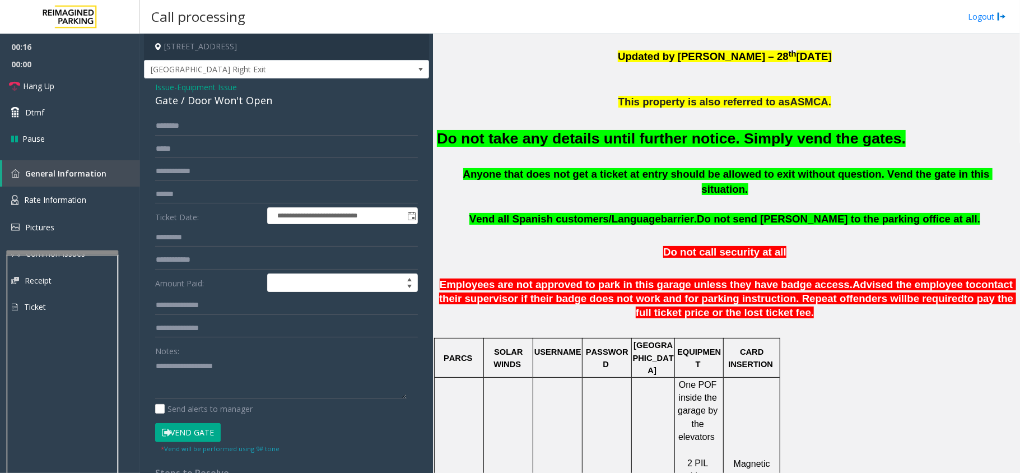
click at [162, 86] on span "Issue" at bounding box center [164, 87] width 19 height 12
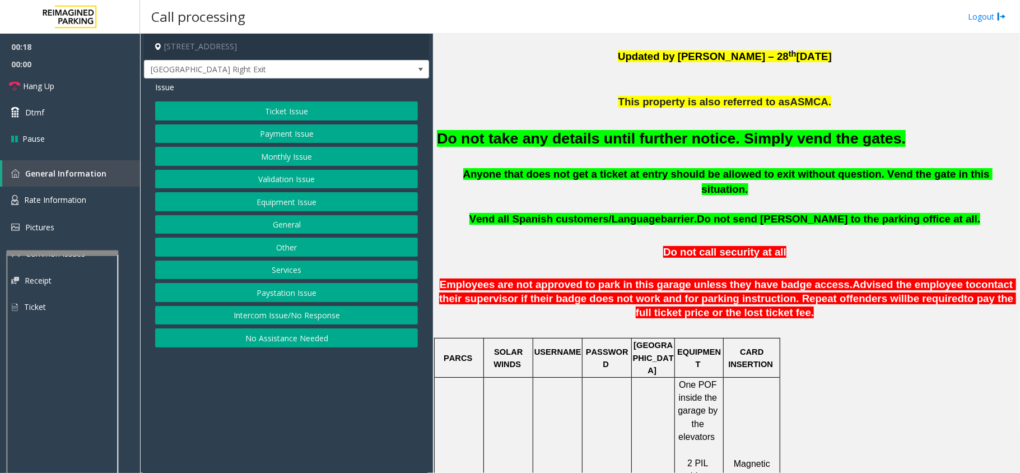
click at [344, 343] on button "No Assistance Needed" at bounding box center [286, 337] width 263 height 19
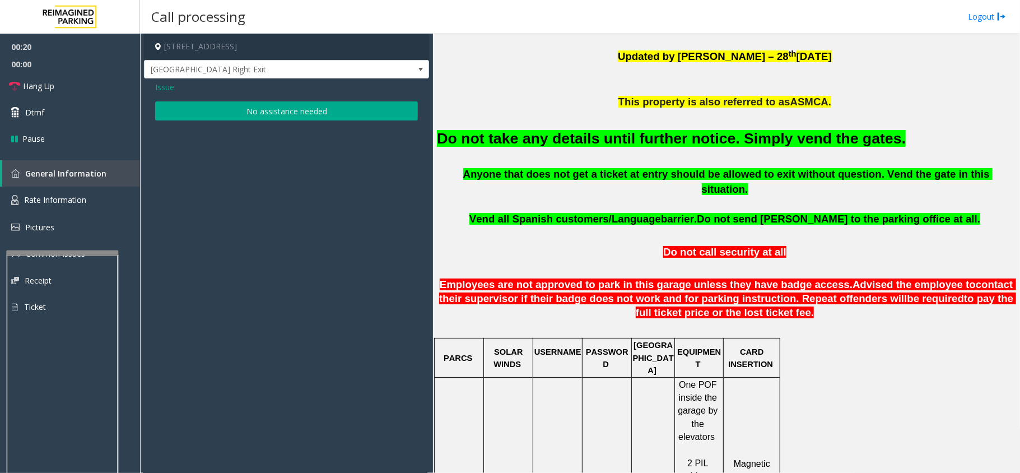
click at [171, 86] on span "Issue" at bounding box center [164, 87] width 19 height 12
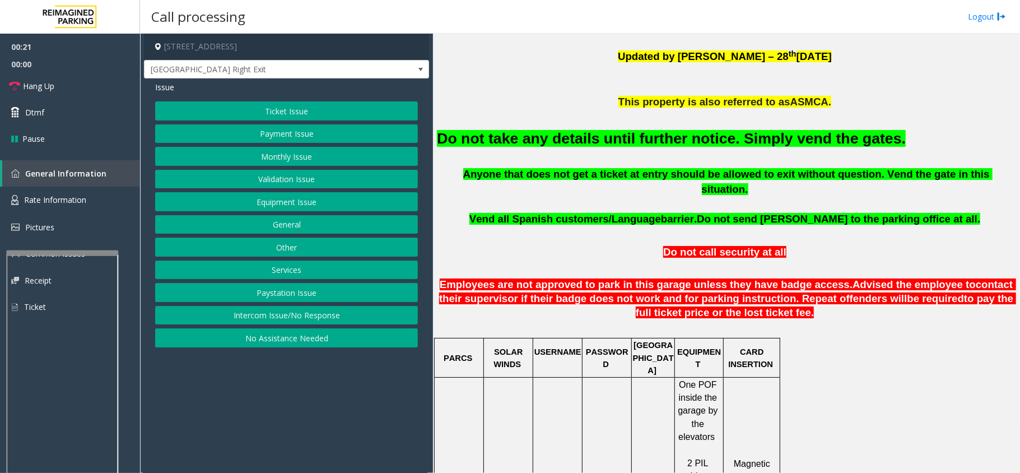
click at [292, 321] on button "Intercom Issue/No Response" at bounding box center [286, 315] width 263 height 19
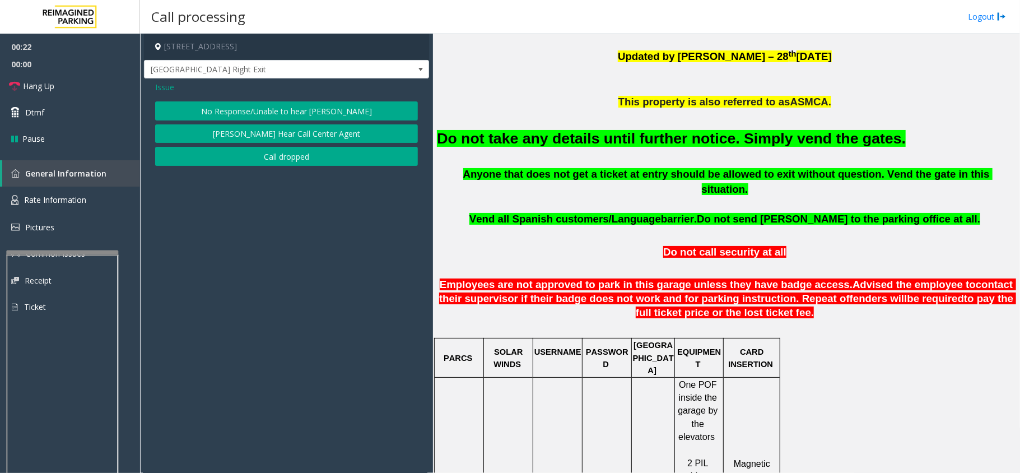
click at [289, 111] on button "No Response/Unable to hear [PERSON_NAME]" at bounding box center [286, 110] width 263 height 19
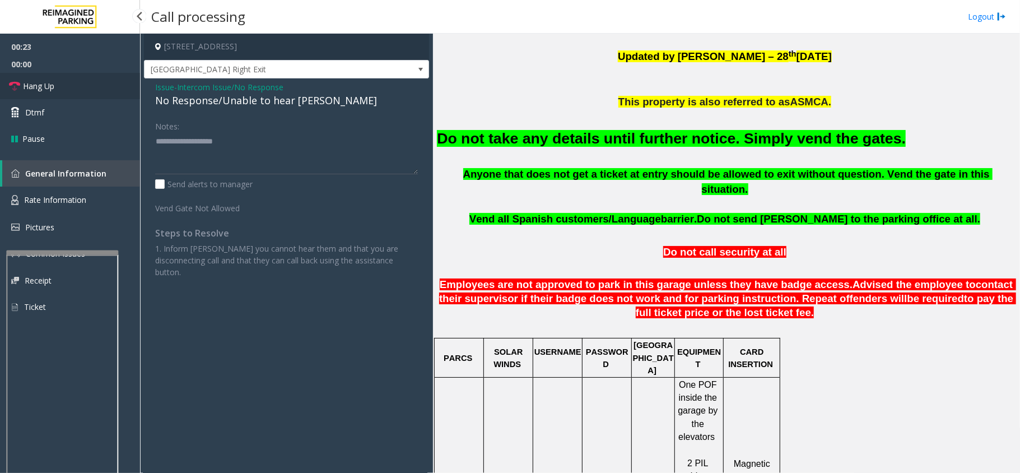
click at [45, 83] on span "Hang Up" at bounding box center [38, 86] width 31 height 12
click at [155, 99] on div "Issue - Intercom Issue/No Response No Response/Unable to hear parker Notes: Sen…" at bounding box center [286, 183] width 285 height 211
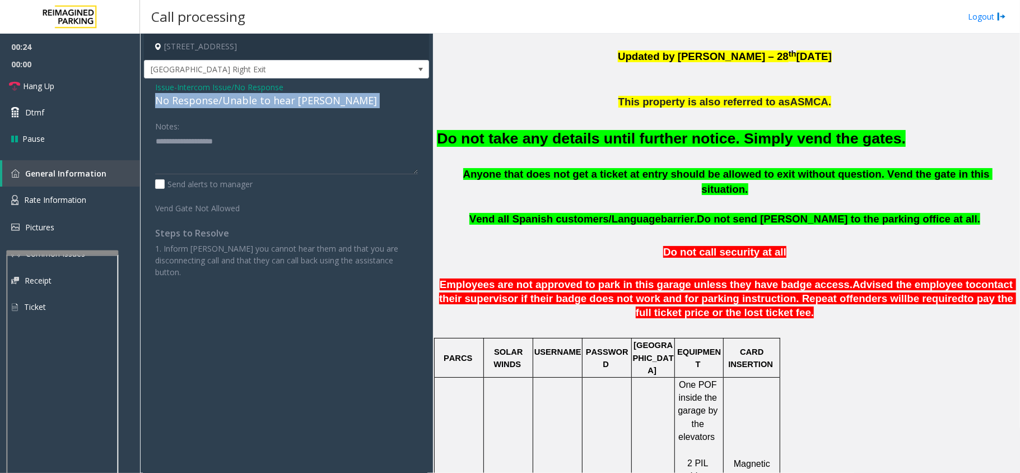
click at [155, 99] on div "Issue - Intercom Issue/No Response No Response/Unable to hear parker Notes: Sen…" at bounding box center [286, 183] width 285 height 211
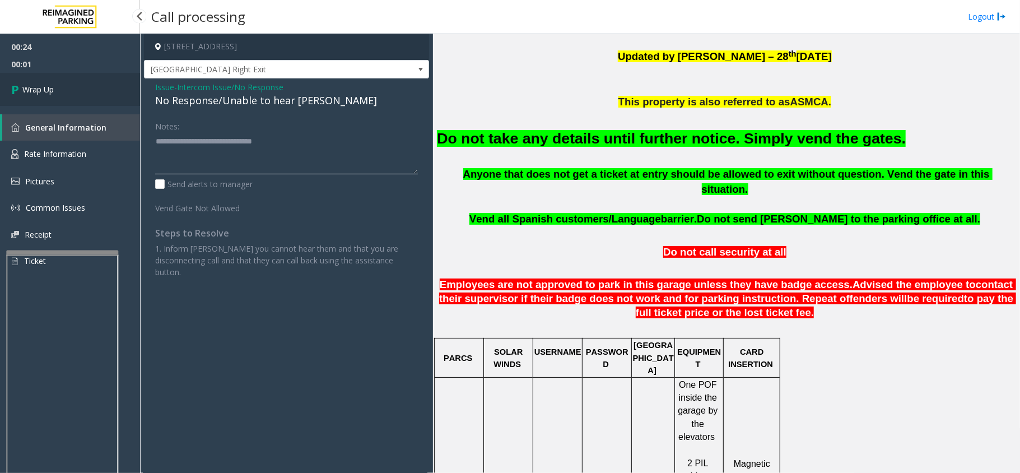
type textarea "**********"
click at [72, 92] on link "Wrap Up" at bounding box center [70, 89] width 140 height 33
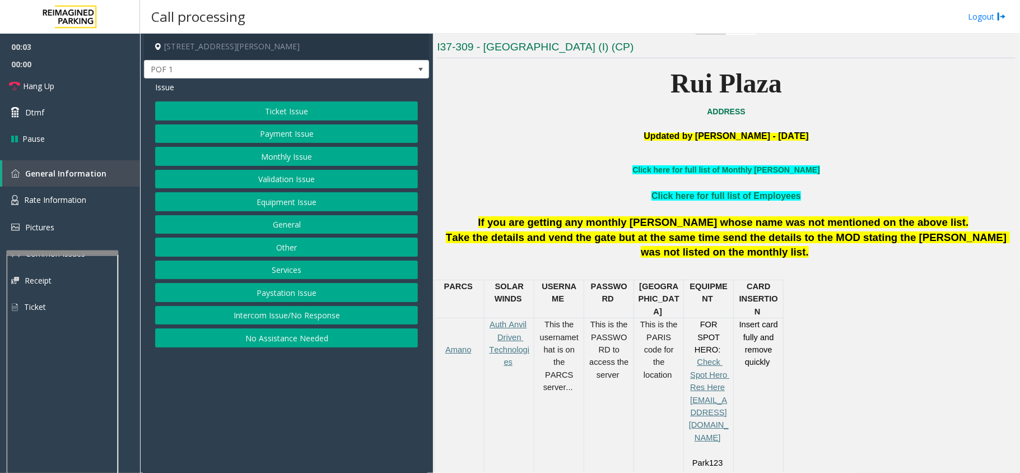
scroll to position [299, 0]
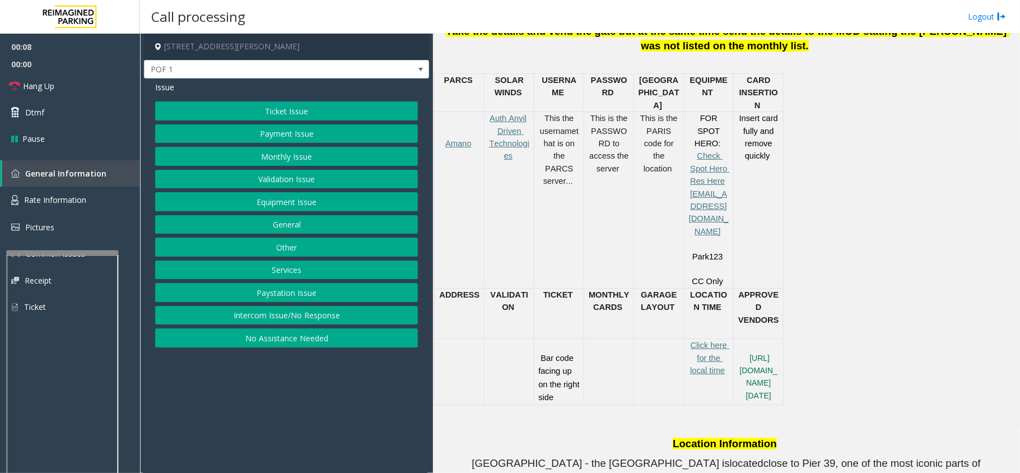
scroll to position [523, 0]
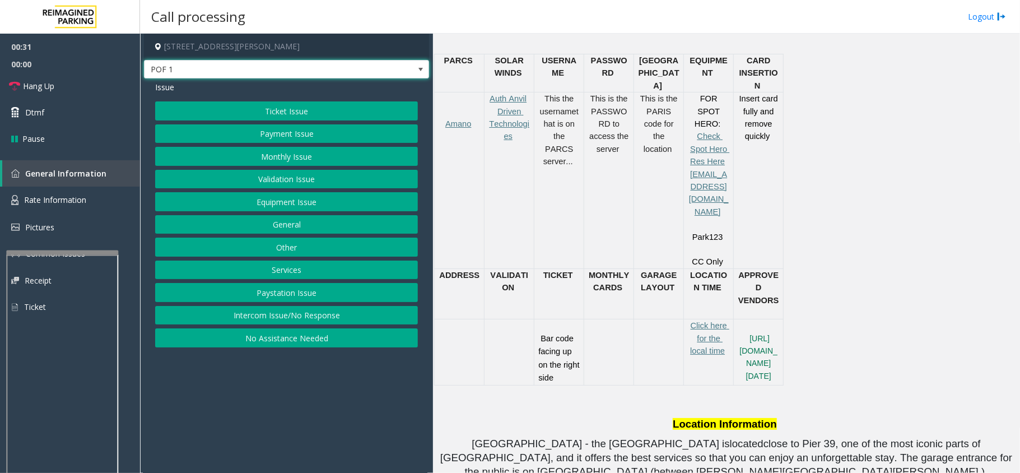
click at [420, 70] on span at bounding box center [420, 69] width 9 height 9
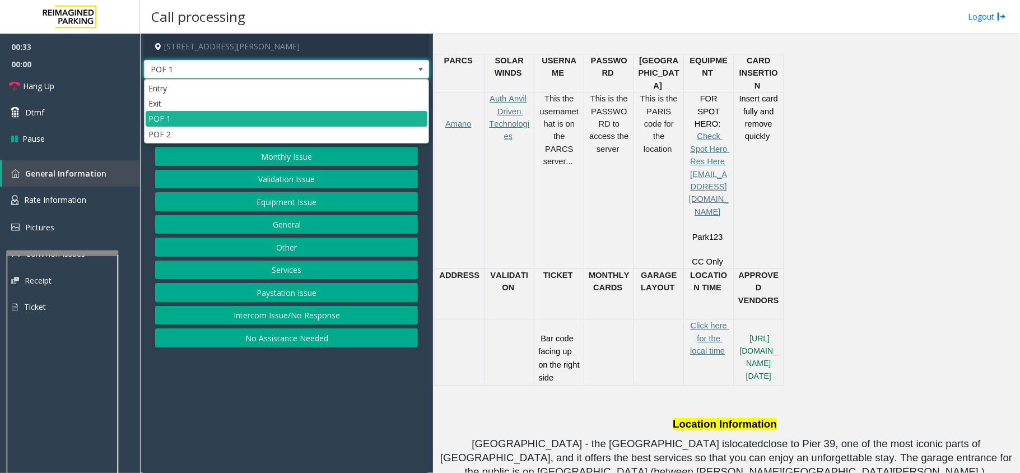
click at [420, 66] on span at bounding box center [420, 69] width 9 height 9
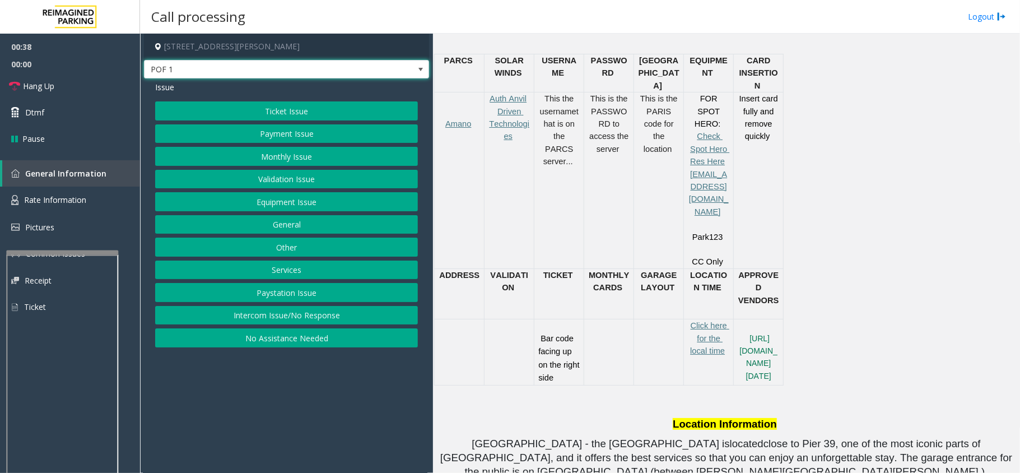
click at [418, 66] on span at bounding box center [420, 69] width 9 height 9
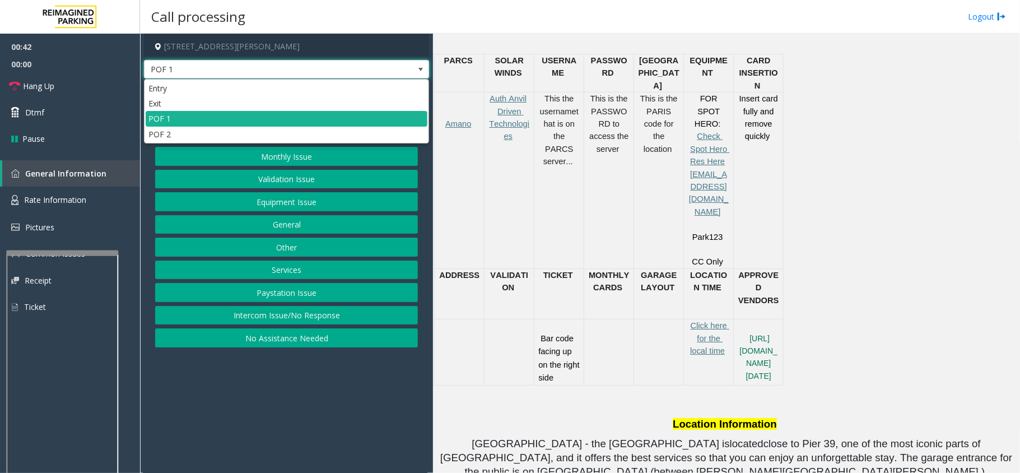
click at [420, 68] on span at bounding box center [420, 69] width 9 height 9
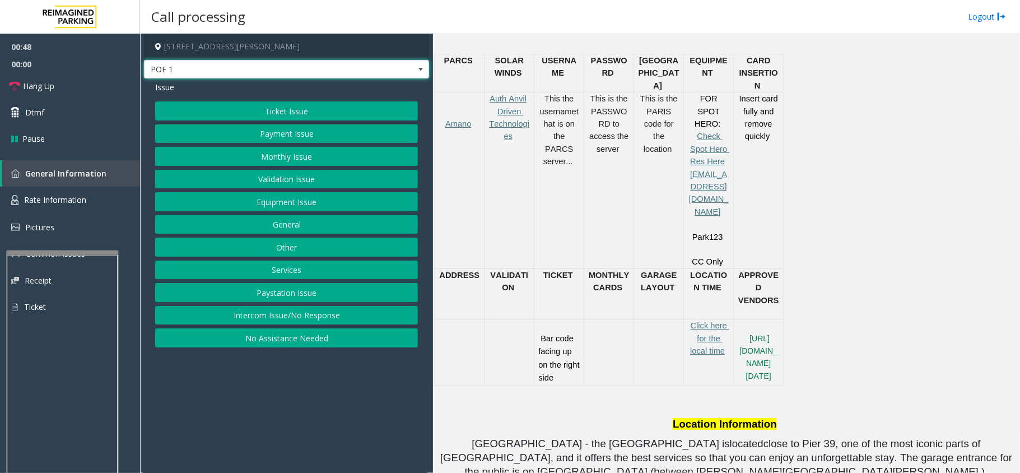
click at [308, 112] on button "Ticket Issue" at bounding box center [286, 110] width 263 height 19
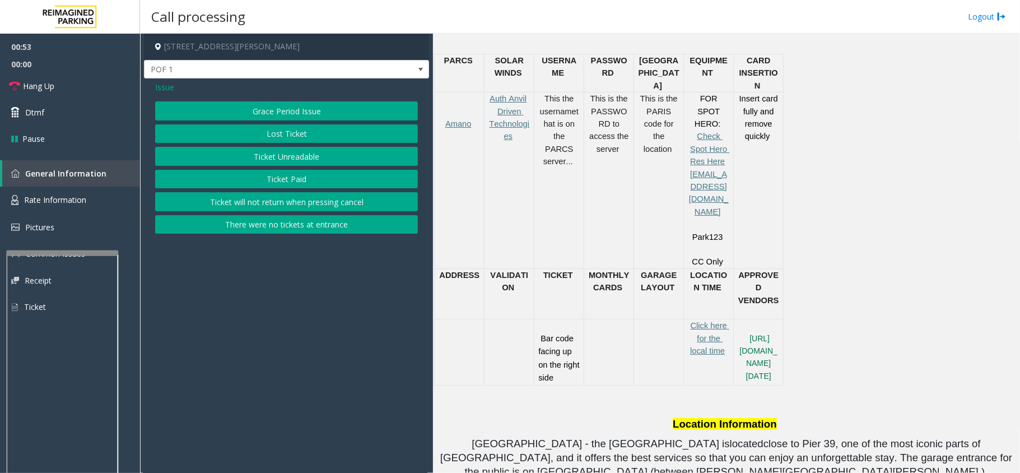
click at [305, 157] on button "Ticket Unreadable" at bounding box center [286, 156] width 263 height 19
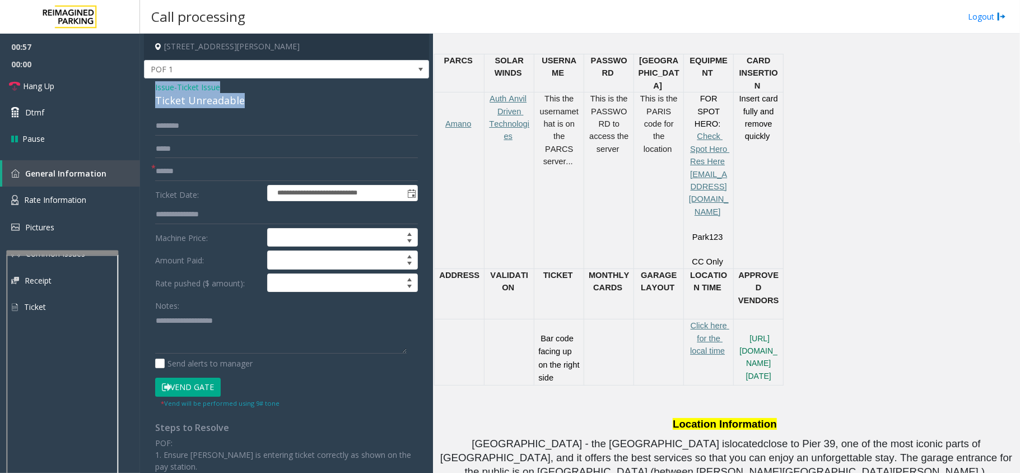
drag, startPoint x: 243, startPoint y: 99, endPoint x: 152, endPoint y: 84, distance: 91.9
click at [152, 84] on div "**********" at bounding box center [286, 351] width 285 height 546
click at [234, 334] on textarea at bounding box center [281, 332] width 252 height 42
type textarea "**********"
click at [213, 165] on input "text" at bounding box center [286, 171] width 263 height 19
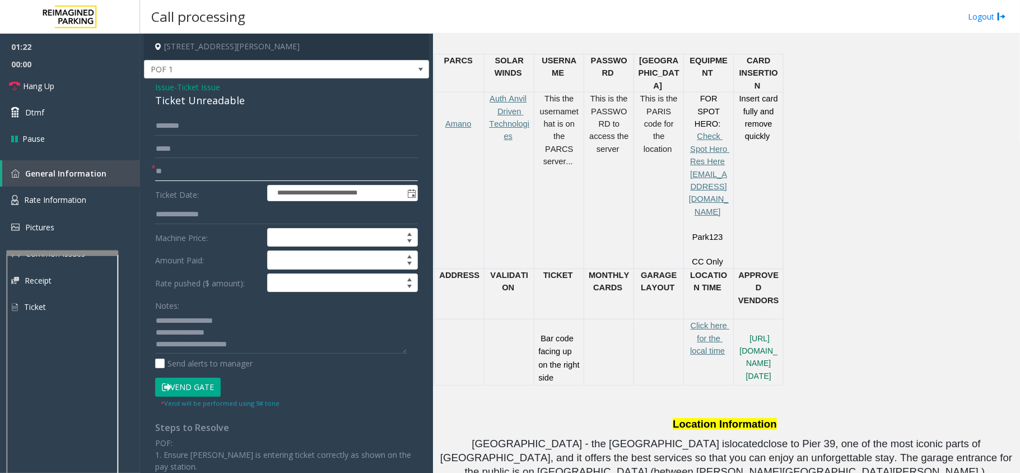
type input "**"
click at [252, 341] on textarea at bounding box center [281, 332] width 252 height 42
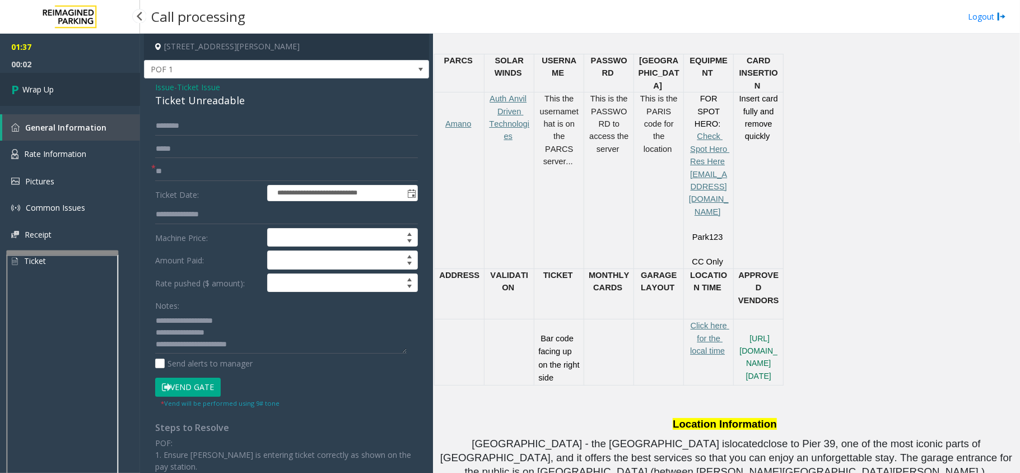
click at [23, 92] on span "Wrap Up" at bounding box center [37, 89] width 31 height 12
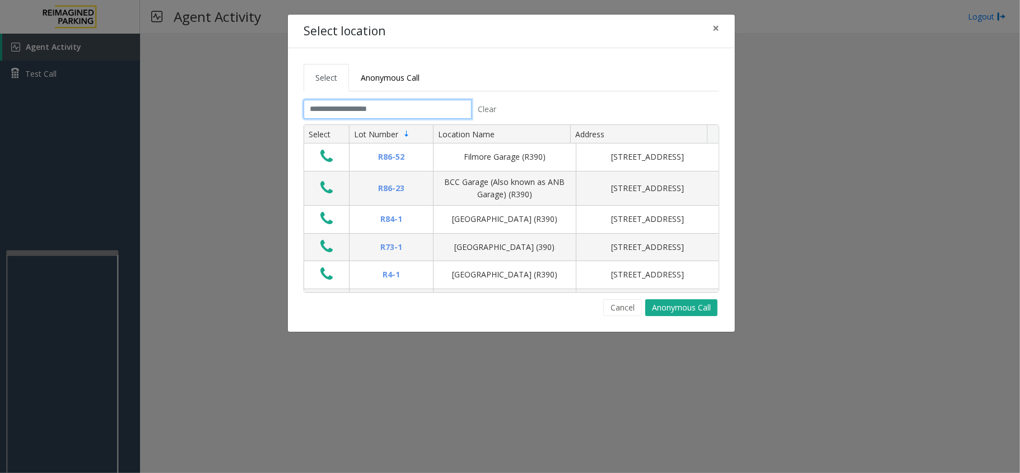
click at [433, 106] on input "text" at bounding box center [388, 109] width 168 height 19
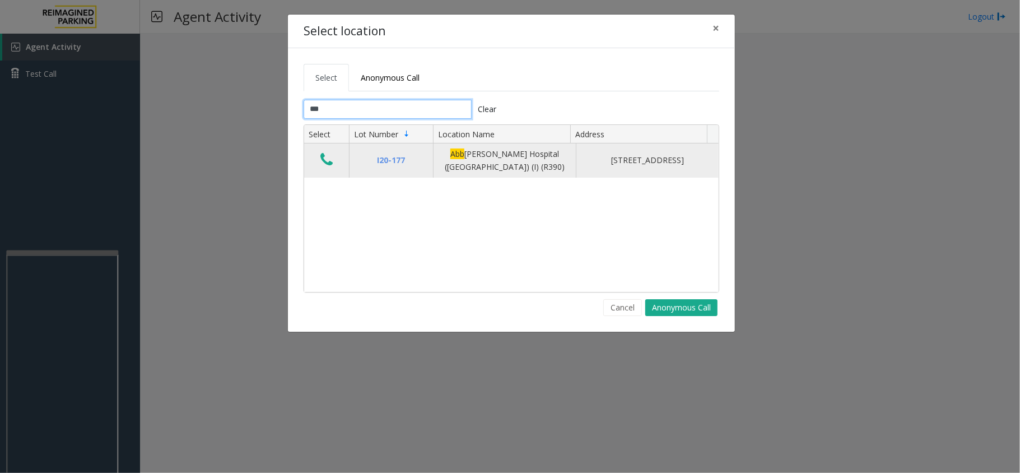
type input "***"
click at [329, 162] on icon "Data table" at bounding box center [326, 160] width 12 height 16
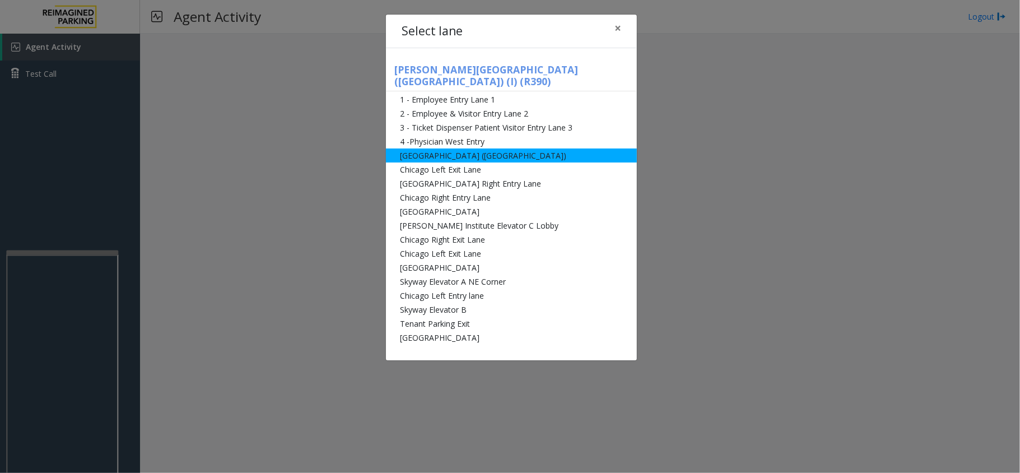
click at [443, 148] on li "[GEOGRAPHIC_DATA] ([GEOGRAPHIC_DATA])" at bounding box center [511, 155] width 251 height 14
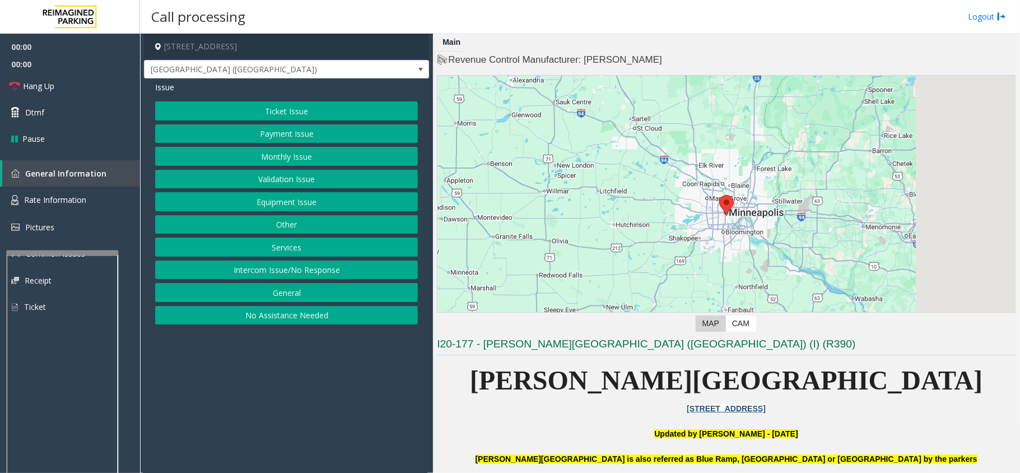
click at [337, 109] on button "Ticket Issue" at bounding box center [286, 110] width 263 height 19
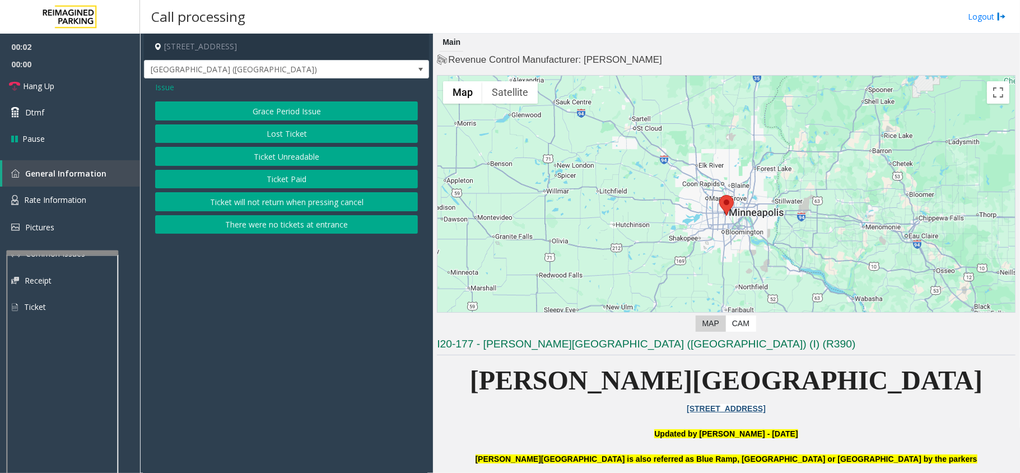
click at [311, 153] on button "Ticket Unreadable" at bounding box center [286, 156] width 263 height 19
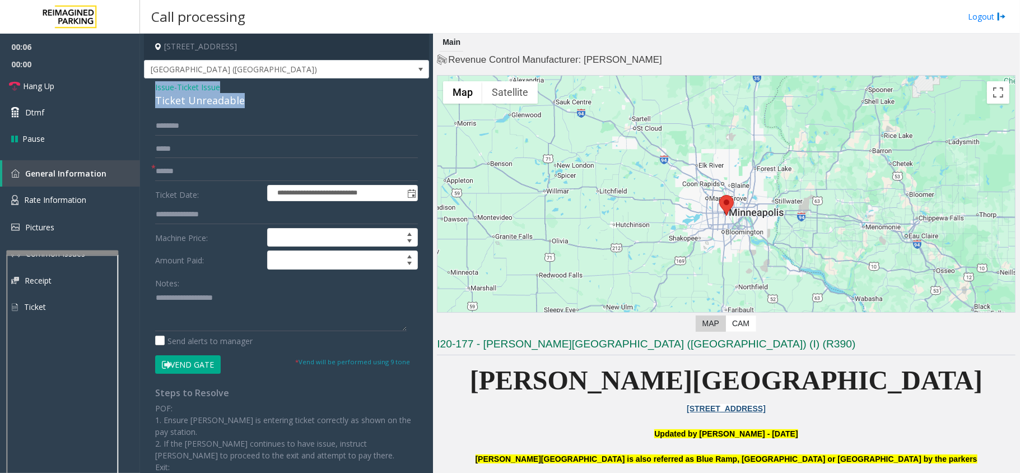
drag, startPoint x: 245, startPoint y: 101, endPoint x: 146, endPoint y: 90, distance: 99.2
click at [146, 90] on div "**********" at bounding box center [286, 328] width 285 height 500
click at [229, 311] on textarea at bounding box center [281, 310] width 252 height 42
type textarea "**********"
click at [183, 169] on input "text" at bounding box center [286, 171] width 263 height 19
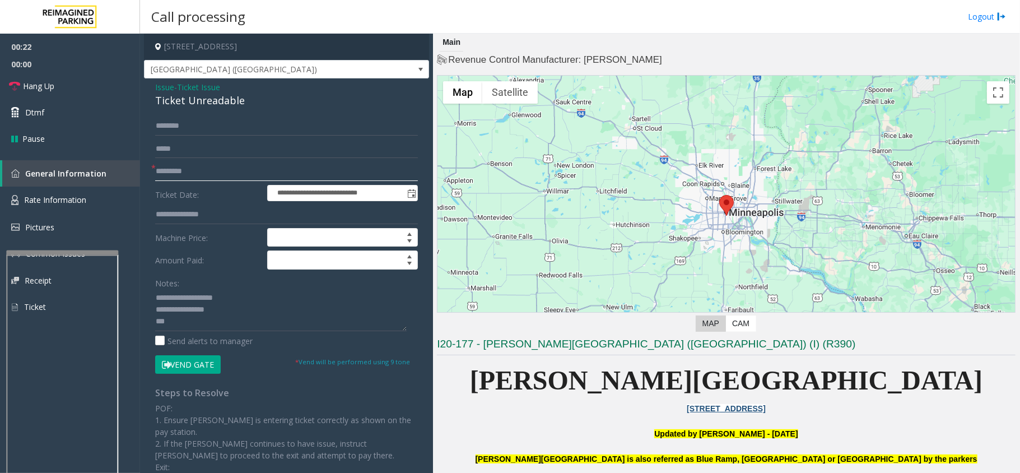
type input "*********"
click at [195, 328] on textarea at bounding box center [281, 310] width 252 height 42
click at [189, 365] on button "Vend Gate" at bounding box center [188, 364] width 66 height 19
click at [202, 327] on textarea at bounding box center [281, 310] width 252 height 42
click at [29, 90] on span "Hang Up" at bounding box center [38, 86] width 31 height 12
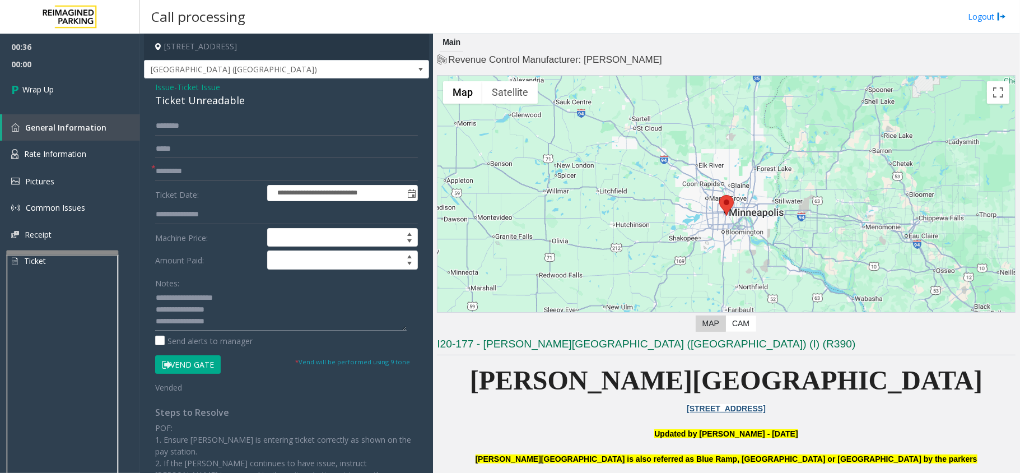
click at [227, 322] on textarea at bounding box center [281, 310] width 252 height 42
type textarea "**********"
click at [31, 92] on span "Wrap Up" at bounding box center [37, 89] width 31 height 12
